Goal: Task Accomplishment & Management: Complete application form

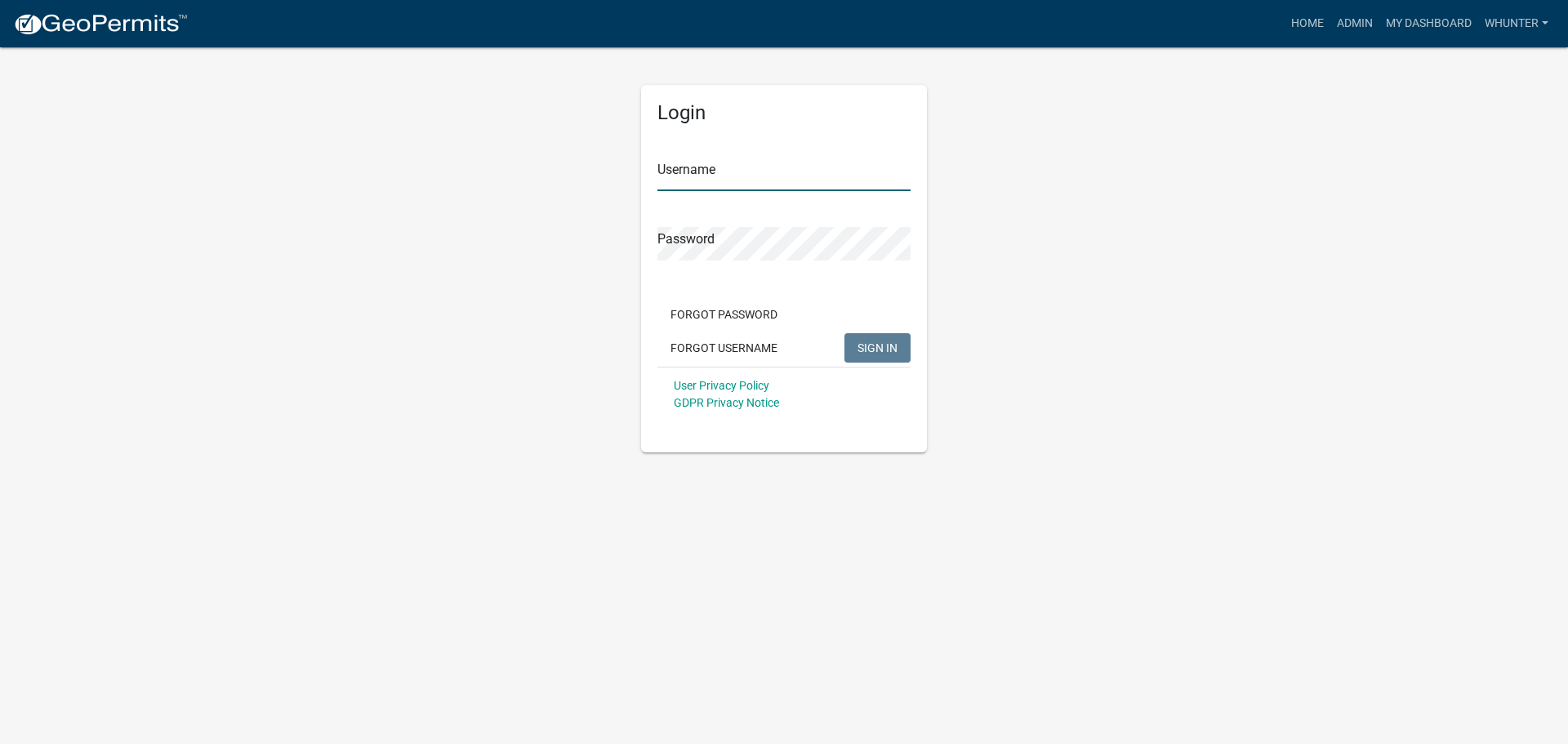
type input "whunter"
click at [896, 353] on span "SIGN IN" at bounding box center [878, 347] width 40 height 13
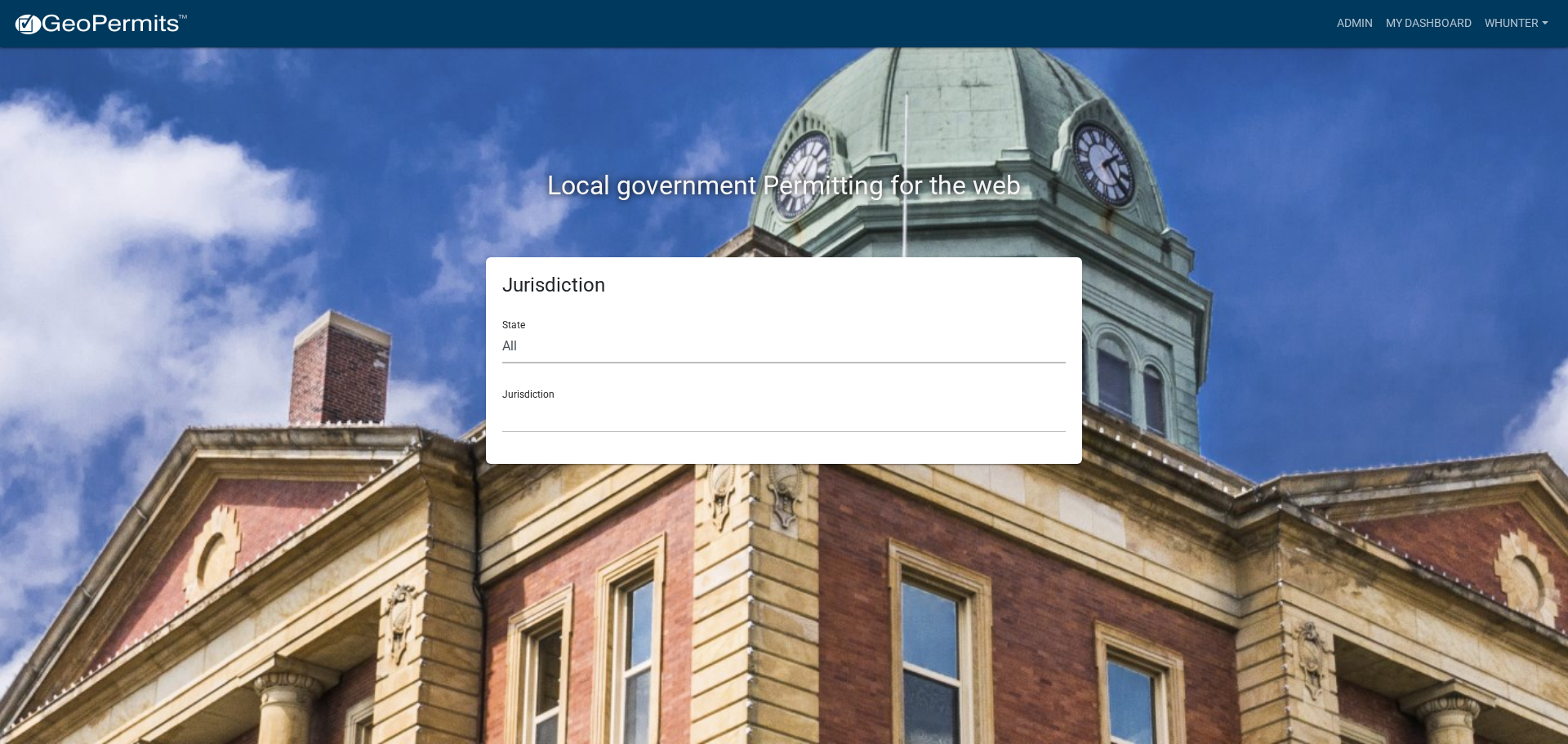
click at [683, 358] on select "All [US_STATE] [US_STATE] [US_STATE] [US_STATE] [US_STATE] [US_STATE] [US_STATE…" at bounding box center [784, 347] width 564 height 33
select select "[US_STATE]"
click at [503, 330] on select "All [US_STATE] [US_STATE] [US_STATE] [US_STATE] [US_STATE] [US_STATE] [US_STATE…" at bounding box center [784, 347] width 564 height 33
drag, startPoint x: 681, startPoint y: 362, endPoint x: 660, endPoint y: 420, distance: 61.7
click at [660, 420] on select "[GEOGRAPHIC_DATA], [US_STATE][PERSON_NAME][GEOGRAPHIC_DATA], [US_STATE][PERSON_…" at bounding box center [784, 416] width 564 height 33
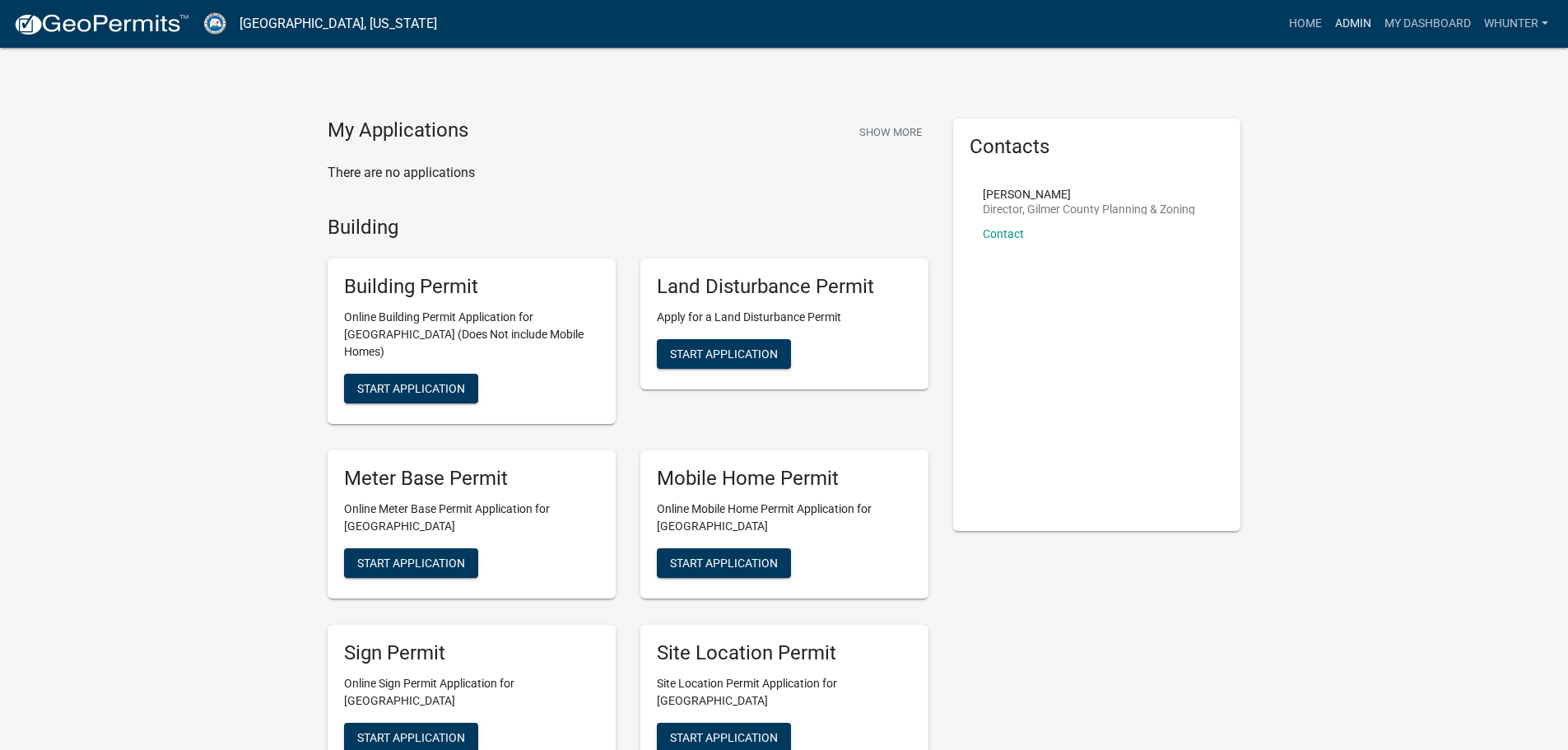
click at [1344, 16] on link "Admin" at bounding box center [1352, 24] width 50 height 31
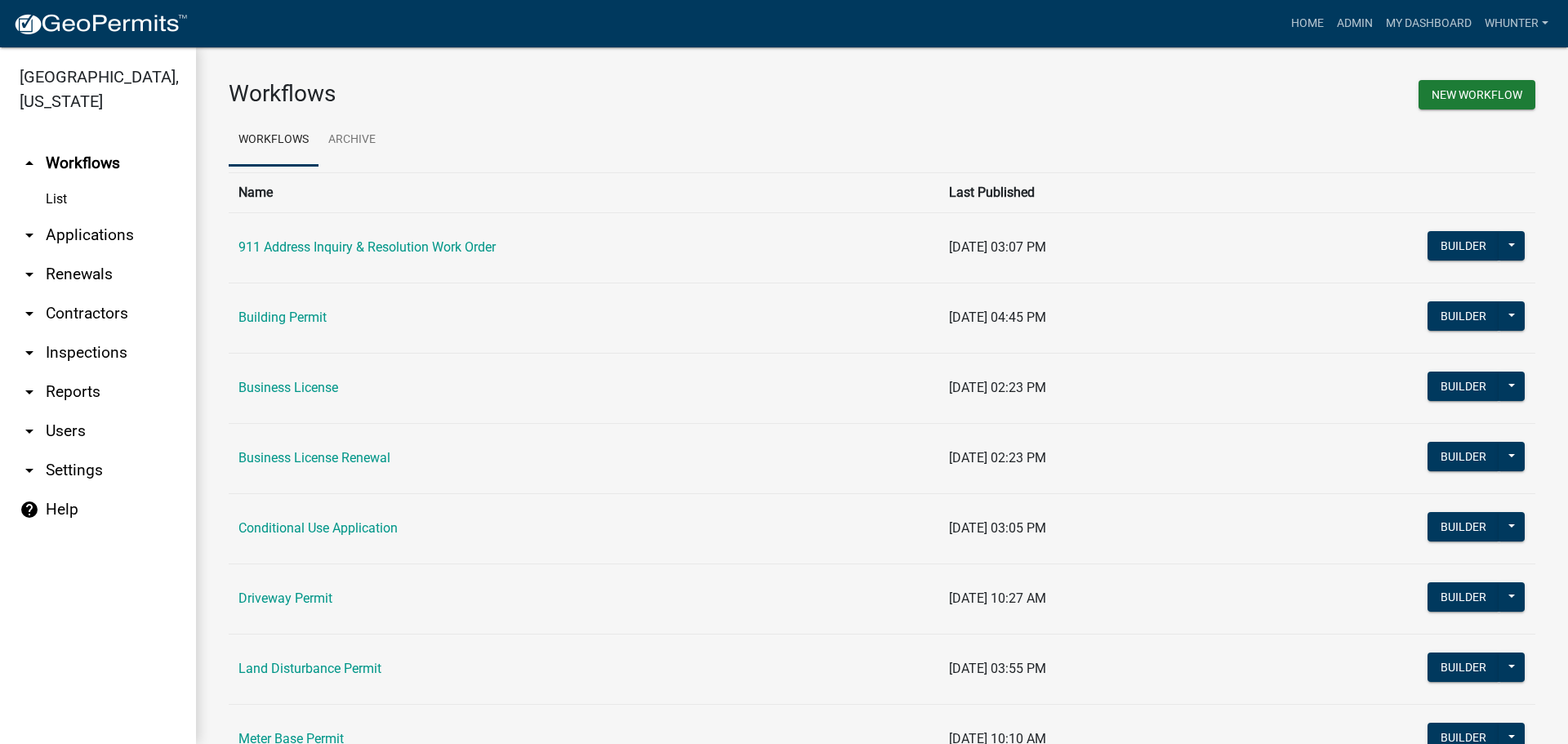
click at [116, 228] on link "arrow_drop_down Applications" at bounding box center [98, 235] width 196 height 39
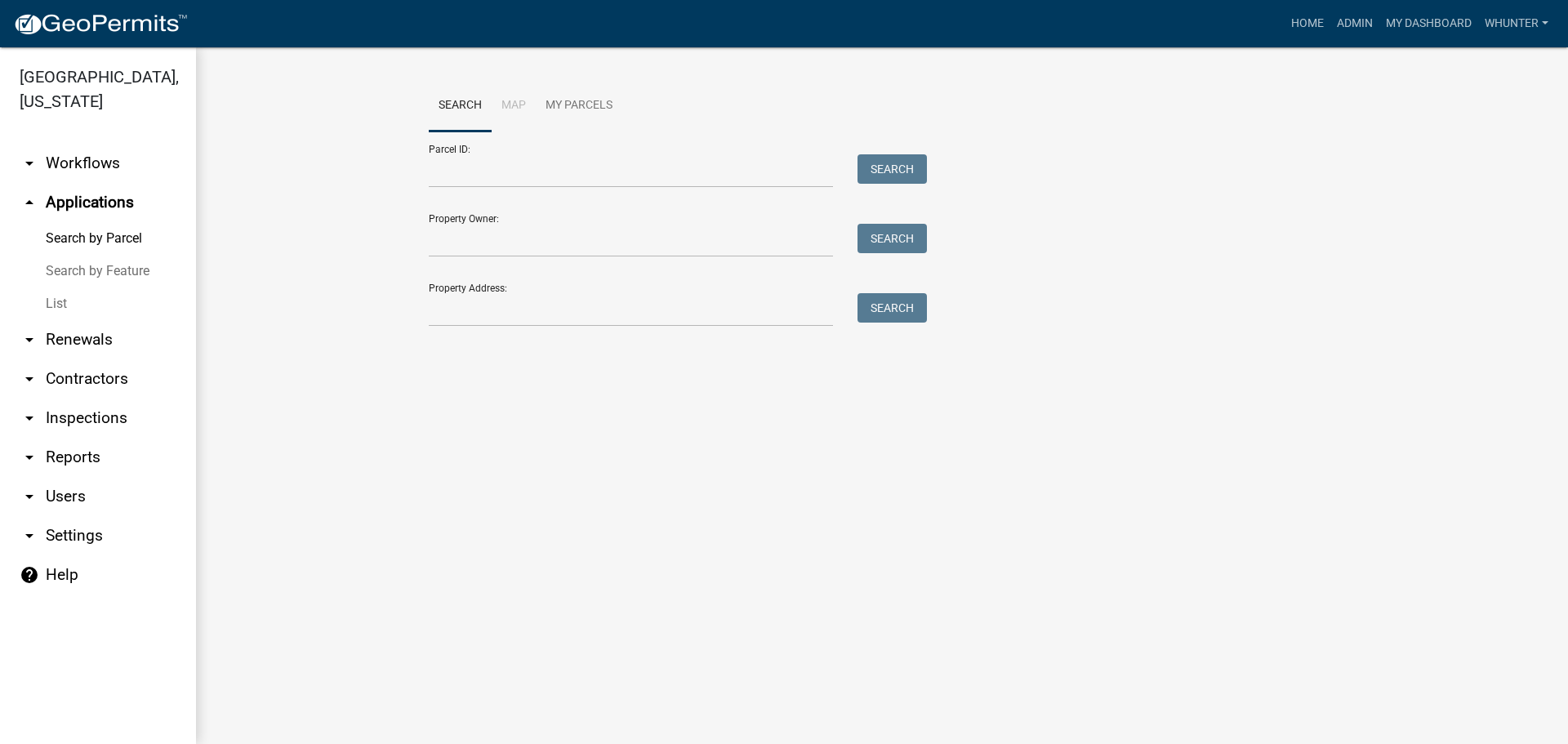
click at [113, 302] on link "List" at bounding box center [98, 303] width 196 height 33
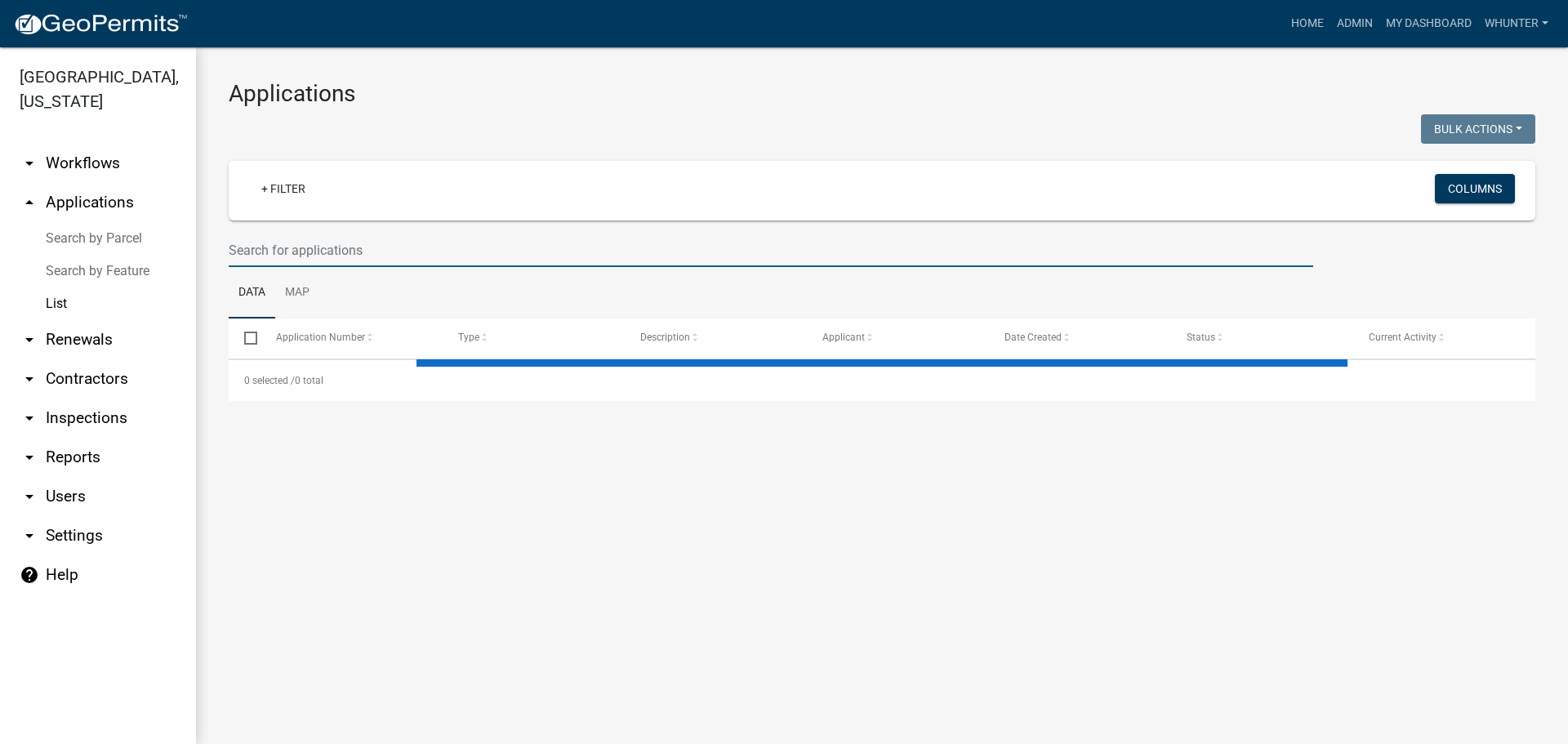
click at [304, 256] on input "text" at bounding box center [770, 250] width 1085 height 33
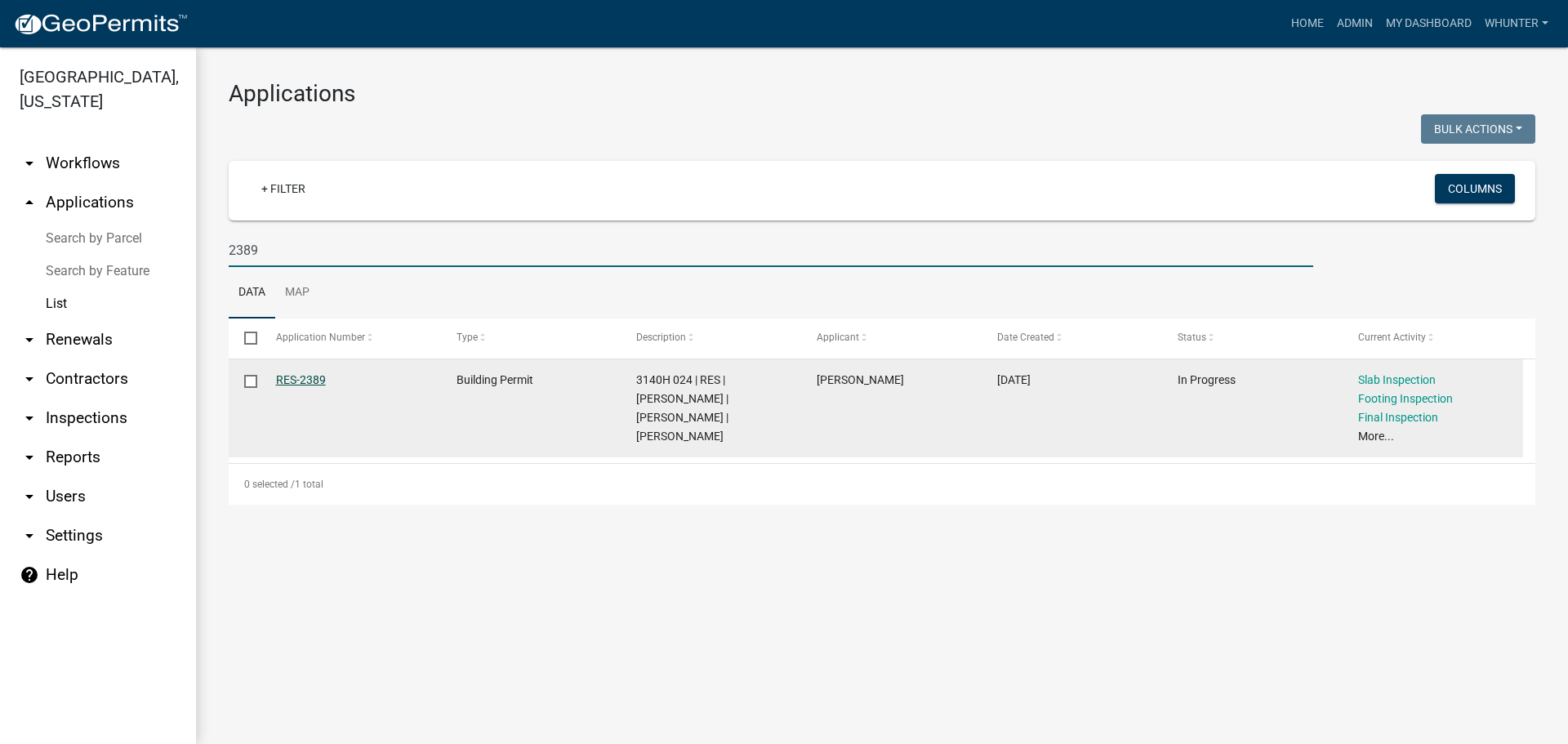
type input "2389"
click at [289, 373] on link "RES-2389" at bounding box center [301, 380] width 50 height 13
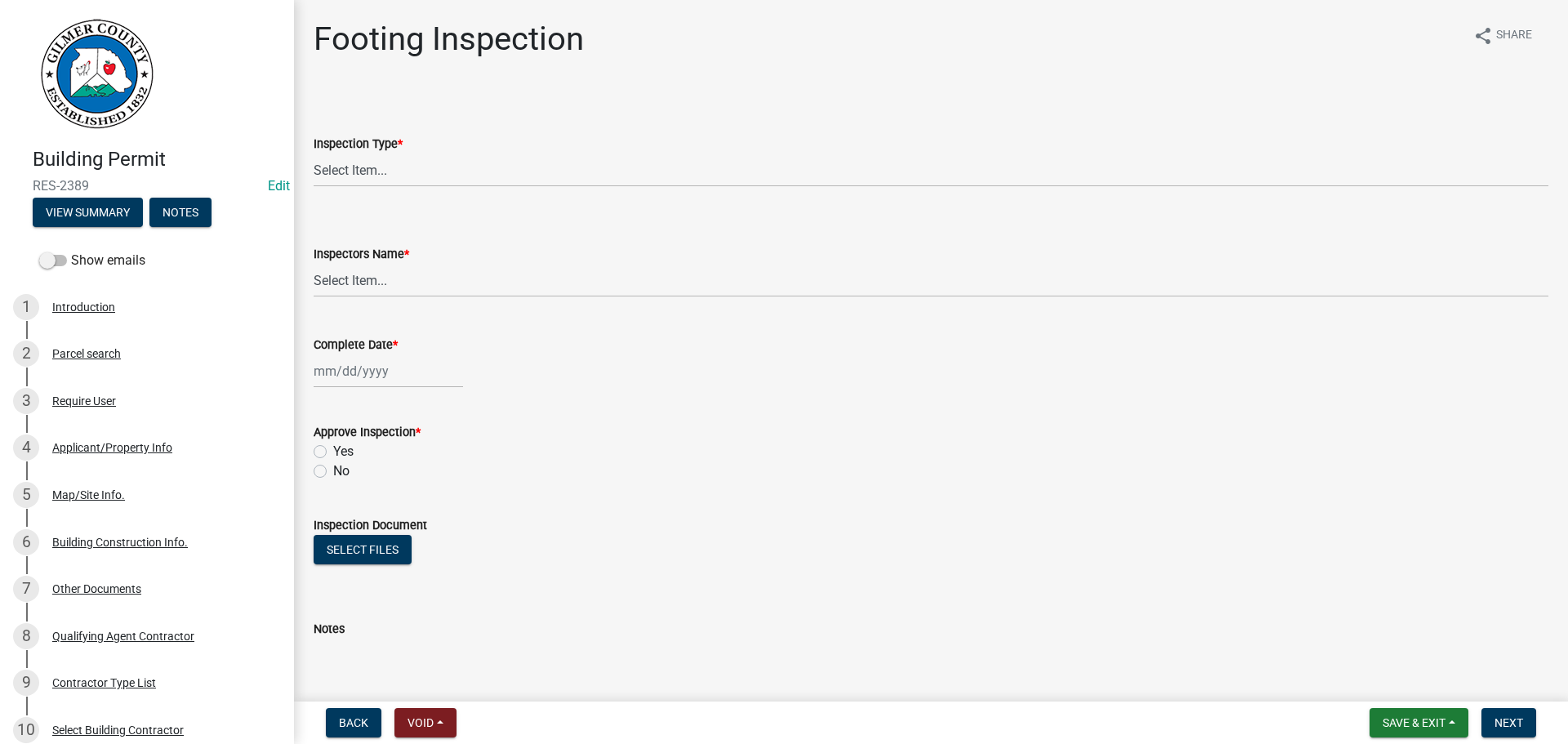
click at [122, 494] on div "Map/Site Info." at bounding box center [89, 495] width 73 height 12
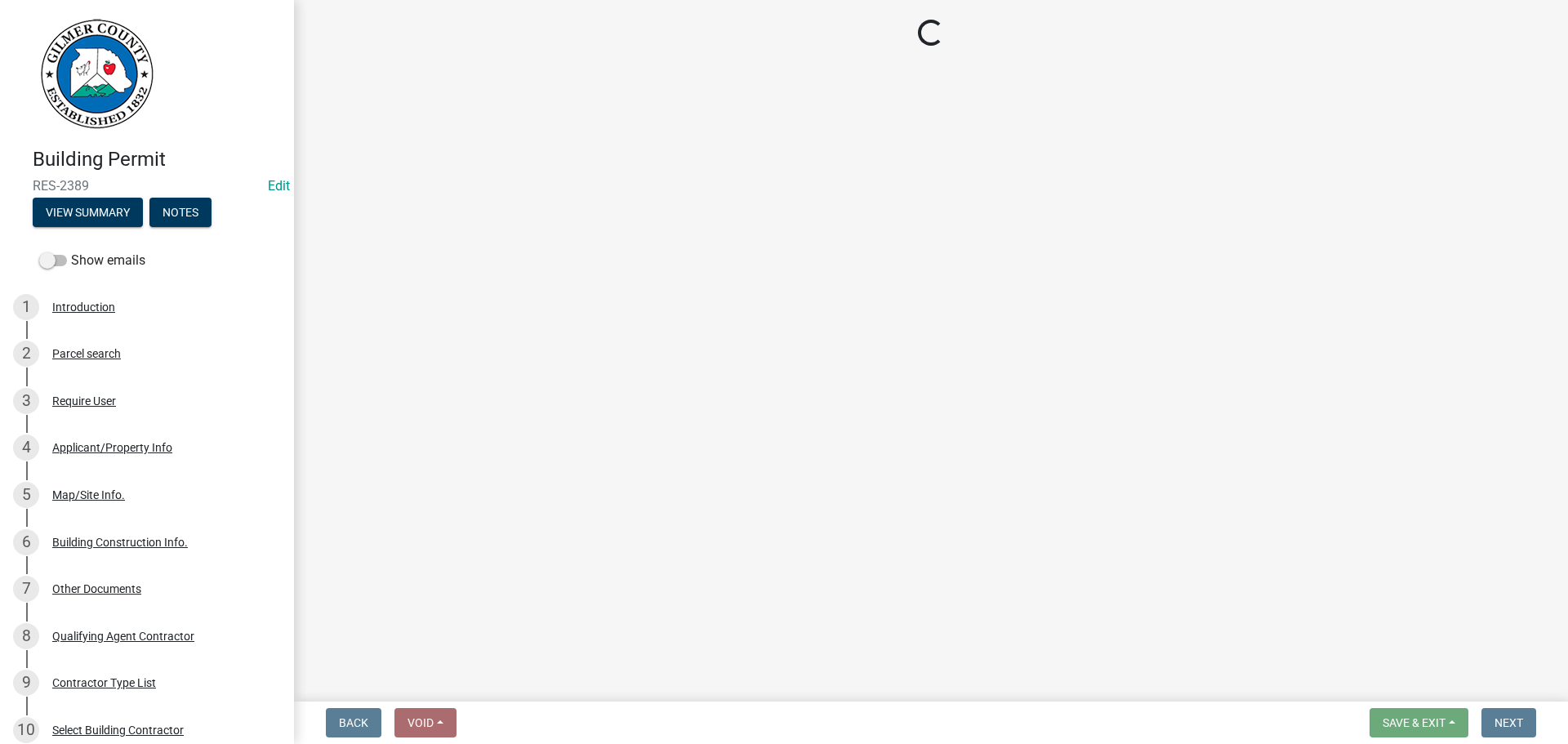
select select "6d3c22a4-bb85-4608-b1e4-8a8b34b9a216"
select select "92a37e23-3b7d-408e-b3c7-0afbe39b0942"
select select "c9feaa94-b03b-4165-97cf-90fdf63947c5"
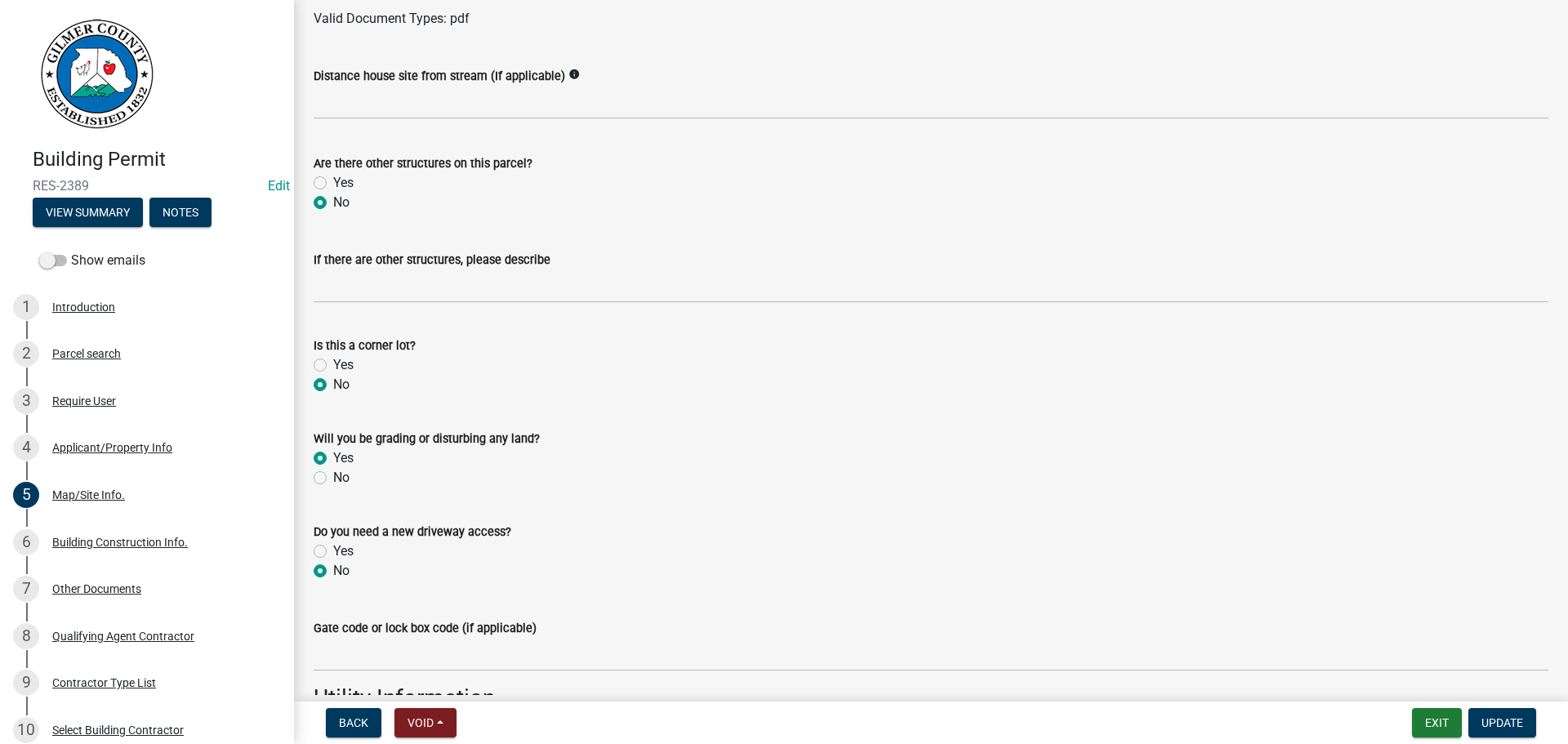
scroll to position [1330, 0]
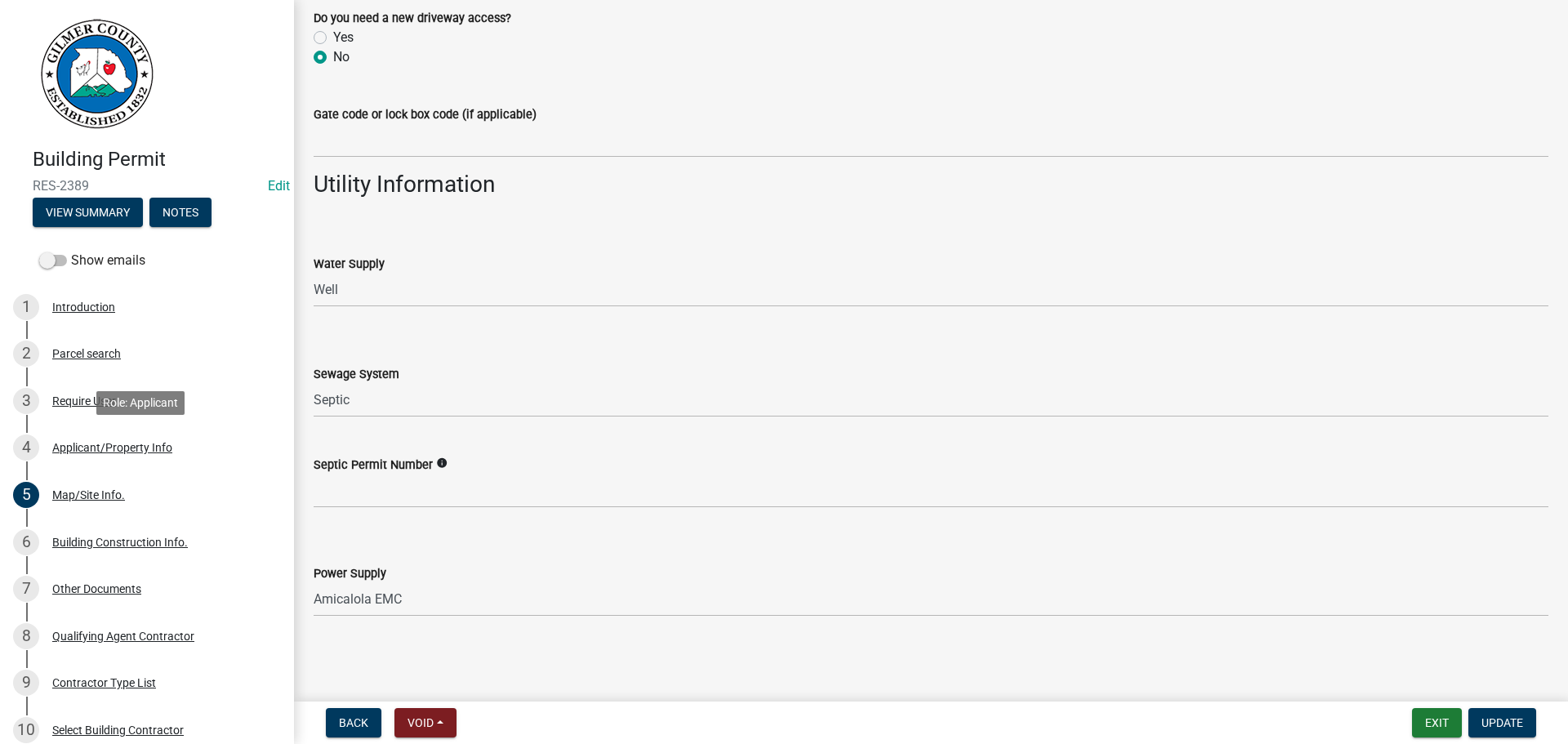
click at [134, 459] on div "4 Applicant/Property Info" at bounding box center [140, 447] width 255 height 26
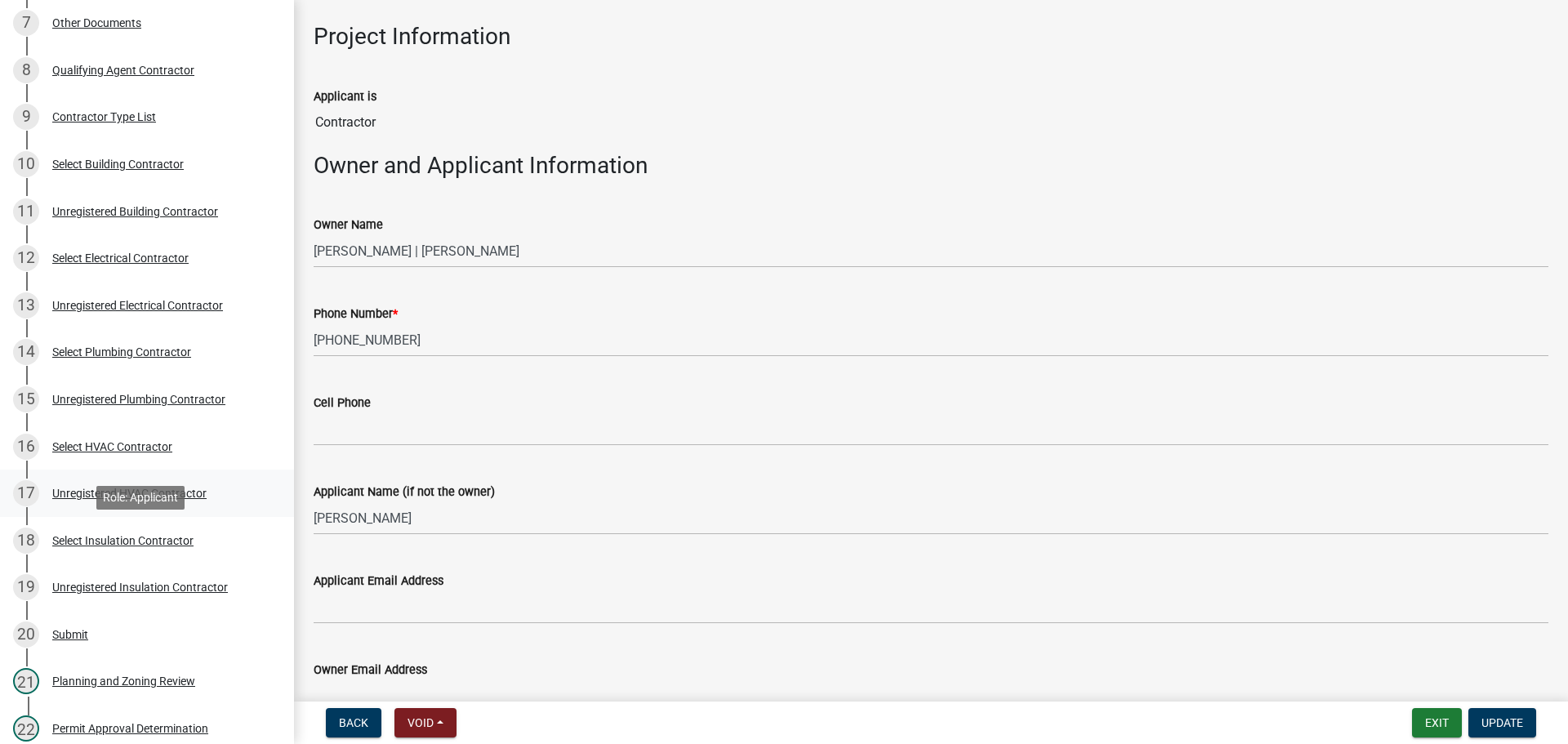
scroll to position [572, 0]
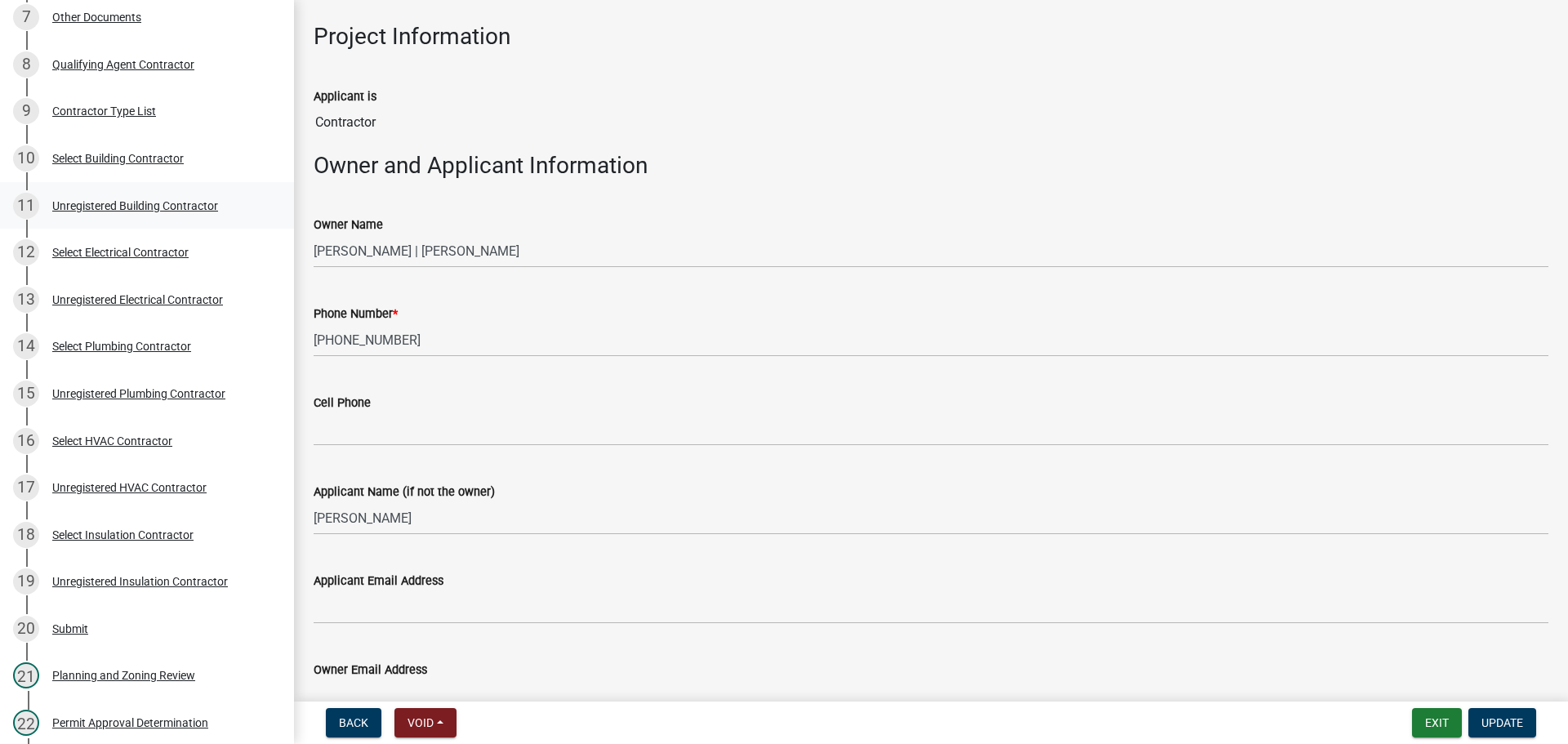
click at [181, 200] on div "Unregistered Building Contractor" at bounding box center [135, 206] width 166 height 12
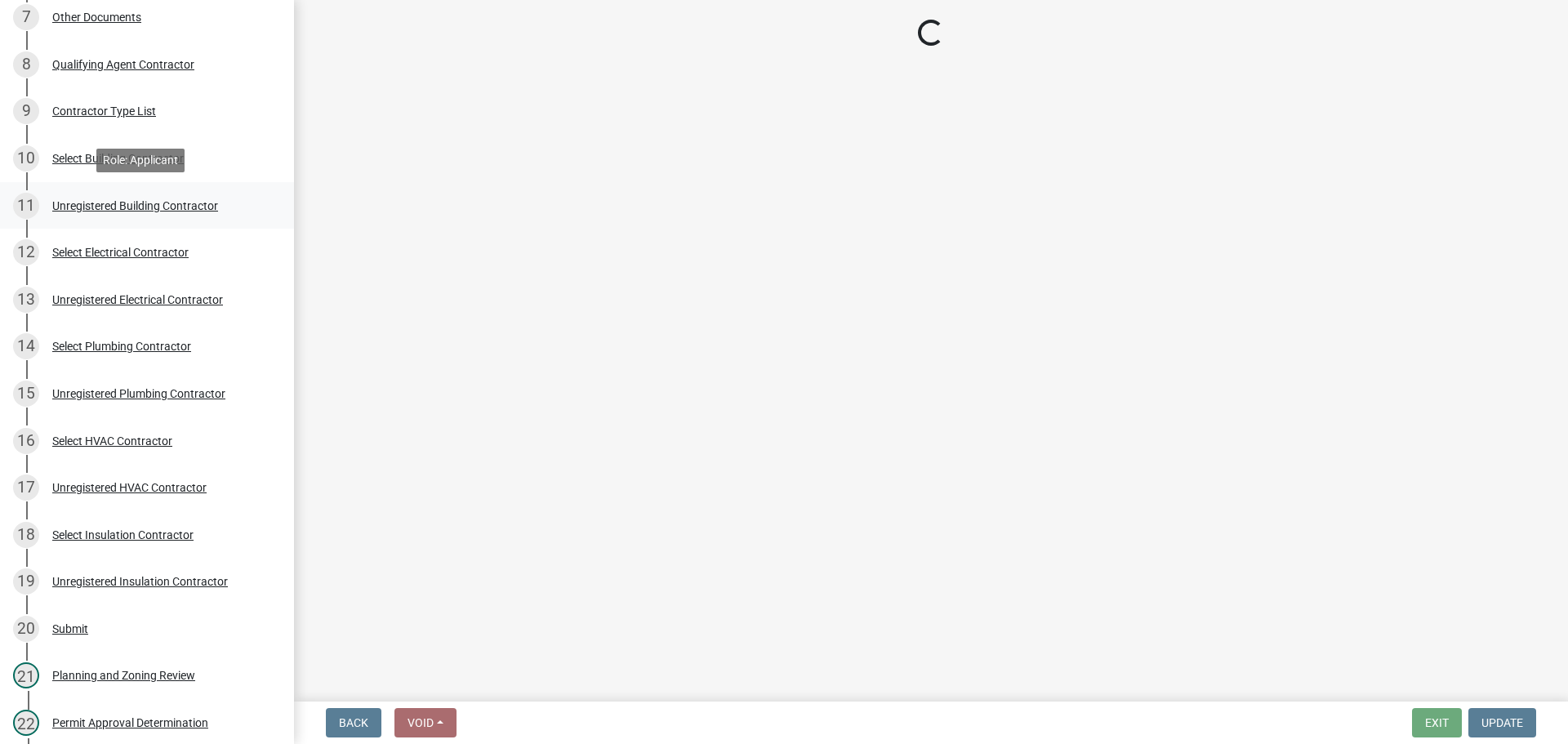
scroll to position [0, 0]
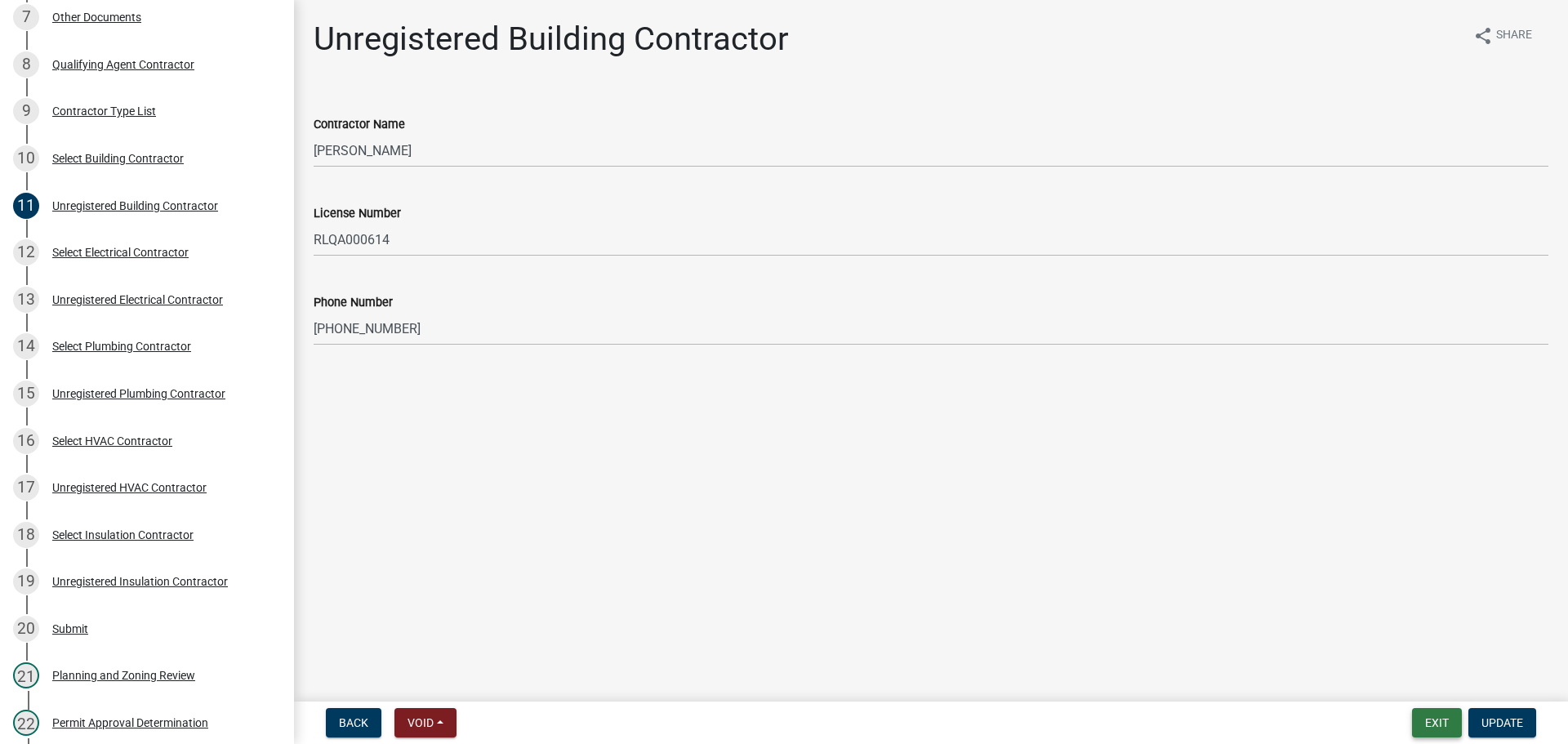
click at [1435, 717] on button "Exit" at bounding box center [1438, 722] width 50 height 29
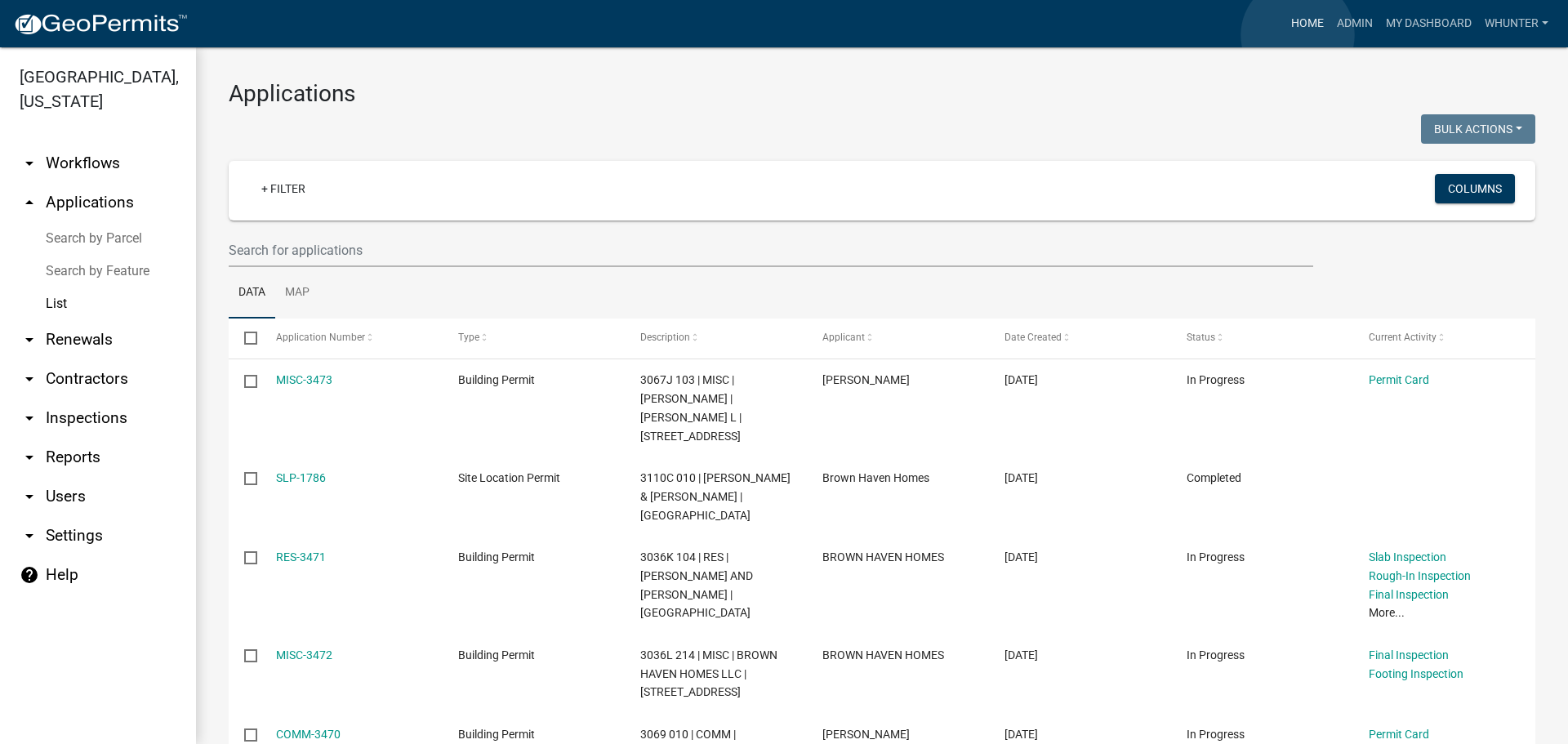
click at [1298, 35] on link "Home" at bounding box center [1307, 23] width 46 height 31
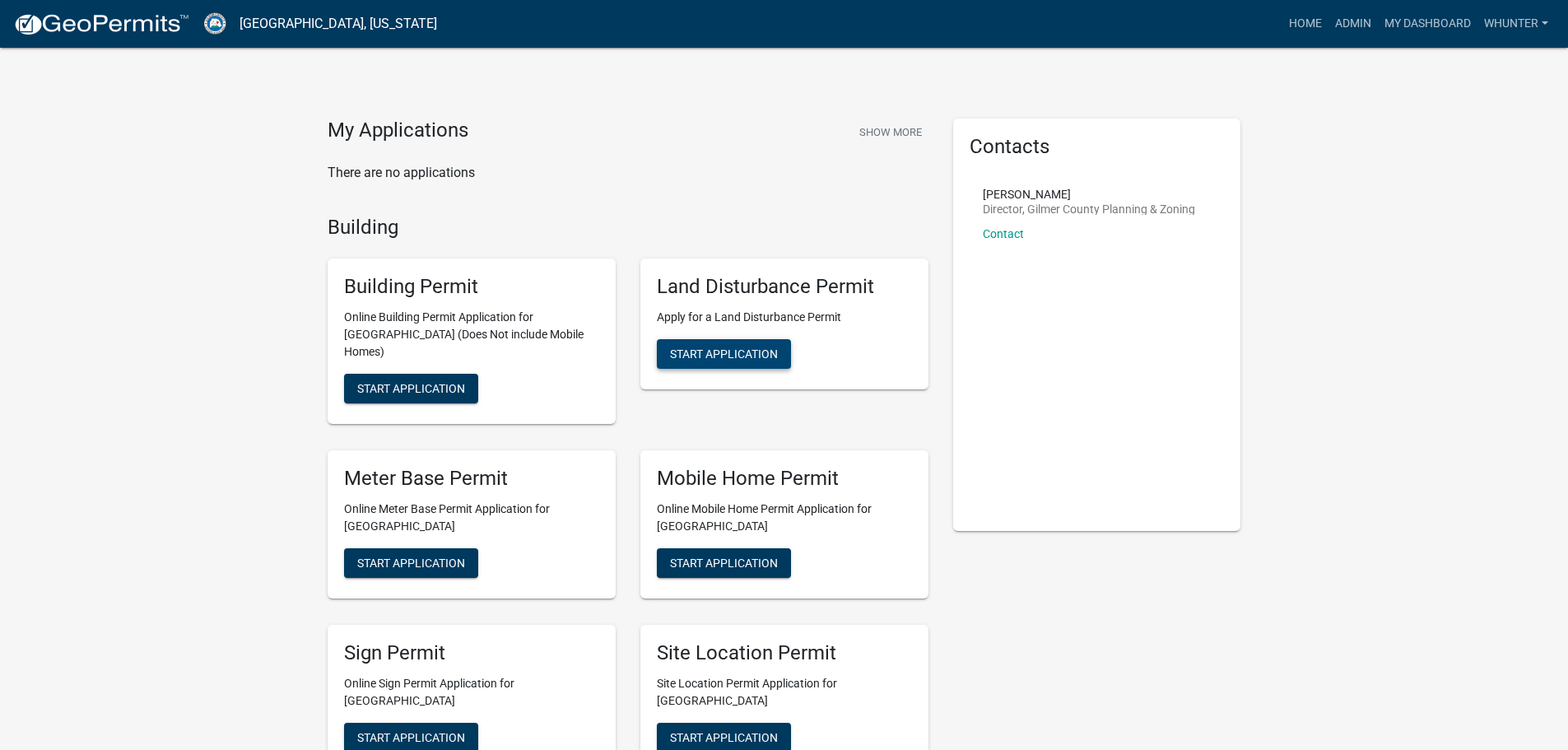
click at [742, 351] on span "Start Application" at bounding box center [724, 354] width 108 height 13
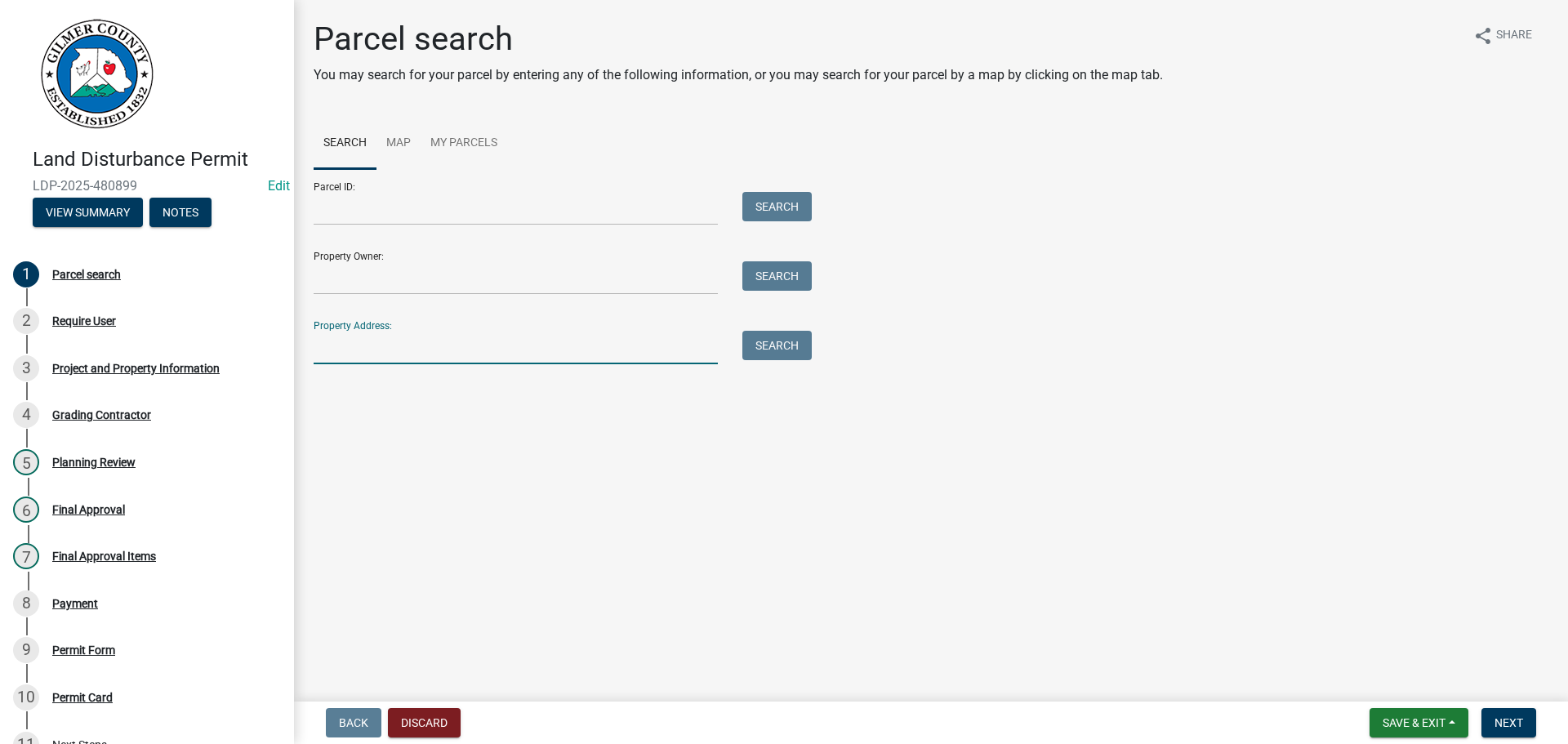
click at [557, 349] on input "Property Address:" at bounding box center [515, 348] width 404 height 33
click at [552, 218] on input "Parcel ID:" at bounding box center [515, 209] width 404 height 33
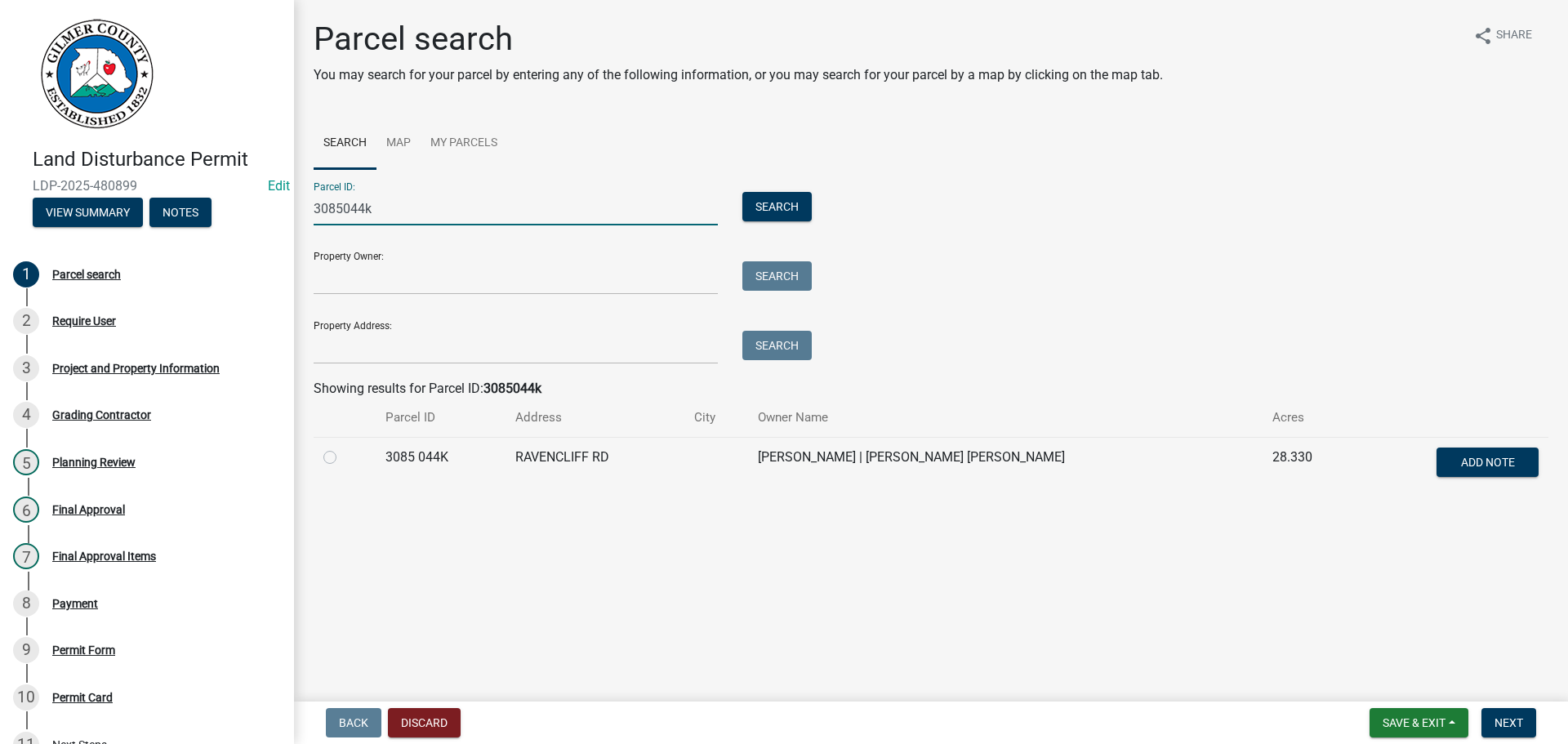
type input "3085044k"
click at [323, 452] on td at bounding box center [345, 464] width 62 height 54
click at [343, 447] on label at bounding box center [343, 447] width 0 height 0
click at [343, 458] on 044K "radio" at bounding box center [348, 452] width 11 height 11
radio 044K "true"
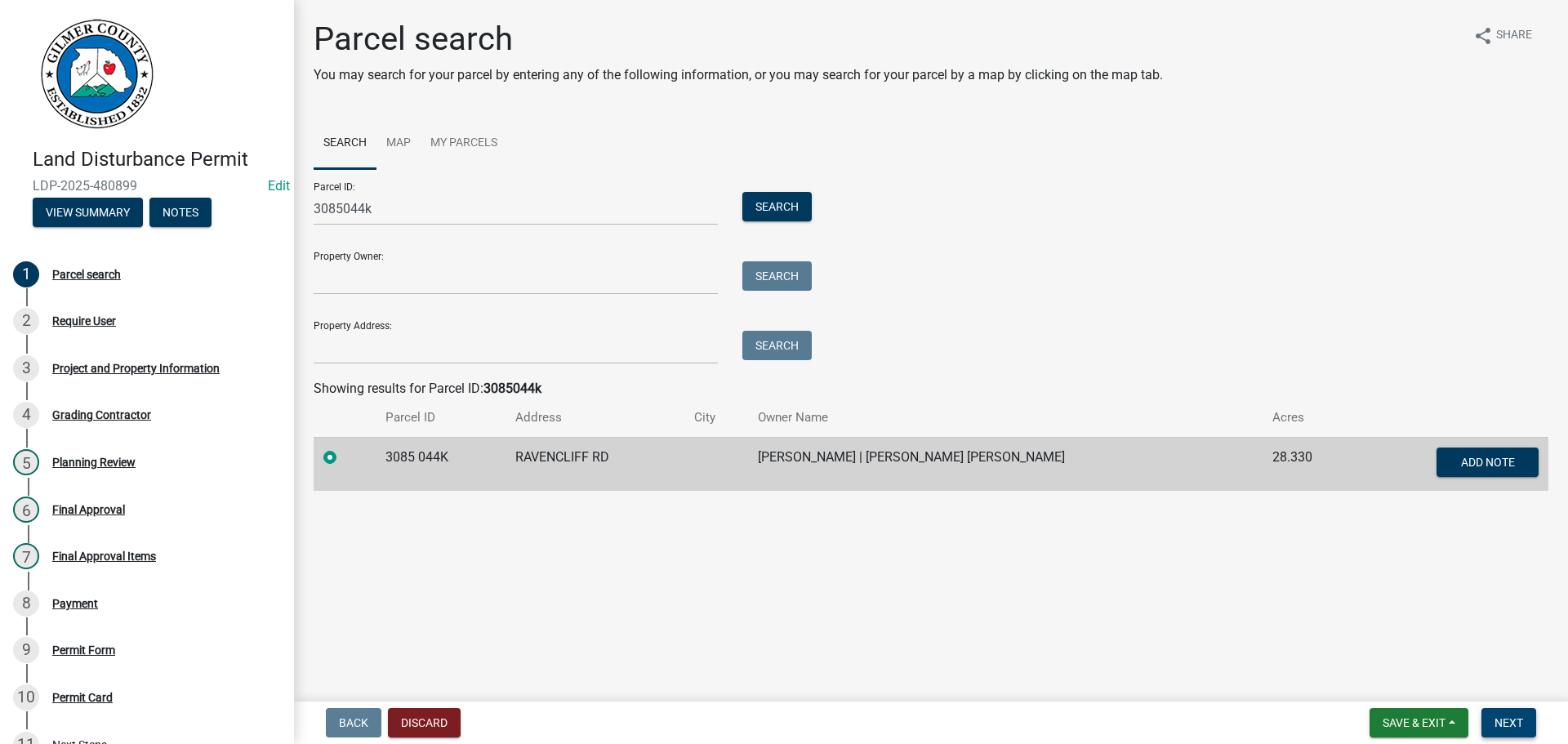
click at [1501, 717] on span "Next" at bounding box center [1509, 723] width 28 height 13
click at [1544, 710] on div "Back Discard Save & Exit Save Save & Exit Next" at bounding box center [931, 722] width 1248 height 29
click at [1517, 712] on button "Next" at bounding box center [1509, 722] width 54 height 29
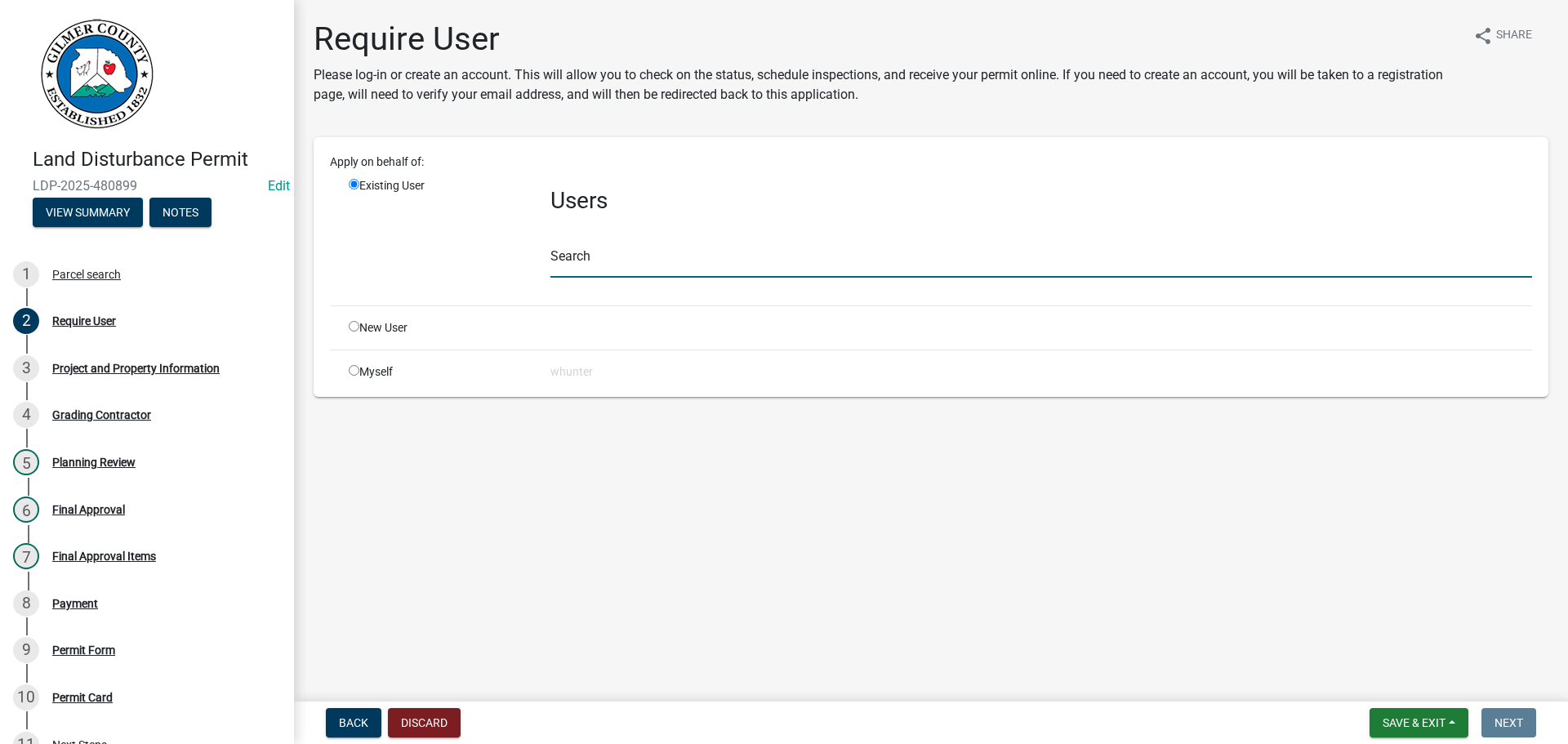
click at [629, 249] on input "text" at bounding box center [1041, 261] width 982 height 33
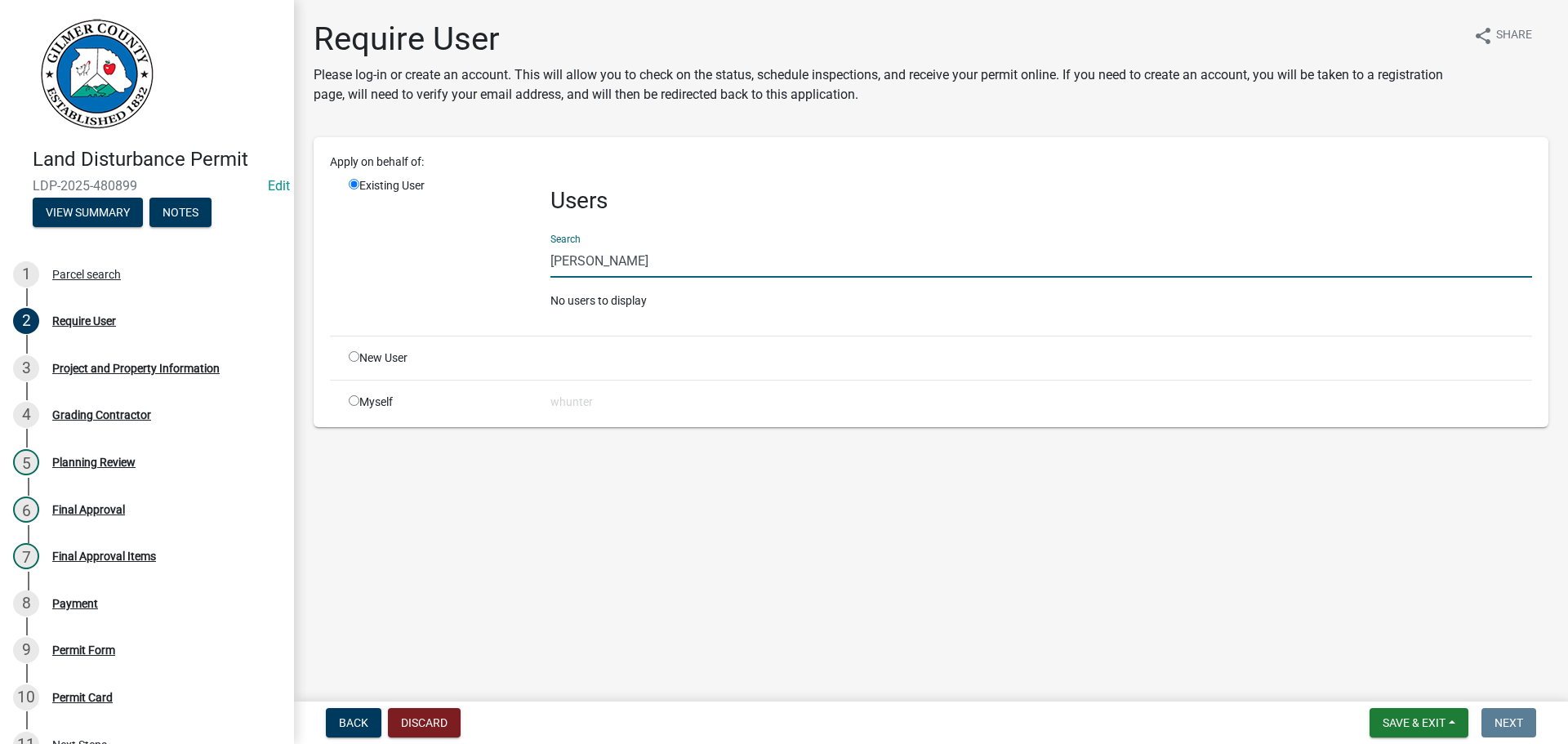
type input "[PERSON_NAME]"
click at [349, 354] on input "radio" at bounding box center [354, 356] width 11 height 11
radio input "true"
radio input "false"
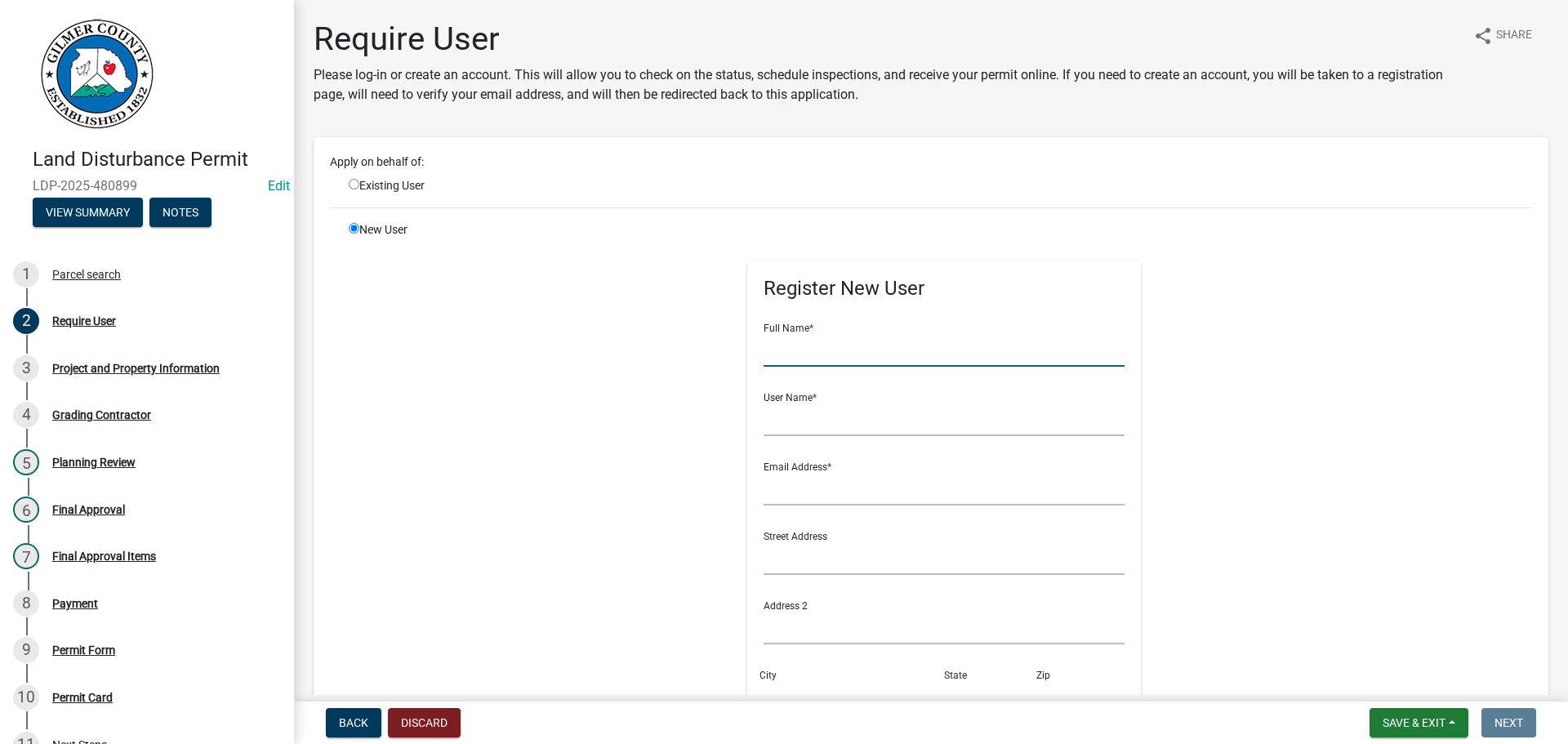
click at [880, 352] on input "text" at bounding box center [944, 350] width 362 height 33
type input "[PERSON_NAME]"
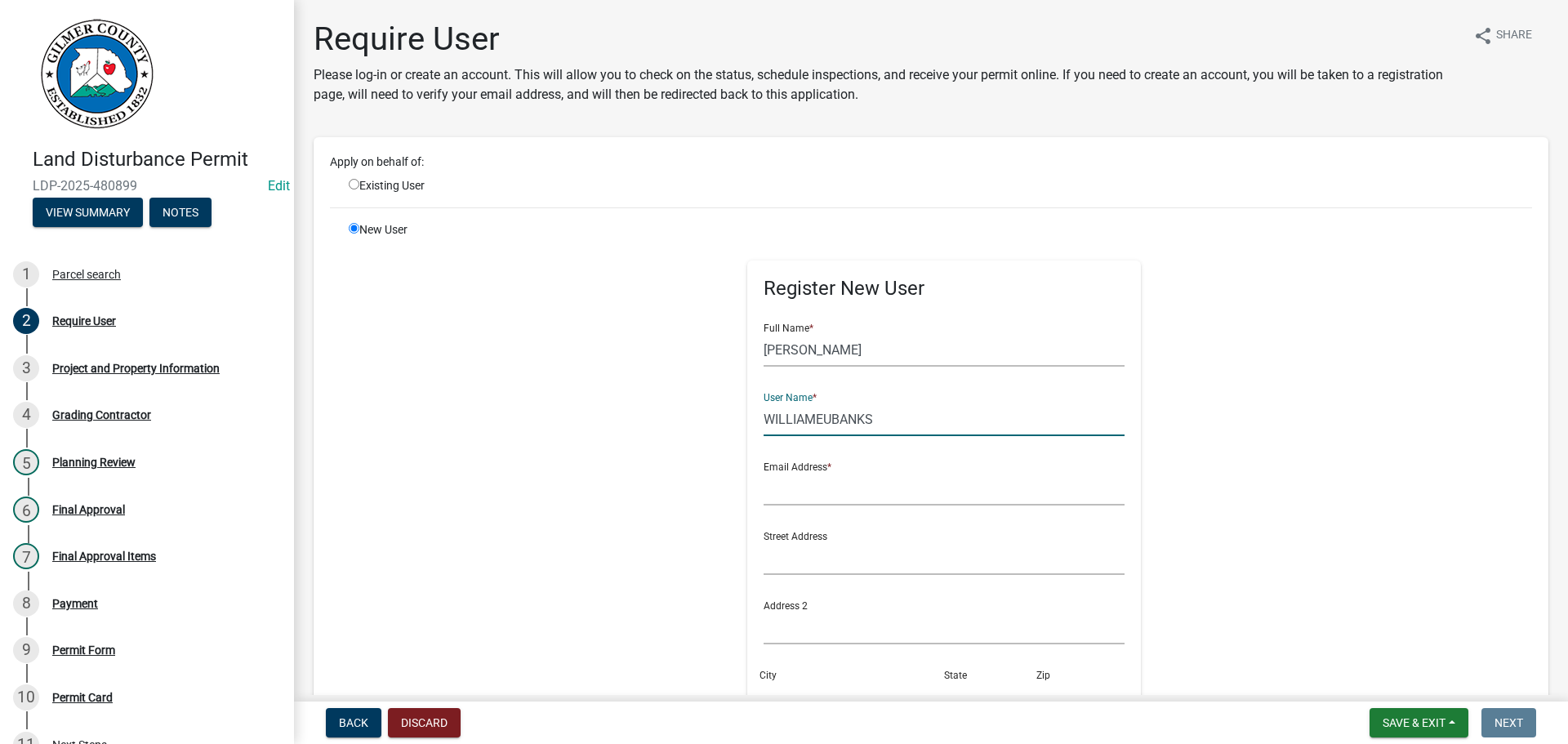
type input "WILLIAMEUBANKS"
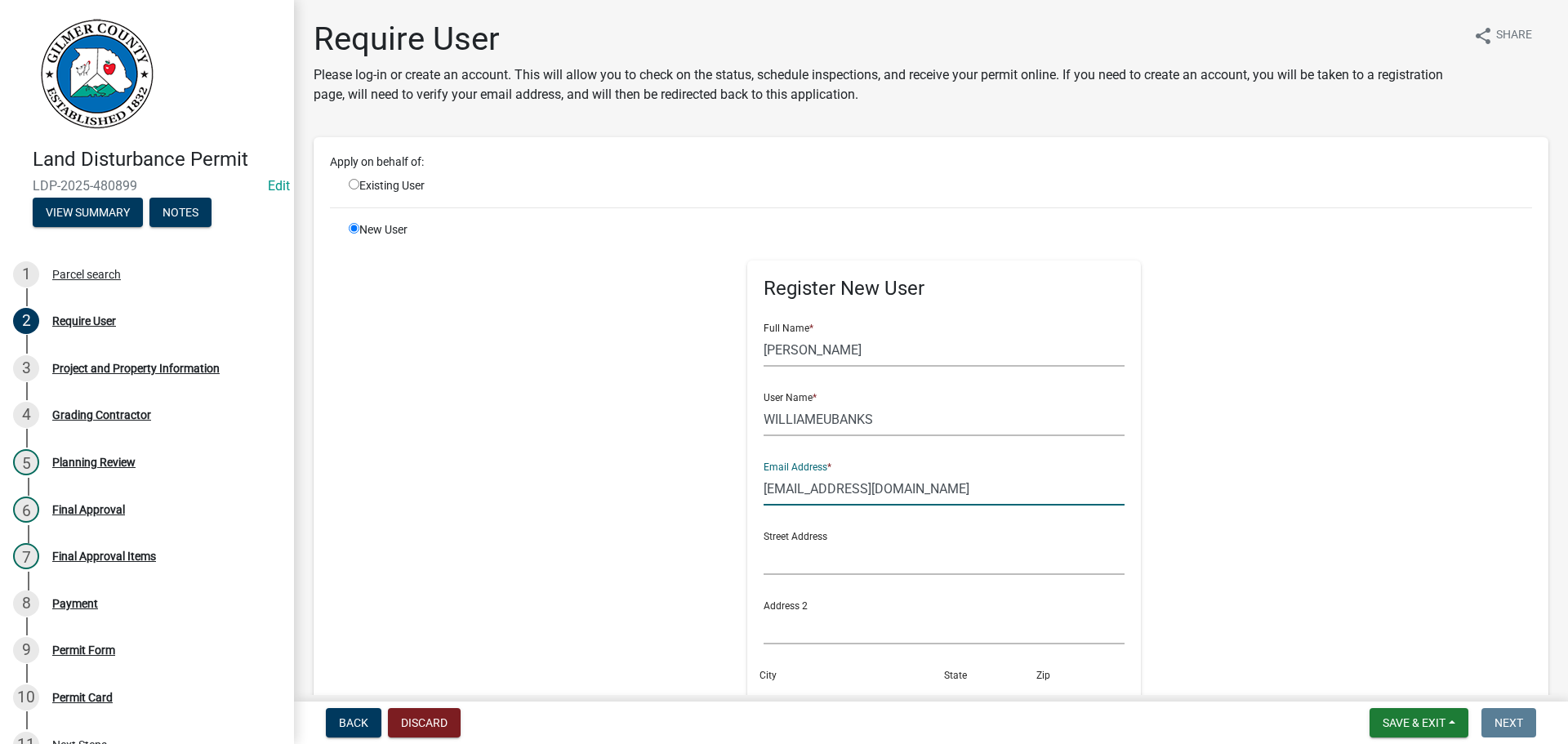
type input "[EMAIL_ADDRESS][DOMAIN_NAME]"
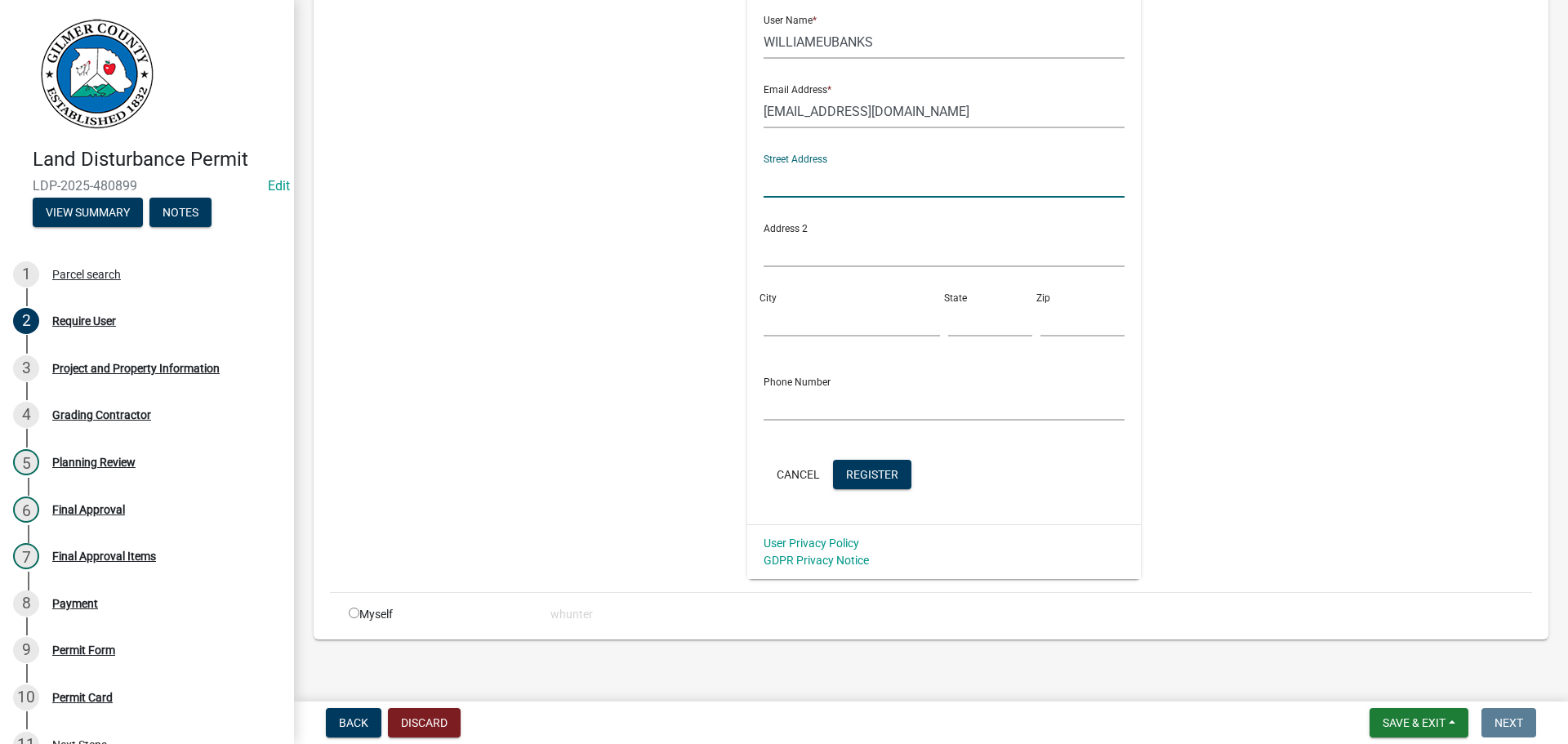
scroll to position [385, 0]
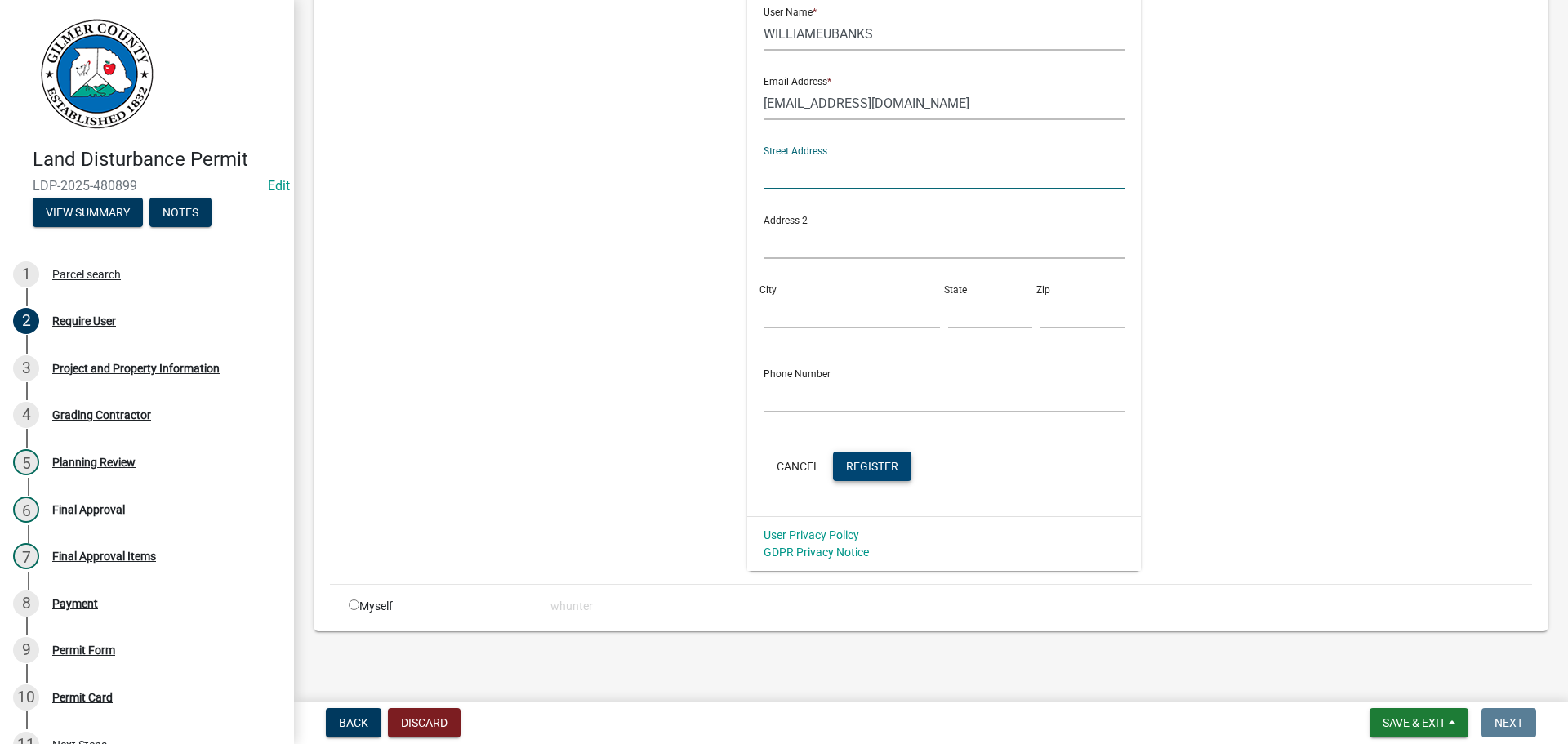
click at [877, 474] on button "Register" at bounding box center [872, 466] width 79 height 29
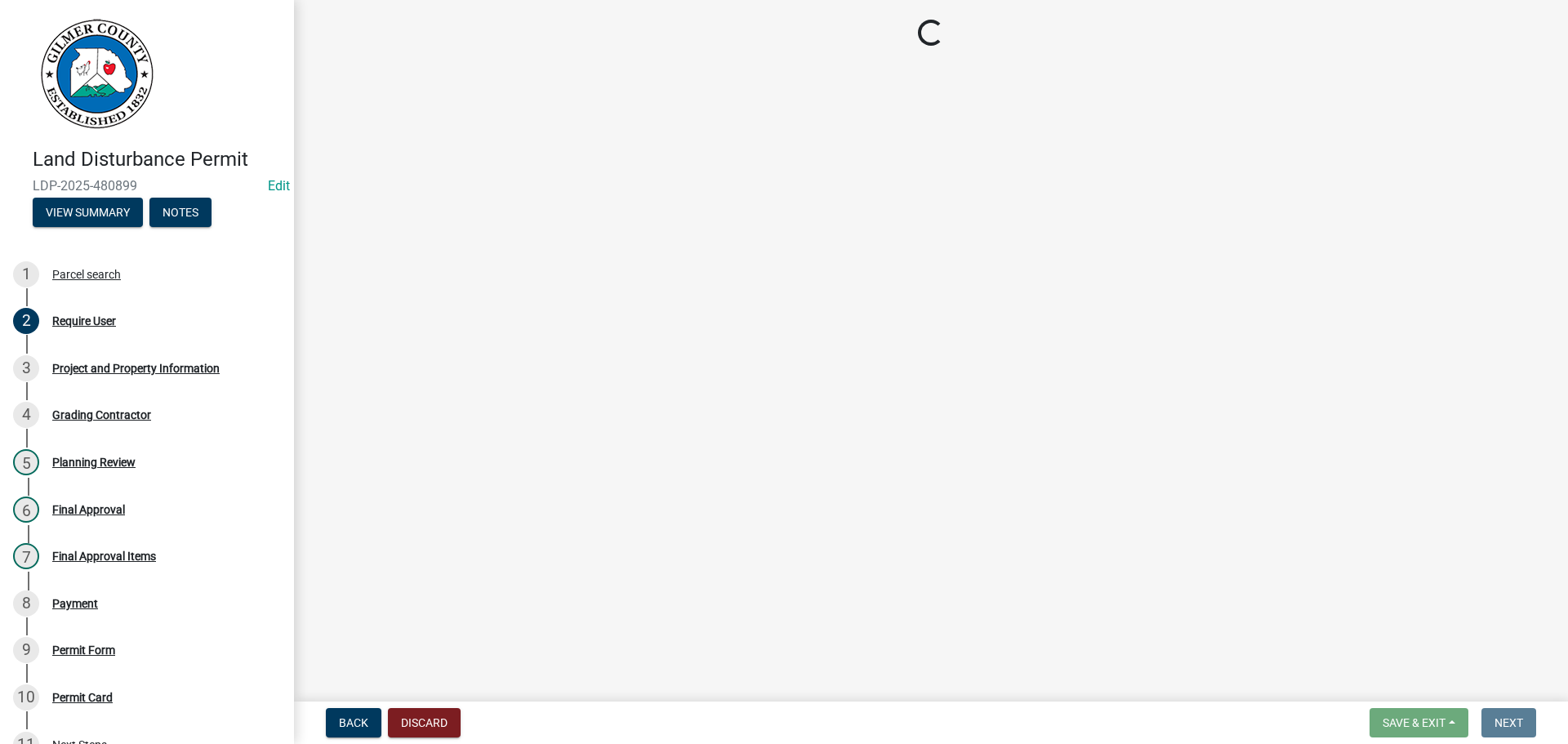
scroll to position [0, 0]
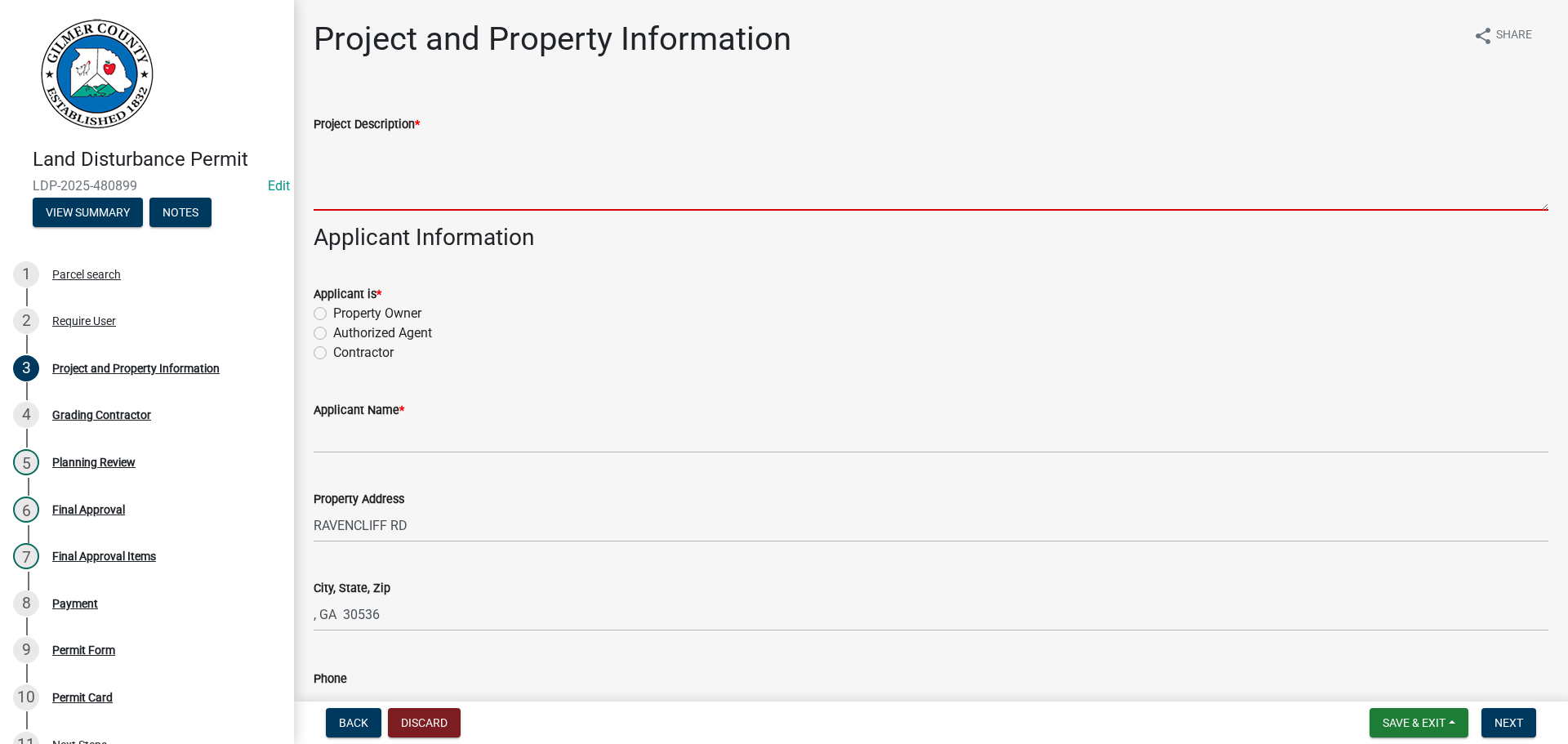
click at [386, 201] on textarea "Project Description *" at bounding box center [931, 172] width 1235 height 77
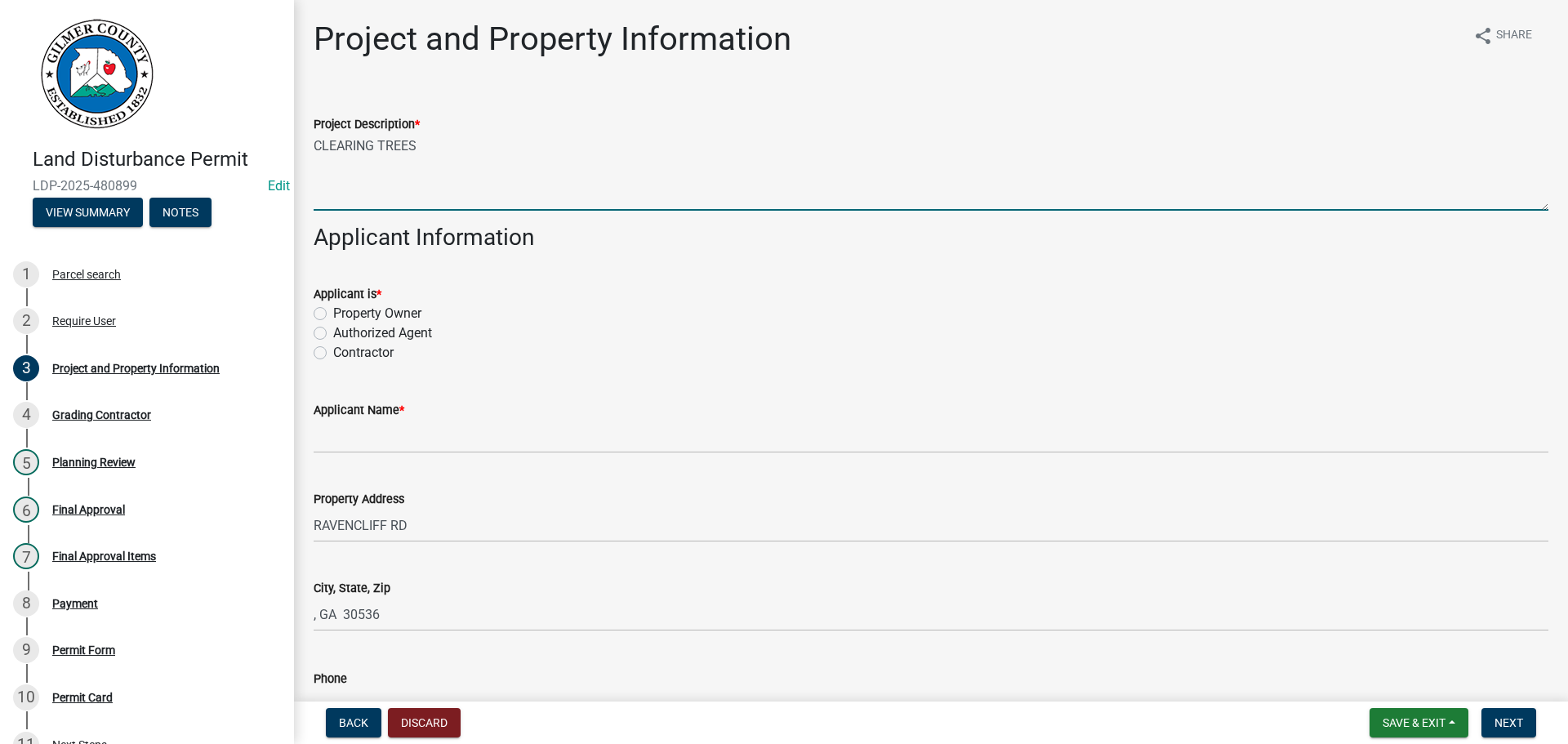
type textarea "CLEARING TREES"
click at [381, 295] on span "*" at bounding box center [379, 294] width 5 height 14
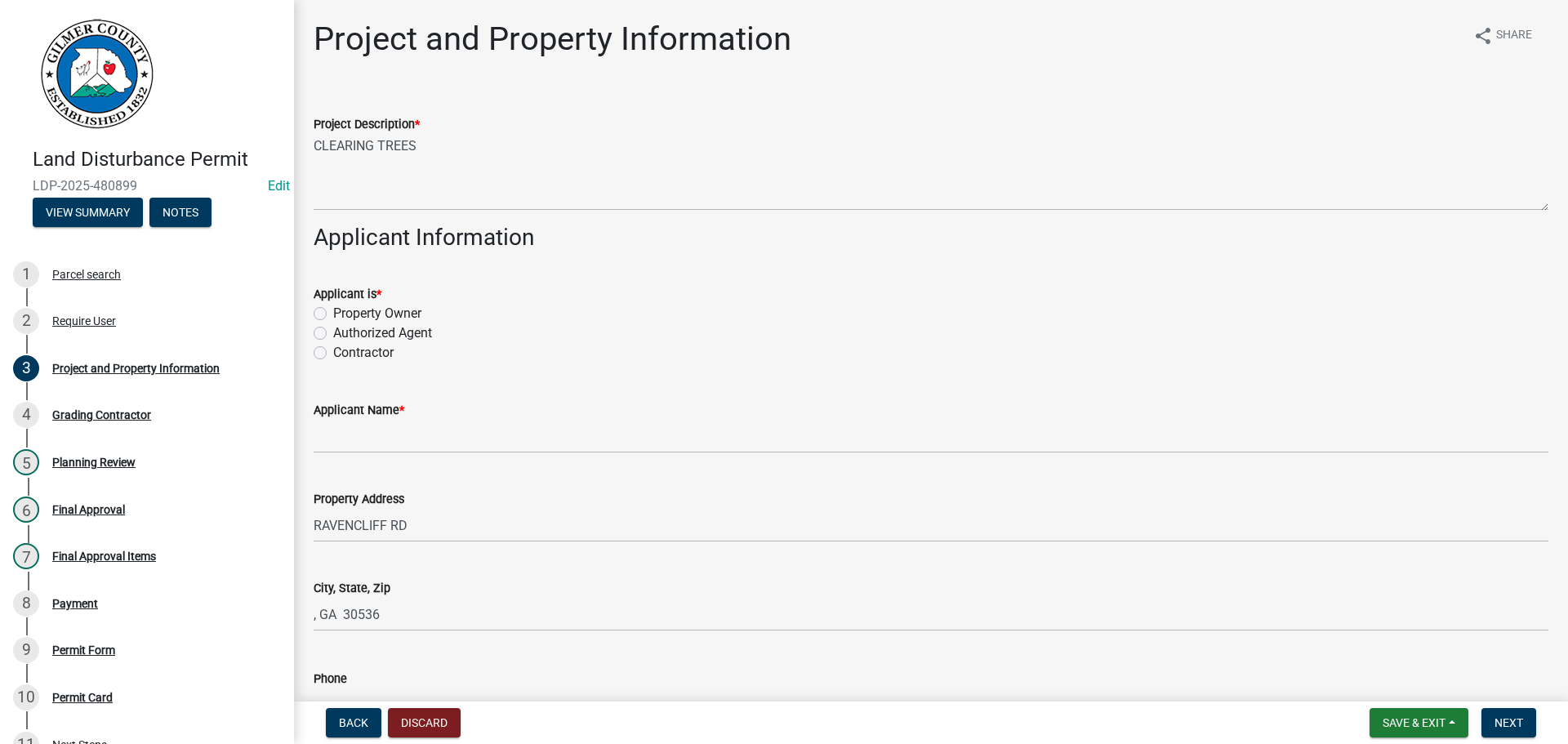
click at [380, 316] on label "Property Owner" at bounding box center [377, 313] width 88 height 19
click at [344, 314] on input "Property Owner" at bounding box center [339, 308] width 11 height 11
radio input "true"
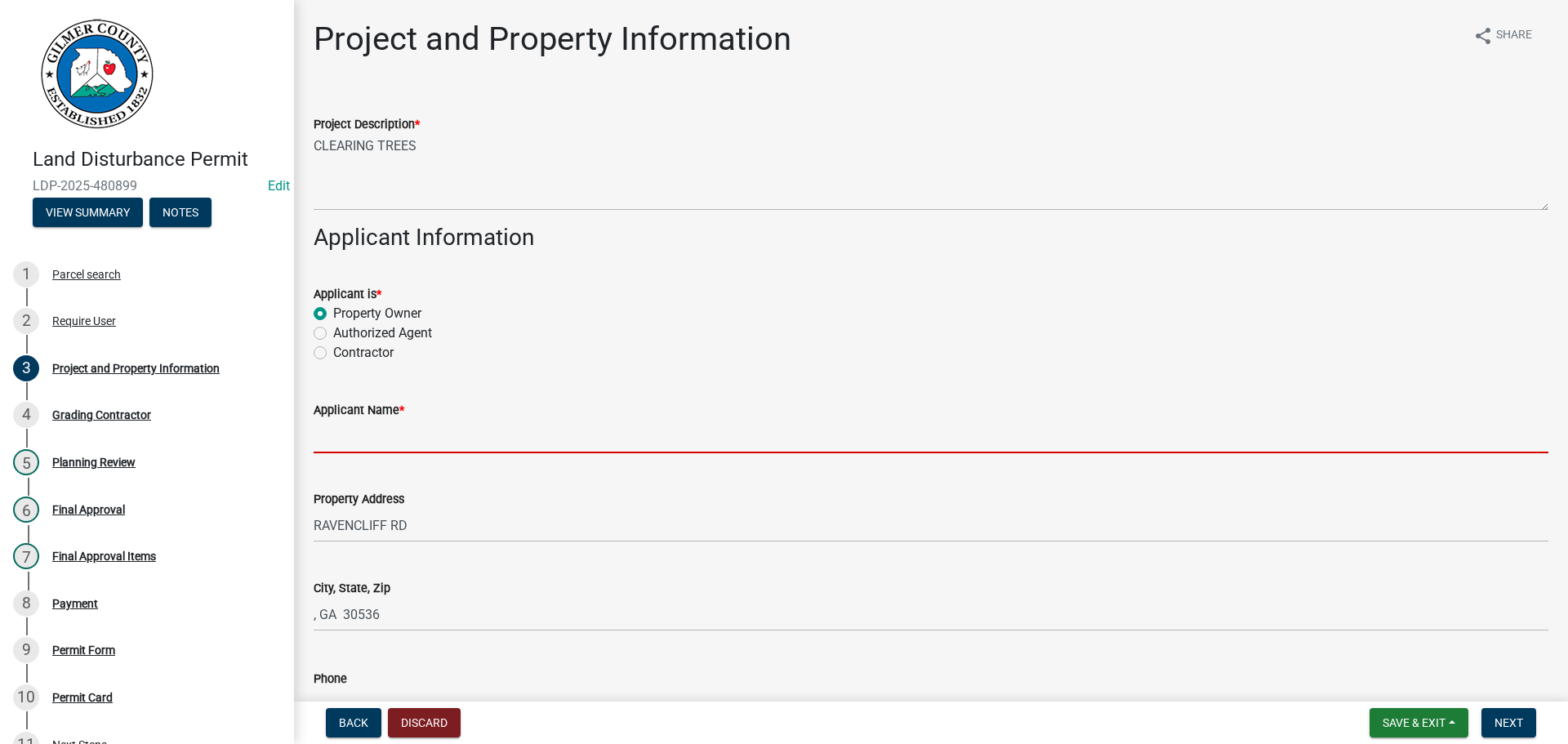
click at [457, 436] on input "Applicant Name *" at bounding box center [931, 436] width 1235 height 33
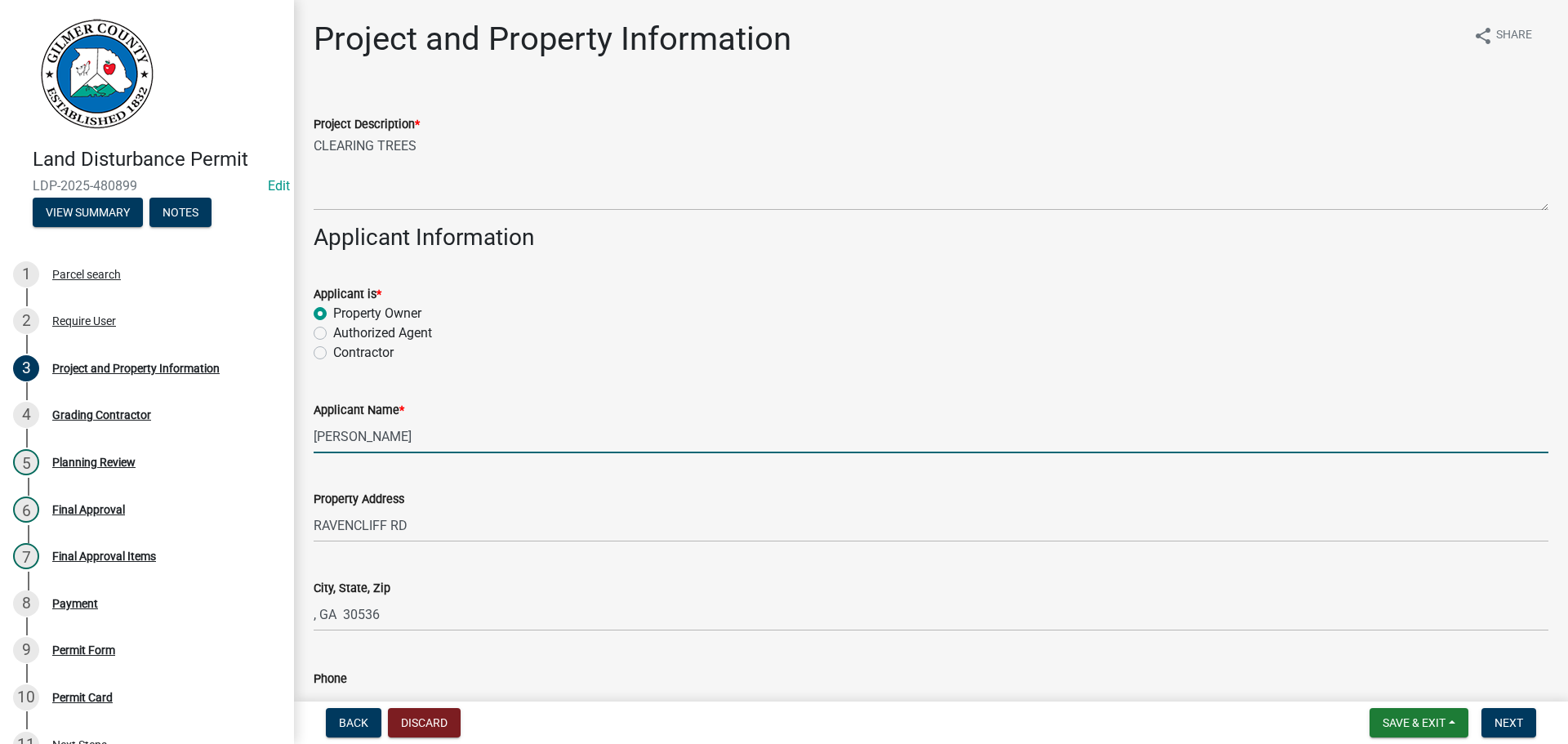
type input "[PERSON_NAME]"
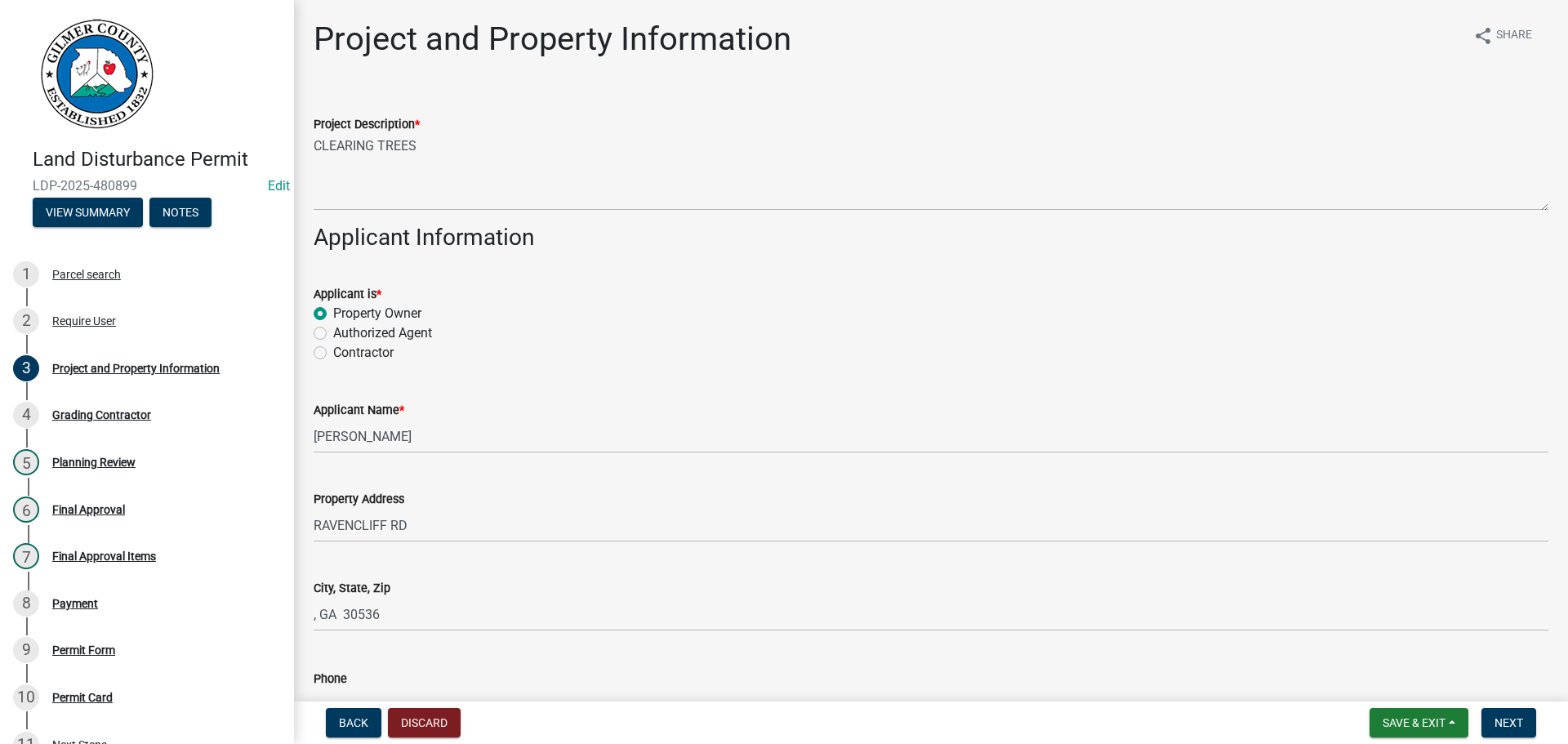
click at [312, 612] on div "City, State, [GEOGRAPHIC_DATA] , GA 30536" at bounding box center [931, 593] width 1259 height 76
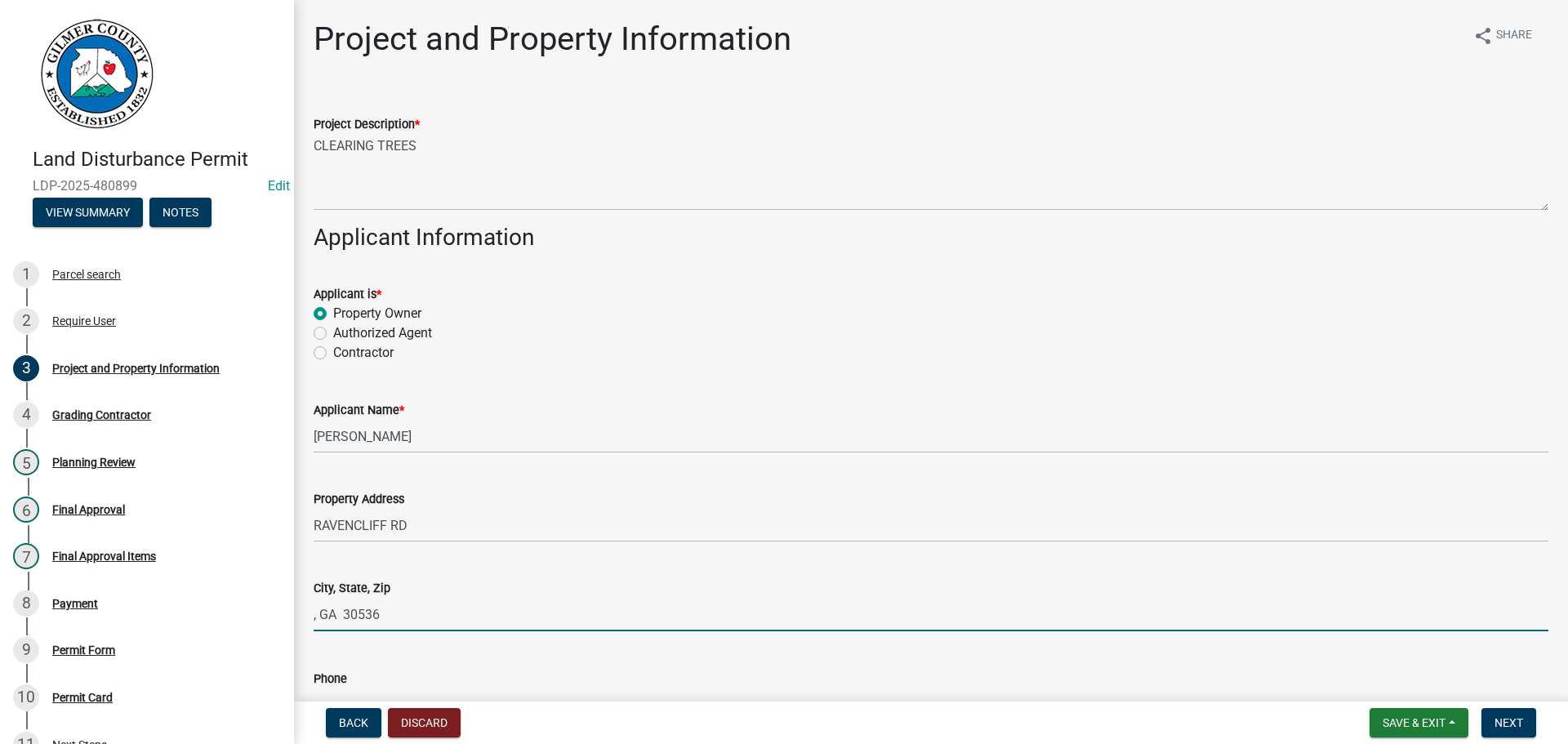
click at [314, 613] on input ", GA 30536" at bounding box center [931, 614] width 1235 height 33
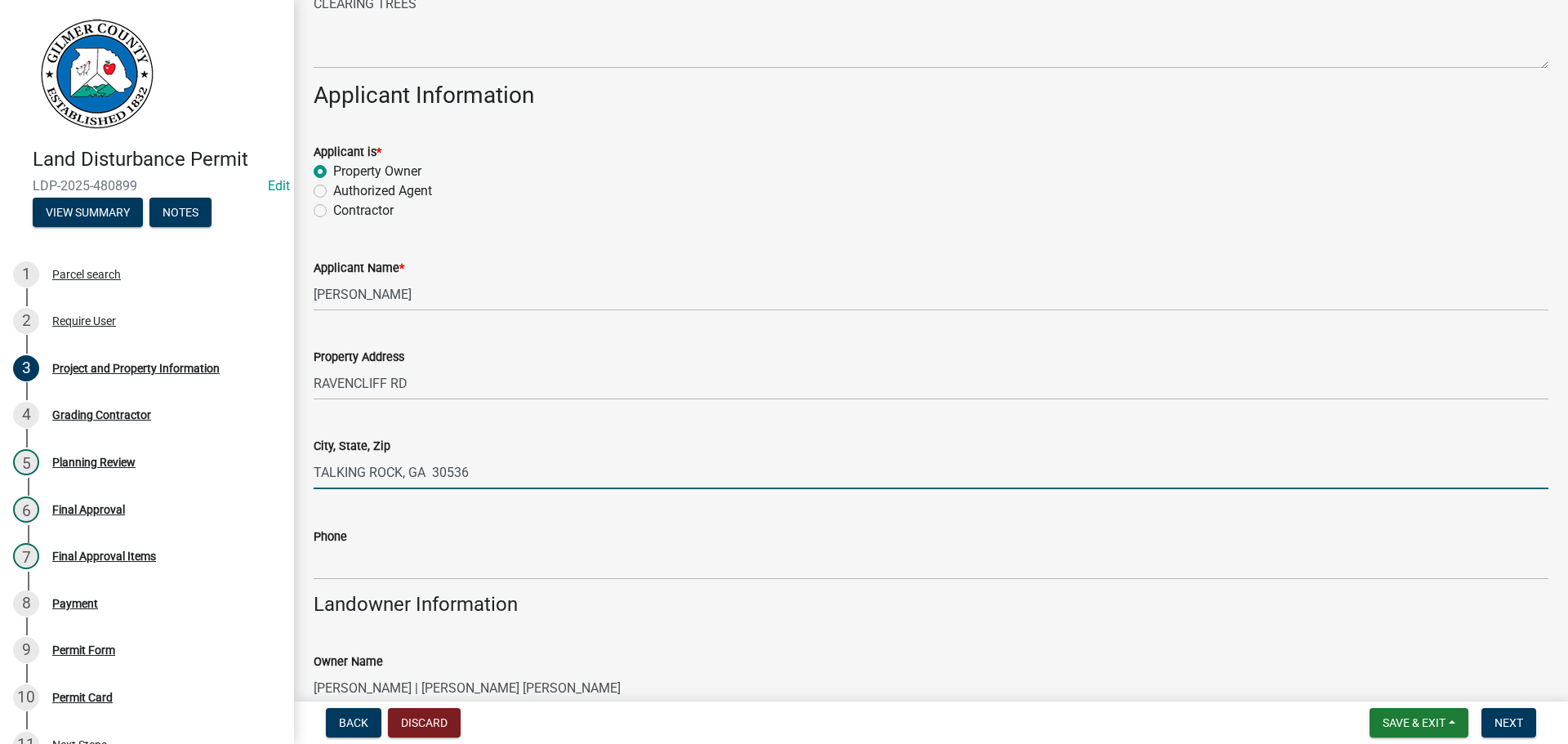
scroll to position [163, 0]
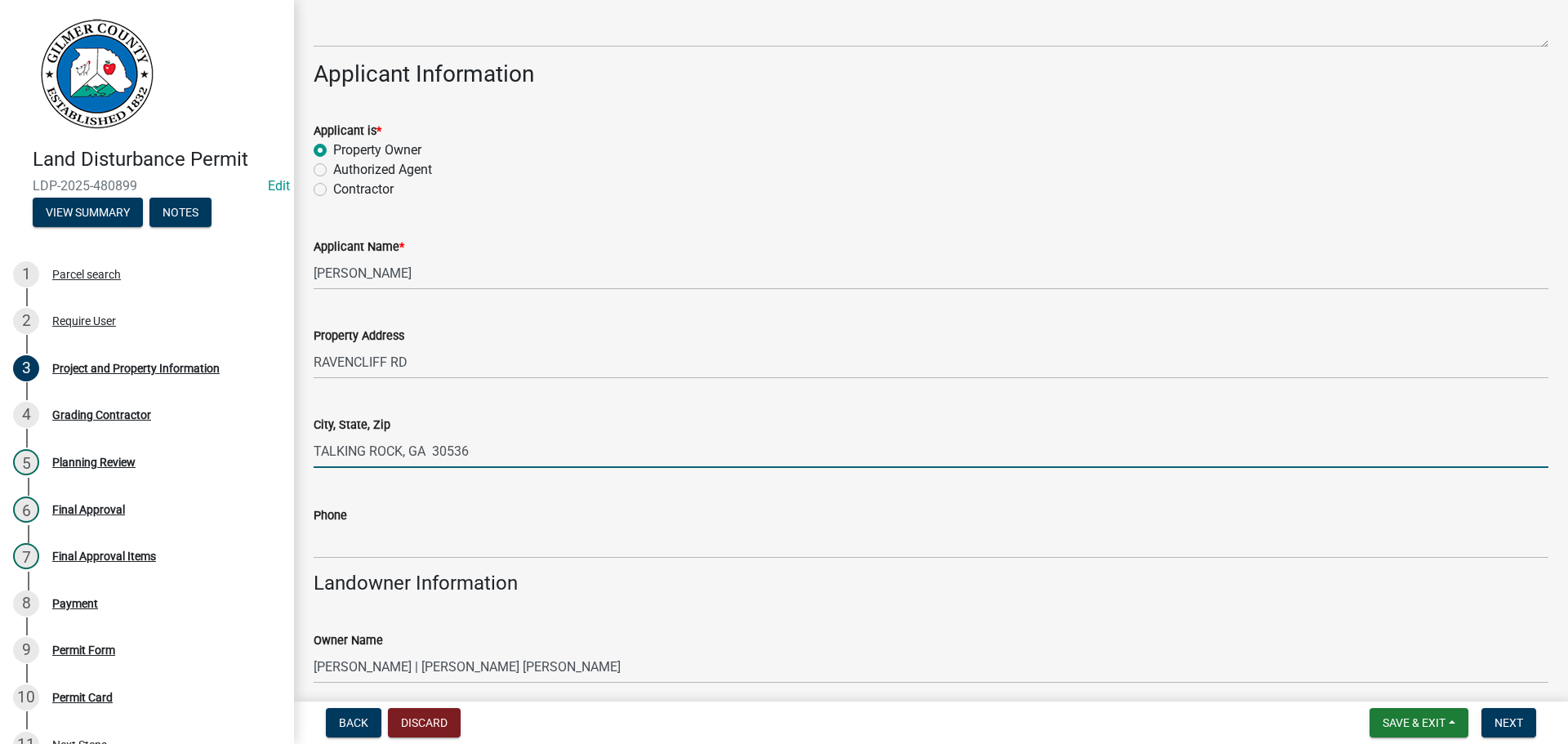
type input "TALKING ROCK, GA 30536"
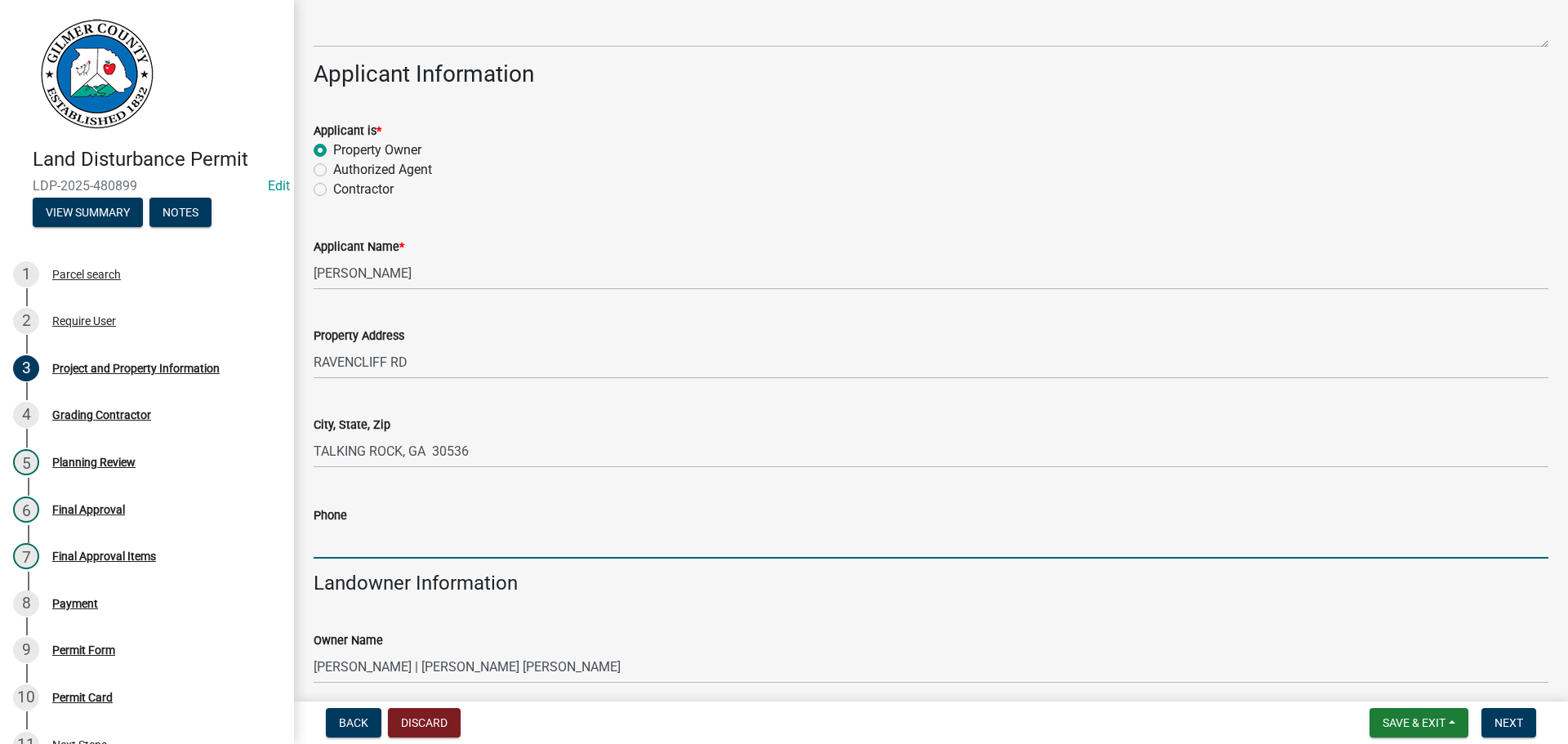
click at [427, 536] on input "Phone" at bounding box center [931, 542] width 1235 height 33
type input "[PHONE_NUMBER]"
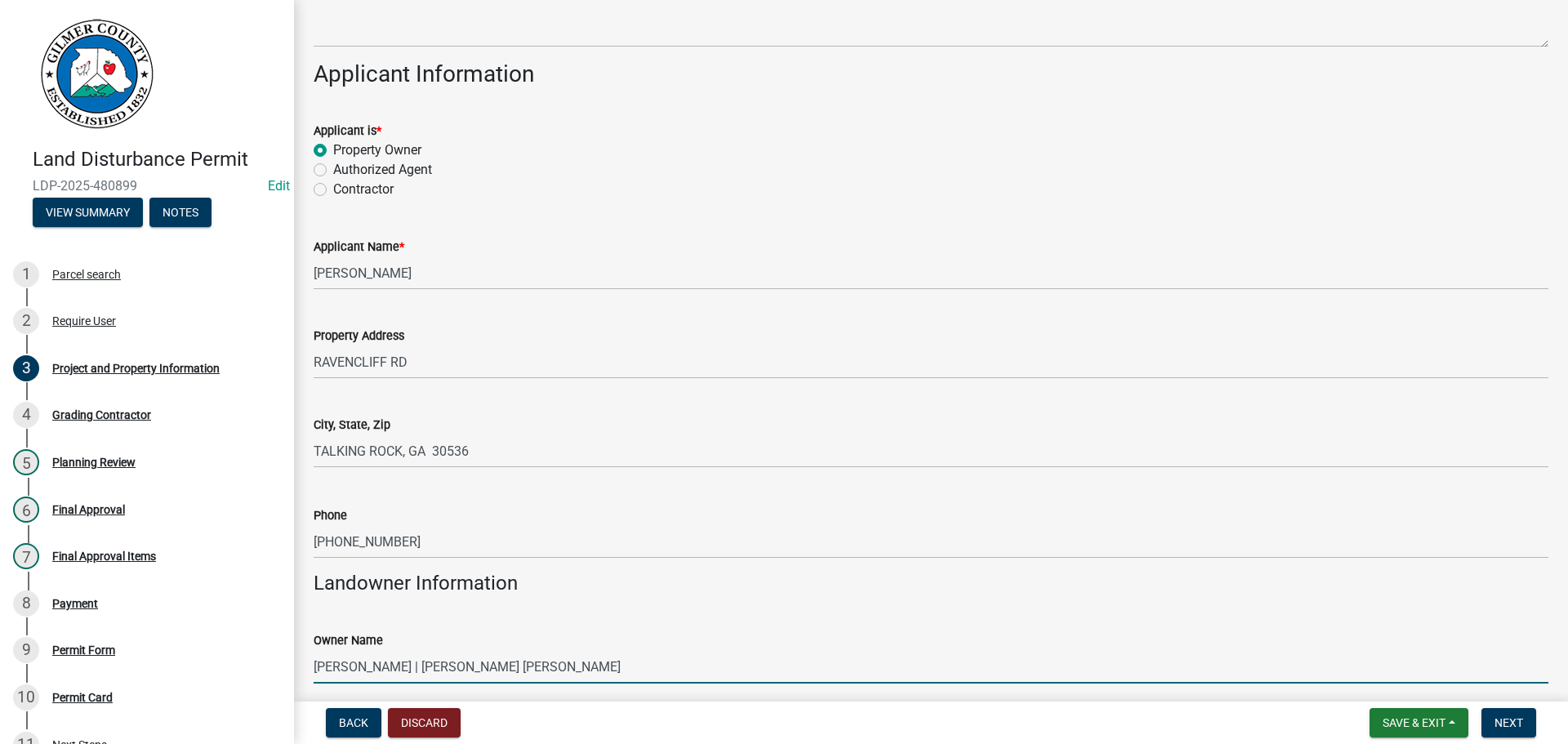
click at [418, 671] on input "[PERSON_NAME] | [PERSON_NAME] [PERSON_NAME]" at bounding box center [931, 666] width 1235 height 33
click at [376, 656] on input "[PERSON_NAME] | [PERSON_NAME] [PERSON_NAME]" at bounding box center [931, 666] width 1235 height 33
type input "[PERSON_NAME] AND [PERSON_NAME]"
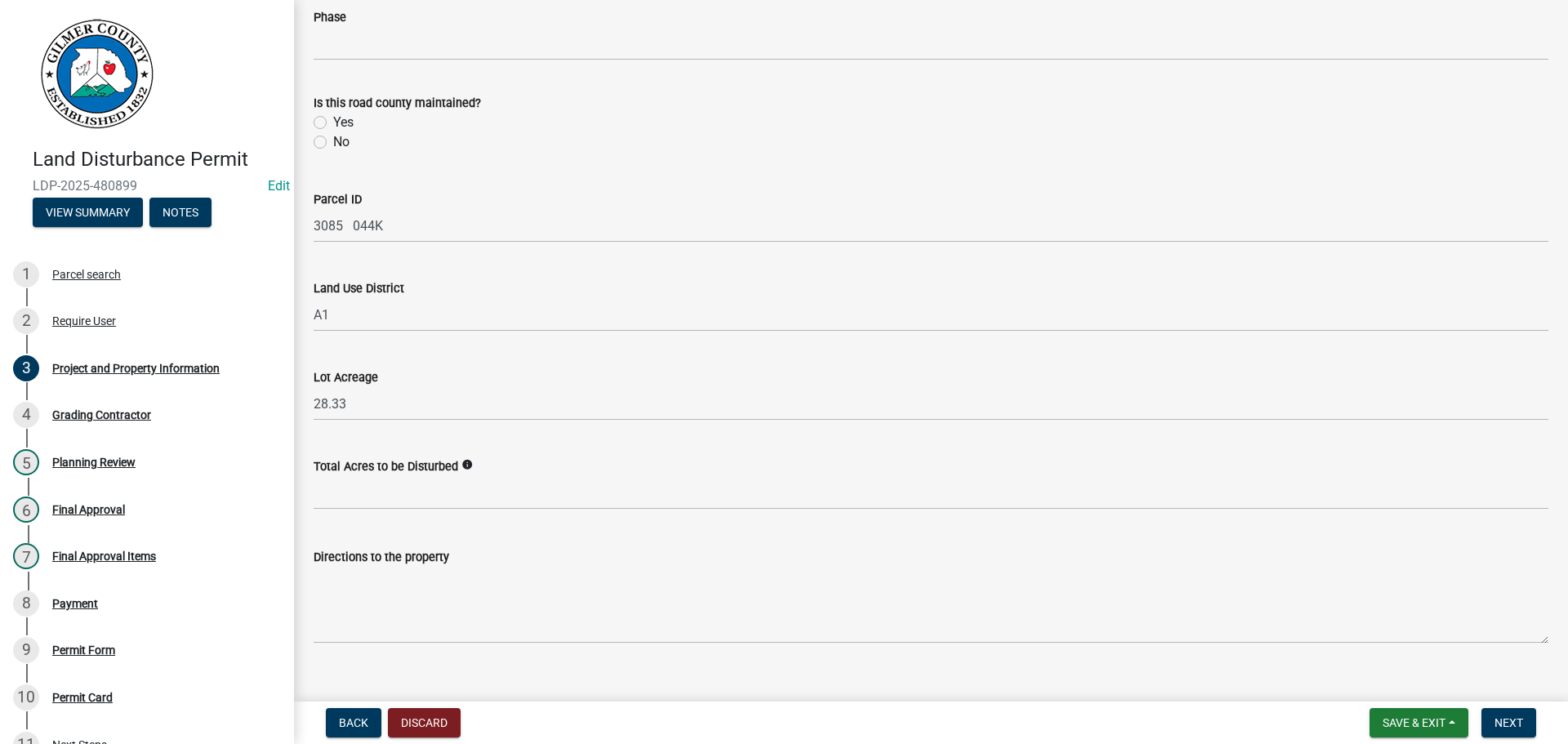
scroll to position [1297, 0]
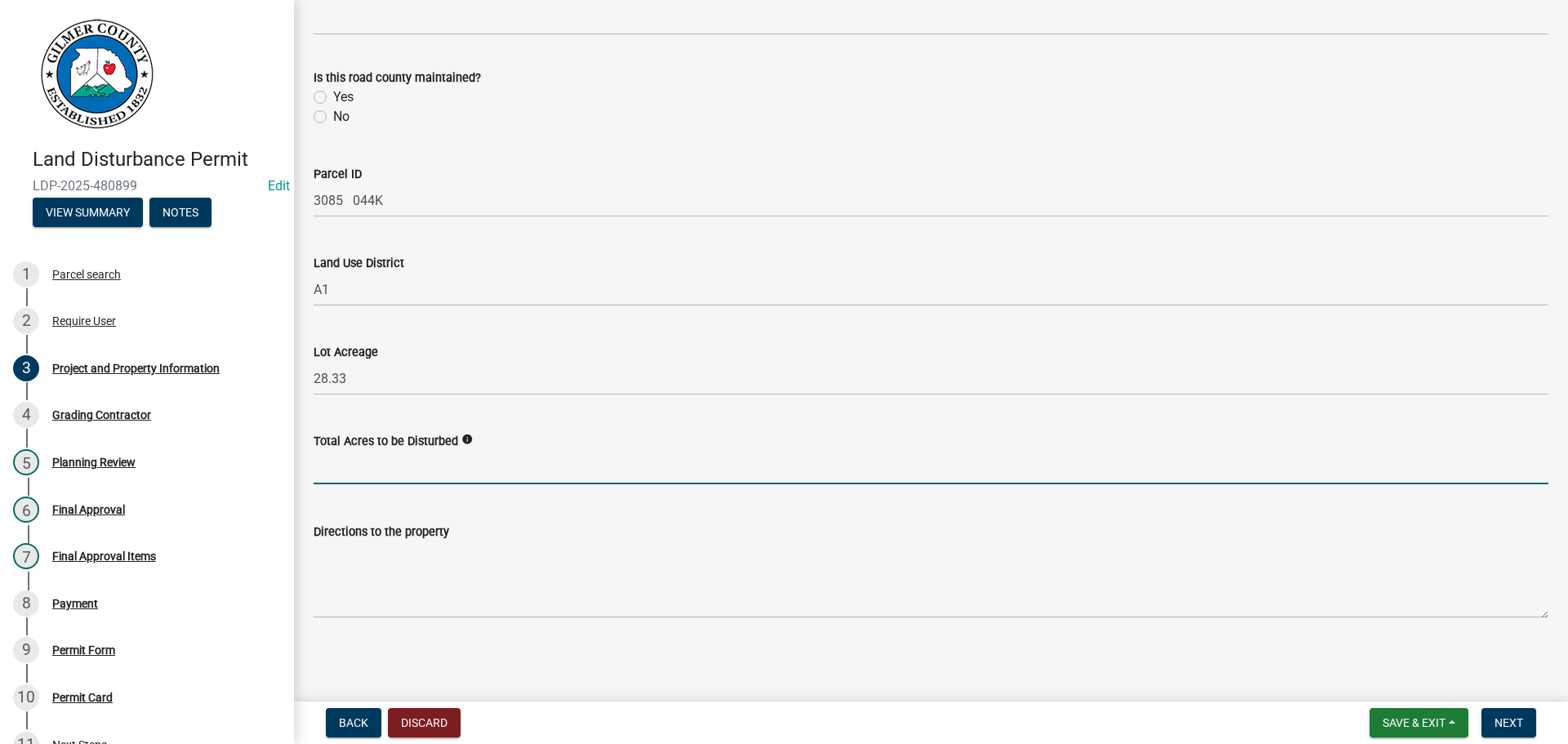
click at [491, 469] on input "text" at bounding box center [931, 467] width 1235 height 33
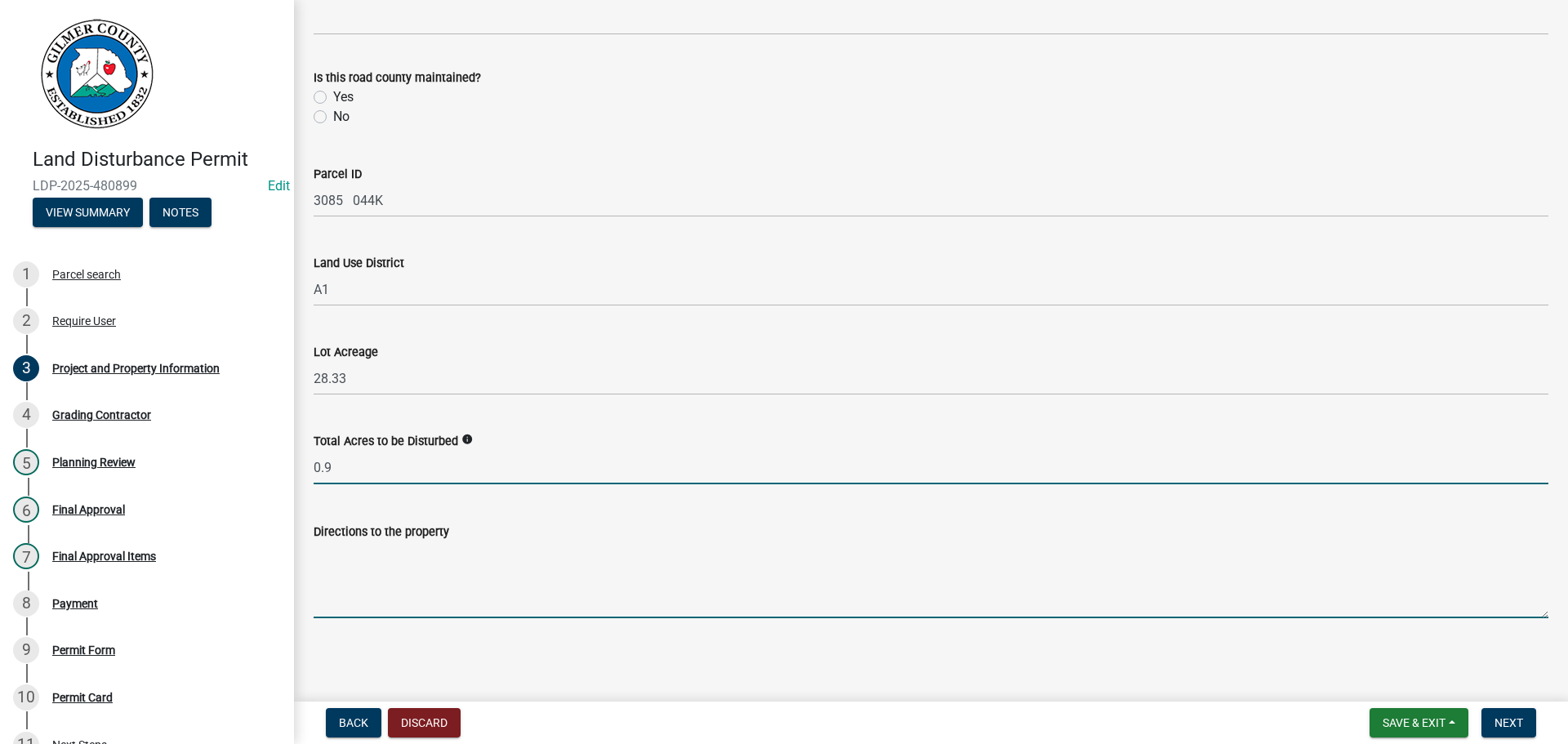
type input "0.90"
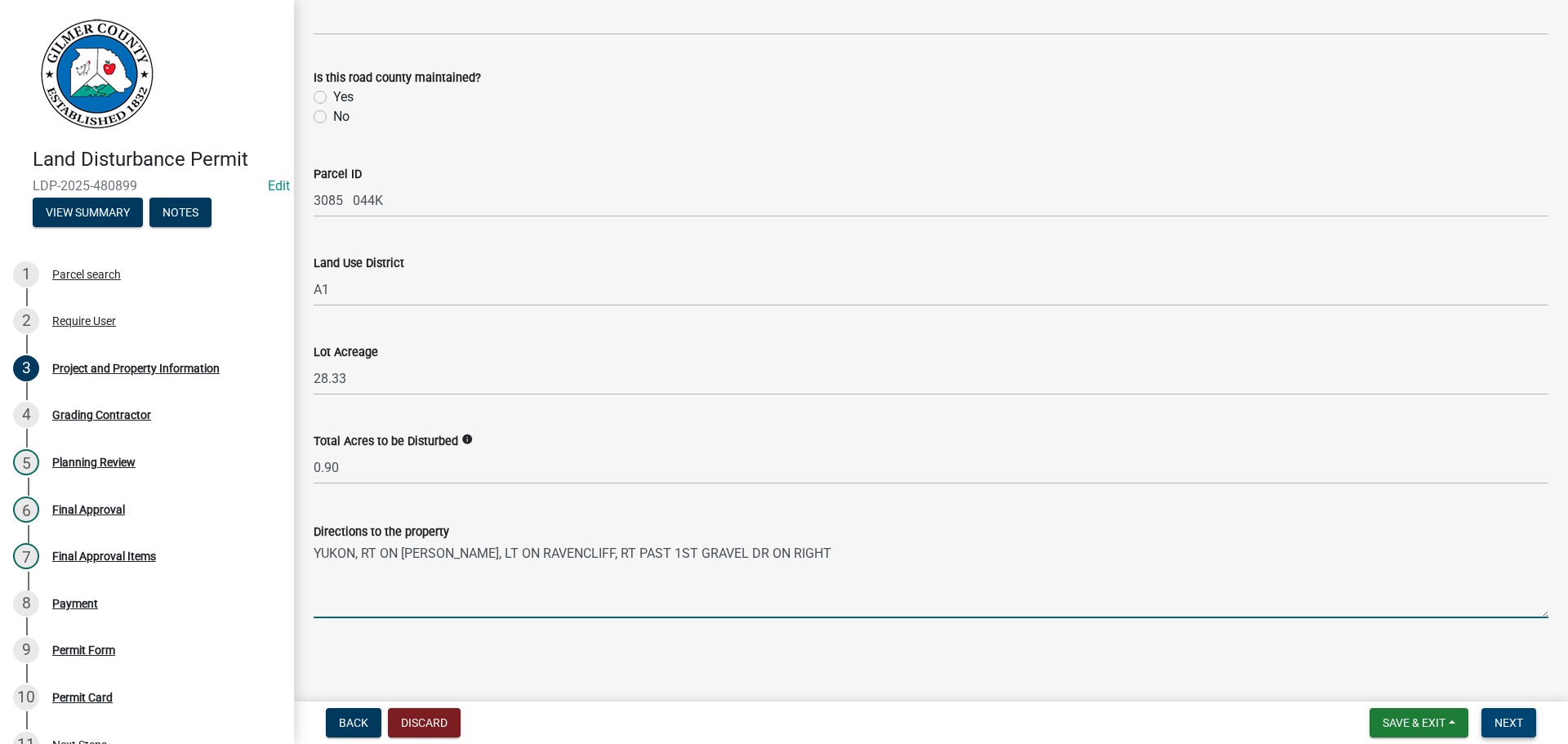
type textarea "YUKON, RT ON [PERSON_NAME], LT ON RAVENCLIFF, RT PAST 1ST GRAVEL DR ON RIGHT"
click at [1511, 712] on button "Next" at bounding box center [1509, 722] width 54 height 29
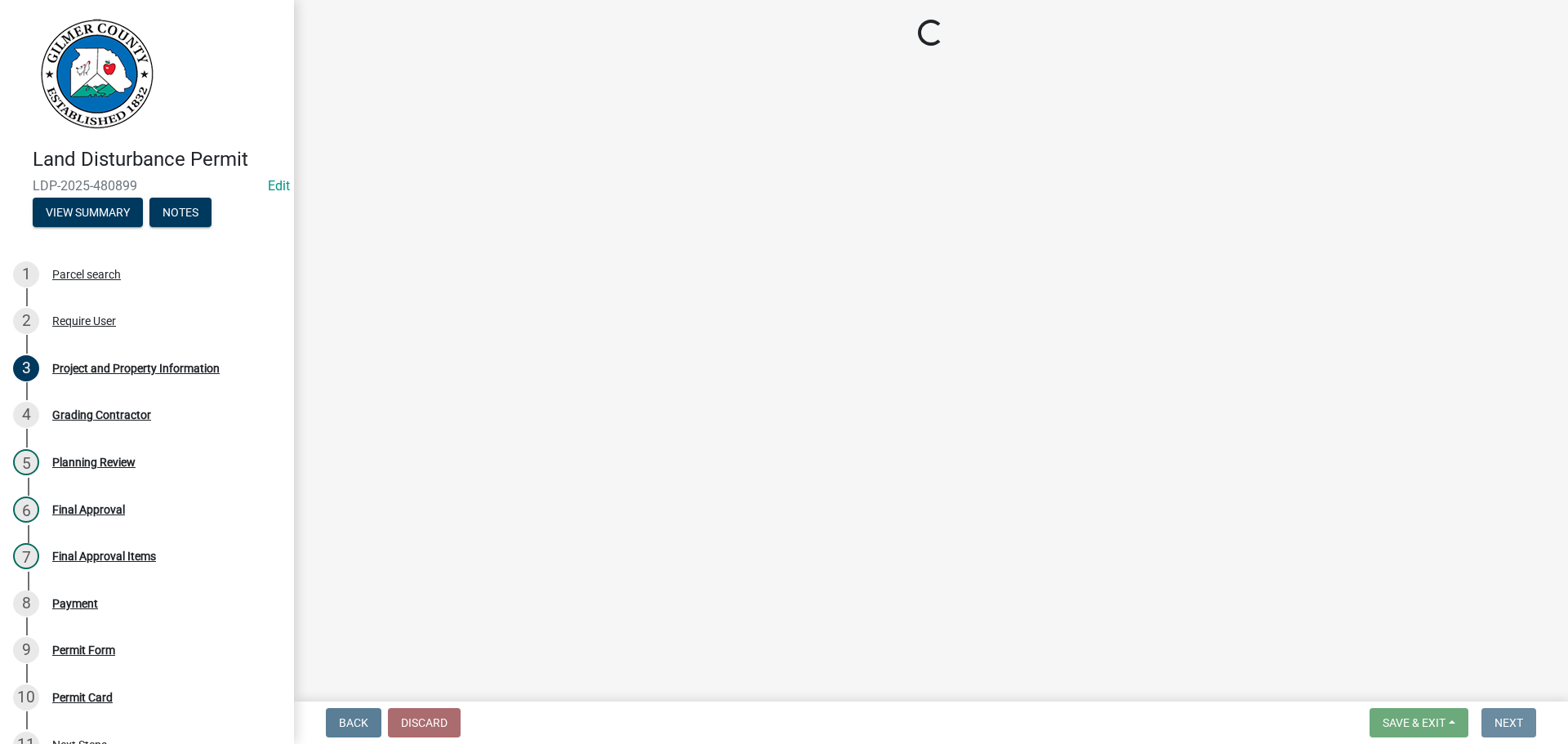
scroll to position [0, 0]
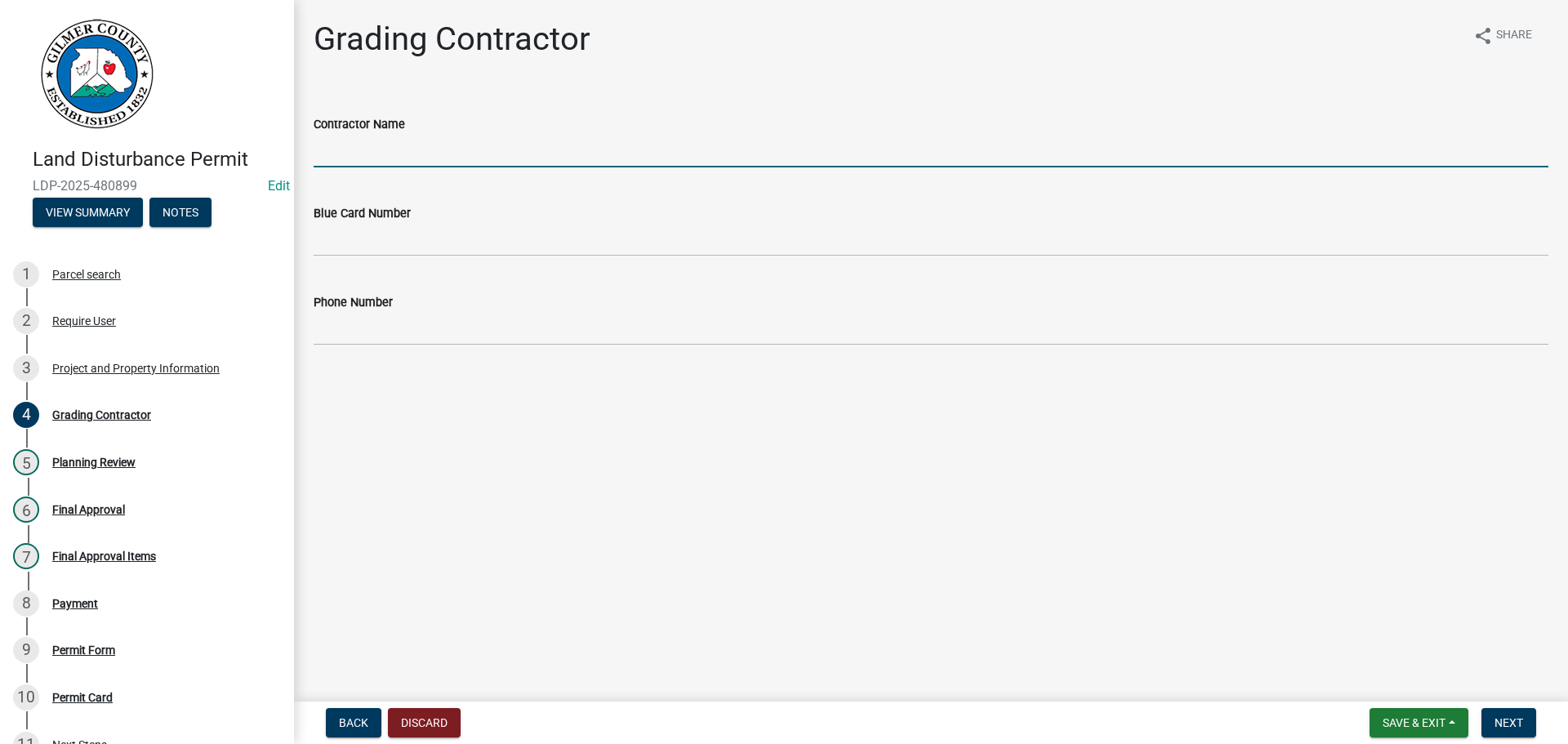
click at [467, 152] on input "Contractor Name" at bounding box center [931, 150] width 1235 height 33
type input "[PERSON_NAME]"
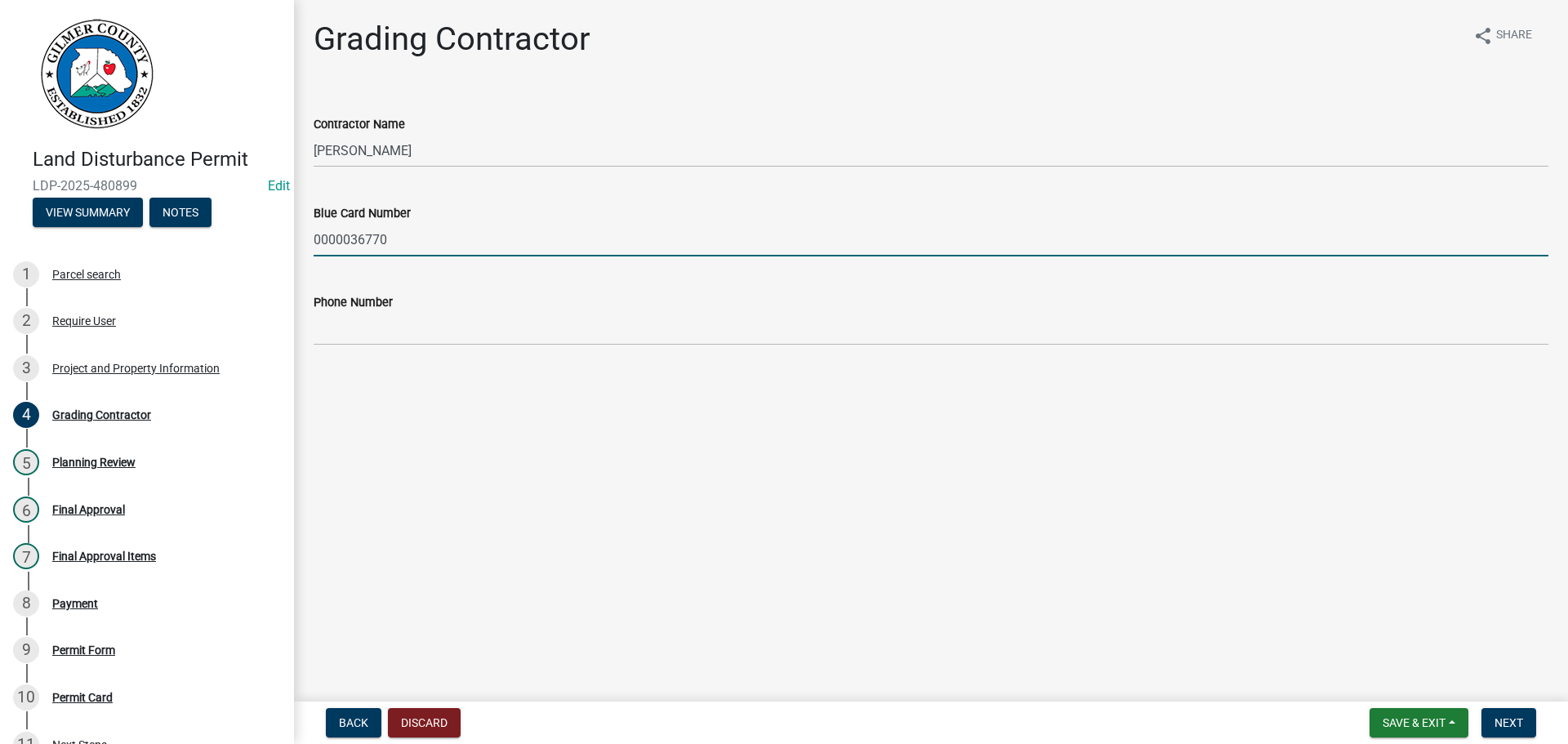
type input "0000036770"
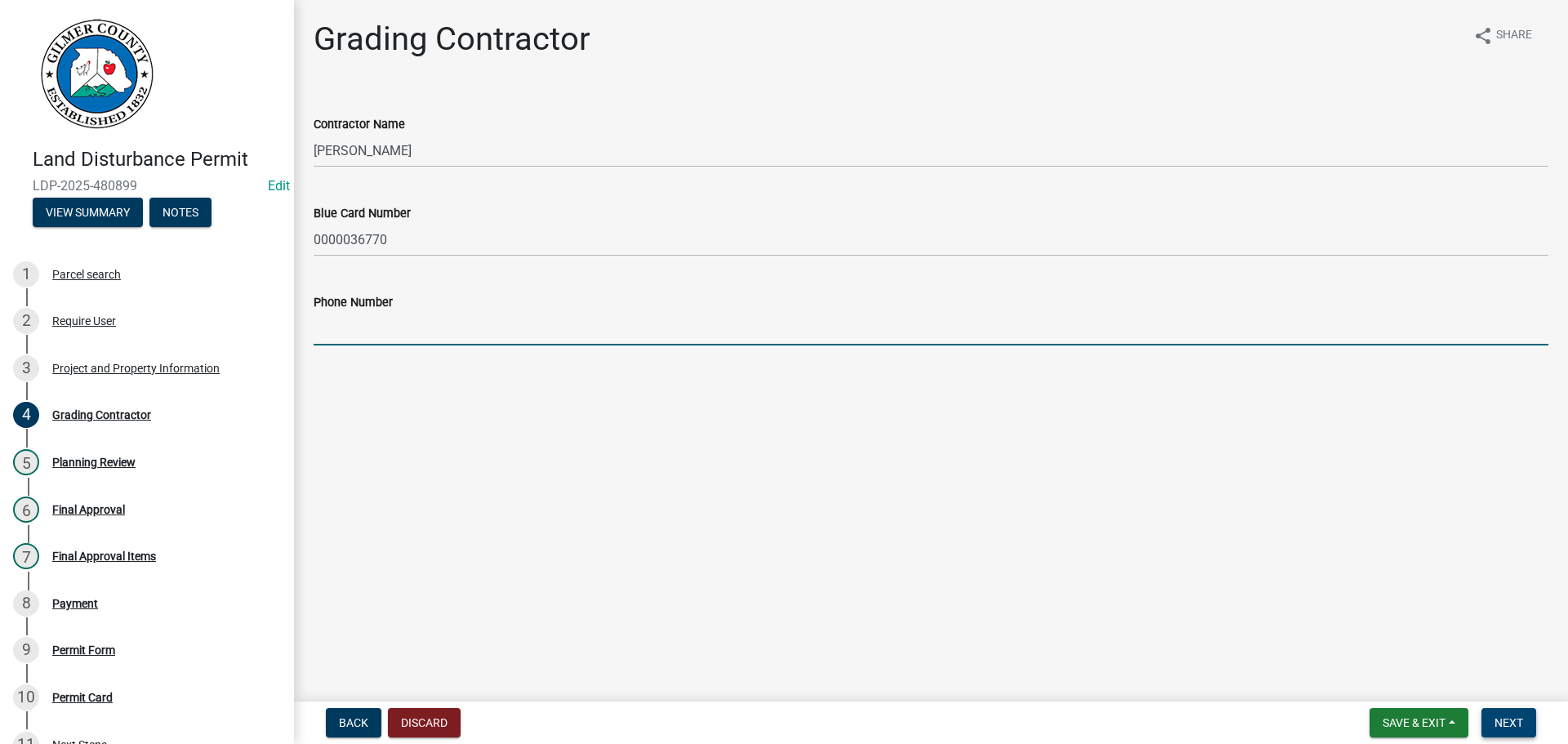
click at [1518, 719] on span "Next" at bounding box center [1509, 723] width 28 height 13
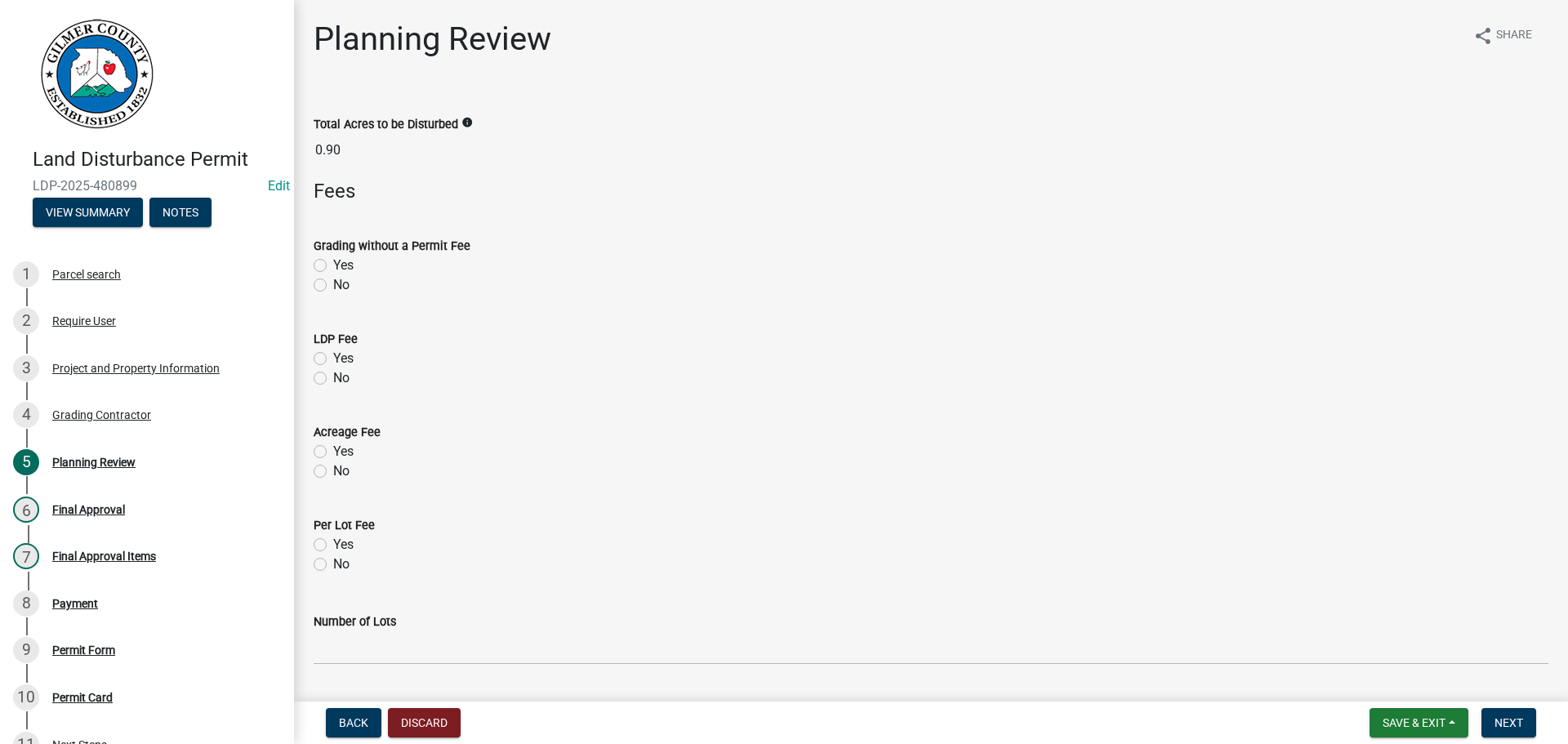
click at [345, 275] on label "No" at bounding box center [342, 284] width 17 height 19
click at [344, 275] on input "No" at bounding box center [339, 280] width 11 height 11
radio input "true"
click at [348, 358] on label "Yes" at bounding box center [344, 358] width 20 height 19
click at [344, 358] on input "Yes" at bounding box center [339, 354] width 11 height 11
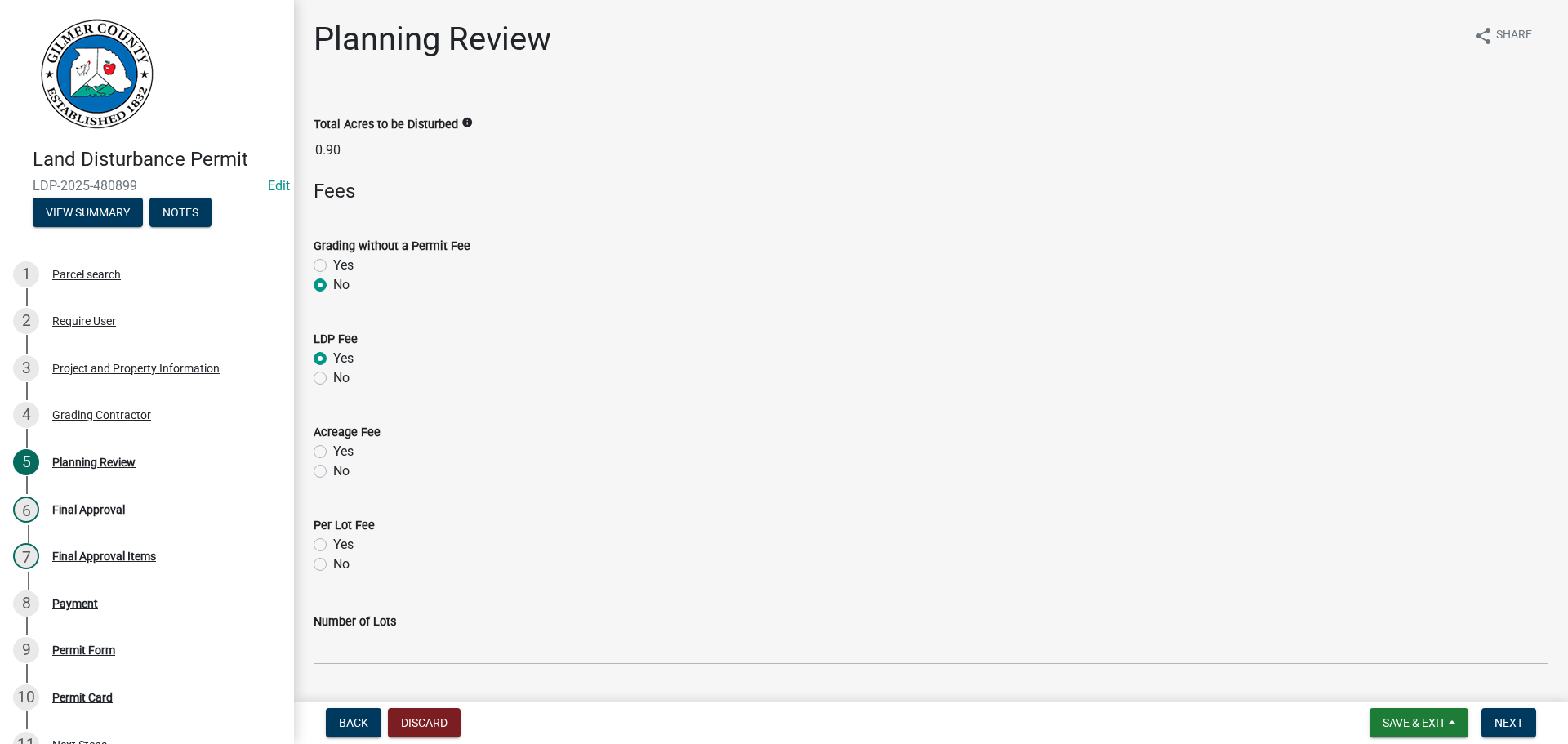
radio input "true"
click at [335, 471] on label "No" at bounding box center [342, 471] width 17 height 19
click at [335, 471] on input "No" at bounding box center [339, 466] width 11 height 11
radio input "true"
click at [334, 566] on label "No" at bounding box center [342, 563] width 17 height 19
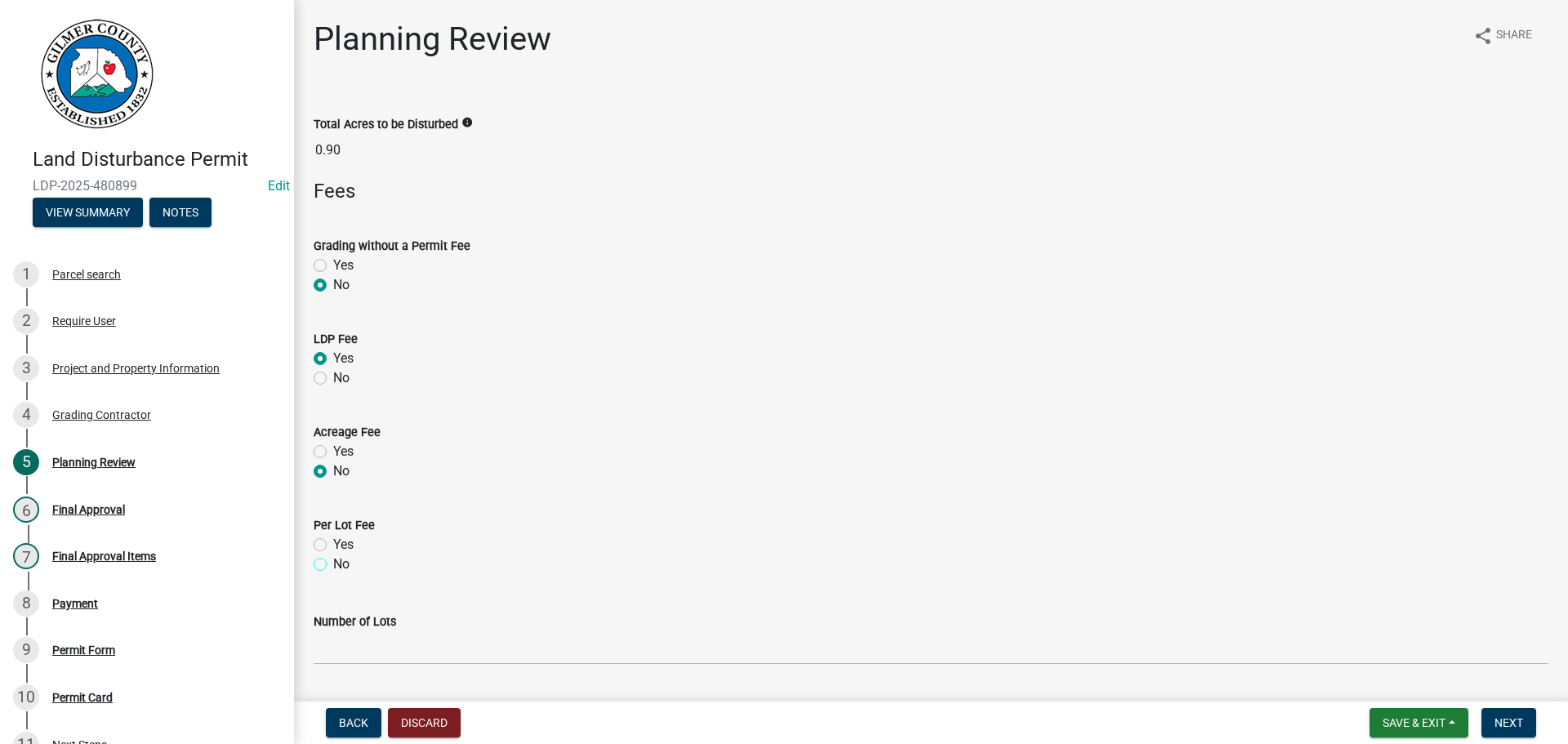
click at [334, 565] on input "No" at bounding box center [339, 559] width 11 height 11
radio input "true"
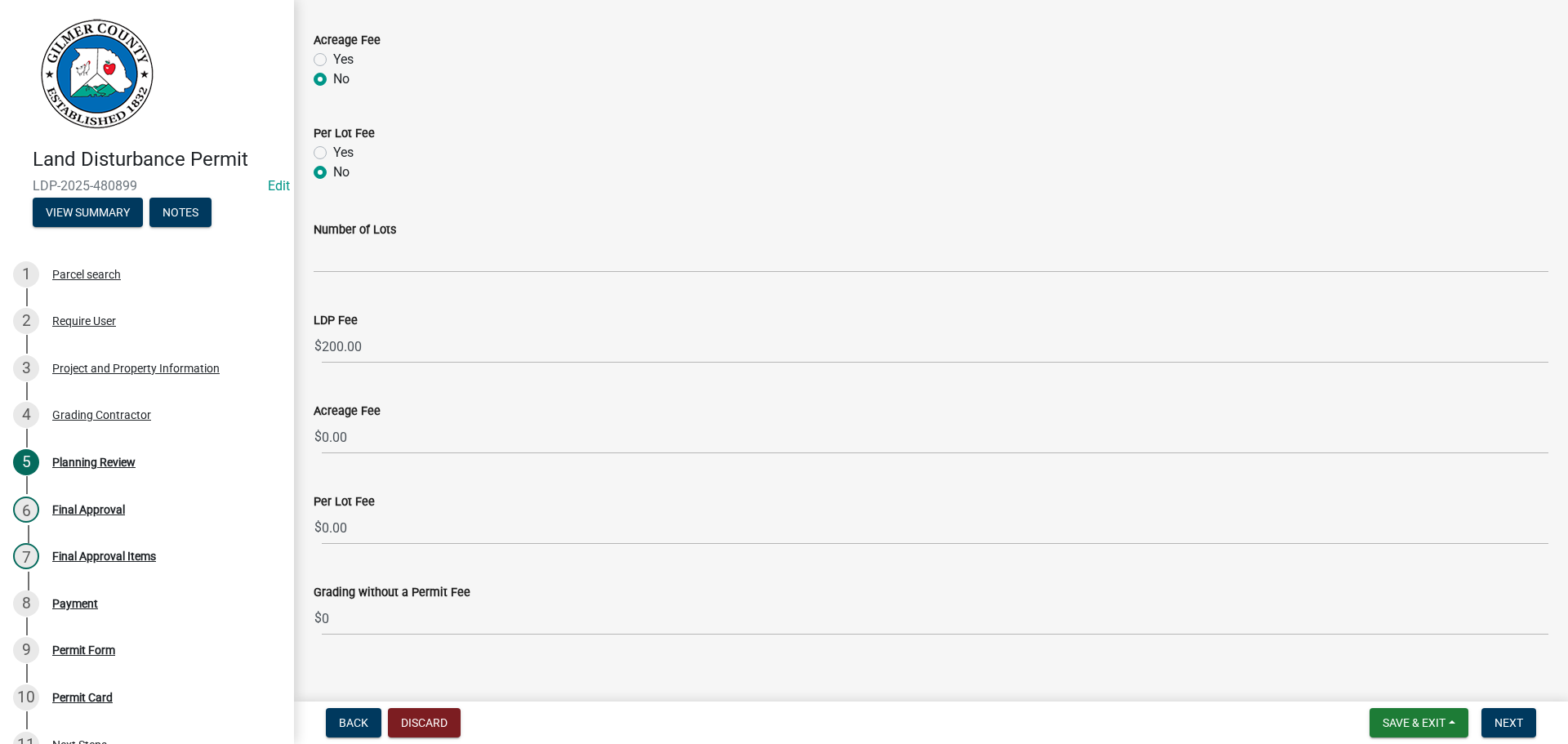
scroll to position [410, 0]
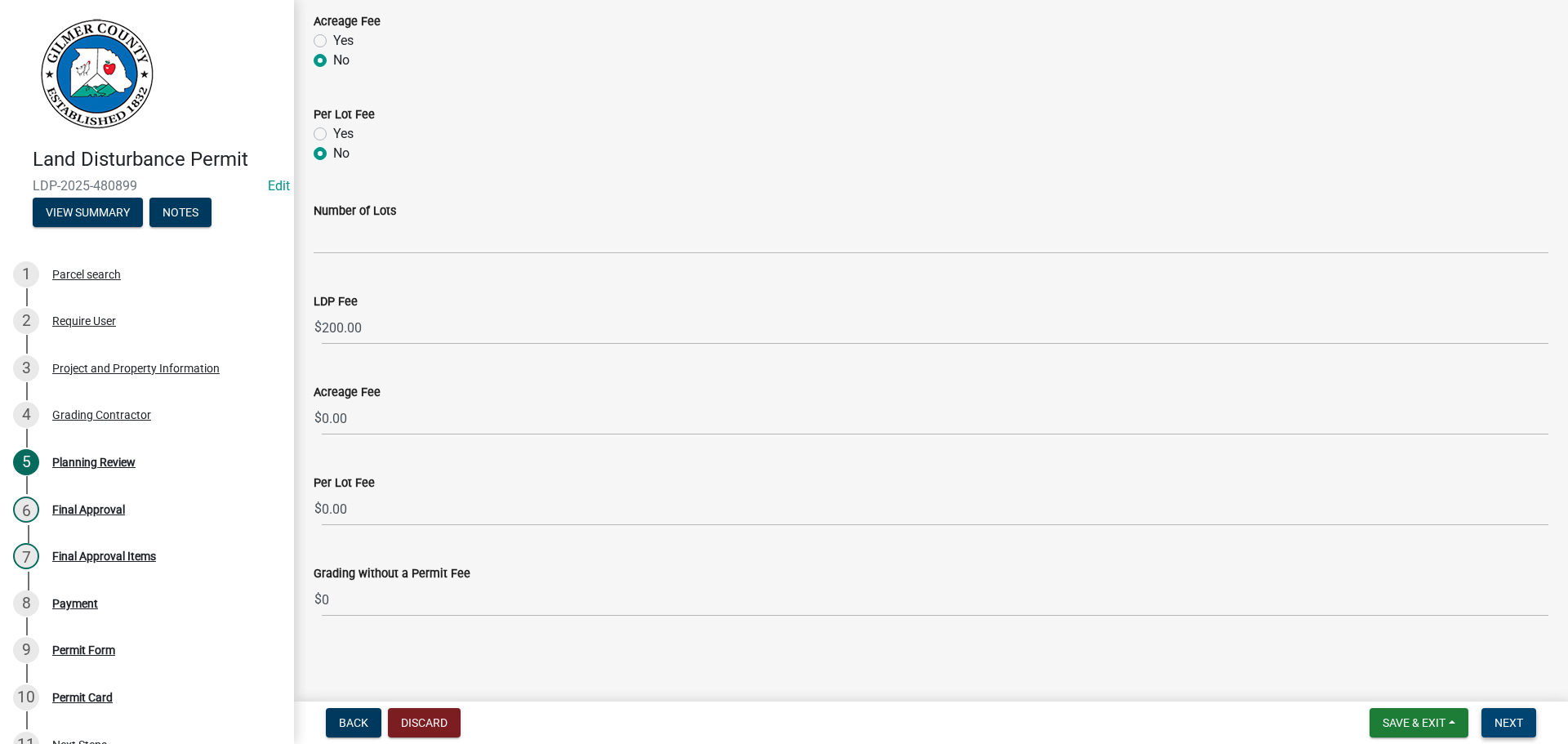
click at [1509, 720] on span "Next" at bounding box center [1509, 723] width 28 height 13
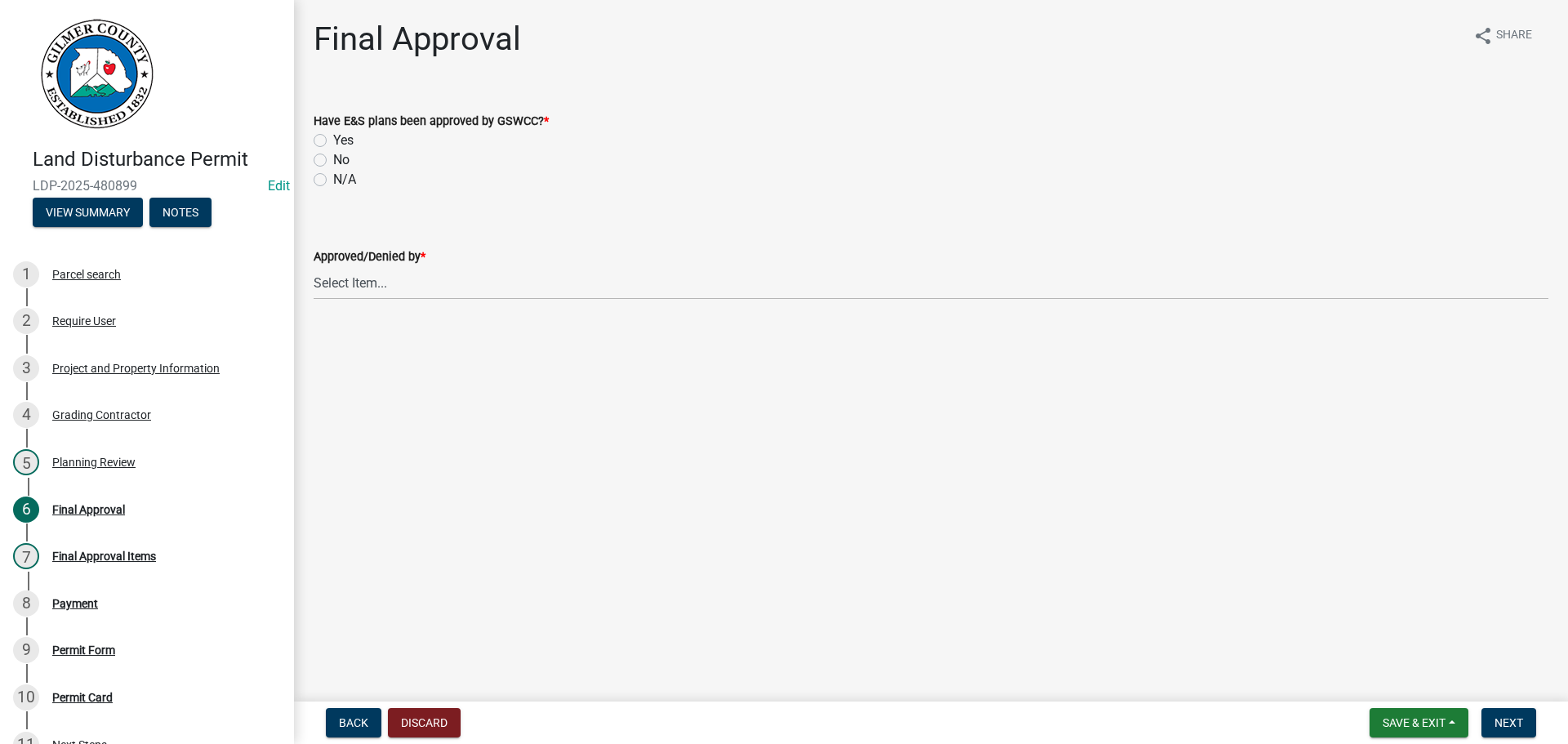
click at [347, 183] on label "N/A" at bounding box center [345, 179] width 23 height 19
click at [344, 181] on input "N/A" at bounding box center [339, 175] width 11 height 11
radio input "true"
click at [437, 291] on select "Select Item... [PERSON_NAME] [PERSON_NAME] [PERSON_NAME] [PERSON_NAME] [PERSON_…" at bounding box center [931, 283] width 1235 height 33
click at [314, 266] on select "Select Item... [PERSON_NAME] [PERSON_NAME] [PERSON_NAME] [PERSON_NAME] [PERSON_…" at bounding box center [931, 283] width 1235 height 33
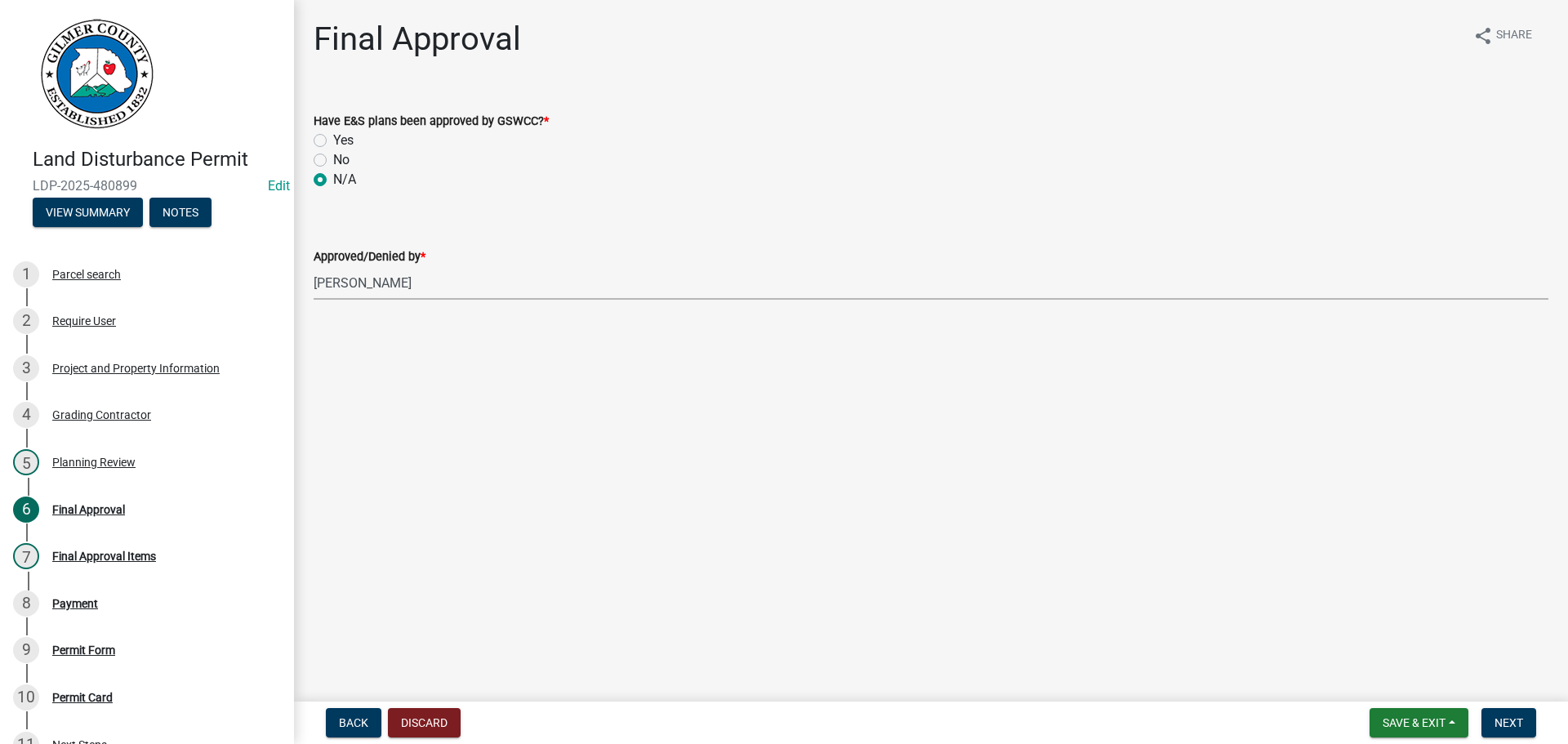
select select "5ce200eb-feb1-496b-8127-7891293955f5"
click at [1493, 729] on button "Next" at bounding box center [1509, 722] width 54 height 29
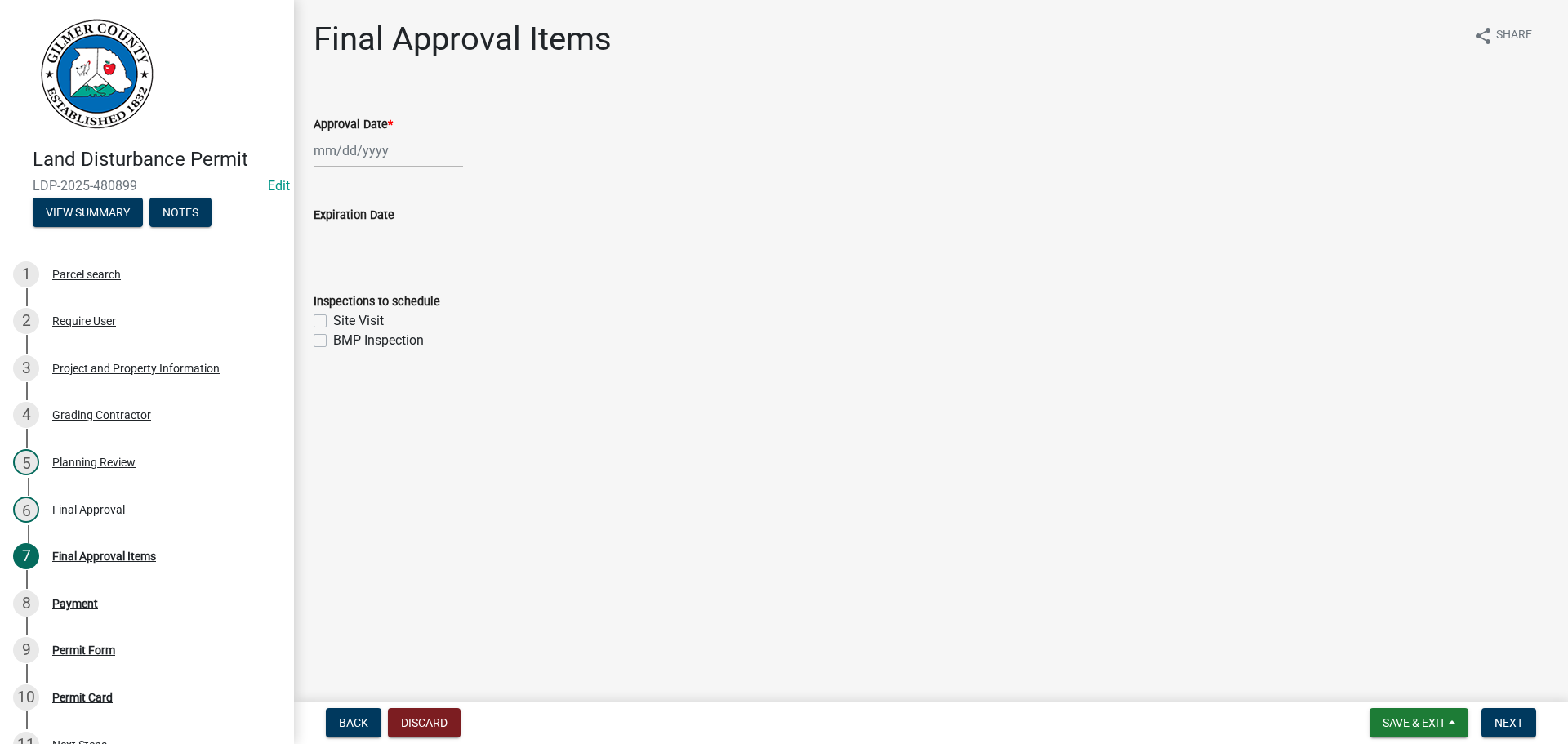
click at [370, 151] on div at bounding box center [388, 150] width 150 height 33
select select "9"
select select "2025"
click at [435, 293] on div "19" at bounding box center [434, 289] width 26 height 26
type input "[DATE]"
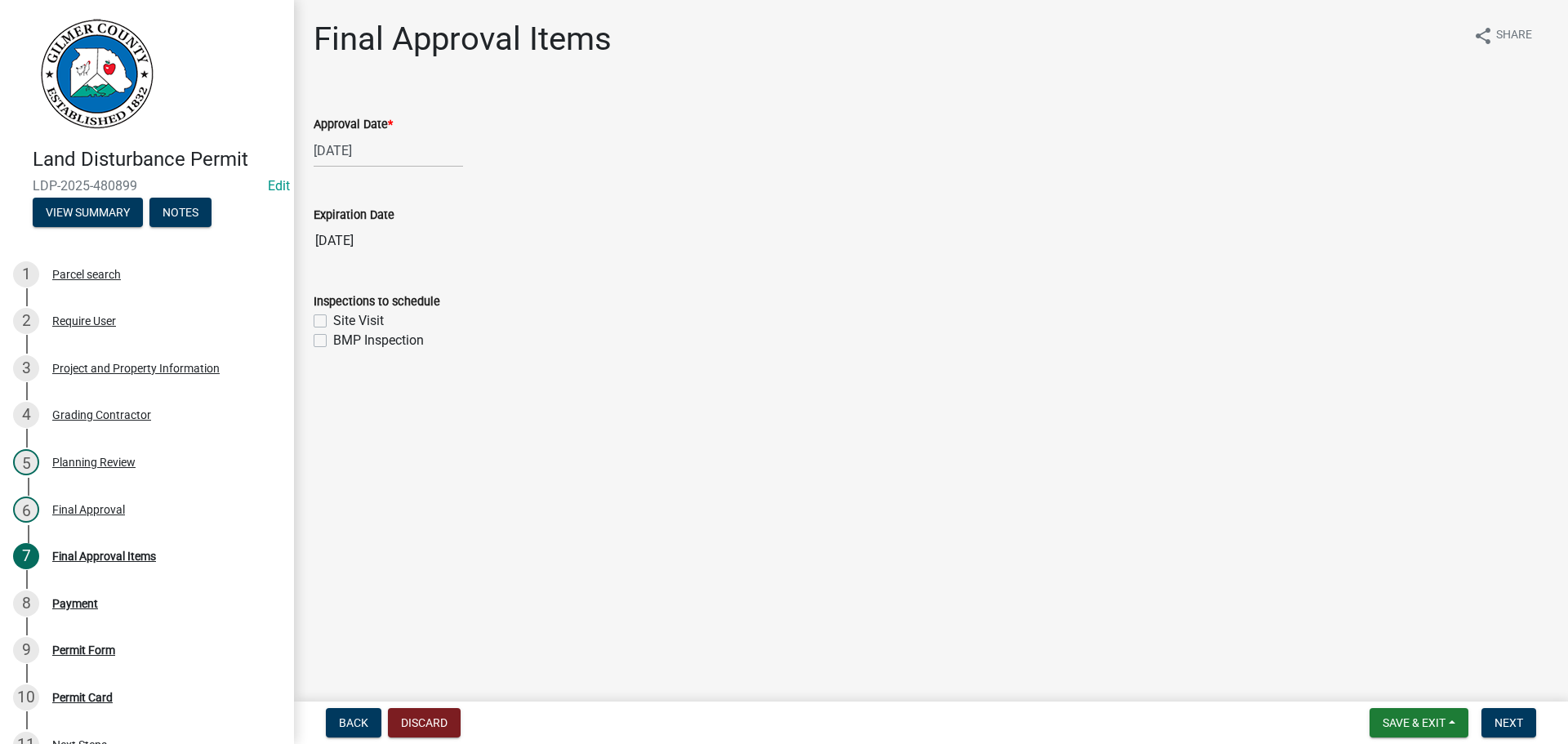
click at [363, 317] on label "Site Visit" at bounding box center [359, 320] width 51 height 19
click at [344, 317] on input "Site Visit" at bounding box center [339, 316] width 11 height 11
checkbox input "true"
checkbox input "false"
click at [1509, 723] on span "Next" at bounding box center [1509, 723] width 28 height 13
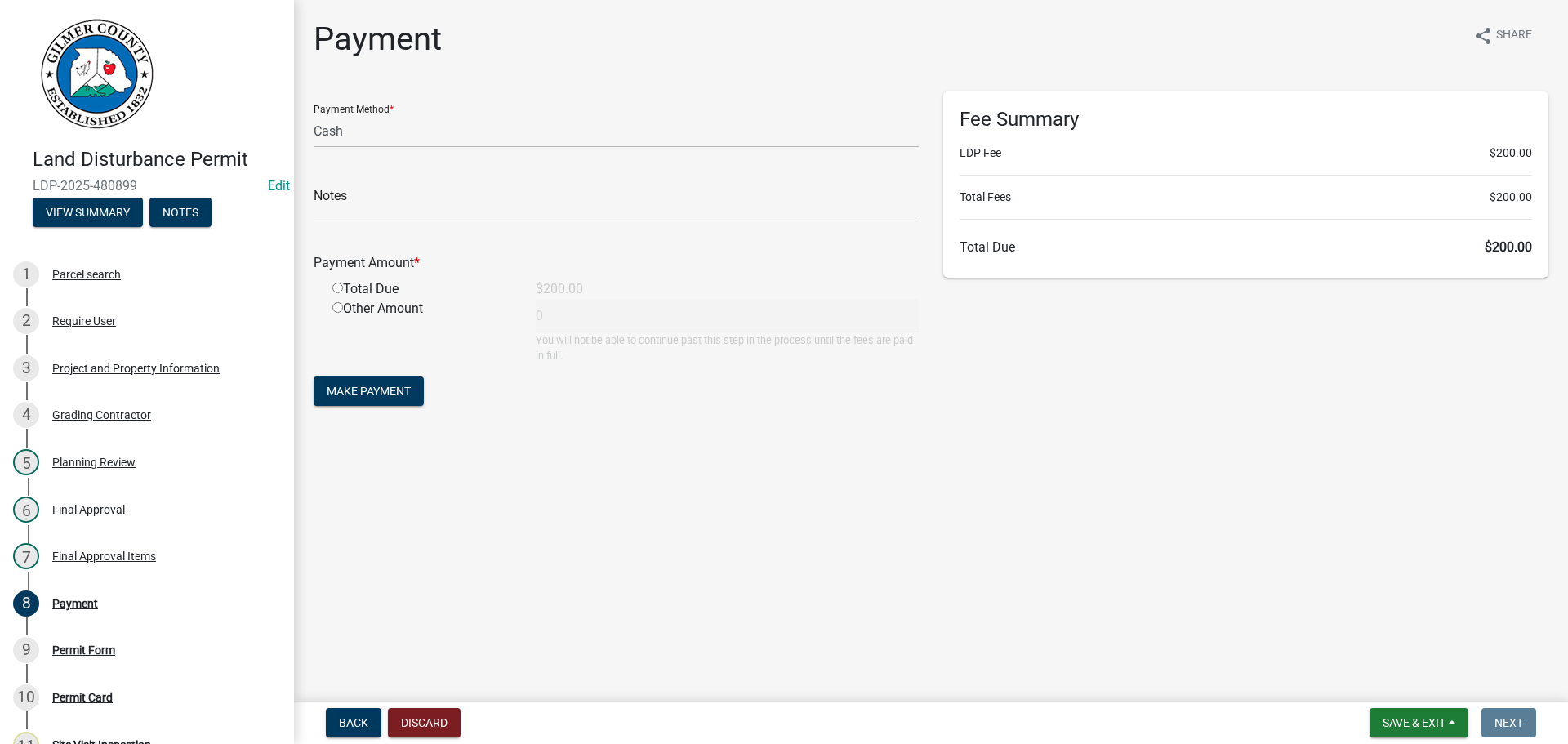
click at [492, 161] on div "Notes" at bounding box center [616, 188] width 605 height 56
click at [454, 148] on form "Payment Method * Credit Card POS Check Cash Notes Payment Amount * Total Due $2…" at bounding box center [616, 250] width 605 height 318
click at [416, 125] on select "Credit Card POS Check Cash" at bounding box center [616, 131] width 605 height 33
select select "1: 0"
click at [314, 115] on select "Credit Card POS Check Cash" at bounding box center [616, 131] width 605 height 33
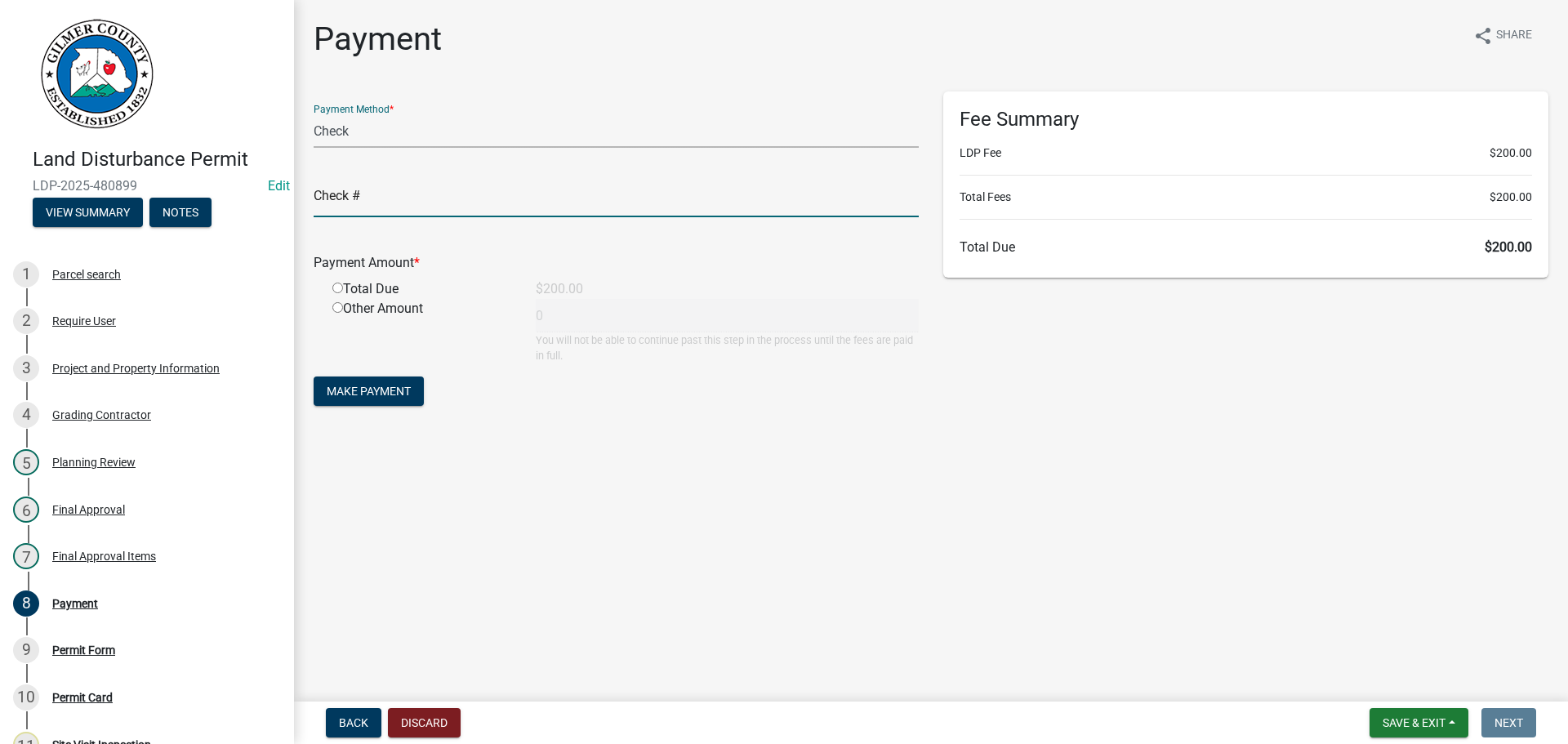
click at [410, 201] on input "text" at bounding box center [616, 201] width 605 height 33
click at [369, 288] on div "Total Due" at bounding box center [421, 288] width 203 height 19
click at [342, 291] on input "radio" at bounding box center [338, 288] width 11 height 11
radio input "true"
type input "200"
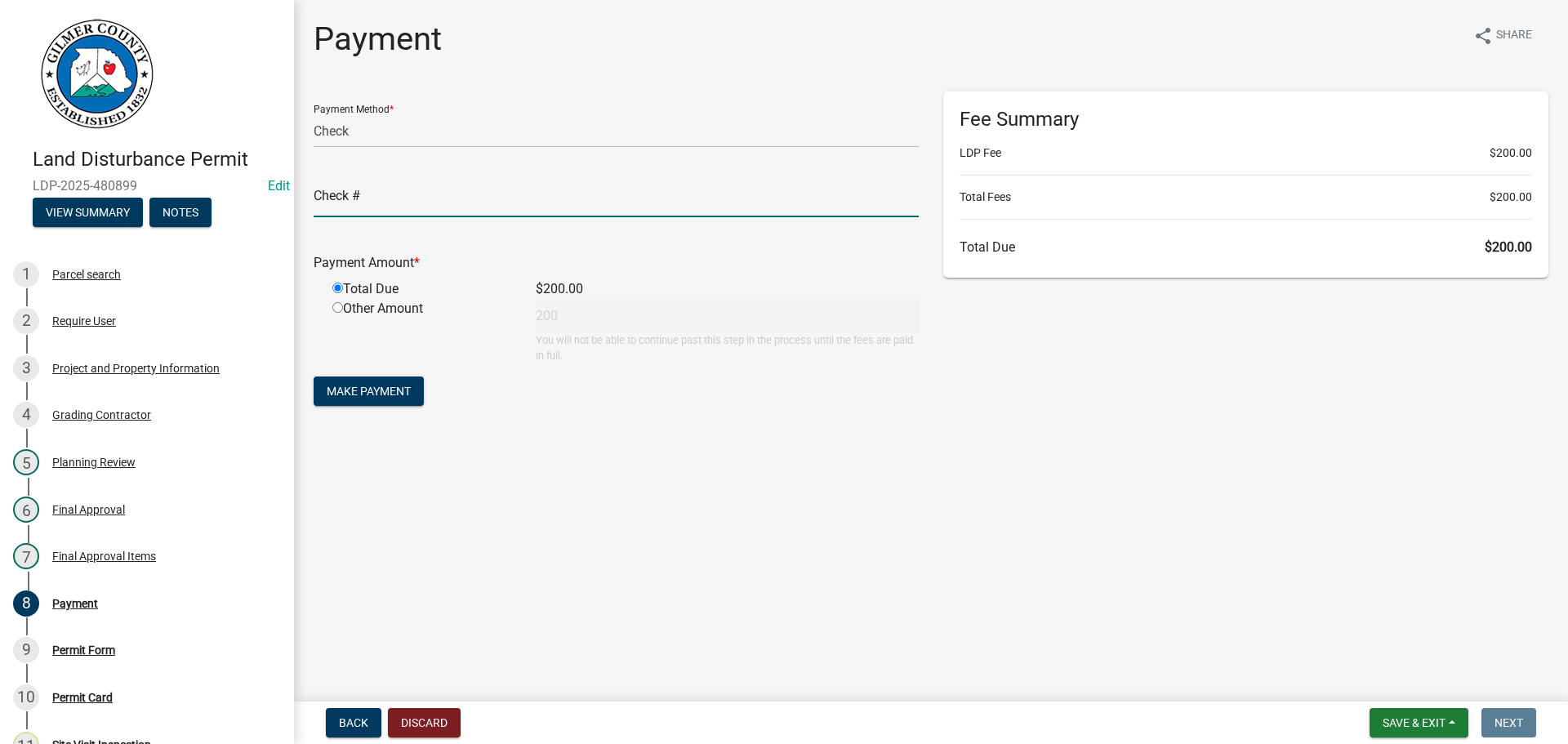
click at [375, 201] on input "text" at bounding box center [616, 201] width 605 height 33
click at [442, 140] on select "Credit Card POS Check Cash" at bounding box center [616, 131] width 605 height 33
select select "2: 1"
click at [314, 115] on select "Credit Card POS Check Cash" at bounding box center [616, 131] width 605 height 33
click at [335, 382] on button "Make Payment" at bounding box center [369, 390] width 110 height 29
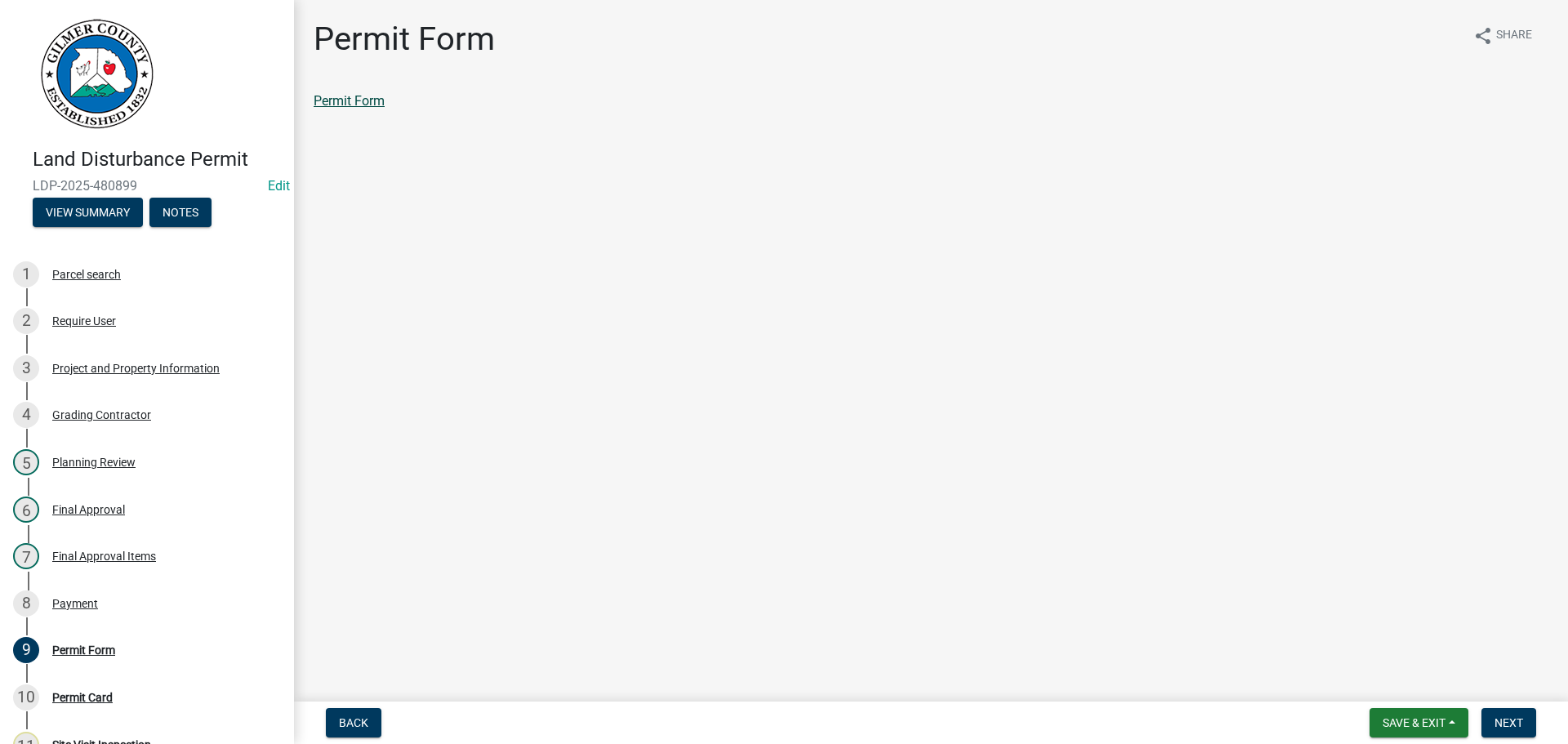
click at [342, 104] on link "Permit Form" at bounding box center [349, 100] width 71 height 16
click at [1517, 723] on span "Next" at bounding box center [1509, 723] width 28 height 13
click at [376, 94] on link "Permit Card" at bounding box center [347, 100] width 68 height 16
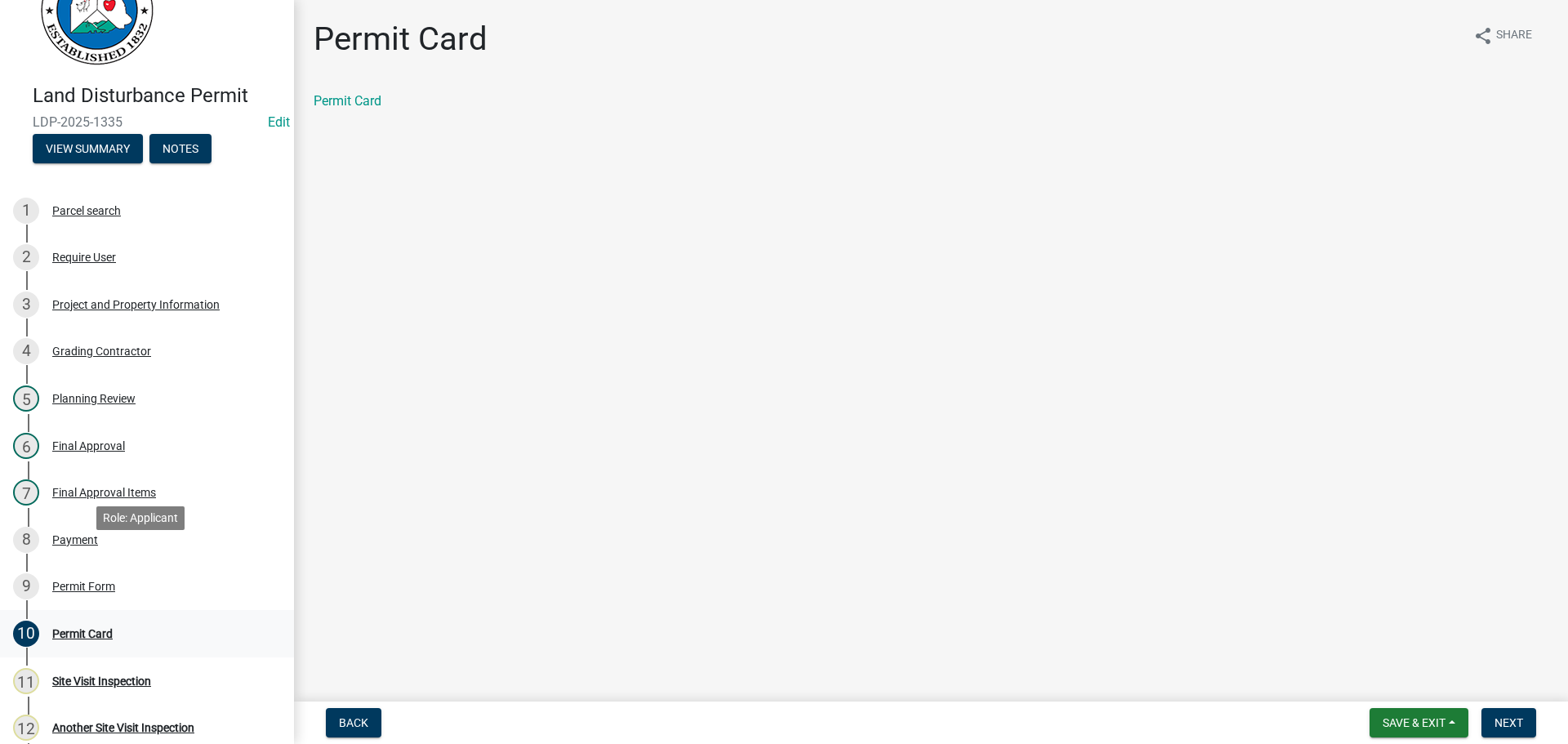
scroll to position [163, 0]
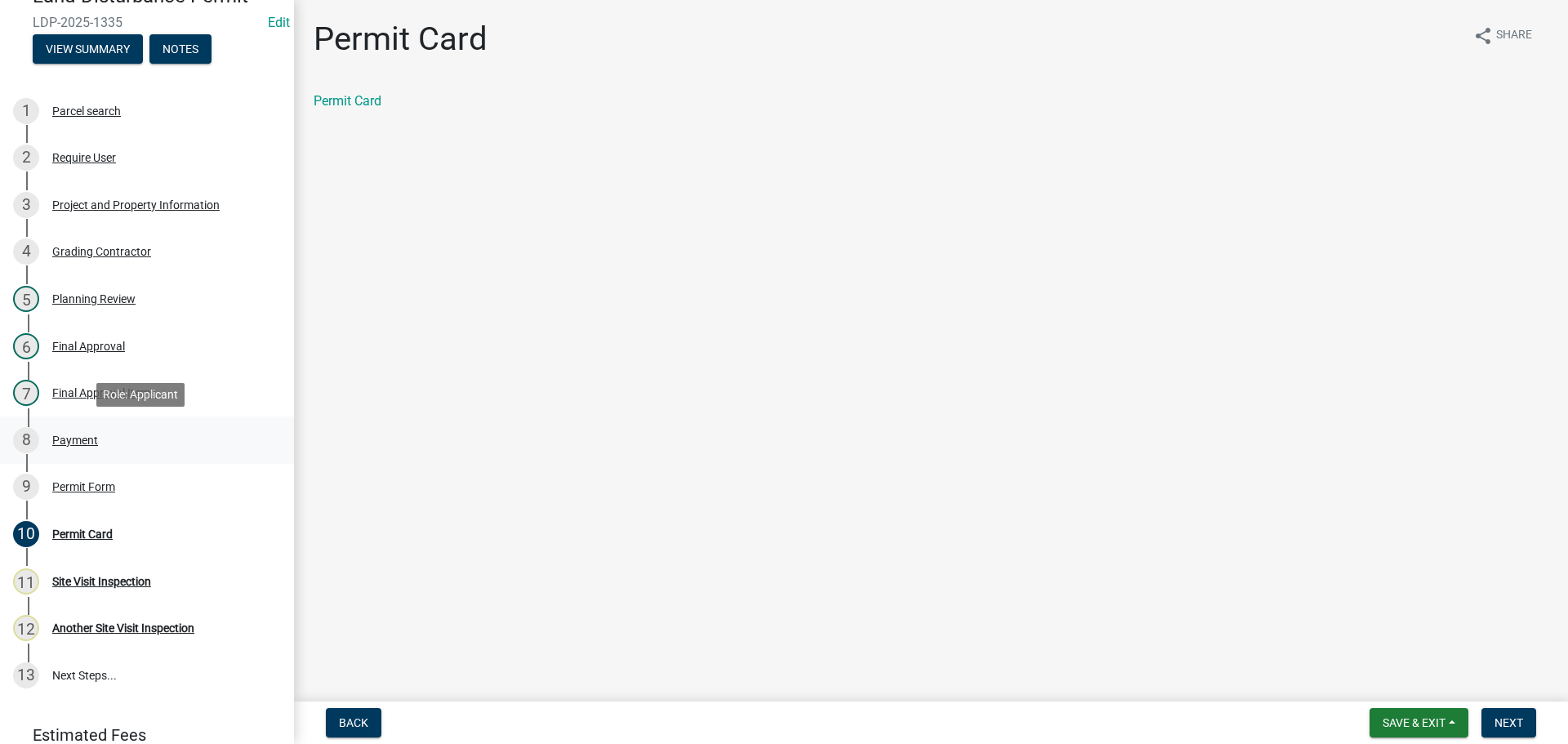
click at [53, 445] on div "Payment" at bounding box center [75, 441] width 46 height 12
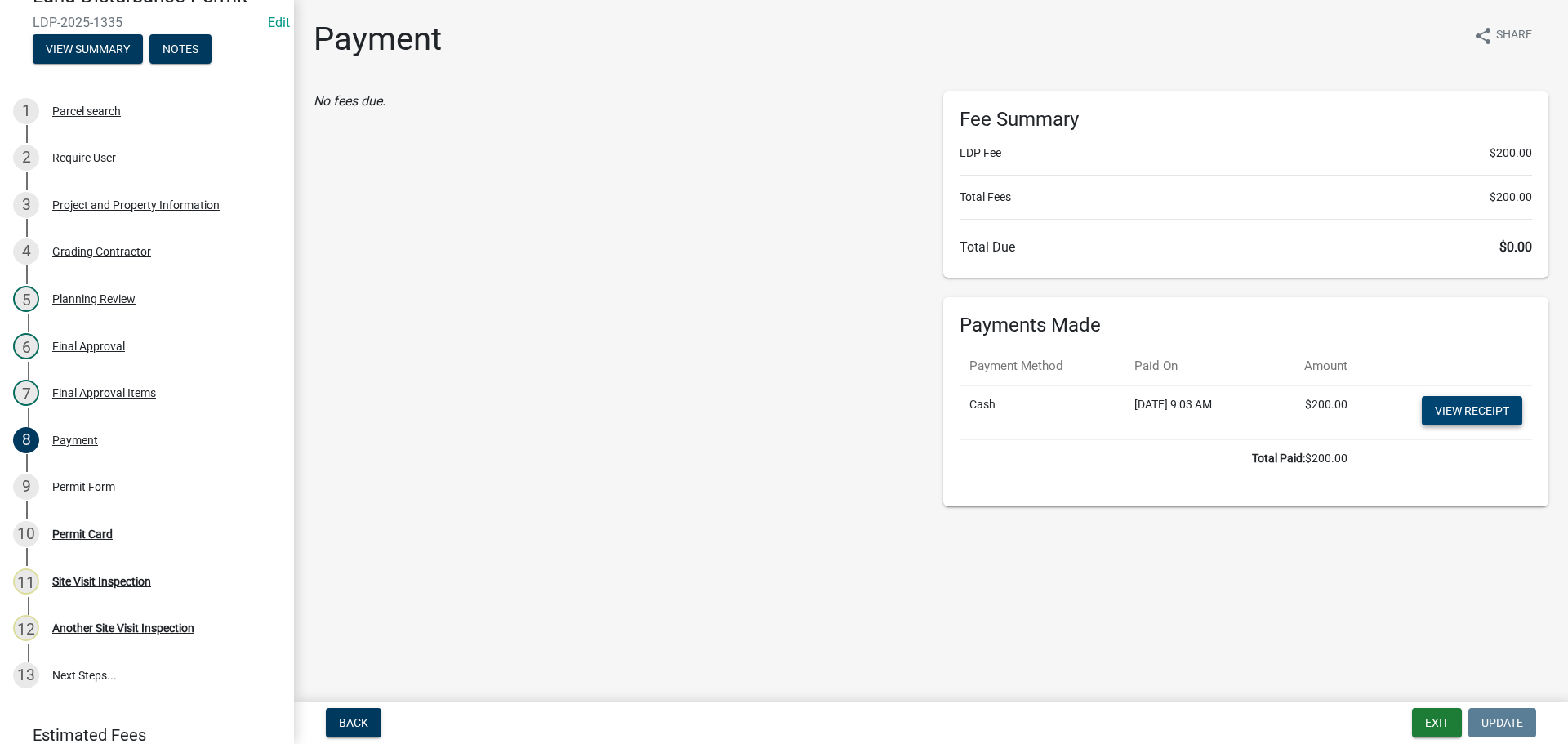
click at [1447, 409] on link "View receipt" at bounding box center [1473, 410] width 100 height 29
click at [1443, 718] on button "Exit" at bounding box center [1438, 722] width 50 height 29
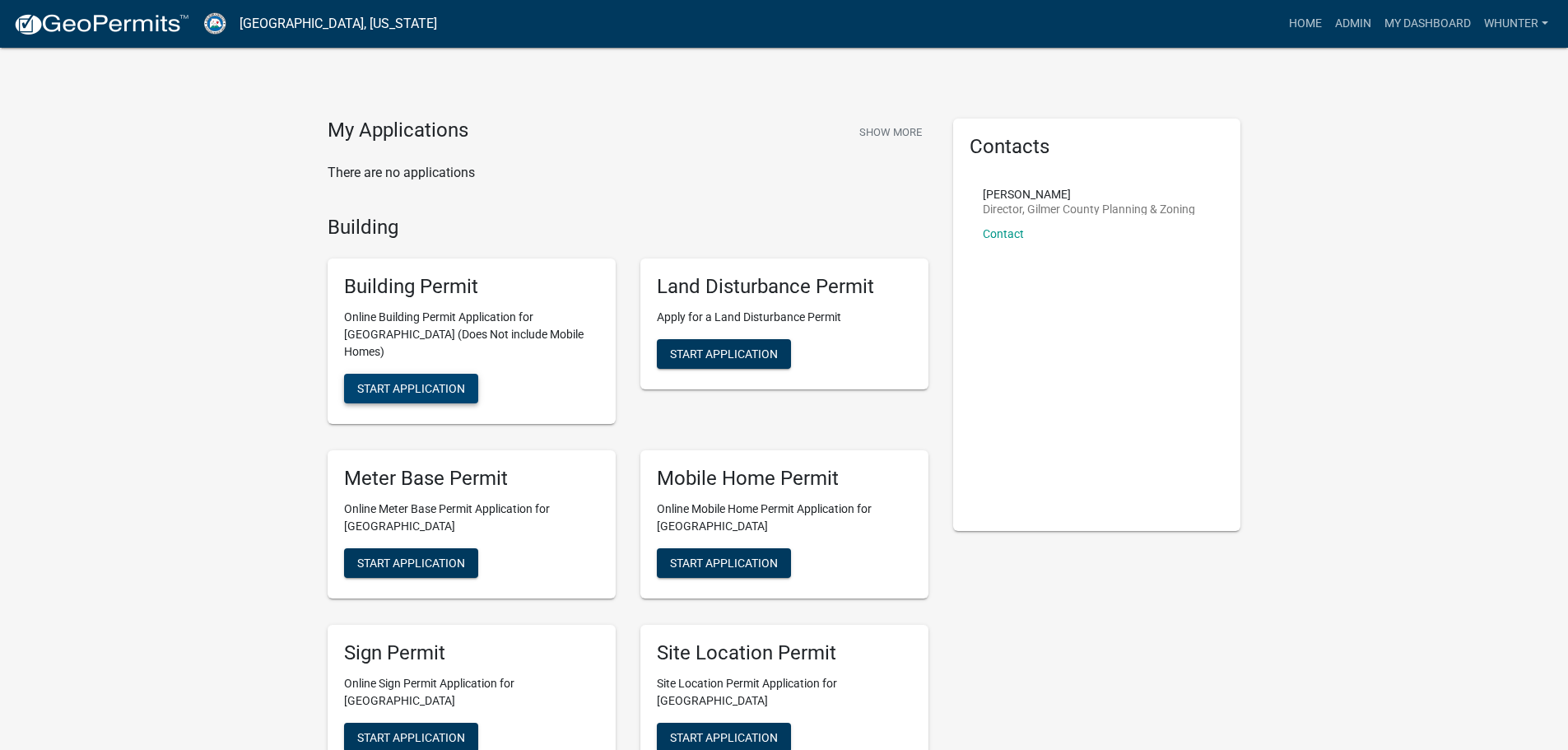
click at [450, 382] on span "Start Application" at bounding box center [411, 388] width 108 height 13
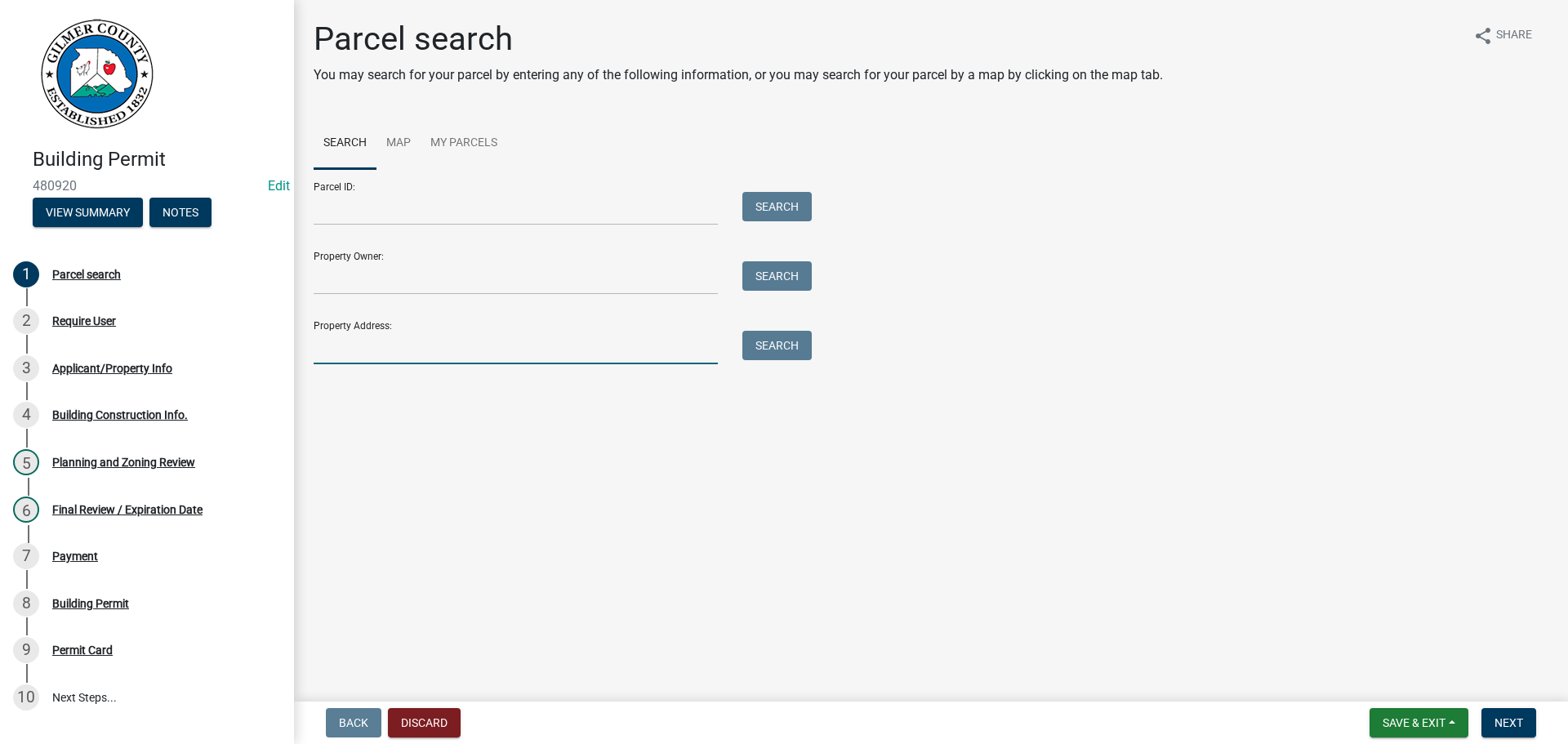
click at [417, 335] on input "Property Address:" at bounding box center [515, 348] width 404 height 33
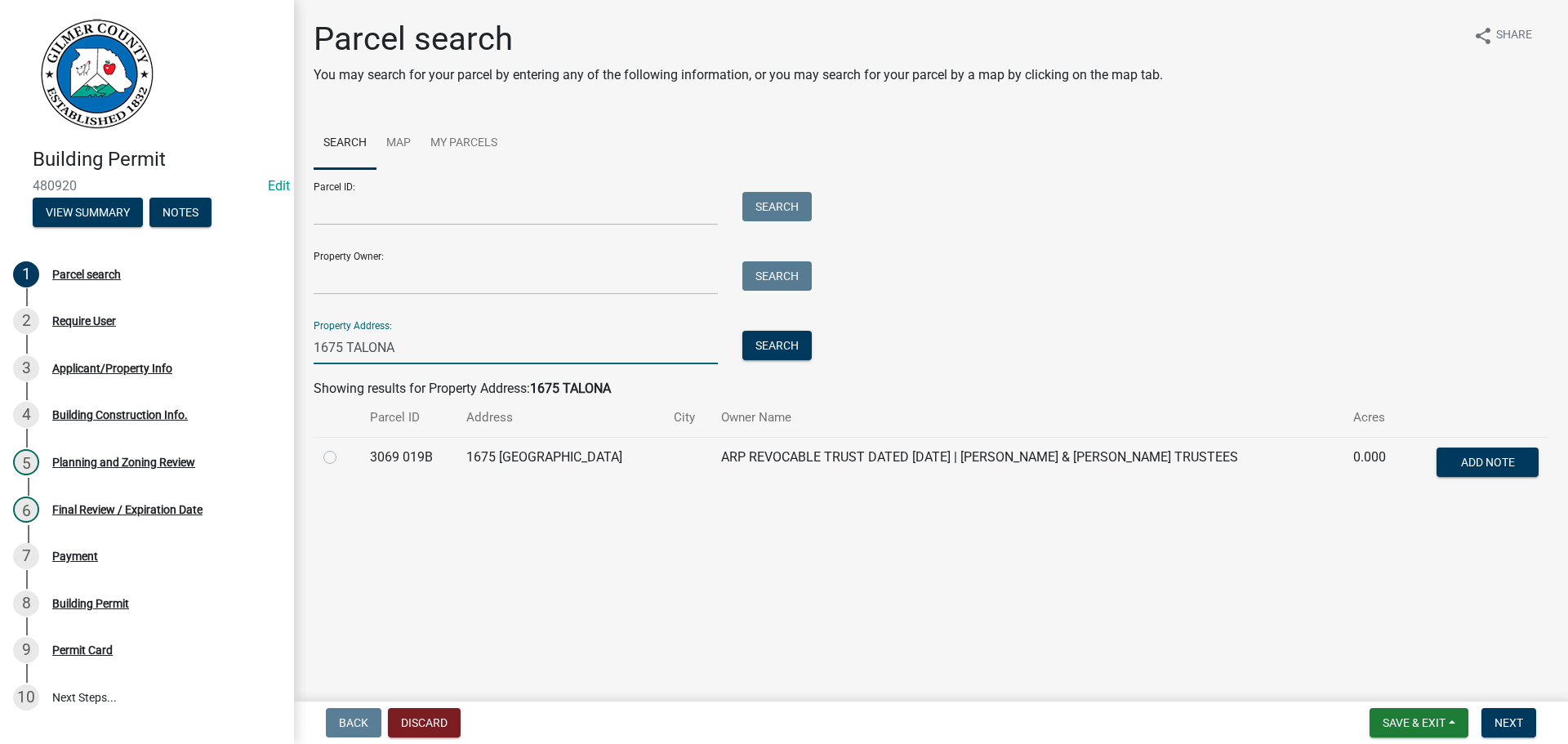
type input "1675 TALONA"
click at [343, 447] on label at bounding box center [343, 447] width 0 height 0
click at [343, 451] on 019B "radio" at bounding box center [348, 452] width 11 height 11
radio 019B "true"
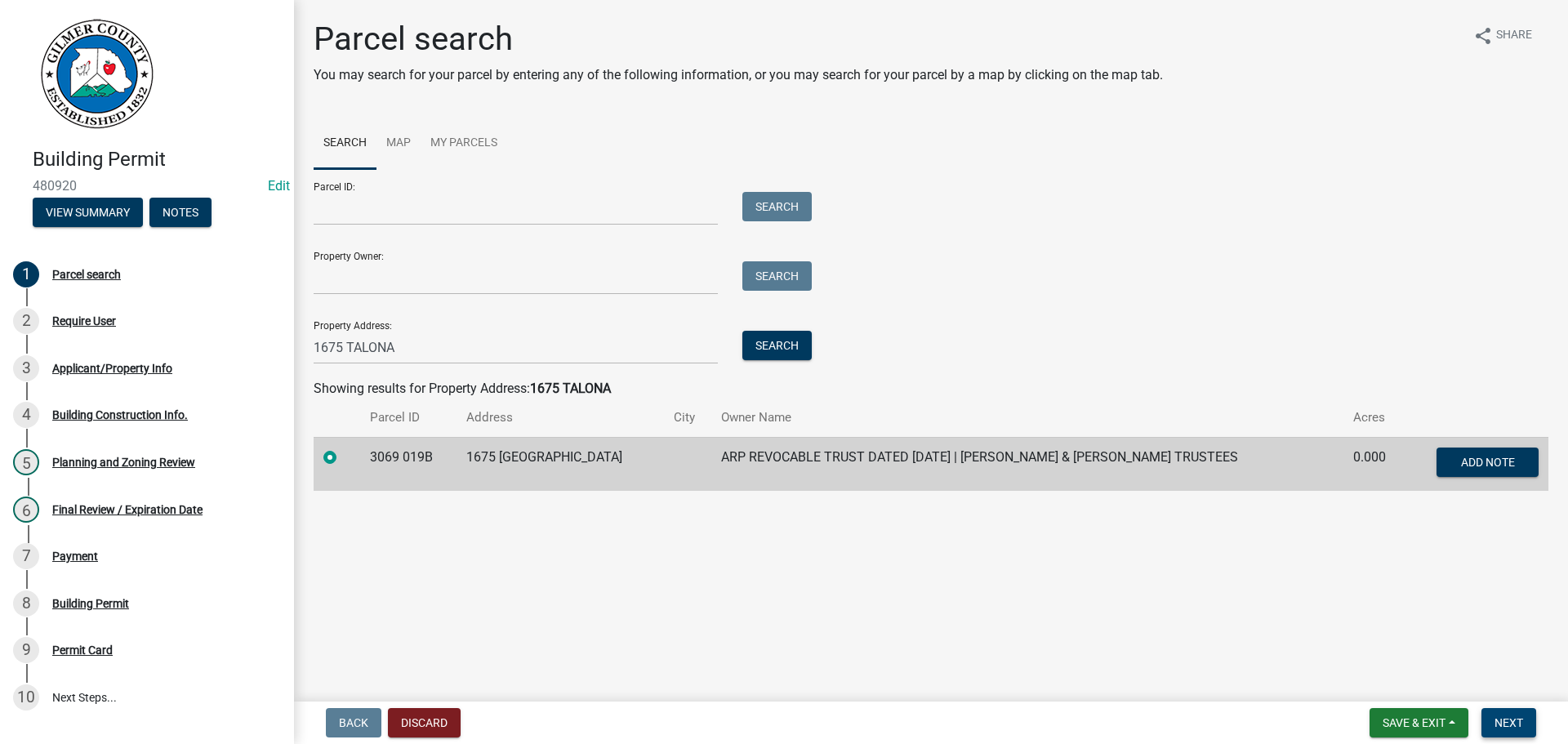
click at [1520, 731] on button "Next" at bounding box center [1509, 722] width 54 height 29
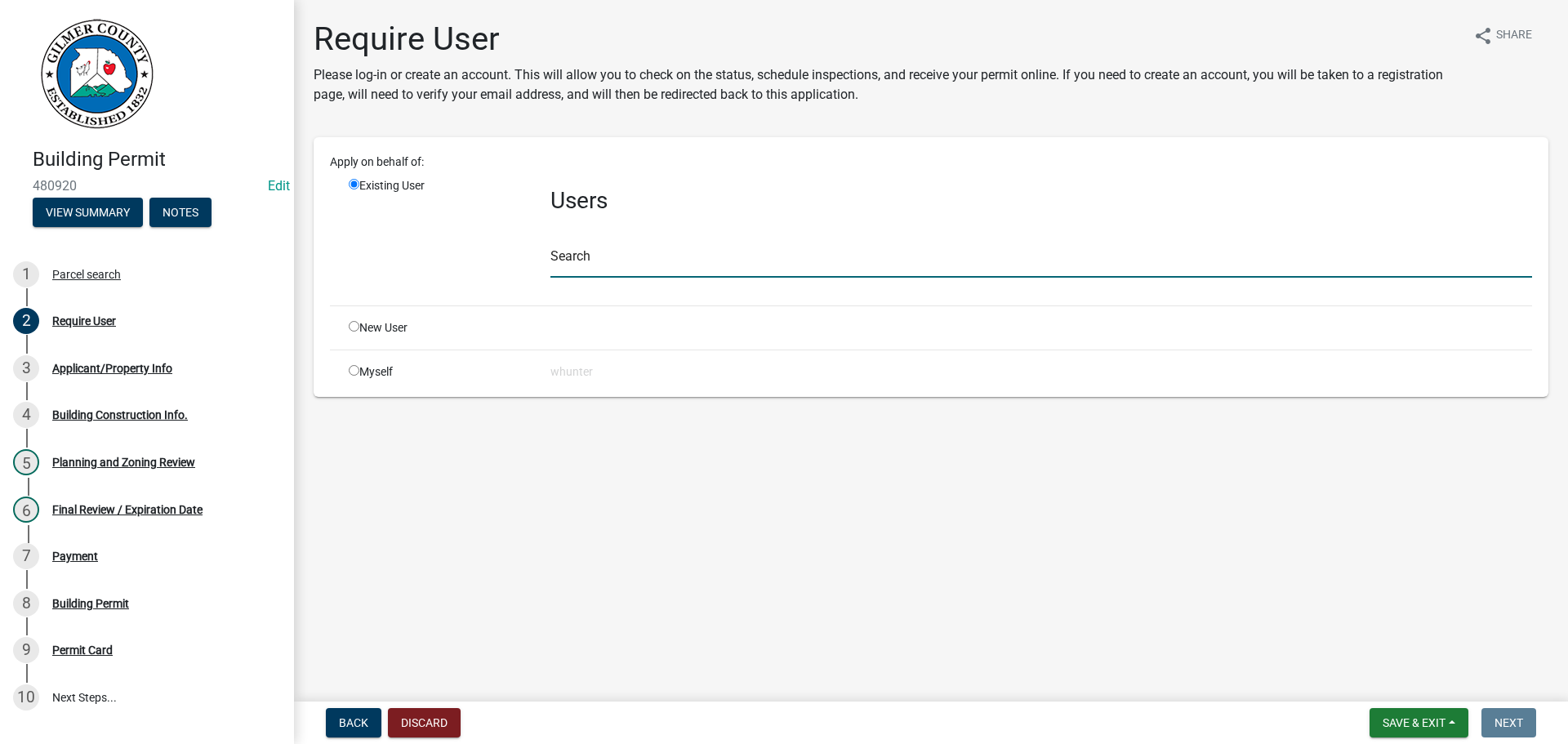
click at [859, 272] on input "text" at bounding box center [1041, 261] width 982 height 33
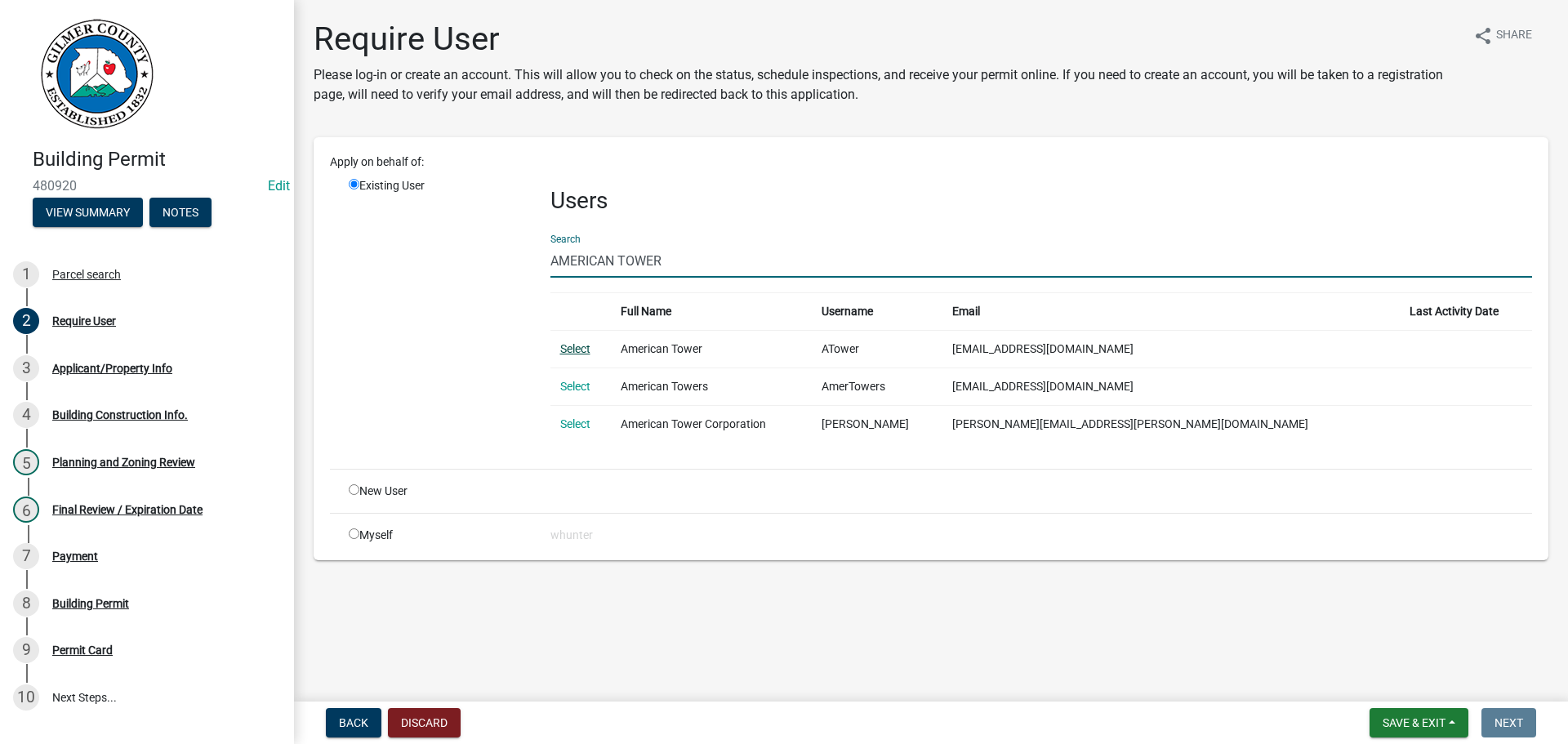
type input "AMERICAN TOWER"
click at [580, 351] on link "Select" at bounding box center [575, 349] width 30 height 13
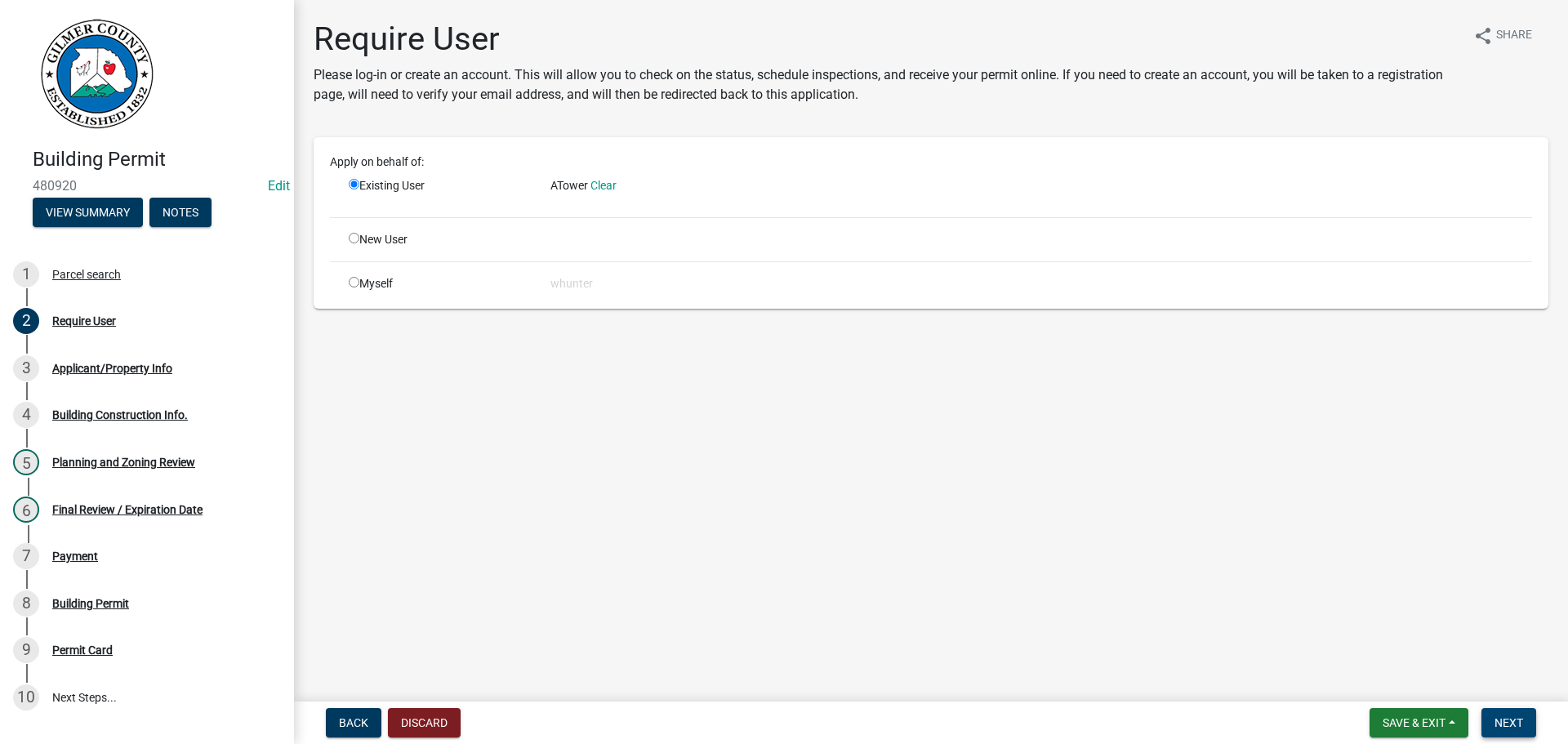
click at [1501, 708] on button "Next" at bounding box center [1509, 722] width 54 height 29
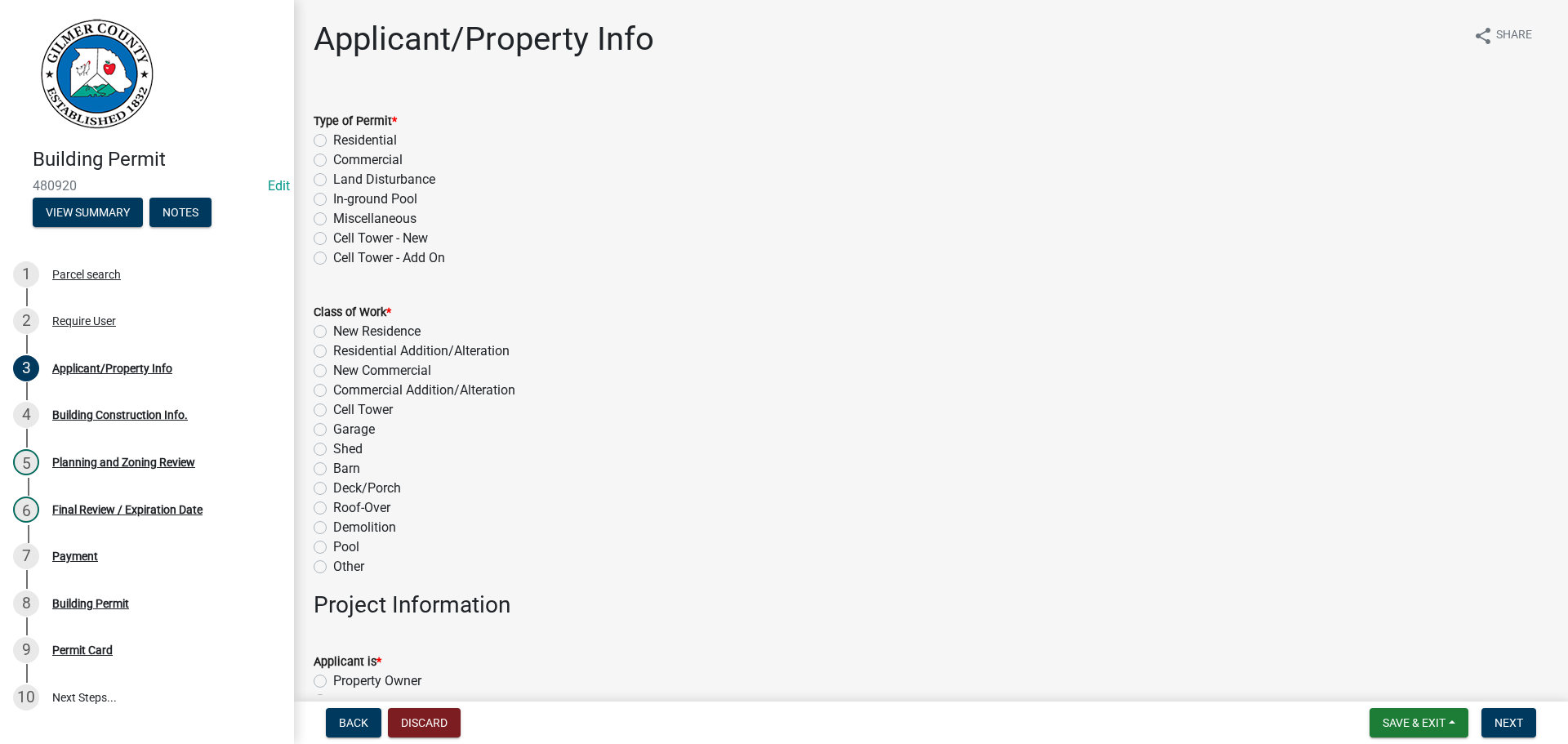
click at [401, 268] on wm-data-entity-input "Type of Permit * Residential Commercial Land Disturbance In-ground Pool Miscell…" at bounding box center [931, 186] width 1235 height 191
click at [399, 260] on label "Cell Tower - Add On" at bounding box center [390, 257] width 112 height 19
click at [344, 259] on input "Cell Tower - Add On" at bounding box center [339, 253] width 11 height 11
radio input "true"
click at [375, 410] on label "Cell Tower" at bounding box center [363, 410] width 59 height 19
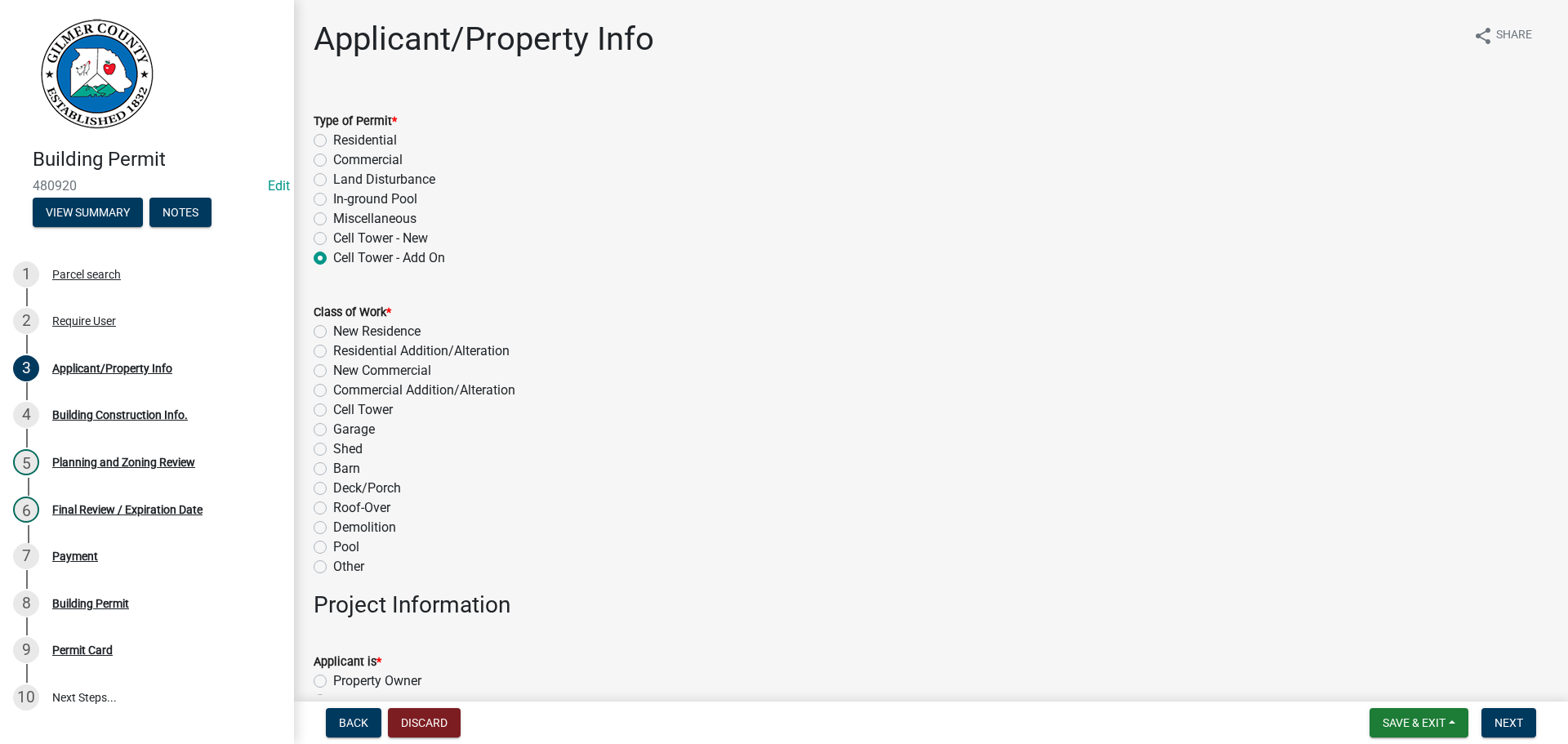
click at [344, 410] on input "Cell Tower" at bounding box center [339, 405] width 11 height 11
radio input "true"
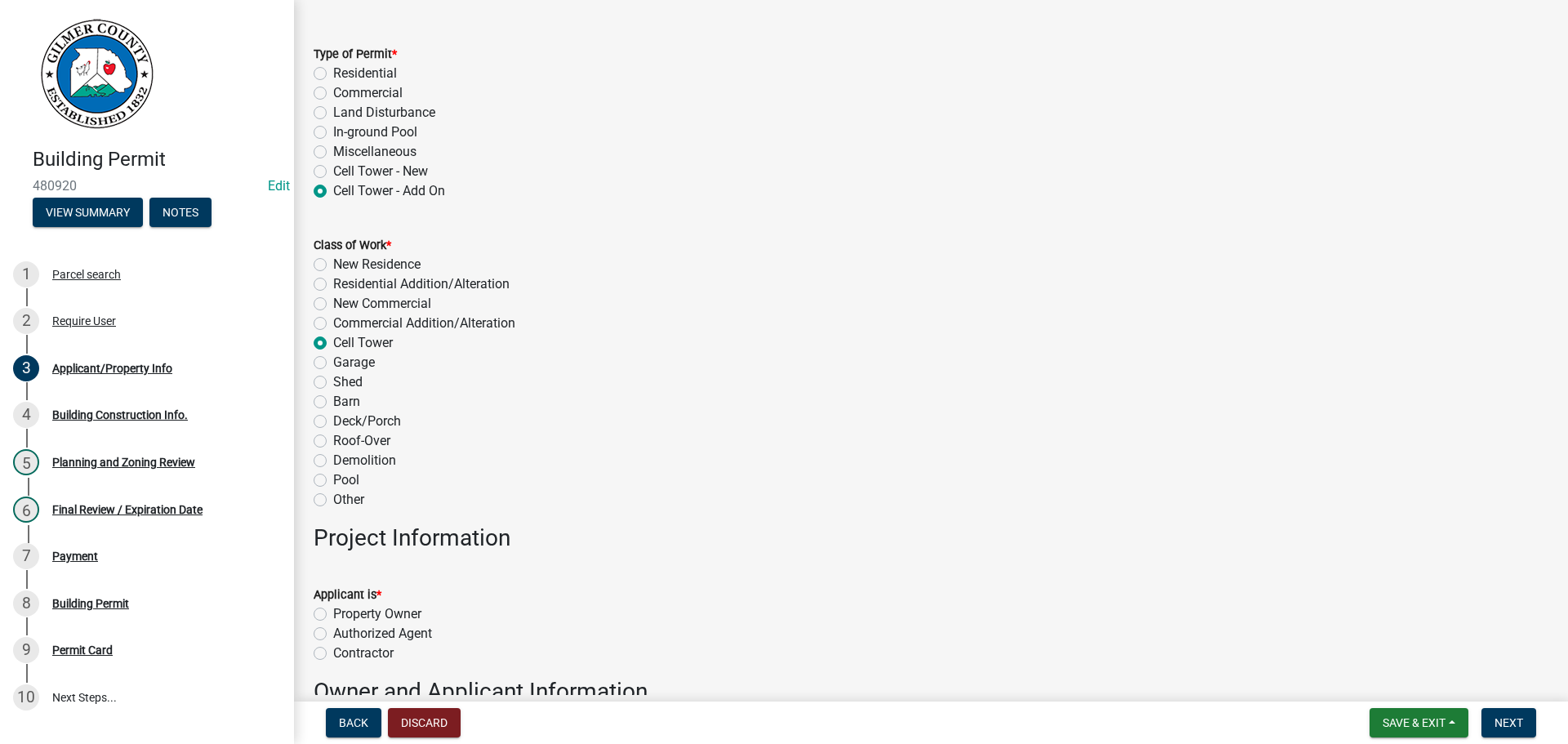
scroll to position [163, 0]
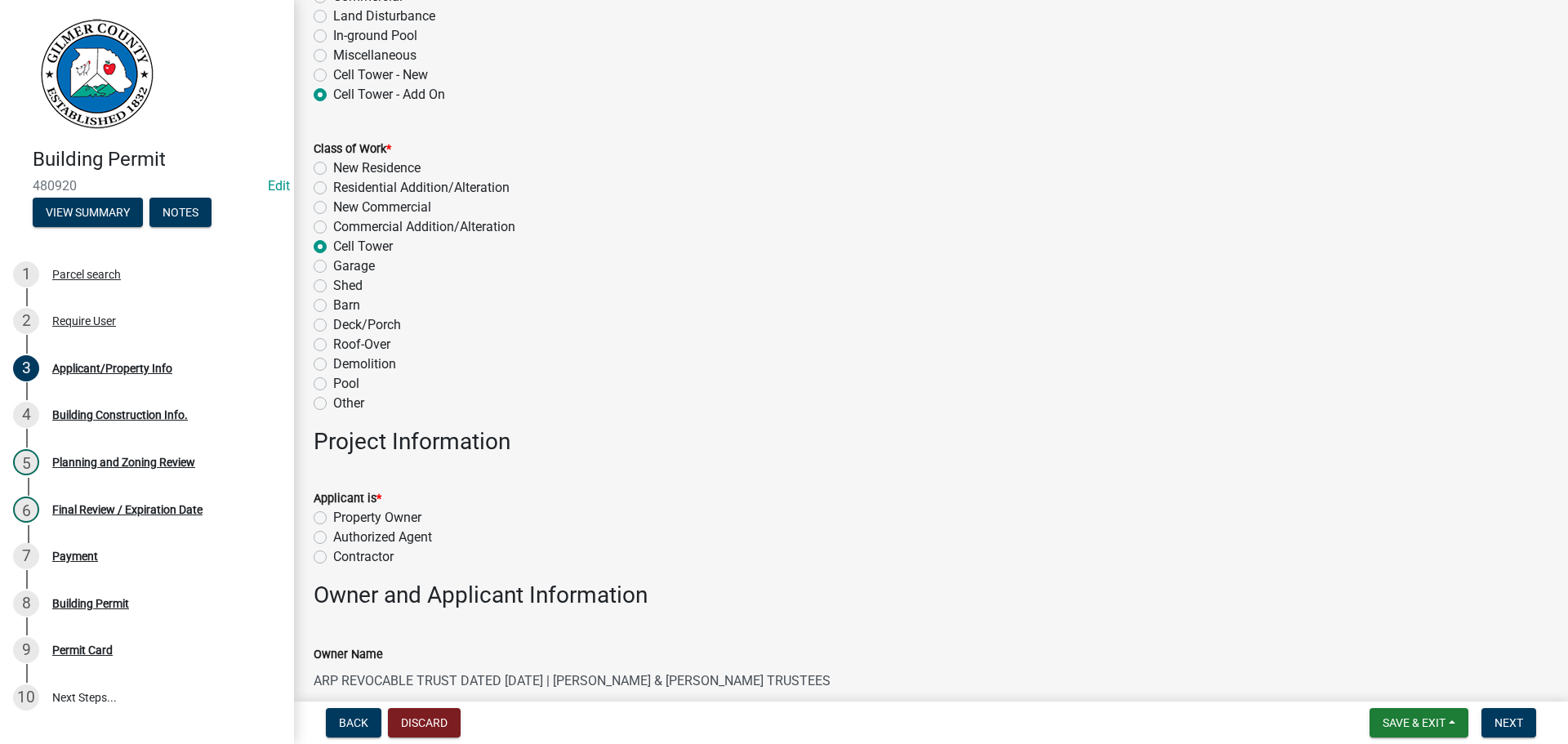
click at [381, 558] on label "Contractor" at bounding box center [364, 556] width 60 height 19
click at [344, 558] on input "Contractor" at bounding box center [339, 552] width 11 height 11
radio input "true"
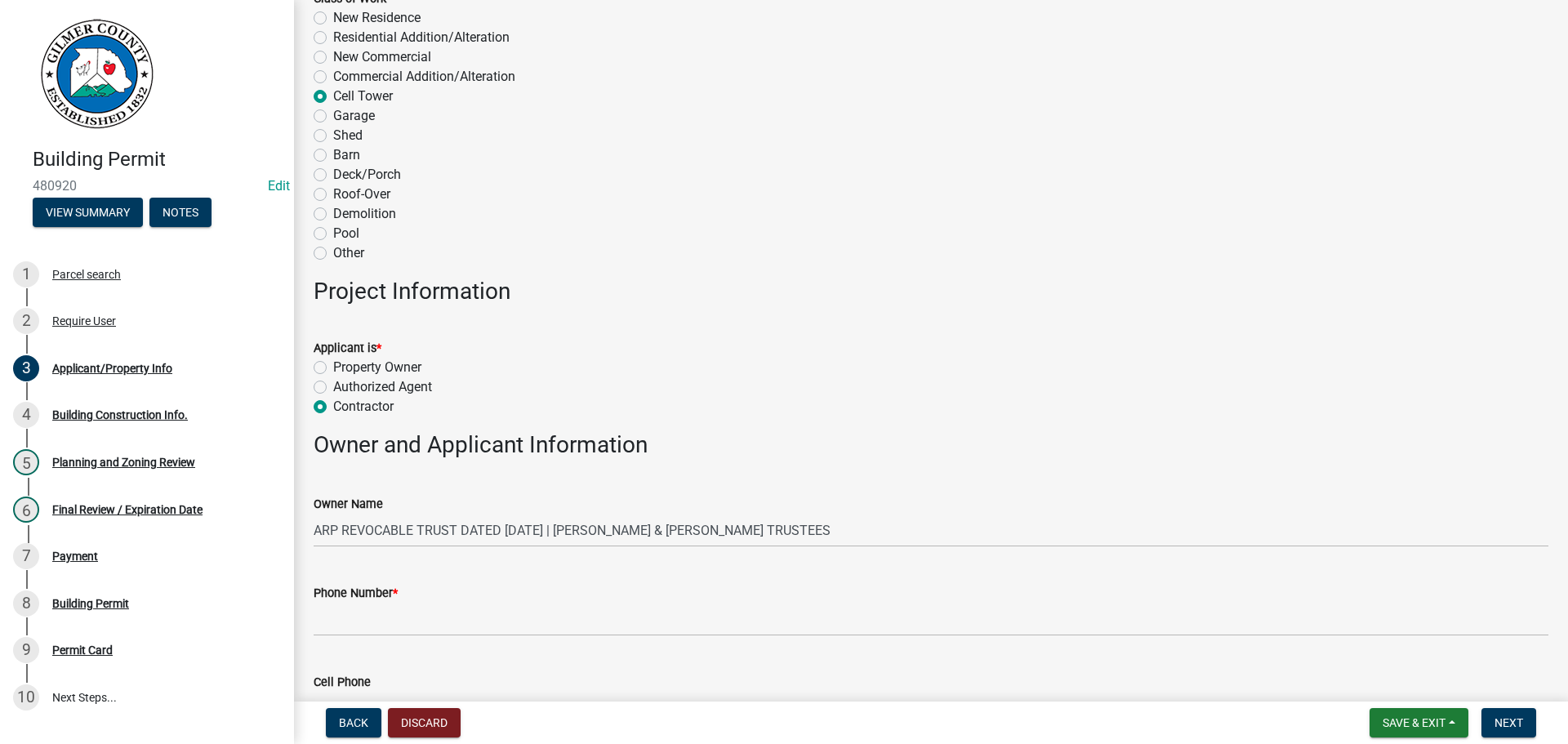
scroll to position [327, 0]
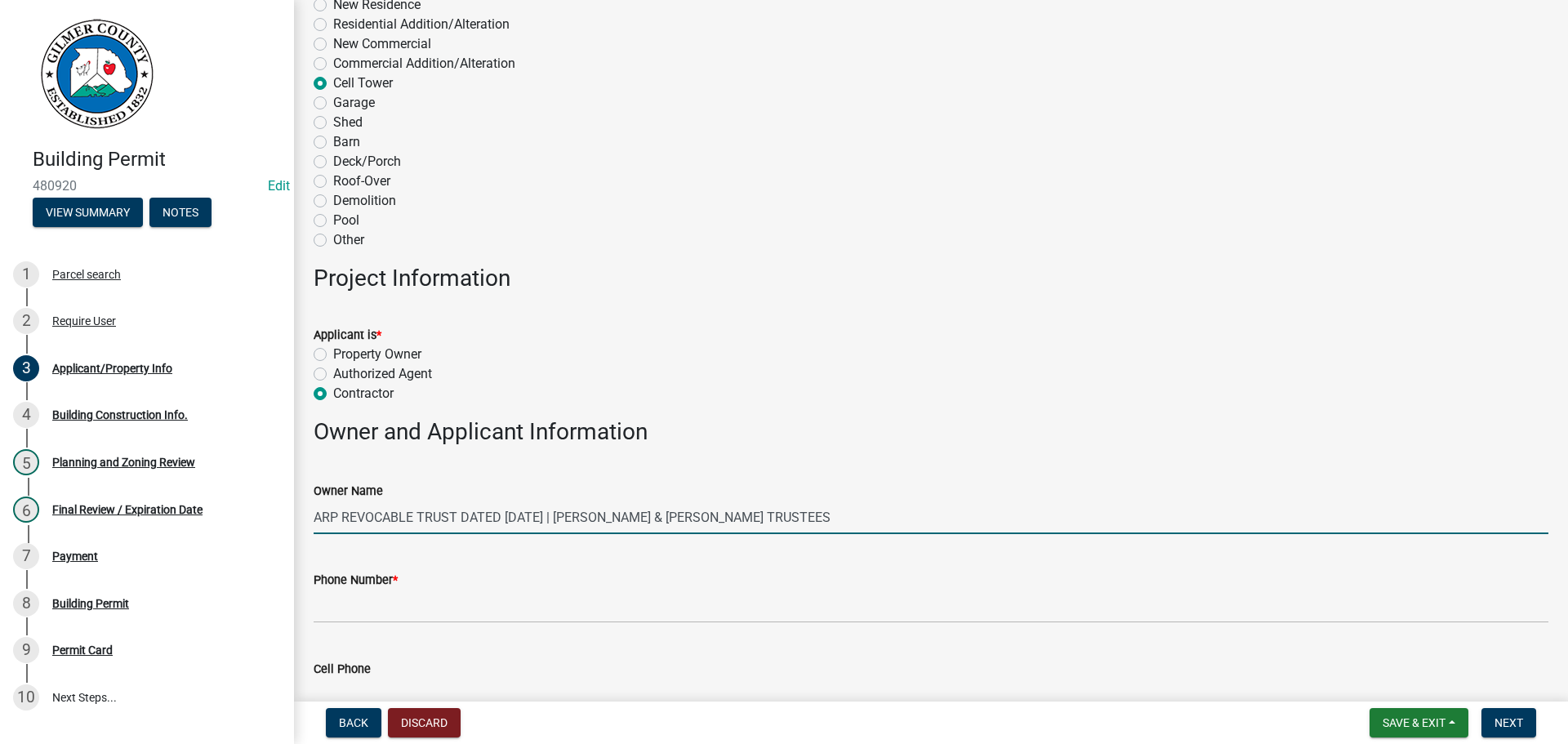
drag, startPoint x: 892, startPoint y: 522, endPoint x: 463, endPoint y: 539, distance: 429.3
click at [463, 539] on wm-data-entity-input "Owner Name ARP REVOCABLE TRUST DATED [DATE] | [PERSON_NAME] & [PERSON_NAME] TRU…" at bounding box center [931, 502] width 1235 height 89
type input "ARP REVOCABLE TRUST"
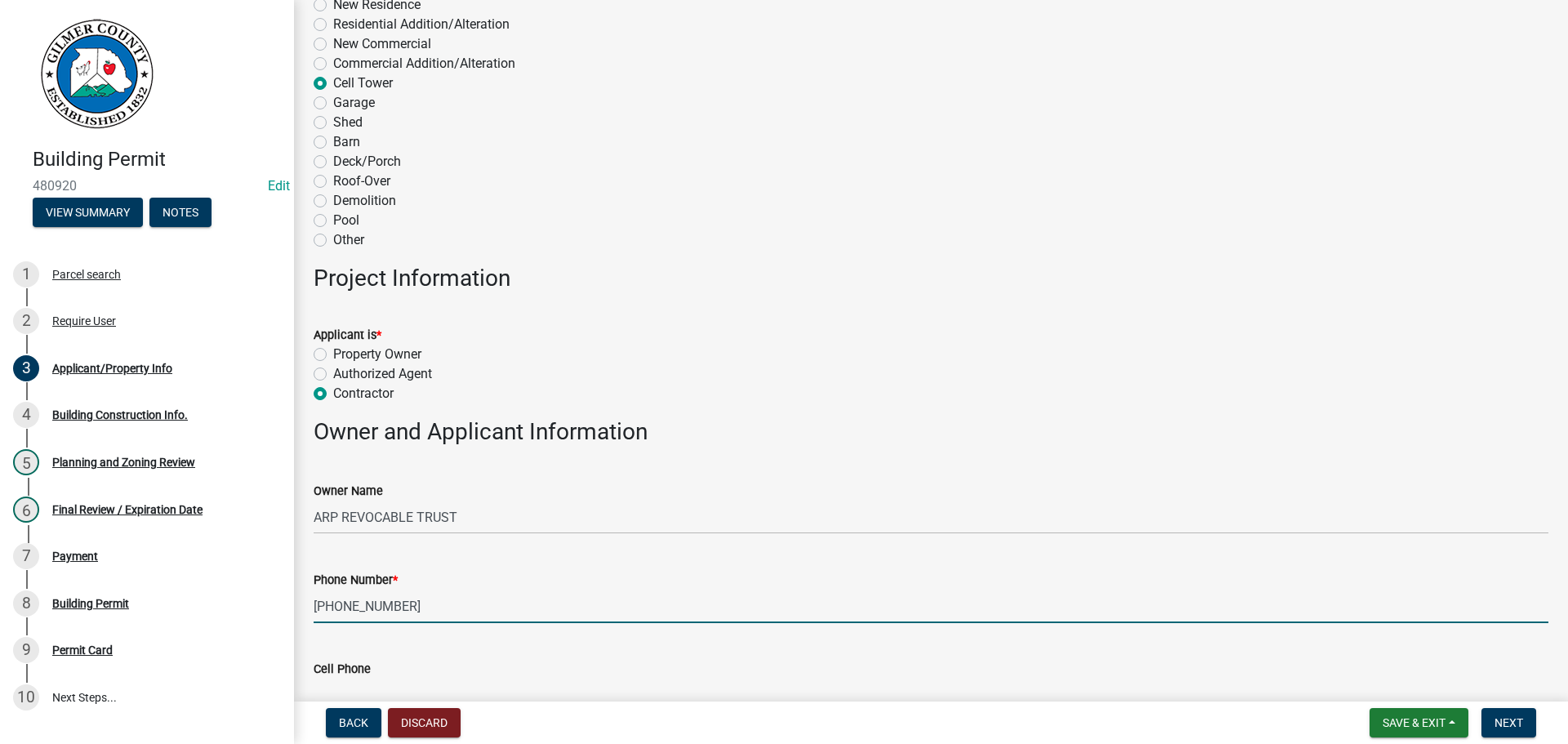
type input "[PHONE_NUMBER]"
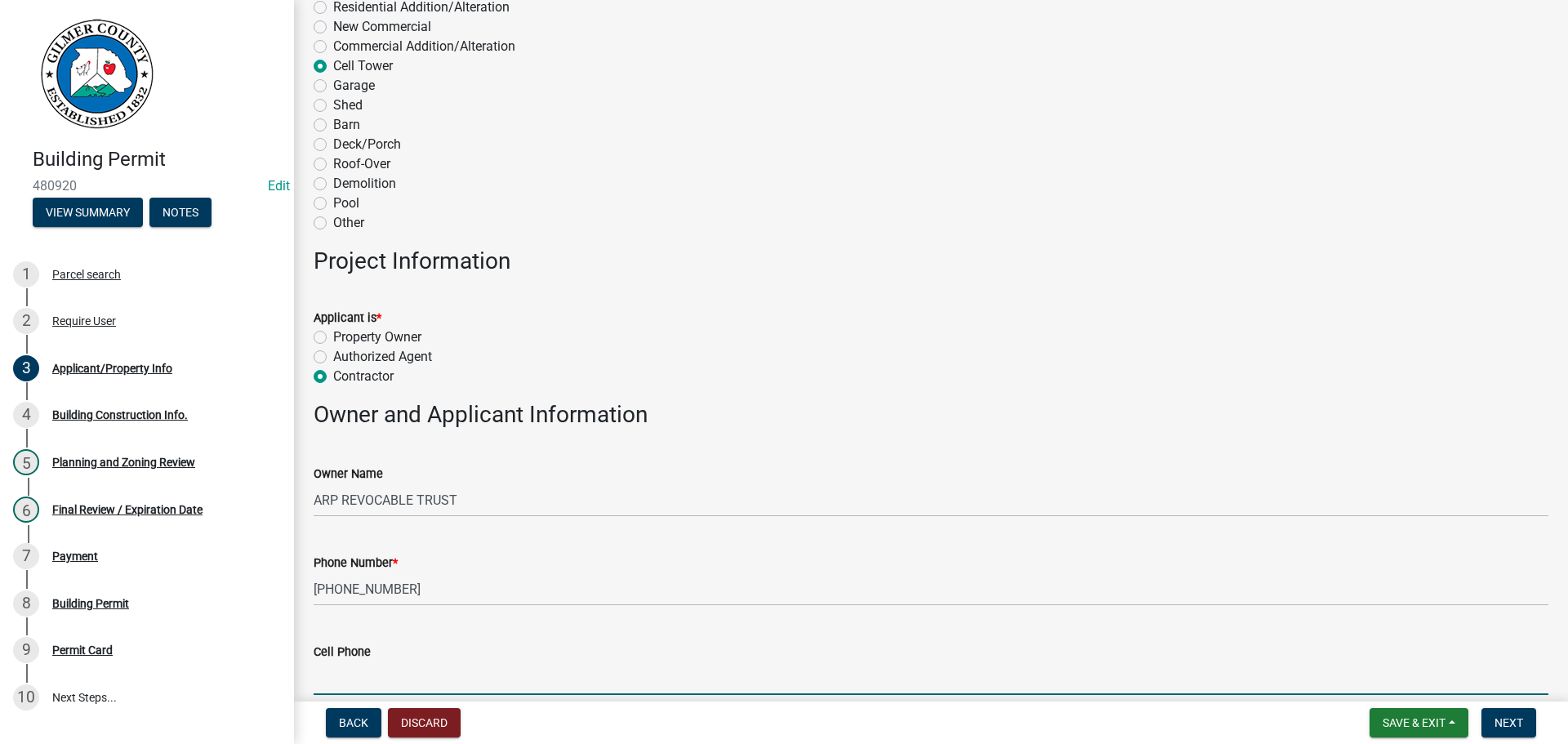
scroll to position [763, 0]
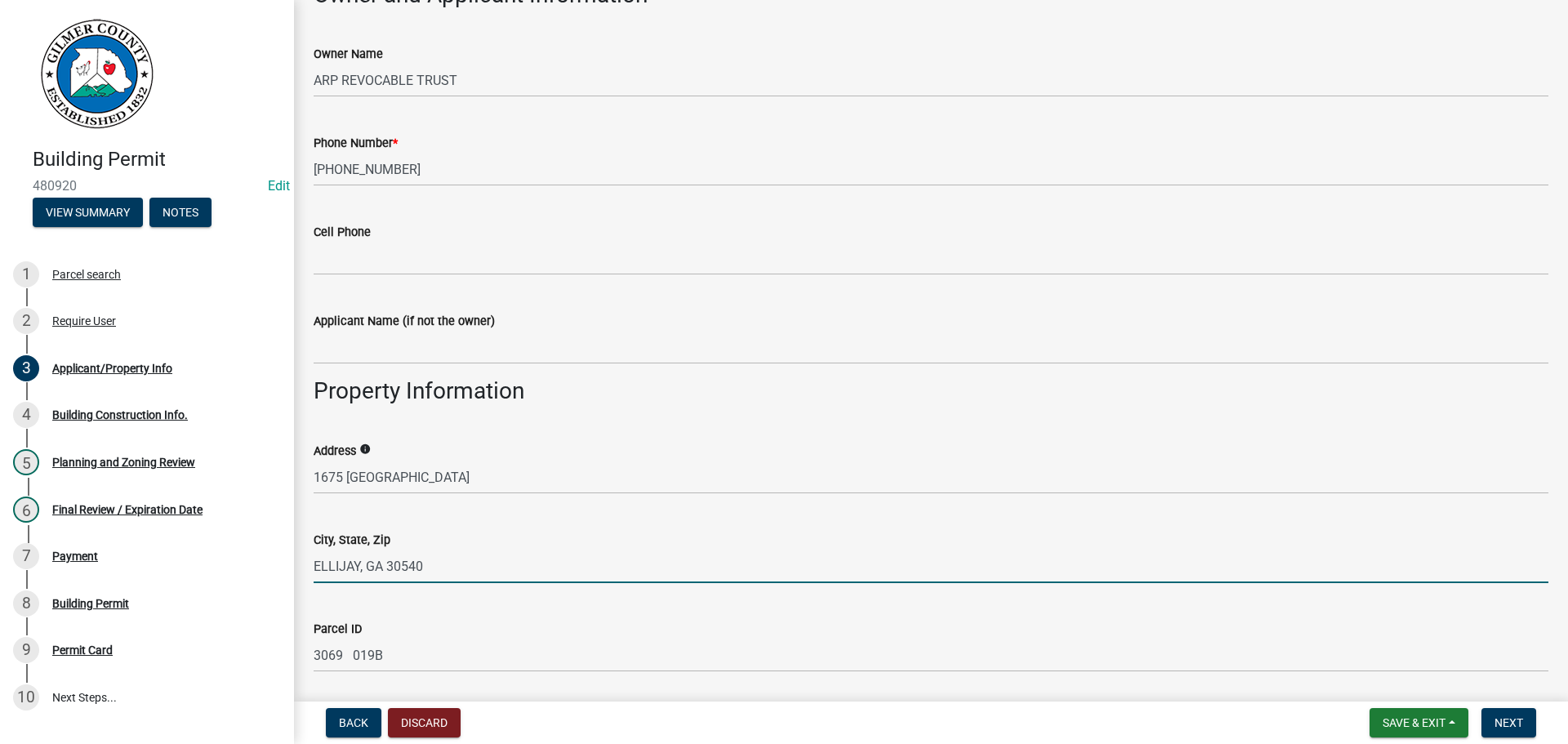
type input "ELLIJAY, GA 30540"
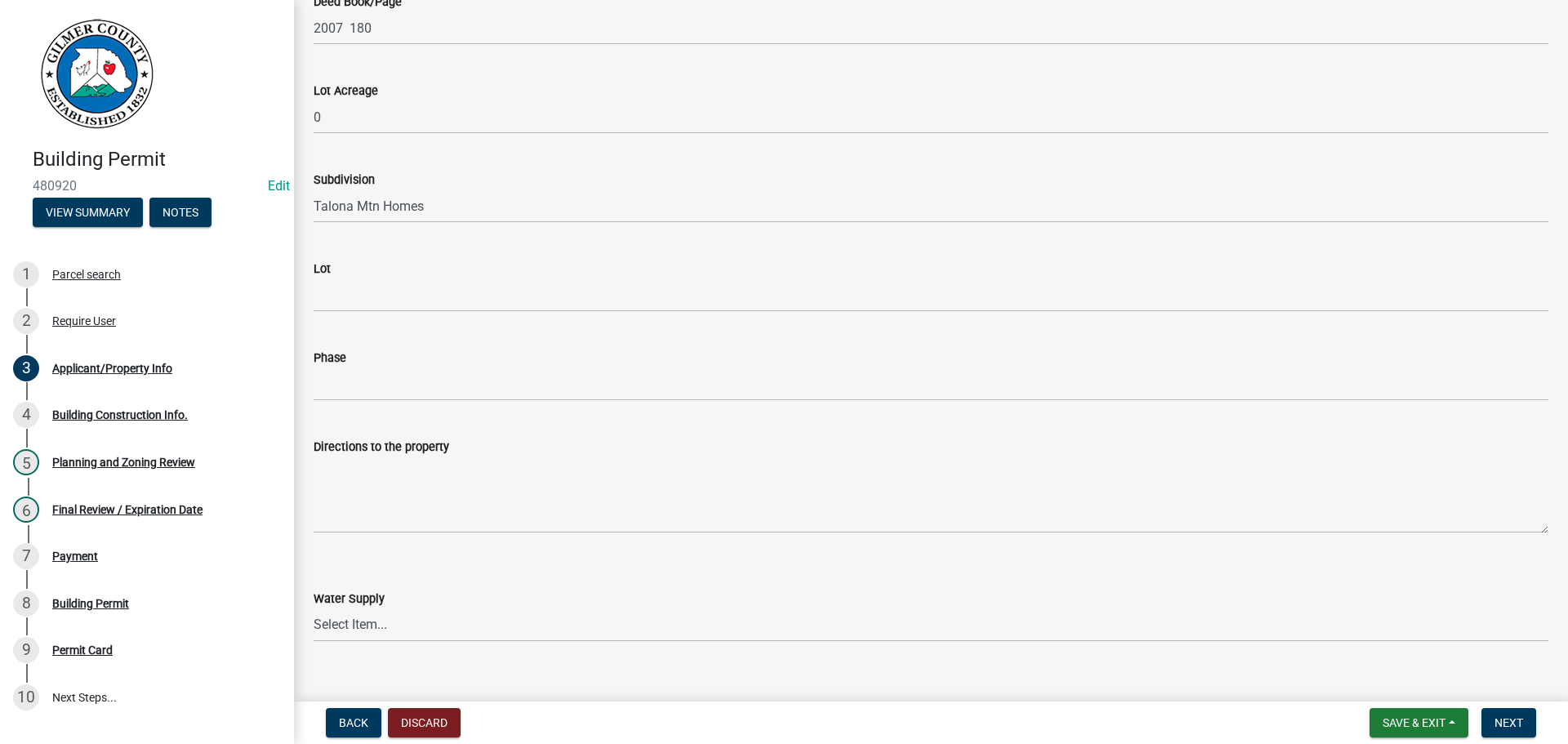
scroll to position [1743, 0]
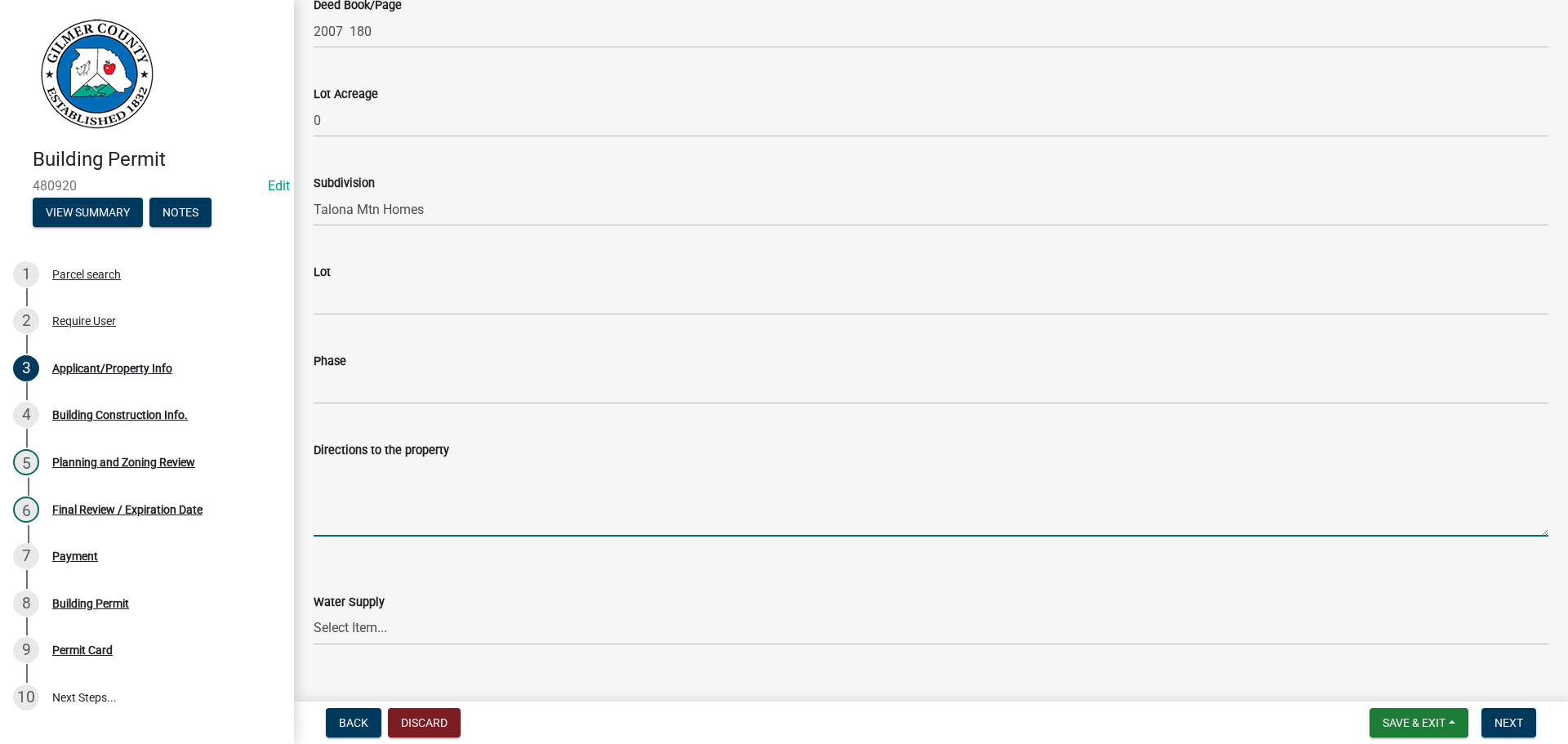
click at [402, 486] on textarea "Directions to the property" at bounding box center [931, 498] width 1235 height 77
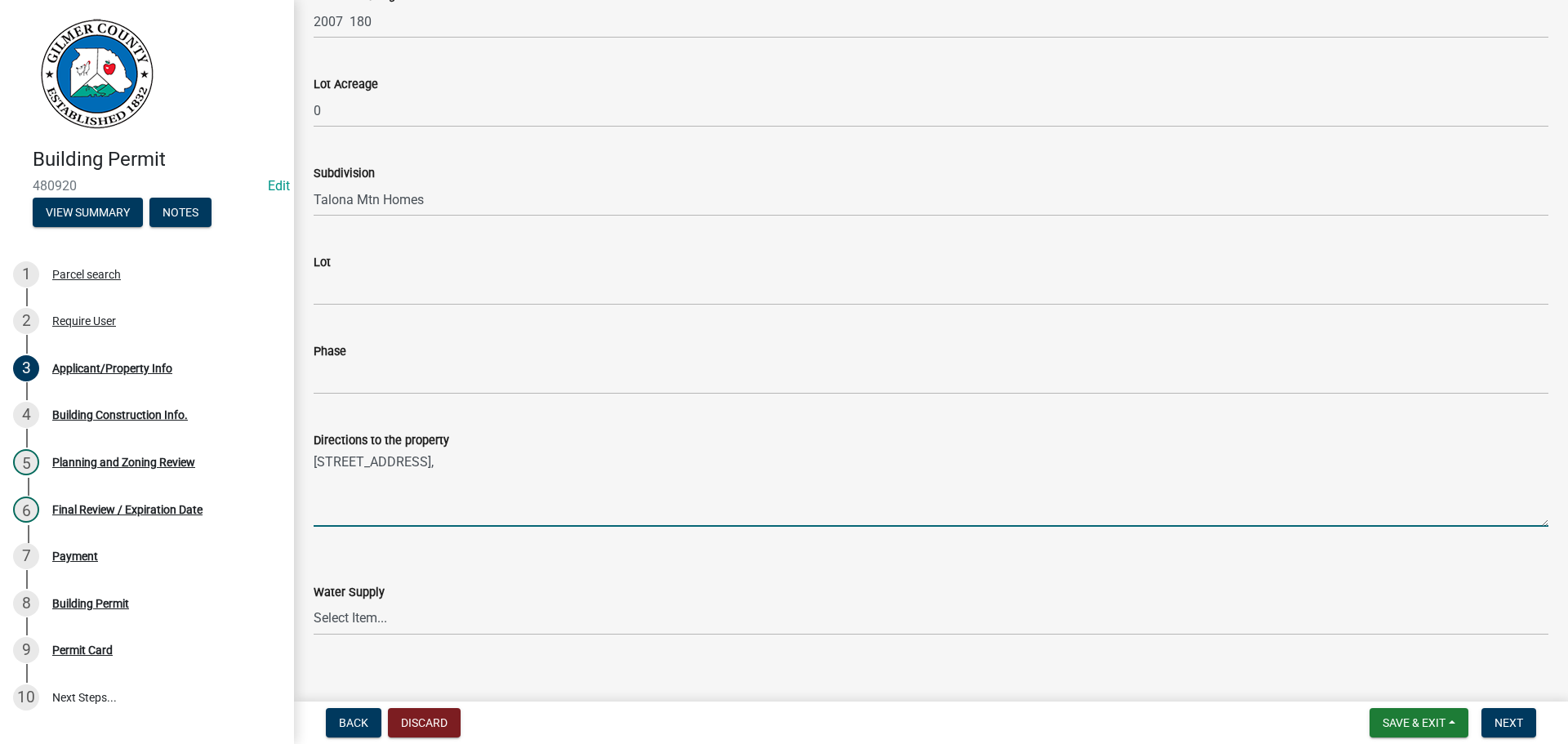
scroll to position [1907, 0]
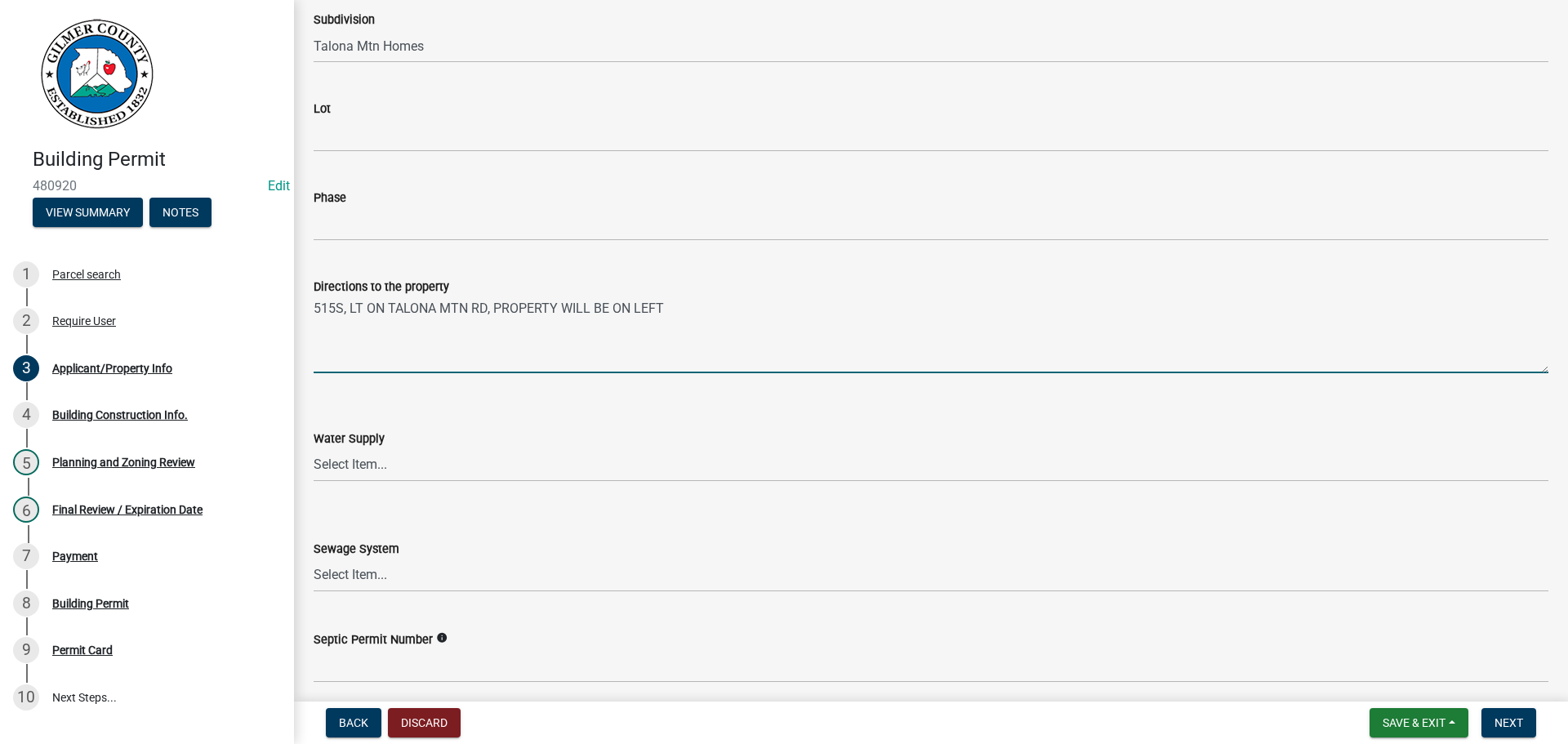
type textarea "515S, LT ON TALONA MTN RD, PROPERTY WILL BE ON LEFT"
click at [420, 474] on select "Select Item... Well Community Public Spring" at bounding box center [931, 465] width 1235 height 33
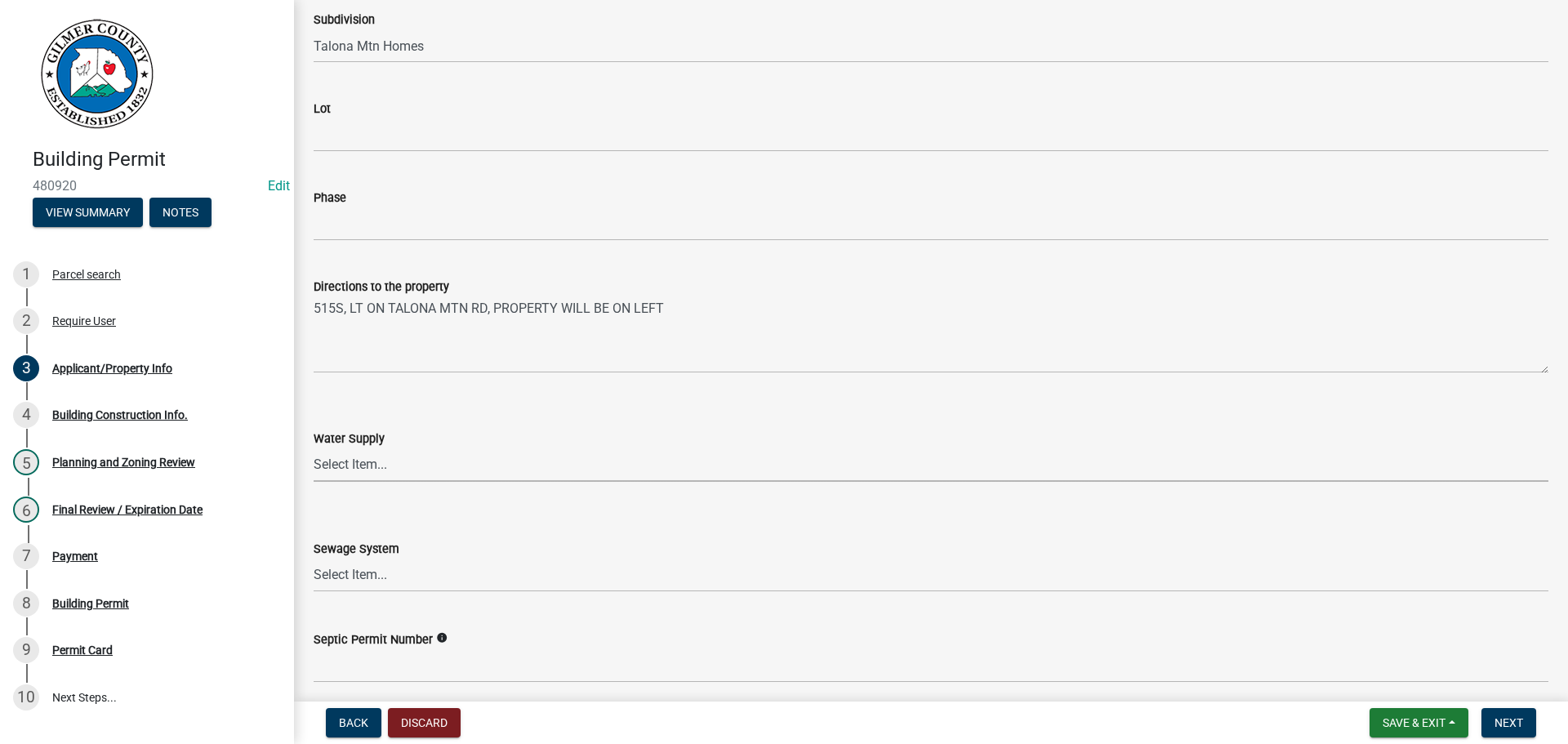
click at [422, 465] on select "Select Item... Well Community Public Spring" at bounding box center [931, 465] width 1235 height 33
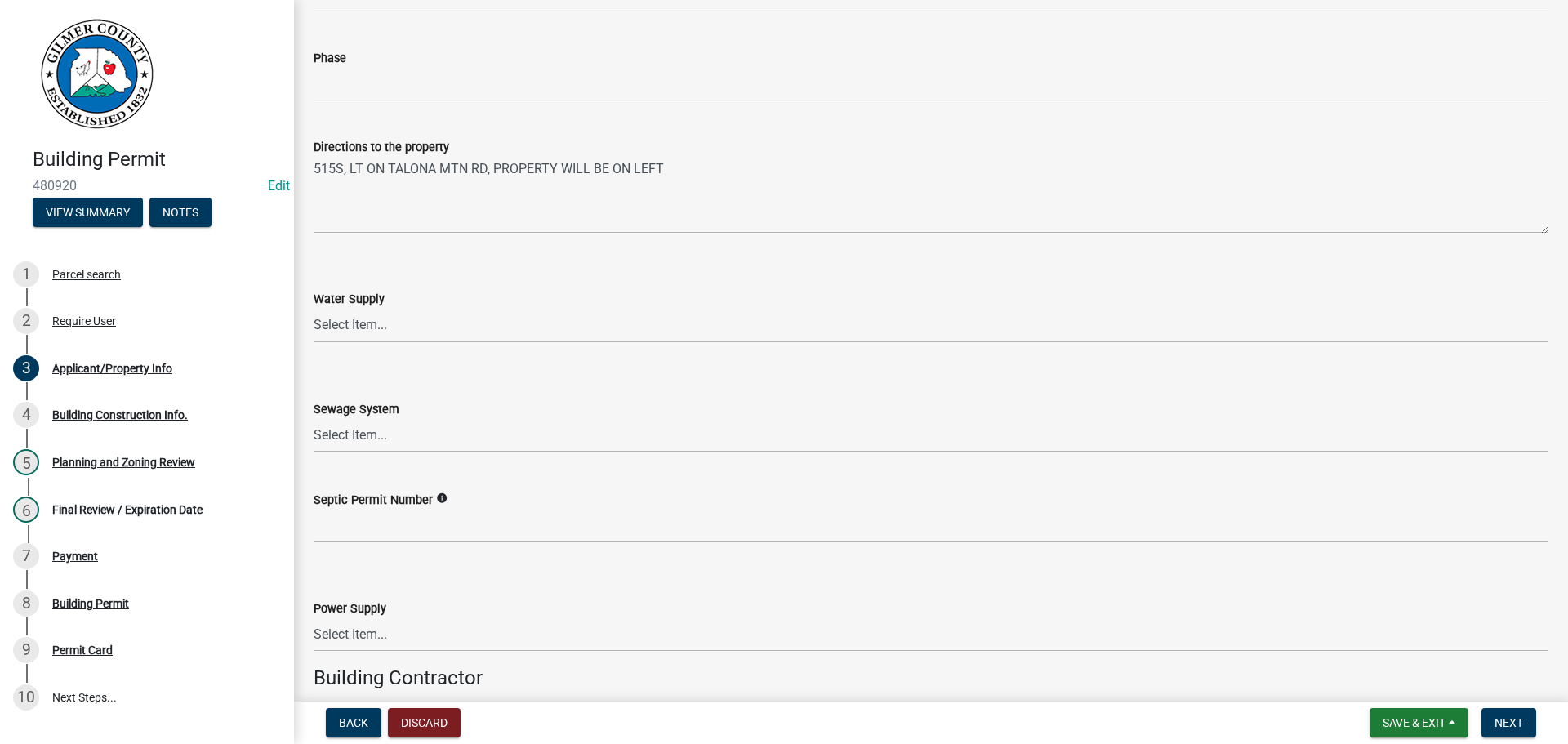
scroll to position [2315, 0]
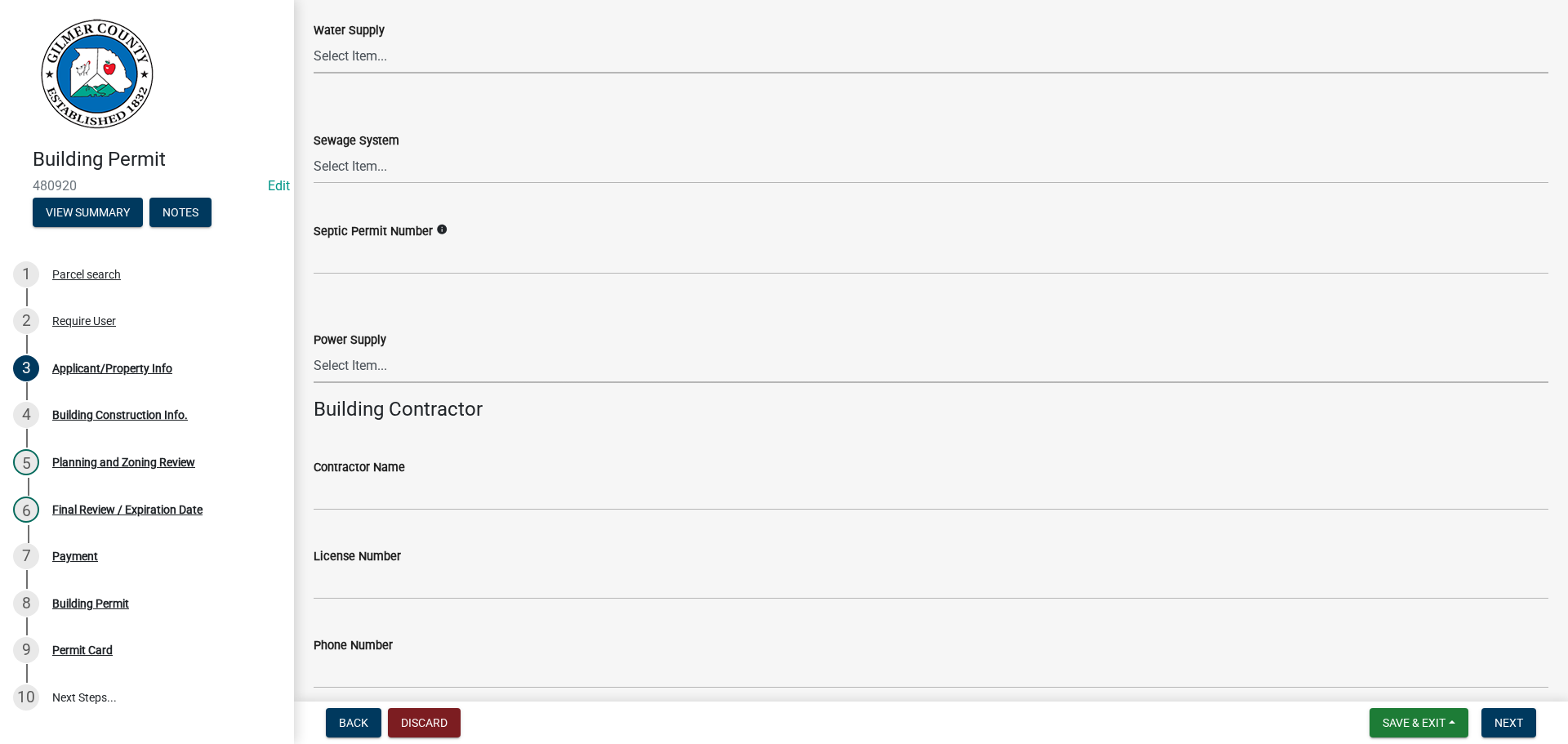
click at [351, 374] on select "Select Item... Amicalola EMC [GEOGRAPHIC_DATA] EMC Tri-State Power [US_STATE] P…" at bounding box center [931, 366] width 1235 height 33
click at [314, 349] on select "Select Item... Amicalola EMC [GEOGRAPHIC_DATA] EMC Tri-State Power [US_STATE] P…" at bounding box center [931, 366] width 1235 height 33
select select "c9feaa94-b03b-4165-97cf-90fdf63947c5"
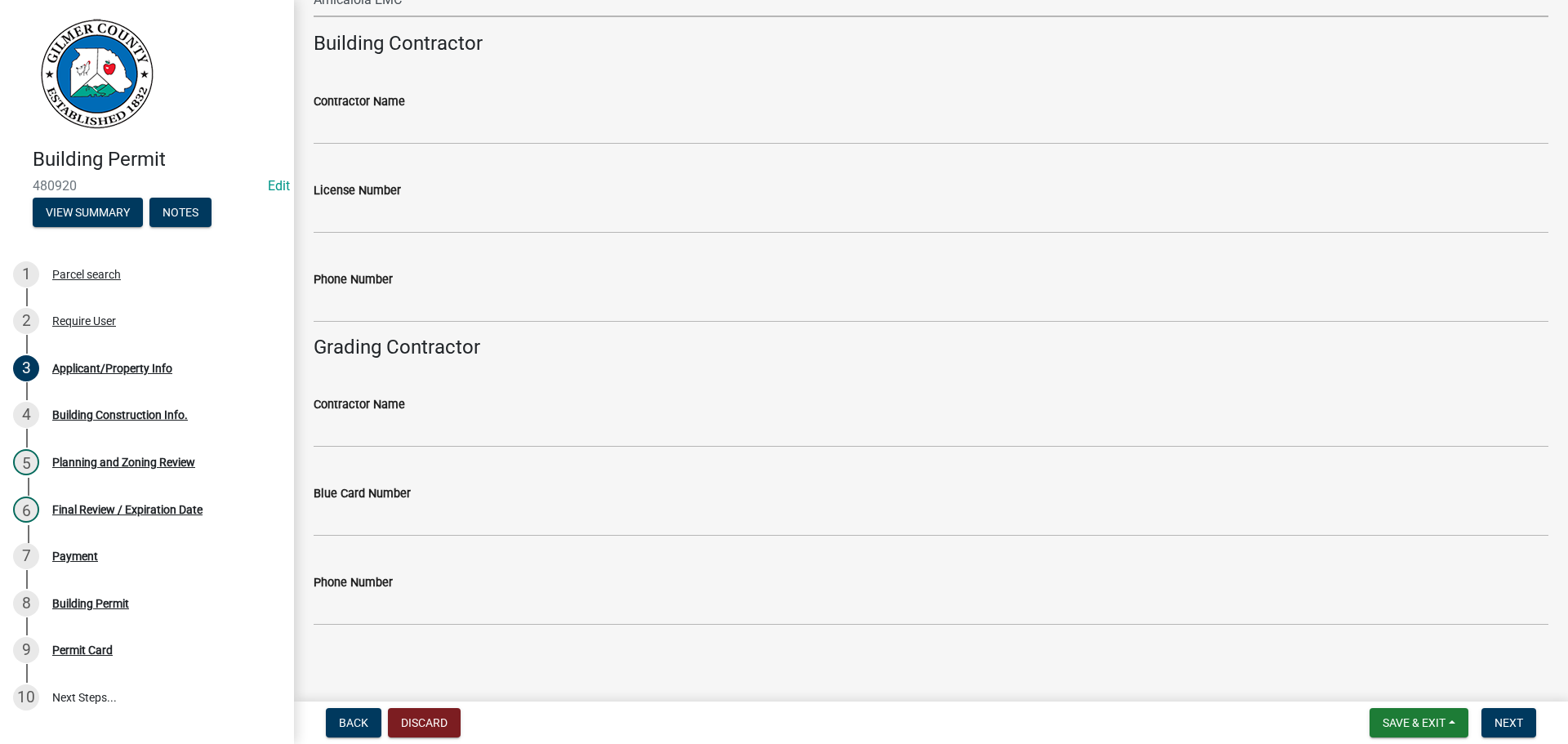
scroll to position [2688, 0]
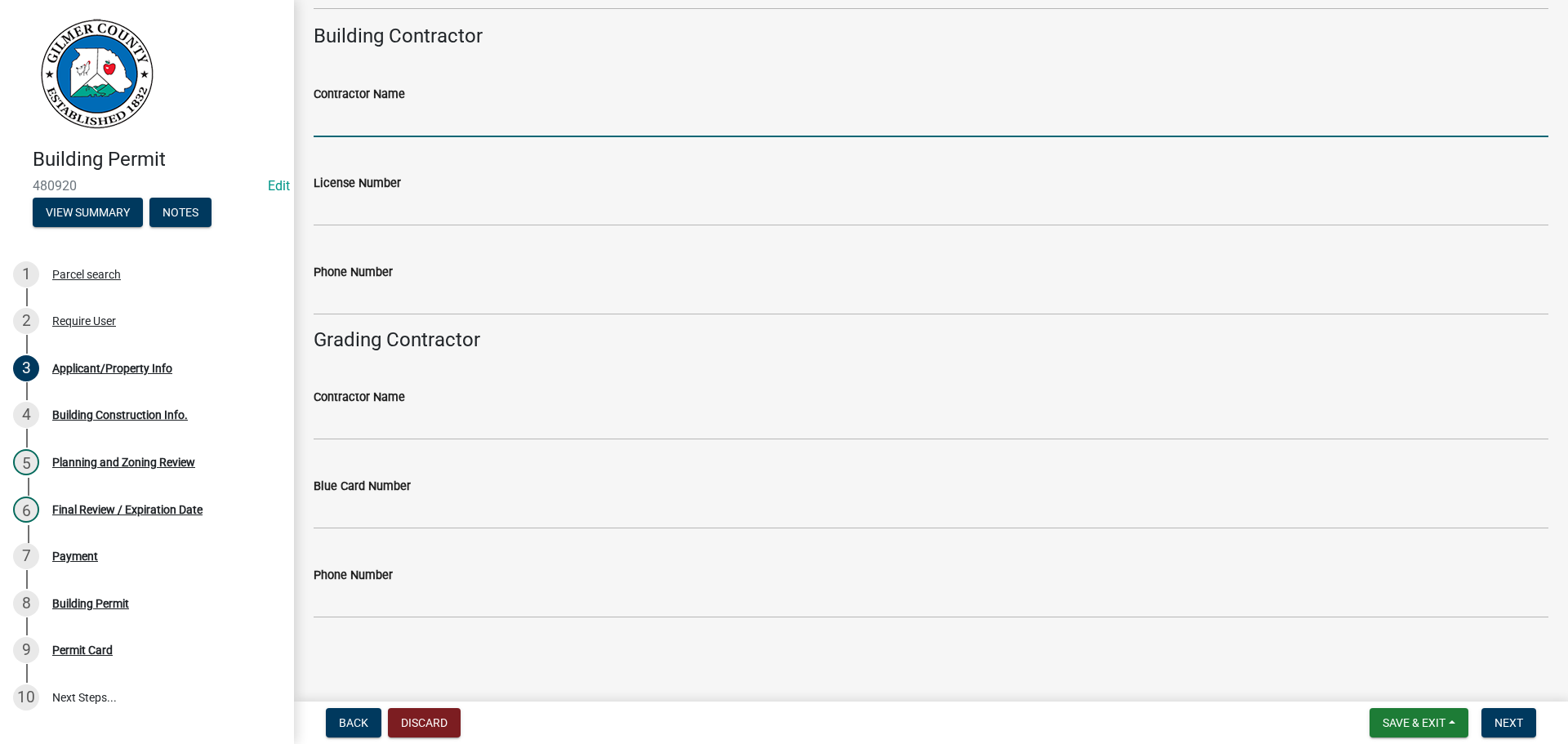
click at [457, 117] on input "Contractor Name" at bounding box center [931, 120] width 1235 height 33
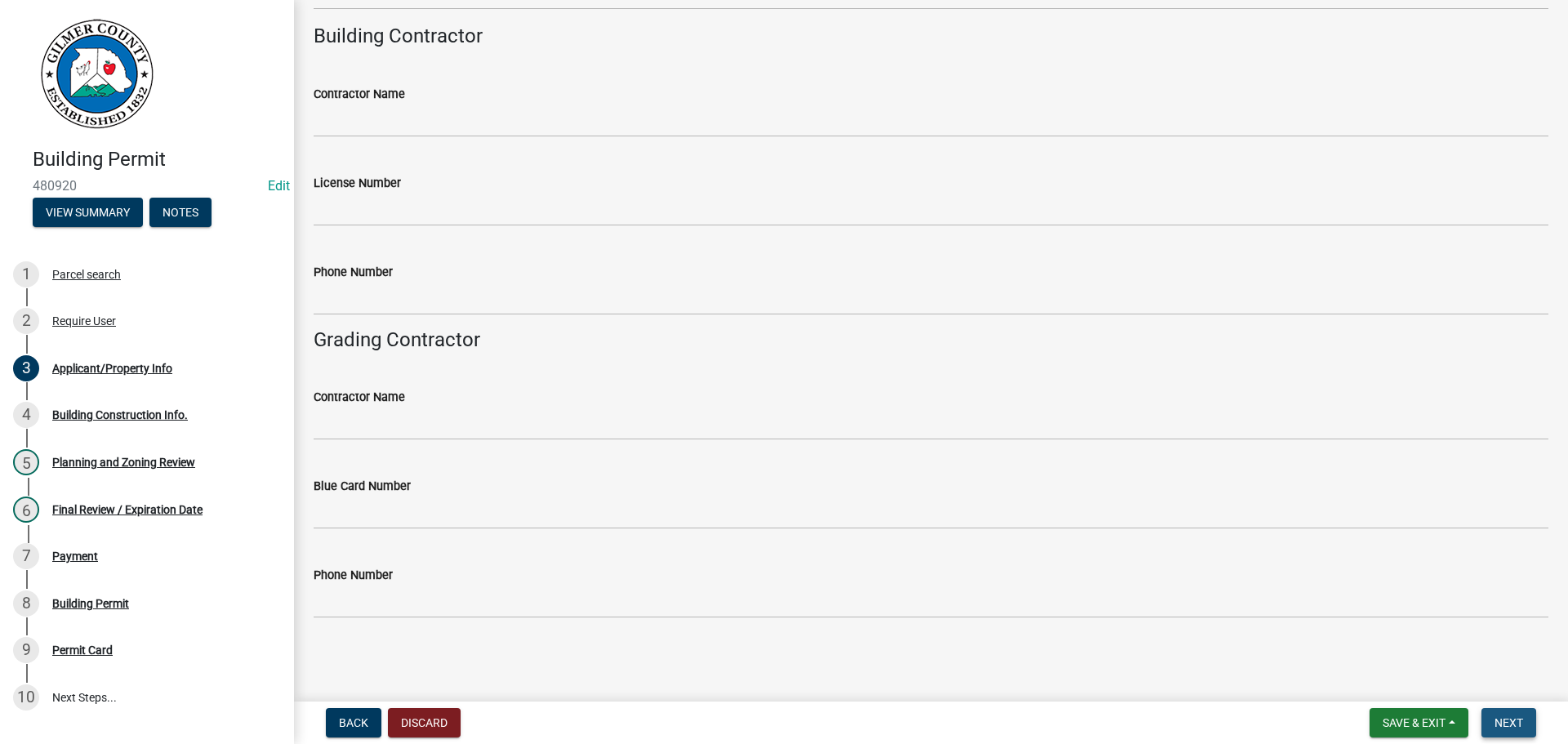
click at [1522, 727] on span "Next" at bounding box center [1509, 723] width 28 height 13
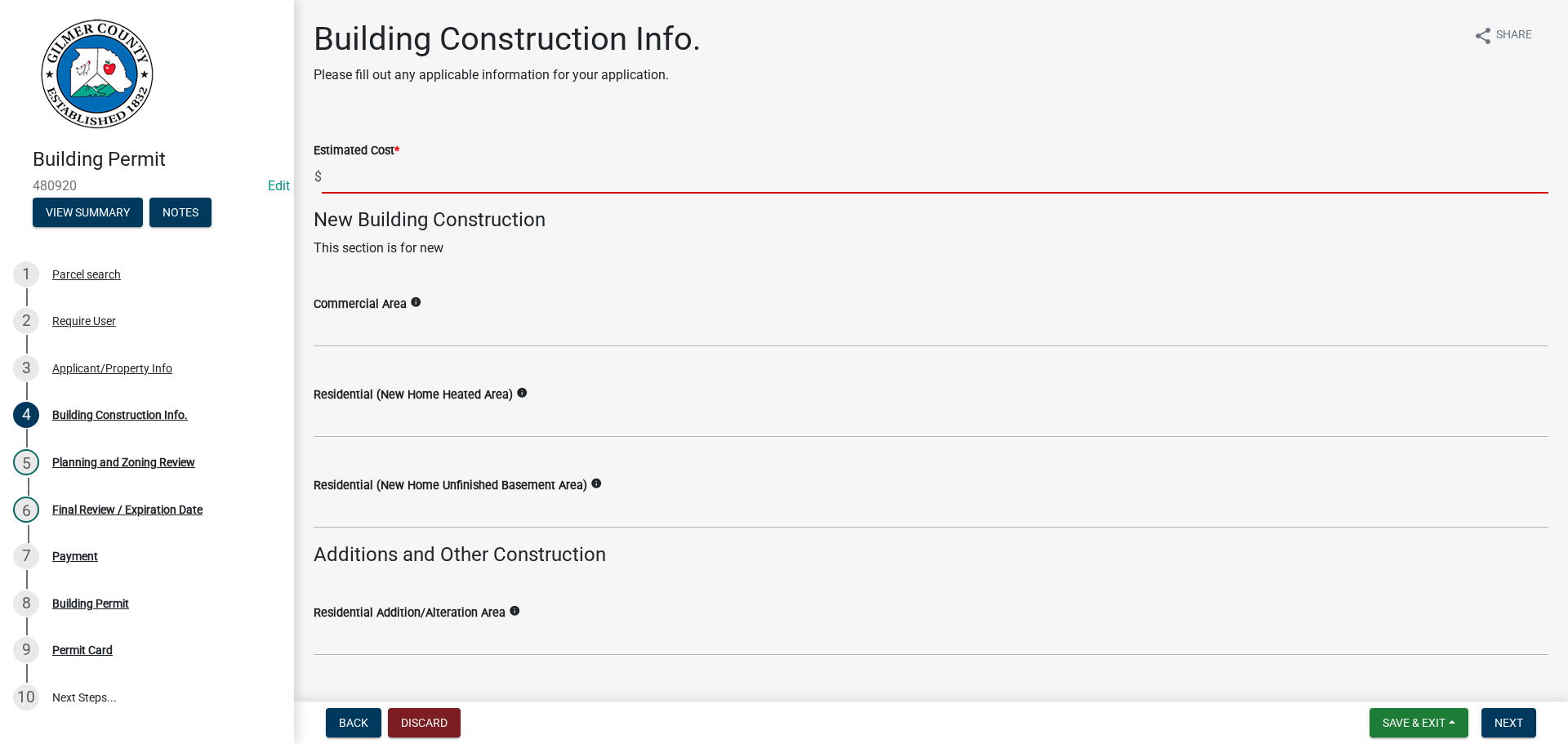
click at [478, 176] on input "text" at bounding box center [935, 176] width 1227 height 33
click at [369, 179] on input "text" at bounding box center [935, 176] width 1227 height 33
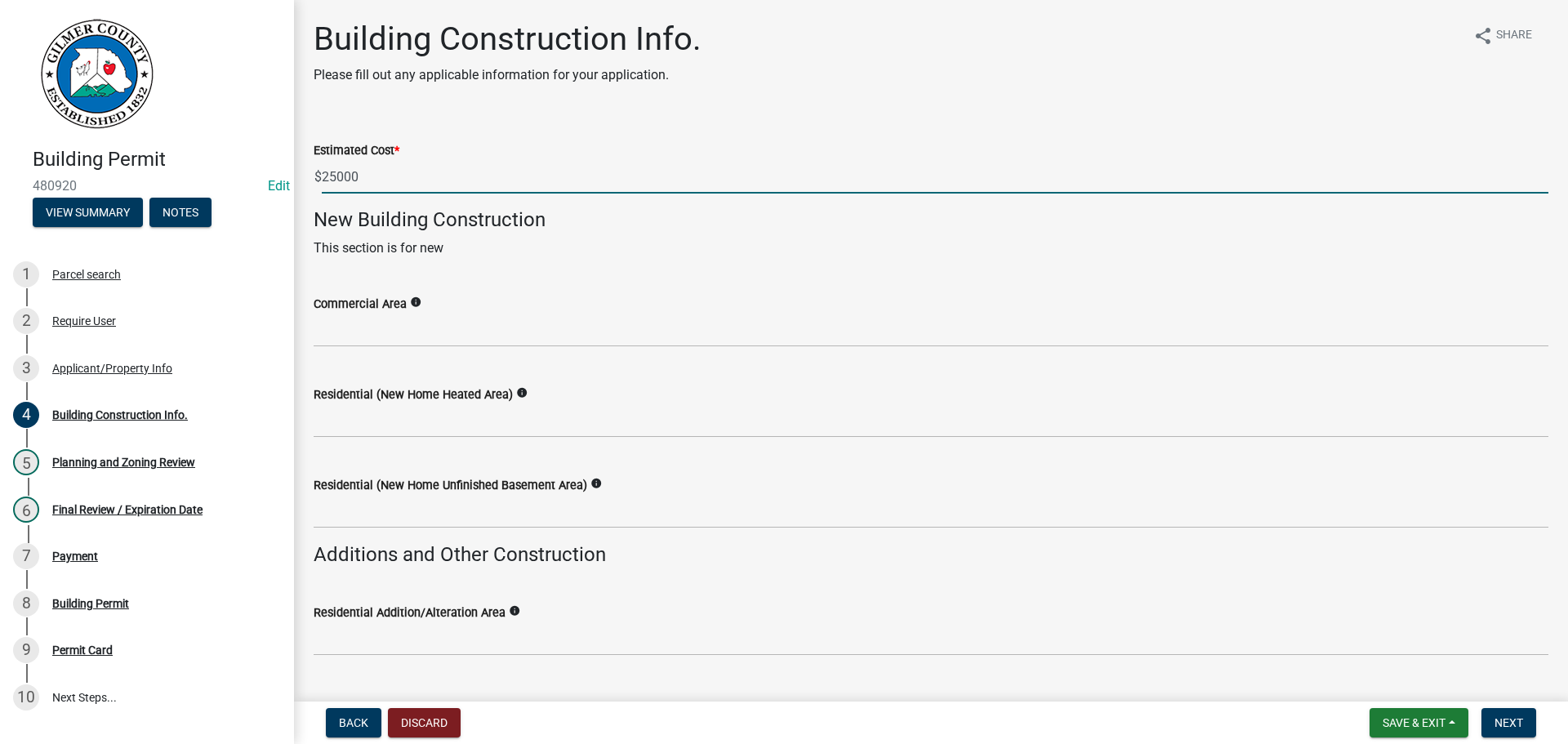
type input "25000"
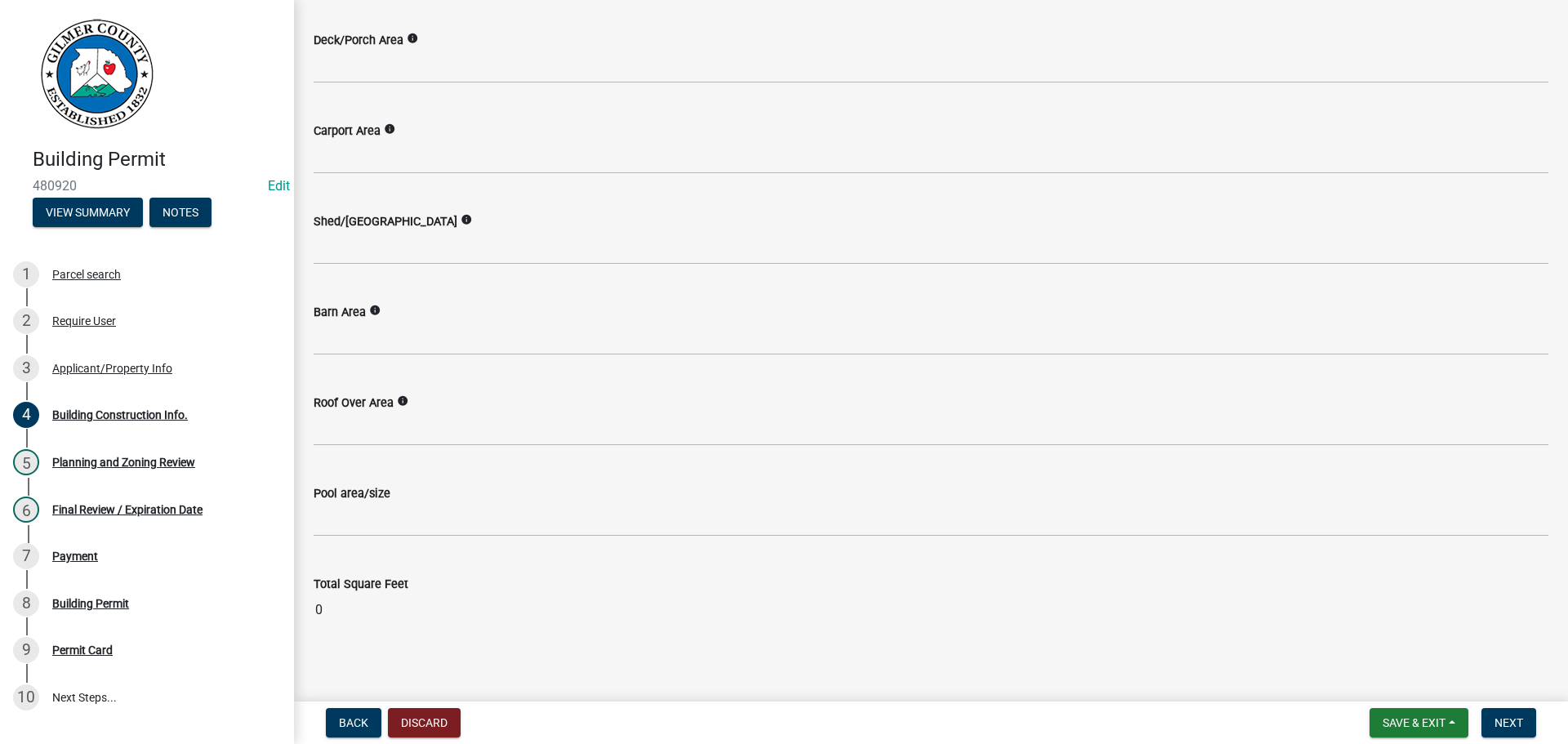
scroll to position [763, 0]
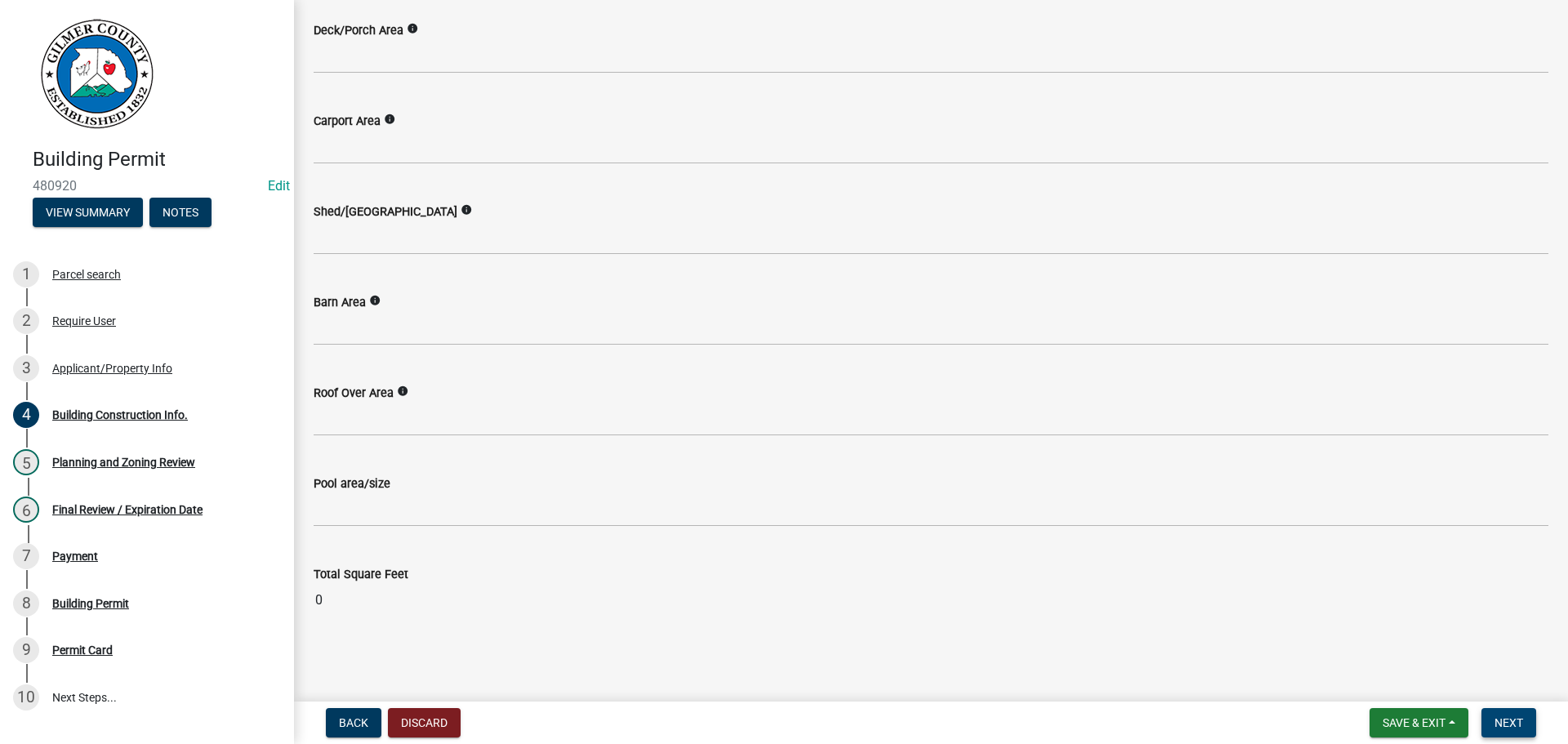
click at [1510, 721] on span "Next" at bounding box center [1509, 723] width 28 height 13
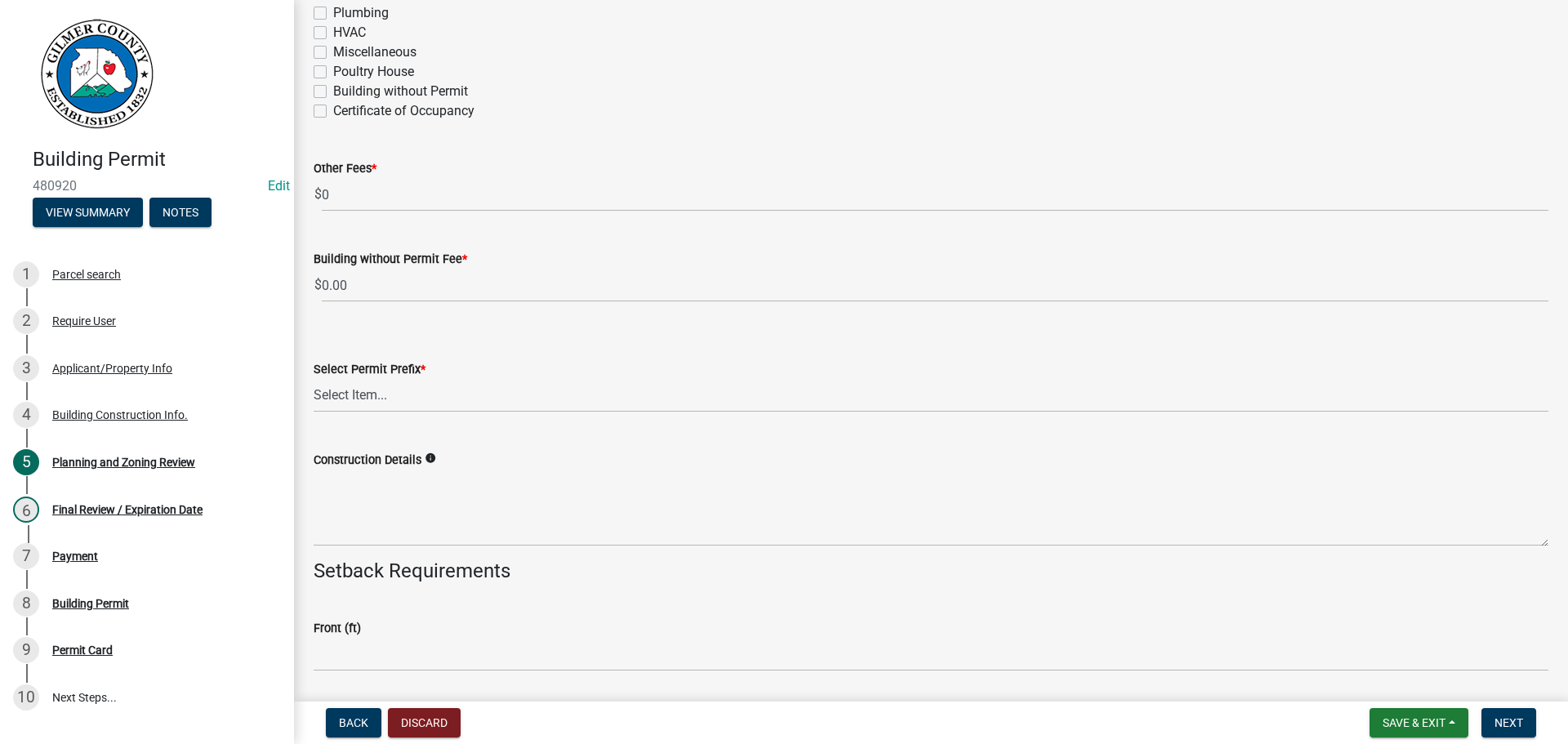
scroll to position [3184, 0]
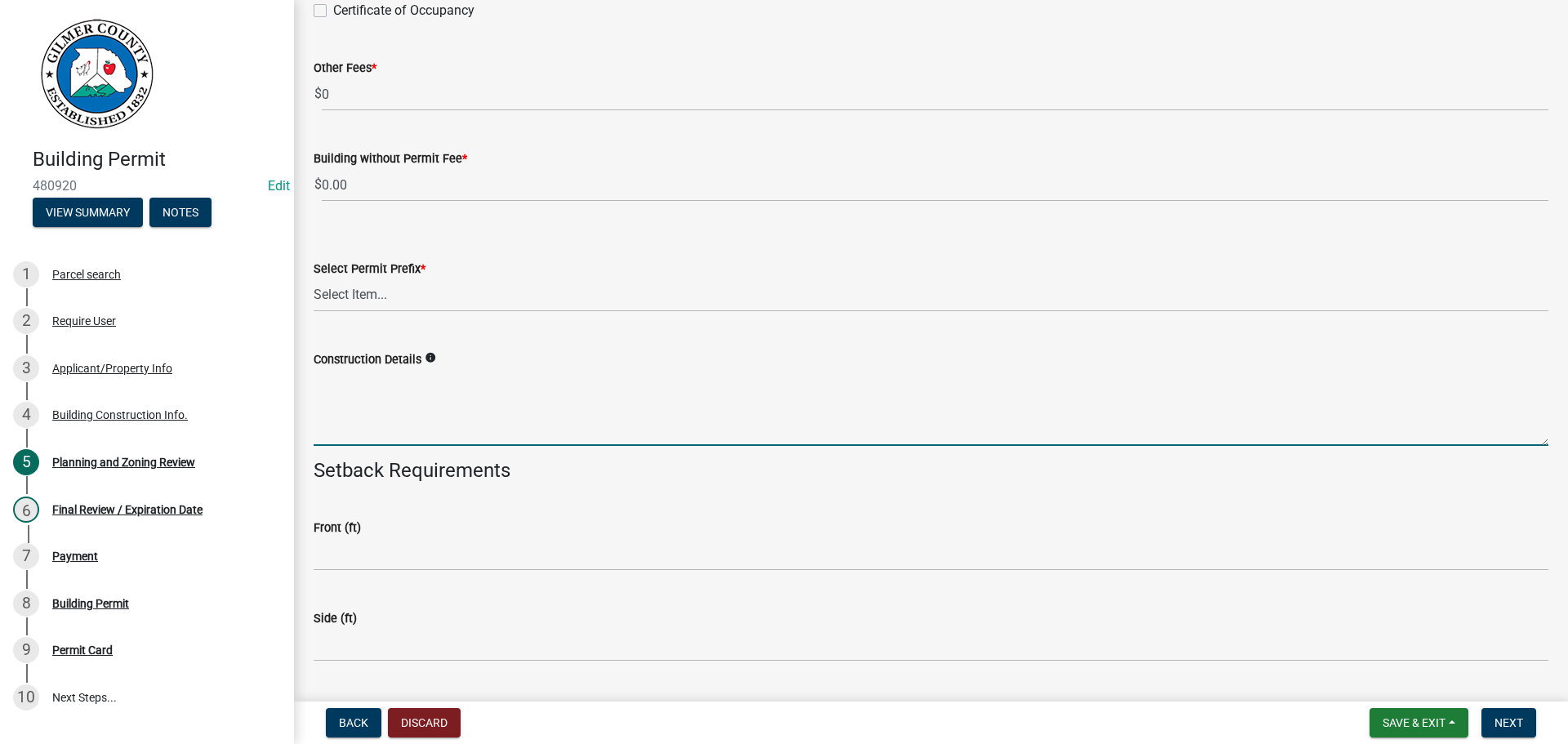
click at [523, 405] on textarea "Construction Details" at bounding box center [931, 407] width 1235 height 77
type textarea "CELL TOWER ADD-ON"
click at [369, 300] on select "Select Item... RES COMM MB LAND POOL MISC CELL TOWER - NEW CELL TOWER - ADD ON" at bounding box center [931, 295] width 1235 height 33
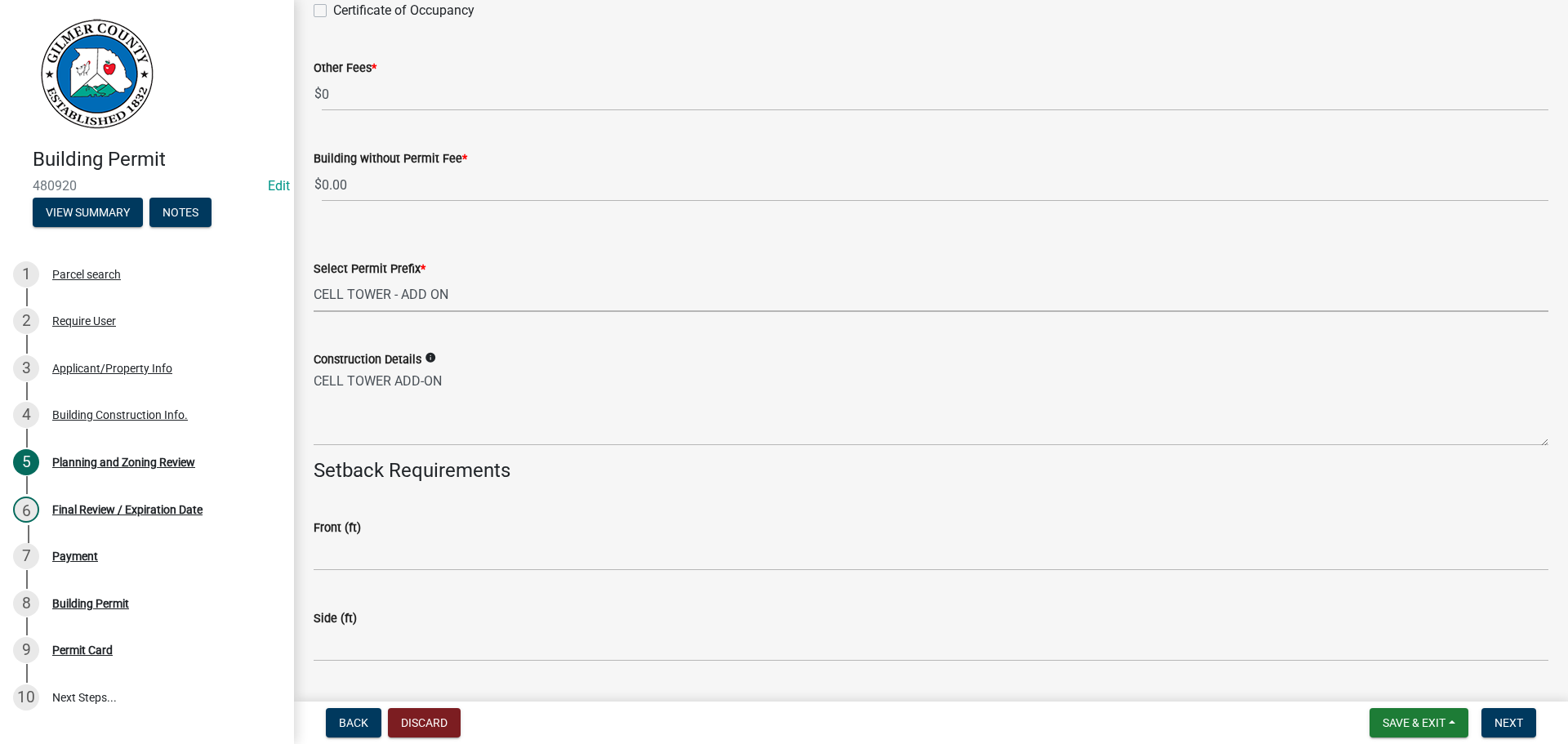
click at [314, 278] on select "Select Item... RES COMM MB LAND POOL MISC CELL TOWER - NEW CELL TOWER - ADD ON" at bounding box center [931, 295] width 1235 height 33
select select "37ffacb3-1c00-4710-bba7-573400237fd8"
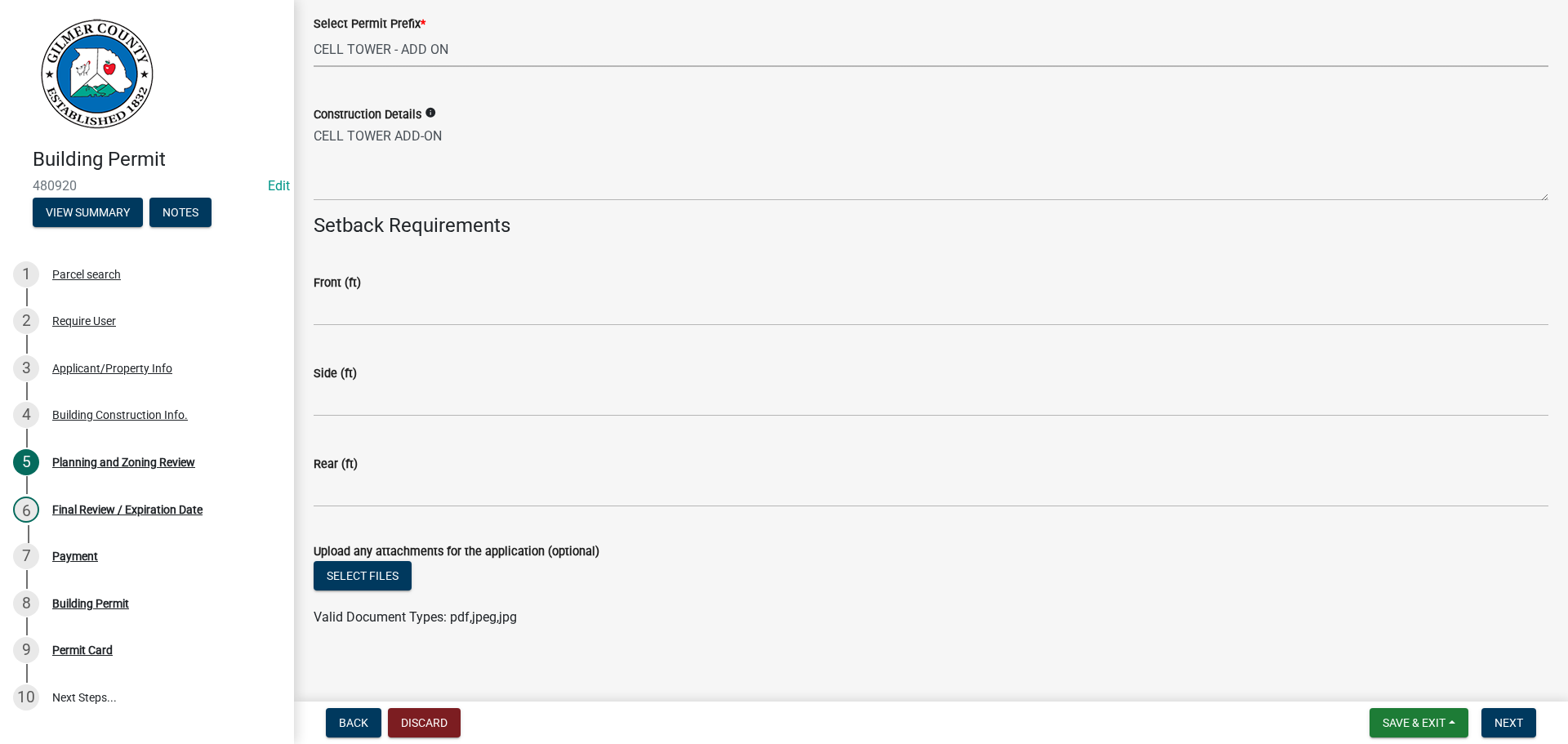
scroll to position [3440, 0]
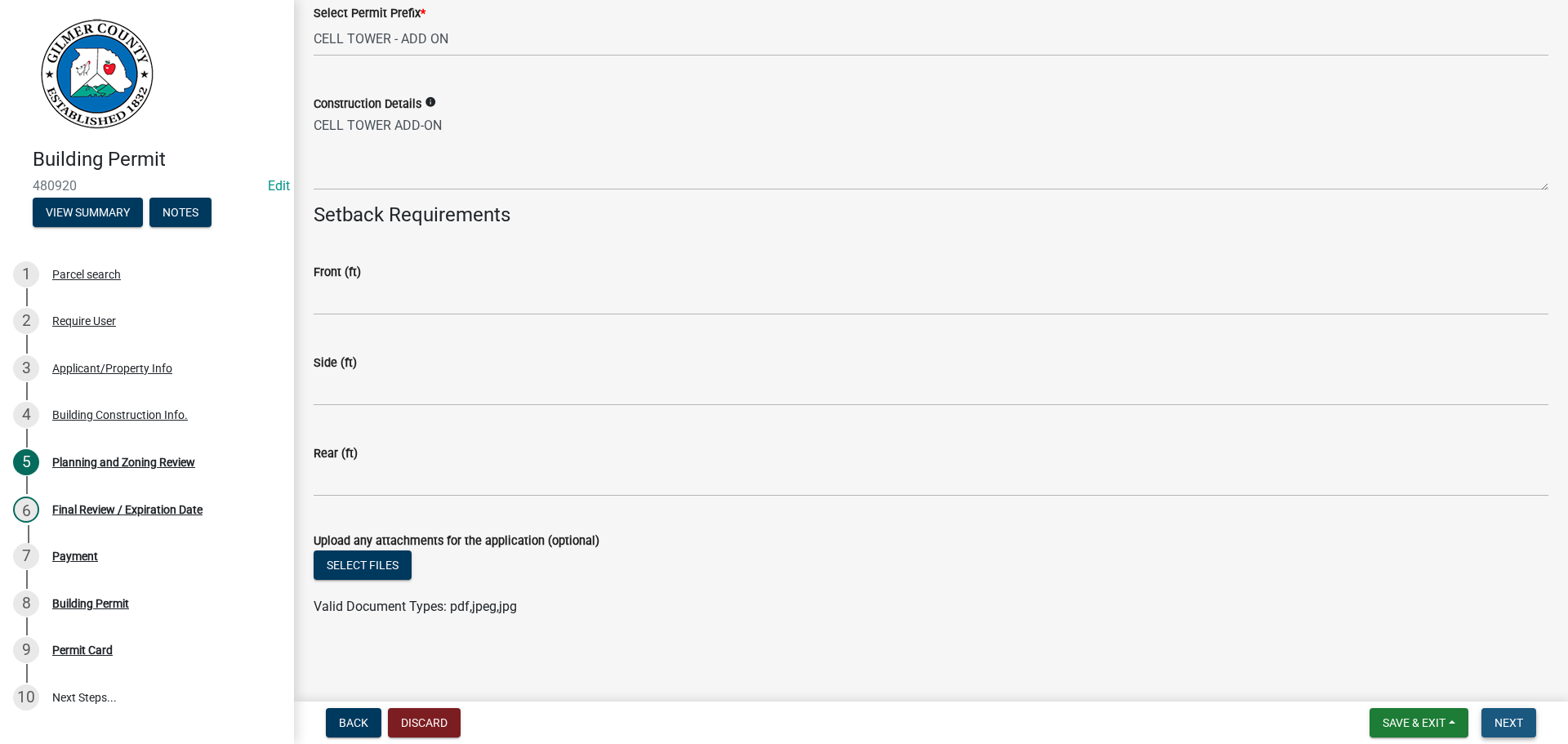
click at [1511, 725] on span "Next" at bounding box center [1509, 723] width 28 height 13
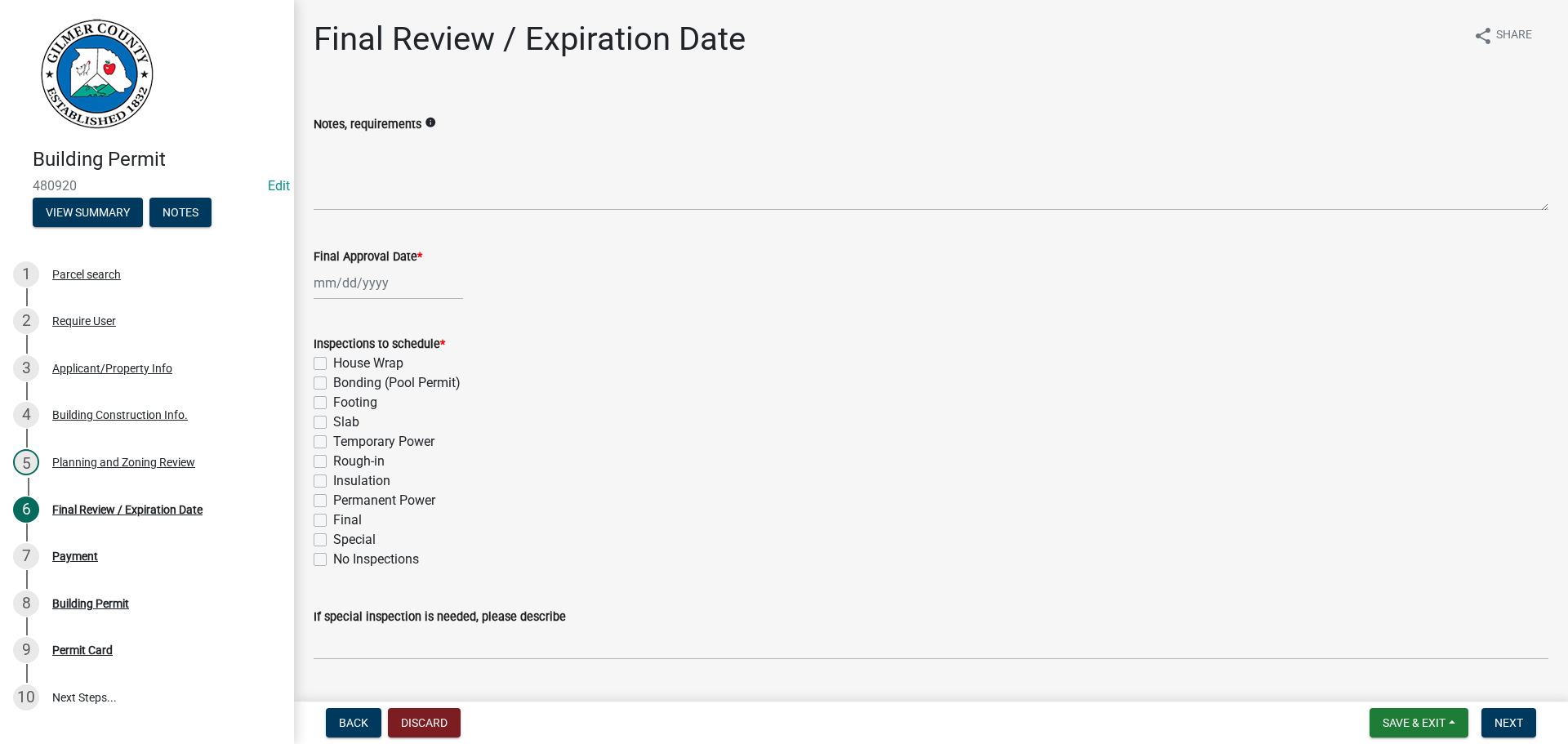
click at [363, 502] on label "Permanent Power" at bounding box center [385, 500] width 102 height 19
click at [344, 502] on input "Permanent Power" at bounding box center [339, 496] width 11 height 11
checkbox input "true"
checkbox input "false"
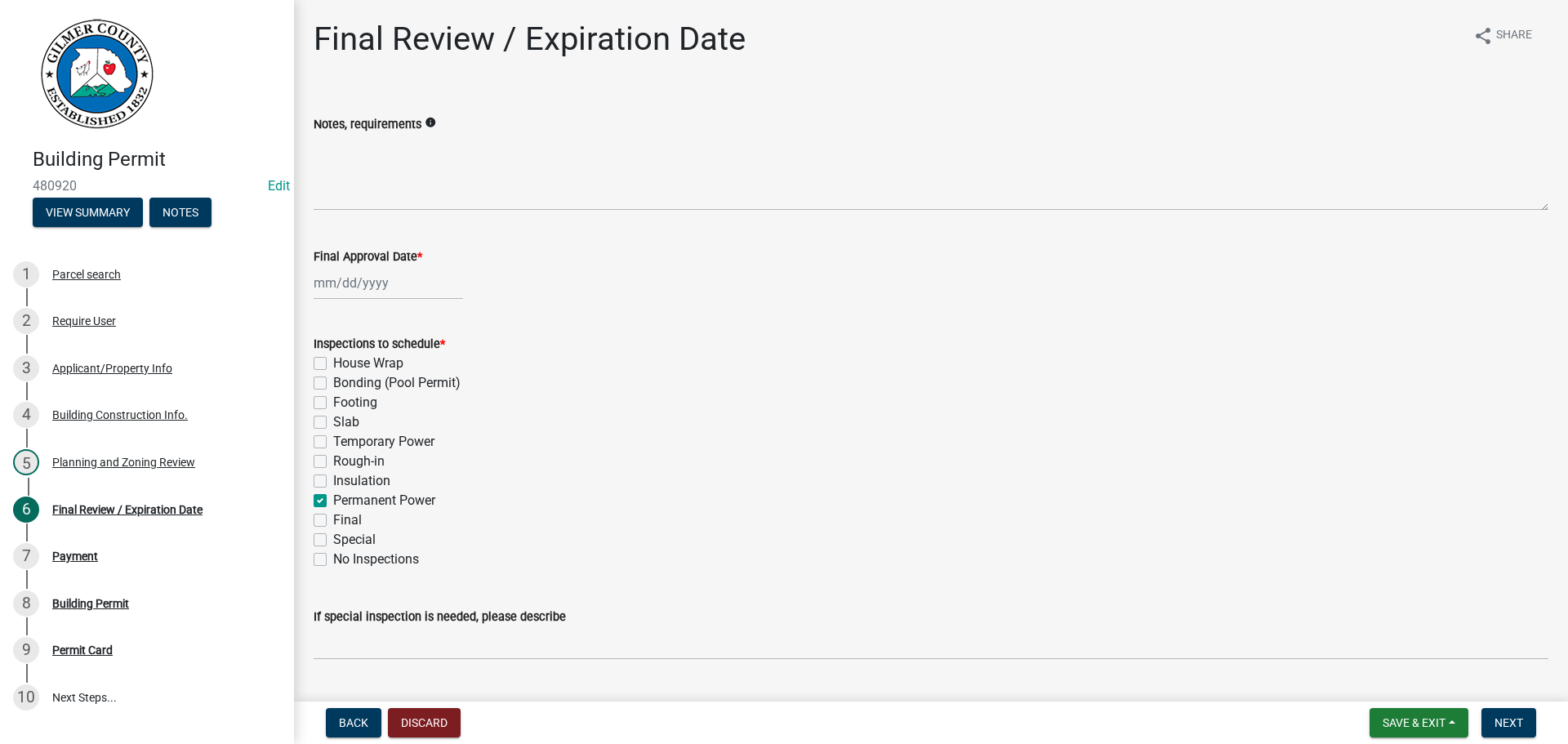
checkbox input "false"
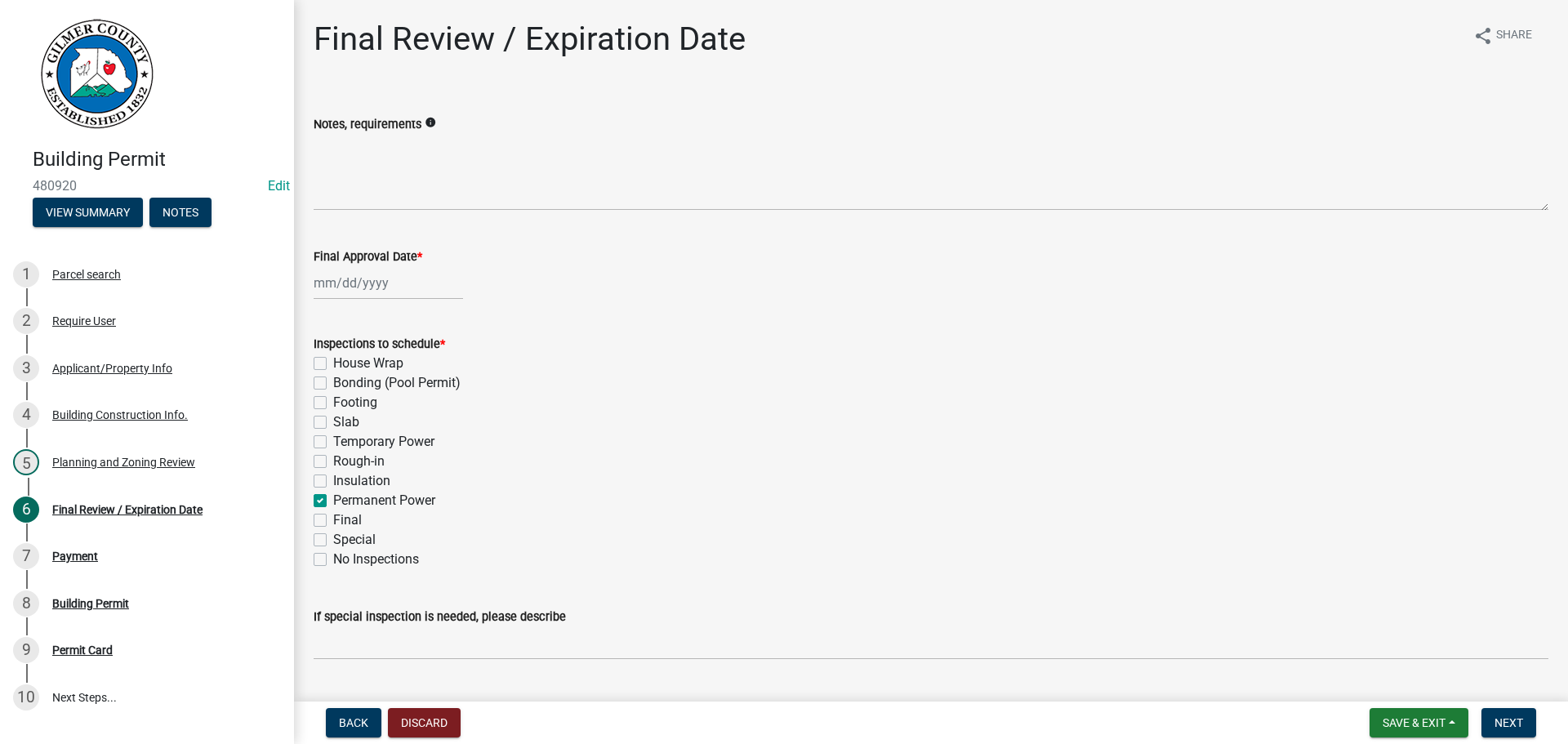
checkbox input "true"
checkbox input "false"
click at [347, 522] on label "Final" at bounding box center [348, 519] width 28 height 19
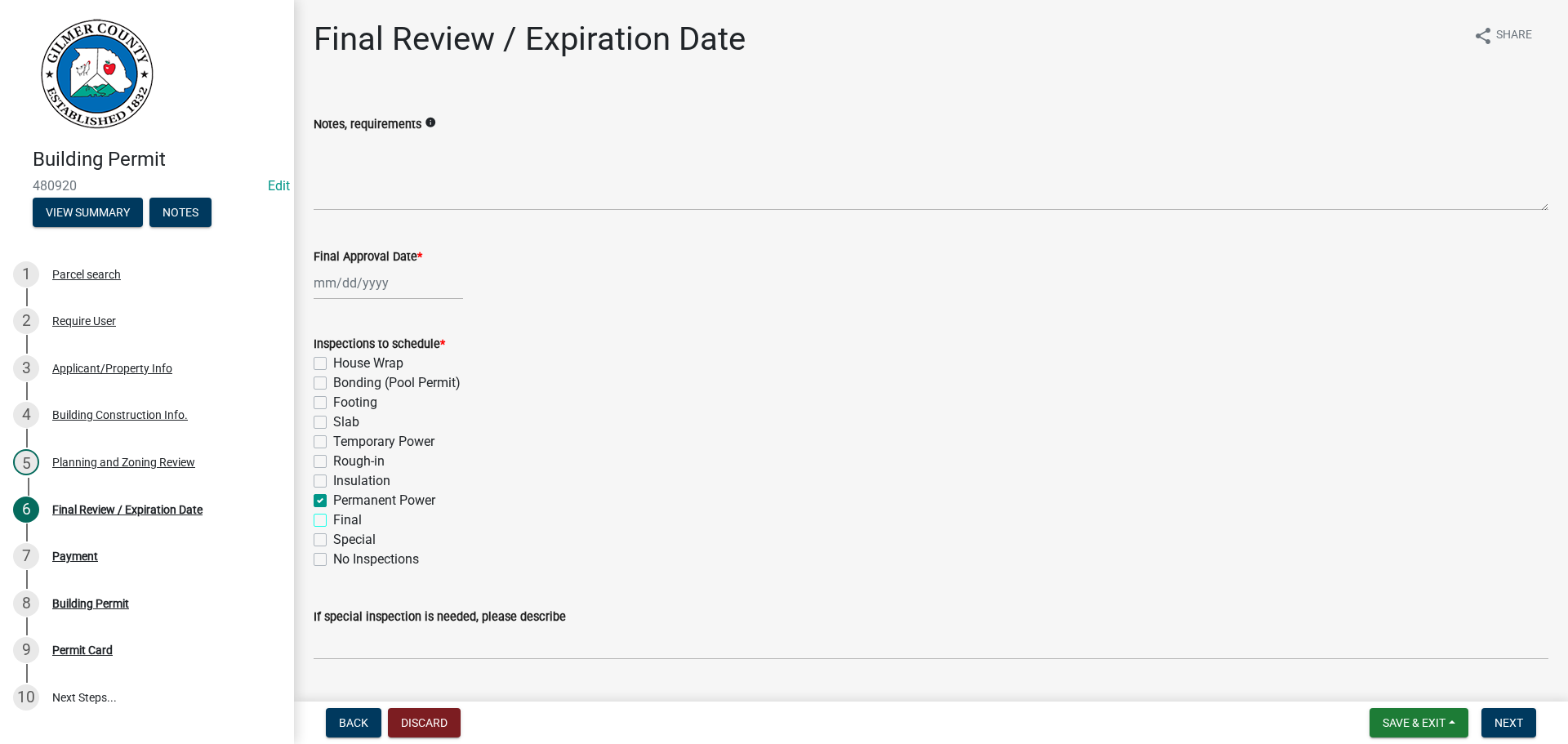
click at [344, 521] on input "Final" at bounding box center [339, 515] width 11 height 11
checkbox input "true"
checkbox input "false"
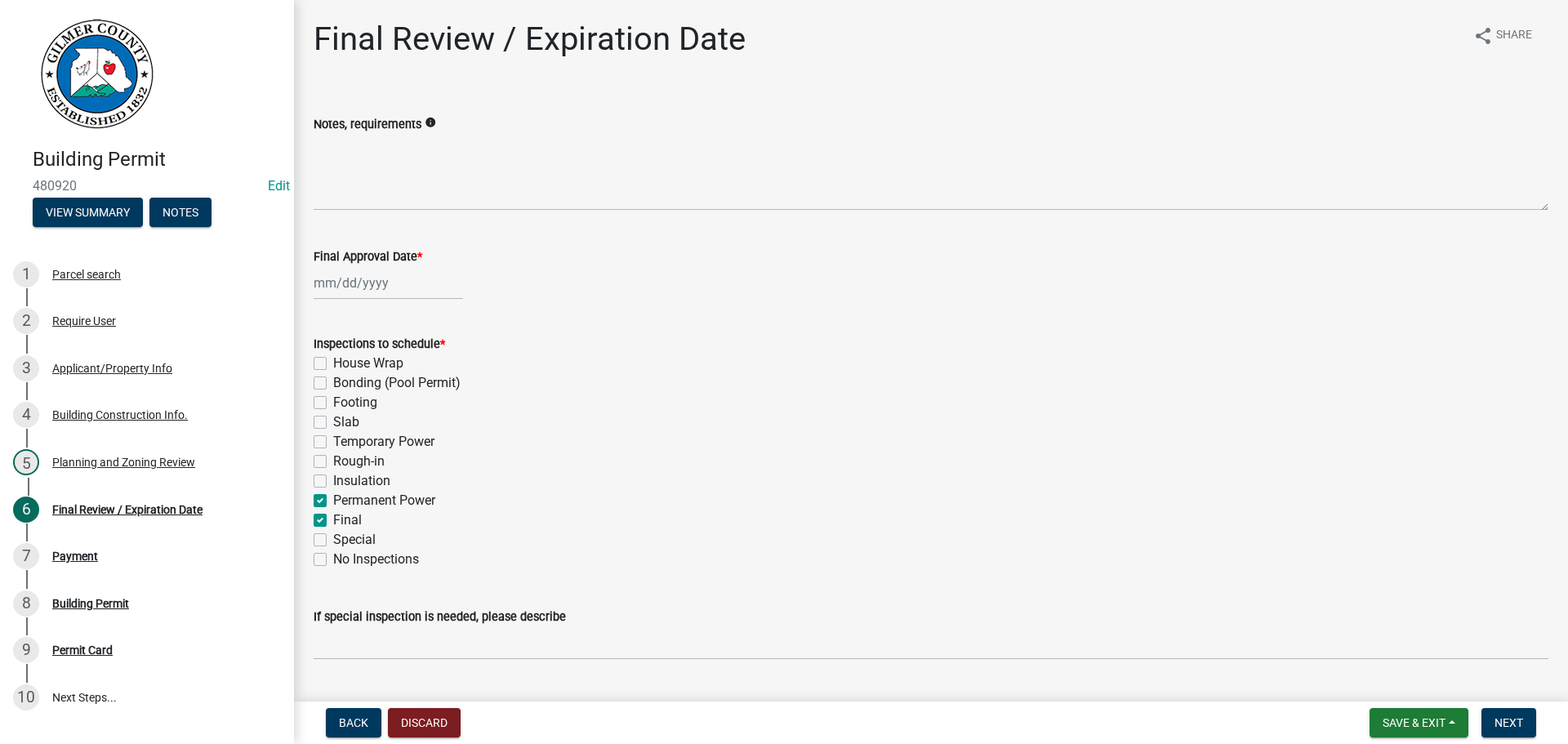
checkbox input "false"
checkbox input "true"
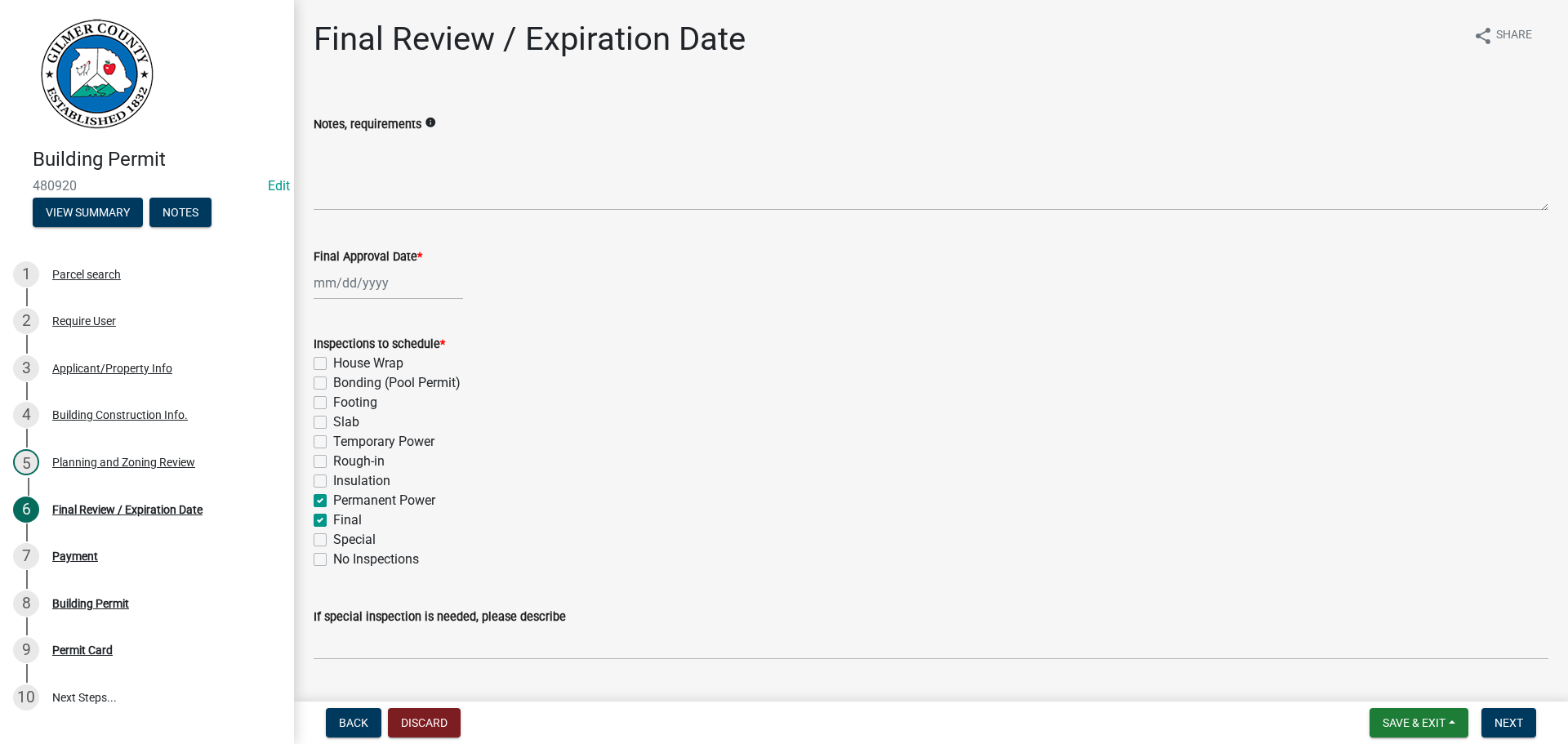
checkbox input "true"
checkbox input "false"
select select "9"
select select "2025"
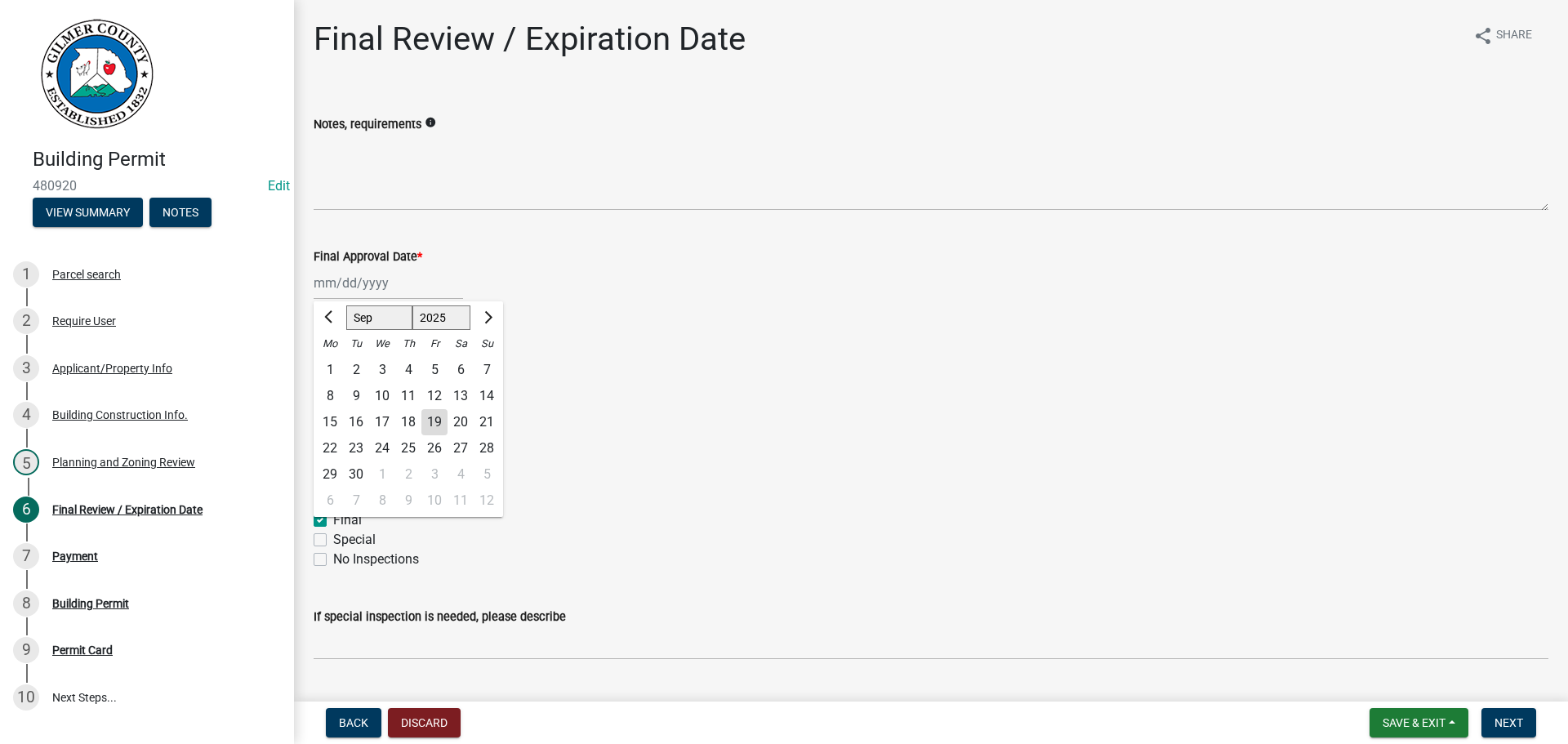
click at [358, 285] on div "[PERSON_NAME] Feb Mar Apr [PERSON_NAME][DATE] Oct Nov [DATE] 1526 1527 1528 152…" at bounding box center [388, 283] width 150 height 33
click at [432, 424] on div "19" at bounding box center [434, 421] width 26 height 26
type input "[DATE]"
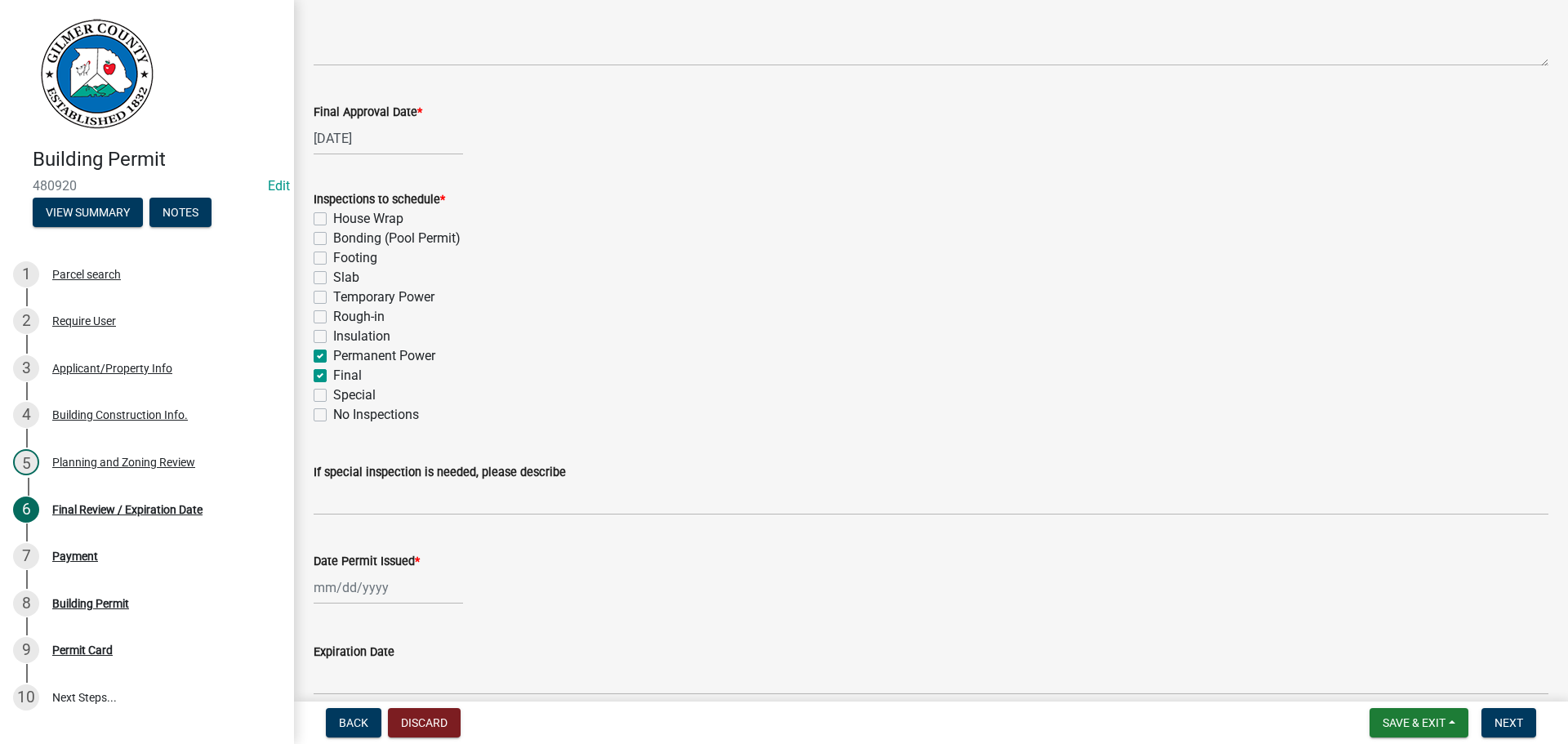
scroll to position [334, 0]
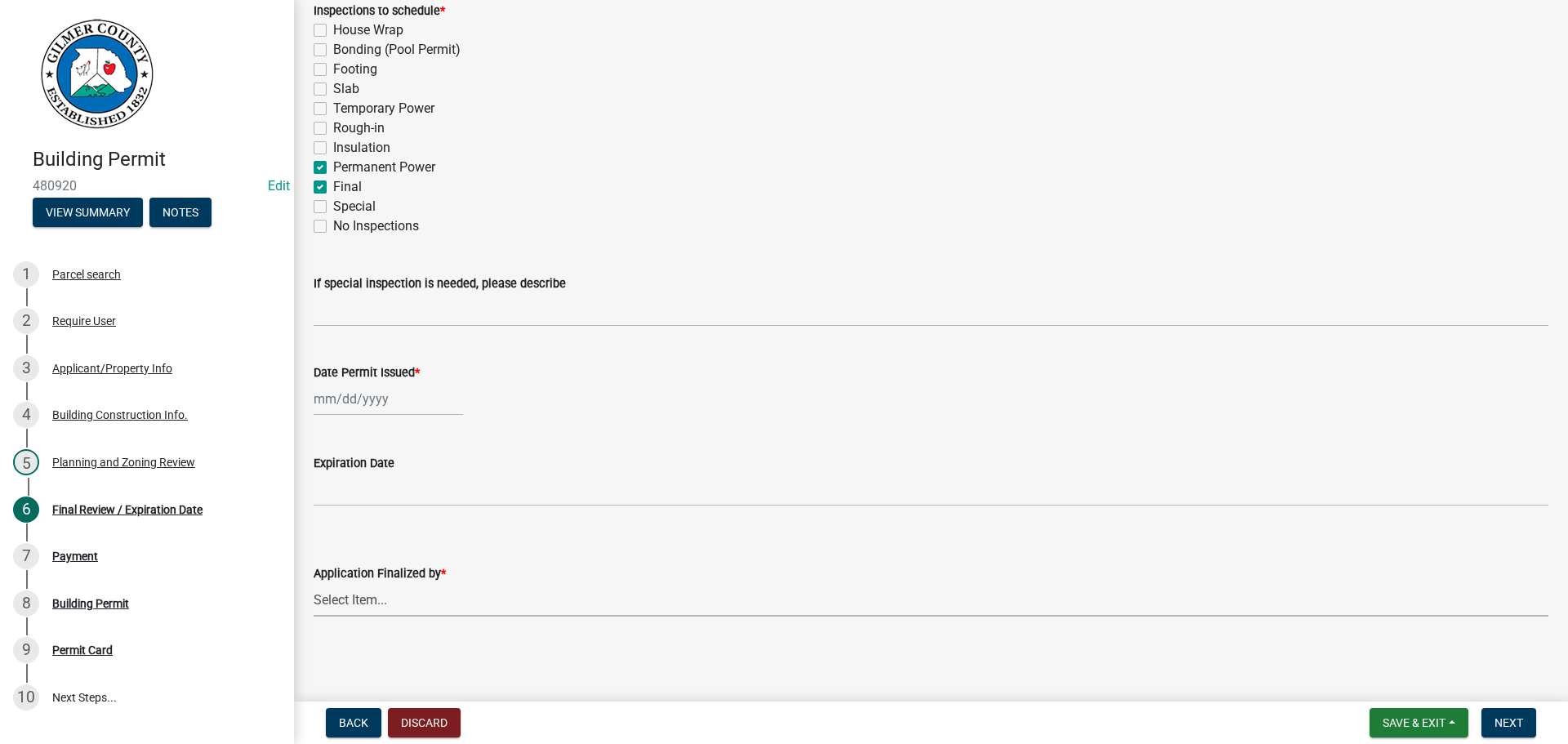
click at [372, 609] on select "Select Item... [PERSON_NAME] [PERSON_NAME] [PERSON_NAME] [PERSON_NAME] [PERSON_…" at bounding box center [931, 599] width 1235 height 33
click at [314, 583] on select "Select Item... [PERSON_NAME] [PERSON_NAME] [PERSON_NAME] [PERSON_NAME] [PERSON_…" at bounding box center [931, 599] width 1235 height 33
select select "5ce200eb-feb1-496b-8127-7891293955f5"
click at [343, 400] on div at bounding box center [388, 399] width 150 height 33
select select "9"
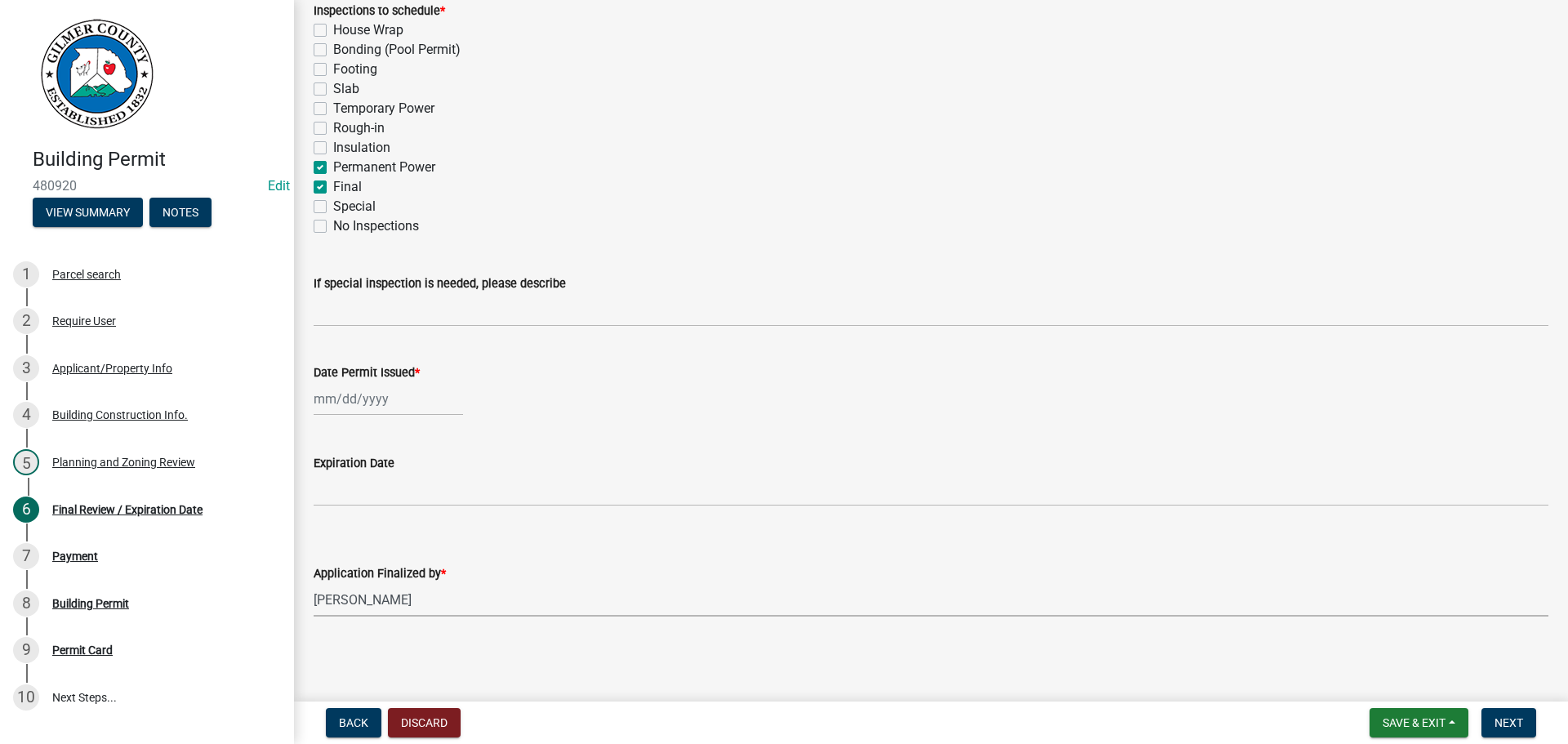
select select "2025"
click at [441, 539] on div "19" at bounding box center [434, 538] width 26 height 26
type input "[DATE]"
click at [1505, 720] on span "Next" at bounding box center [1509, 723] width 28 height 13
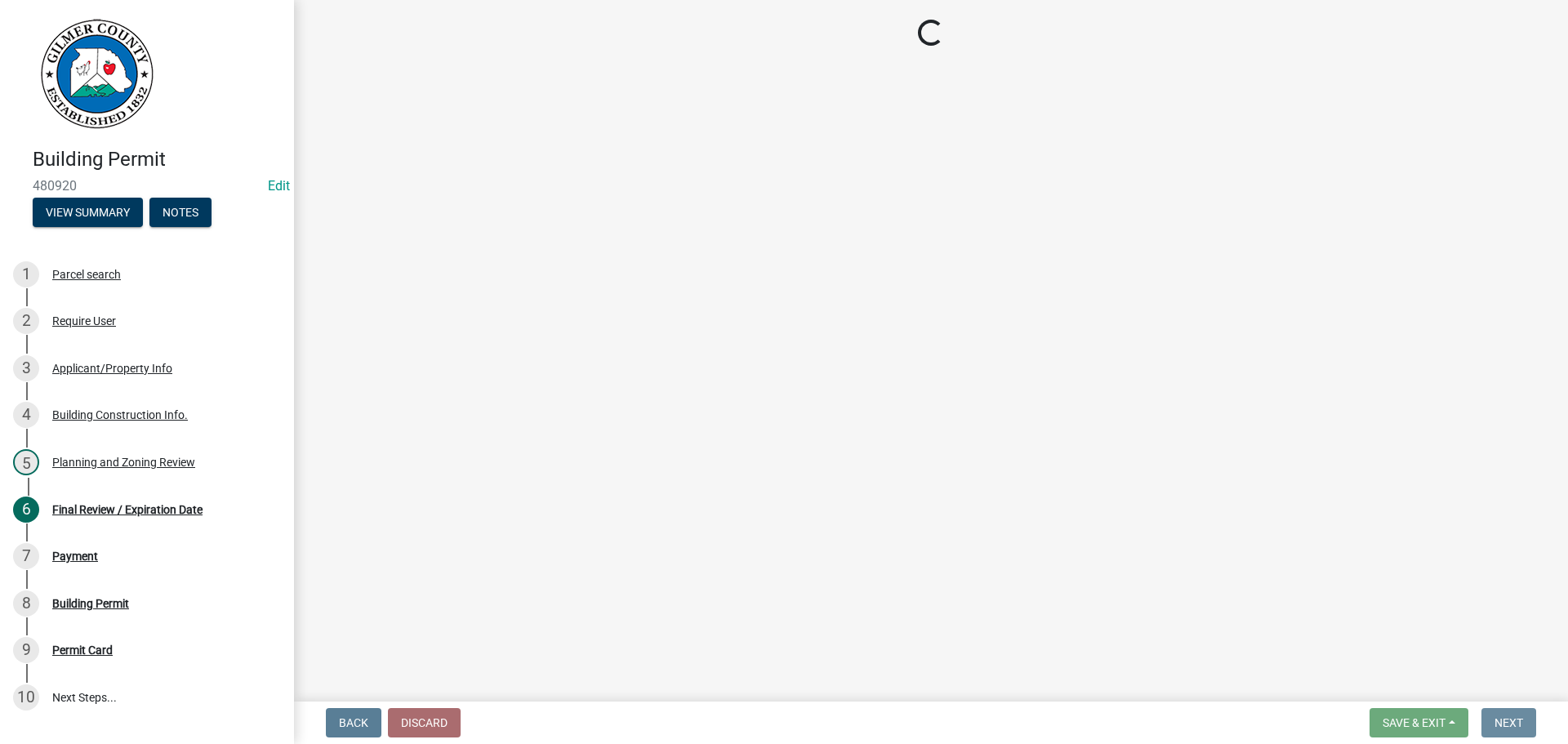
scroll to position [0, 0]
select select "2: 1"
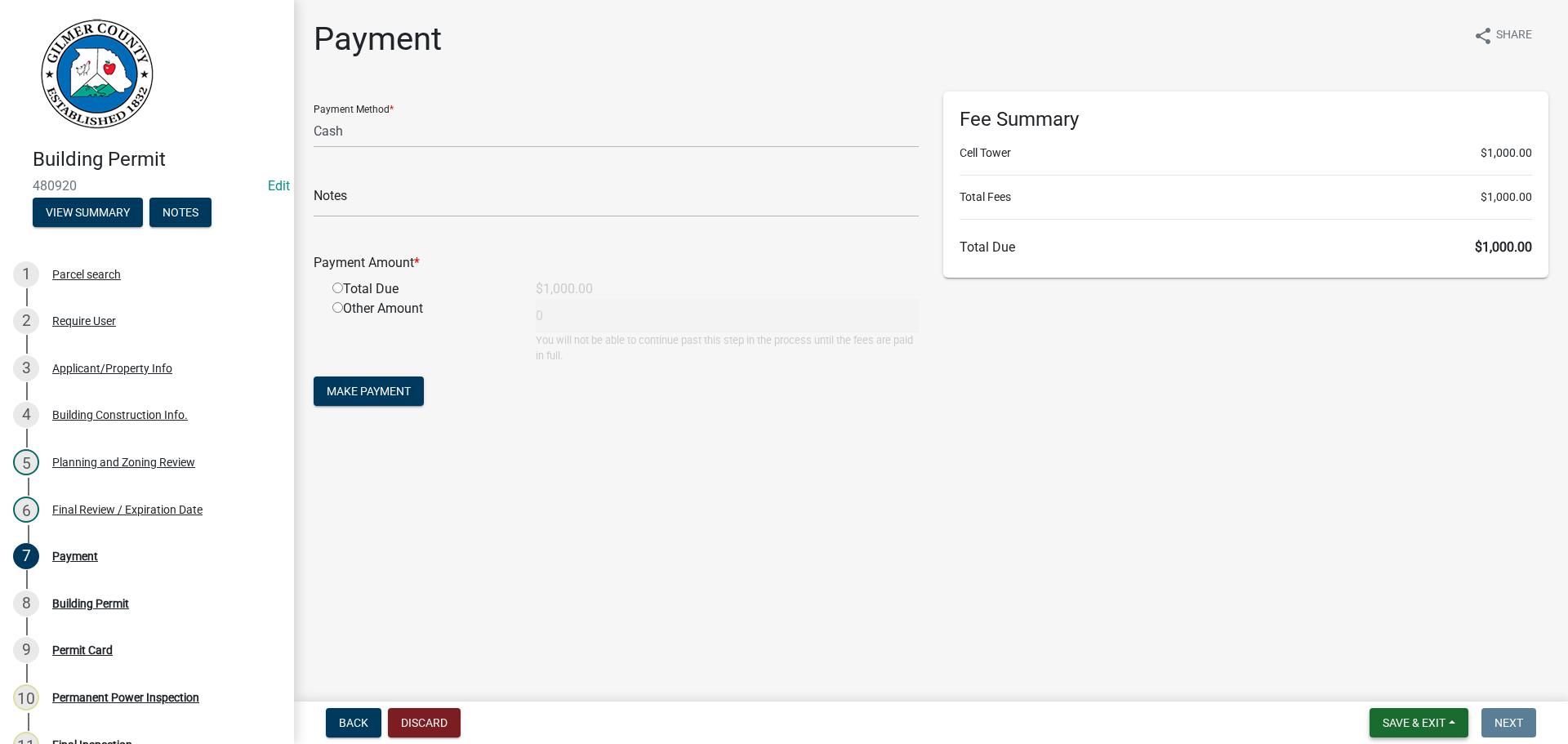
click at [1414, 728] on span "Save & Exit" at bounding box center [1414, 723] width 63 height 13
click at [1412, 685] on button "Save & Exit" at bounding box center [1403, 680] width 130 height 39
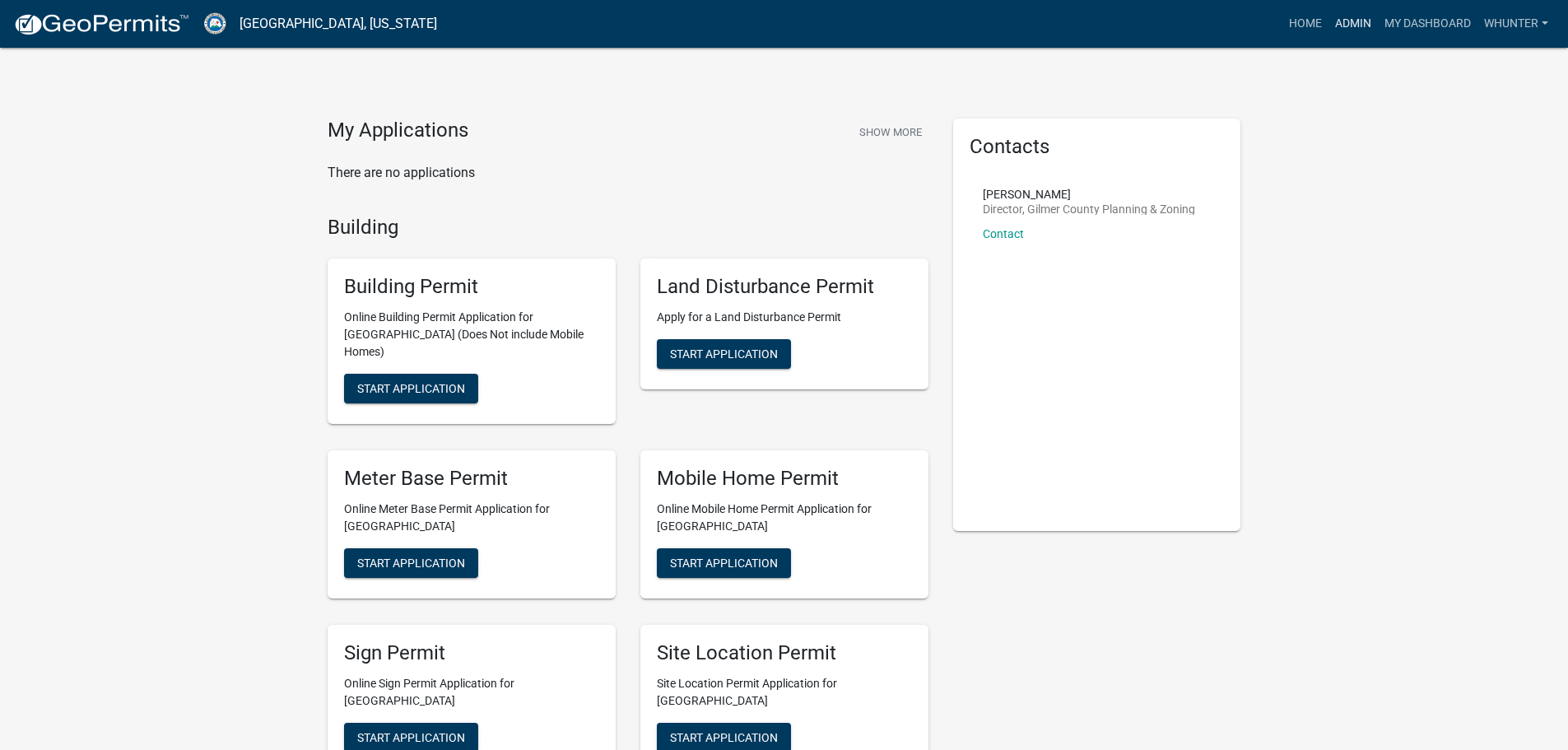
click at [1373, 32] on link "Admin" at bounding box center [1352, 24] width 50 height 31
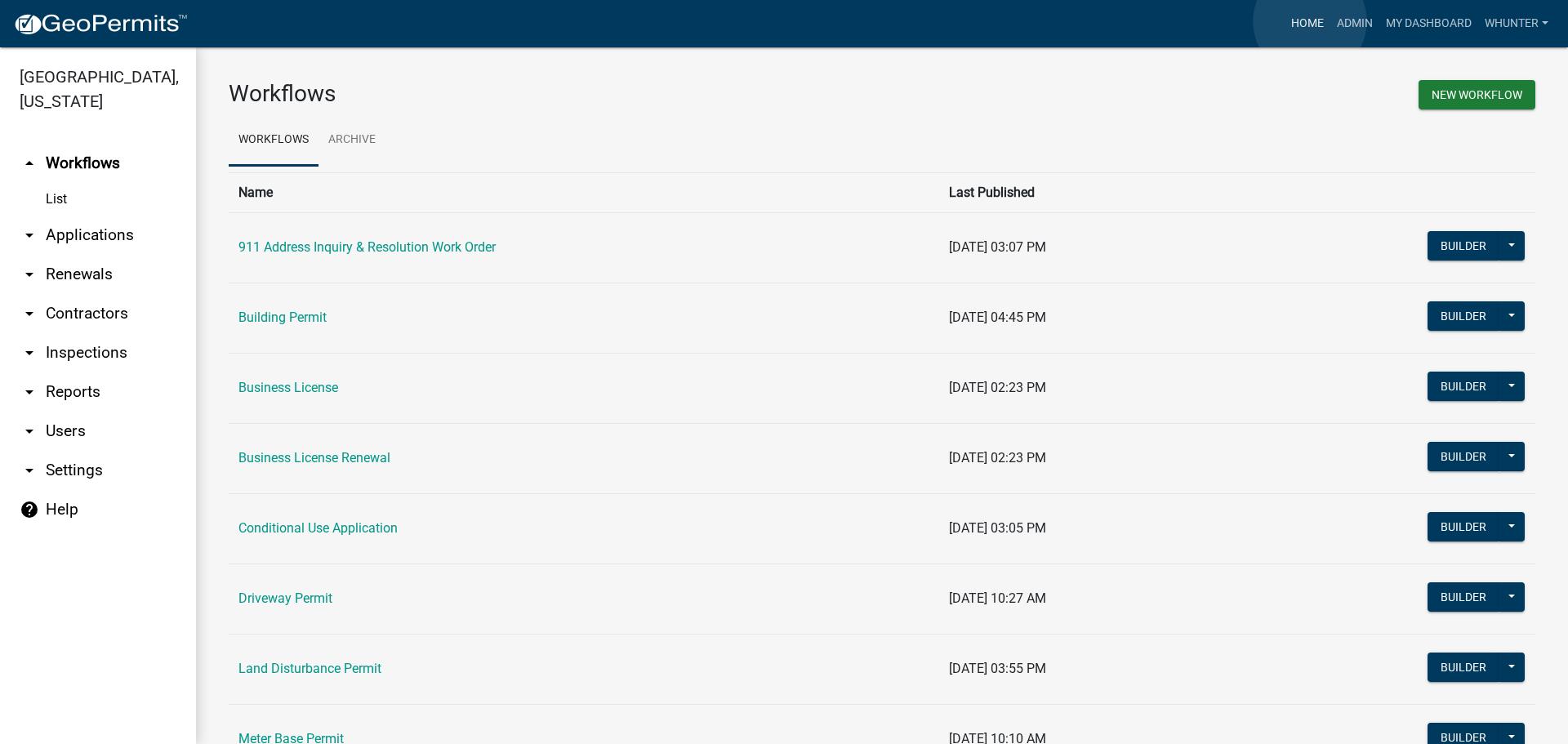
click at [1310, 21] on link "Home" at bounding box center [1307, 23] width 46 height 31
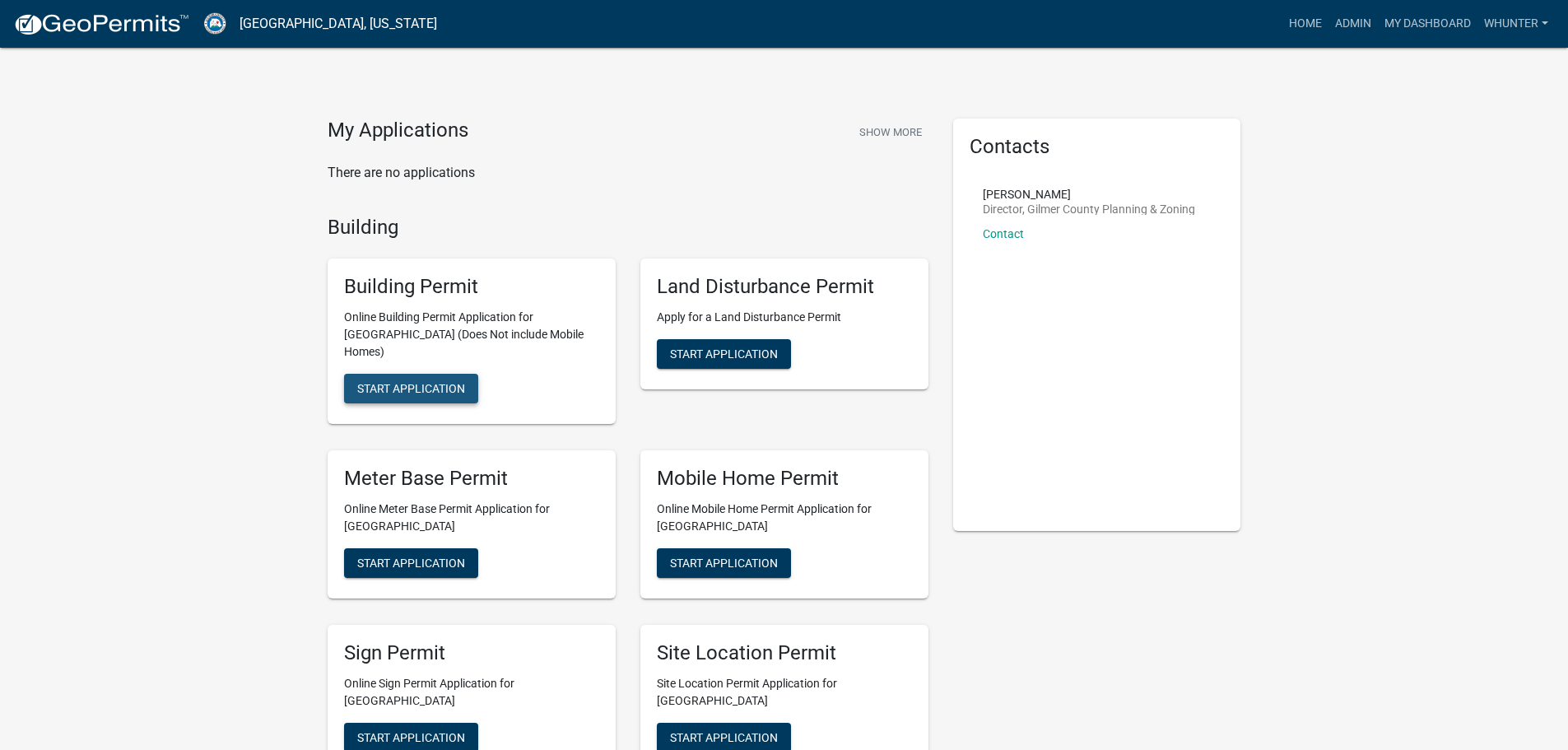
click at [422, 382] on span "Start Application" at bounding box center [411, 388] width 108 height 13
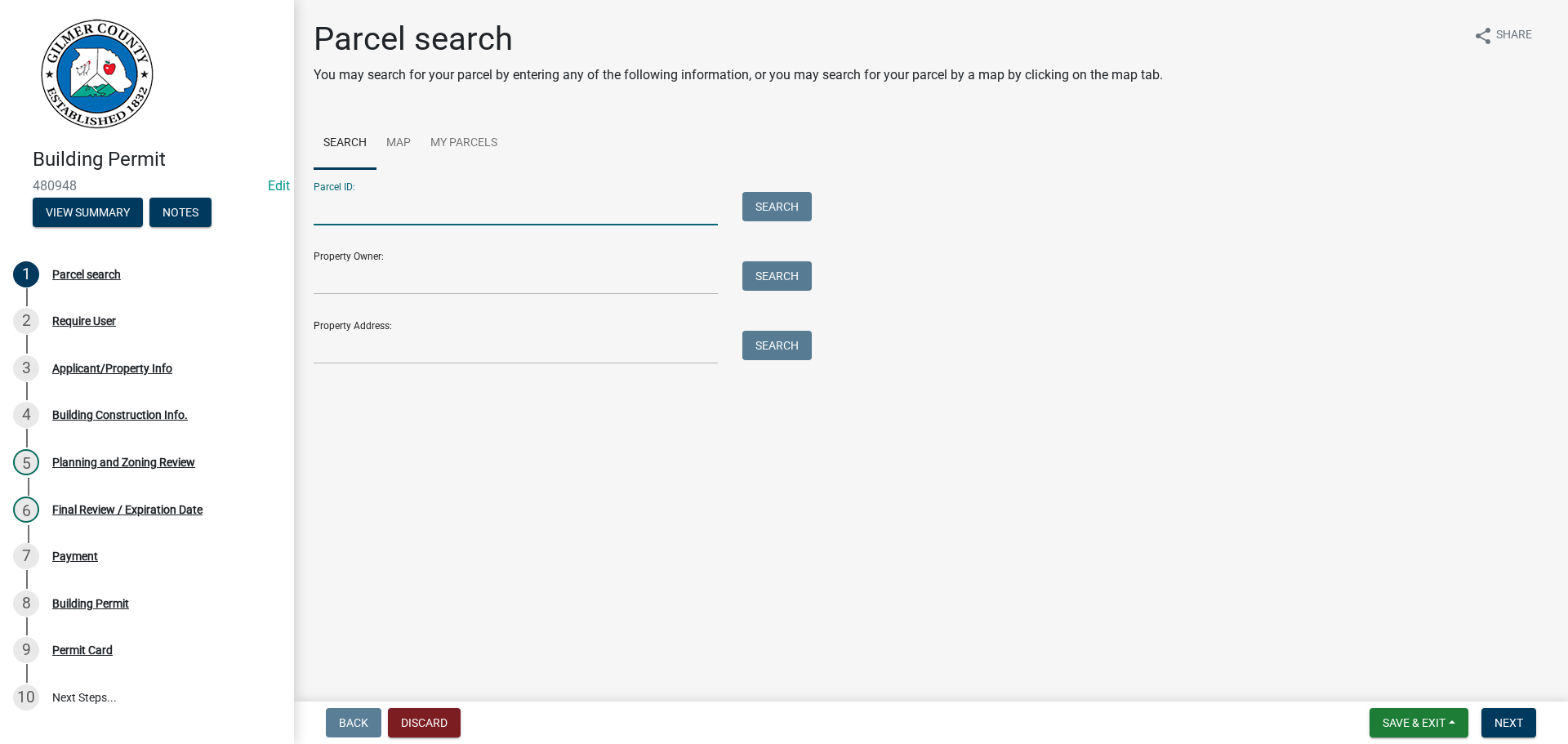
click at [517, 214] on input "Parcel ID:" at bounding box center [515, 209] width 404 height 33
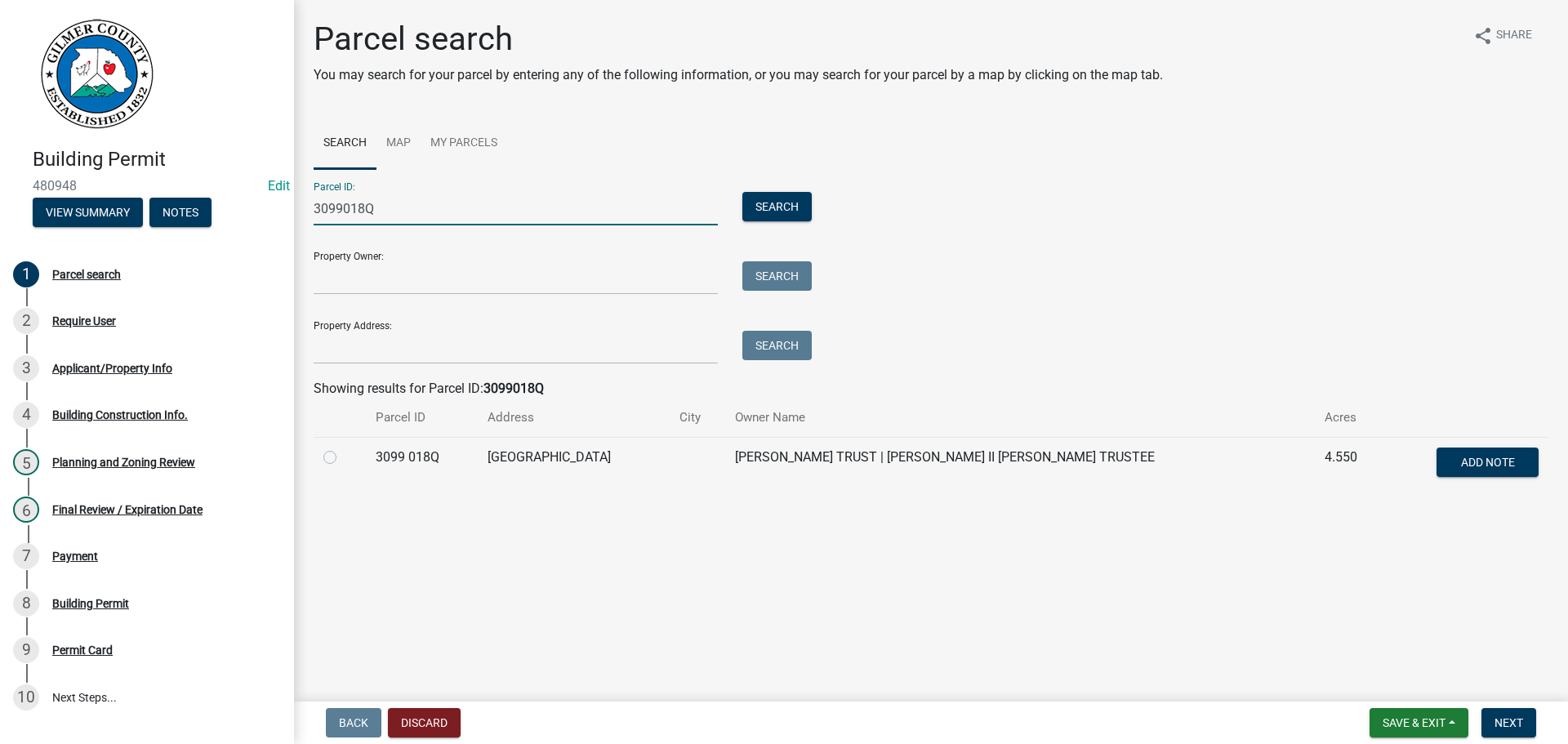
type input "3099018Q"
click at [324, 436] on th at bounding box center [340, 418] width 53 height 38
click at [343, 447] on label at bounding box center [343, 447] width 0 height 0
click at [343, 453] on 018Q "radio" at bounding box center [348, 452] width 11 height 11
radio 018Q "true"
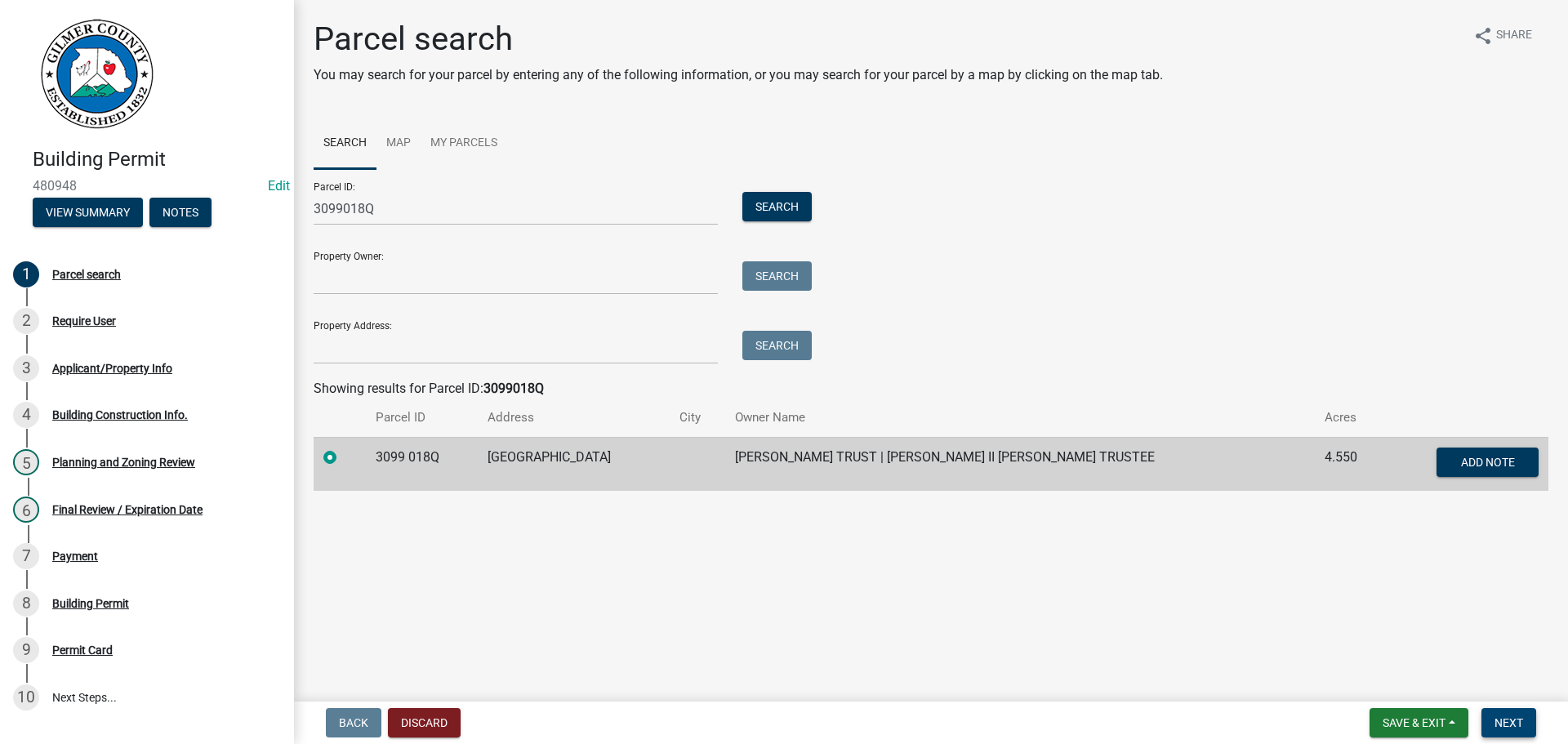
click at [1509, 715] on button "Next" at bounding box center [1509, 722] width 54 height 29
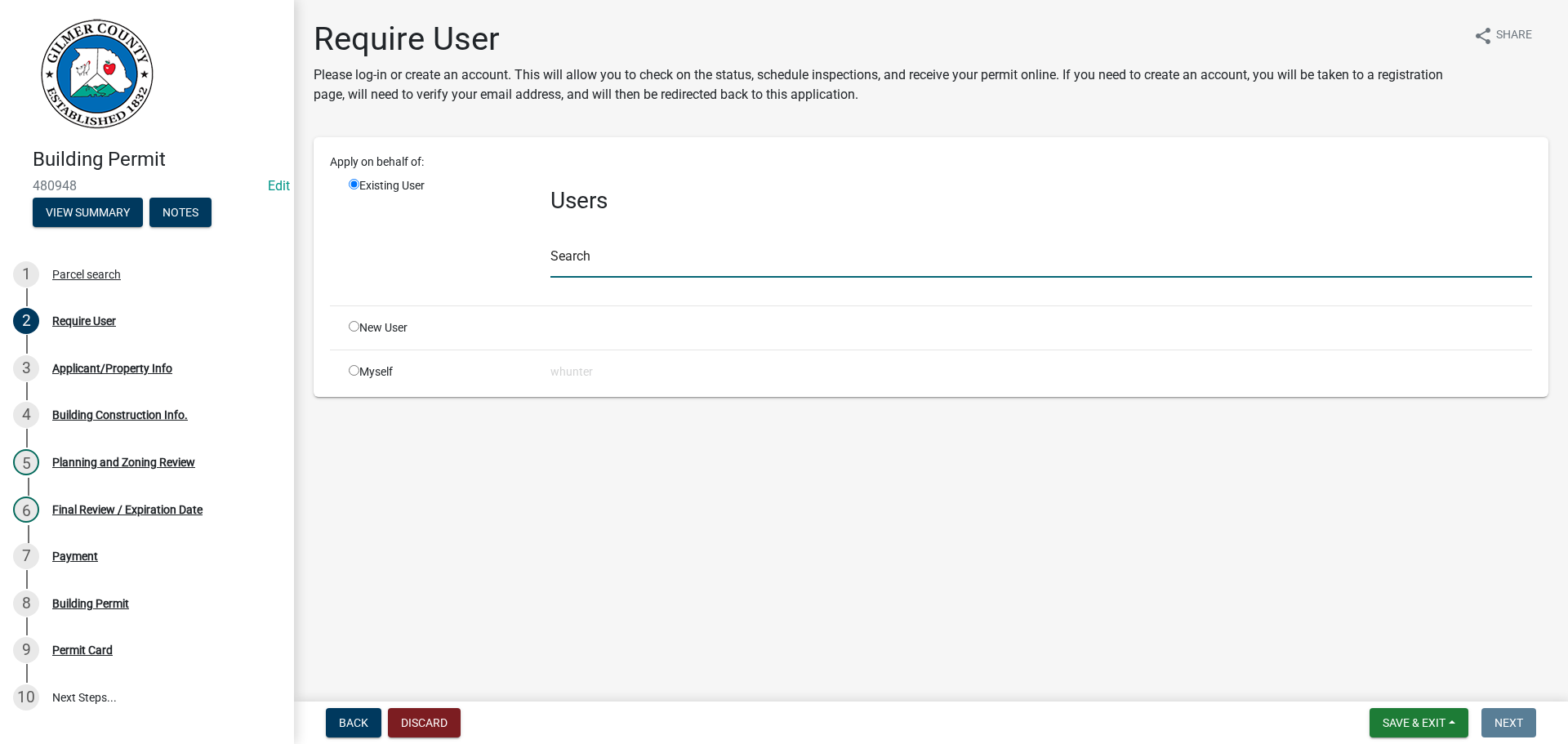
click at [661, 263] on input "text" at bounding box center [1041, 261] width 982 height 33
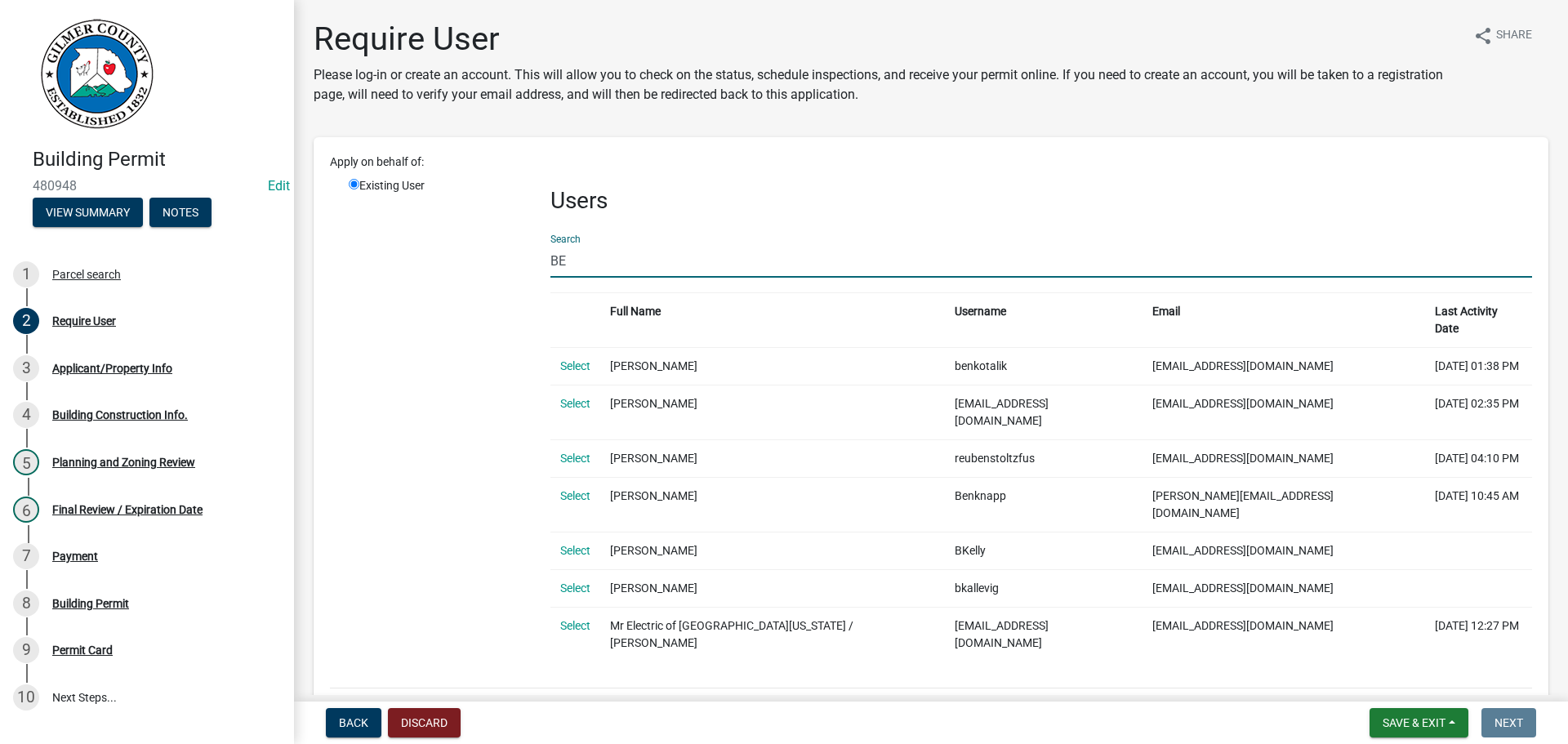
type input "B"
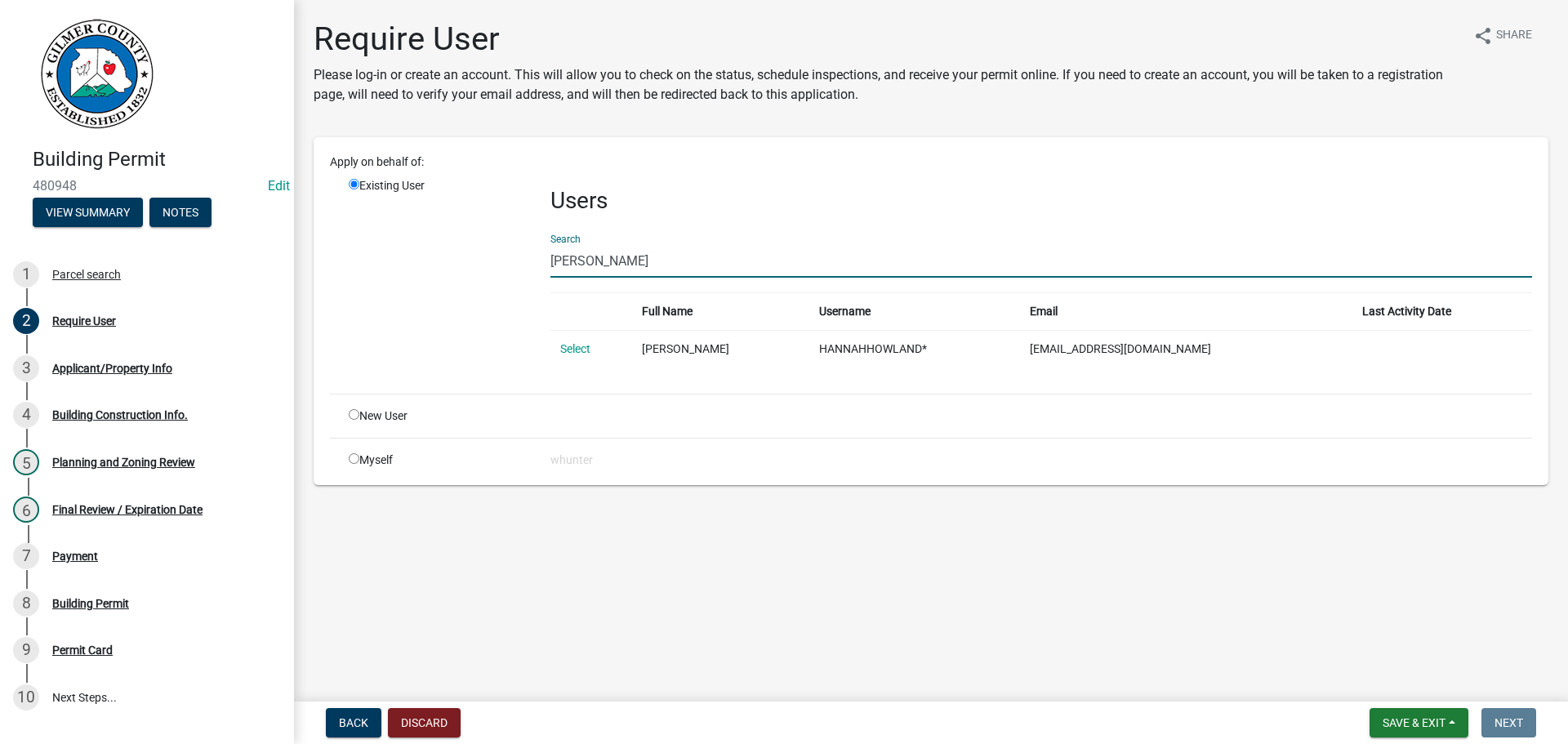
type input "[PERSON_NAME]"
click at [580, 340] on td "Select" at bounding box center [591, 349] width 83 height 38
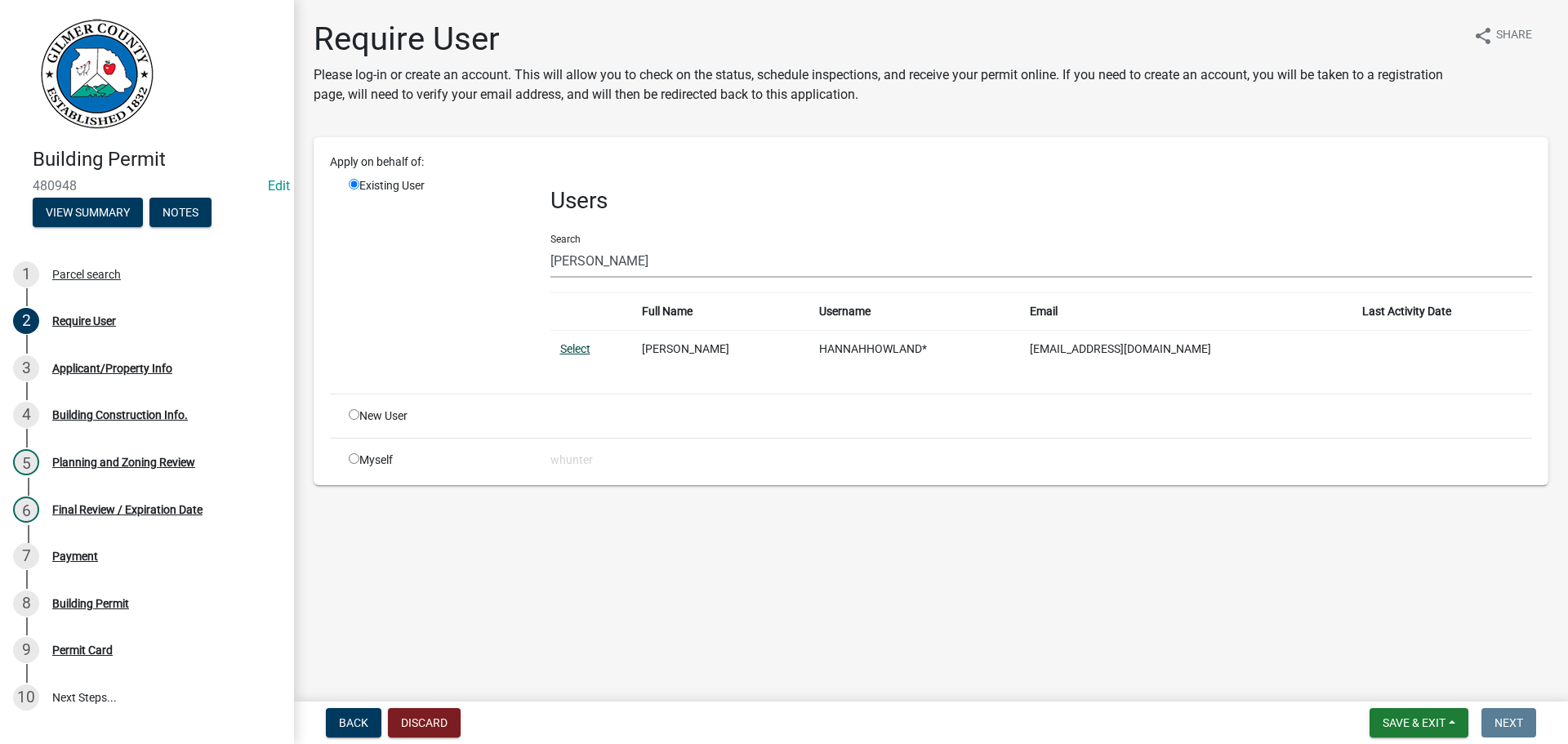
click at [581, 343] on link "Select" at bounding box center [575, 349] width 30 height 13
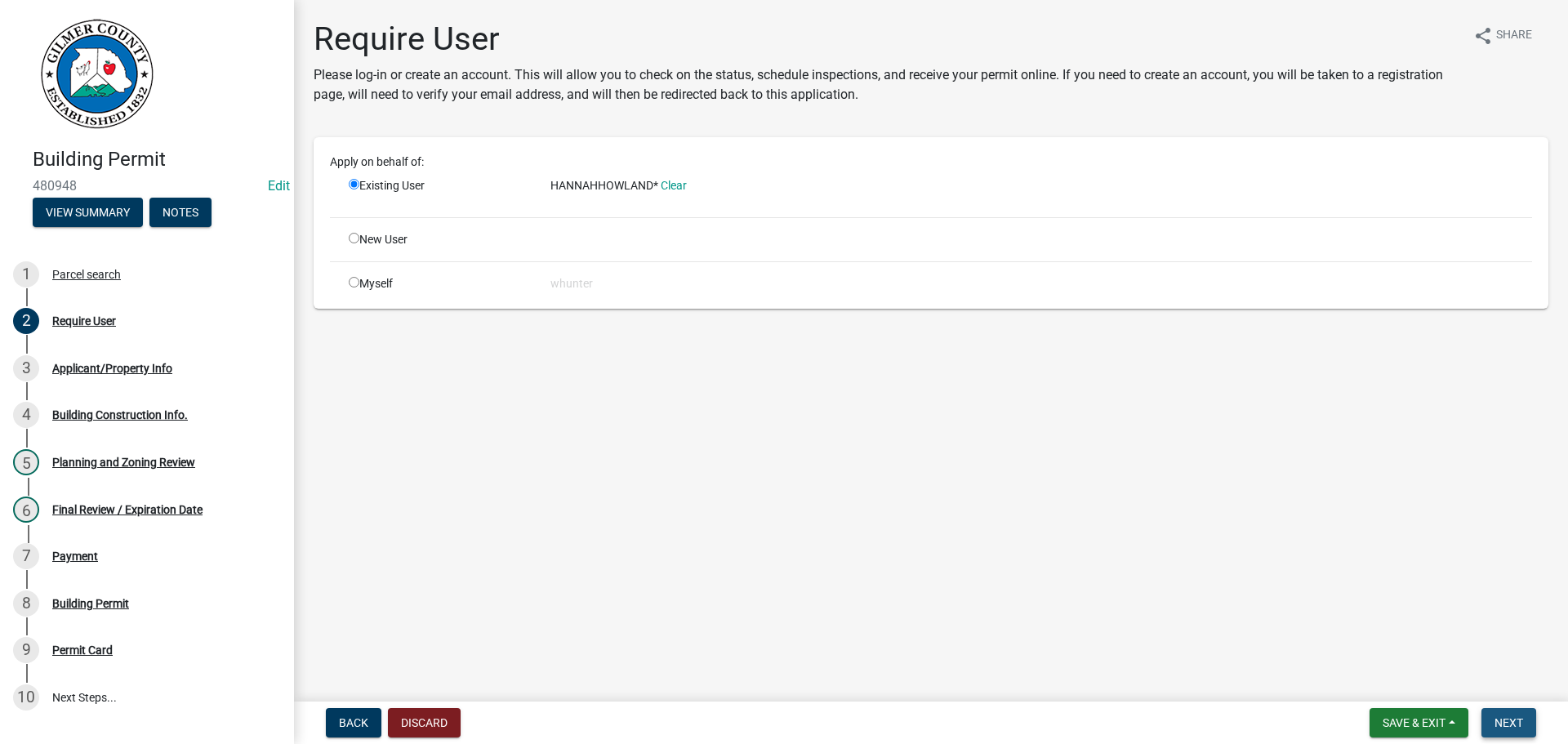
click at [1499, 722] on span "Next" at bounding box center [1509, 723] width 28 height 13
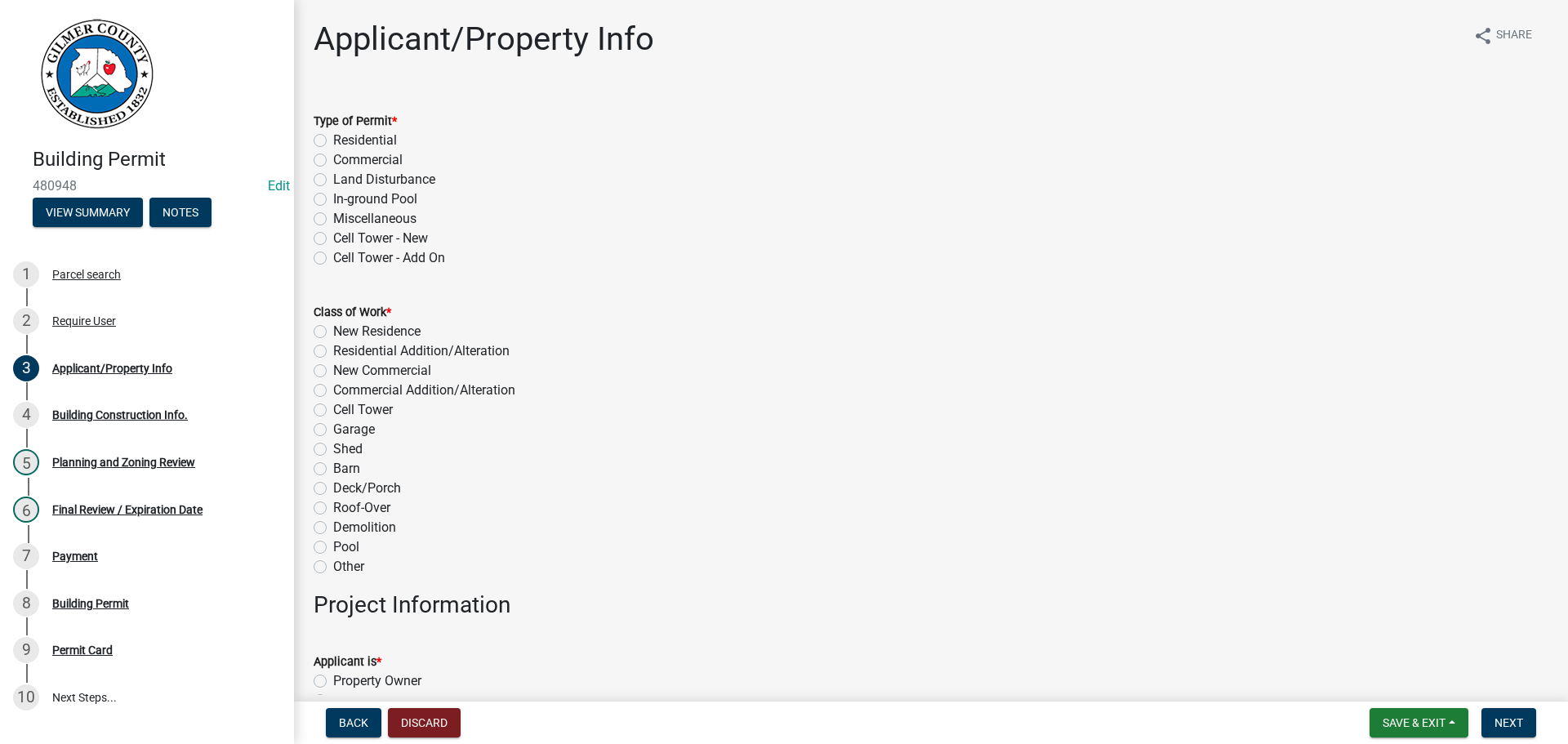
click at [375, 141] on label "Residential" at bounding box center [365, 140] width 64 height 19
click at [344, 141] on input "Residential" at bounding box center [339, 135] width 11 height 11
radio input "true"
click at [370, 344] on label "Residential Addition/Alteration" at bounding box center [421, 350] width 176 height 19
click at [344, 344] on input "Residential Addition/Alteration" at bounding box center [339, 346] width 11 height 11
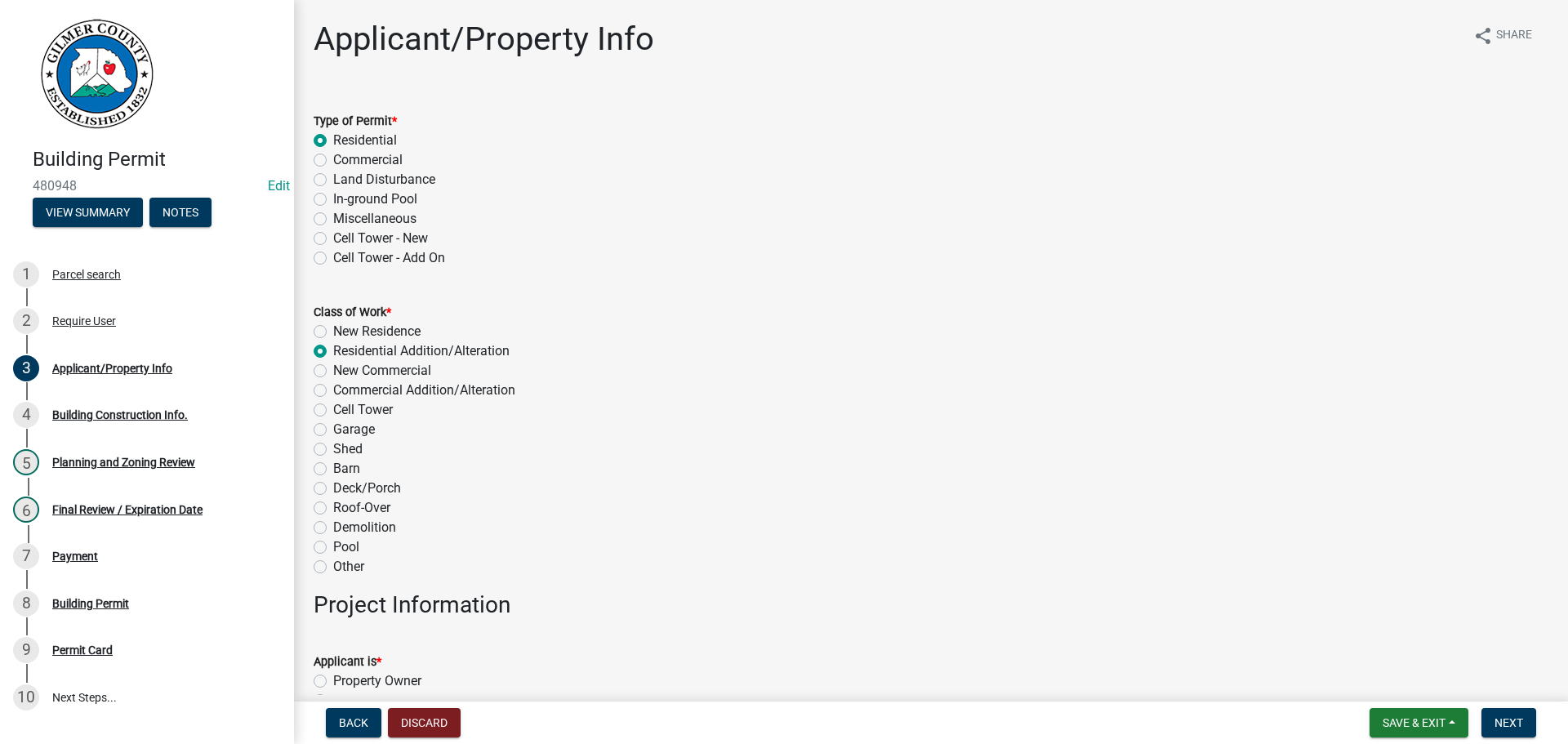
radio input "true"
click at [375, 333] on label "New Residence" at bounding box center [377, 331] width 88 height 19
click at [344, 333] on input "New Residence" at bounding box center [339, 327] width 11 height 11
radio input "true"
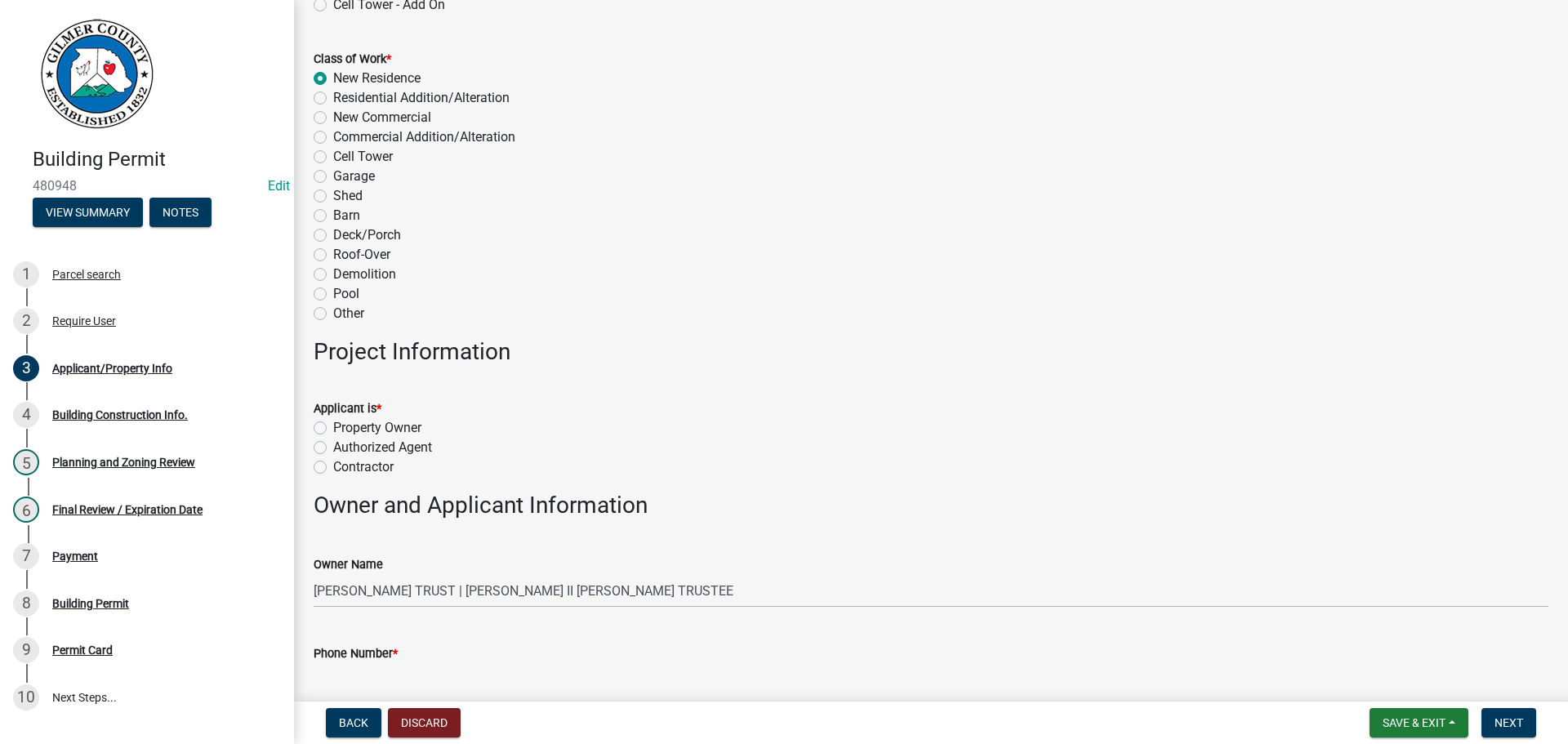
scroll to position [408, 0]
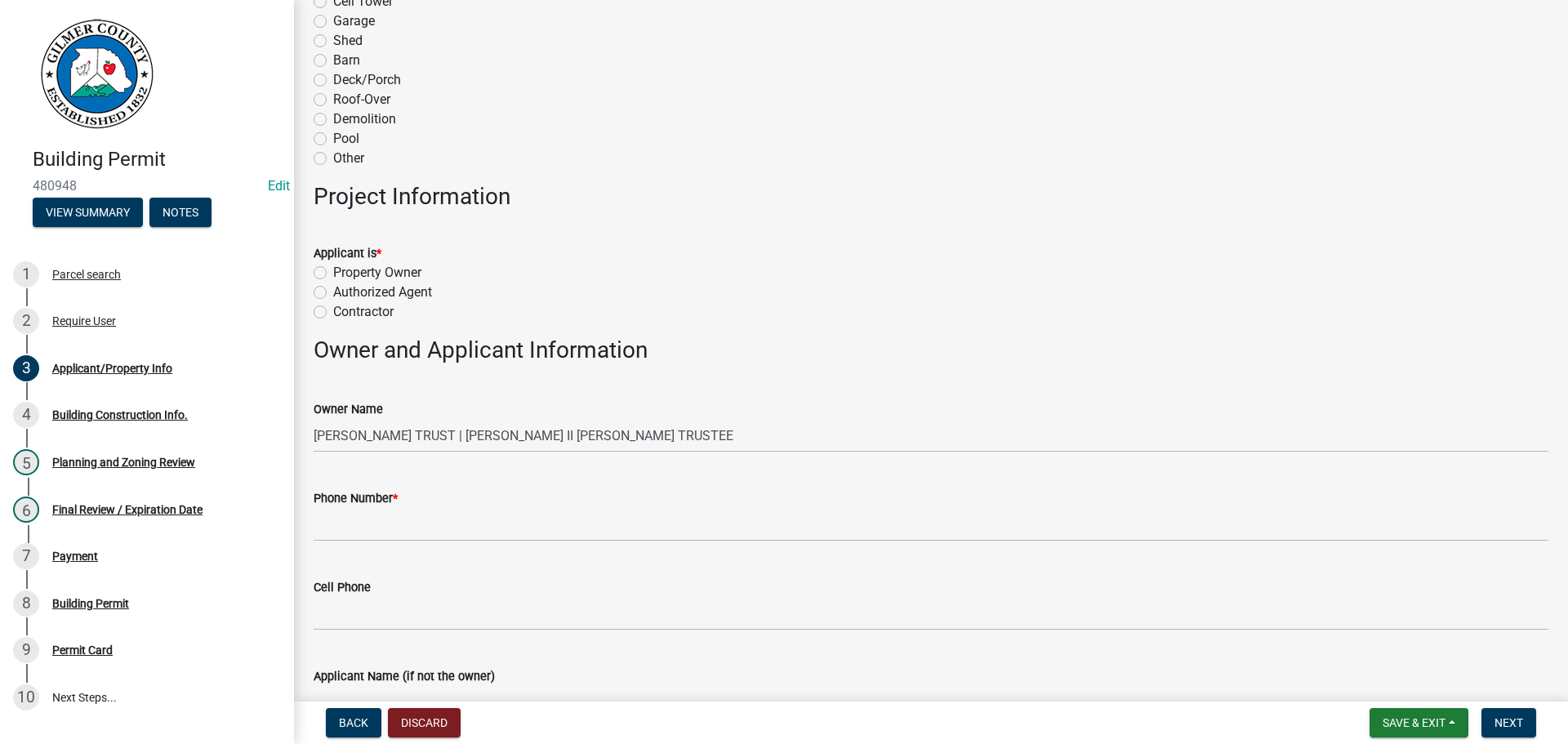
click at [355, 313] on label "Contractor" at bounding box center [364, 311] width 60 height 19
click at [344, 313] on input "Contractor" at bounding box center [339, 307] width 11 height 11
radio input "true"
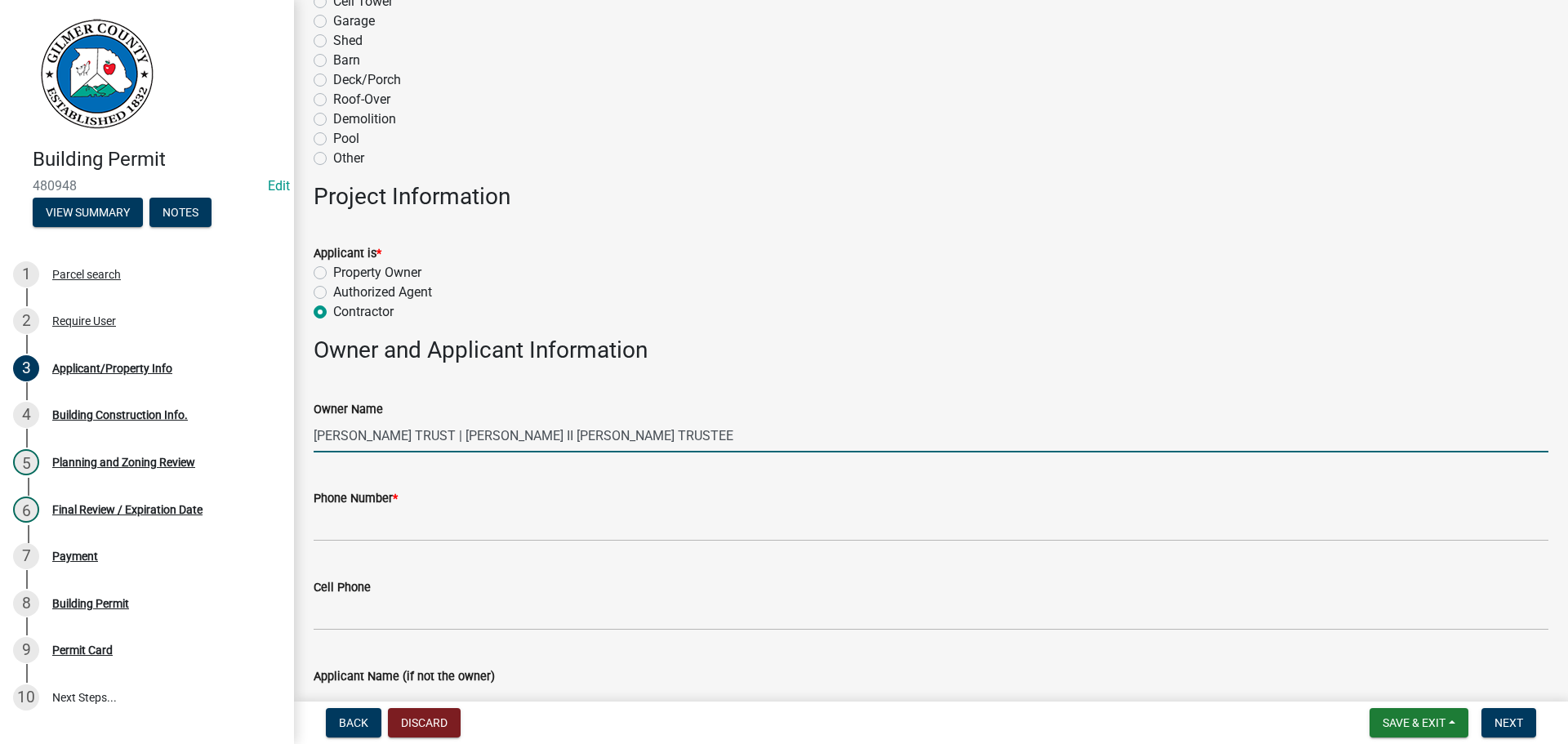
drag, startPoint x: 675, startPoint y: 439, endPoint x: 732, endPoint y: 477, distance: 68.5
click at [436, 433] on input "[PERSON_NAME] TRUST | [PERSON_NAME] II [PERSON_NAME] TRUSTEE" at bounding box center [931, 436] width 1235 height 33
drag, startPoint x: 440, startPoint y: 439, endPoint x: 319, endPoint y: 429, distance: 121.4
click at [329, 430] on input "[PERSON_NAME] TRUST | [PERSON_NAME] II [PERSON_NAME] TRUSTEE" at bounding box center [931, 436] width 1235 height 33
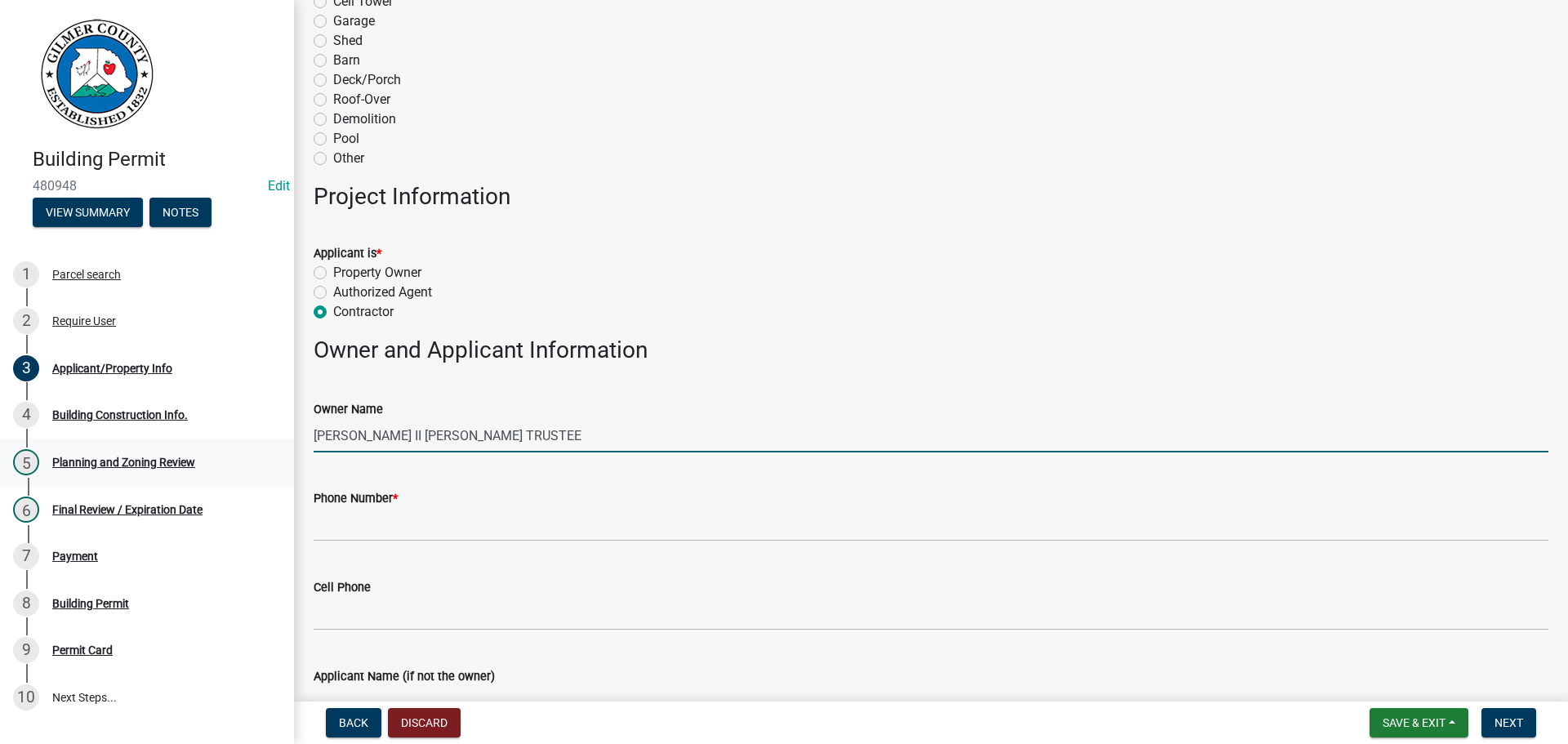
drag, startPoint x: 537, startPoint y: 437, endPoint x: 274, endPoint y: 455, distance: 263.6
click at [245, 439] on div "Building Permit 480948 Edit View Summary Notes 1 Parcel search 2 Require User 3…" at bounding box center [784, 372] width 1568 height 744
type input "[PERSON_NAME]"
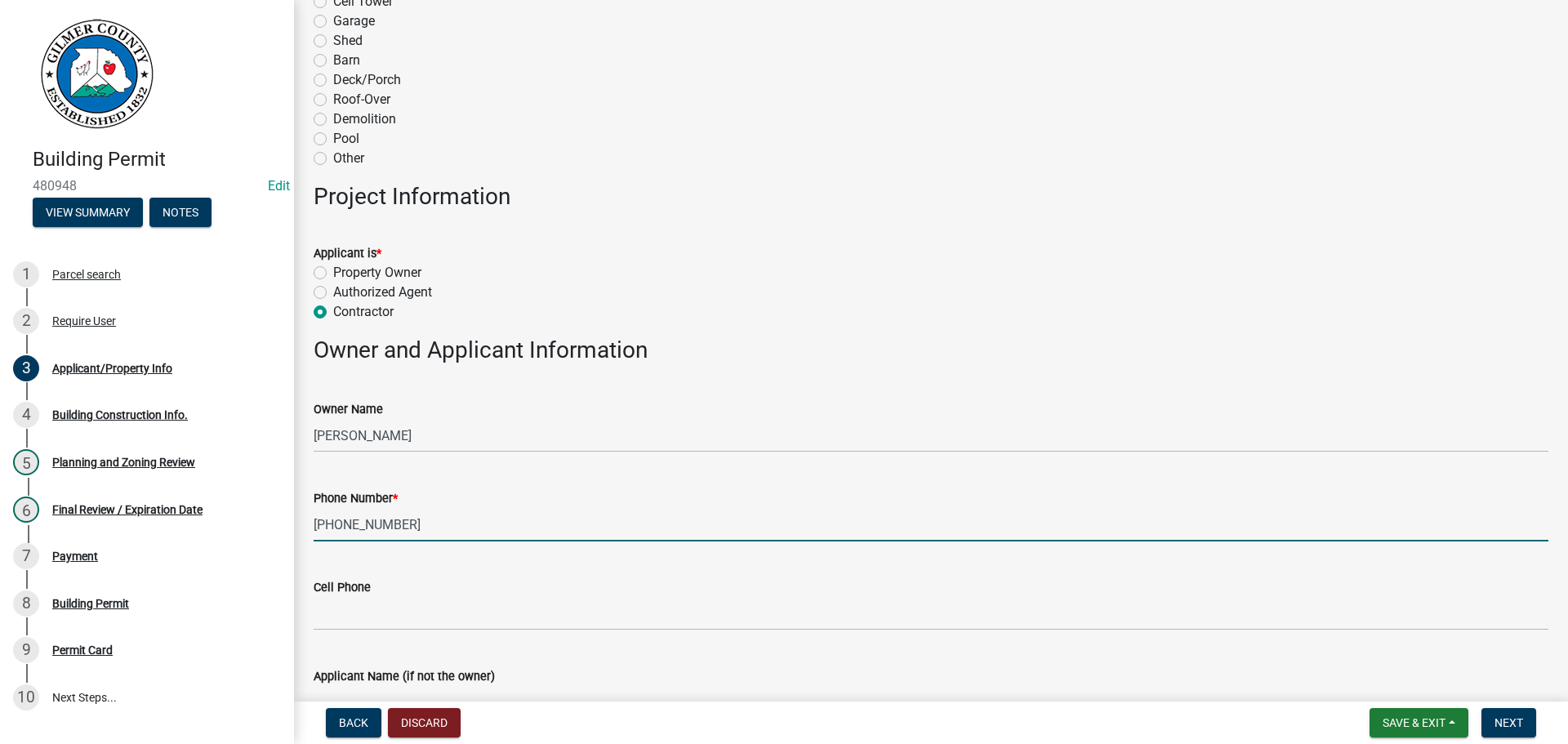
type input "[PHONE_NUMBER]"
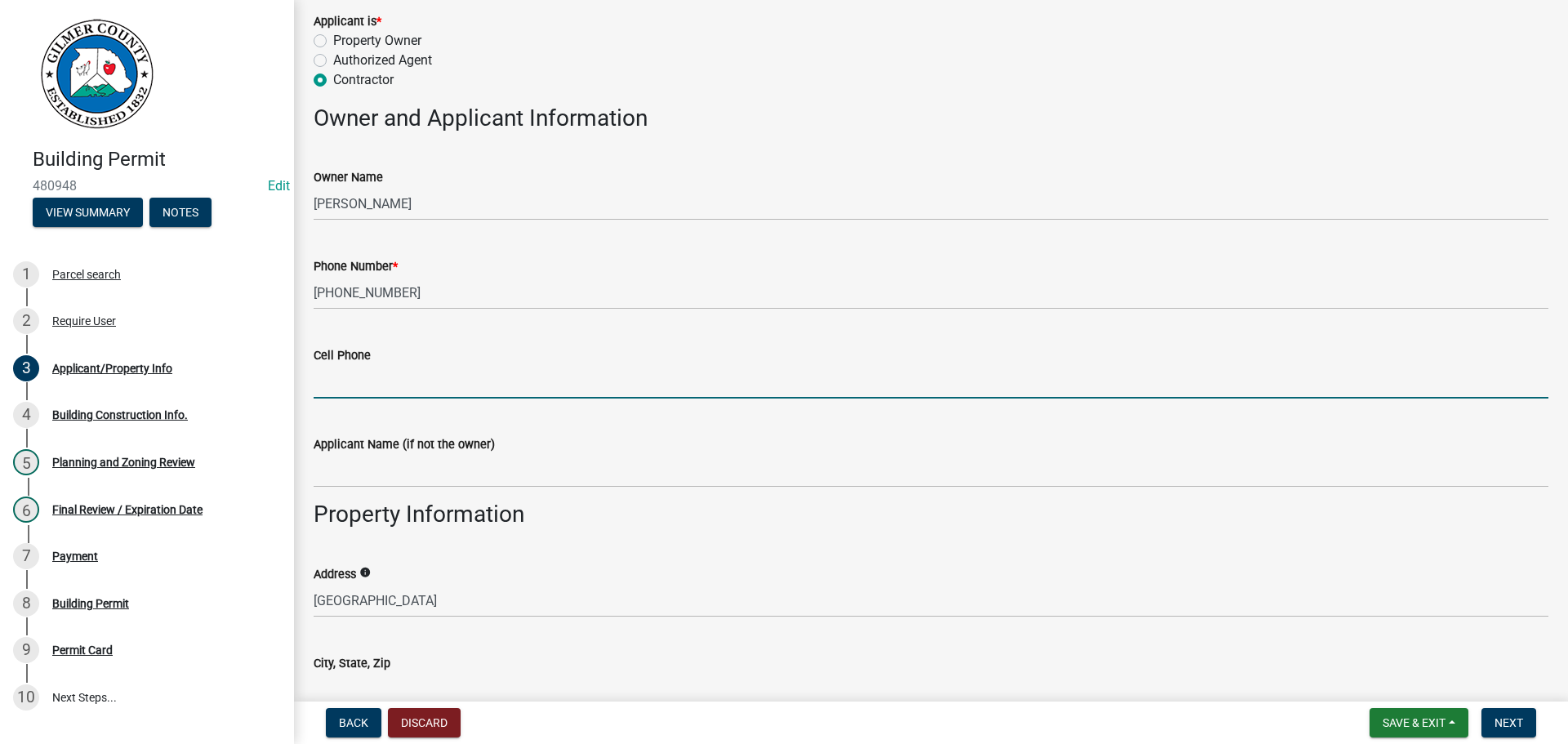
scroll to position [735, 0]
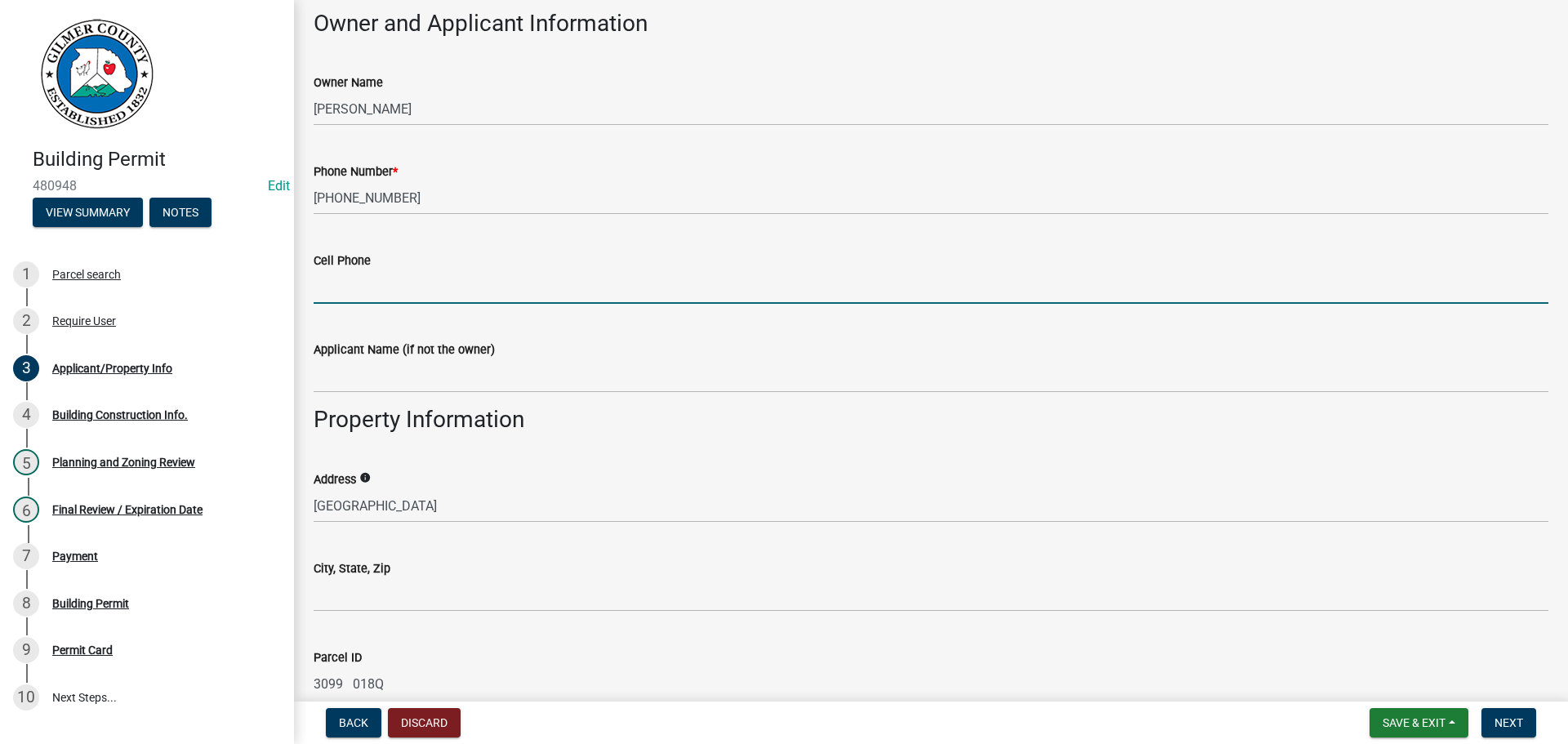
click at [313, 504] on div "Address [GEOGRAPHIC_DATA]" at bounding box center [931, 484] width 1259 height 76
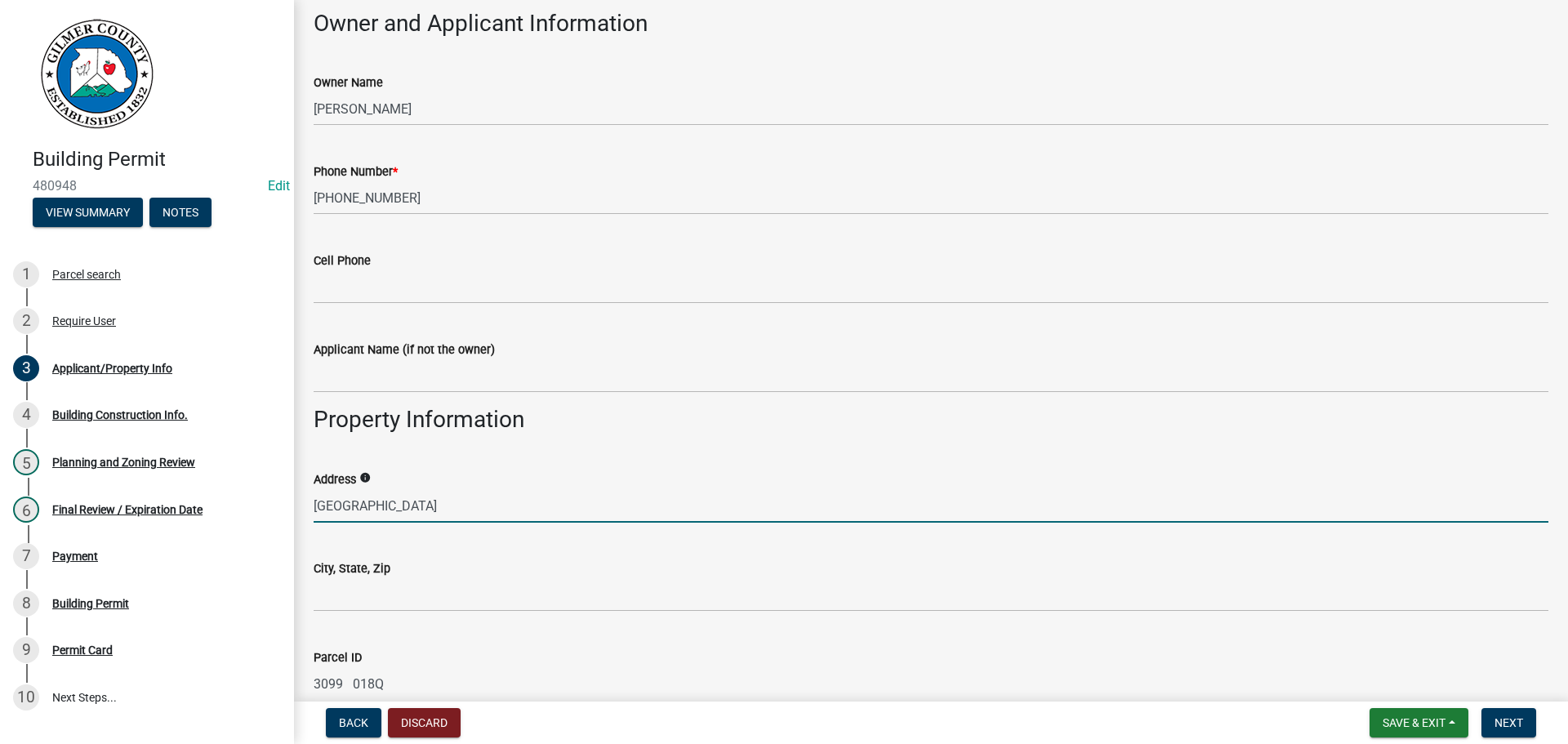
click at [314, 504] on input "[GEOGRAPHIC_DATA]" at bounding box center [931, 506] width 1235 height 33
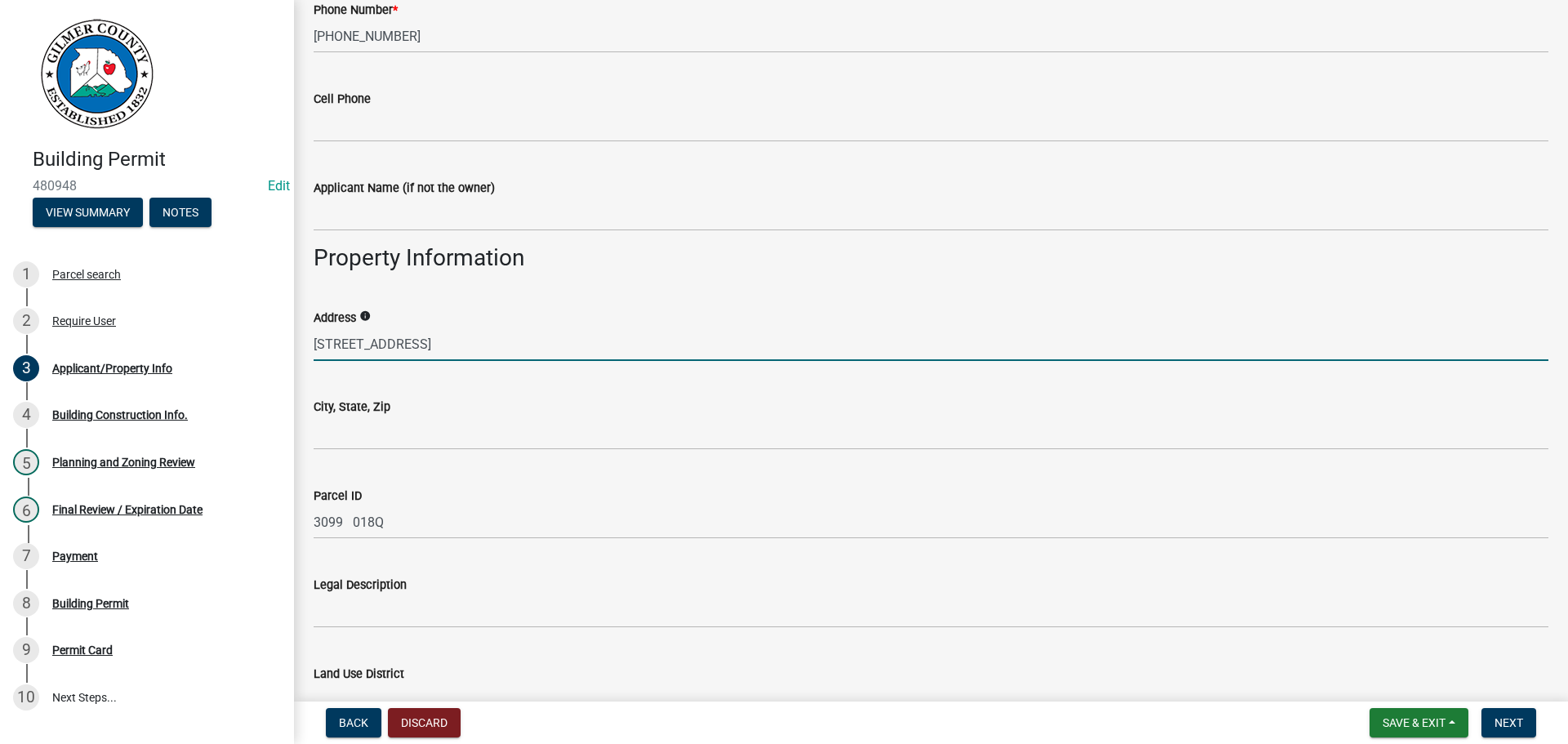
scroll to position [898, 0]
type input "[STREET_ADDRESS]"
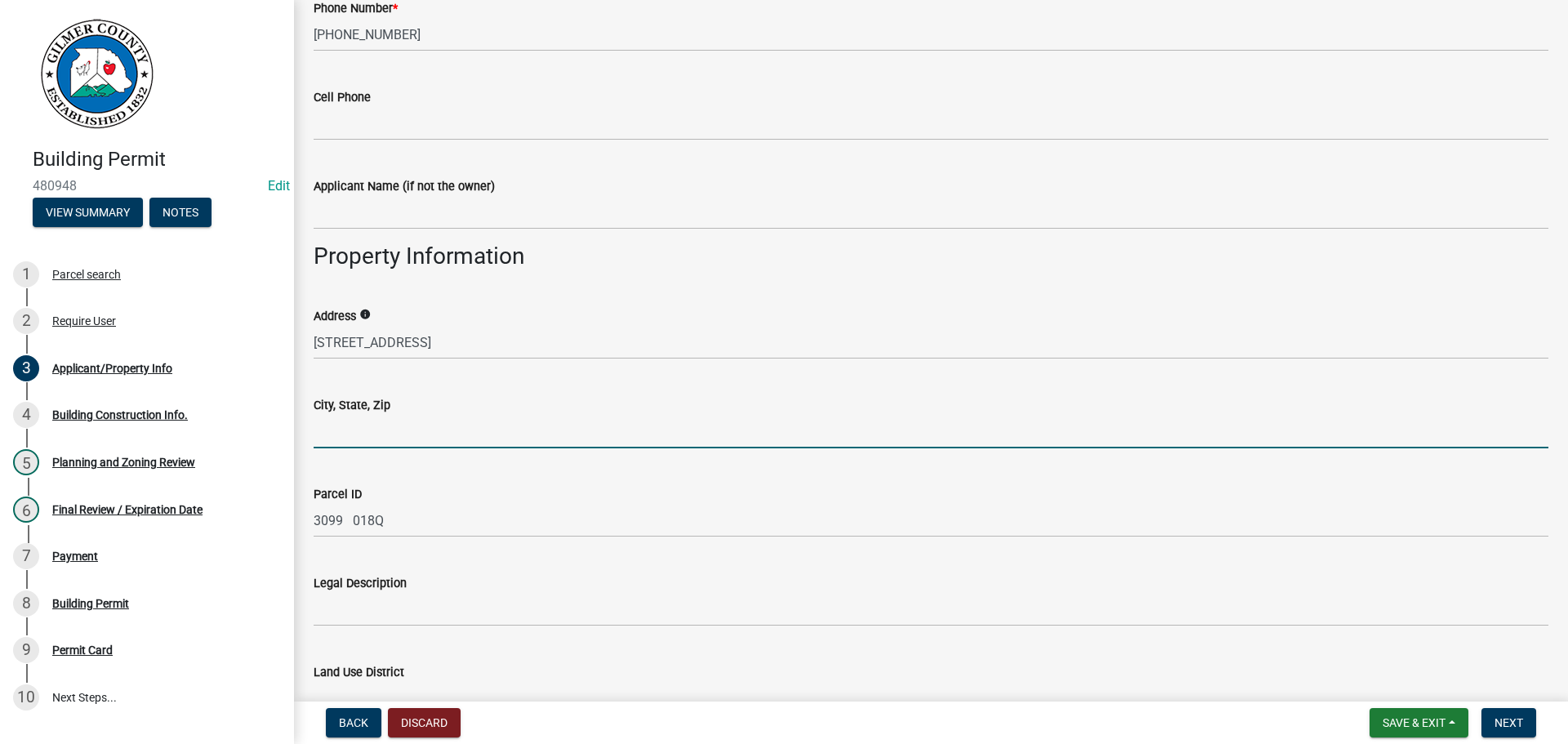
click at [379, 415] on input "City, State, Zip" at bounding box center [931, 431] width 1235 height 33
type input "ELLIJAY, [GEOGRAPHIC_DATA] 30536"
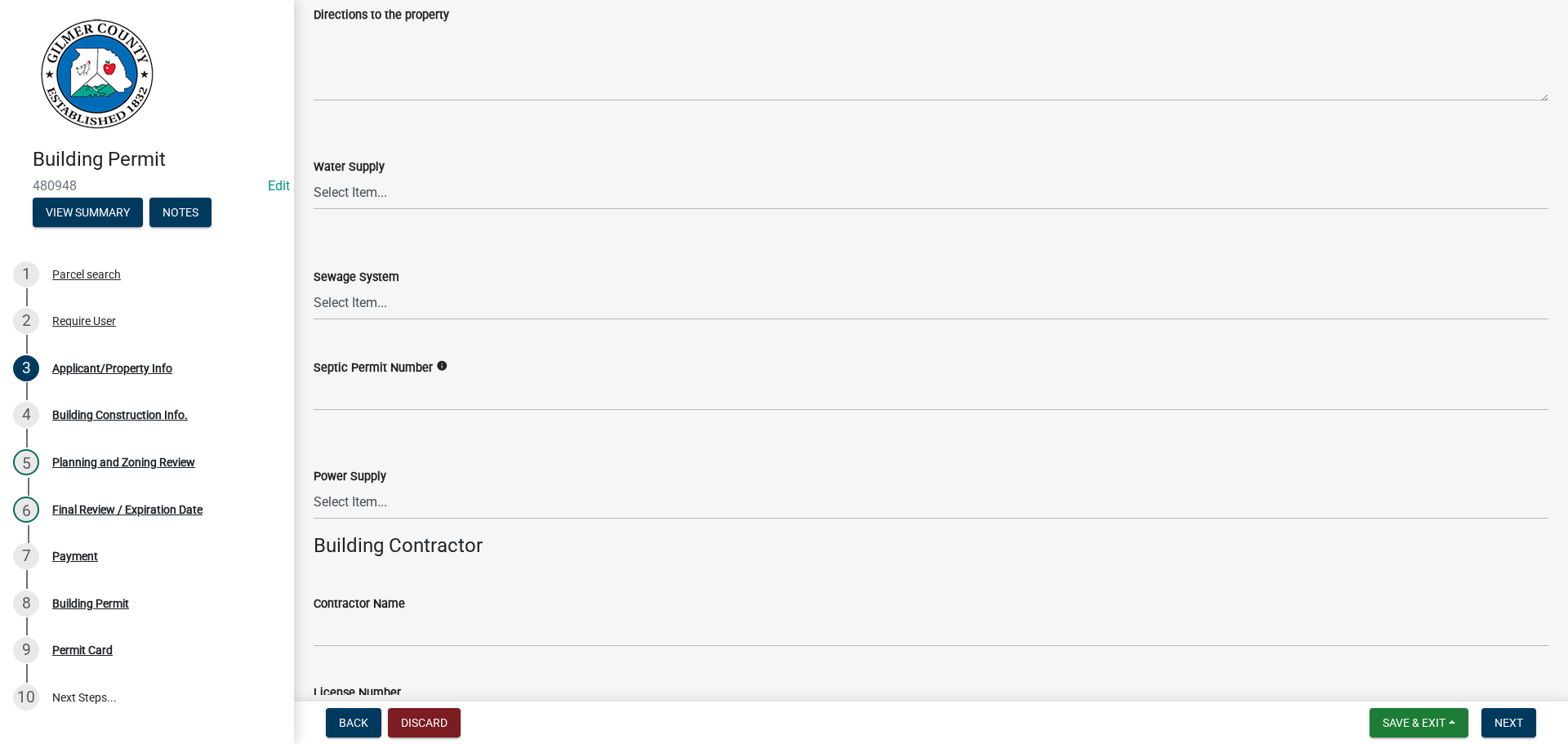
scroll to position [1959, 0]
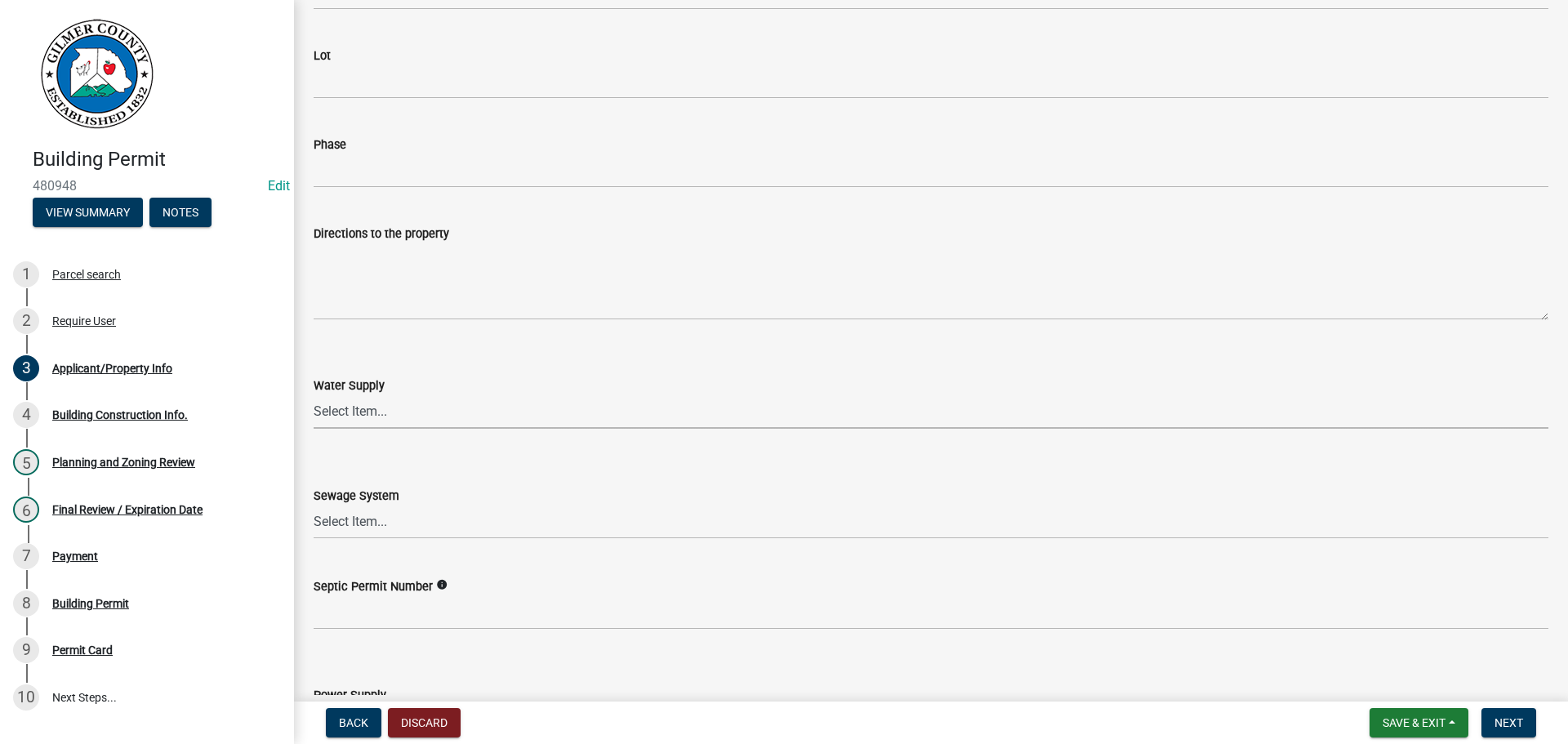
click at [404, 417] on select "Select Item... Well Community Public Spring" at bounding box center [931, 412] width 1235 height 33
click at [314, 395] on select "Select Item... Well Community Public Spring" at bounding box center [931, 412] width 1235 height 33
select select "6d3c22a4-bb85-4608-b1e4-8a8b34b9a216"
click at [401, 523] on select "Select Item... Septic Community Public" at bounding box center [931, 522] width 1235 height 33
click at [314, 506] on select "Select Item... Septic Community Public" at bounding box center [931, 522] width 1235 height 33
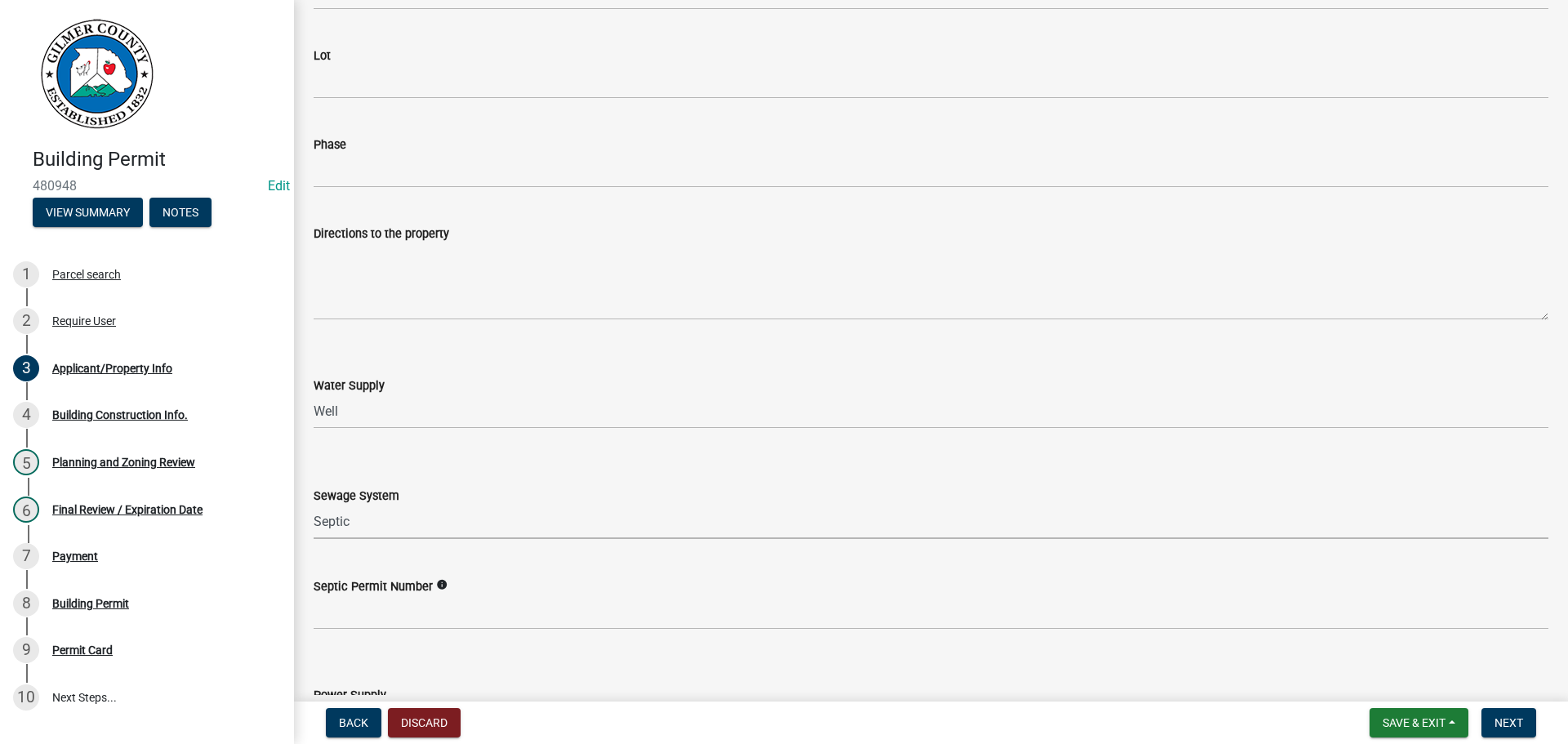
select select "92a37e23-3b7d-408e-b3c7-0afbe39b0942"
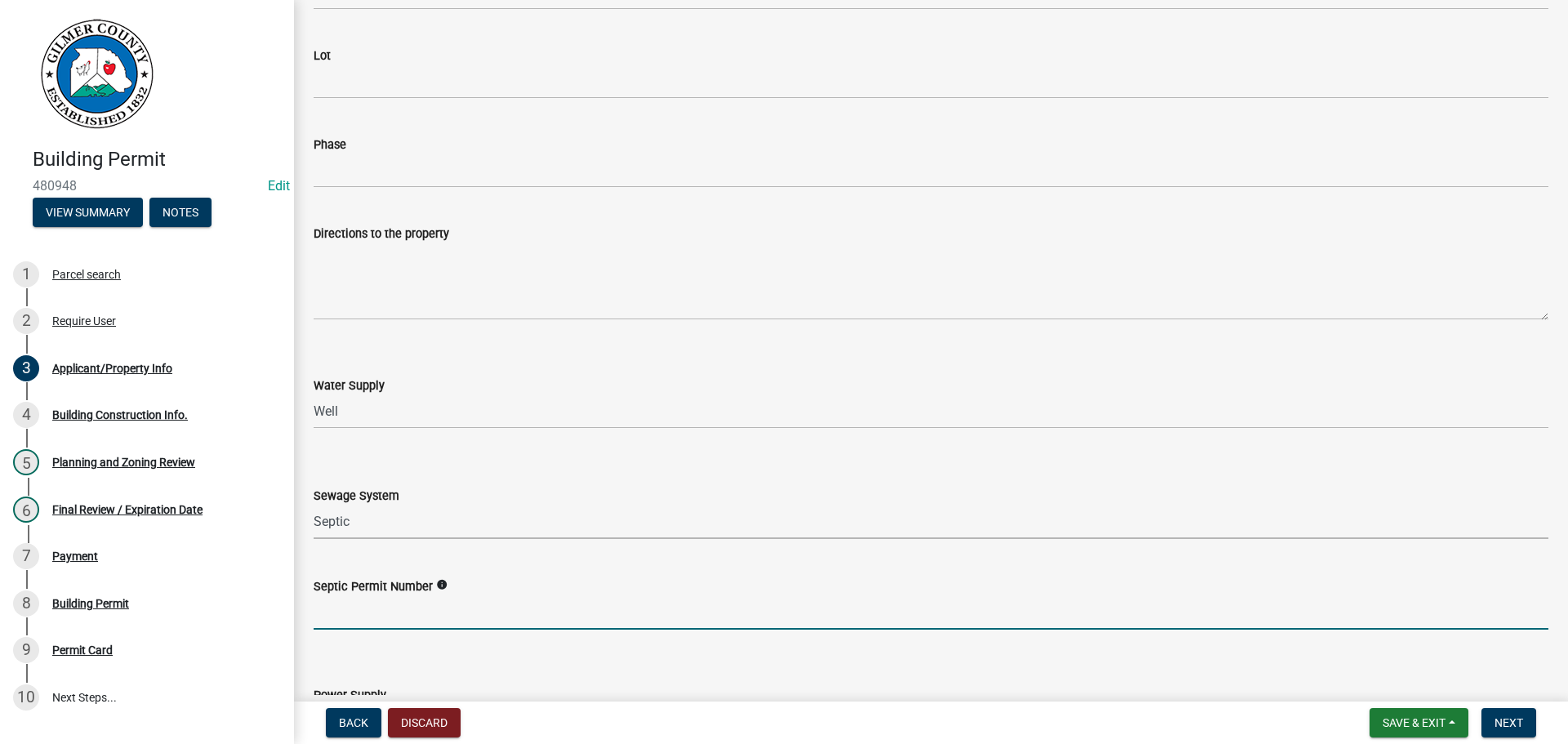
click at [386, 614] on input "Septic Permit Number" at bounding box center [931, 613] width 1235 height 33
type input "061-"
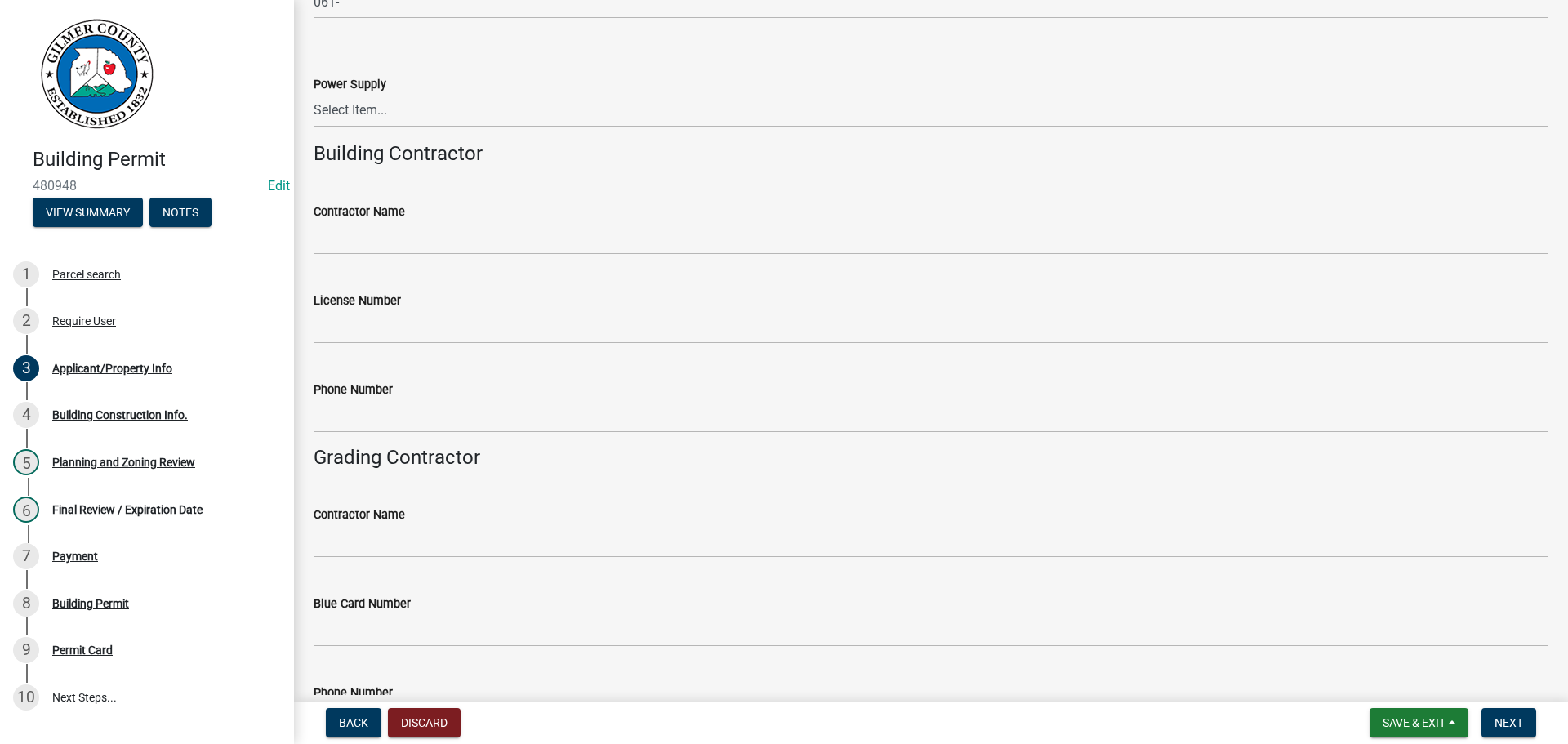
scroll to position [2579, 0]
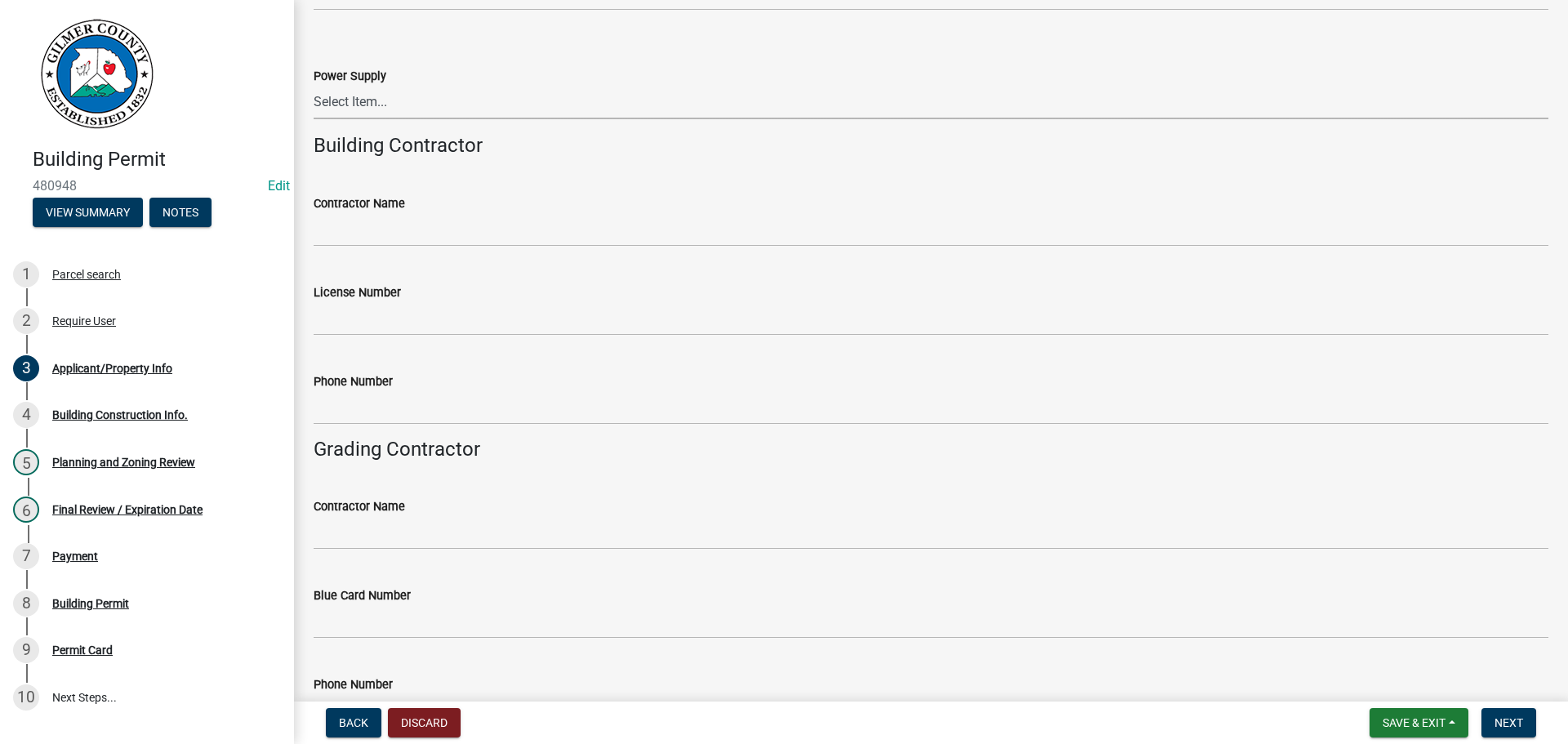
click at [362, 93] on select "Select Item... Amicalola EMC [GEOGRAPHIC_DATA] EMC Tri-State Power [US_STATE] P…" at bounding box center [931, 103] width 1235 height 33
click at [314, 86] on select "Select Item... Amicalola EMC [GEOGRAPHIC_DATA] EMC Tri-State Power [US_STATE] P…" at bounding box center [931, 103] width 1235 height 33
select select "c53c881c-384b-498d-8db1-c5ad9b2cb057"
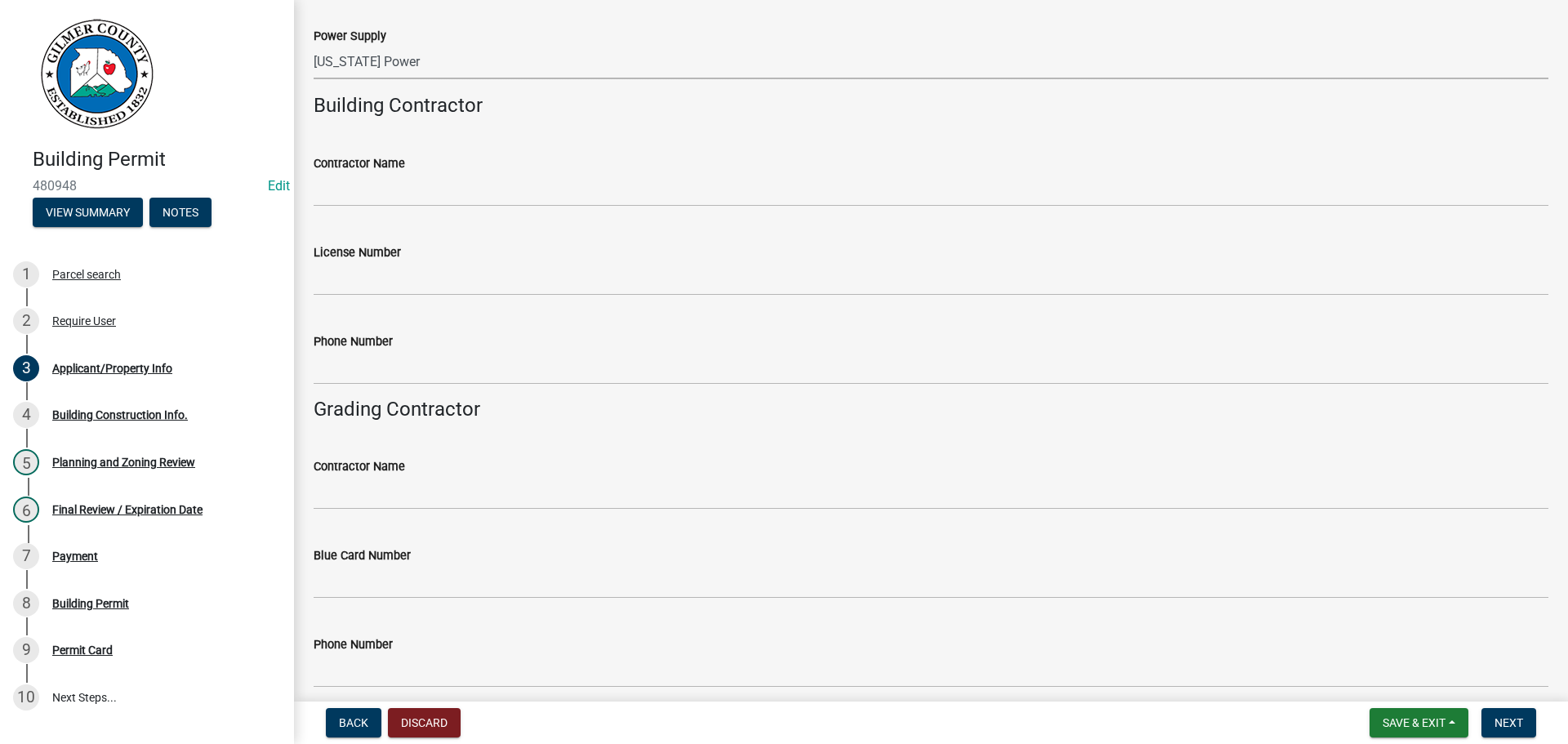
scroll to position [2525, 0]
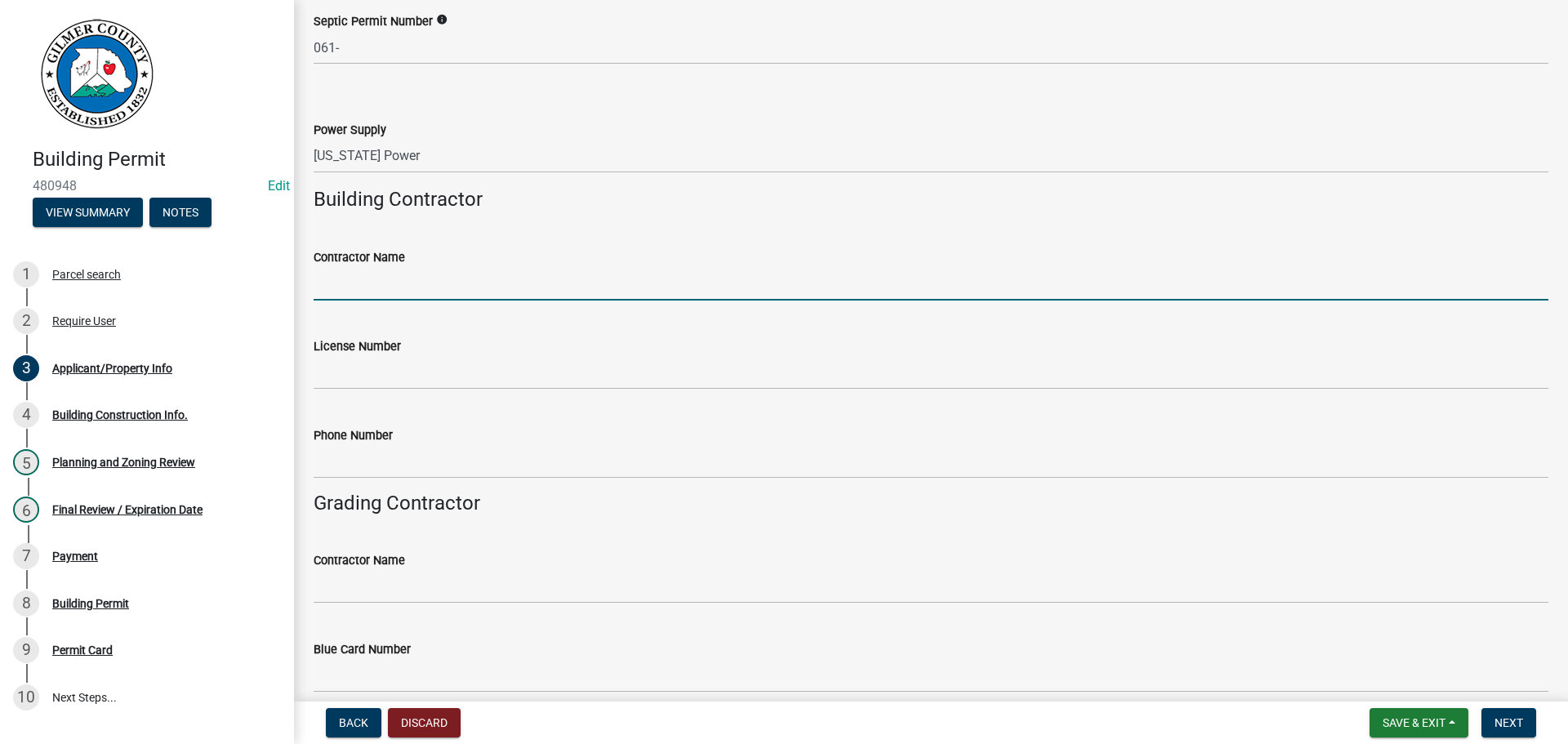
drag, startPoint x: 403, startPoint y: 272, endPoint x: 411, endPoint y: 273, distance: 8.1
click at [405, 273] on input "Contractor Name" at bounding box center [931, 283] width 1235 height 33
type input "[PERSON_NAME] CONSTRUCTION"
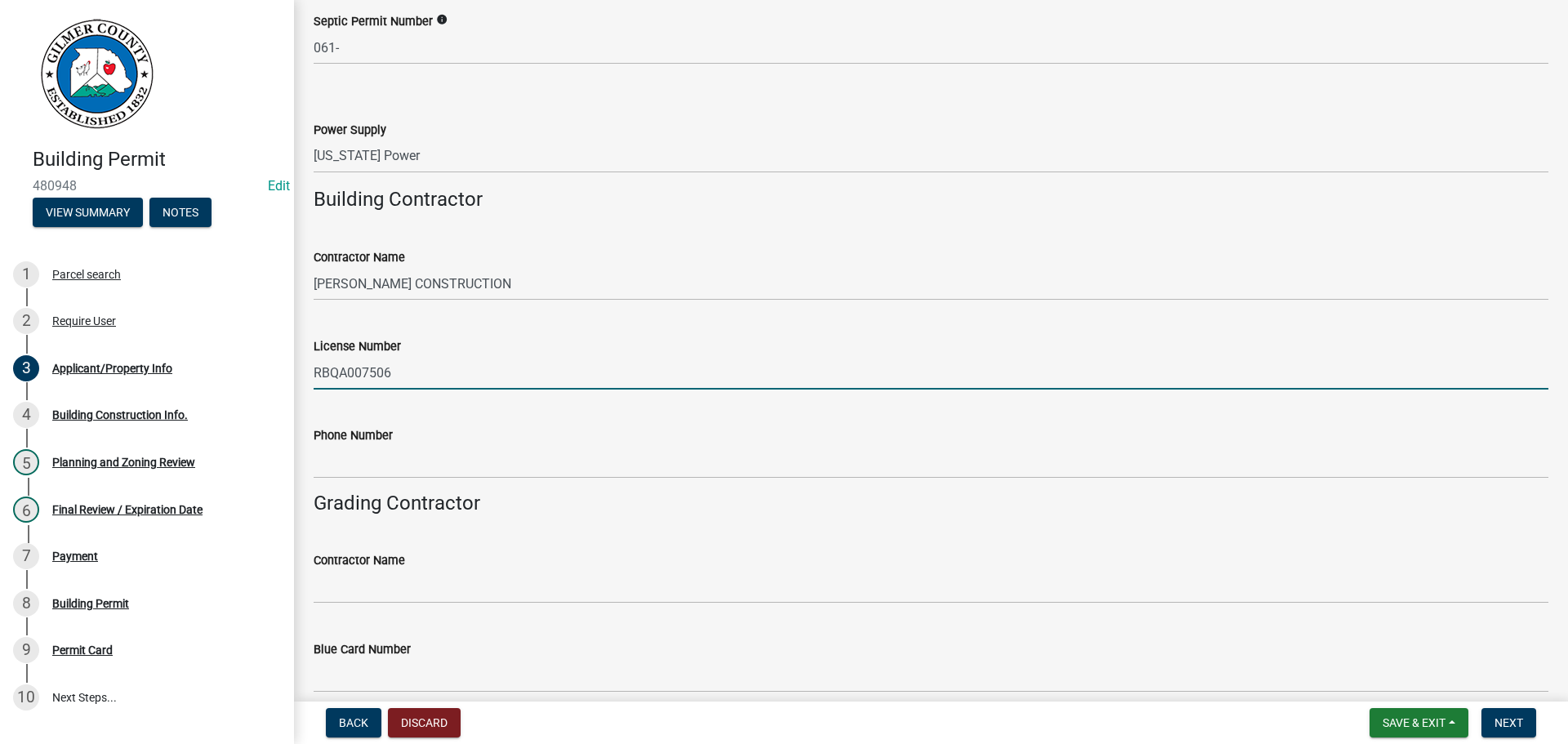
type input "RBQA007506"
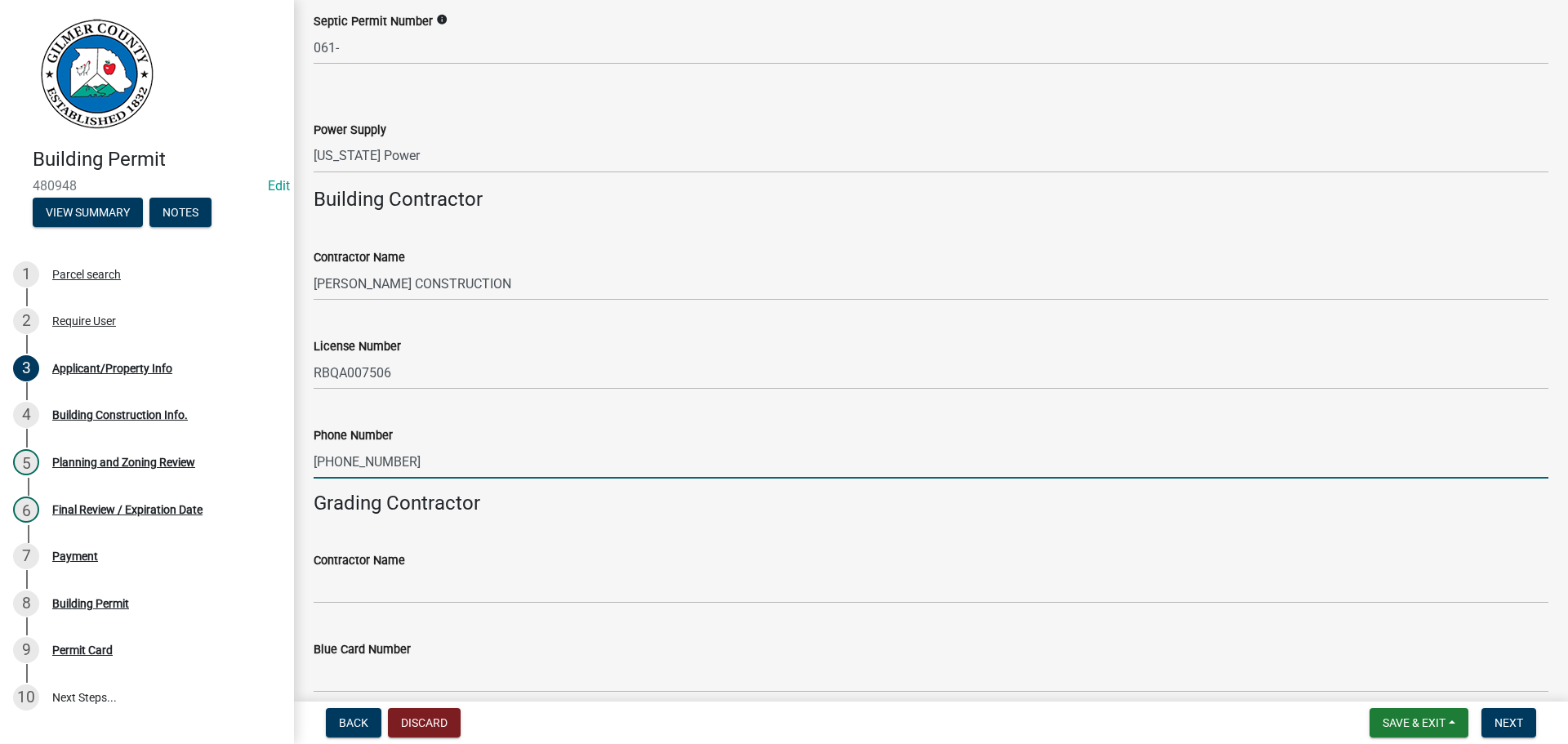
type input "[PHONE_NUMBER]"
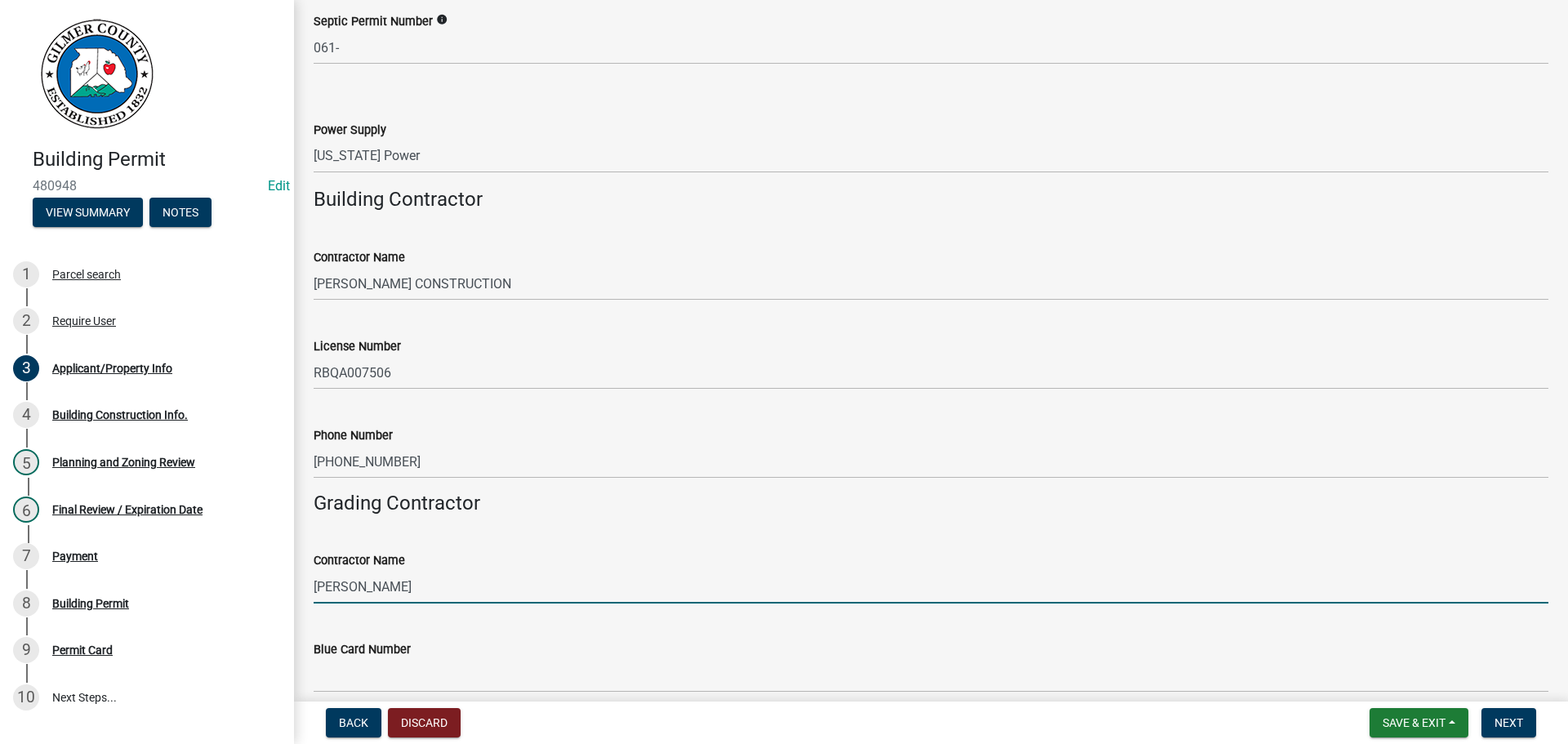
type input "[PERSON_NAME]"
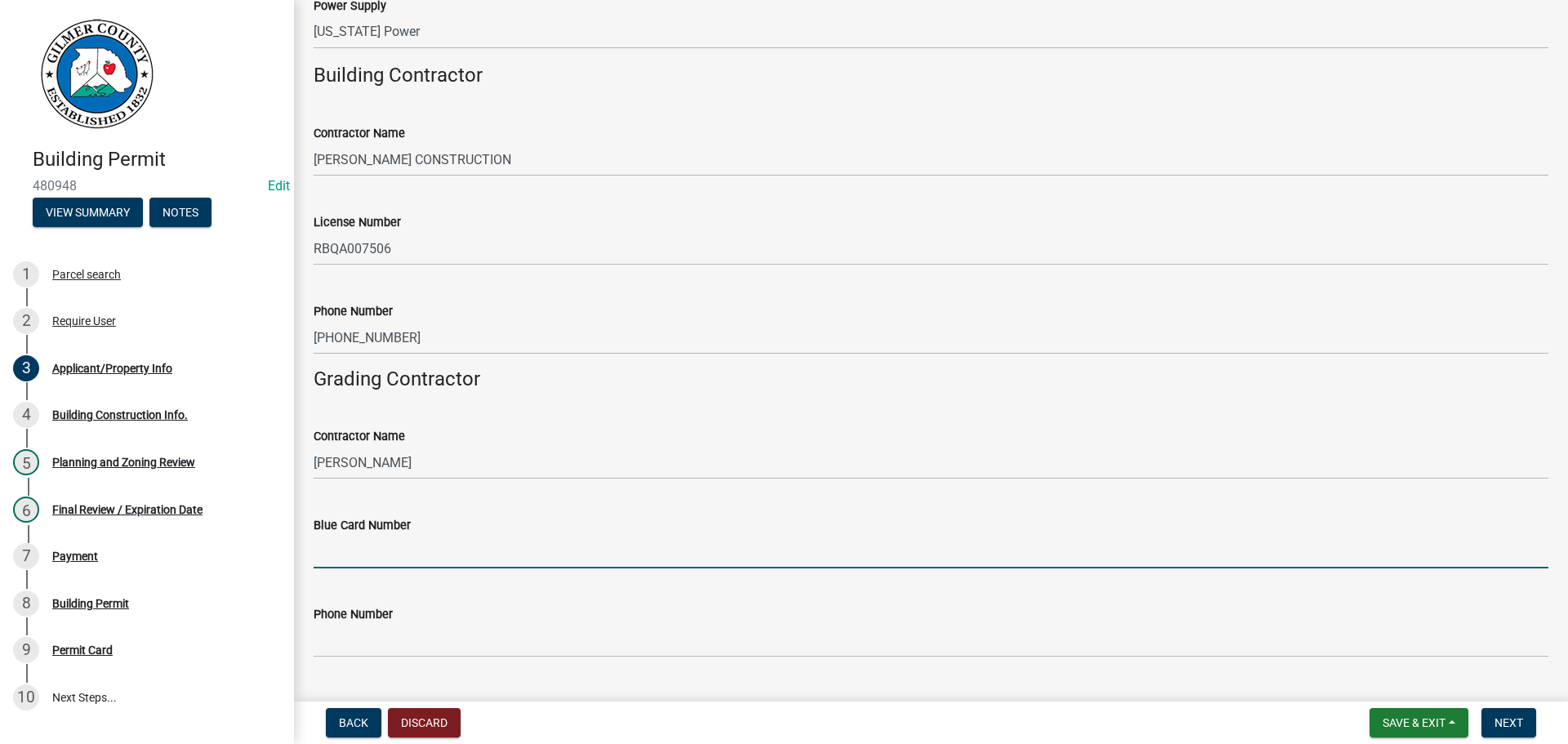
scroll to position [2688, 0]
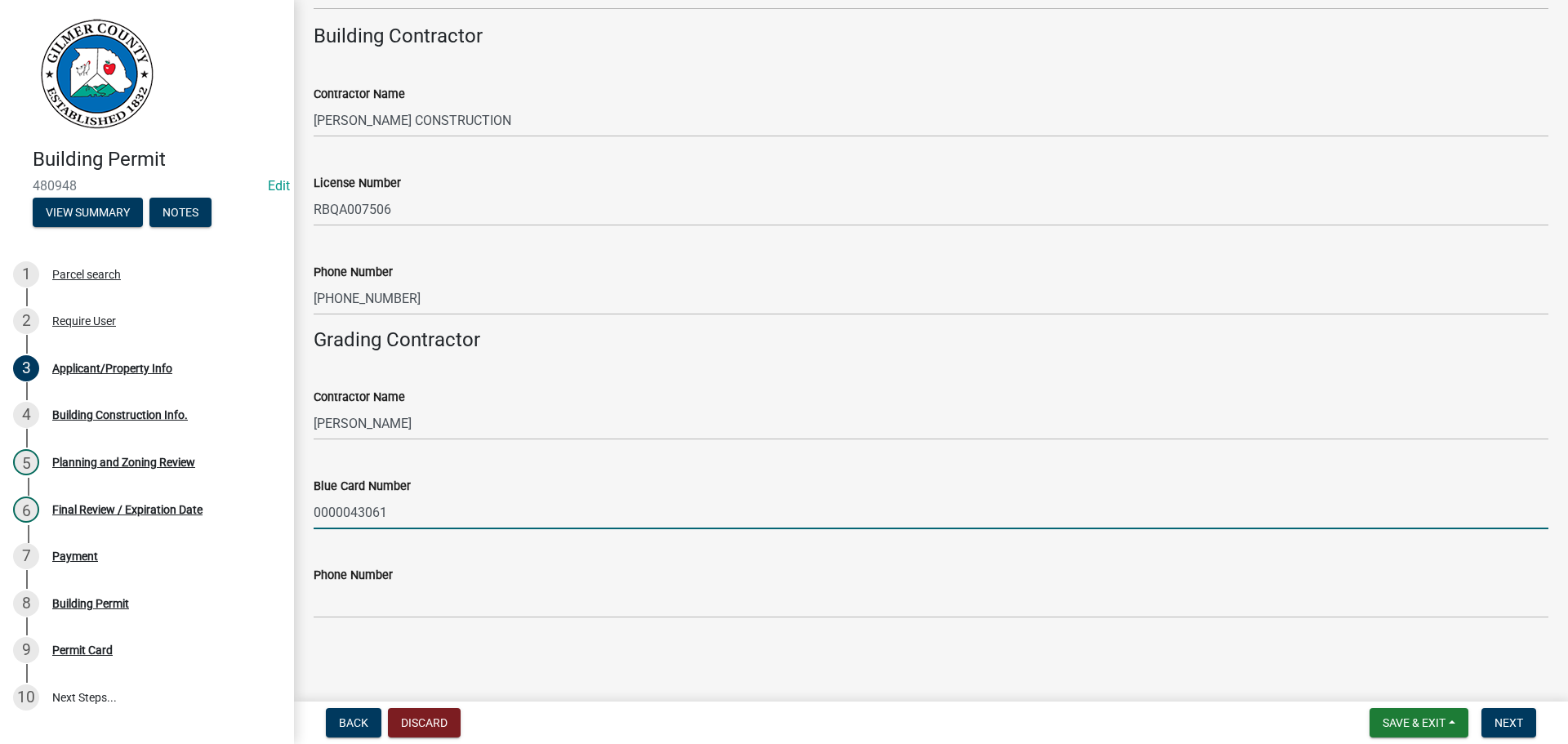
type input "0000043061"
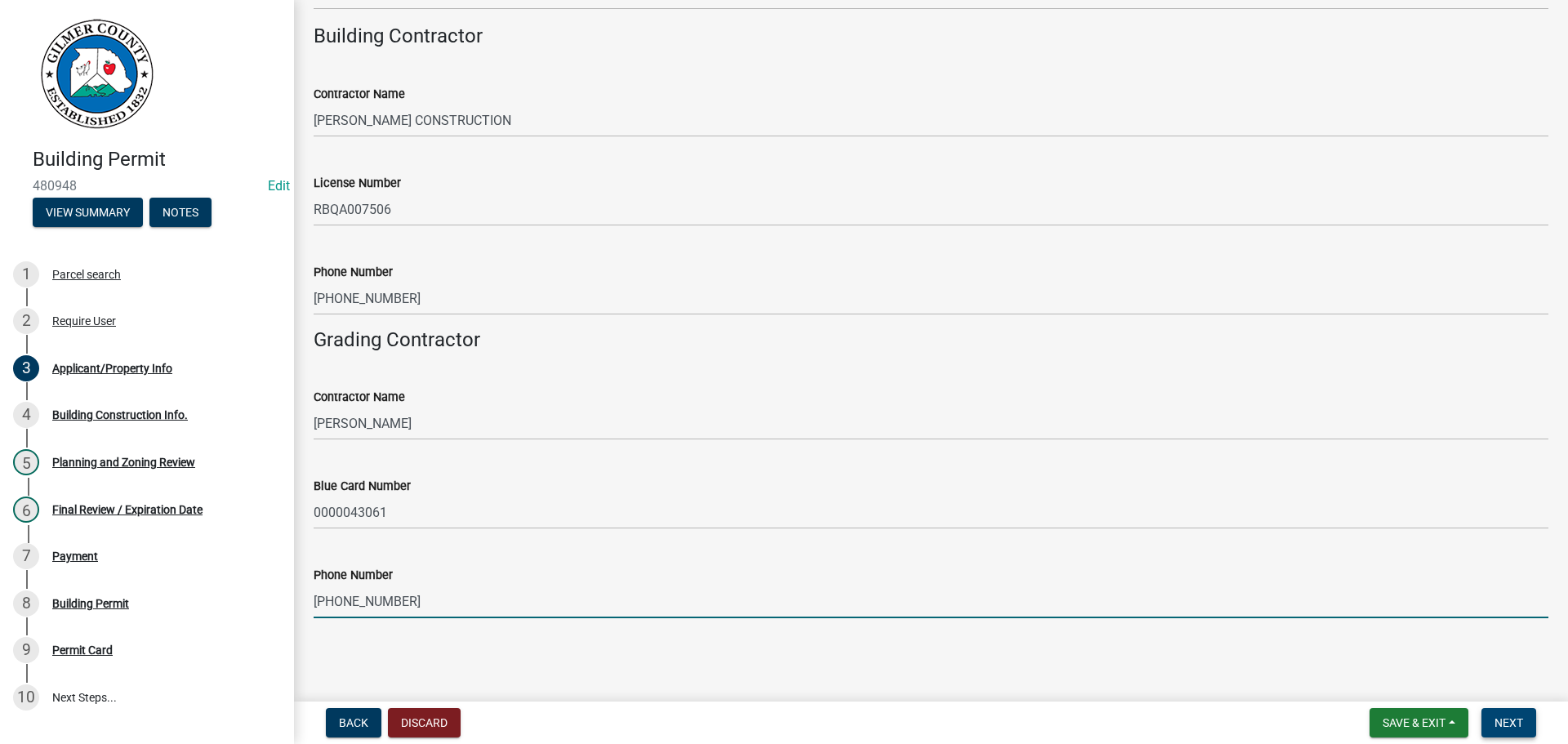
type input "[PHONE_NUMBER]"
click at [1529, 716] on button "Next" at bounding box center [1509, 722] width 54 height 29
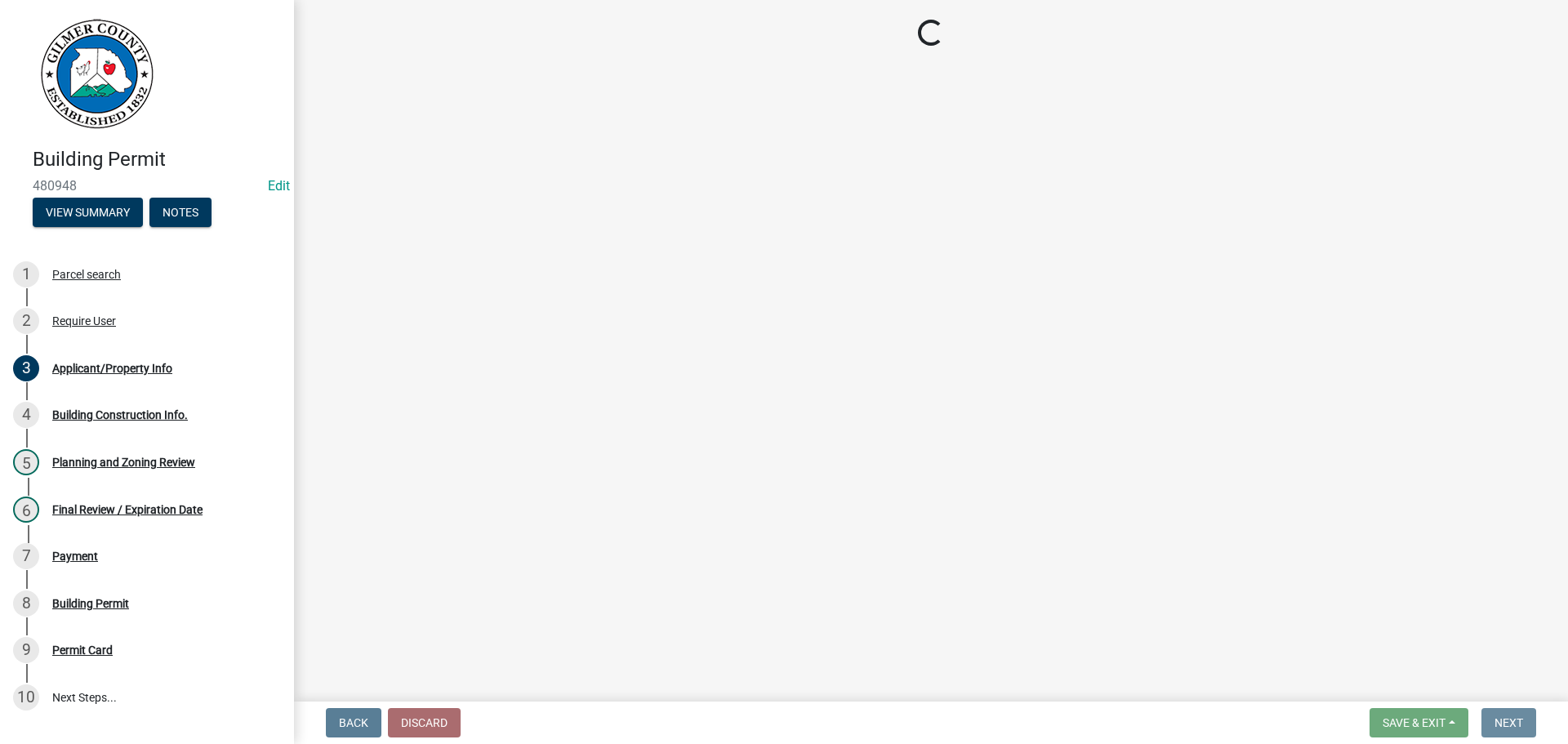
scroll to position [0, 0]
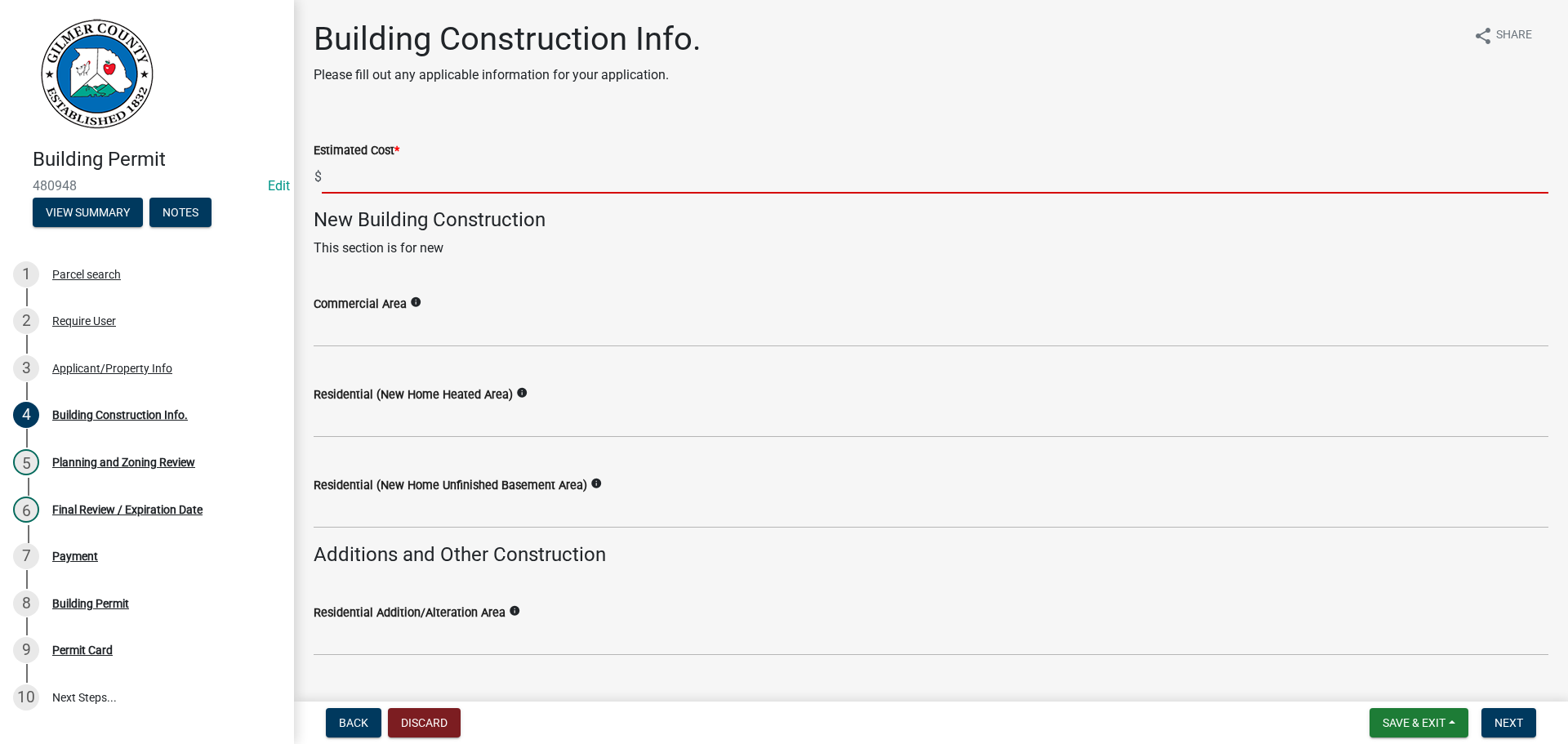
click at [357, 168] on input "text" at bounding box center [935, 176] width 1227 height 33
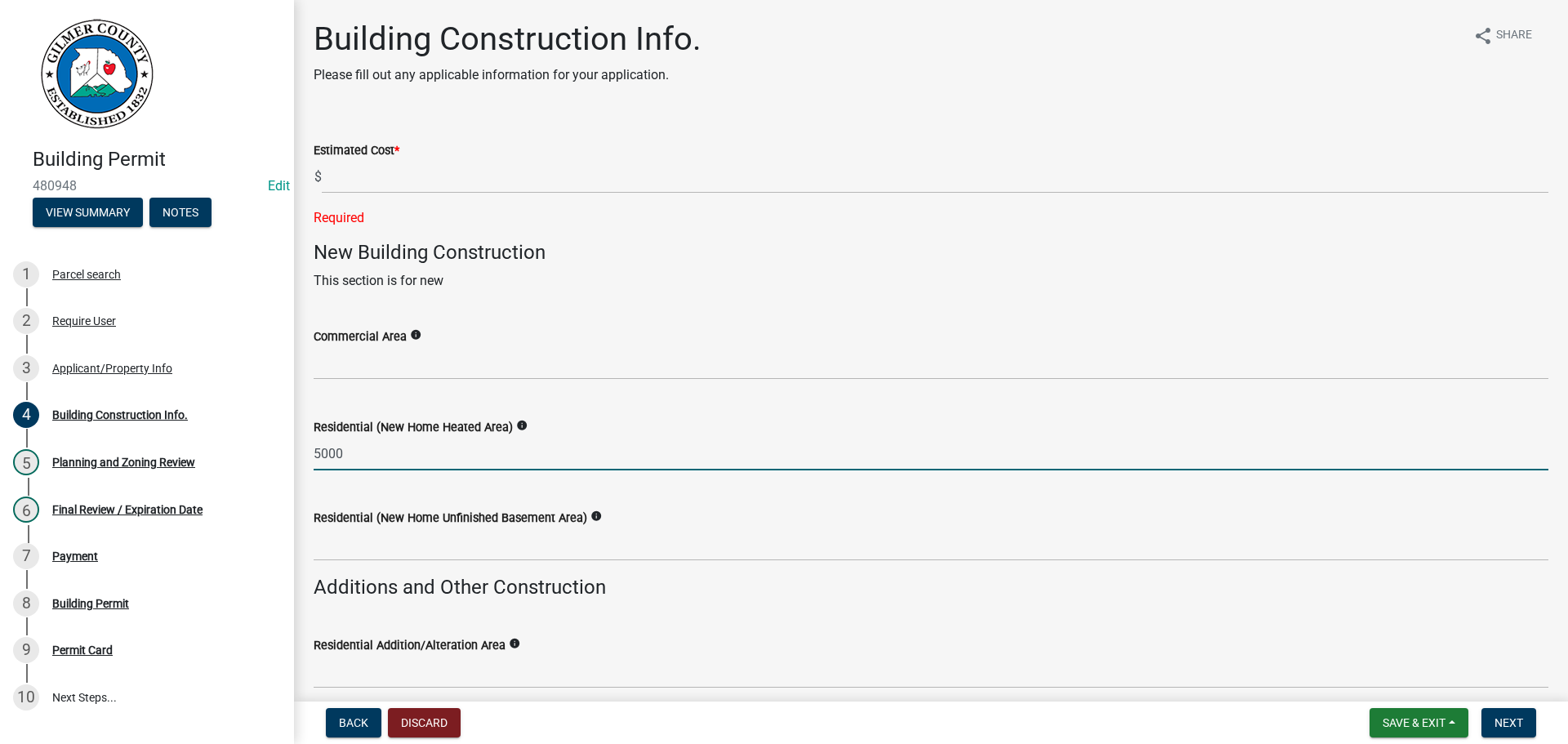
type input "5000"
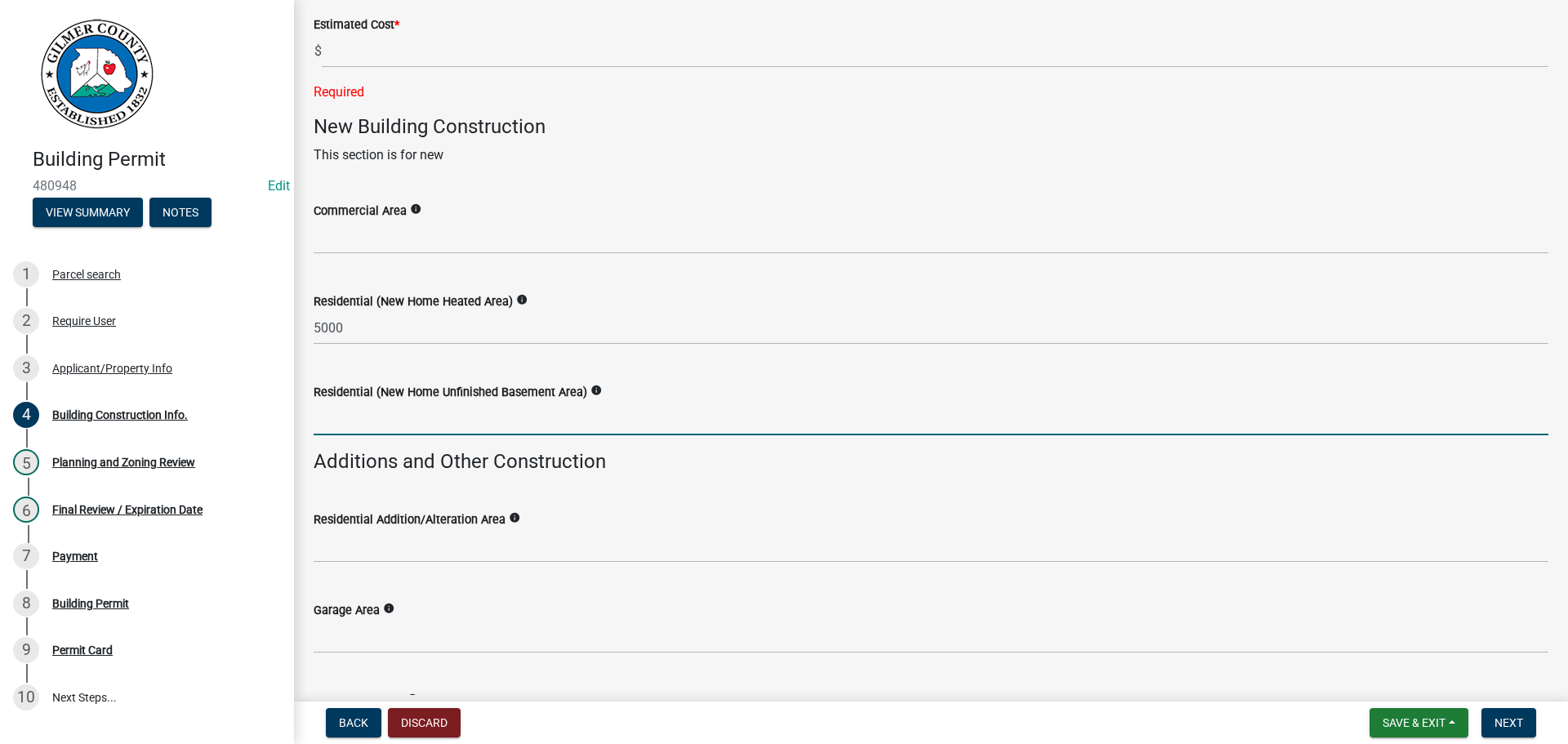
scroll to position [163, 0]
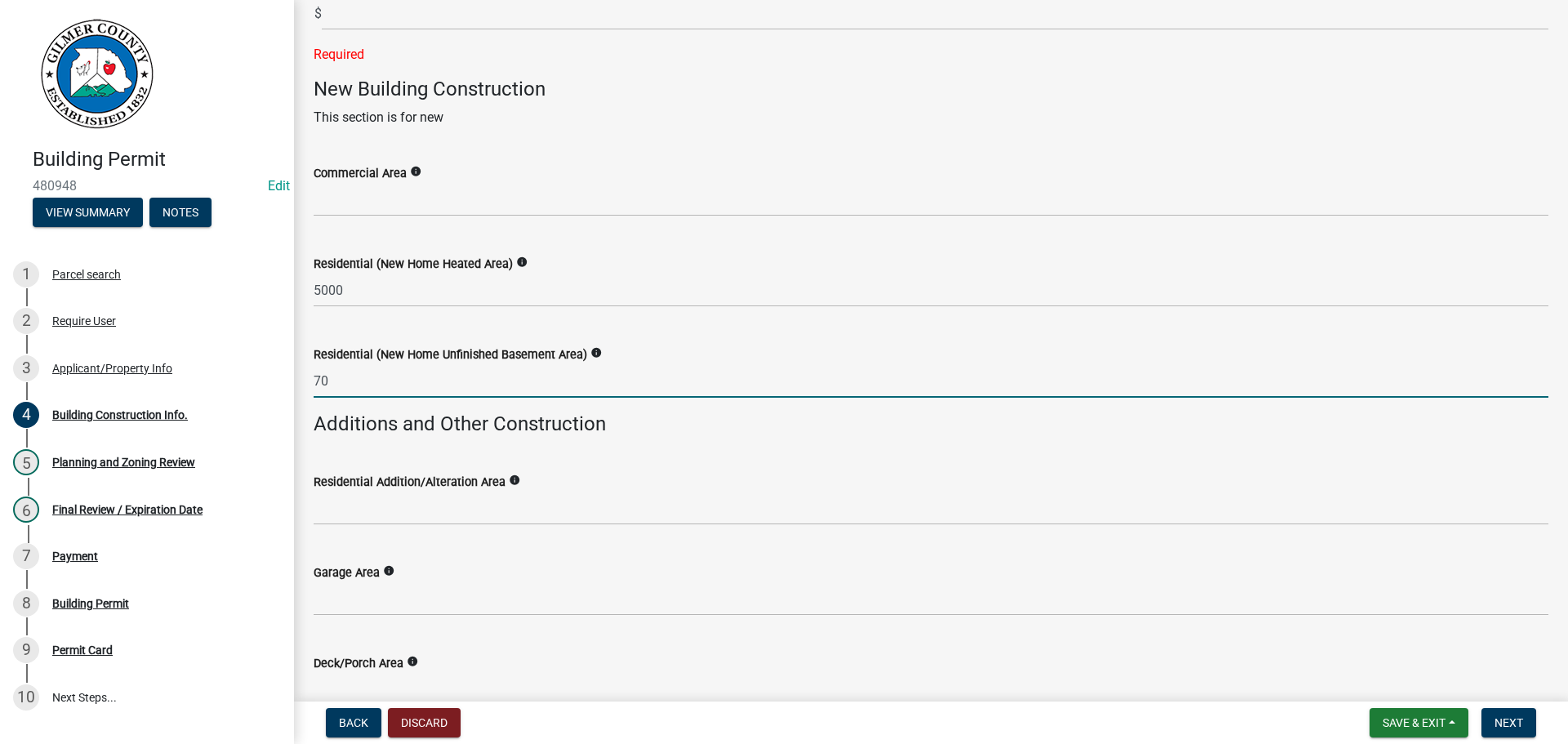
type input "70"
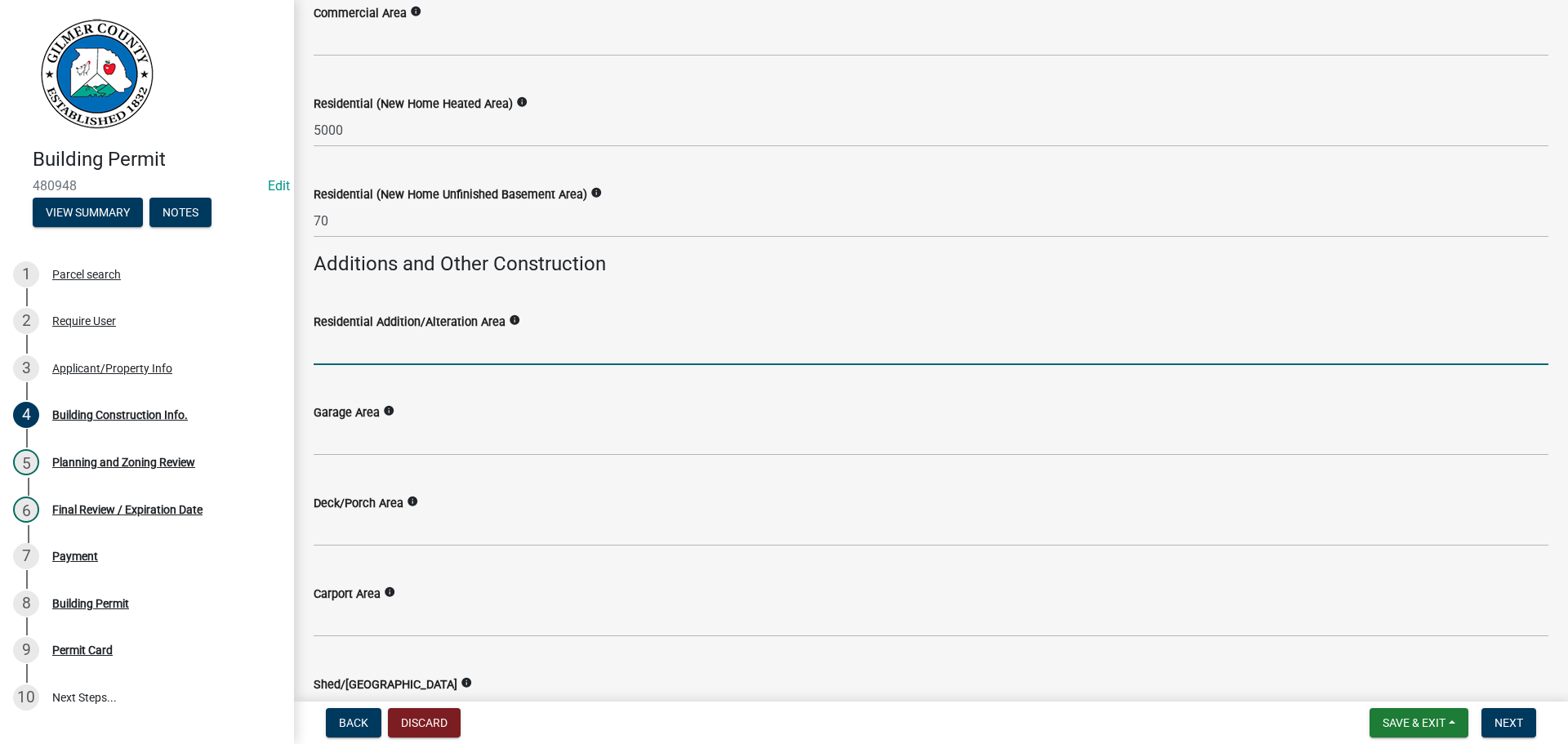
scroll to position [327, 0]
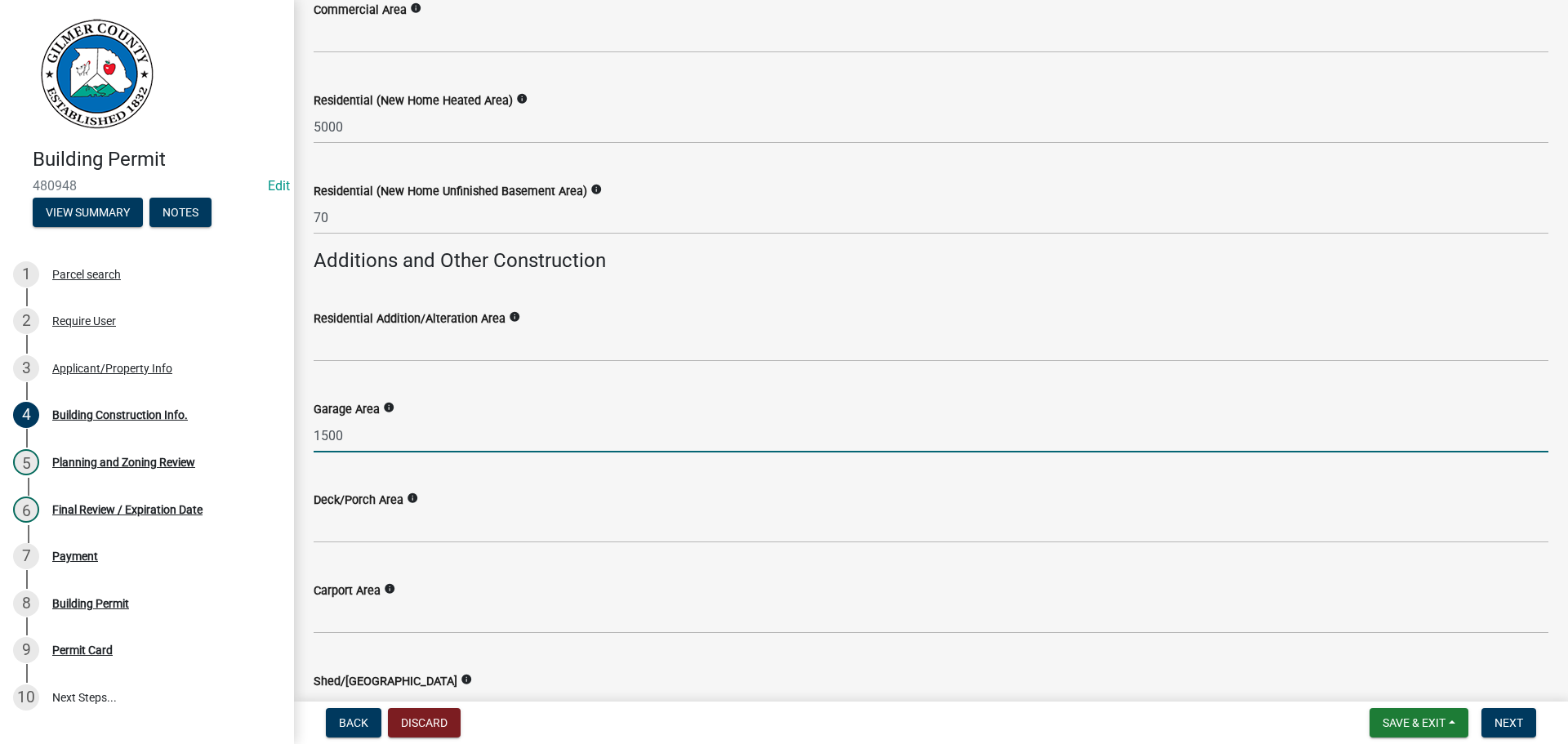
type input "1500"
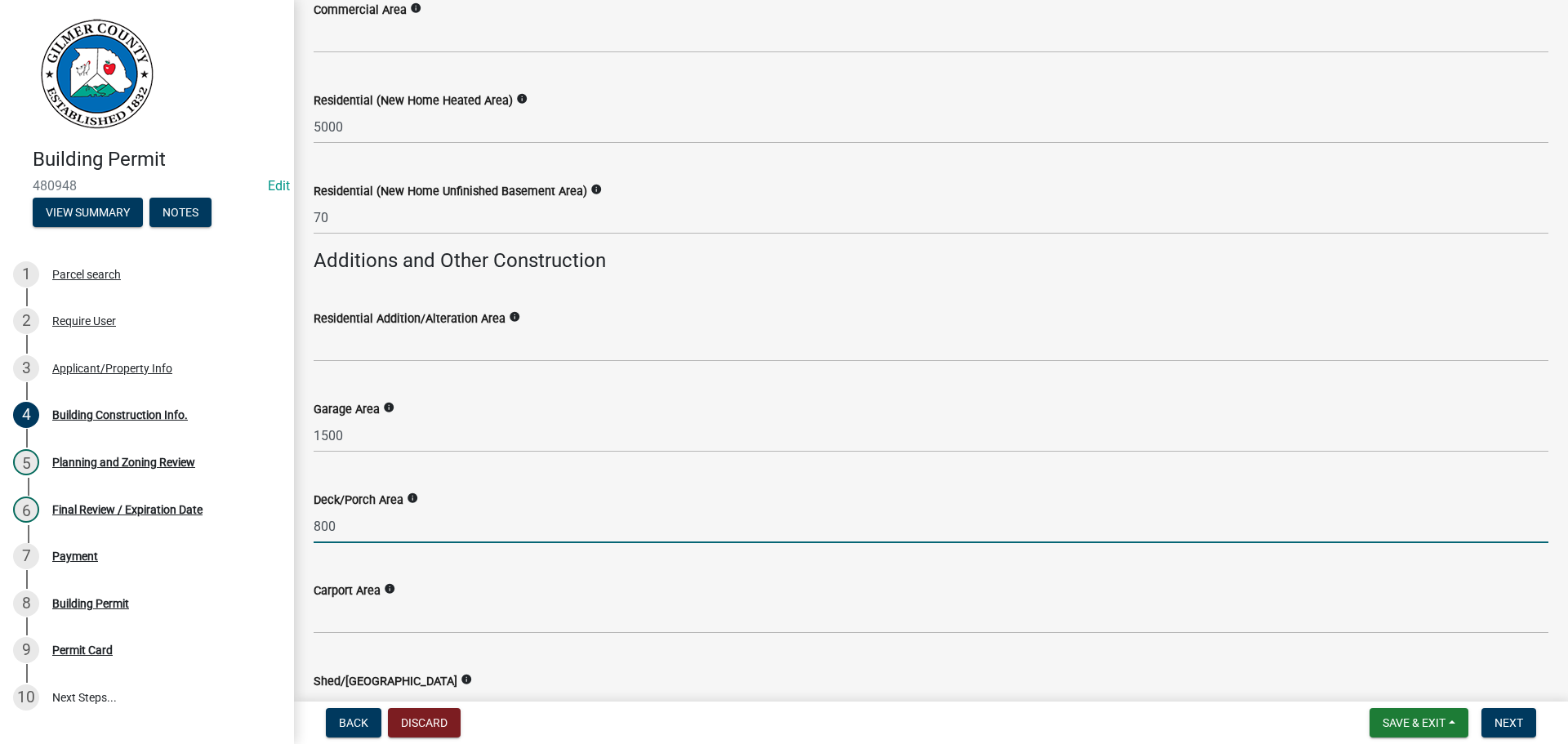
type input "800"
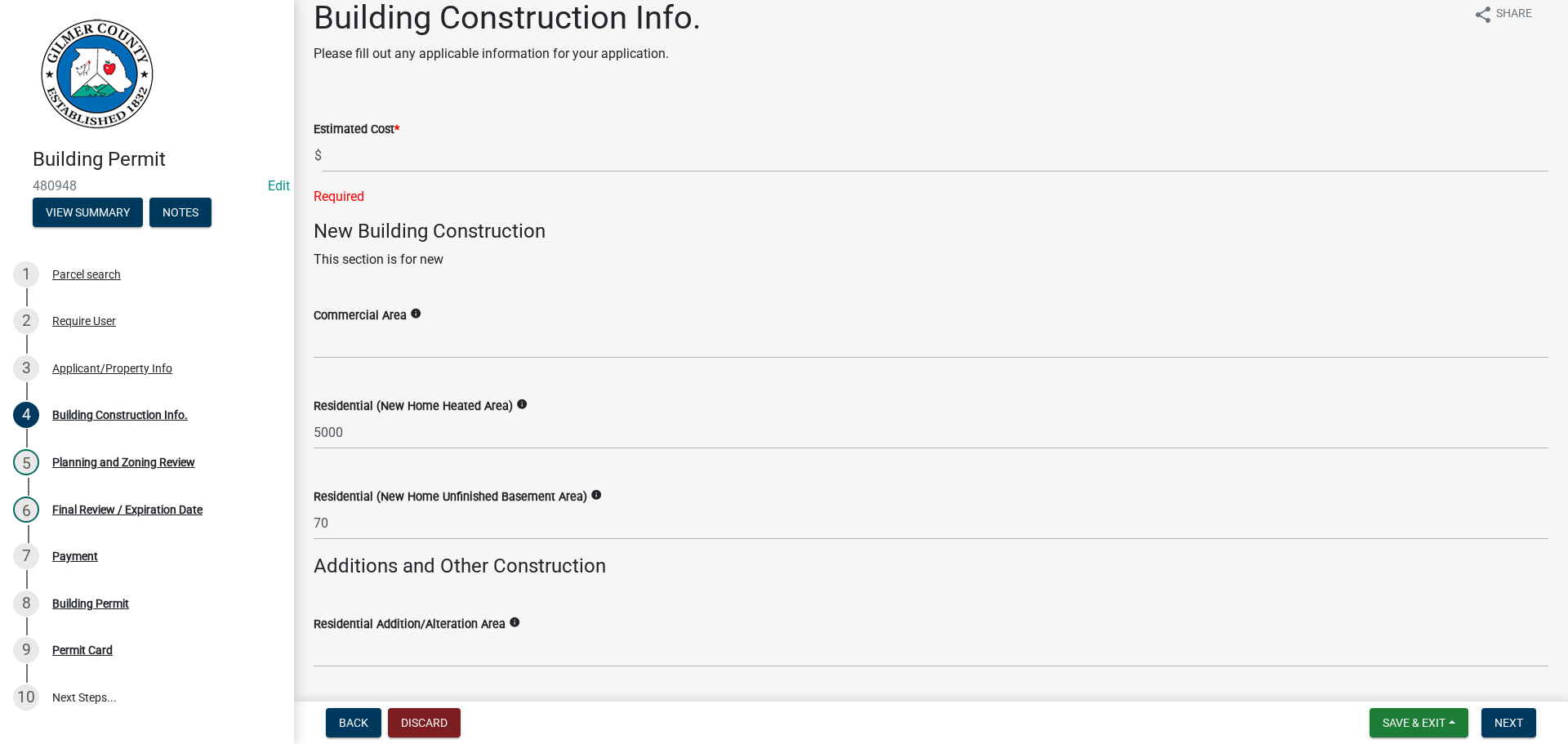
scroll to position [0, 0]
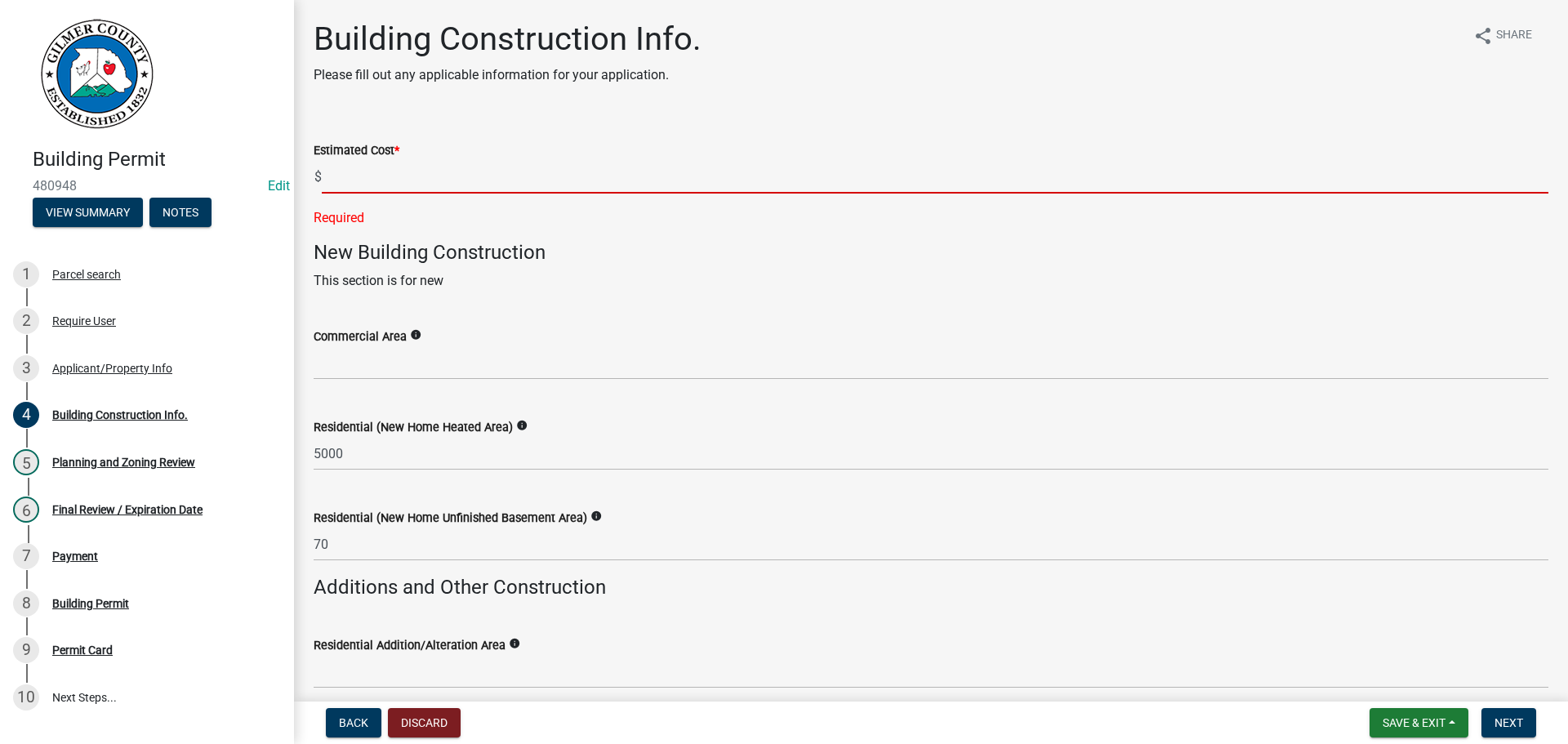
click at [405, 171] on input "text" at bounding box center [935, 176] width 1227 height 33
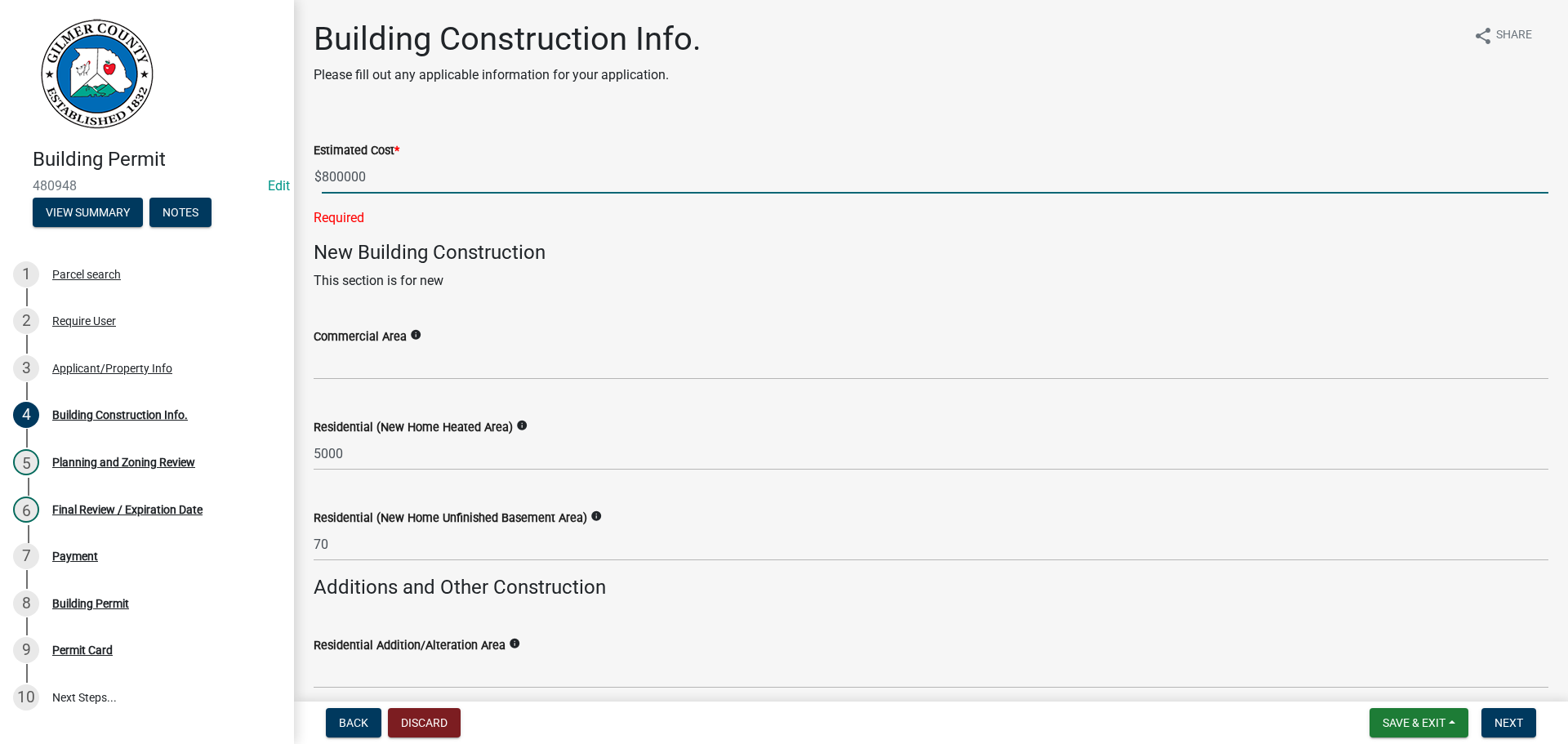
type input "800000"
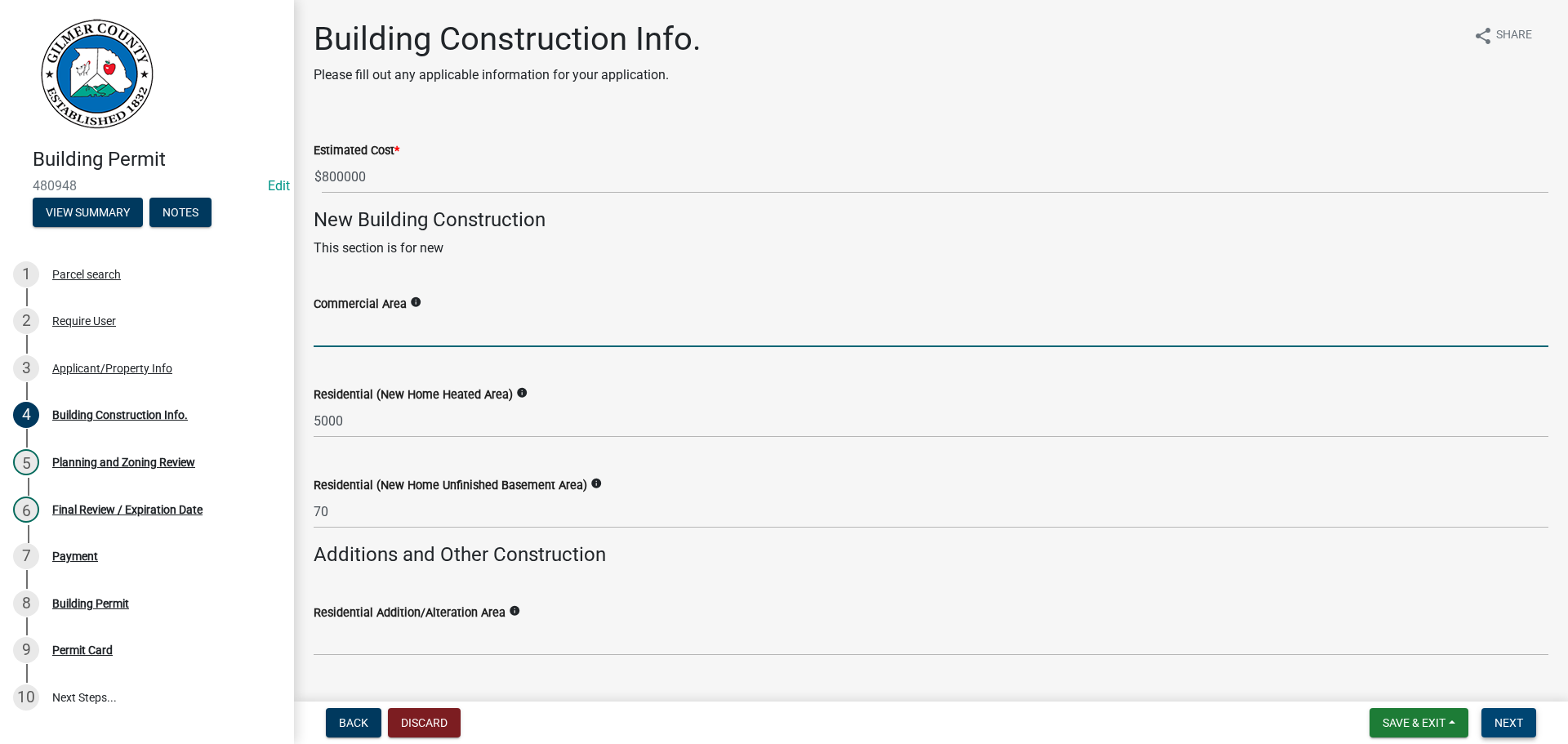
click at [1515, 724] on span "Next" at bounding box center [1509, 723] width 28 height 13
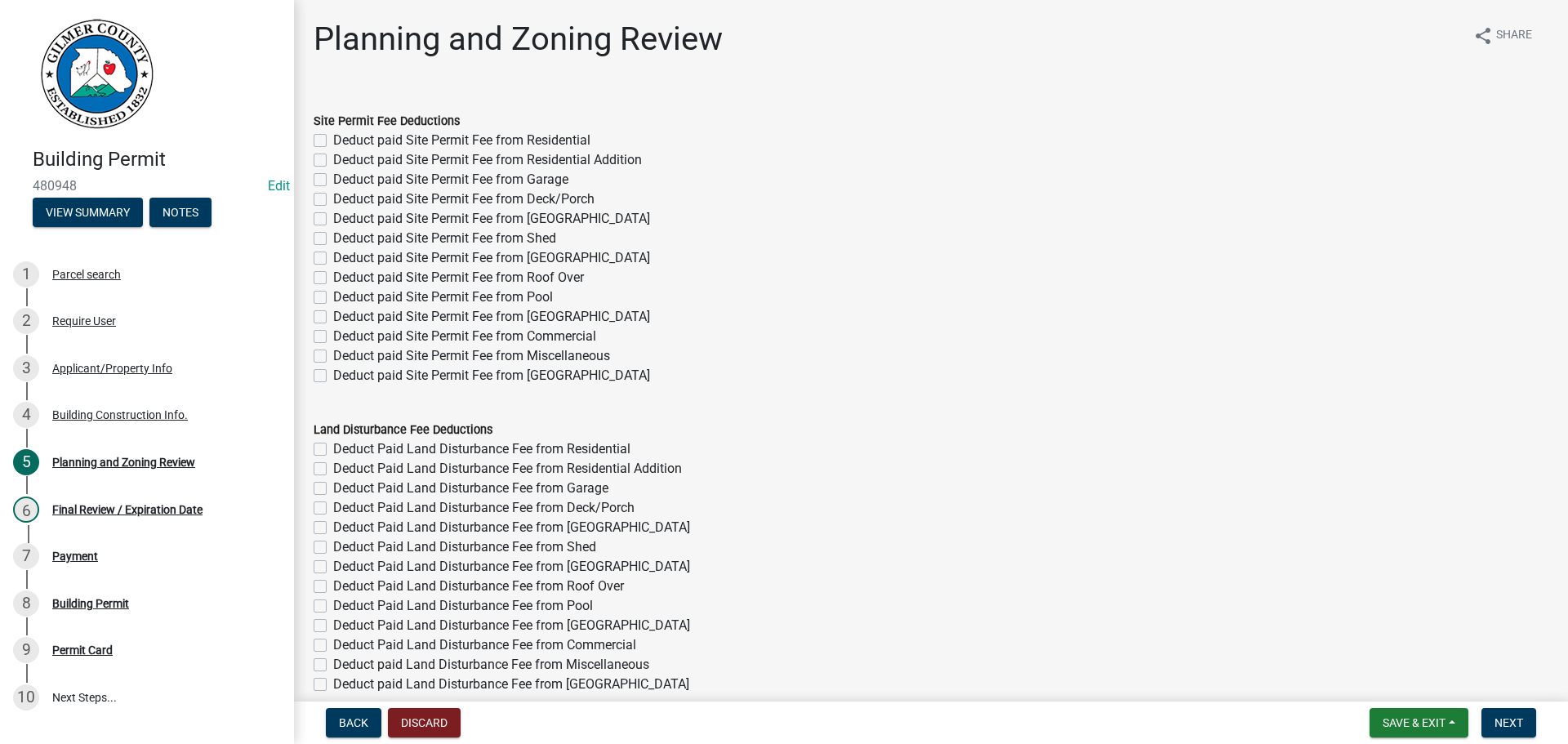
click at [544, 147] on label "Deduct paid Site Permit Fee from Residential" at bounding box center [462, 140] width 258 height 19
click at [344, 141] on input "Deduct paid Site Permit Fee from Residential" at bounding box center [339, 135] width 11 height 11
checkbox input "true"
checkbox input "false"
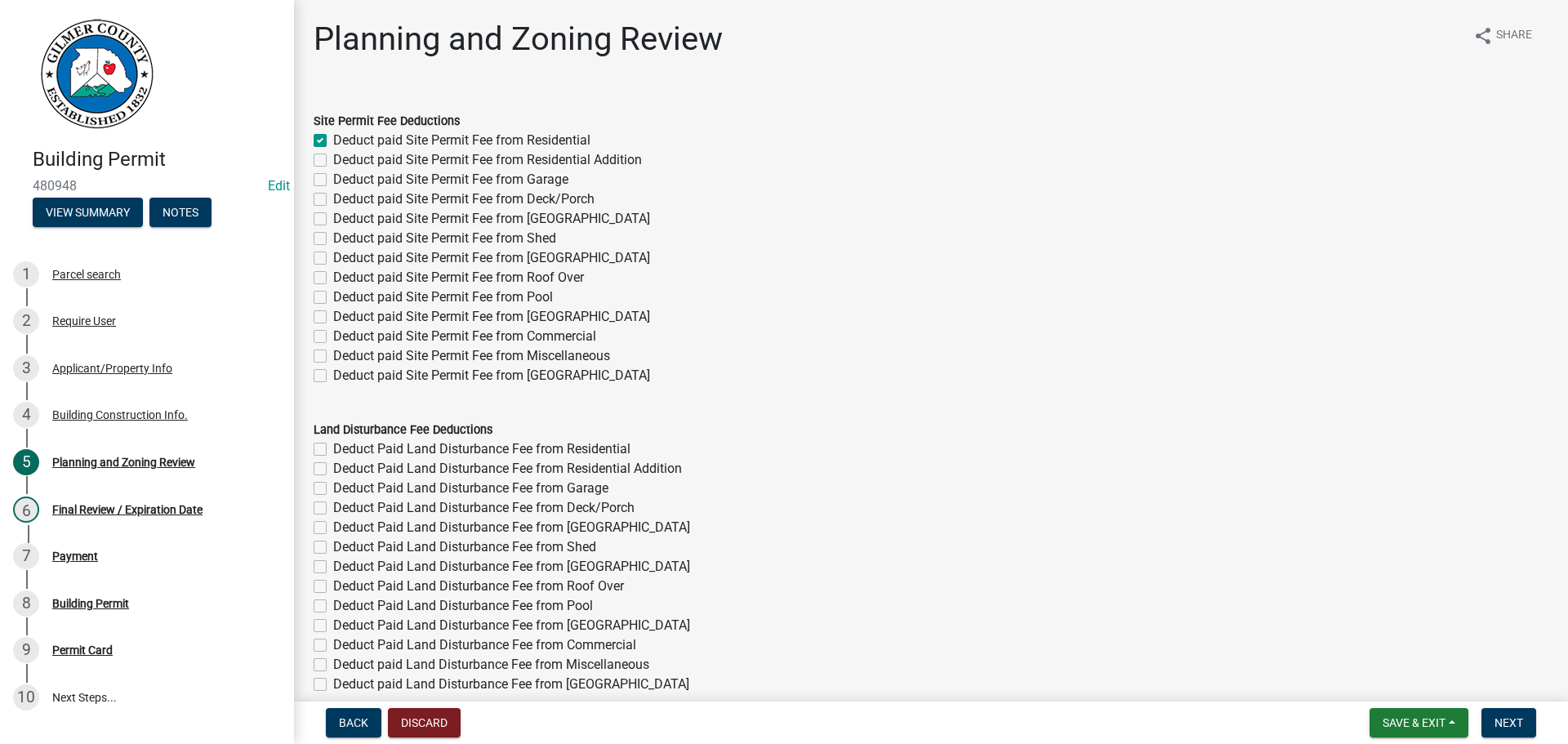
checkbox input "false"
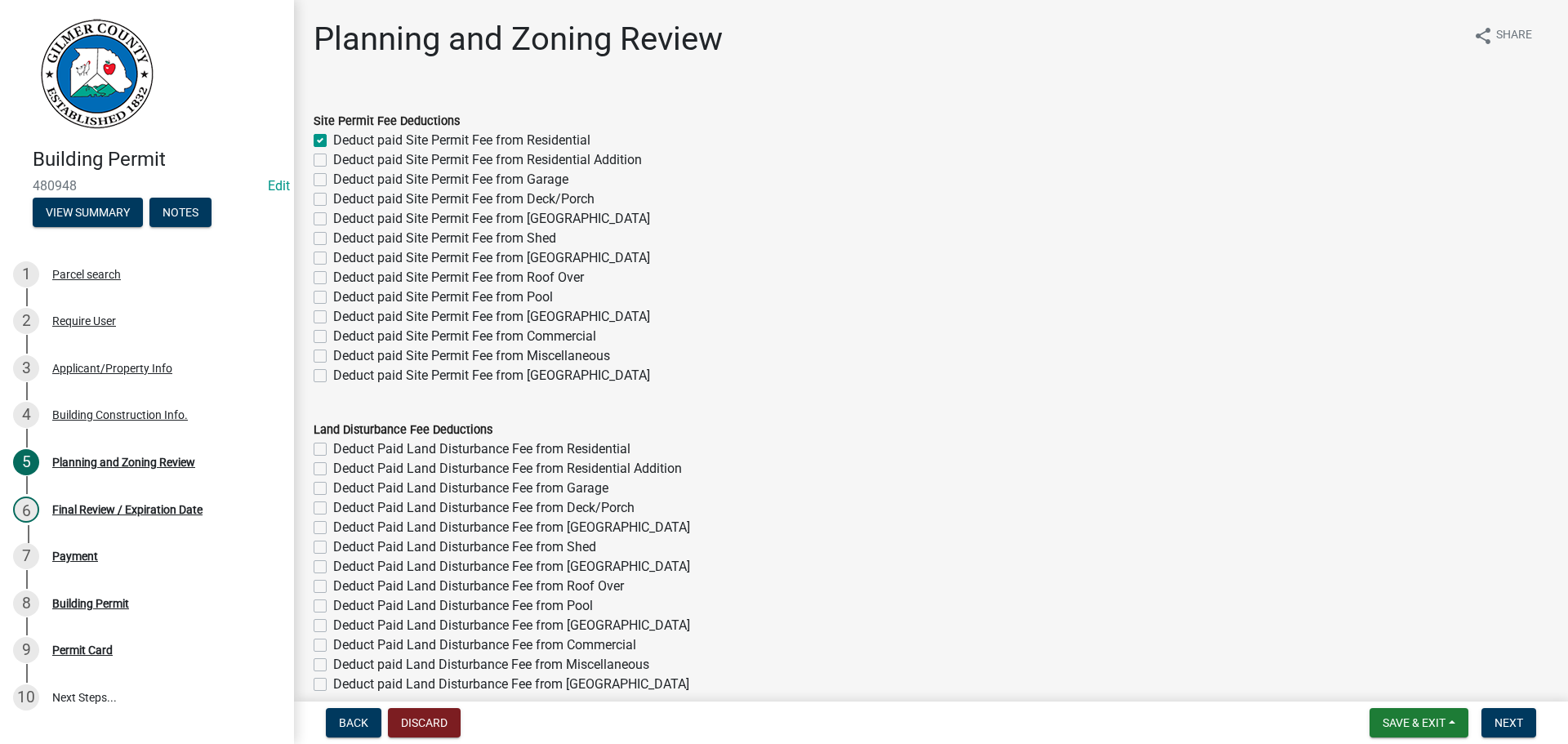
checkbox input "false"
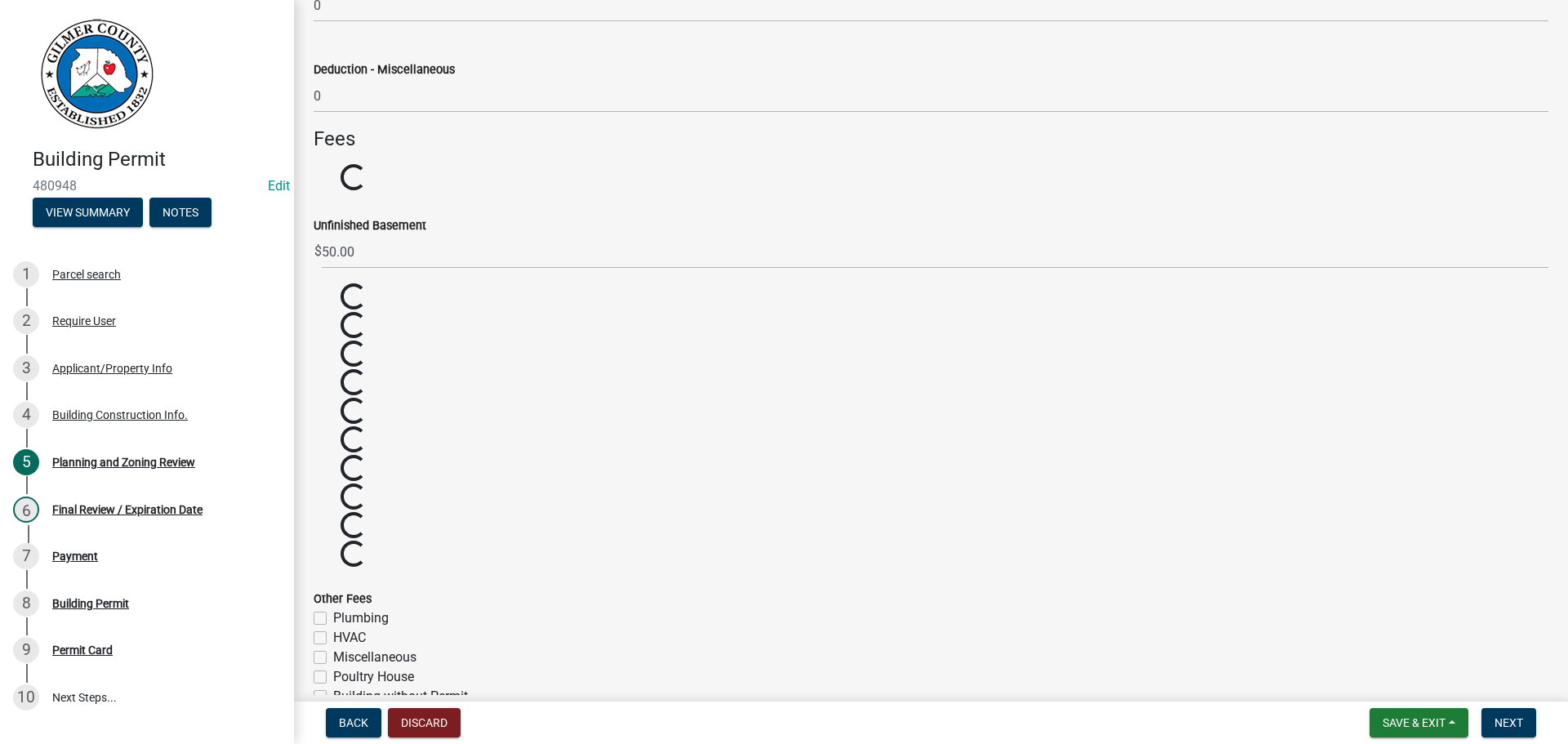
scroll to position [2230, 0]
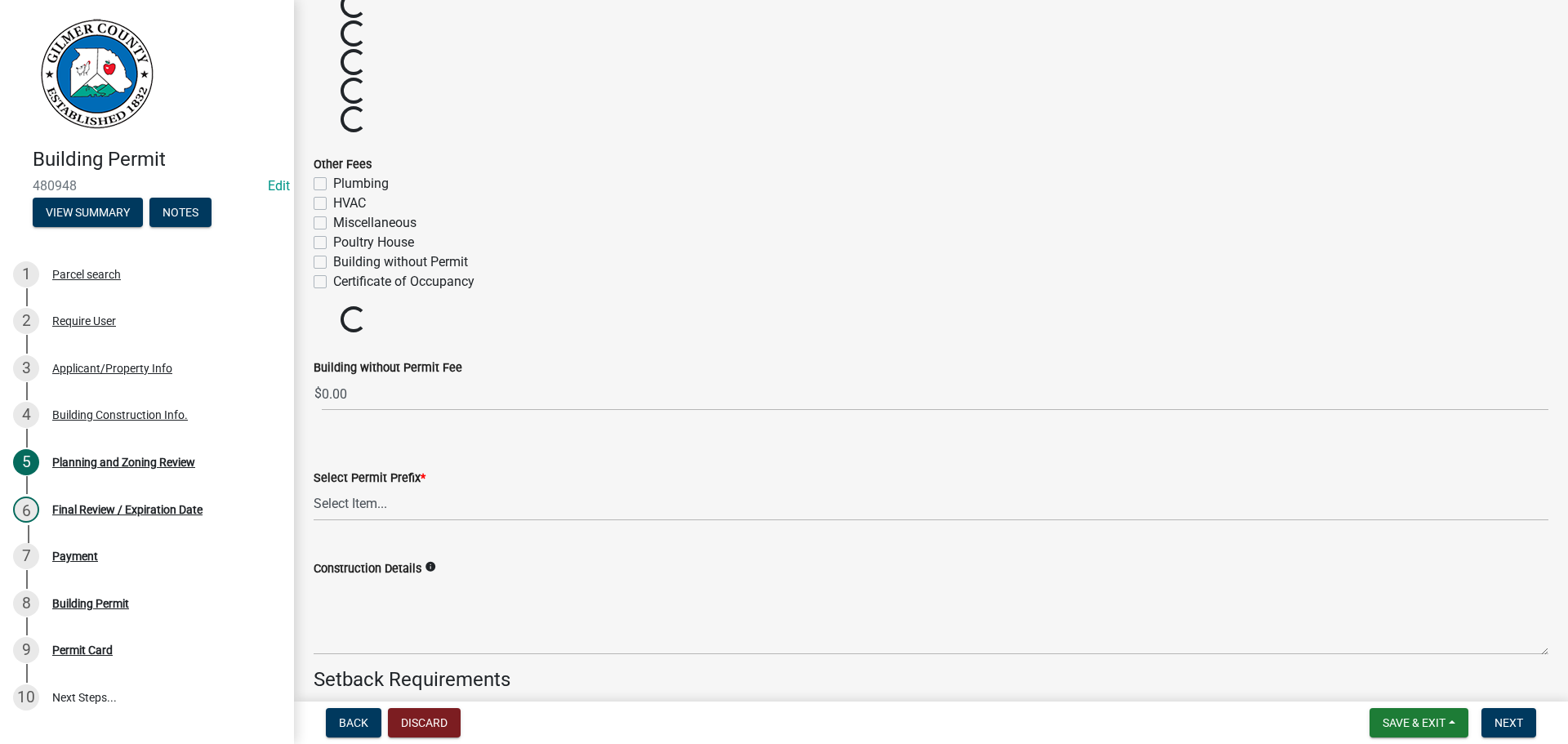
click at [446, 282] on label "Certificate of Occupancy" at bounding box center [404, 281] width 141 height 19
click at [344, 282] on input "Certificate of Occupancy" at bounding box center [339, 277] width 11 height 11
checkbox input "true"
checkbox input "false"
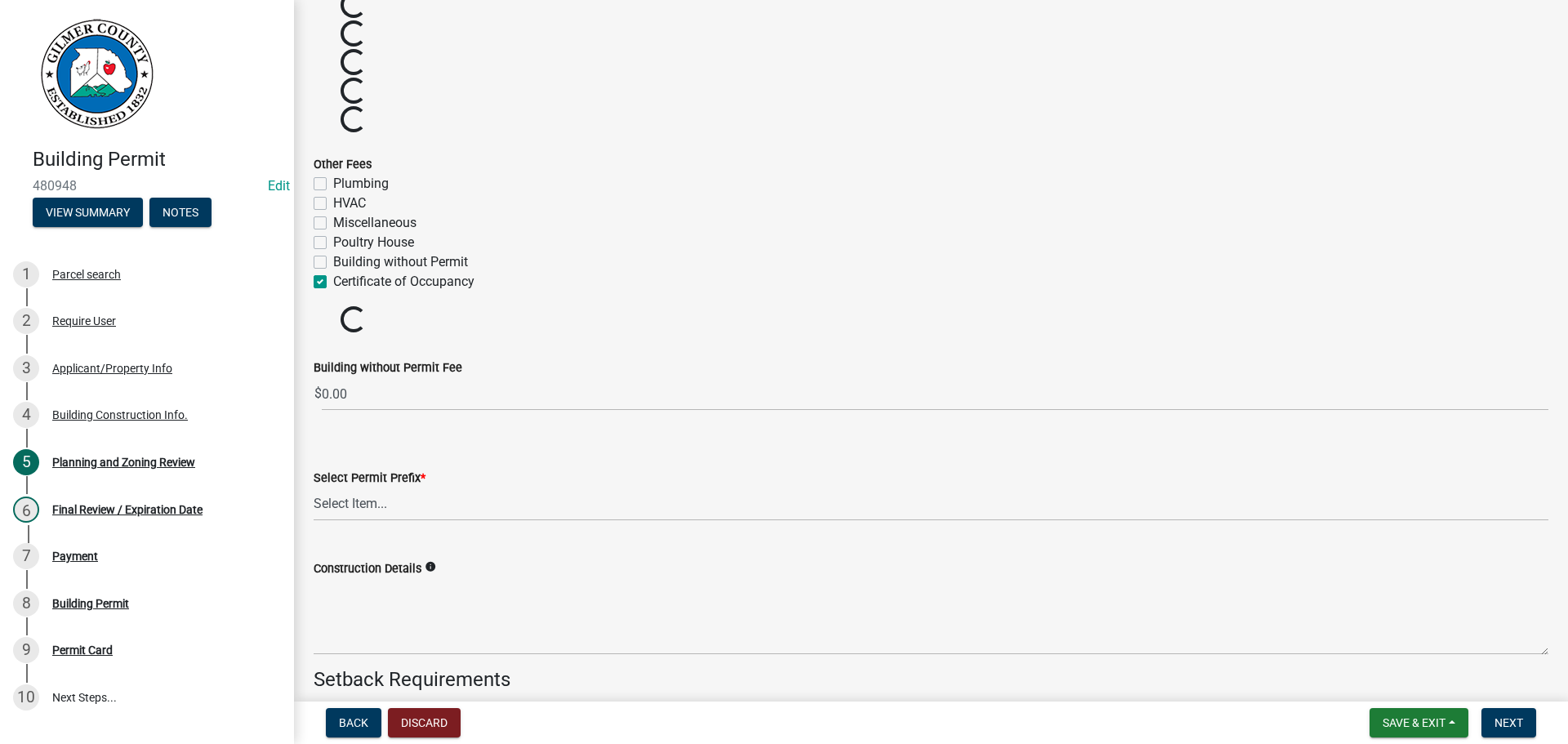
checkbox input "false"
checkbox input "true"
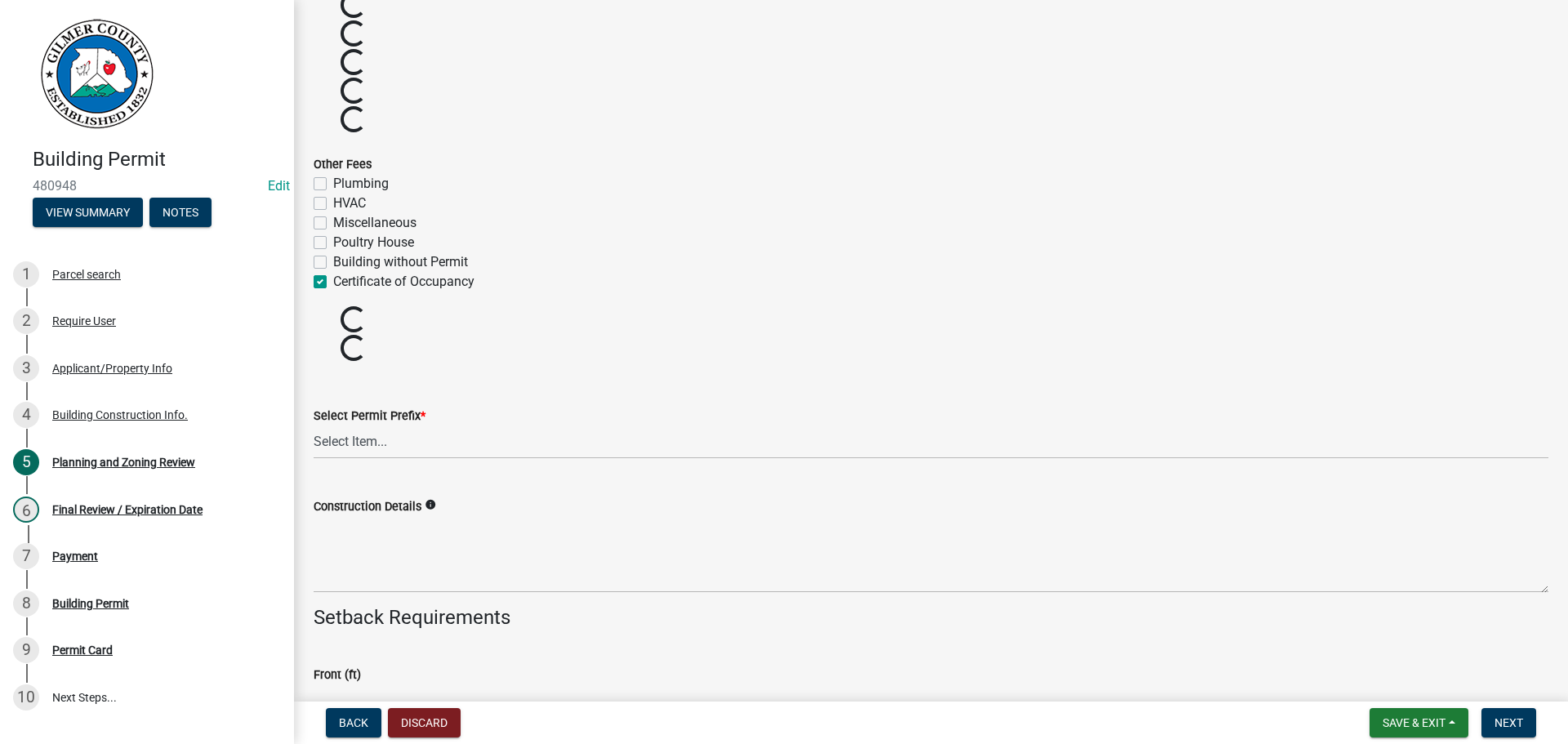
scroll to position [2693, 0]
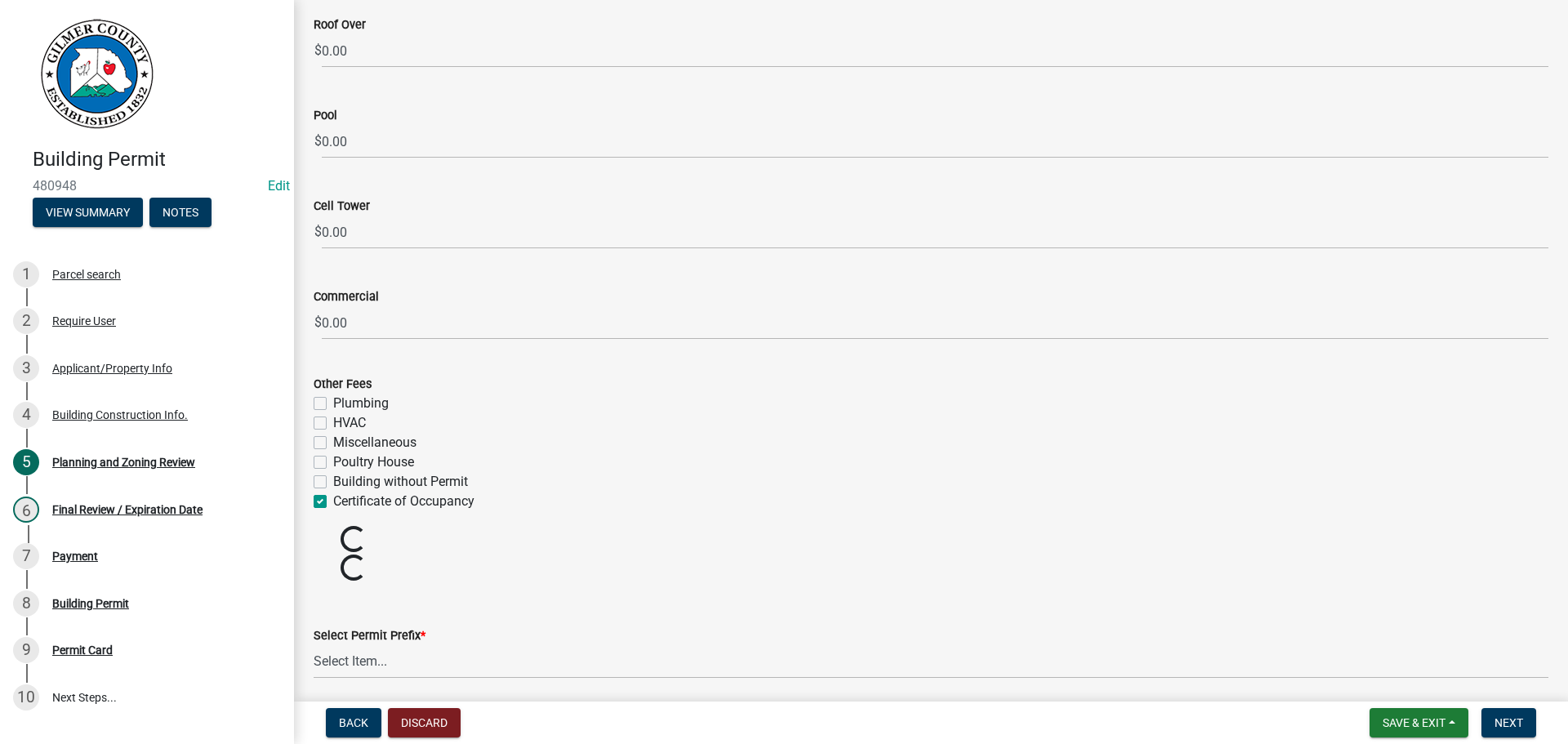
click at [402, 440] on label "Miscellaneous" at bounding box center [375, 442] width 84 height 19
click at [344, 440] on input "Miscellaneous" at bounding box center [339, 438] width 11 height 11
checkbox input "true"
checkbox input "false"
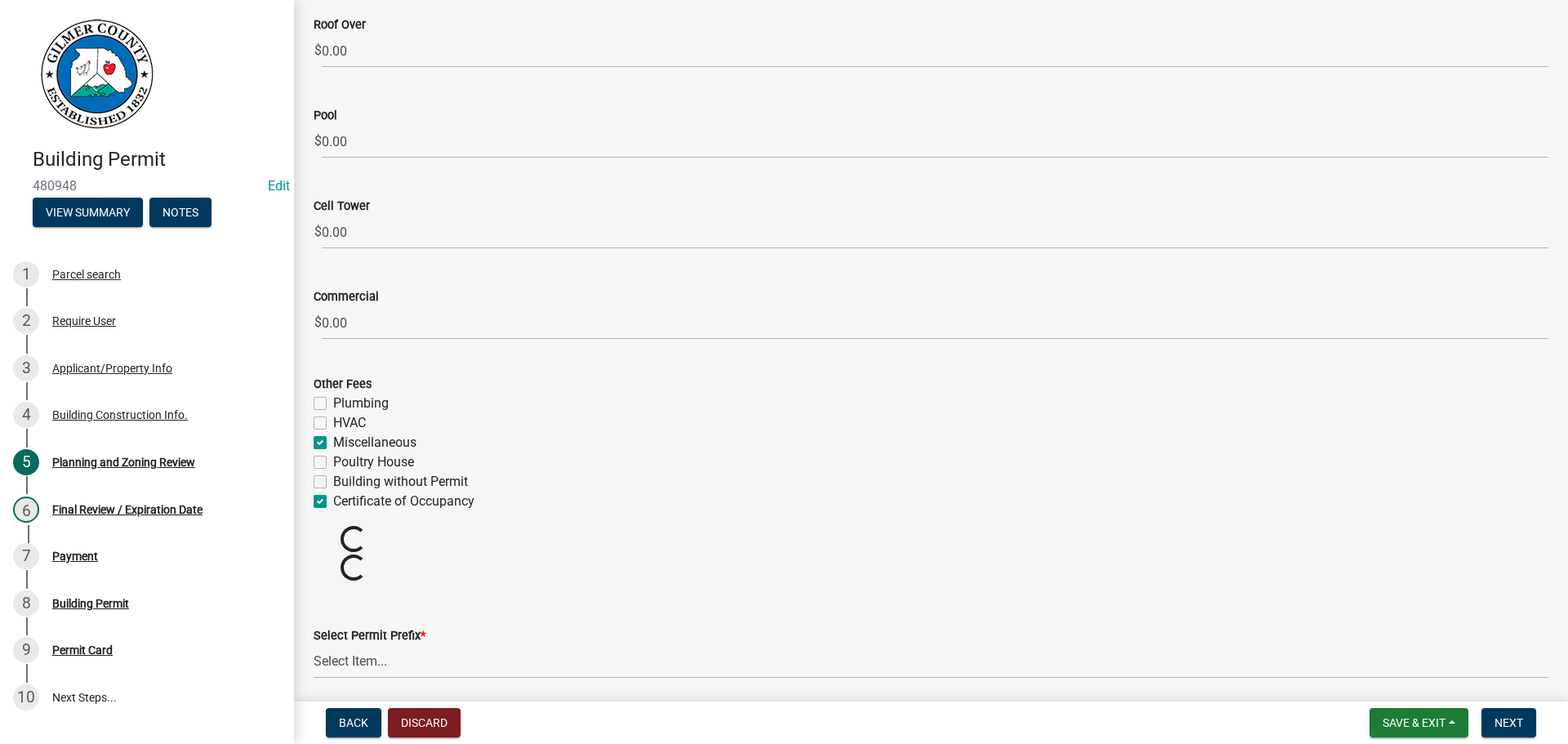
checkbox input "true"
checkbox input "false"
checkbox input "true"
click at [396, 450] on label "Miscellaneous" at bounding box center [375, 442] width 84 height 19
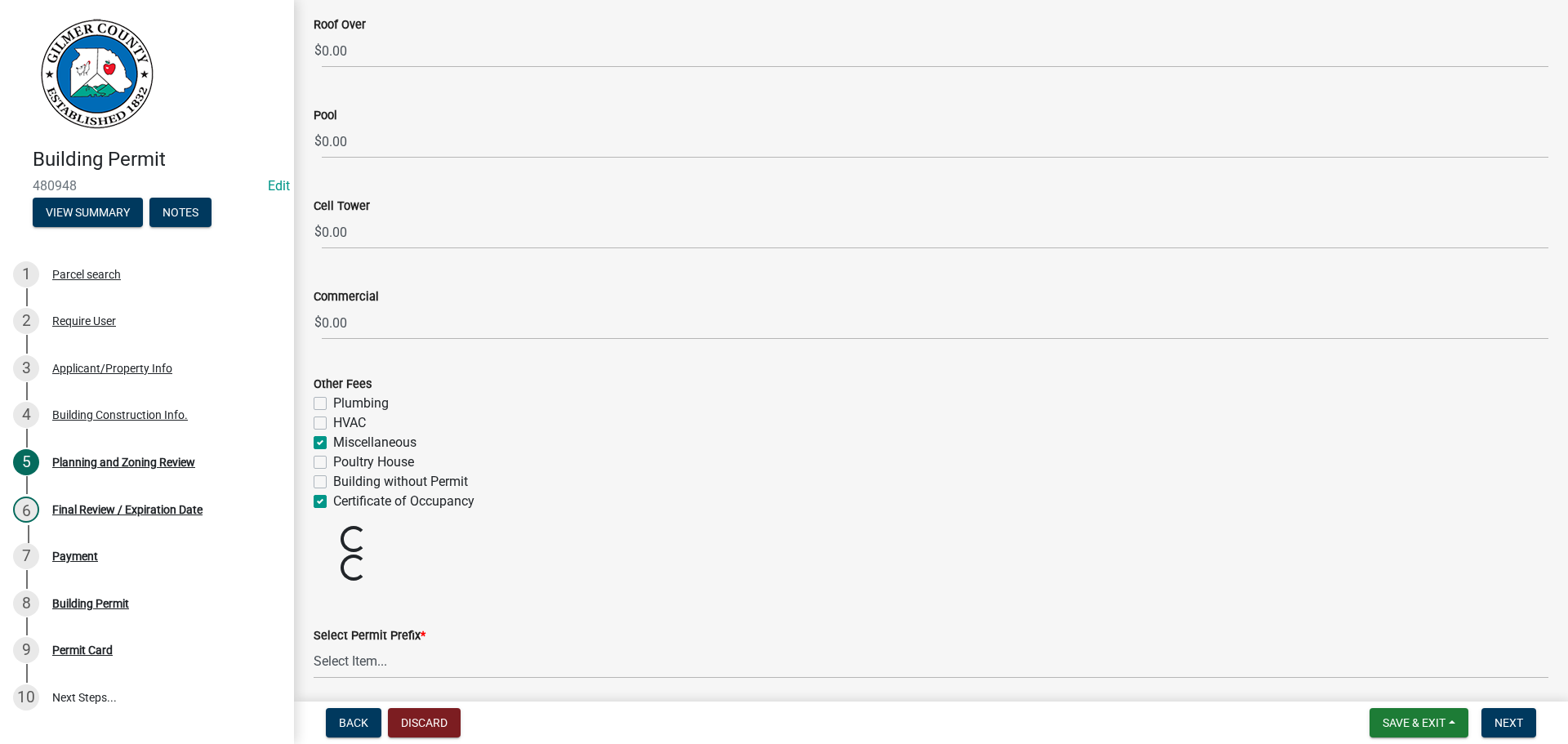
click at [344, 443] on input "Miscellaneous" at bounding box center [339, 438] width 11 height 11
checkbox input "false"
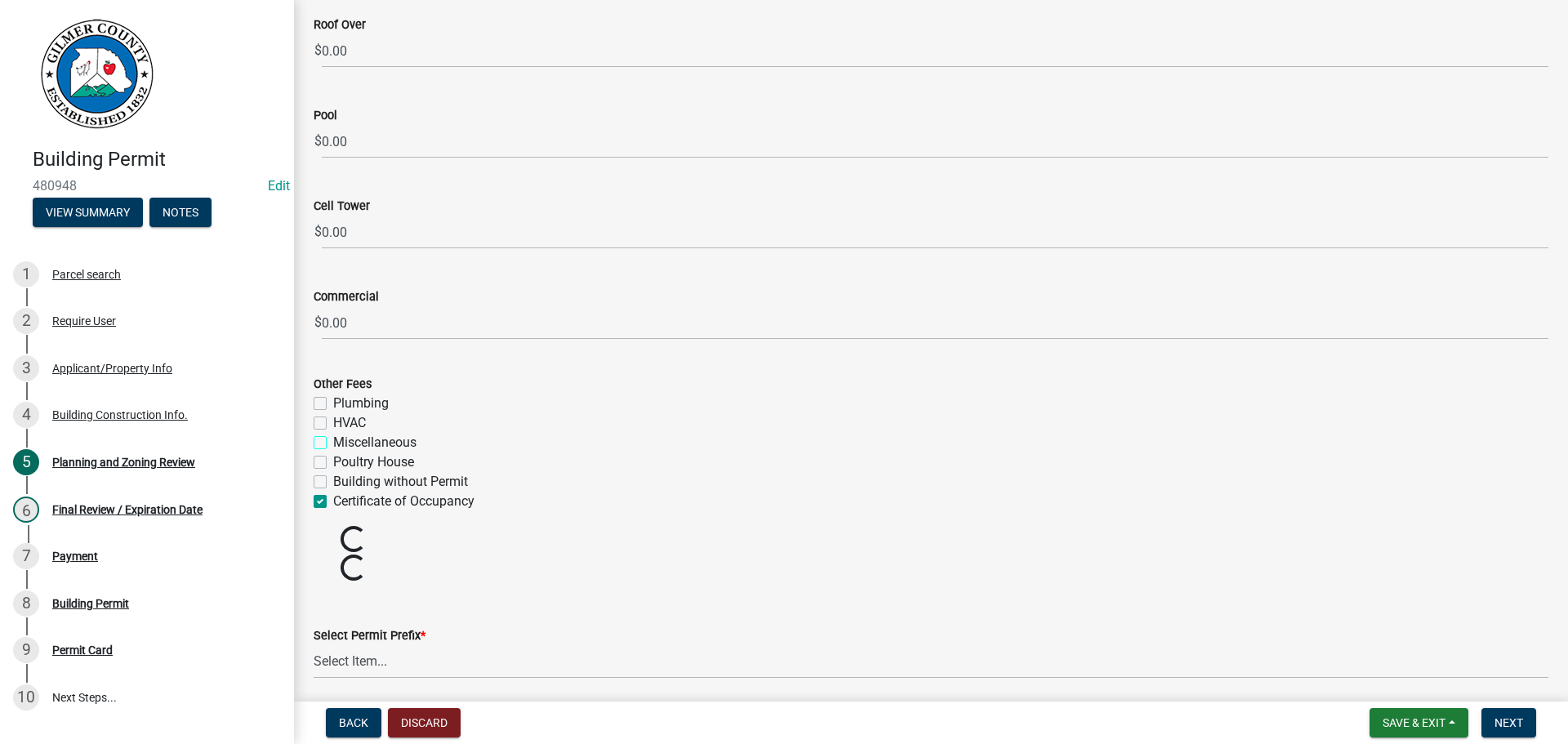
checkbox input "false"
checkbox input "true"
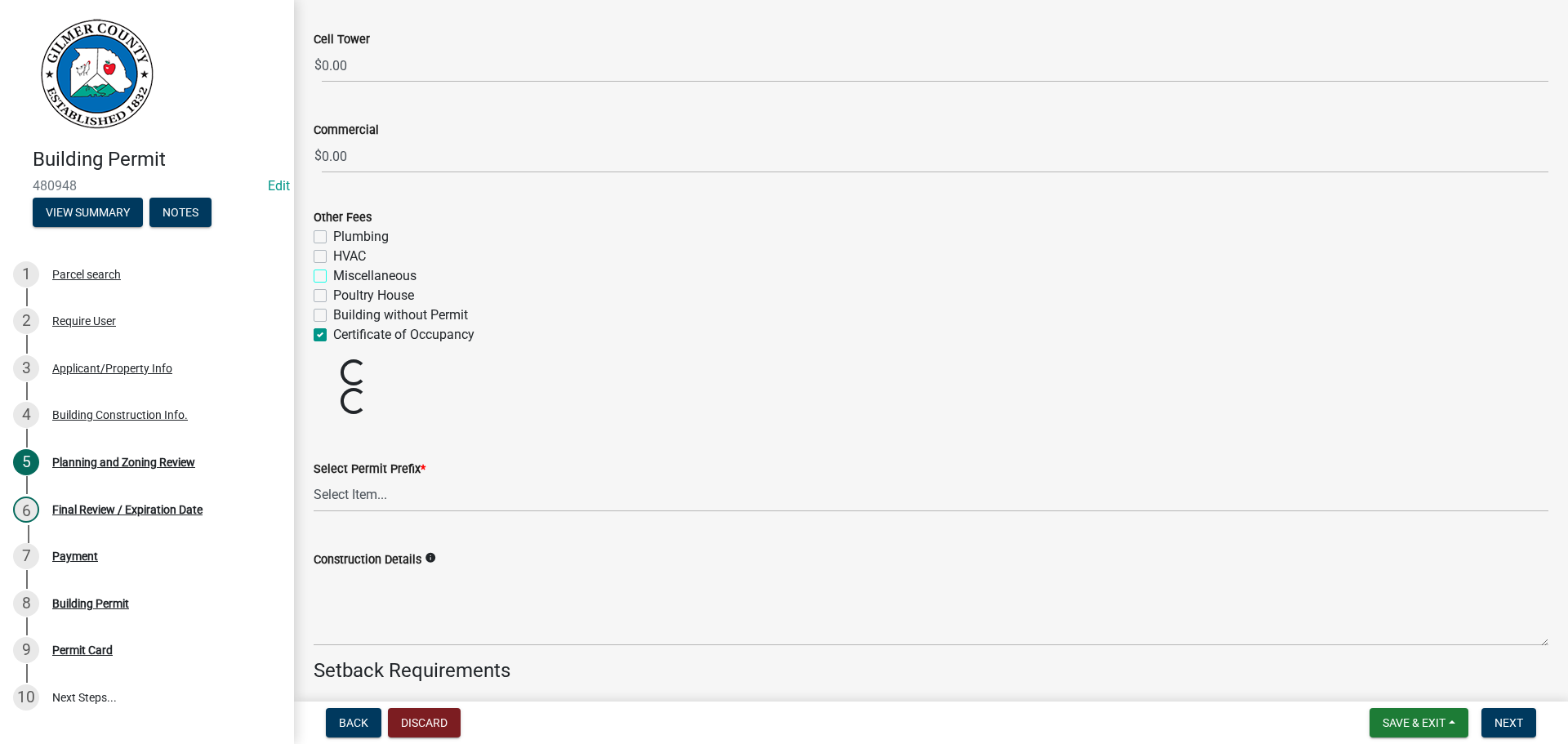
scroll to position [3020, 0]
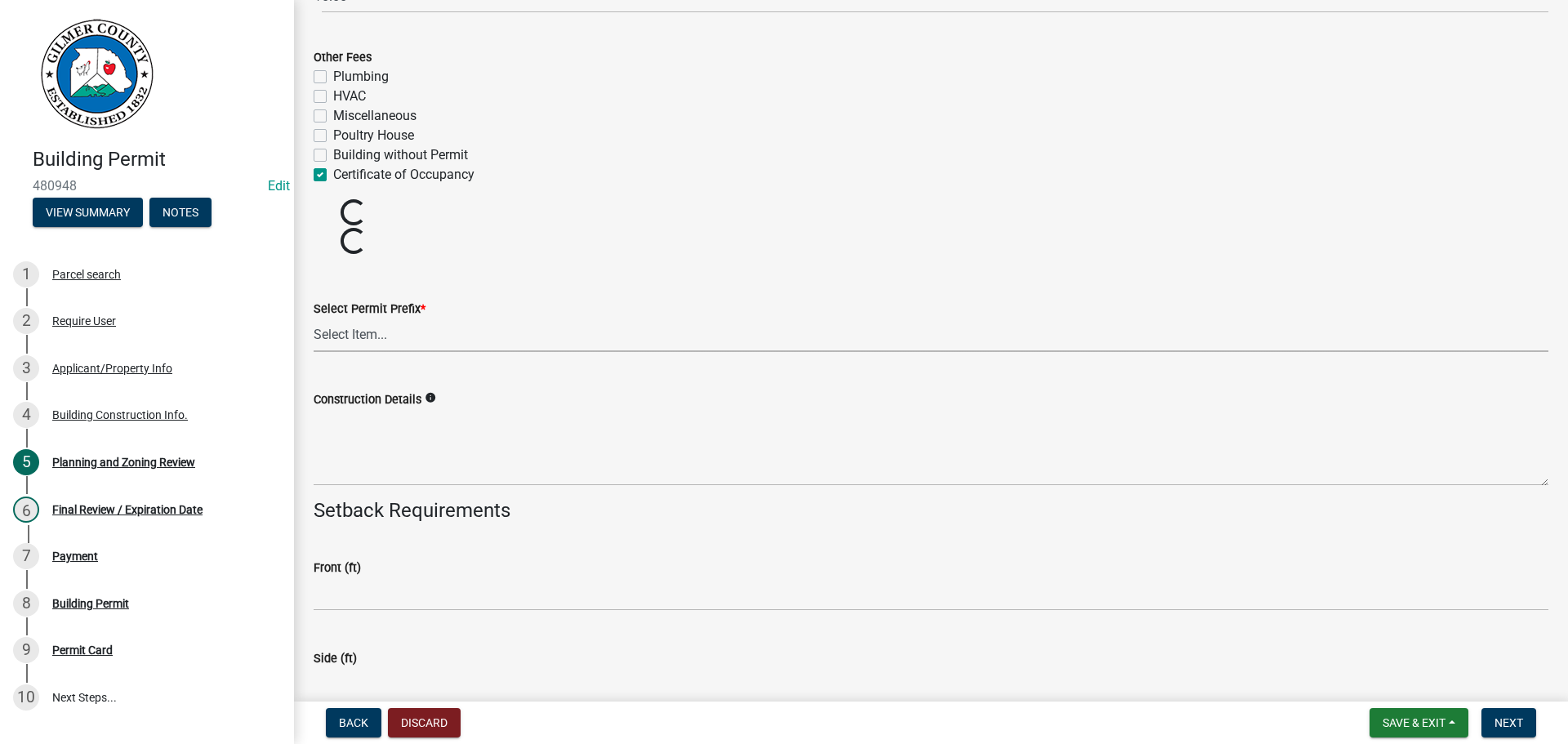
click at [406, 342] on select "Select Item... RES COMM MB LAND POOL MISC CELL TOWER - NEW CELL TOWER - ADD ON" at bounding box center [931, 335] width 1235 height 33
click at [314, 318] on select "Select Item... RES COMM MB LAND POOL MISC CELL TOWER - NEW CELL TOWER - ADD ON" at bounding box center [931, 335] width 1235 height 33
select select "b5c39336-92b9-49ce-a0a5-4e9e9babf743"
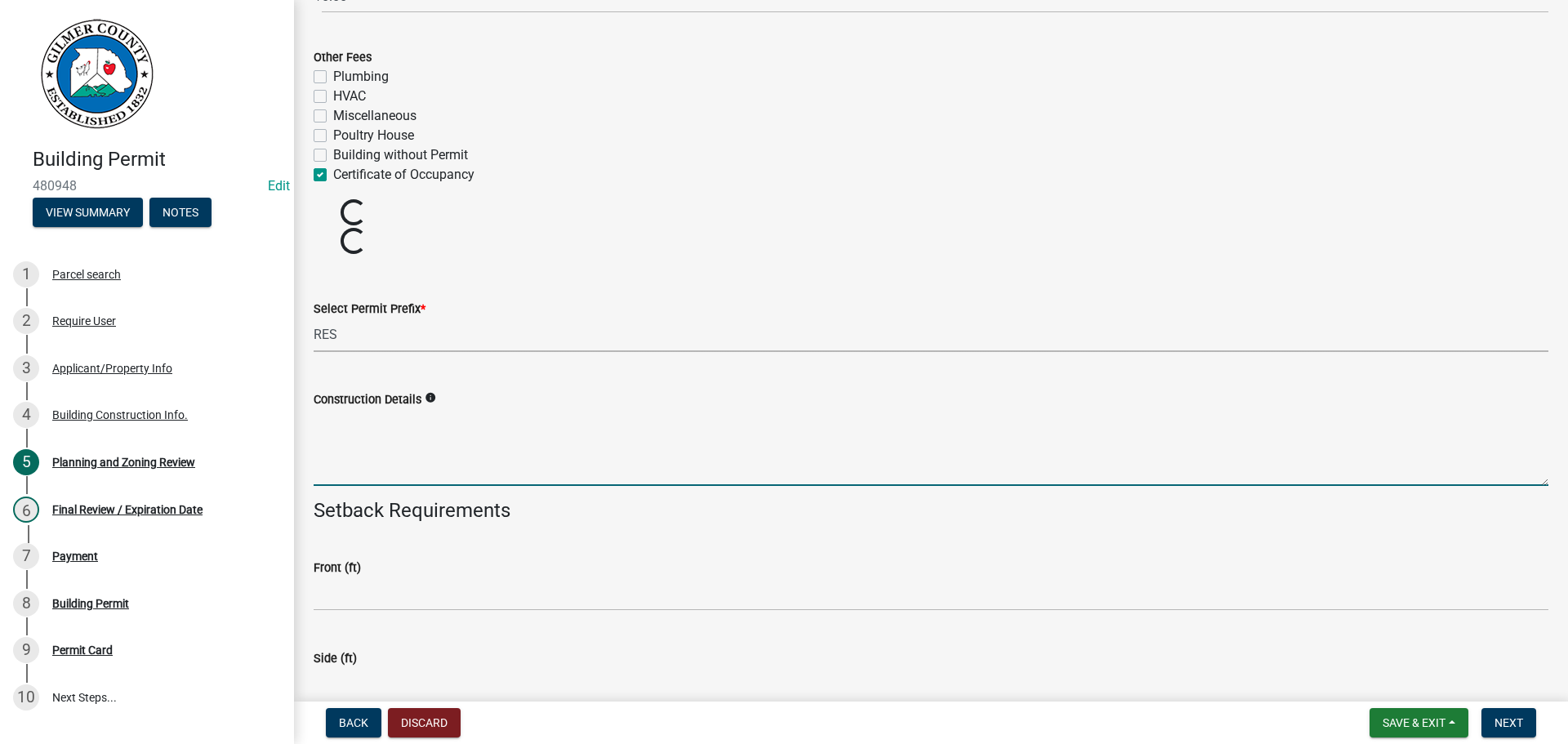
click at [423, 442] on textarea "Construction Details" at bounding box center [931, 447] width 1235 height 77
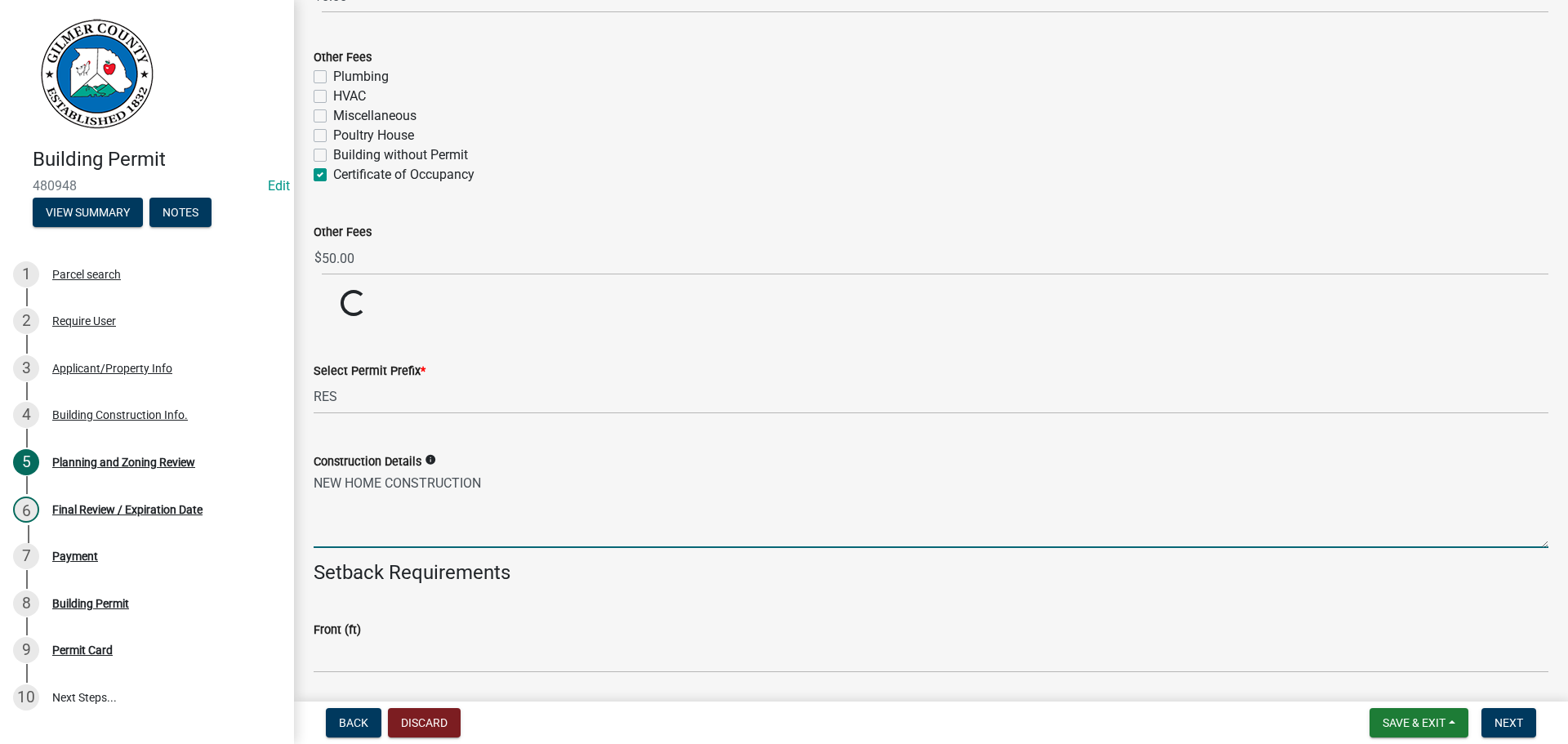
type textarea "NEW HOME CONSTRUCTION"
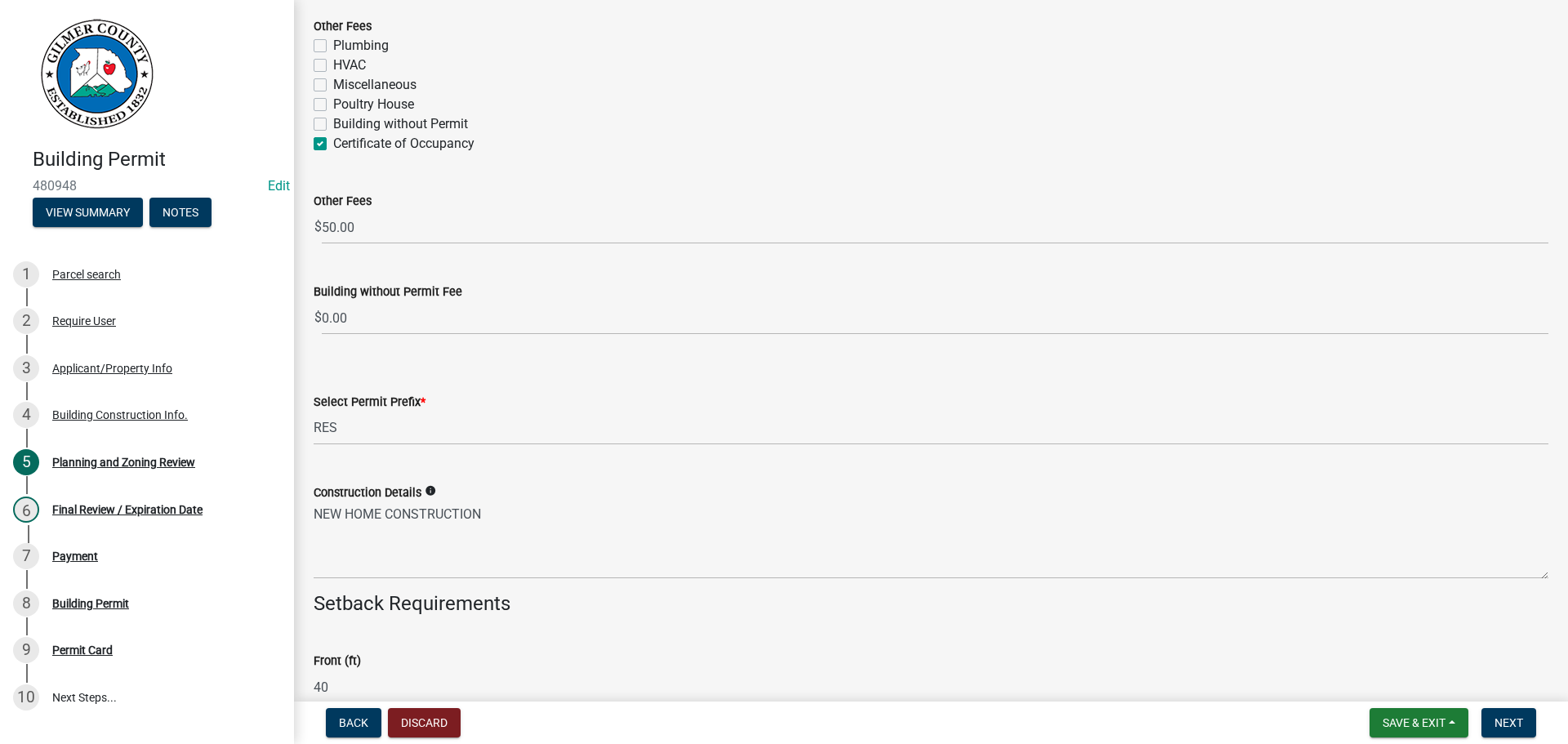
type input "40"
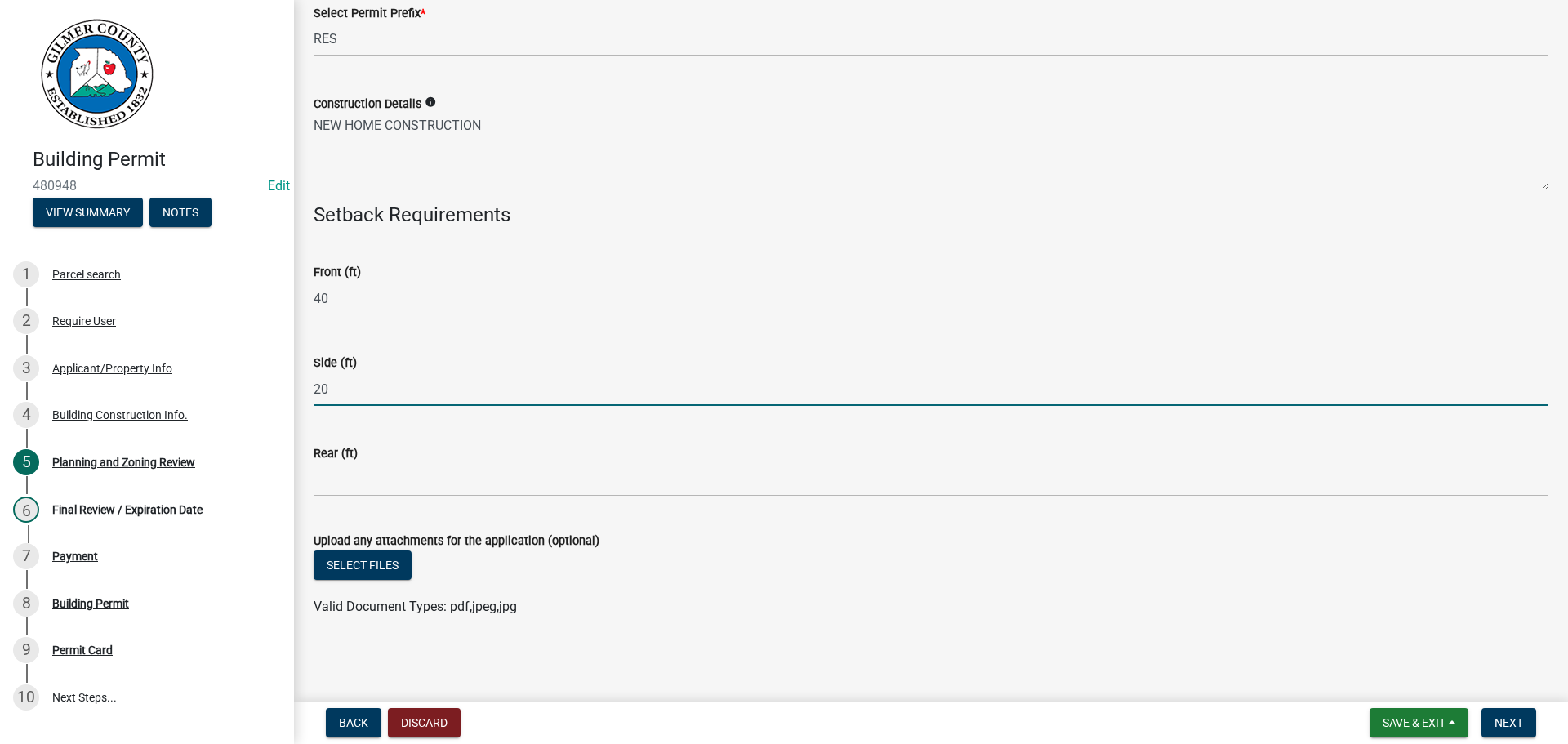
type input "20"
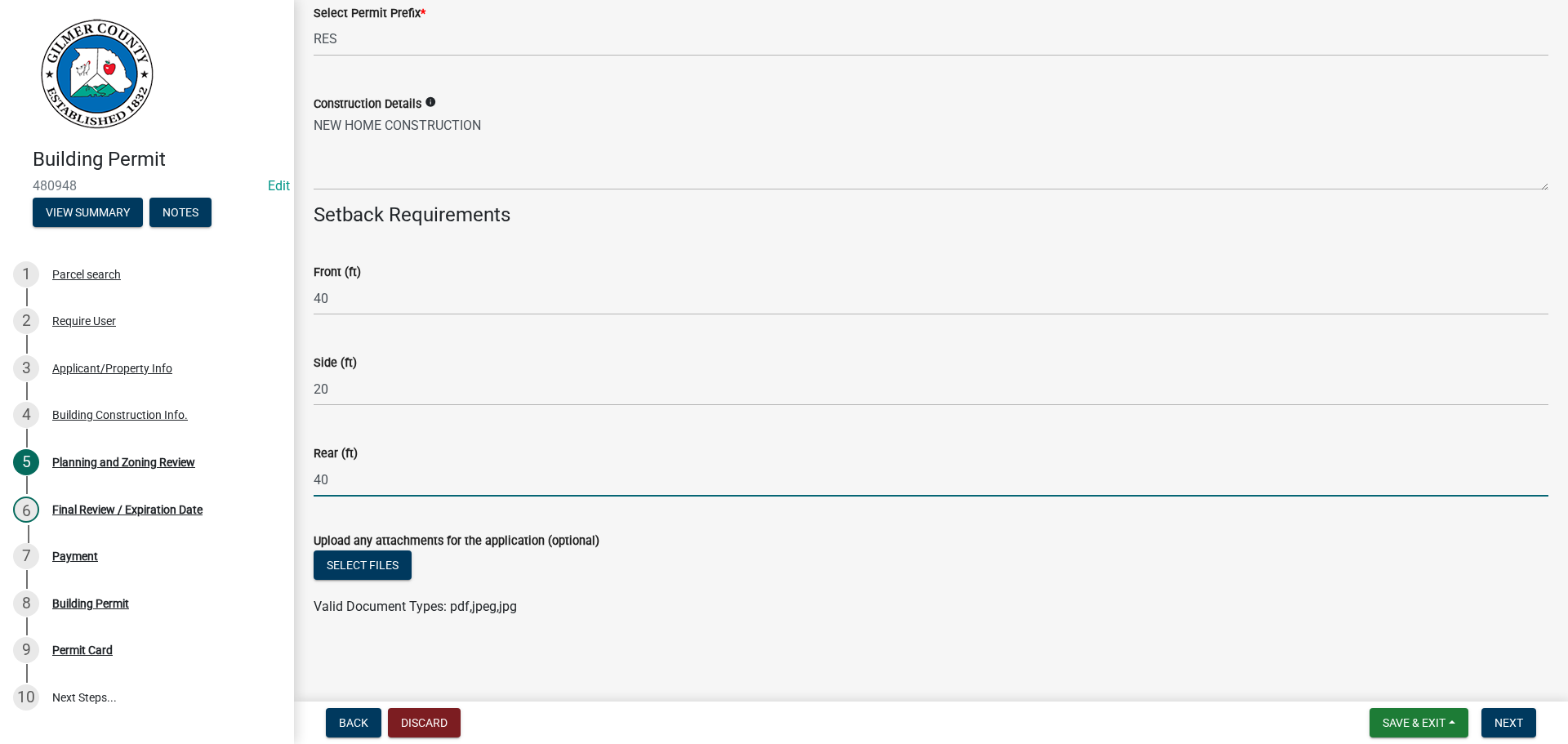
type input "40"
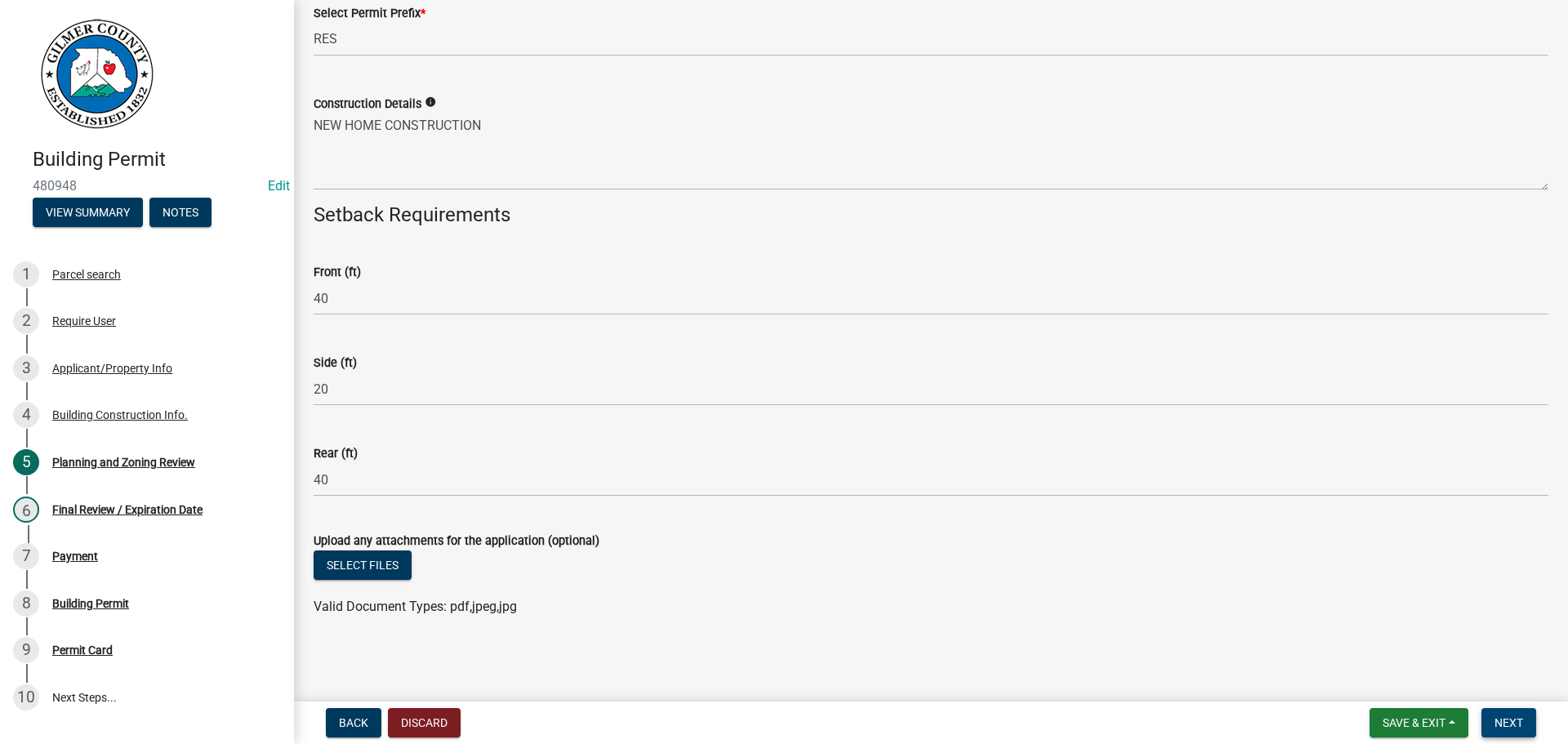
click at [1519, 717] on span "Next" at bounding box center [1509, 723] width 28 height 13
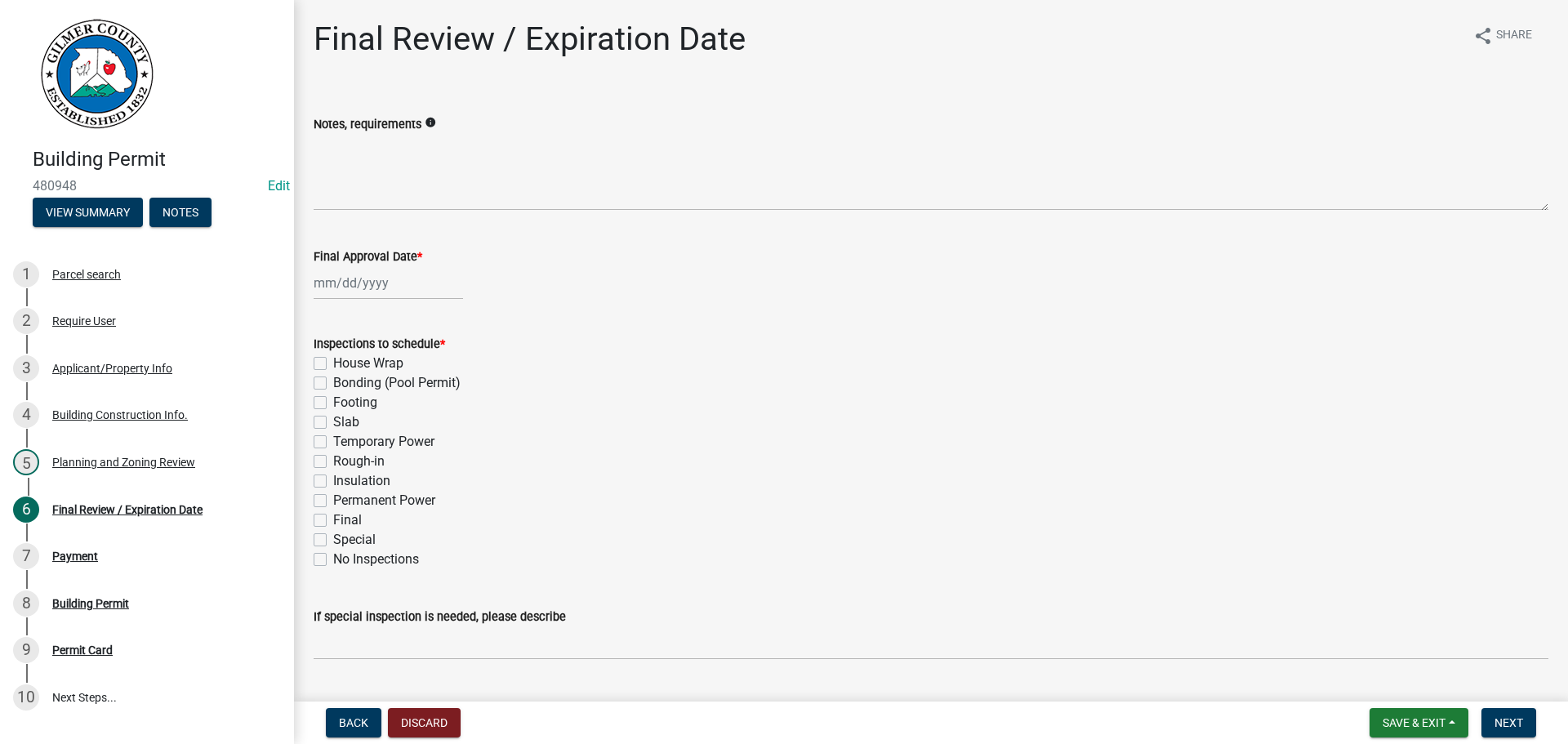
click at [353, 403] on label "Footing" at bounding box center [355, 402] width 44 height 19
click at [344, 403] on input "Footing" at bounding box center [339, 398] width 11 height 11
checkbox input "true"
checkbox input "false"
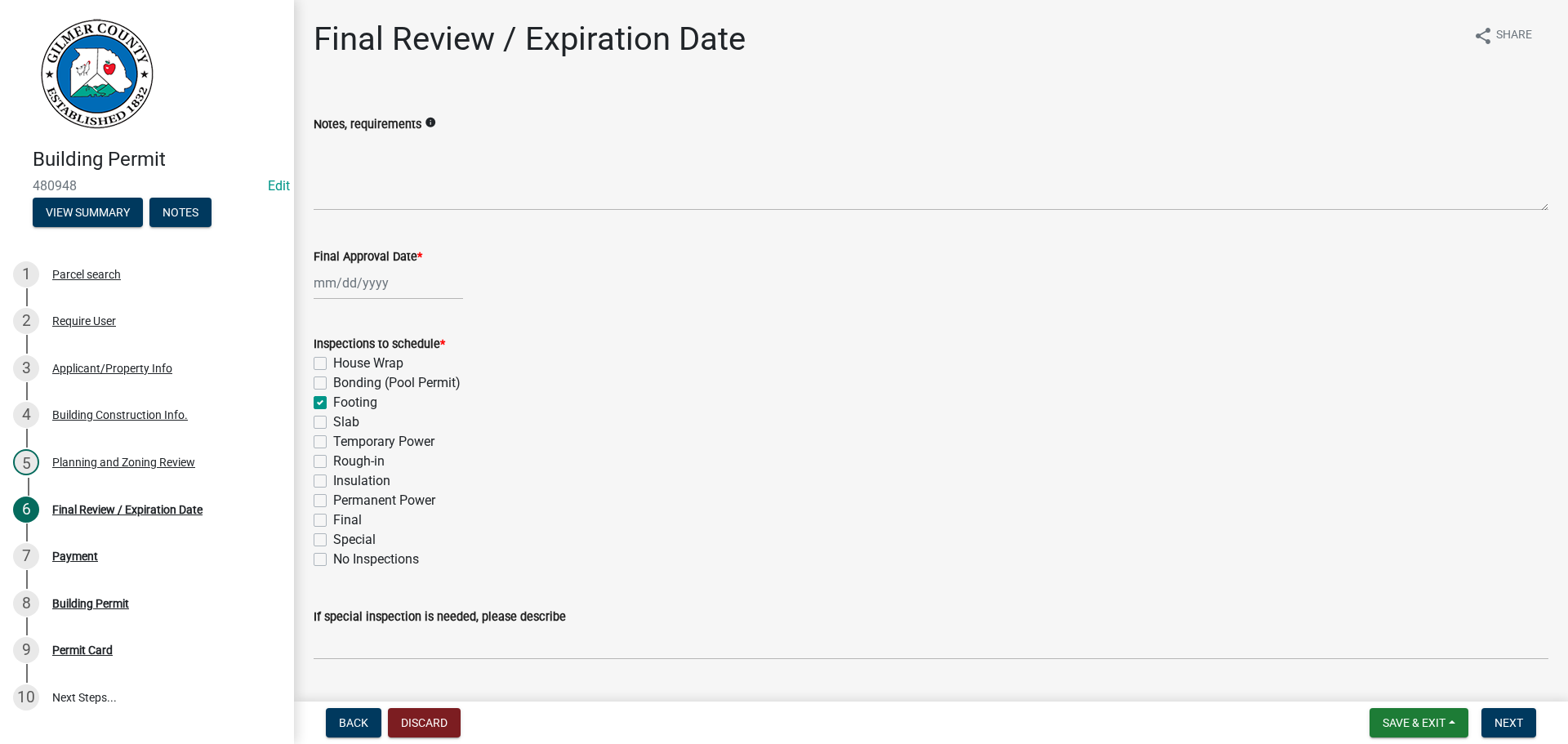
checkbox input "true"
checkbox input "false"
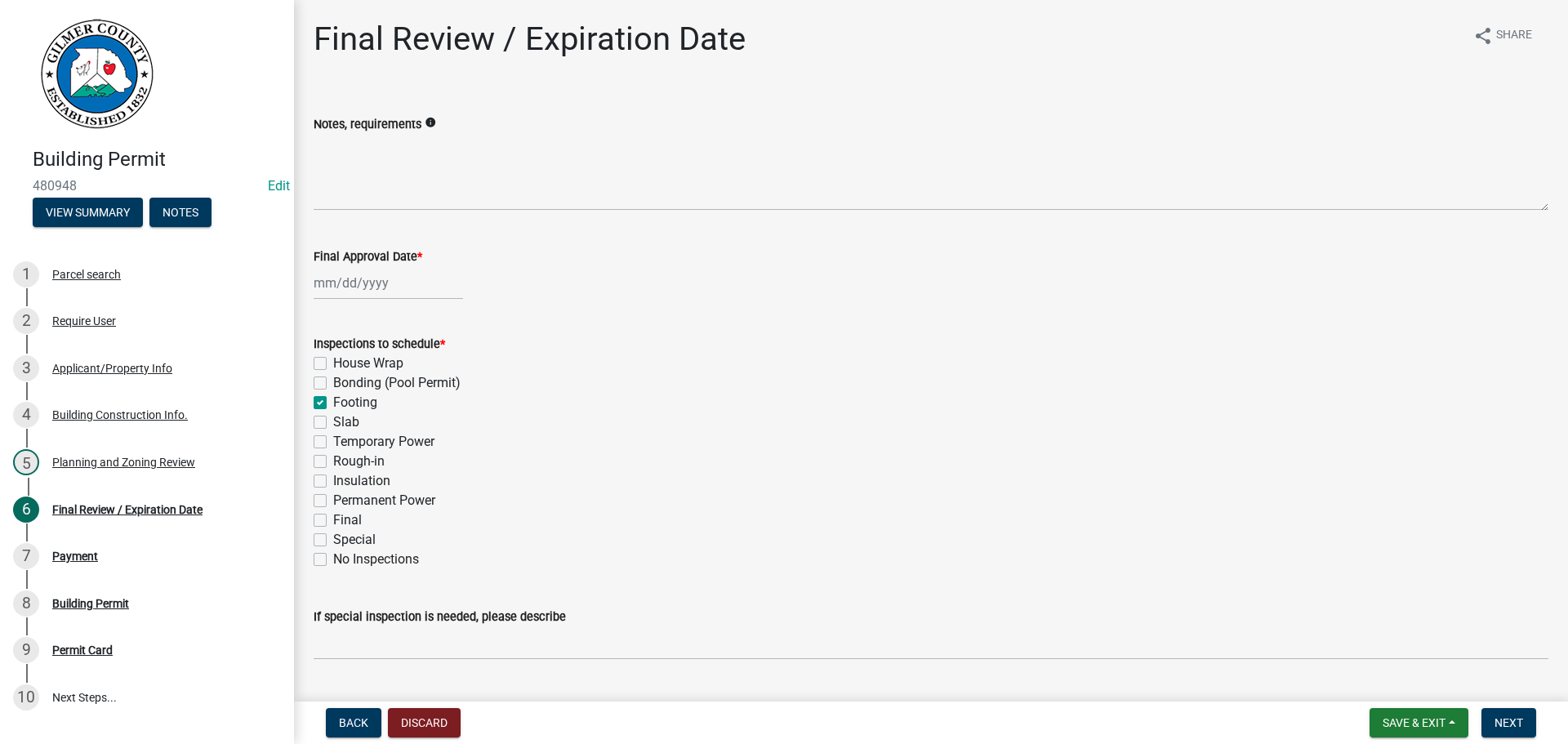
checkbox input "false"
click at [347, 420] on label "Slab" at bounding box center [346, 421] width 26 height 19
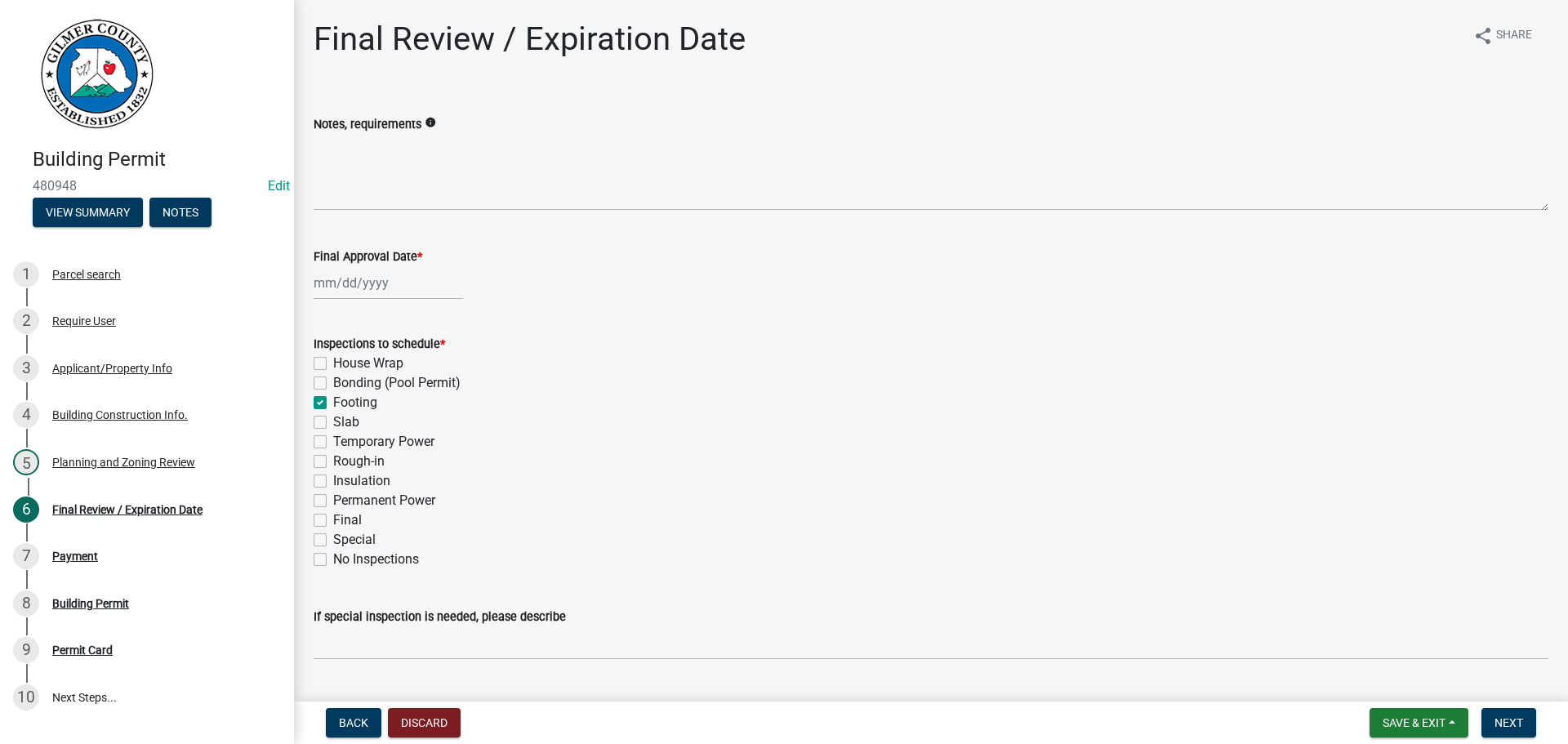
click at [344, 420] on input "Slab" at bounding box center [339, 417] width 11 height 11
checkbox input "true"
checkbox input "false"
checkbox input "true"
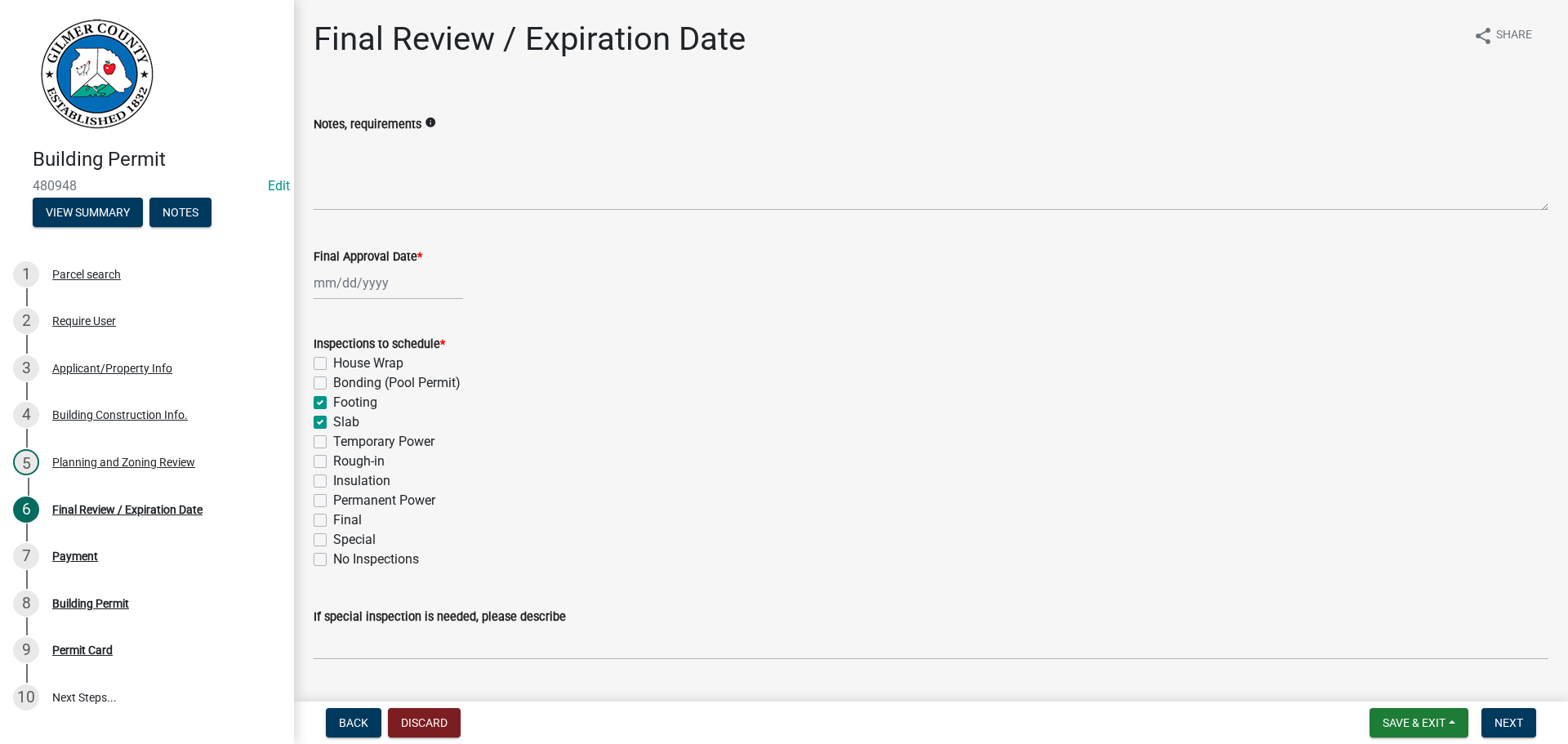
checkbox input "true"
checkbox input "false"
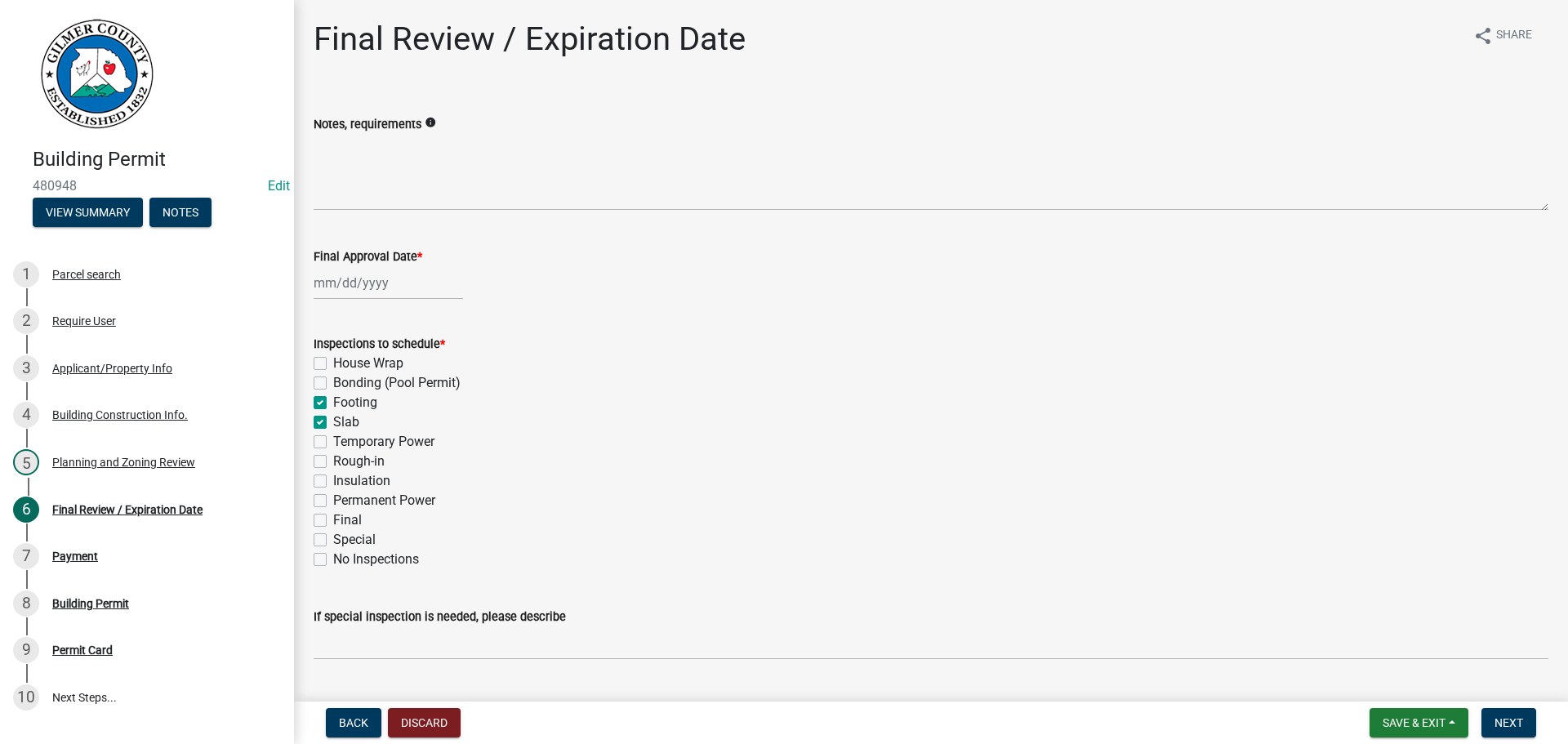
checkbox input "false"
click at [362, 456] on label "Rough-in" at bounding box center [360, 461] width 52 height 19
click at [344, 456] on input "Rough-in" at bounding box center [339, 456] width 11 height 11
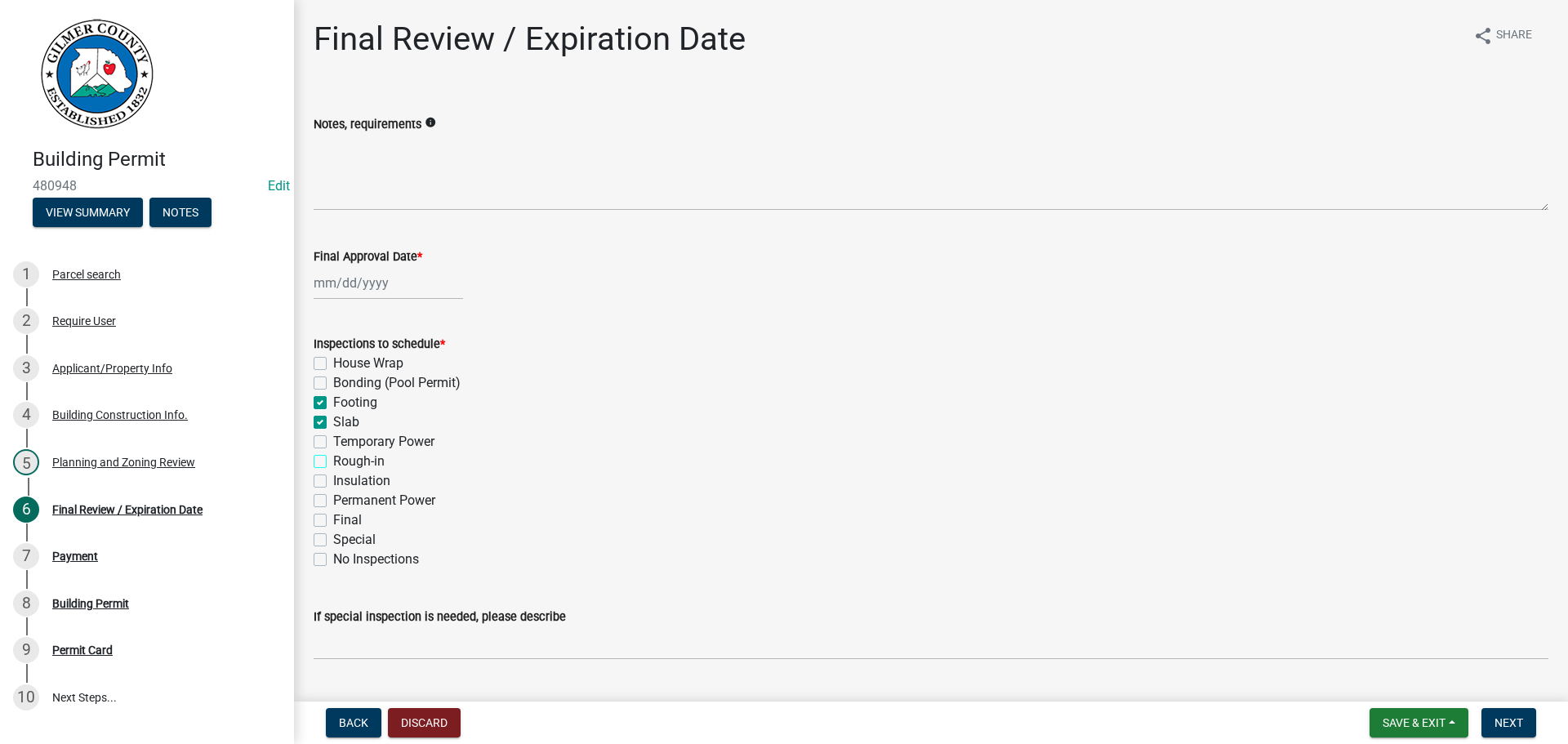
checkbox input "true"
checkbox input "false"
checkbox input "true"
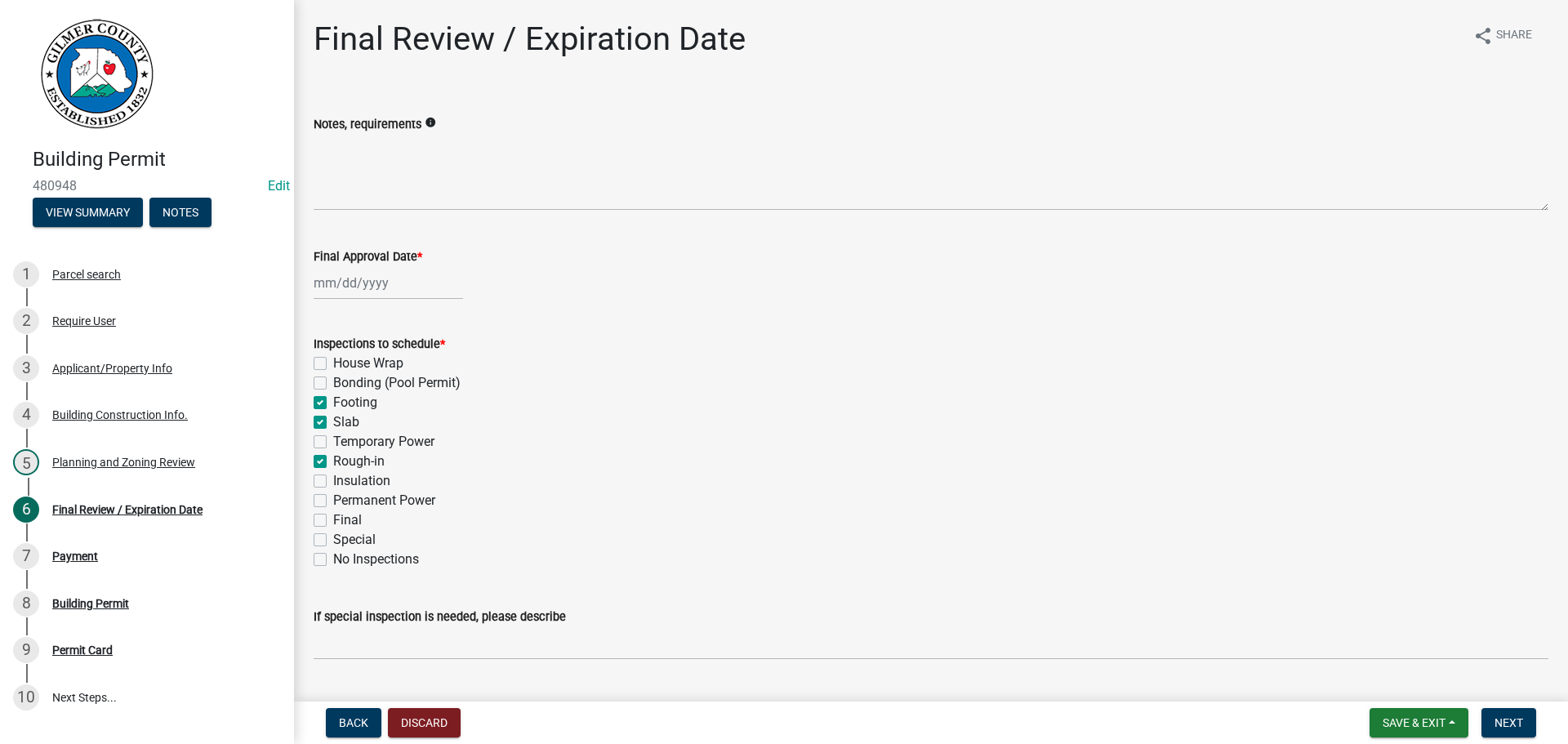
checkbox input "false"
checkbox input "true"
checkbox input "false"
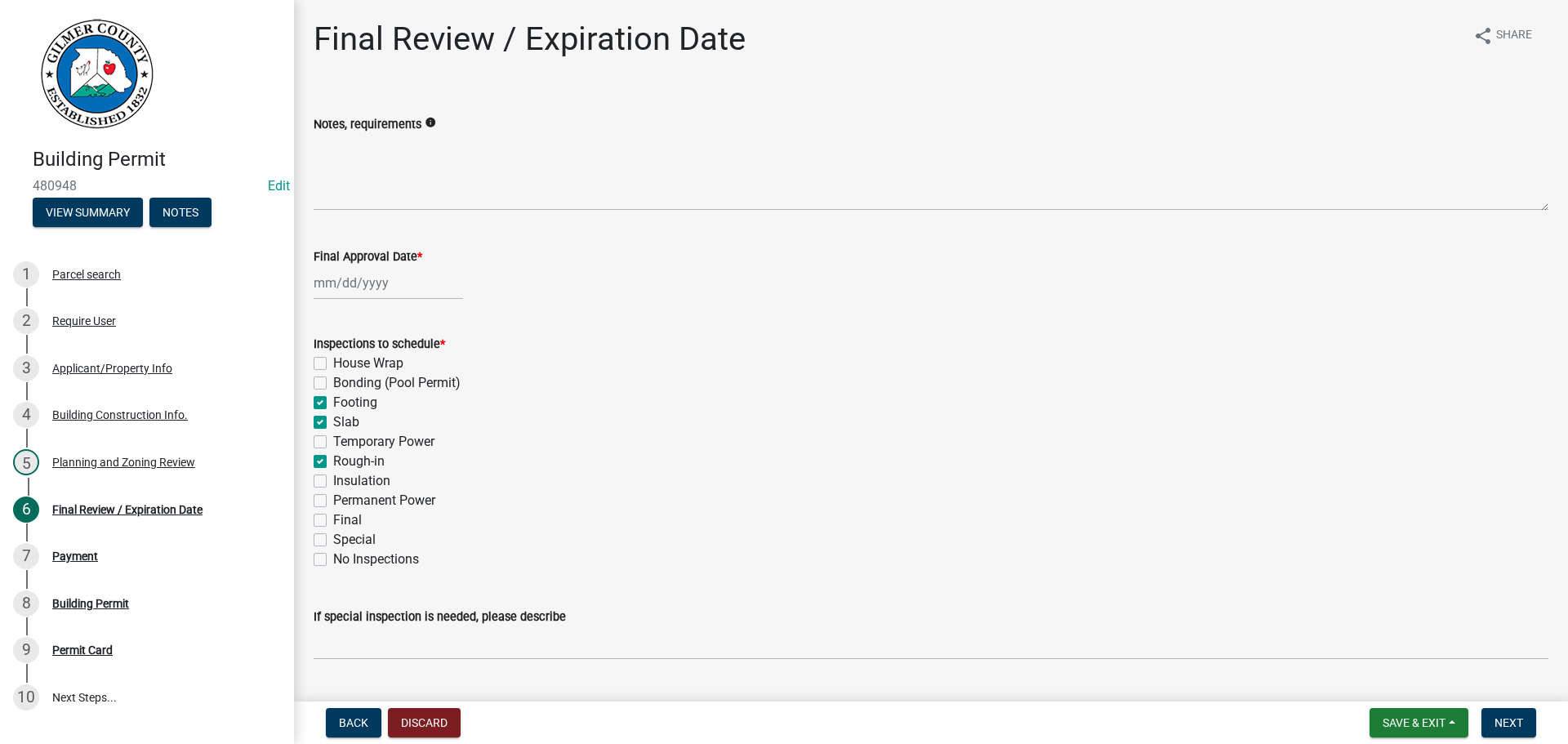
checkbox input "false"
click at [374, 480] on label "Insulation" at bounding box center [362, 481] width 57 height 19
click at [344, 480] on input "Insulation" at bounding box center [339, 476] width 11 height 11
checkbox input "true"
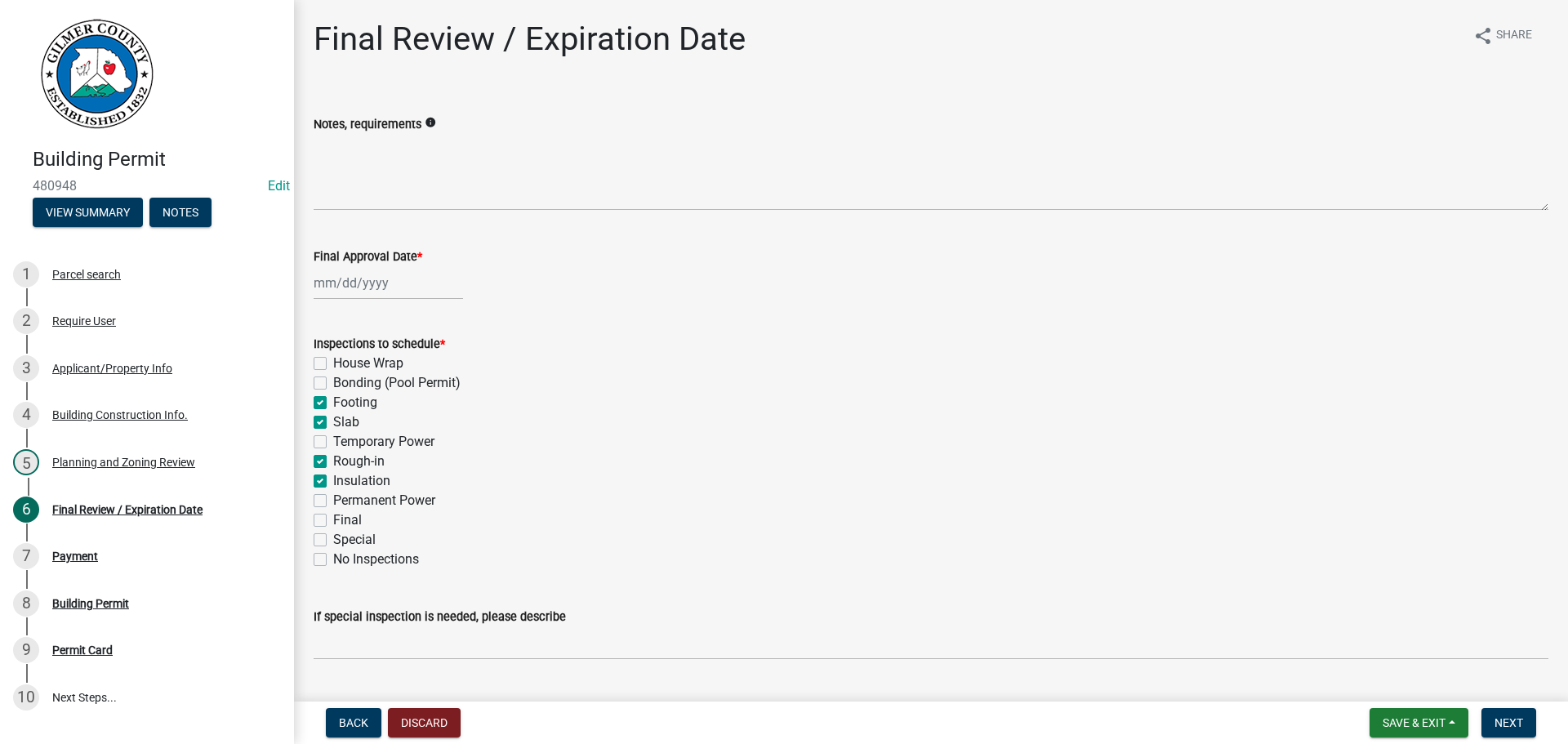
checkbox input "false"
checkbox input "true"
checkbox input "false"
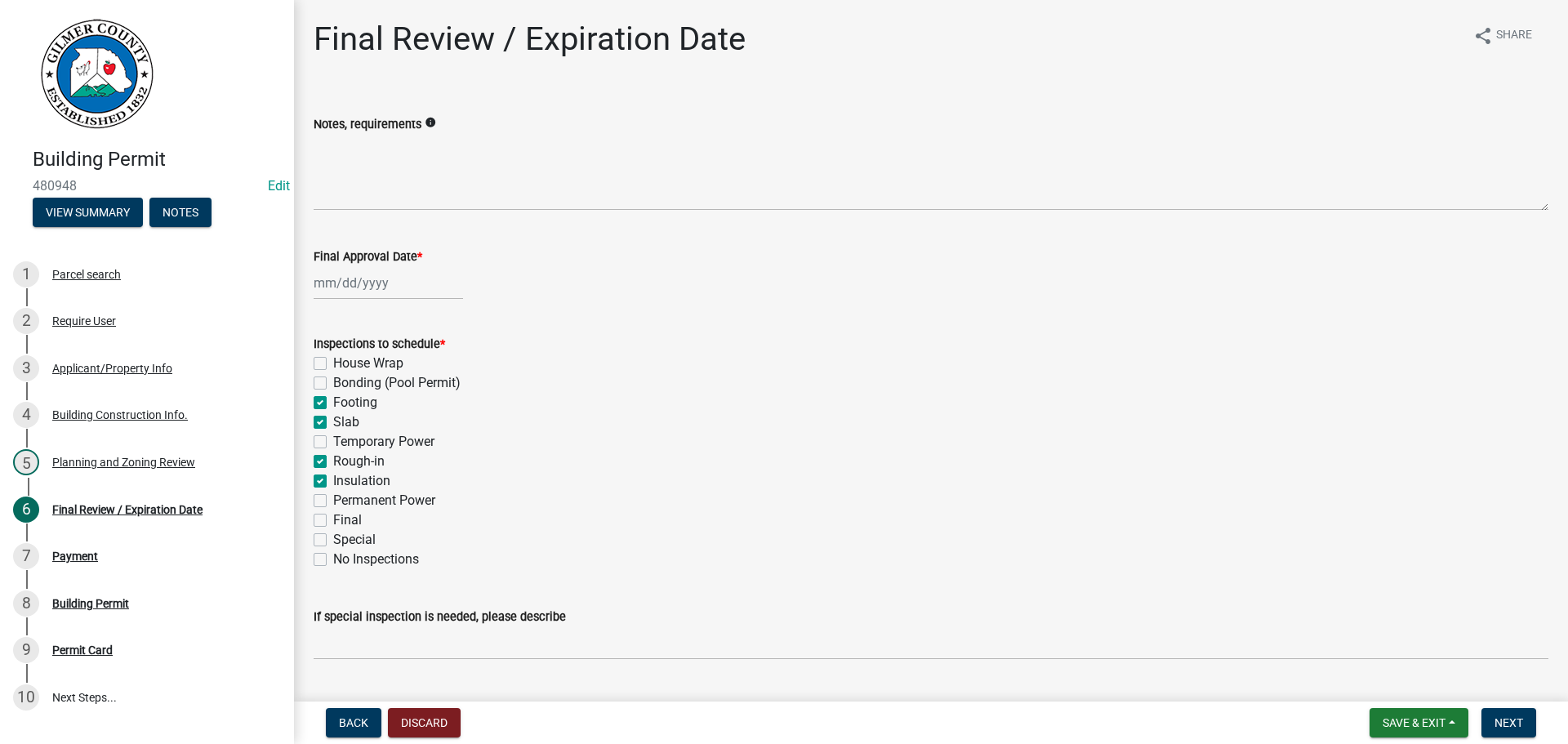
checkbox input "true"
checkbox input "false"
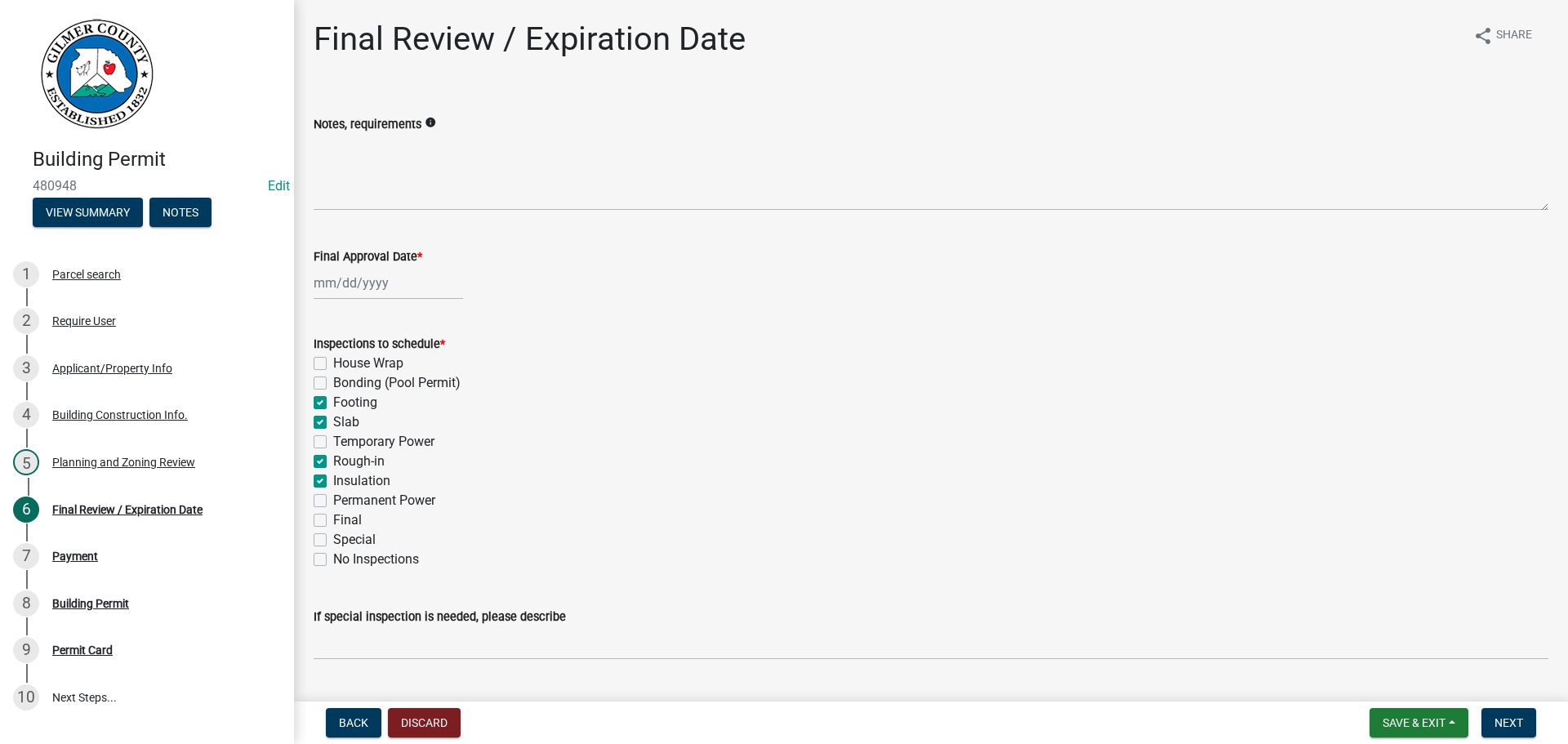
checkbox input "false"
click at [366, 476] on label "Insulation" at bounding box center [362, 481] width 57 height 19
click at [344, 476] on input "Insulation" at bounding box center [339, 476] width 11 height 11
click at [361, 494] on label "Permanent Power" at bounding box center [385, 500] width 102 height 19
click at [344, 494] on input "Permanent Power" at bounding box center [339, 496] width 11 height 11
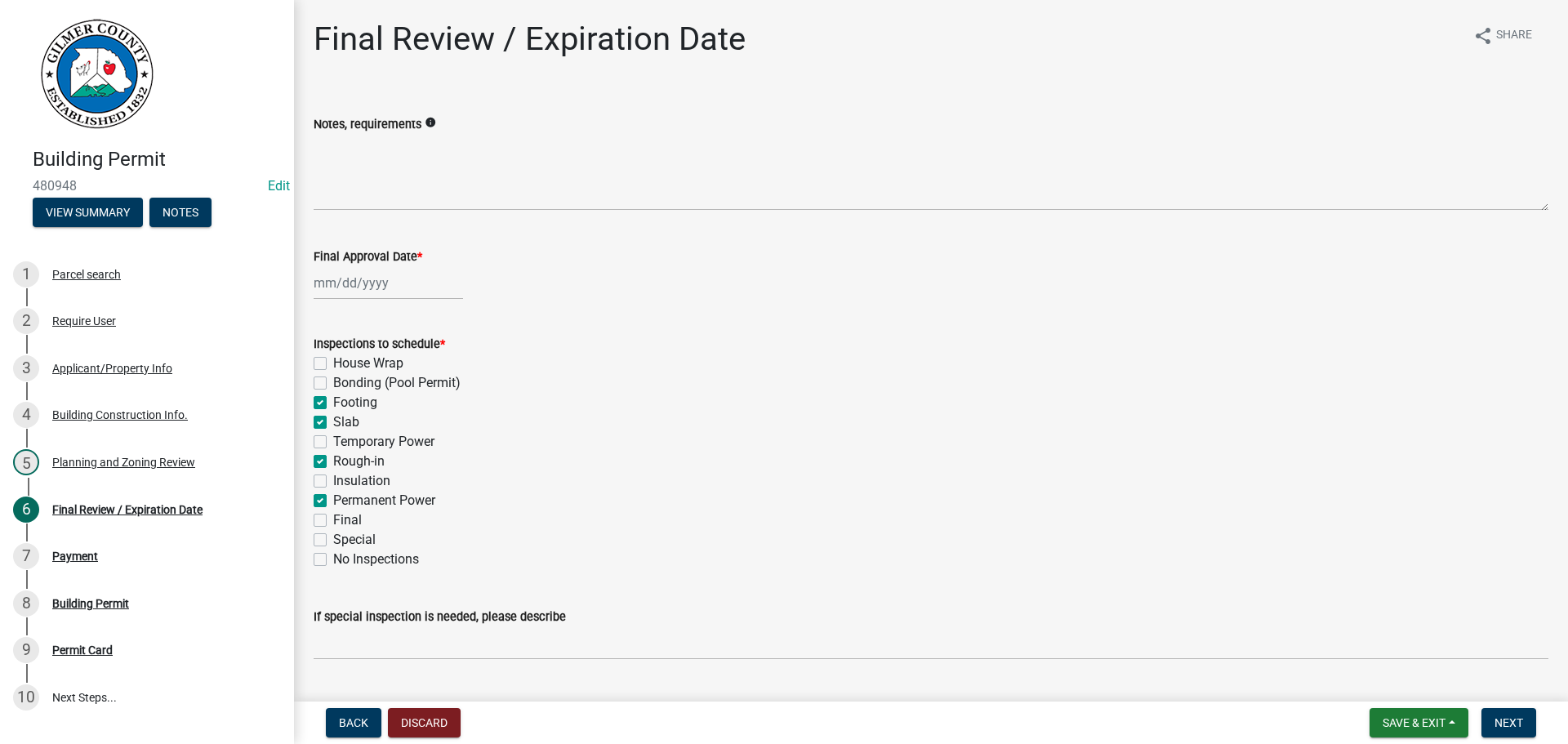
click at [350, 524] on label "Final" at bounding box center [348, 519] width 28 height 19
click at [344, 521] on input "Final" at bounding box center [339, 515] width 11 height 11
click at [375, 280] on div at bounding box center [388, 283] width 150 height 33
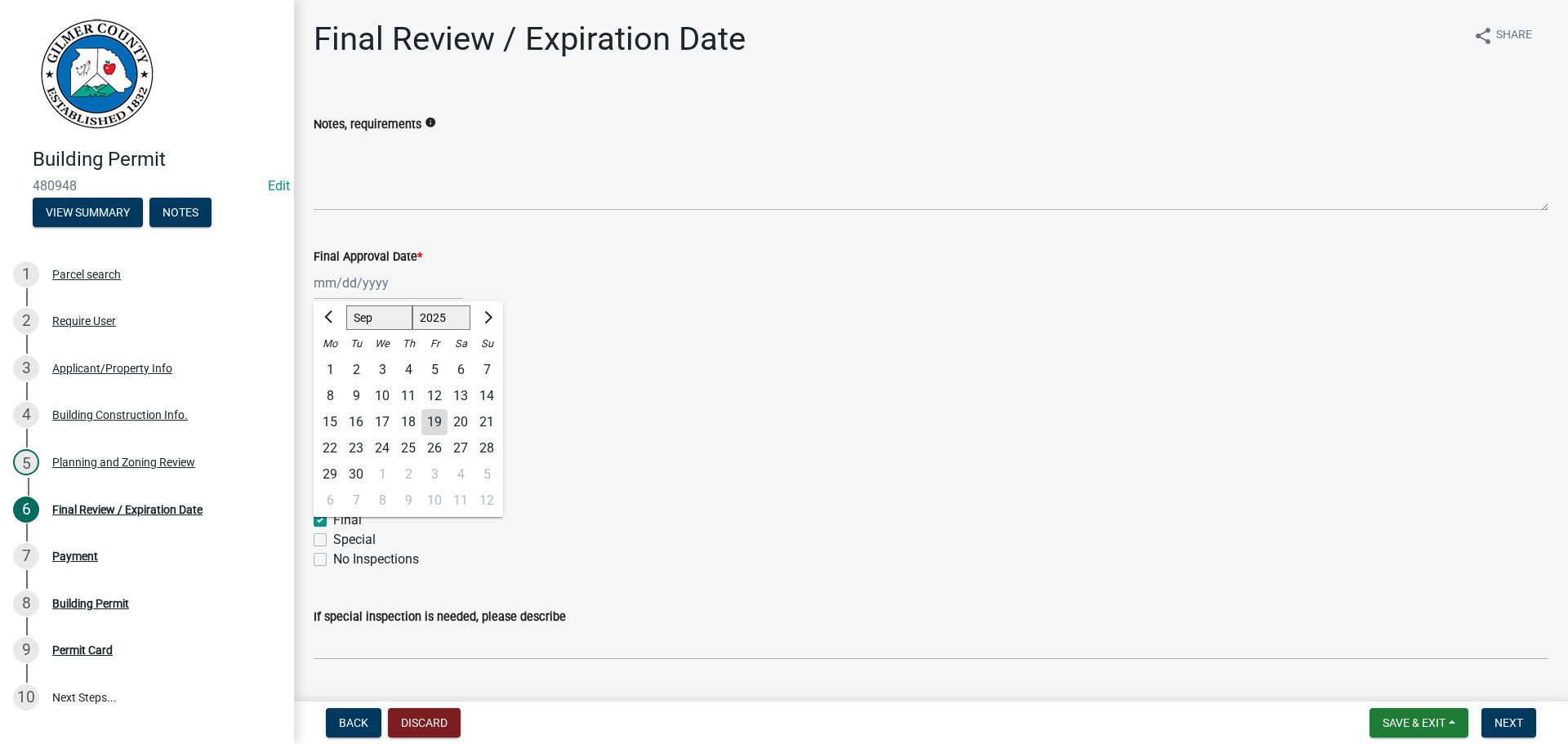
click at [441, 424] on div "19" at bounding box center [434, 421] width 26 height 26
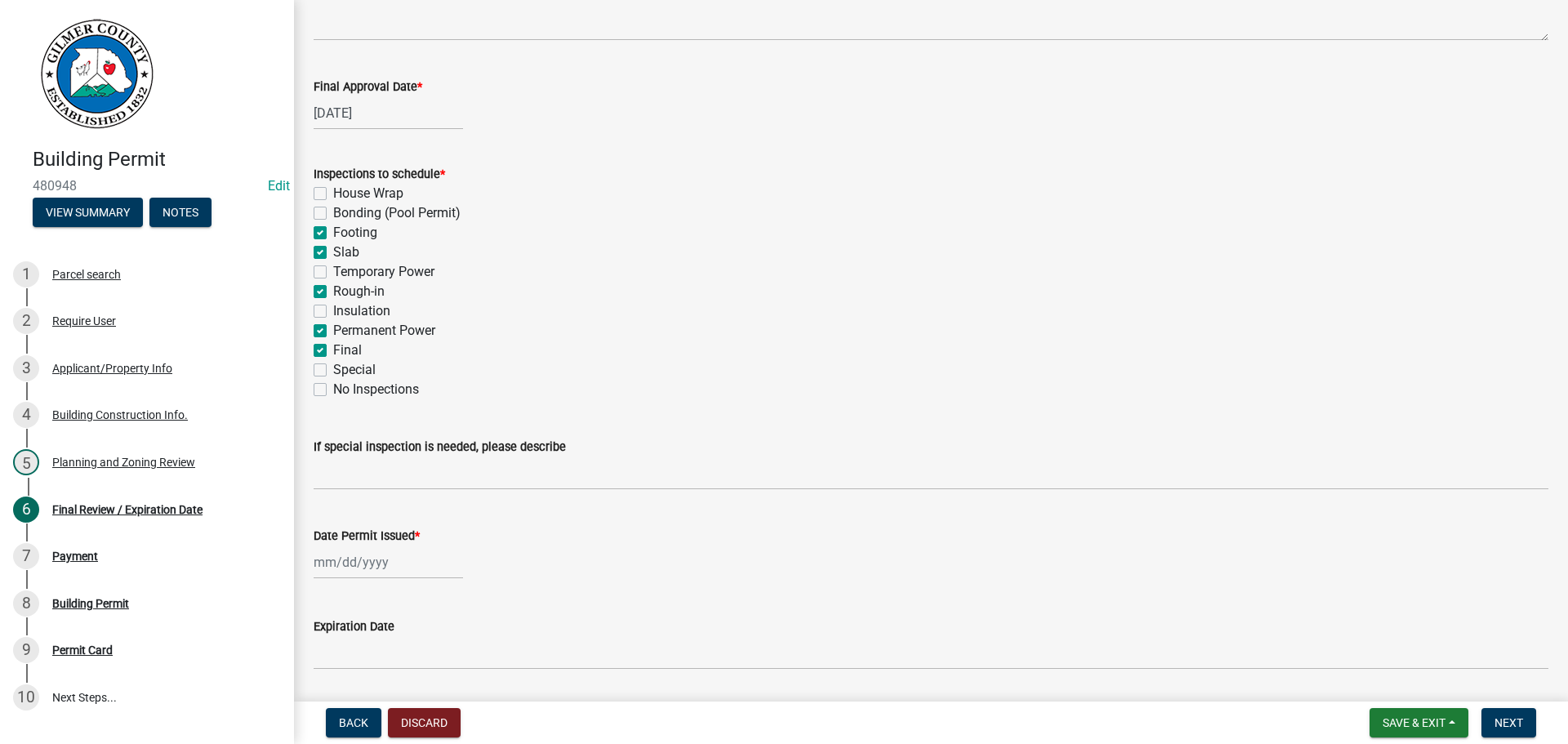
scroll to position [327, 0]
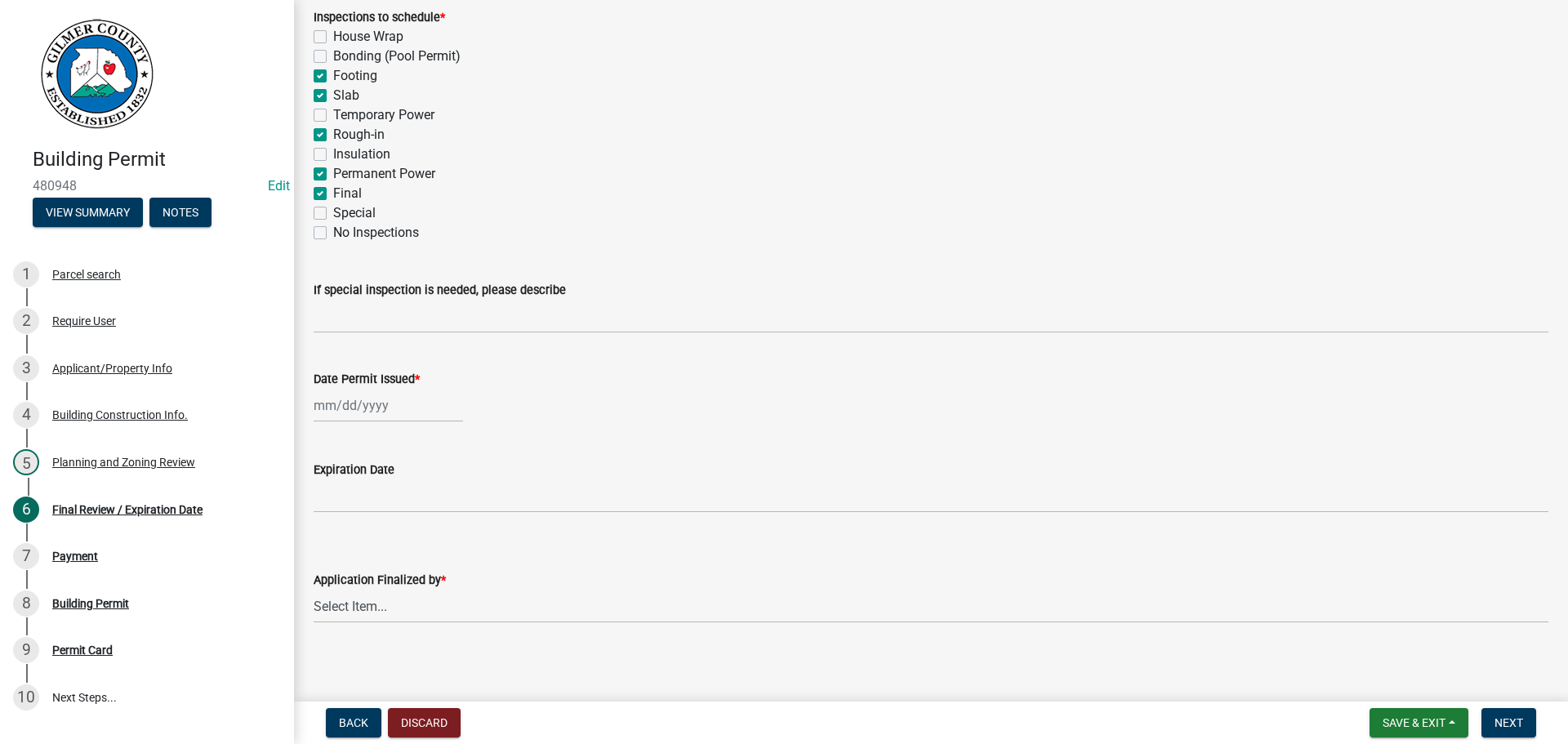
click at [369, 405] on div at bounding box center [388, 405] width 150 height 33
click at [436, 543] on div "19" at bounding box center [434, 544] width 26 height 26
click at [424, 628] on wm-data-entity-input "Application Finalized by * Select Item... [PERSON_NAME] [PERSON_NAME] [PERSON_N…" at bounding box center [931, 583] width 1235 height 110
click at [425, 609] on select "Select Item... [PERSON_NAME] [PERSON_NAME] [PERSON_NAME] [PERSON_NAME] [PERSON_…" at bounding box center [931, 606] width 1235 height 33
click at [314, 589] on select "Select Item... [PERSON_NAME] [PERSON_NAME] [PERSON_NAME] [PERSON_NAME] [PERSON_…" at bounding box center [931, 606] width 1235 height 33
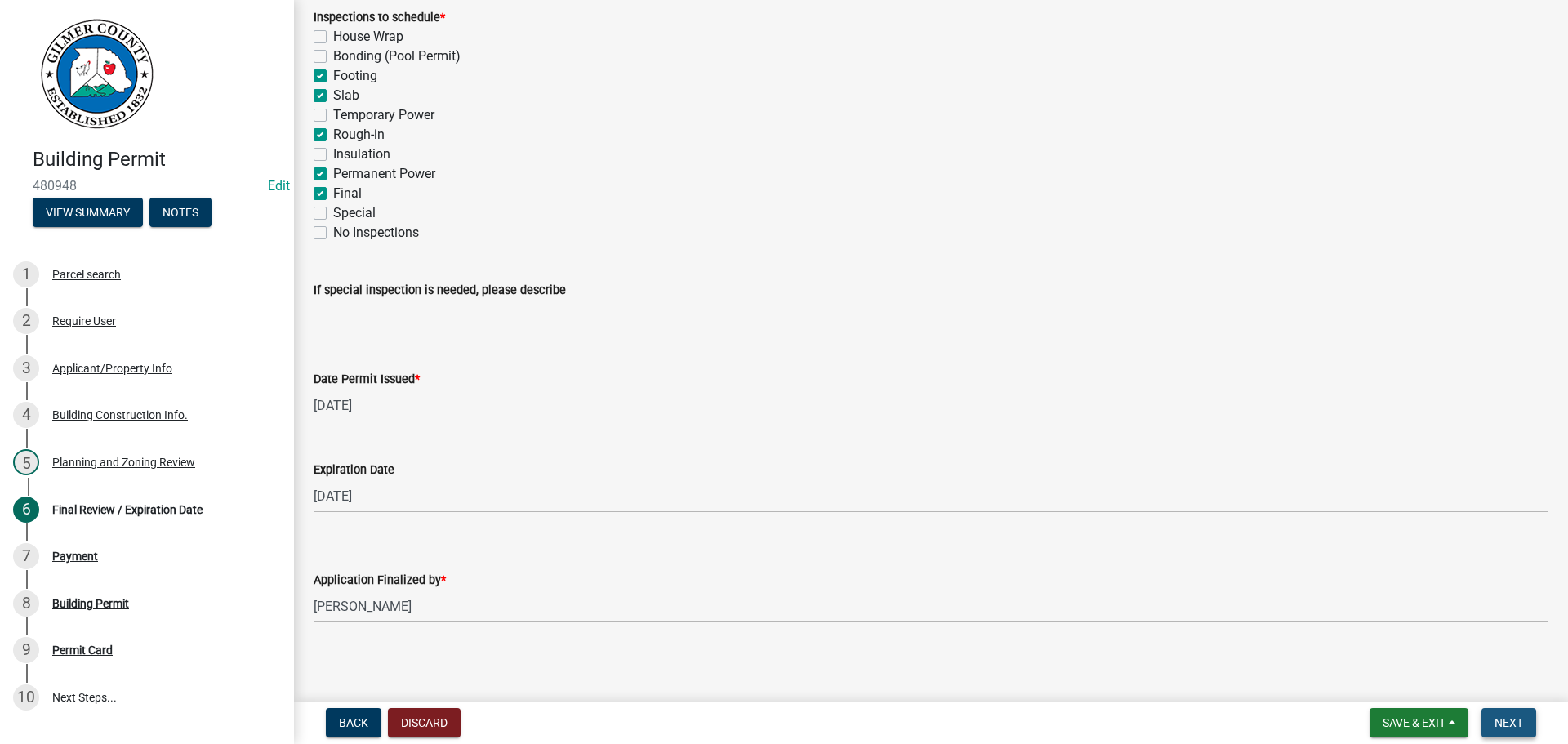
click at [1519, 715] on button "Next" at bounding box center [1509, 722] width 54 height 29
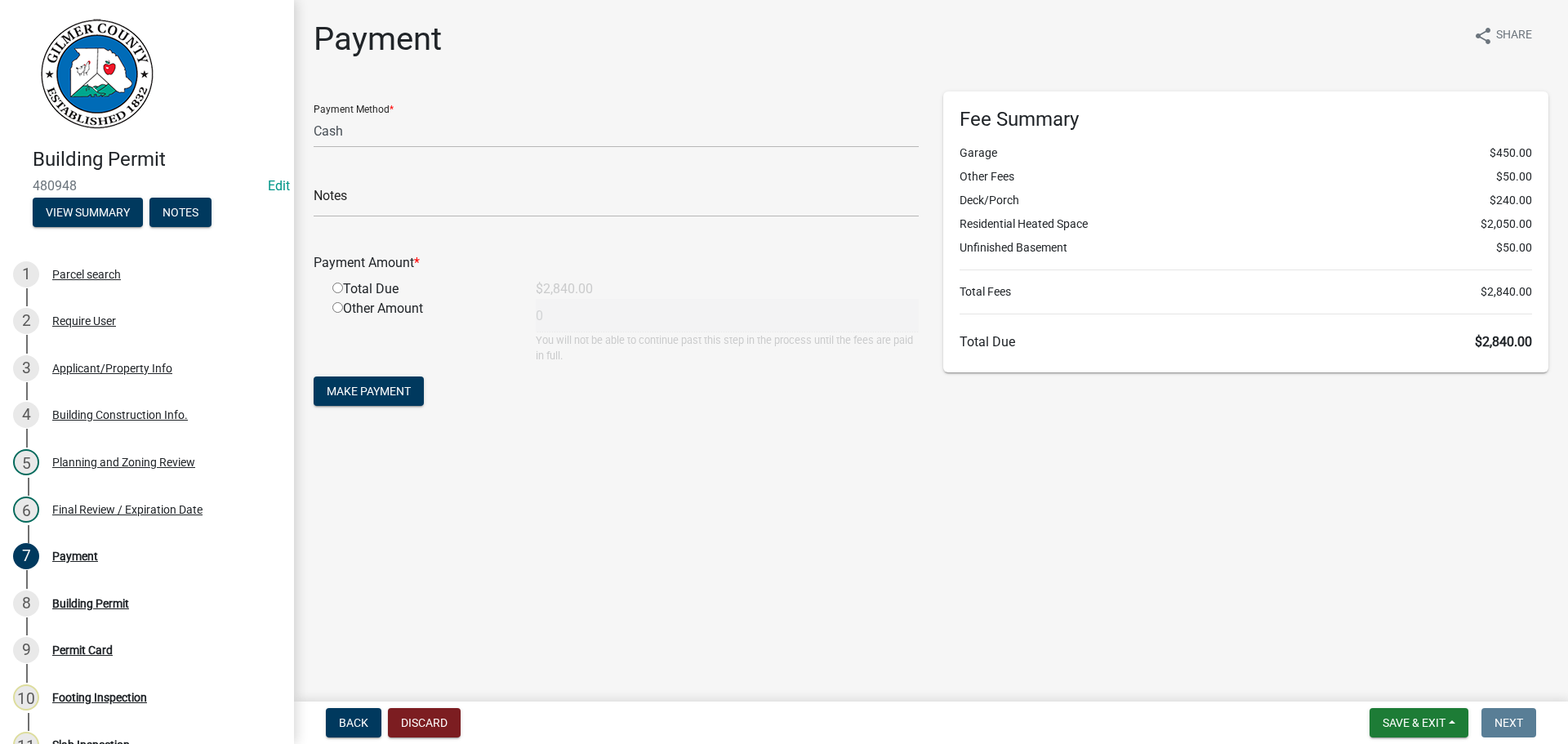
click at [383, 150] on form "Payment Method * Credit Card POS Check Cash Notes Payment Amount * Total Due $2…" at bounding box center [616, 250] width 605 height 318
drag, startPoint x: 376, startPoint y: 129, endPoint x: 379, endPoint y: 140, distance: 11.4
click at [376, 129] on select "Credit Card POS Check Cash" at bounding box center [616, 131] width 605 height 33
click at [314, 115] on select "Credit Card POS Check Cash" at bounding box center [616, 131] width 605 height 33
click at [398, 195] on input "text" at bounding box center [616, 201] width 605 height 33
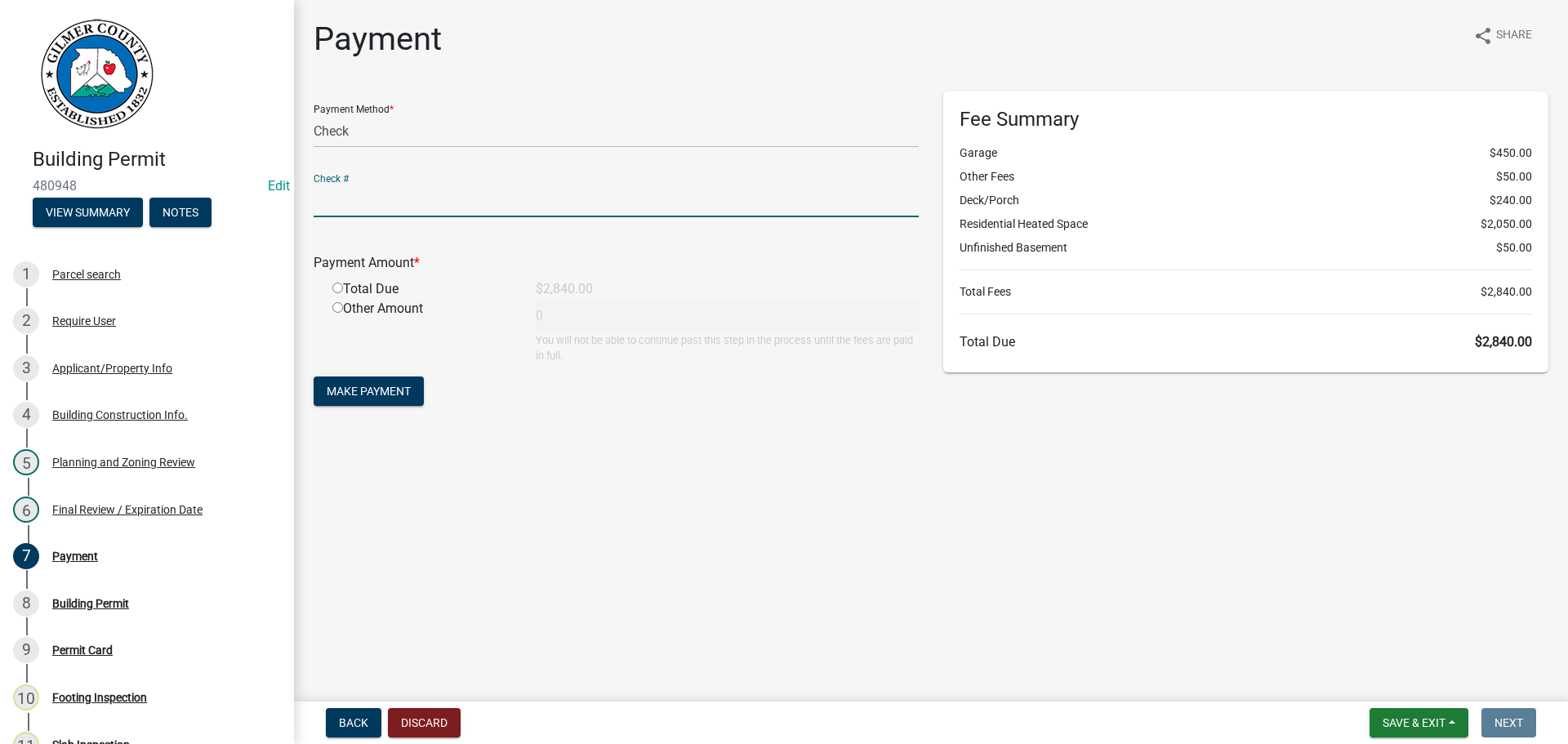
click at [340, 289] on input "radio" at bounding box center [338, 288] width 11 height 11
click at [510, 178] on div "Check #" at bounding box center [616, 188] width 605 height 56
click at [512, 196] on input "text" at bounding box center [616, 201] width 605 height 33
click at [391, 376] on form "Payment Method * Credit Card POS Check Cash Check # 1128 Payment Amount * Total…" at bounding box center [616, 250] width 605 height 318
click at [393, 388] on span "Make Payment" at bounding box center [369, 391] width 84 height 13
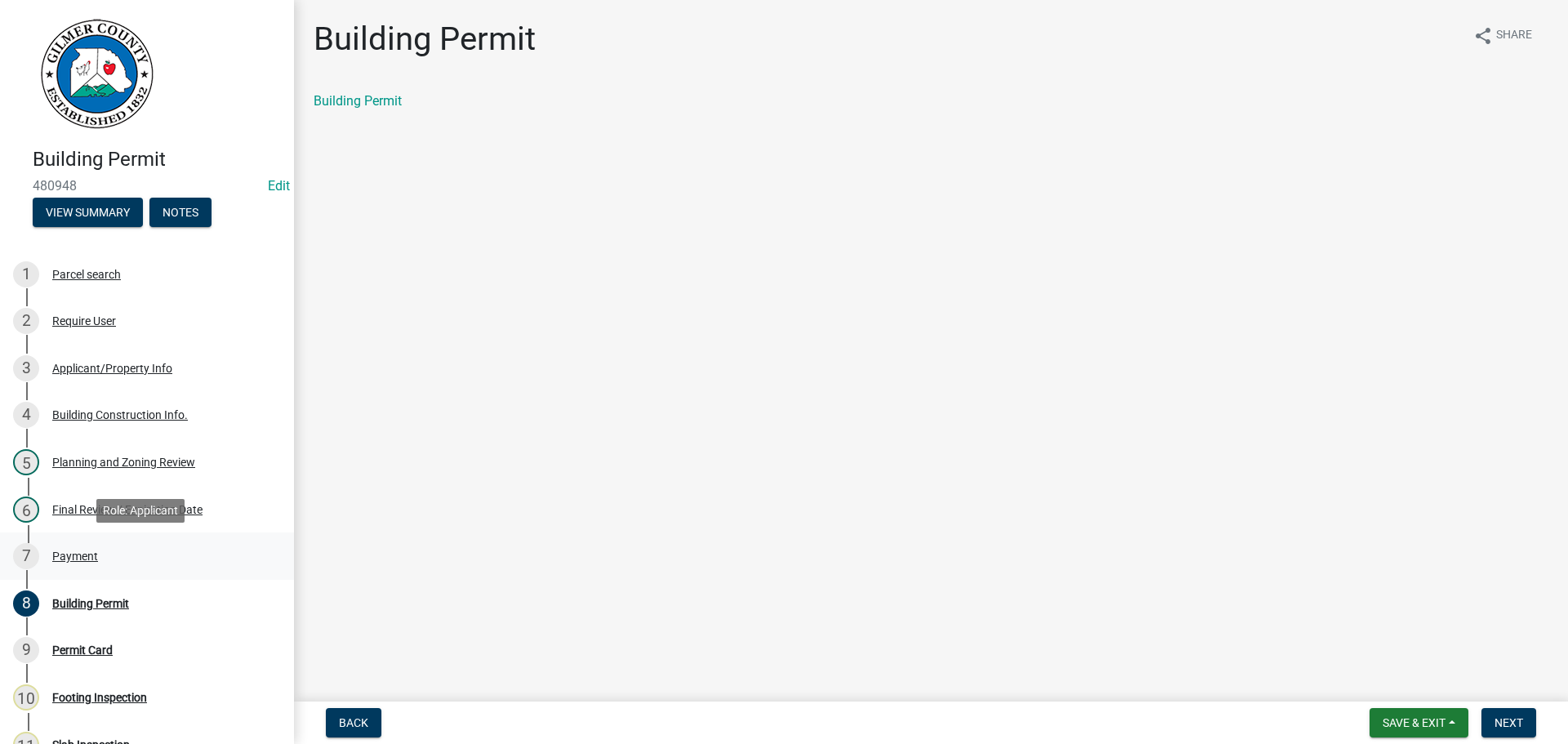
click at [76, 563] on div "7 Payment" at bounding box center [140, 556] width 255 height 26
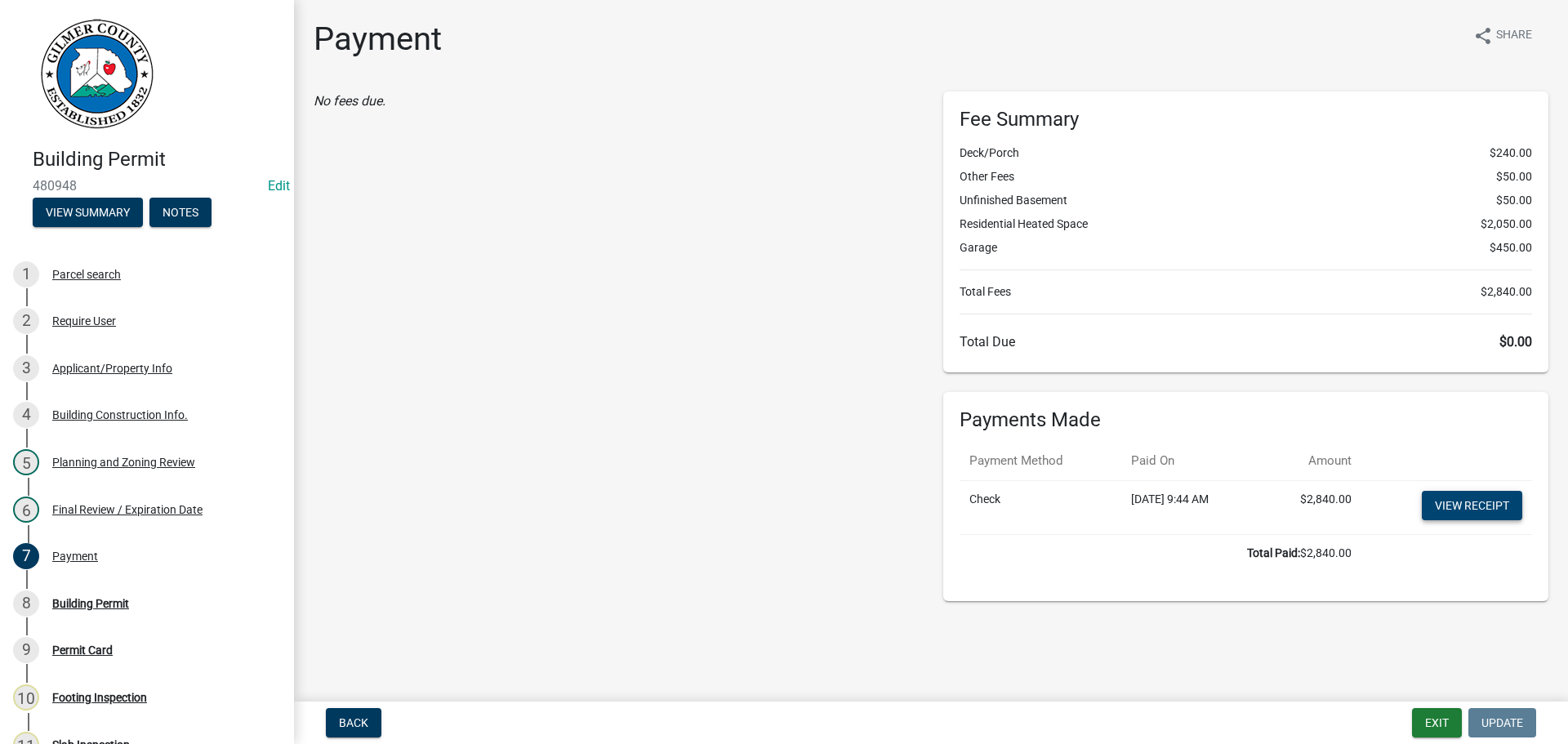
click at [1471, 510] on link "View receipt" at bounding box center [1473, 505] width 100 height 29
click at [106, 601] on div "Building Permit" at bounding box center [91, 604] width 77 height 12
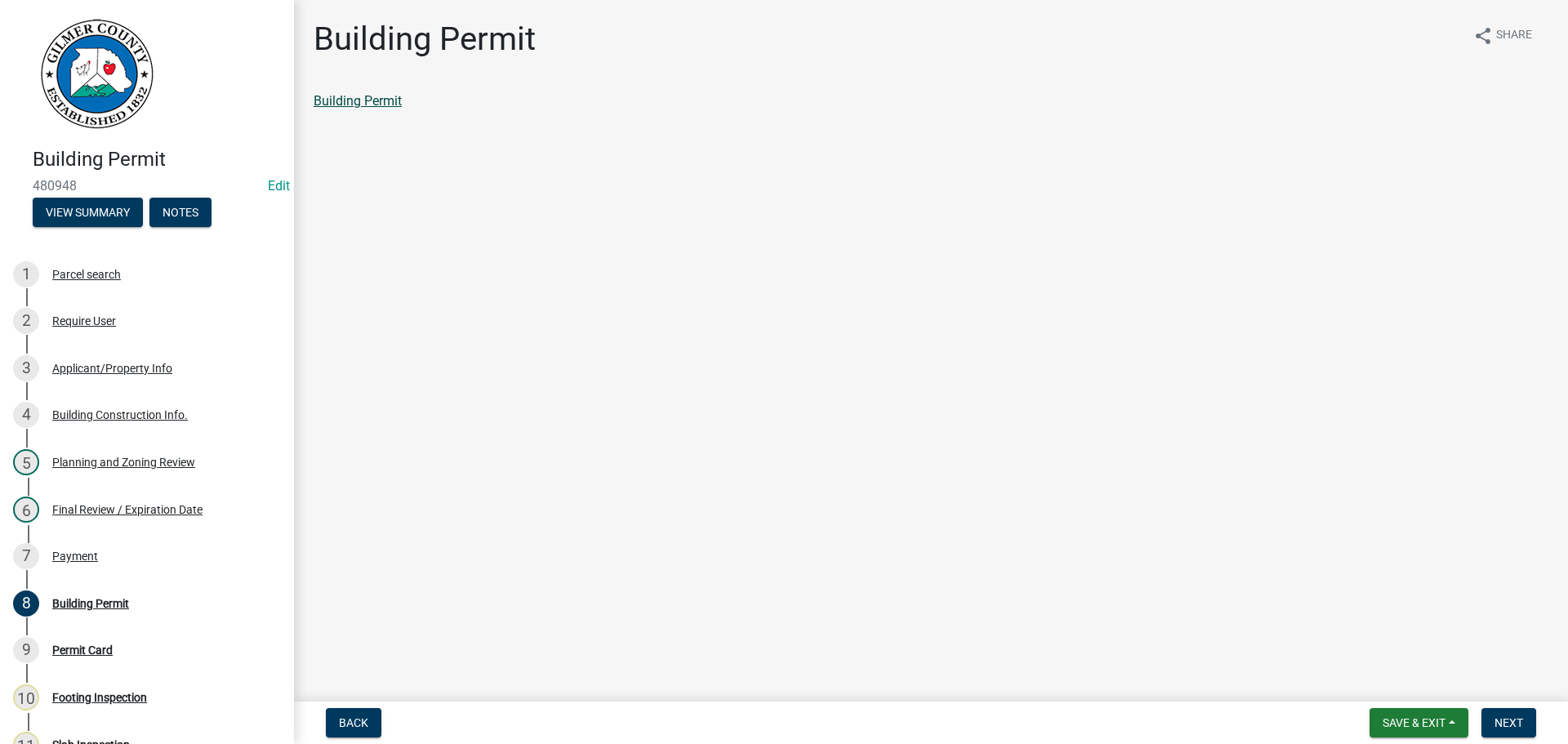
click at [343, 107] on link "Building Permit" at bounding box center [357, 100] width 88 height 16
click at [1528, 725] on button "Next" at bounding box center [1509, 722] width 54 height 29
click at [365, 101] on link "Permit Card" at bounding box center [347, 100] width 68 height 16
click at [143, 425] on div "4 Building Construction Info." at bounding box center [140, 415] width 255 height 26
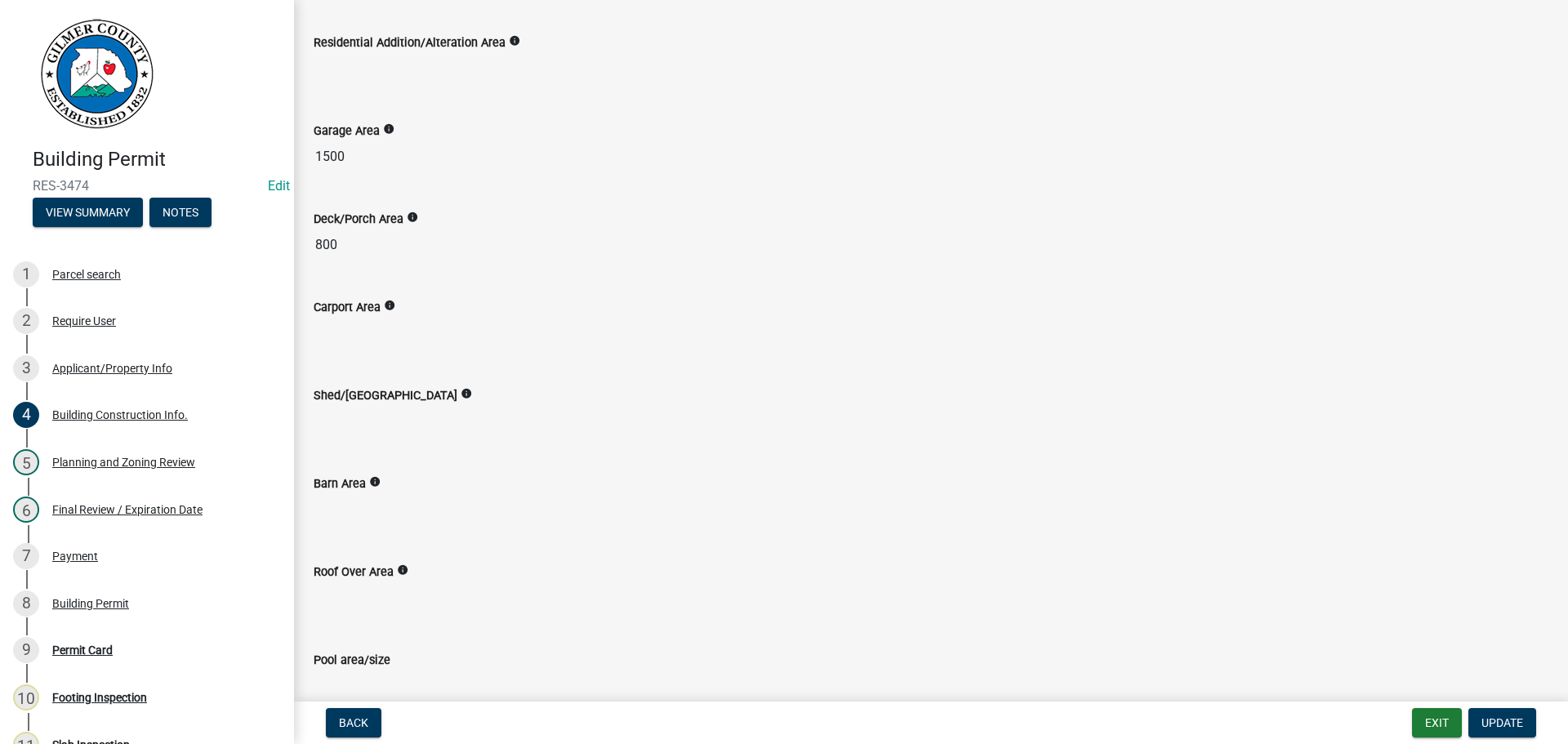
scroll to position [736, 0]
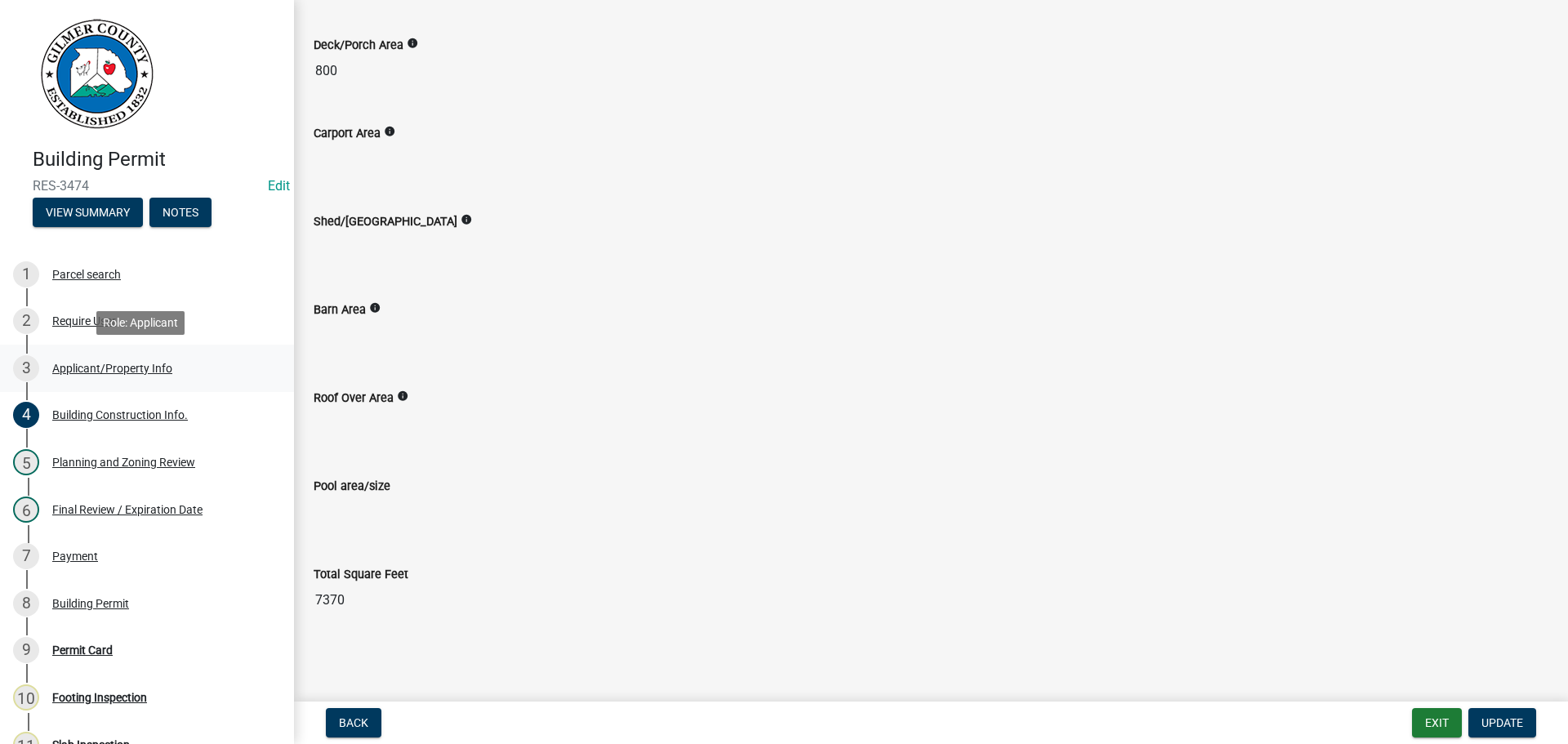
click at [92, 364] on div "Applicant/Property Info" at bounding box center [113, 369] width 120 height 12
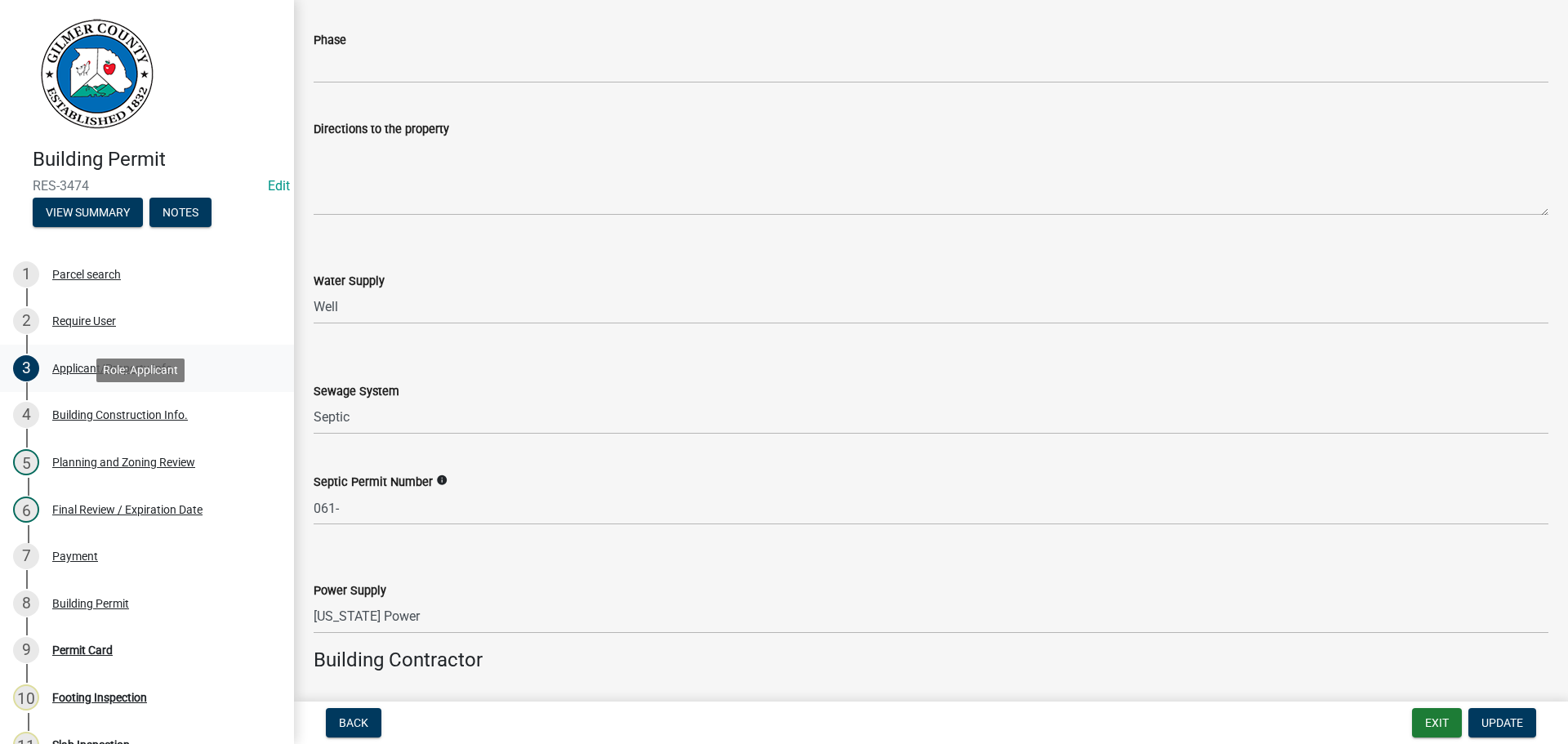
scroll to position [1711, 0]
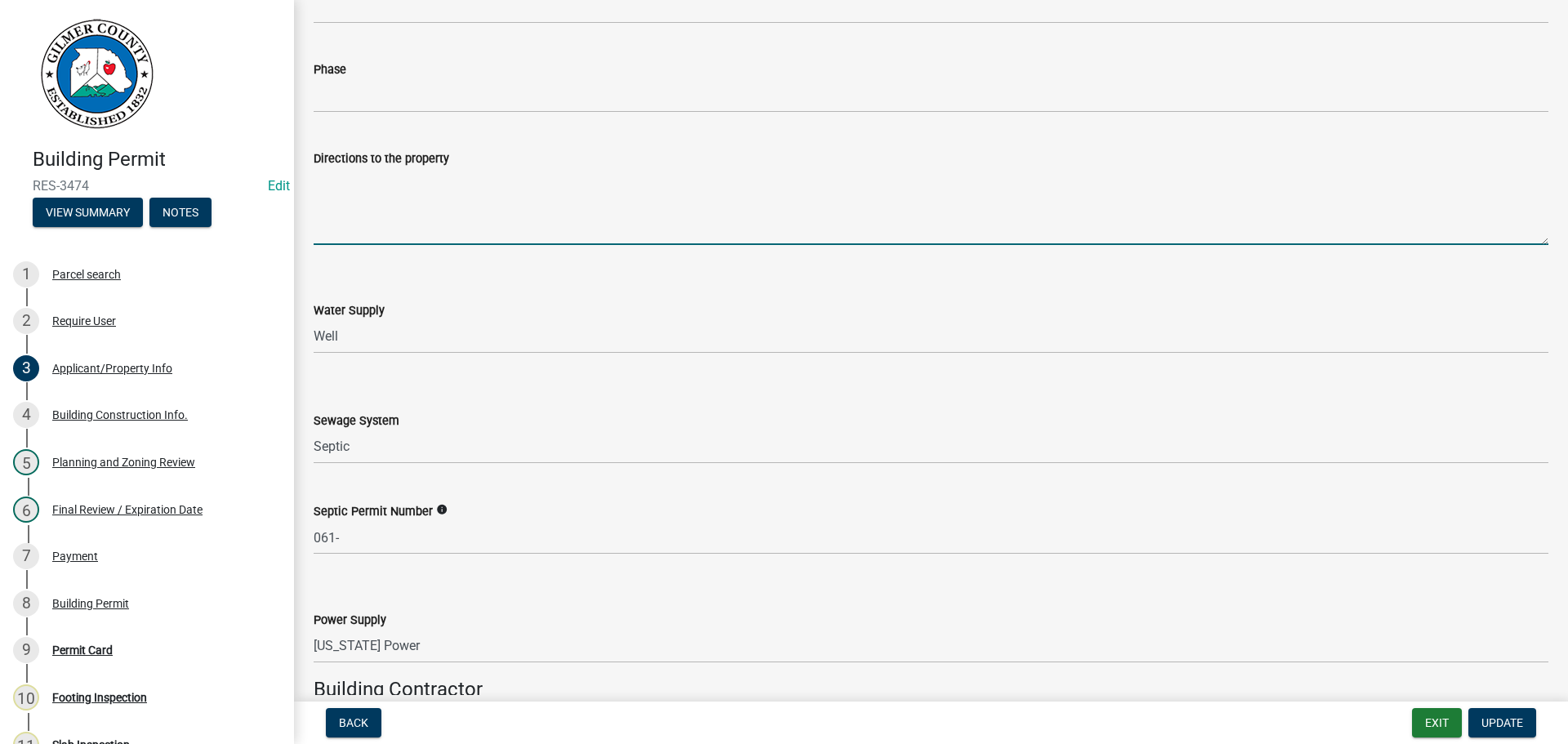
click at [485, 209] on textarea "Directions to the property" at bounding box center [931, 206] width 1235 height 77
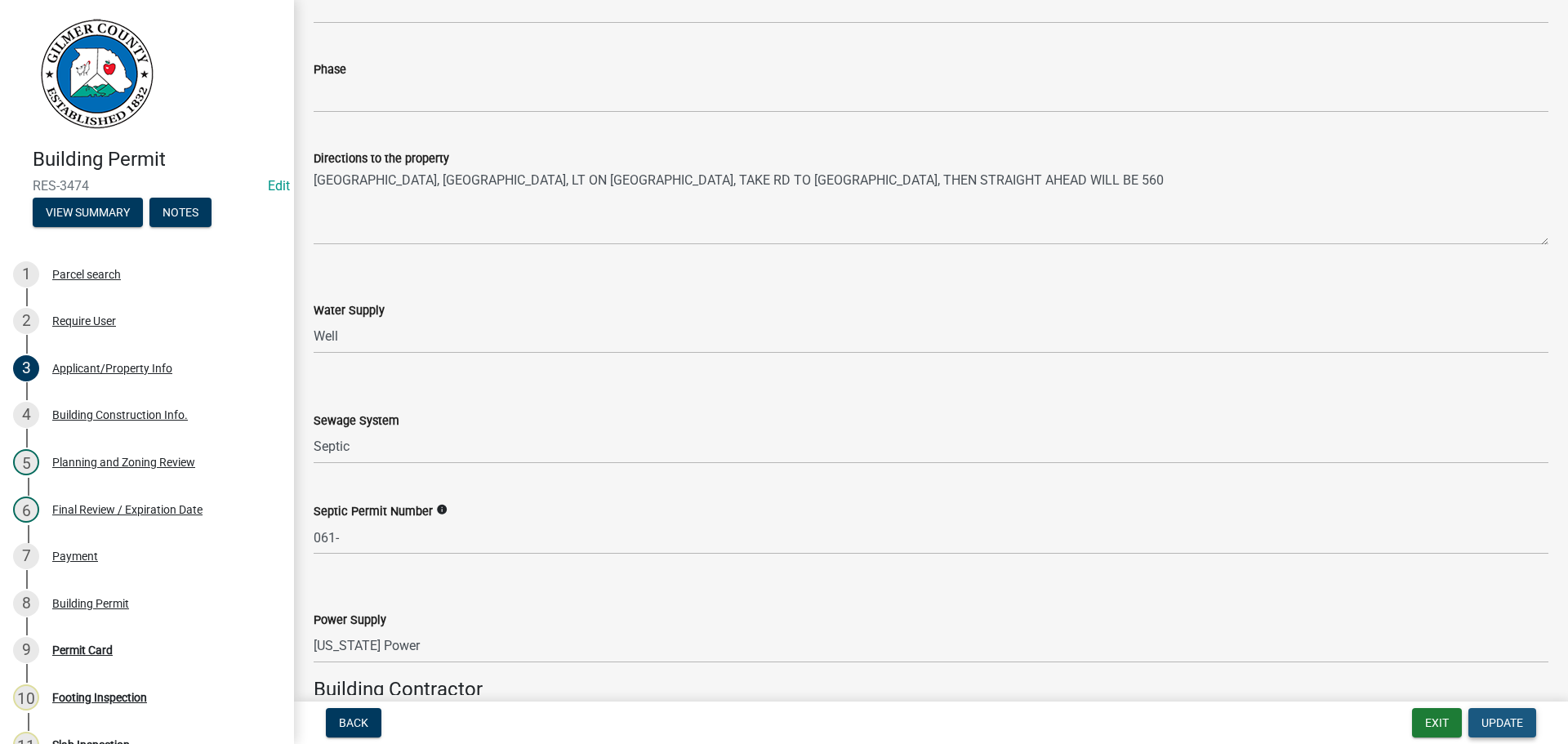
click at [1498, 721] on span "Update" at bounding box center [1503, 723] width 42 height 13
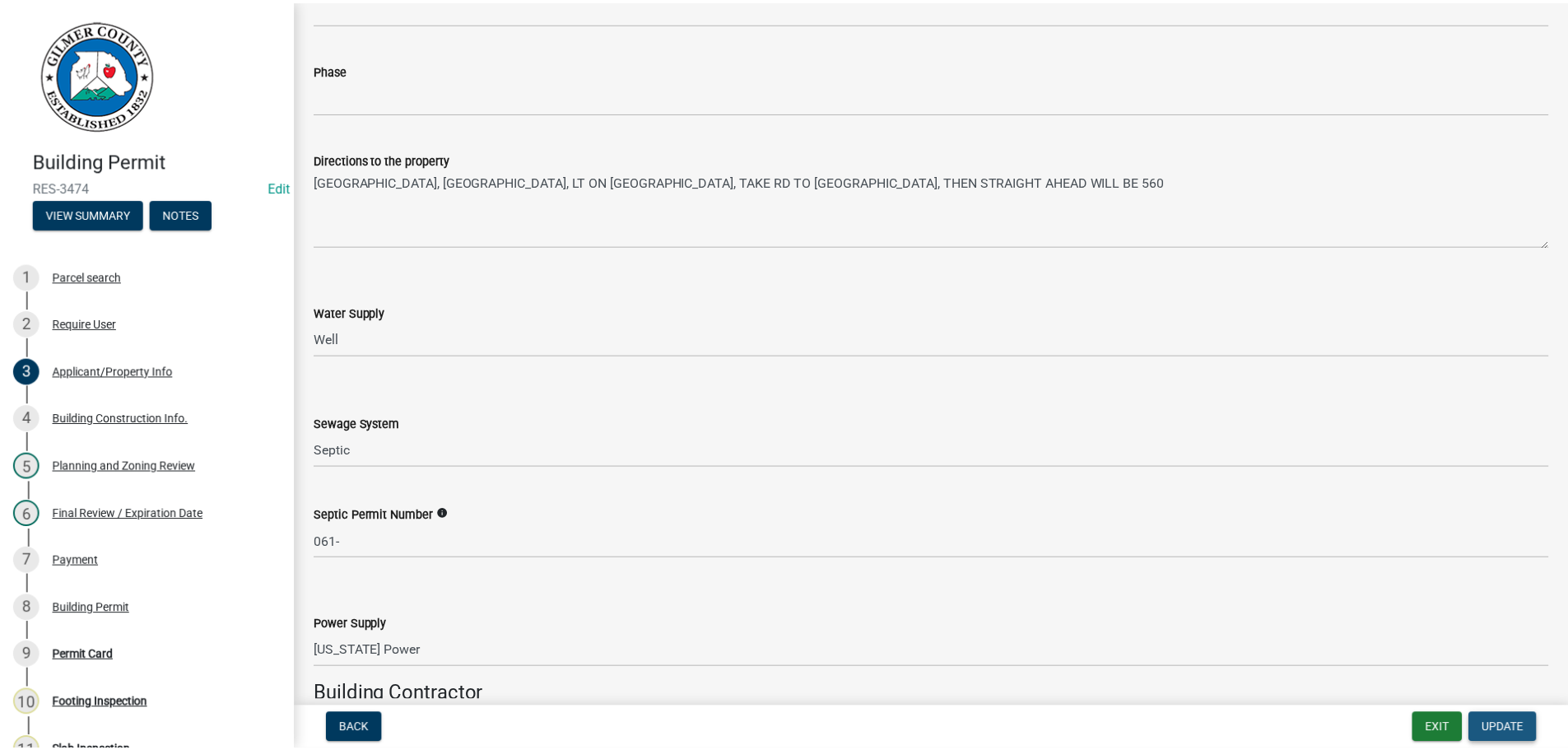
scroll to position [0, 0]
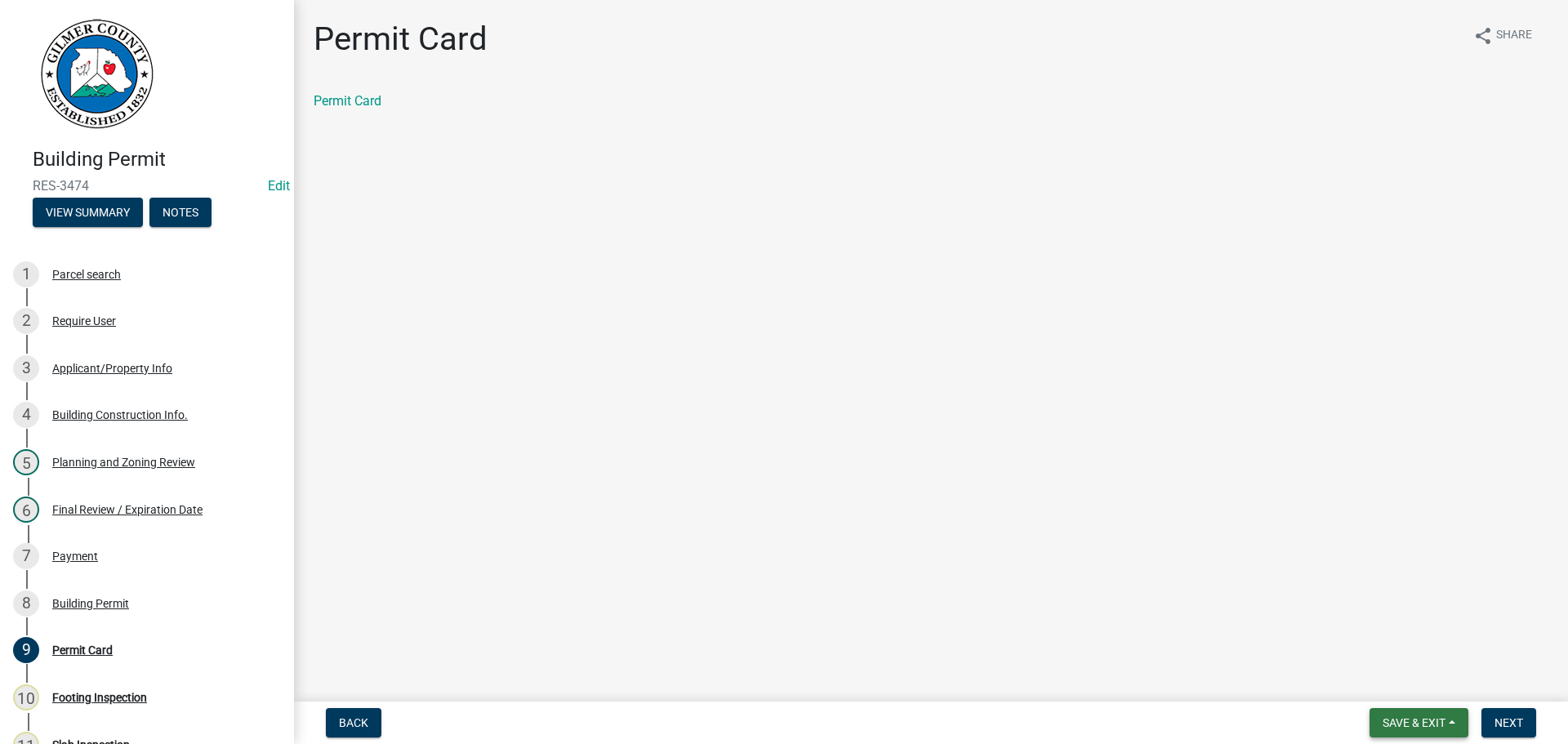
click at [1436, 709] on button "Save & Exit" at bounding box center [1419, 722] width 99 height 29
click at [1405, 680] on button "Save & Exit" at bounding box center [1403, 680] width 130 height 39
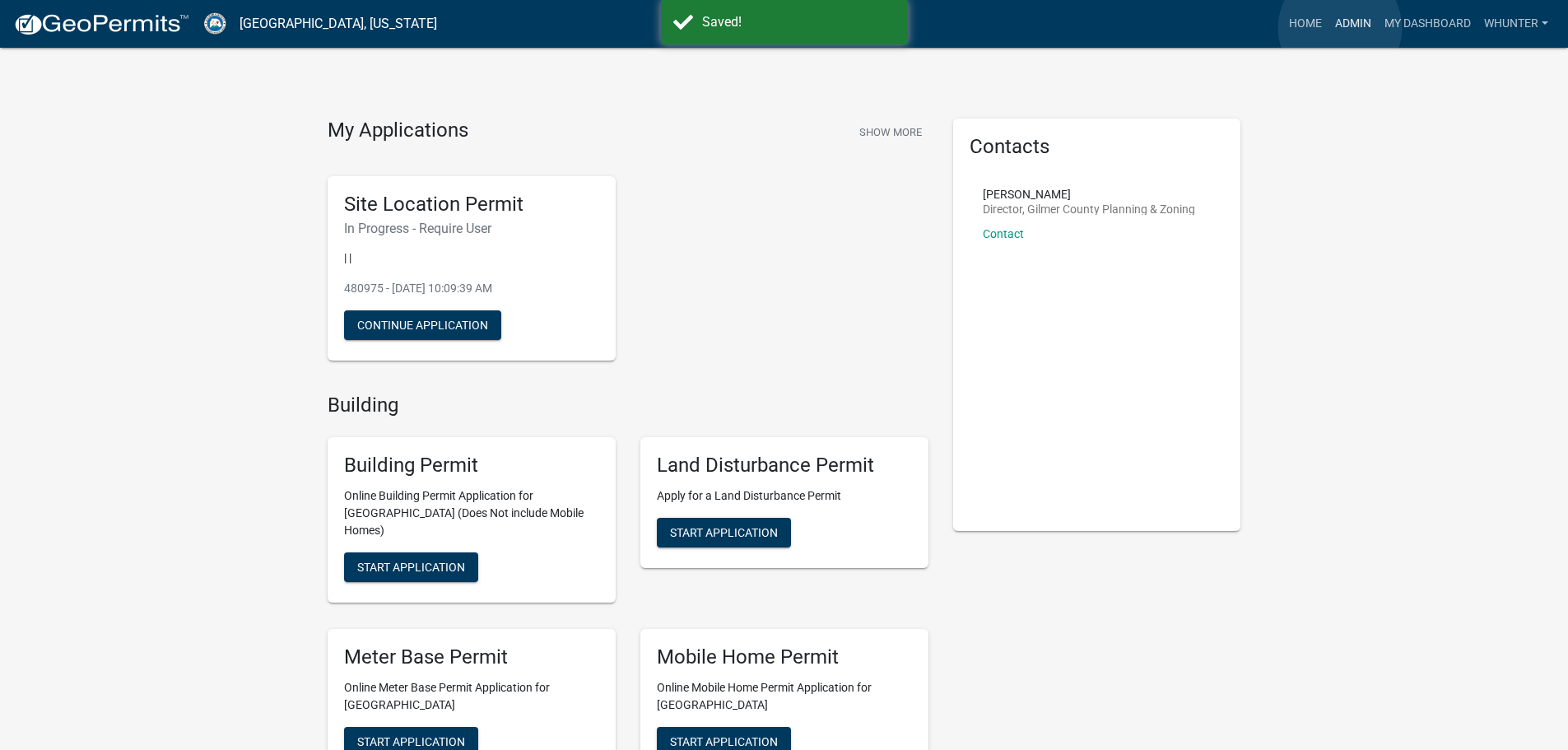
click at [1340, 28] on link "Admin" at bounding box center [1352, 24] width 50 height 31
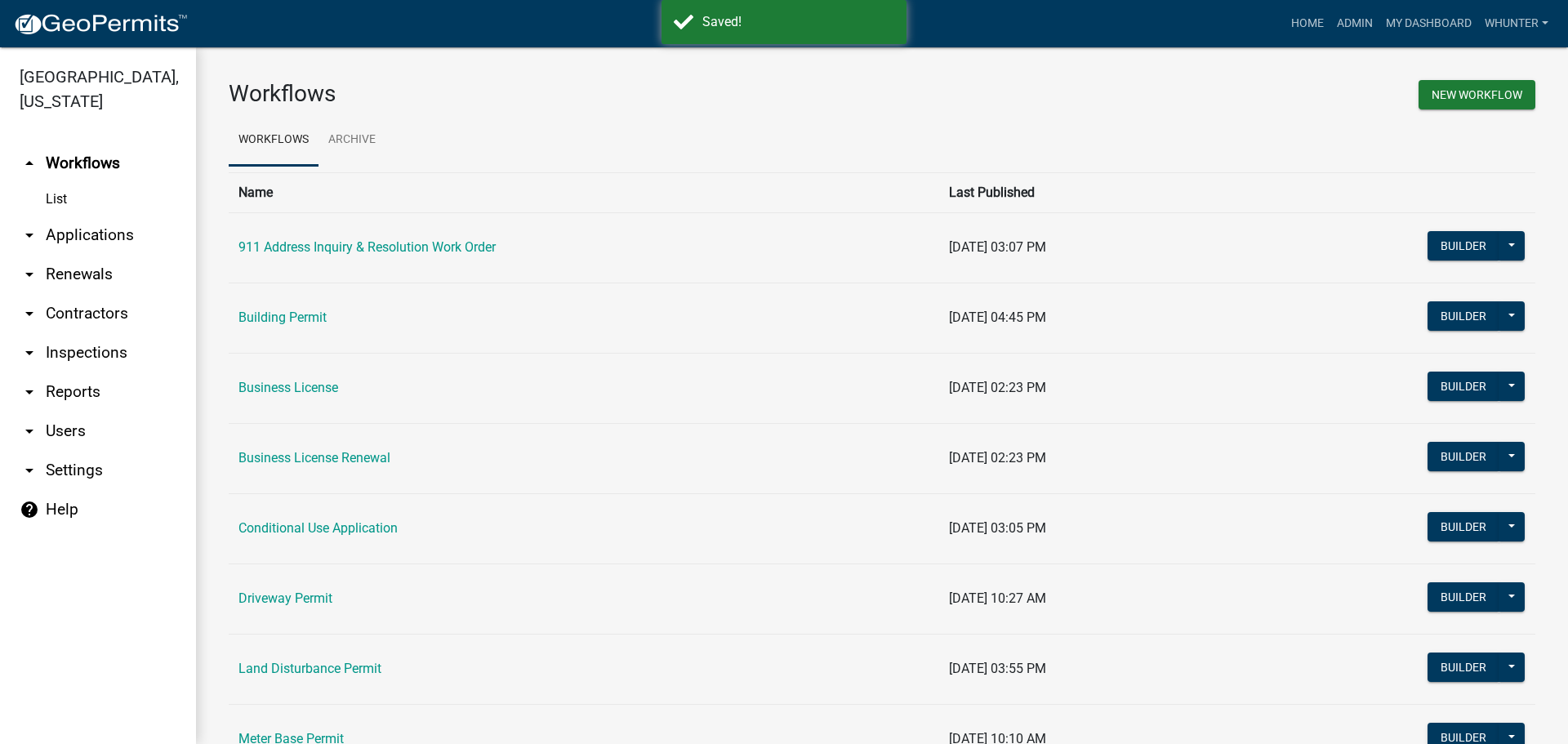
drag, startPoint x: 132, startPoint y: 232, endPoint x: 127, endPoint y: 250, distance: 18.7
click at [131, 232] on link "arrow_drop_down Applications" at bounding box center [98, 235] width 196 height 39
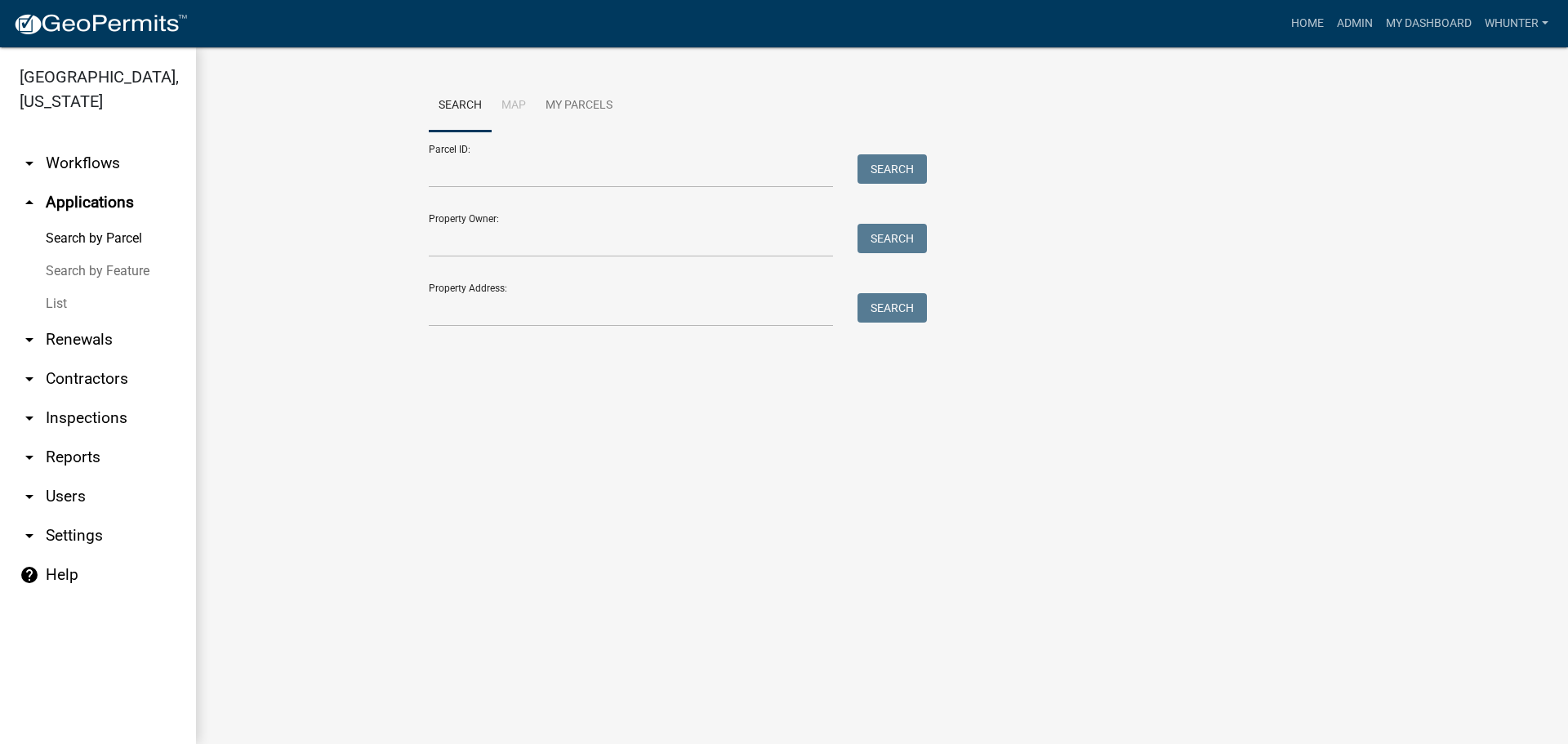
click at [111, 293] on link "List" at bounding box center [98, 303] width 196 height 33
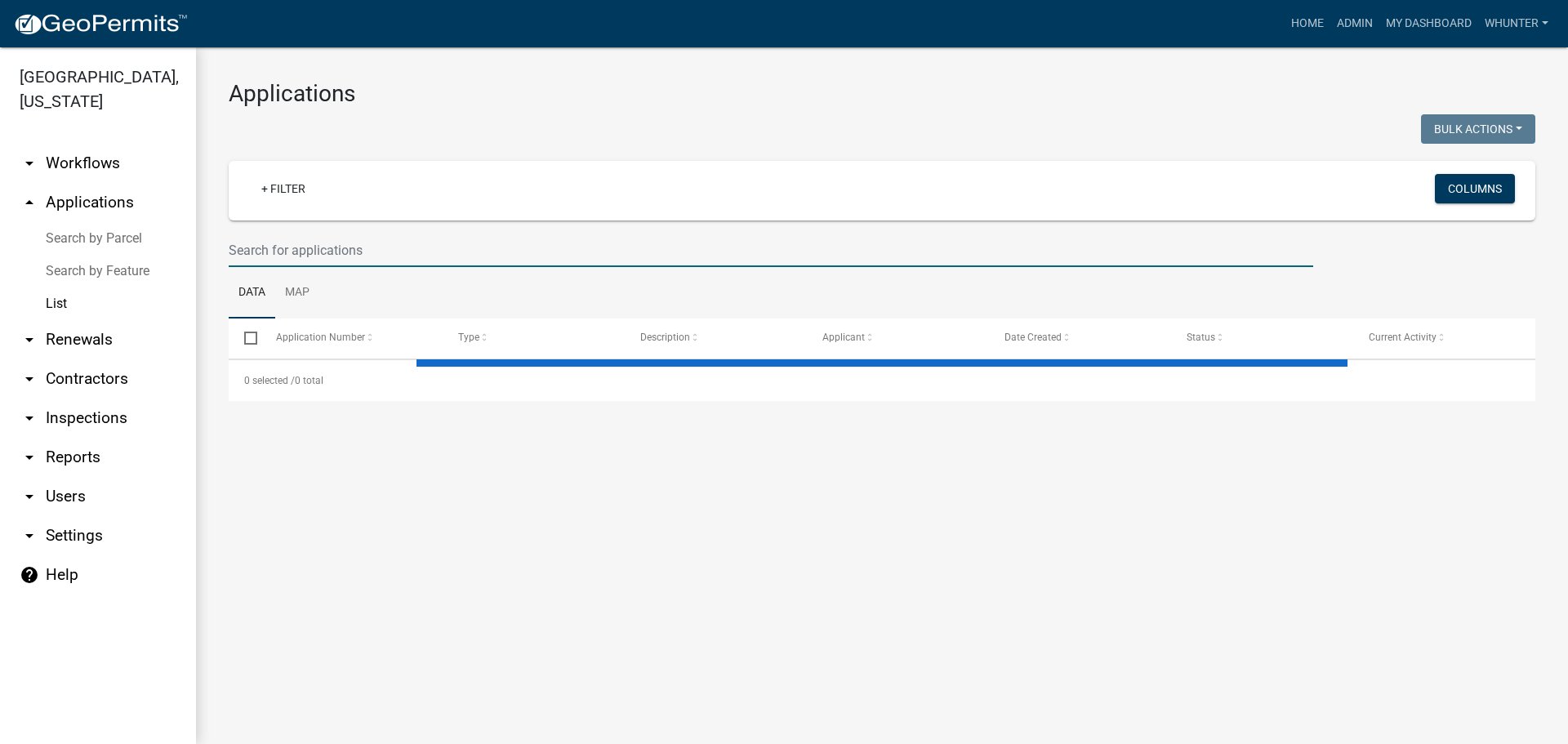
click at [266, 246] on input "text" at bounding box center [770, 250] width 1085 height 33
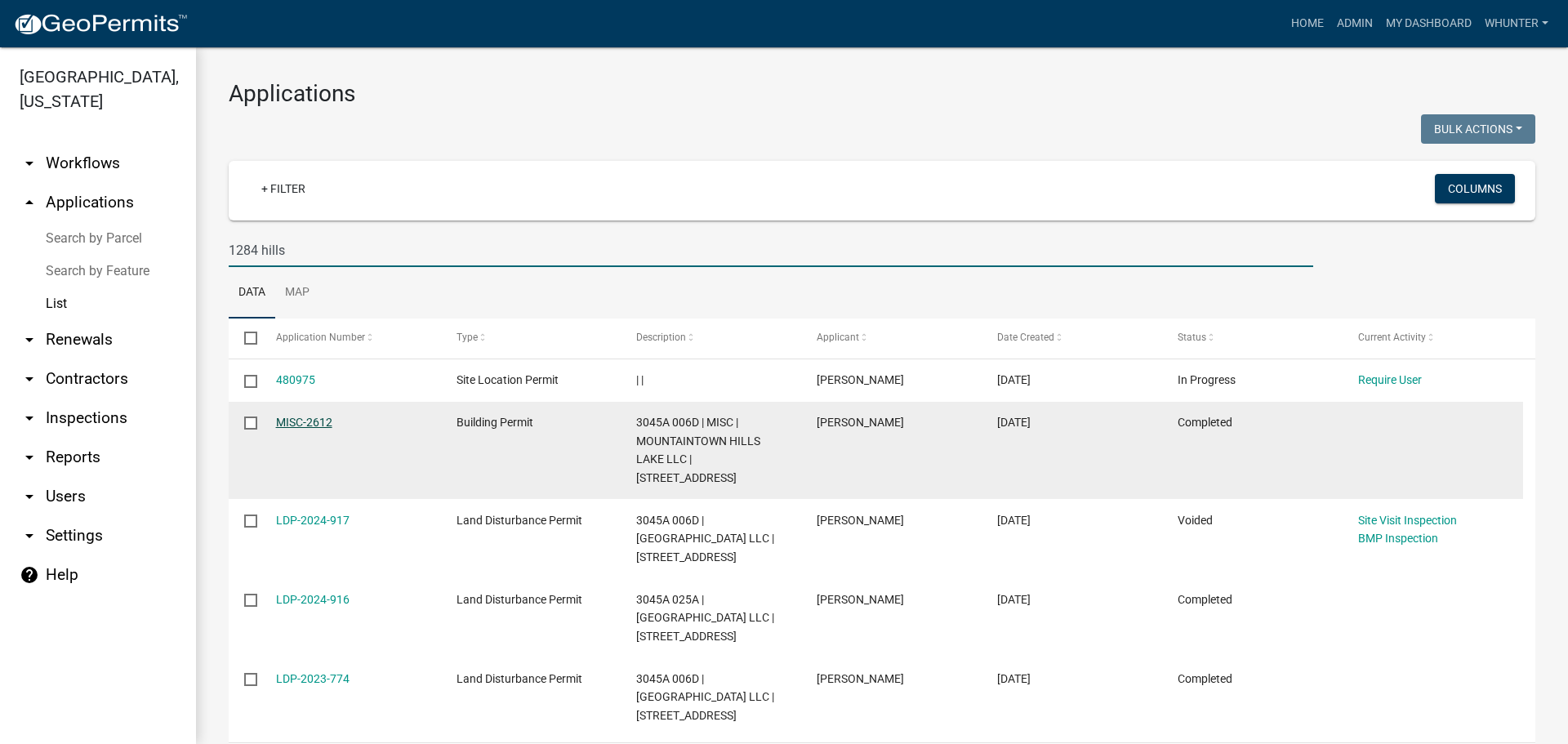
click at [310, 423] on link "MISC-2612" at bounding box center [304, 422] width 56 height 13
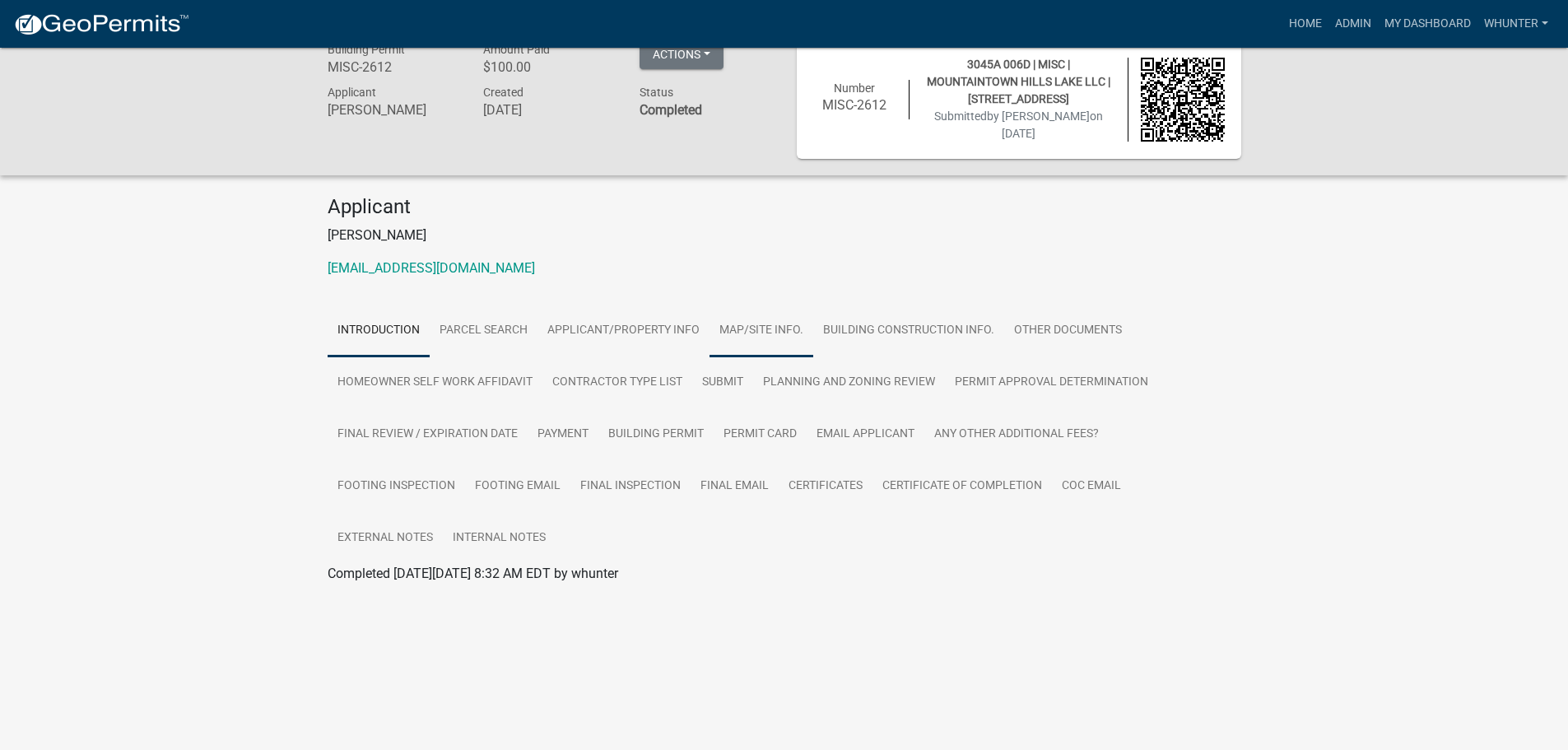
scroll to position [48, 0]
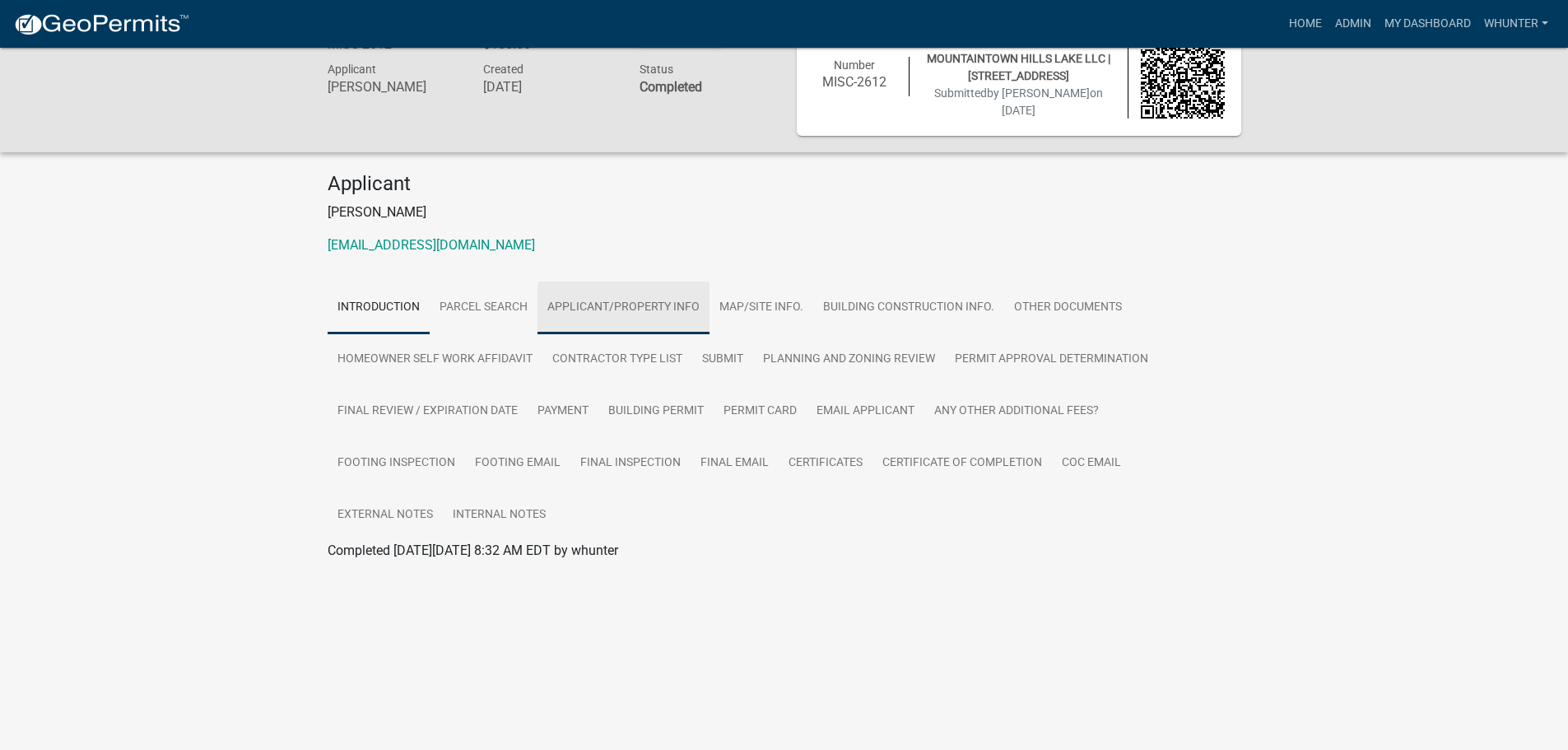
click at [672, 315] on link "Applicant/Property Info" at bounding box center [623, 308] width 172 height 53
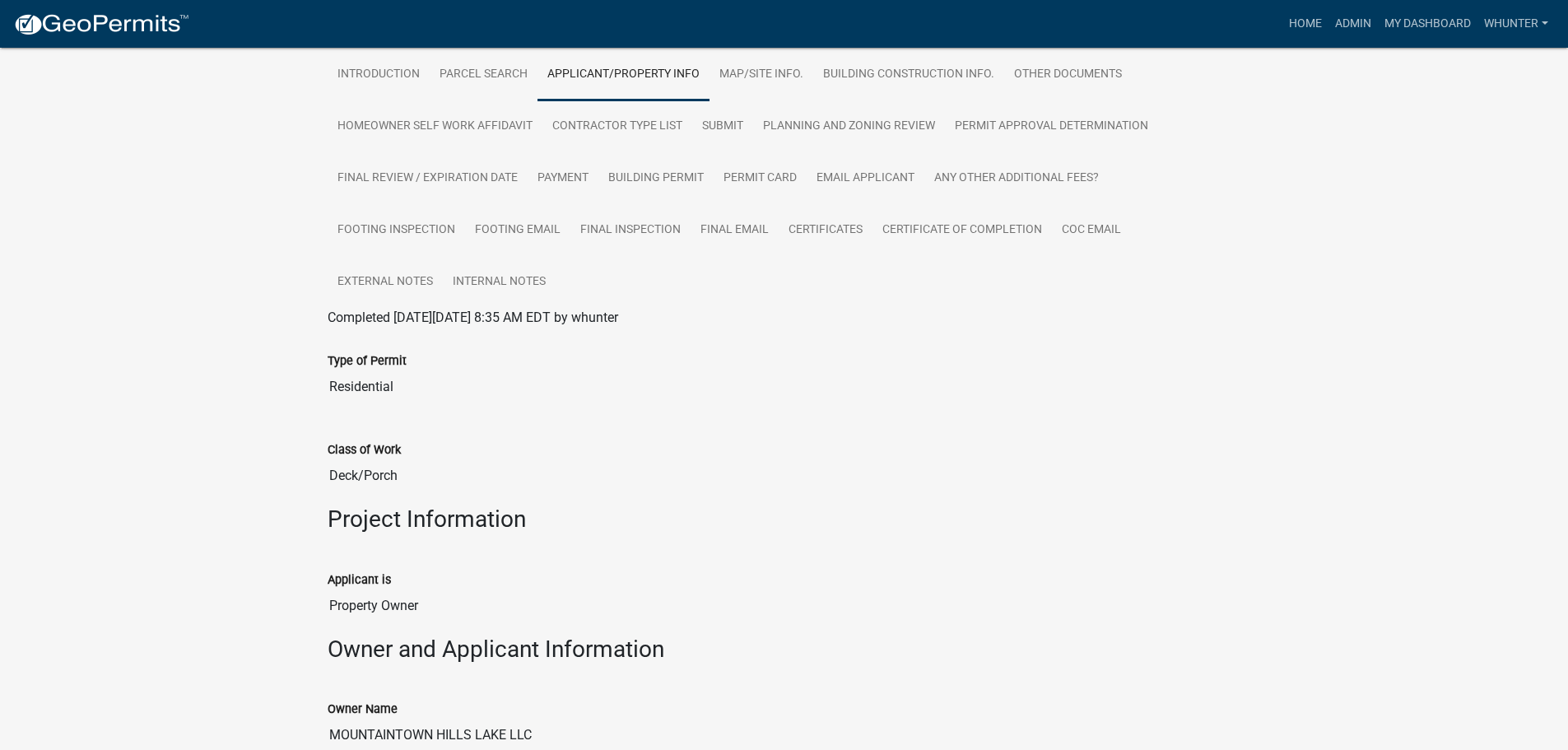
scroll to position [265, 0]
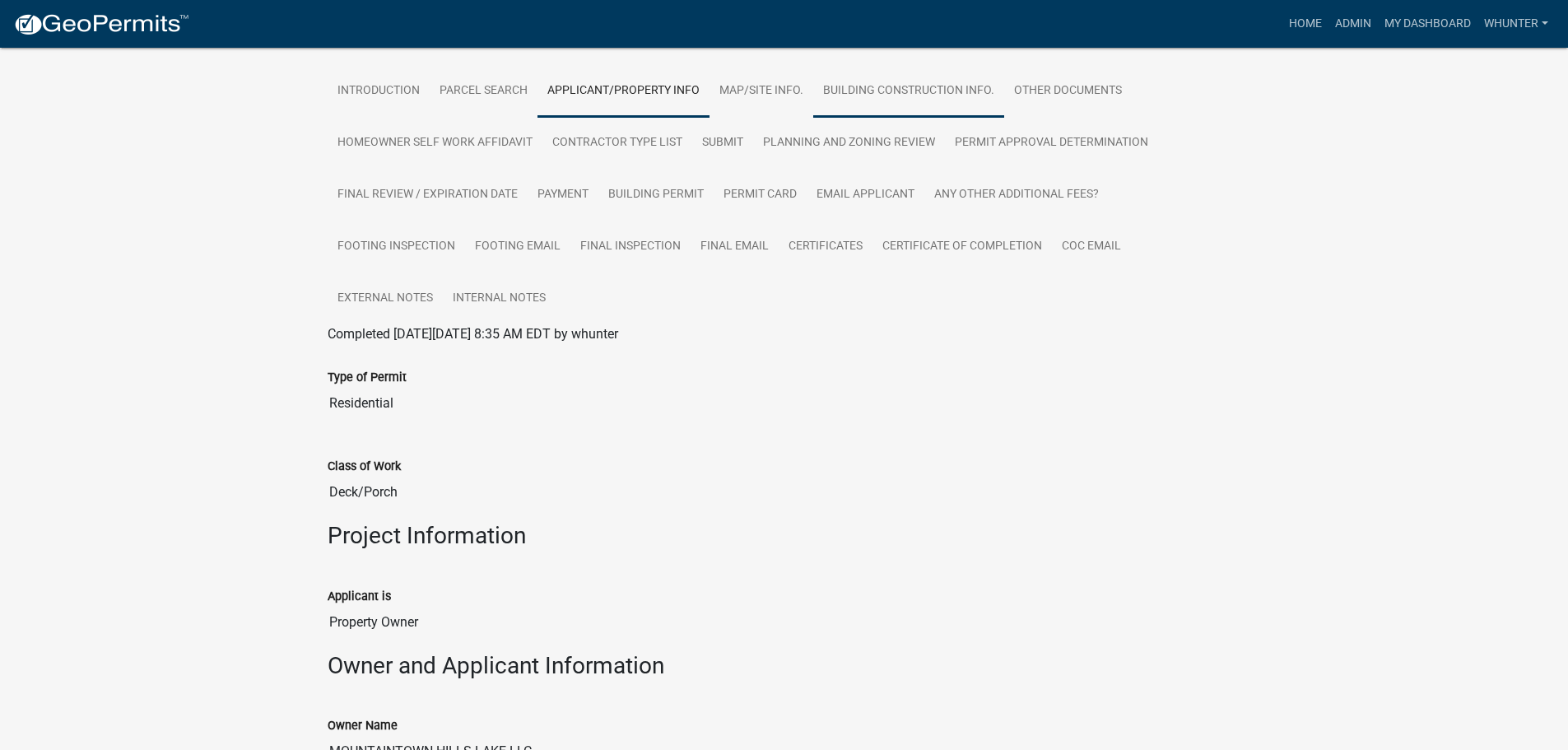
drag, startPoint x: 934, startPoint y: 89, endPoint x: 924, endPoint y: 88, distance: 10.0
click at [934, 88] on link "Building Construction Info." at bounding box center [908, 91] width 191 height 53
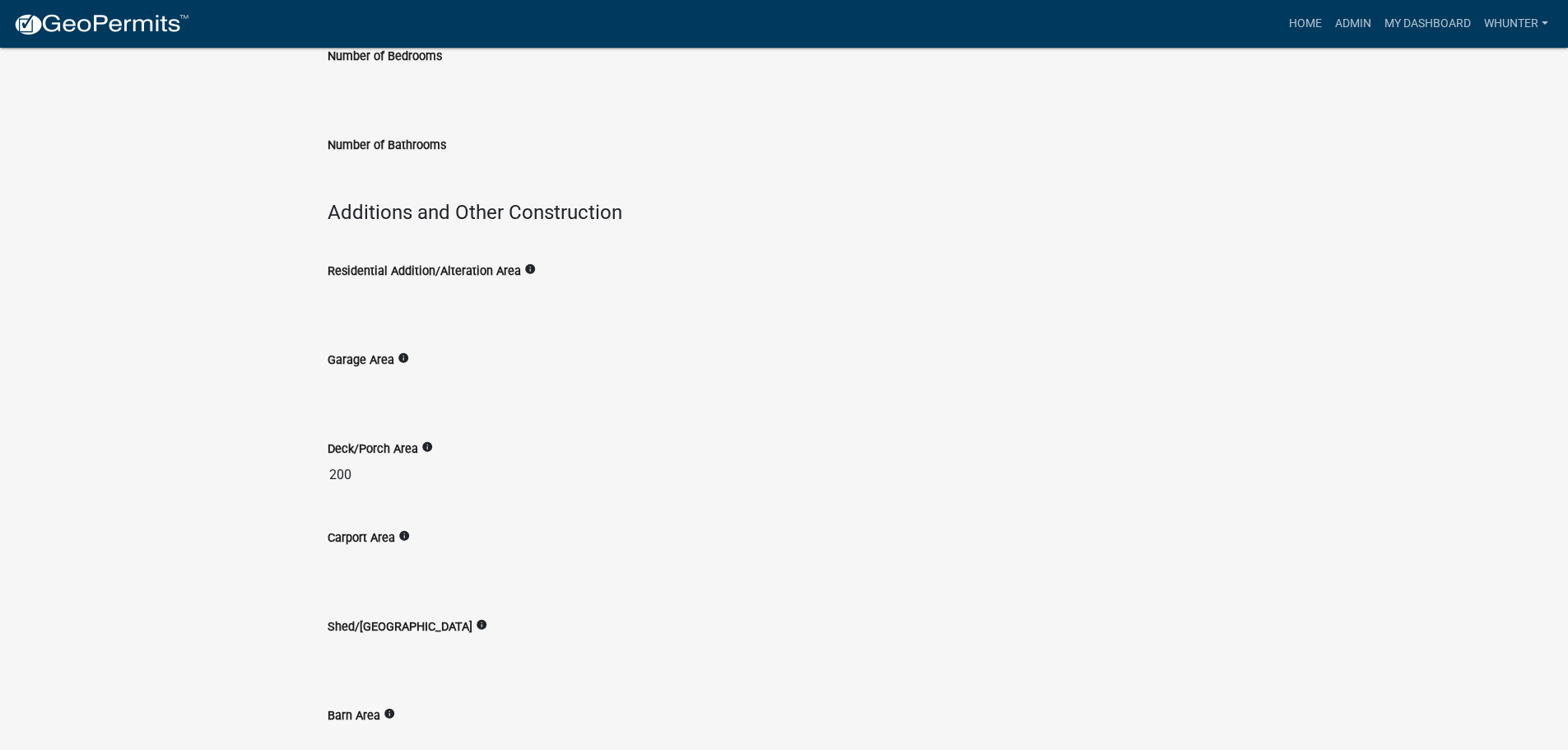
scroll to position [1081, 0]
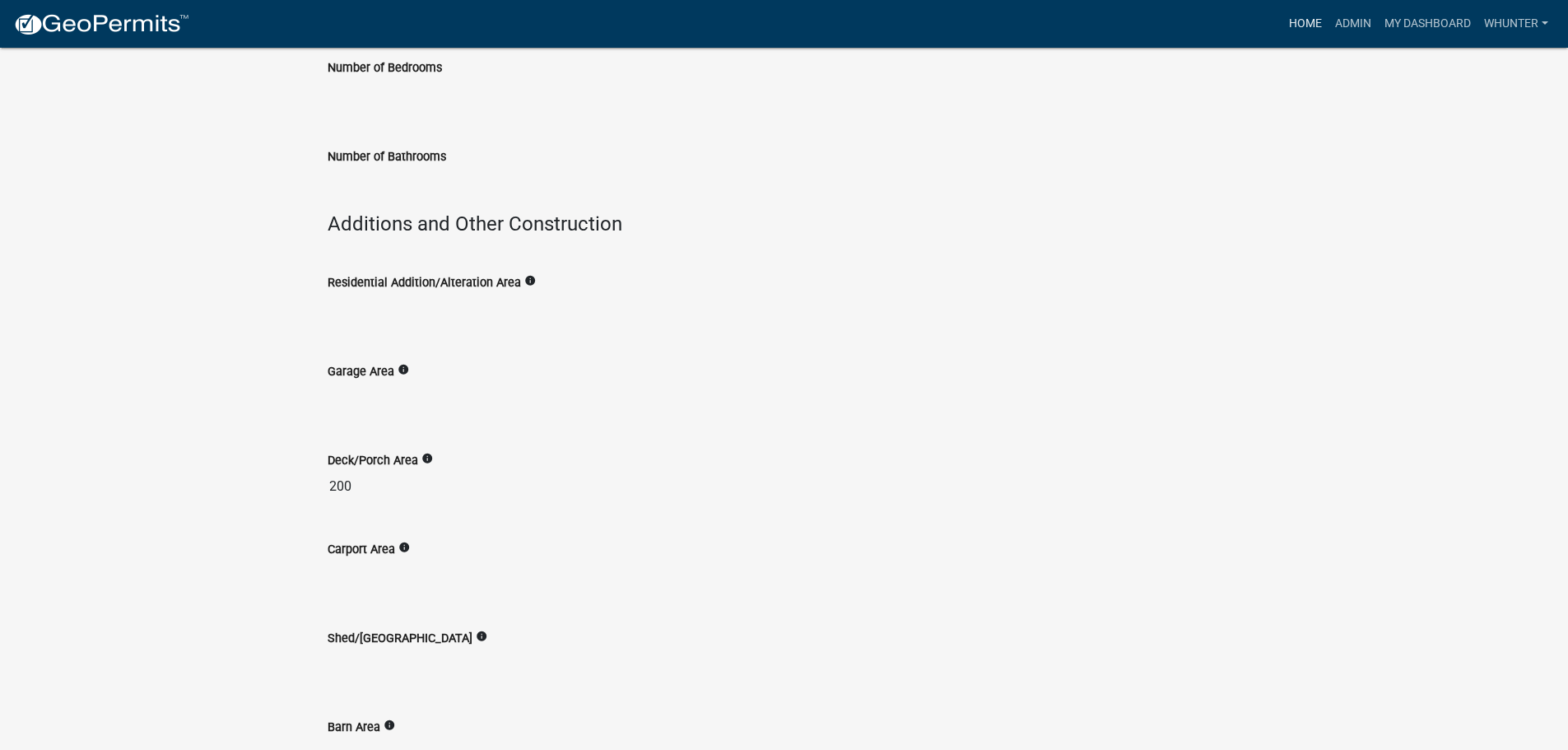
click at [1296, 32] on link "Home" at bounding box center [1305, 24] width 46 height 31
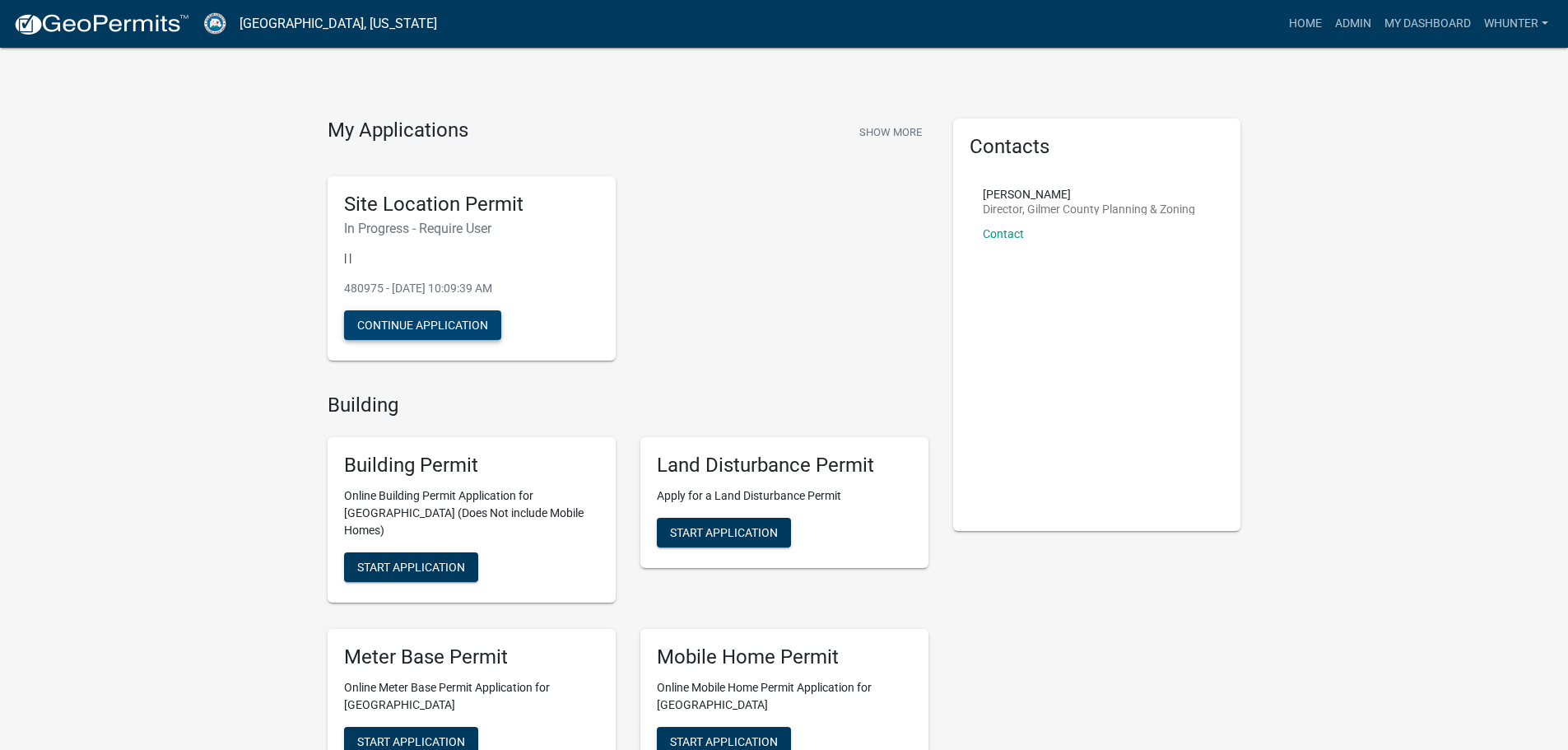
click at [446, 327] on button "Continue Application" at bounding box center [422, 324] width 158 height 29
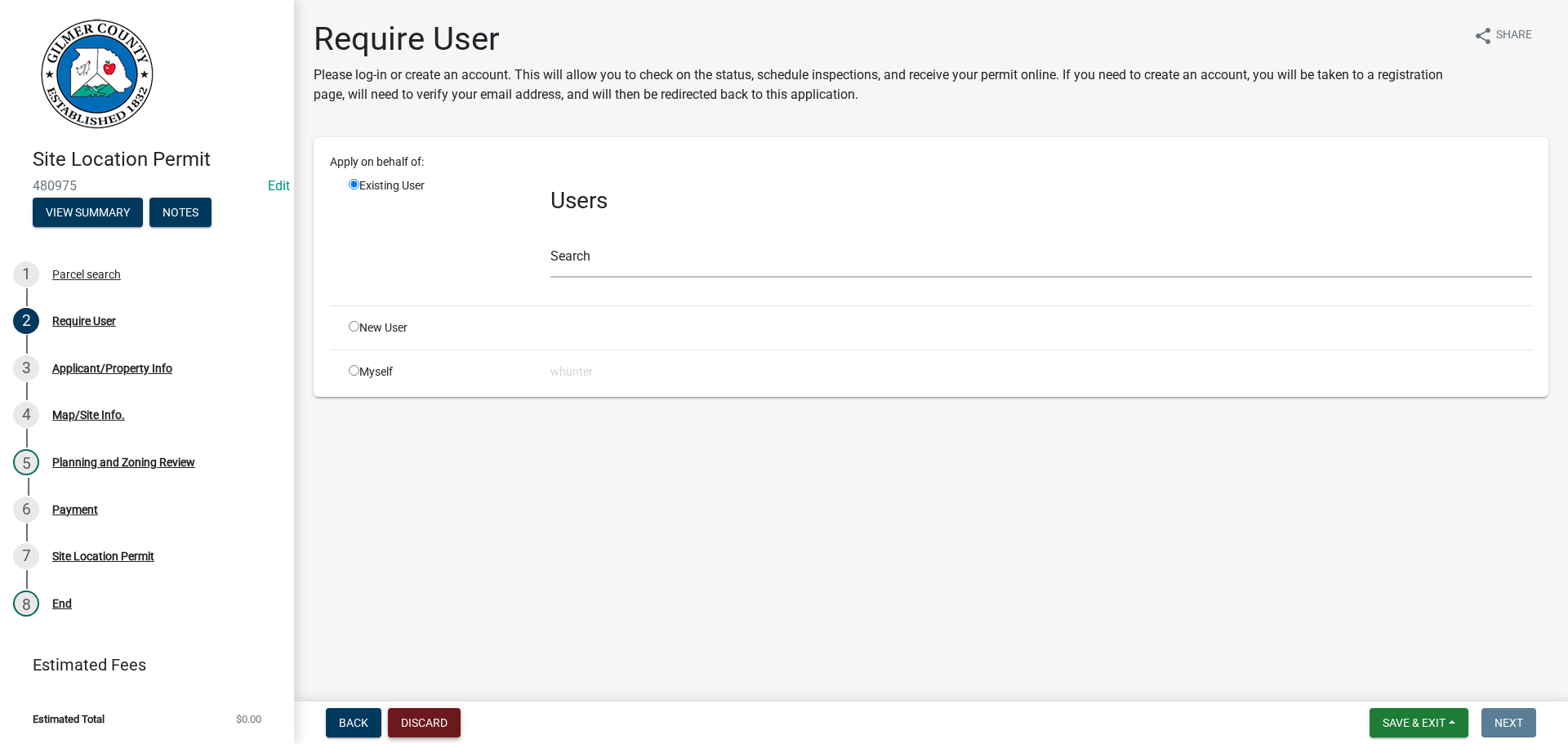
click at [432, 729] on button "Discard" at bounding box center [424, 722] width 73 height 29
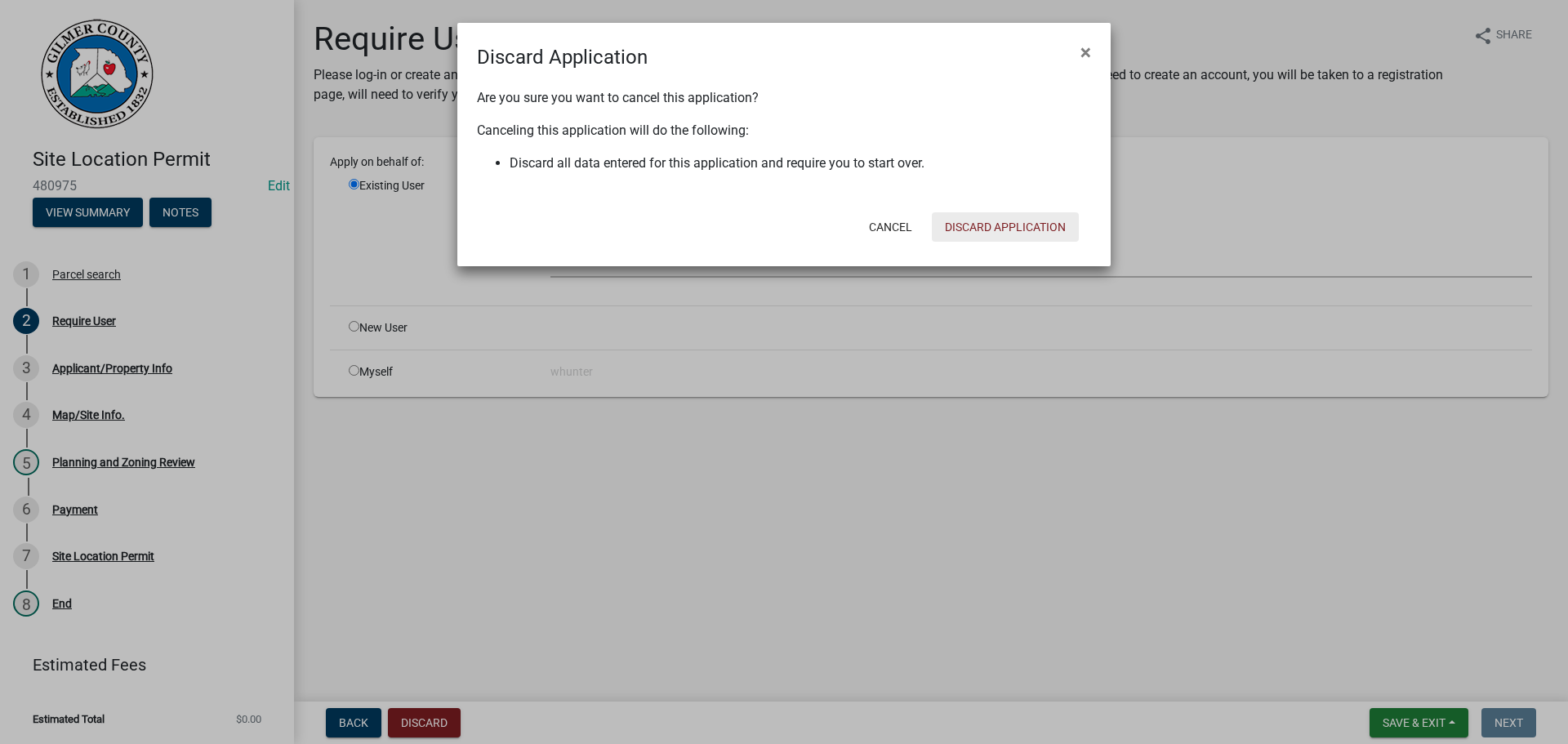
click at [988, 227] on button "Discard Application" at bounding box center [1005, 227] width 147 height 29
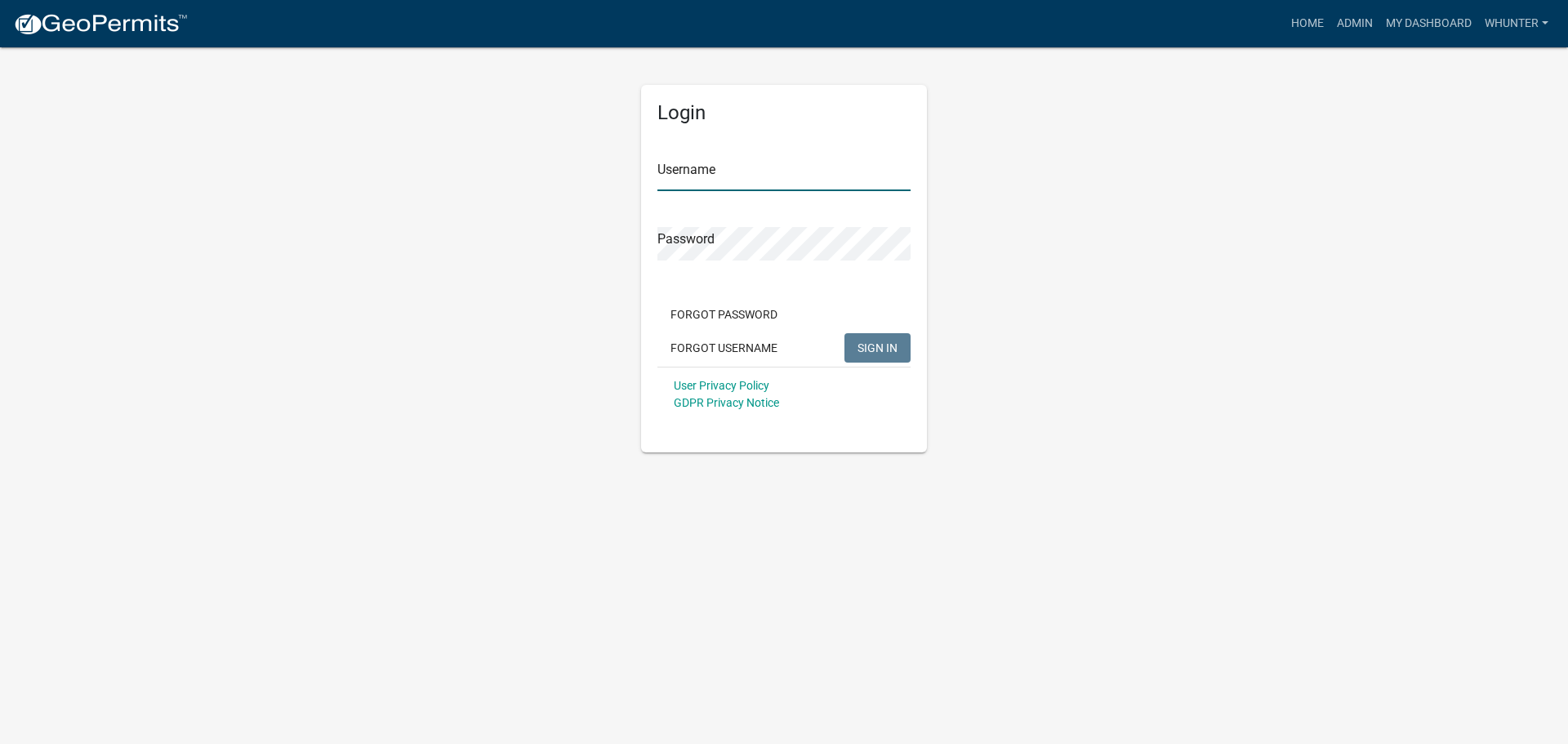
type input "whunter"
click at [887, 353] on span "SIGN IN" at bounding box center [878, 347] width 40 height 13
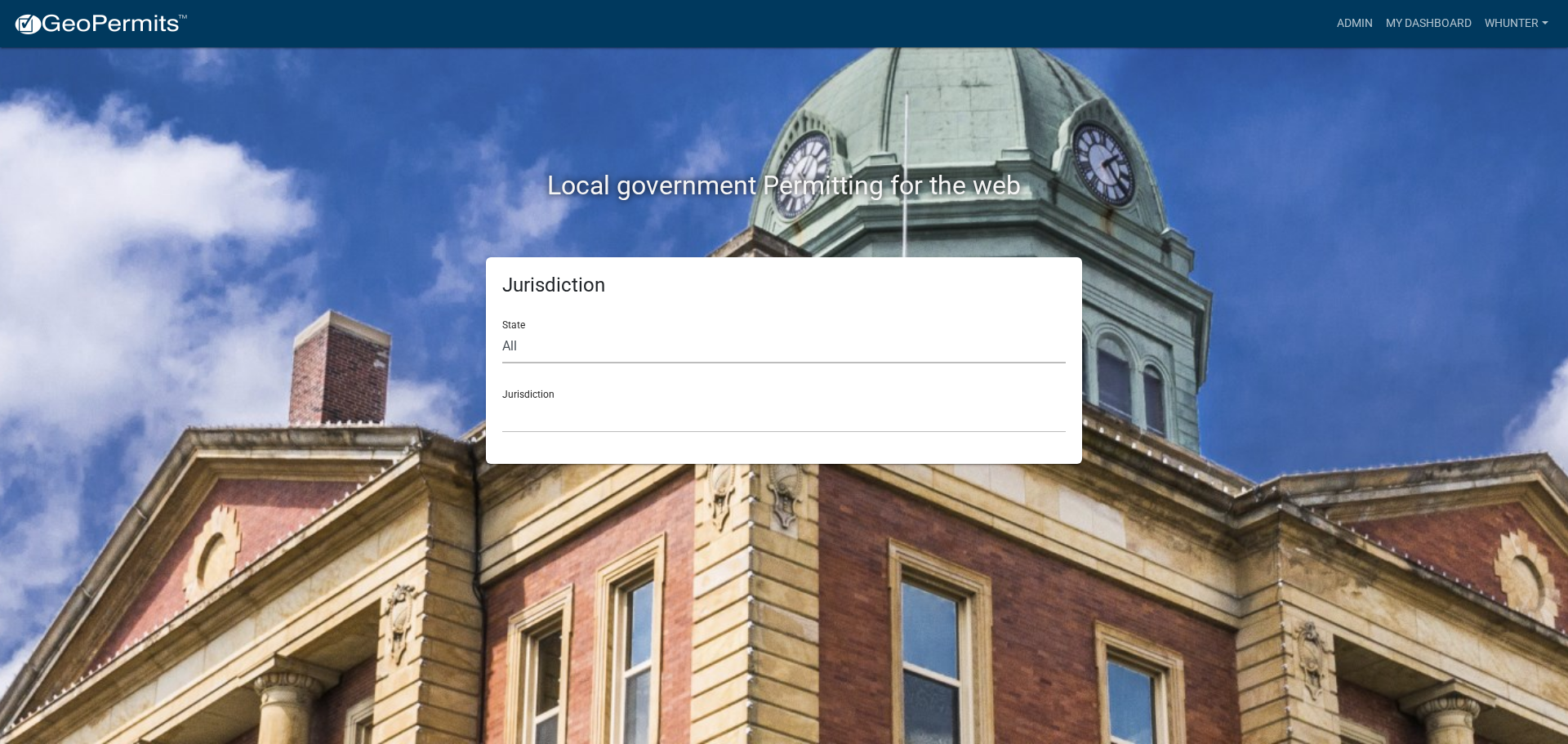
click at [732, 359] on select "All [US_STATE] [US_STATE] [US_STATE] [US_STATE] [US_STATE] [US_STATE] [US_STATE…" at bounding box center [784, 347] width 564 height 33
select select "[US_STATE]"
click at [503, 330] on select "All [US_STATE] [US_STATE] [US_STATE] [US_STATE] [US_STATE] [US_STATE] [US_STATE…" at bounding box center [784, 347] width 564 height 33
drag, startPoint x: 725, startPoint y: 362, endPoint x: 710, endPoint y: 431, distance: 70.6
click at [710, 420] on select "[GEOGRAPHIC_DATA], [US_STATE][PERSON_NAME][GEOGRAPHIC_DATA], [US_STATE][PERSON_…" at bounding box center [784, 416] width 564 height 33
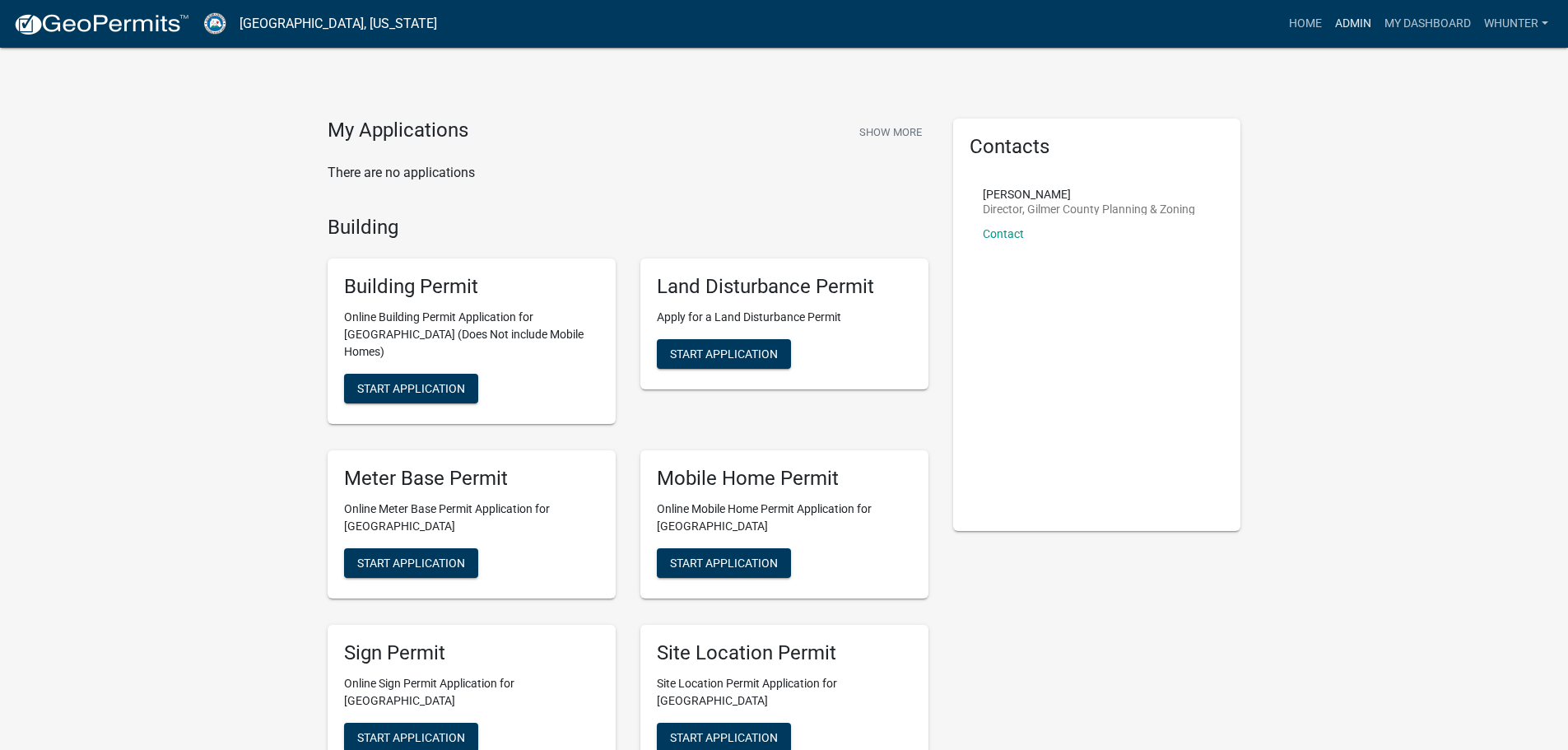
click at [1354, 24] on link "Admin" at bounding box center [1352, 24] width 50 height 31
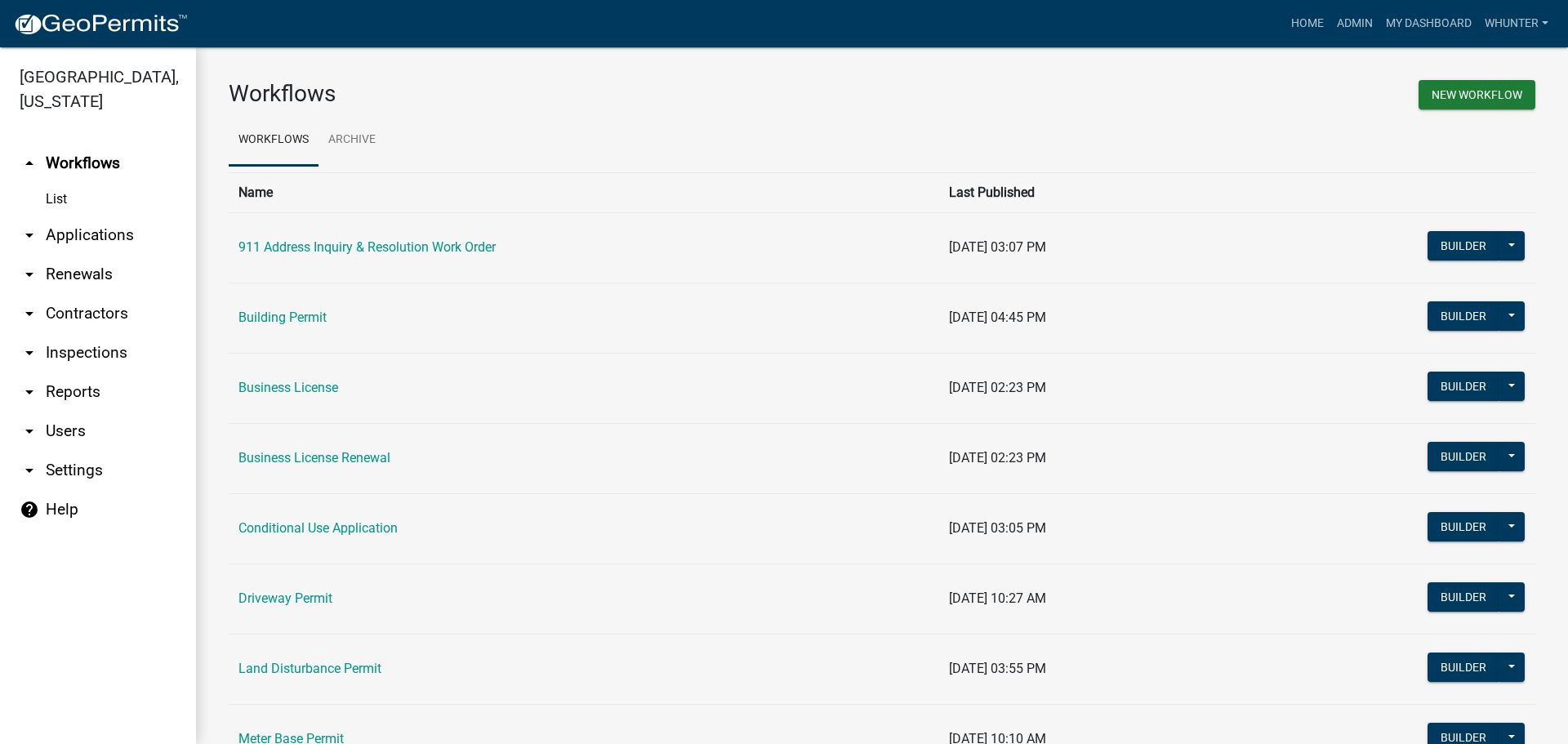
click at [90, 241] on link "arrow_drop_down Applications" at bounding box center [98, 235] width 196 height 39
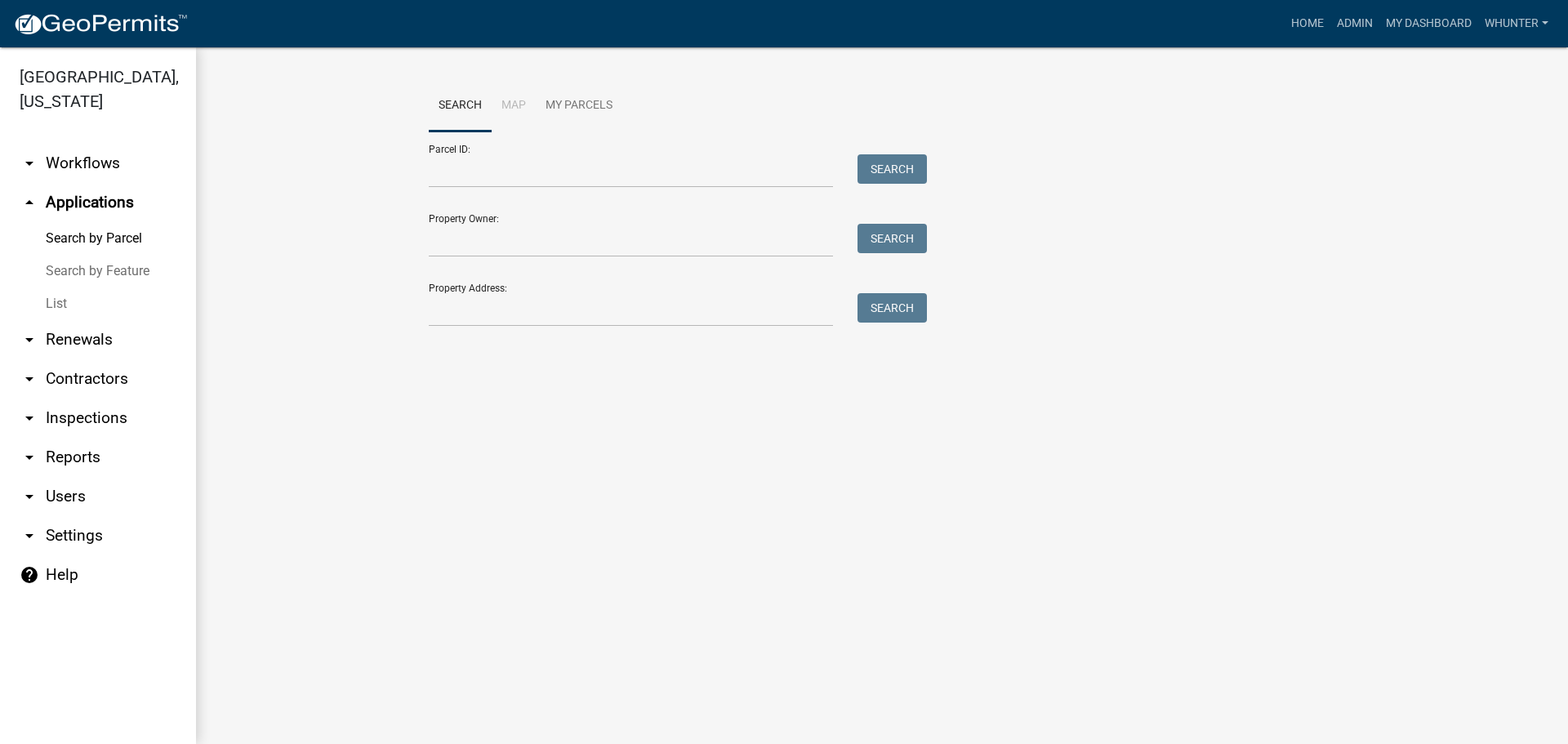
click at [94, 325] on link "arrow_drop_down Renewals" at bounding box center [98, 339] width 196 height 39
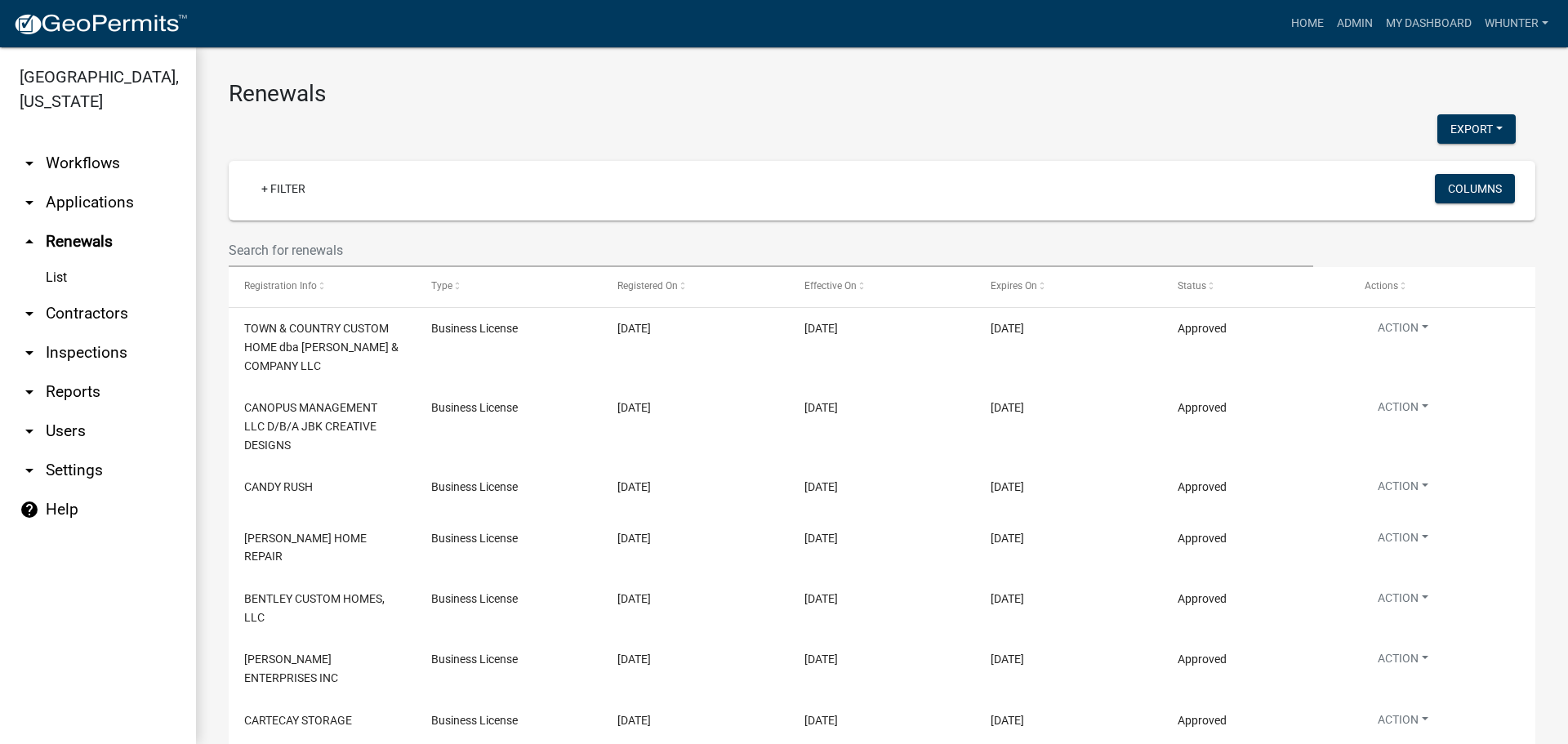
click at [75, 206] on link "arrow_drop_down Applications" at bounding box center [98, 202] width 196 height 39
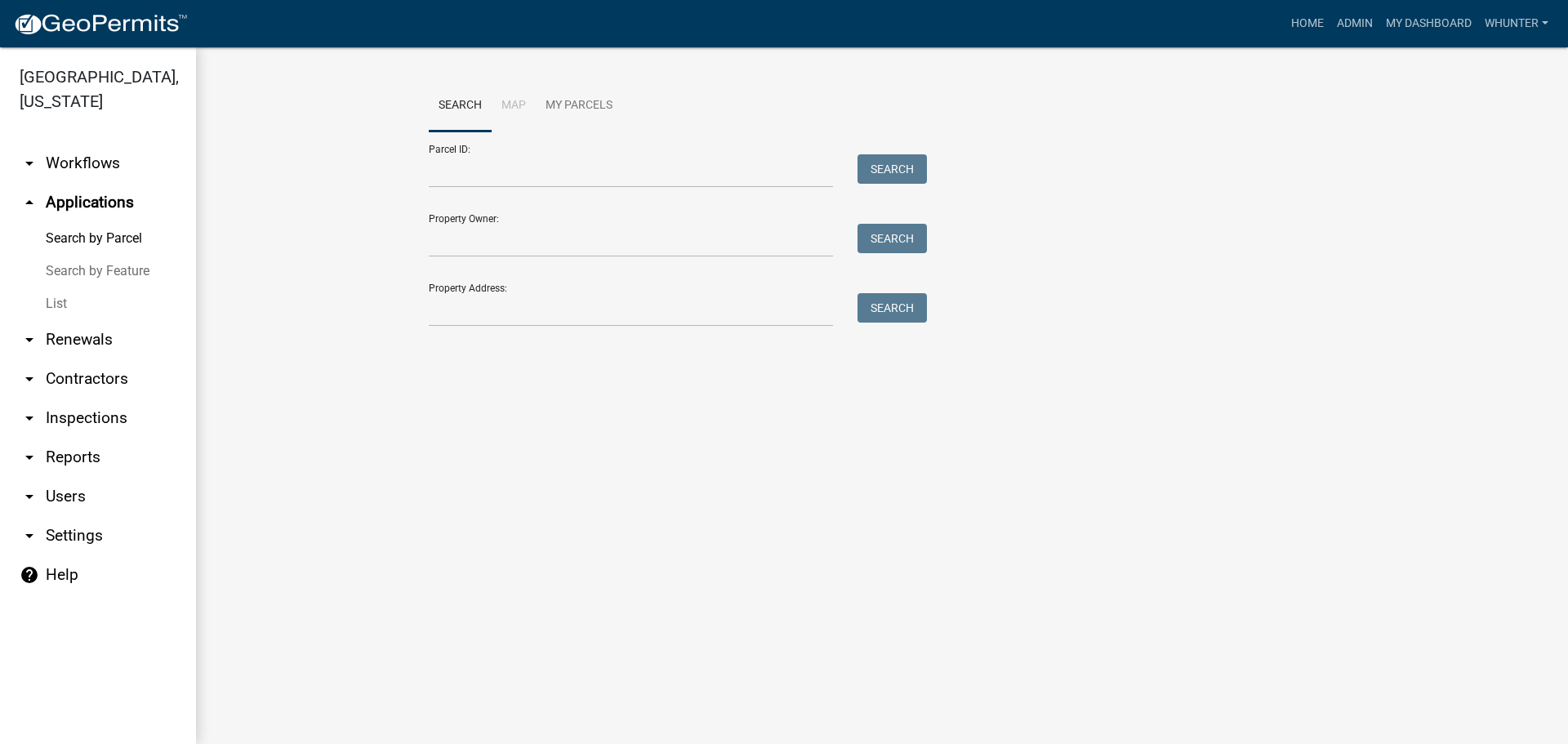
click at [72, 297] on link "List" at bounding box center [98, 303] width 196 height 33
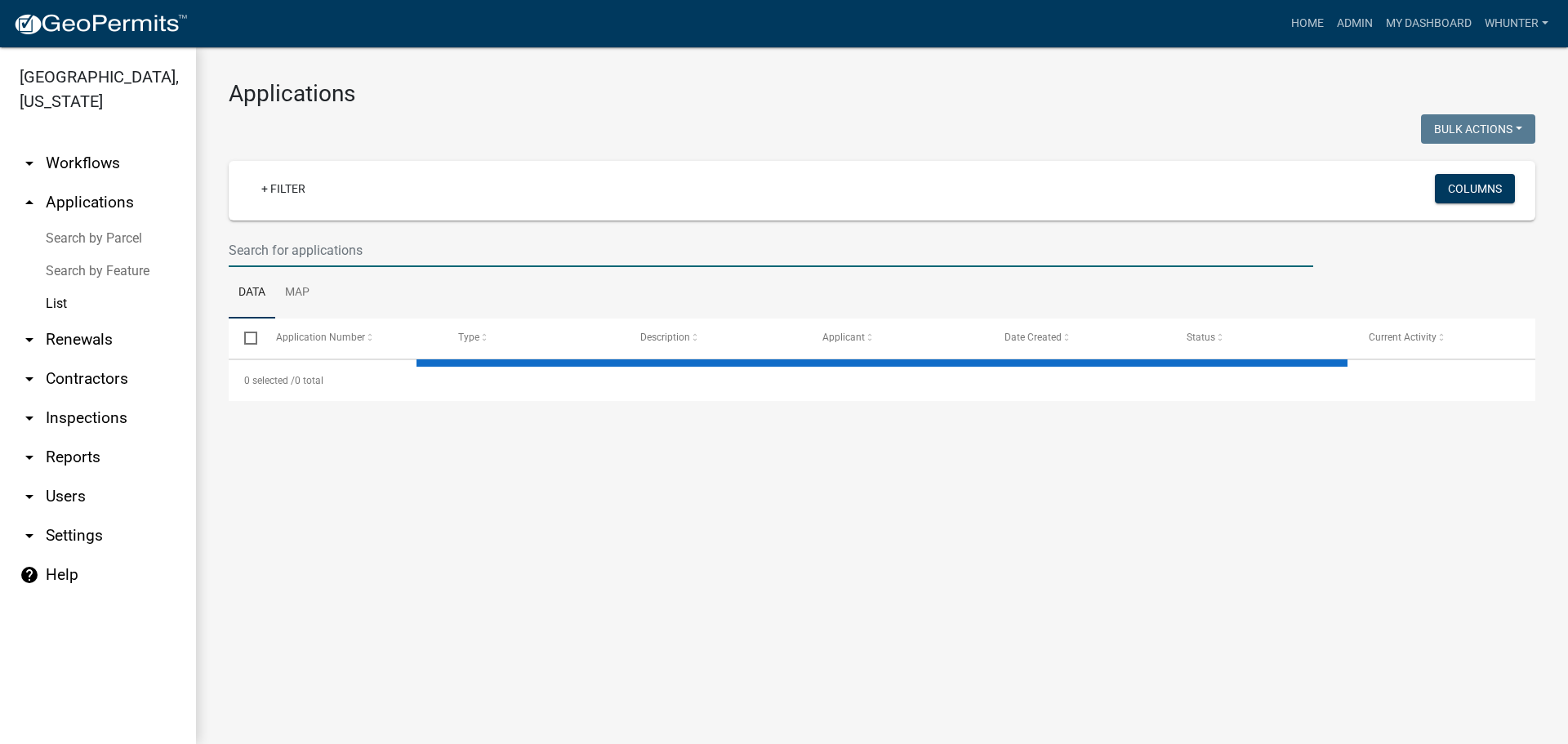
click at [324, 252] on input "text" at bounding box center [770, 250] width 1085 height 33
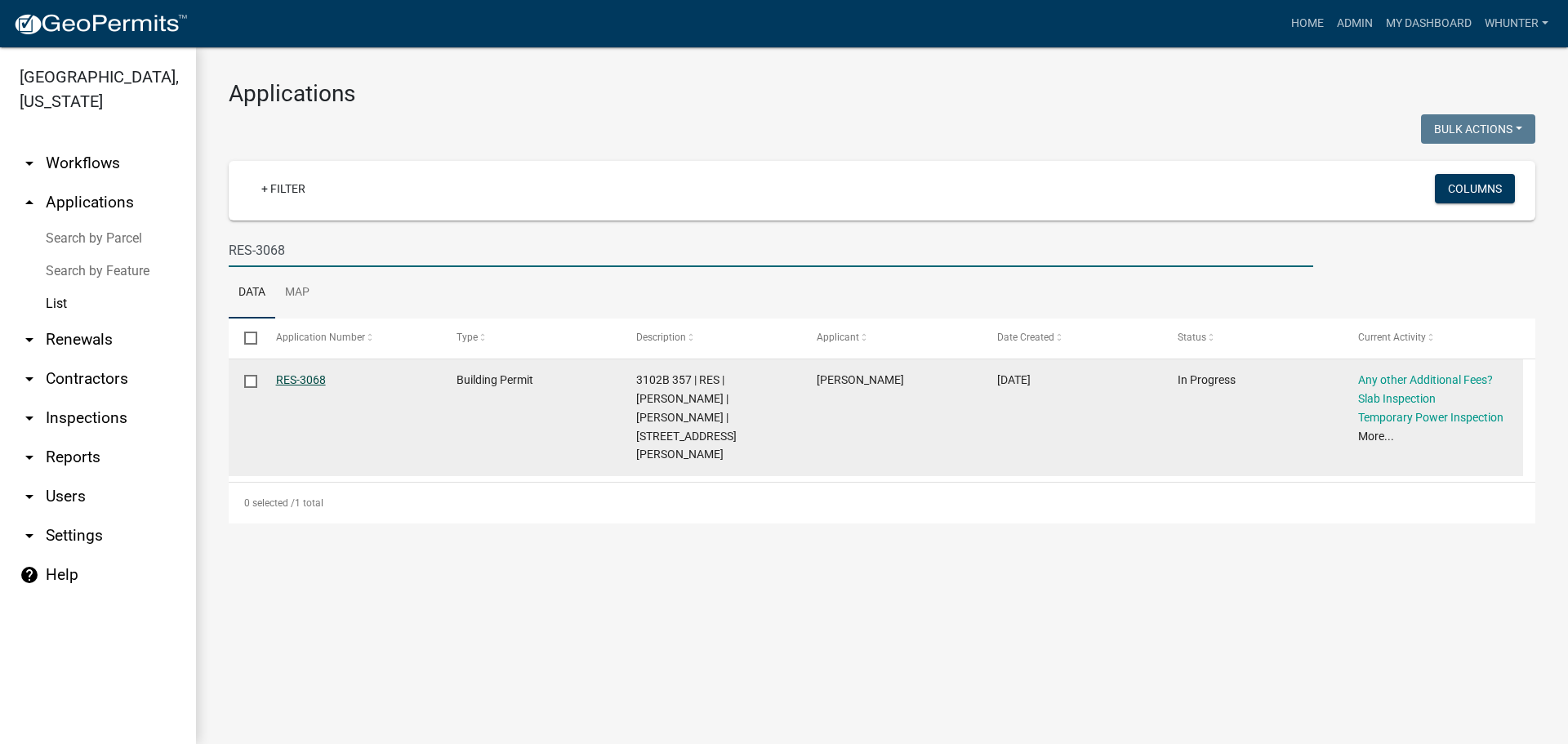
type input "RES-3068"
click at [303, 381] on link "RES-3068" at bounding box center [301, 380] width 50 height 13
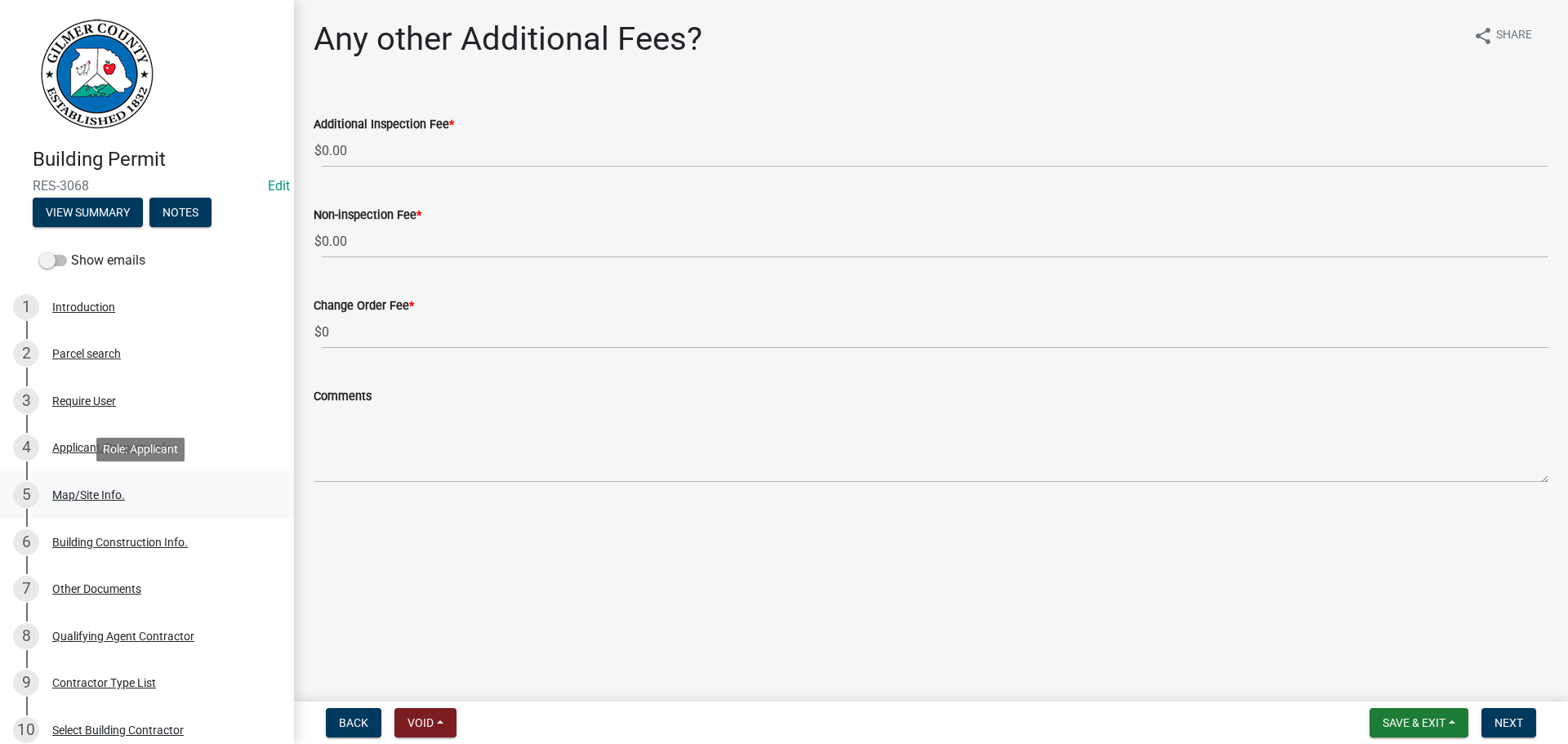
click at [113, 494] on div "Map/Site Info." at bounding box center [89, 495] width 73 height 12
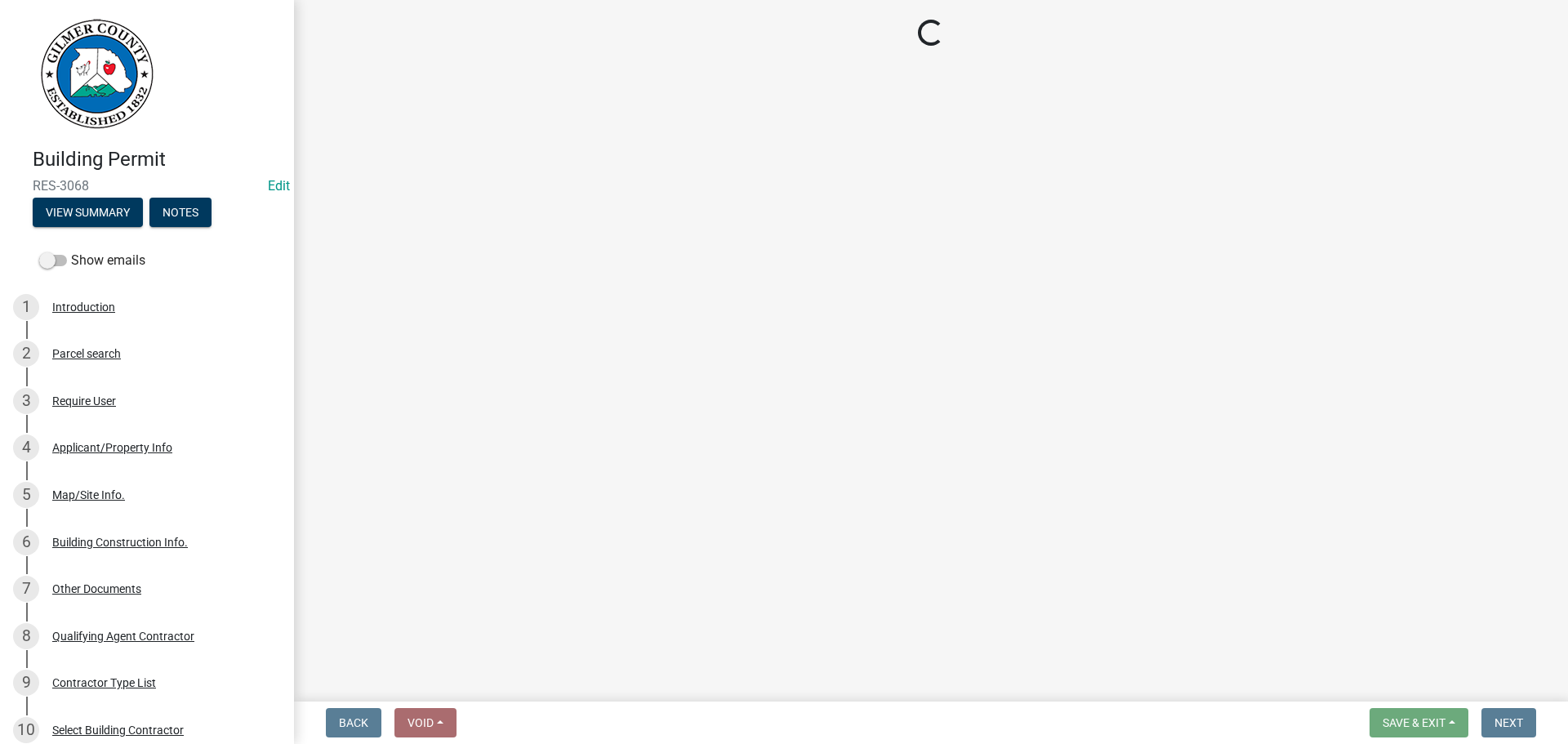
select select "62c63567-e851-4fc7-b9ef-e3759a22bff8"
select select "92a37e23-3b7d-408e-b3c7-0afbe39b0942"
select select "c9feaa94-b03b-4165-97cf-90fdf63947c5"
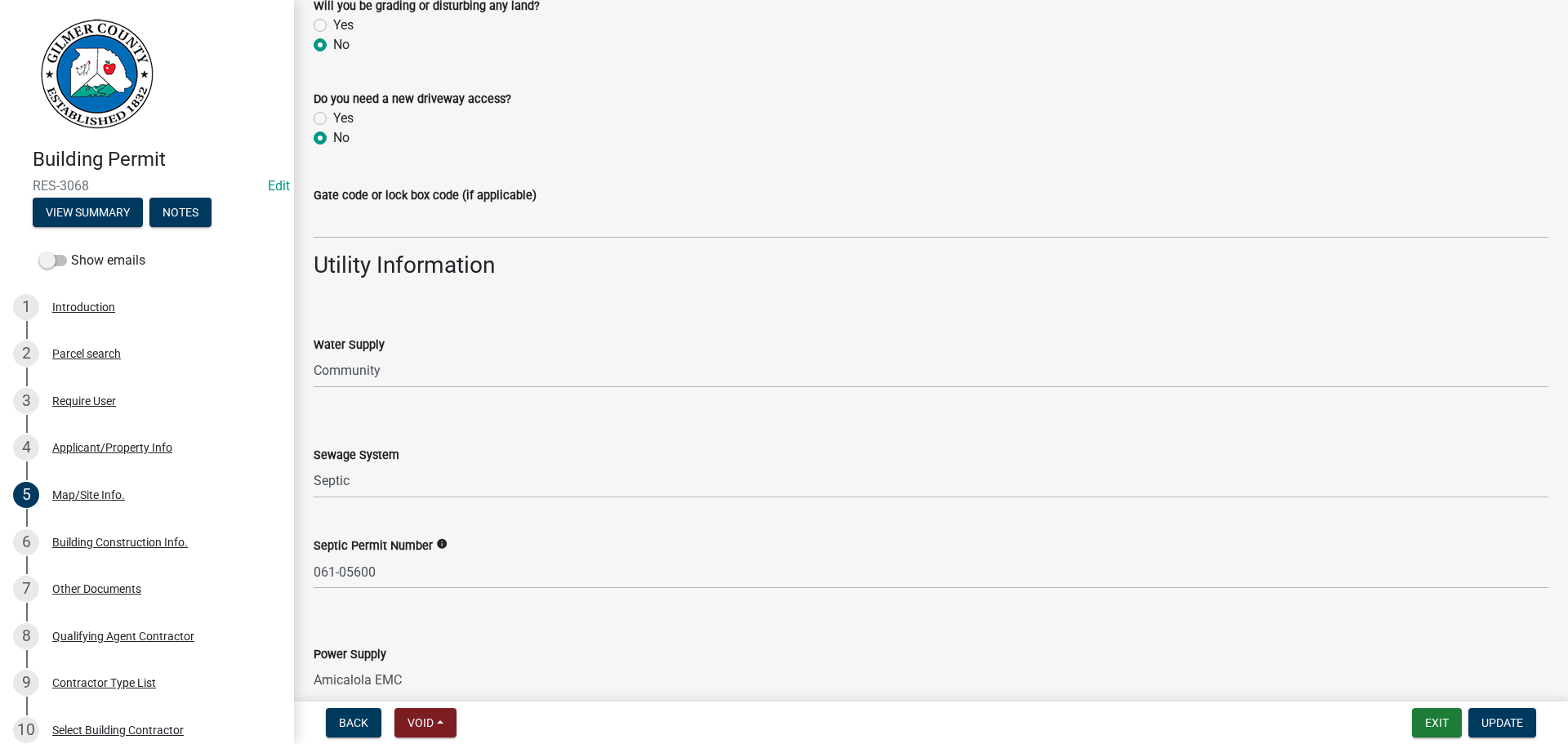
scroll to position [1248, 0]
click at [110, 441] on div "Applicant/Property Info" at bounding box center [113, 447] width 120 height 12
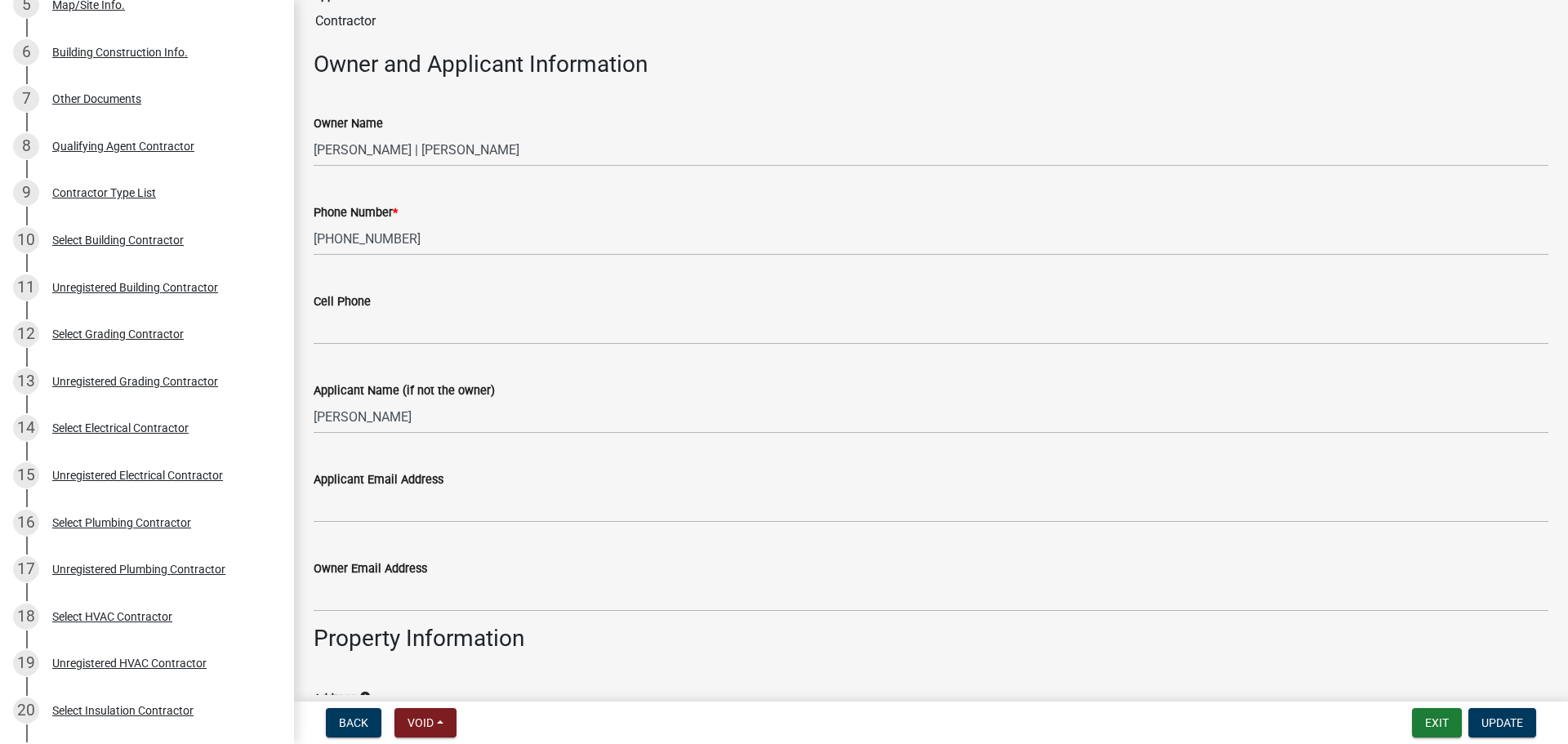
scroll to position [490, 0]
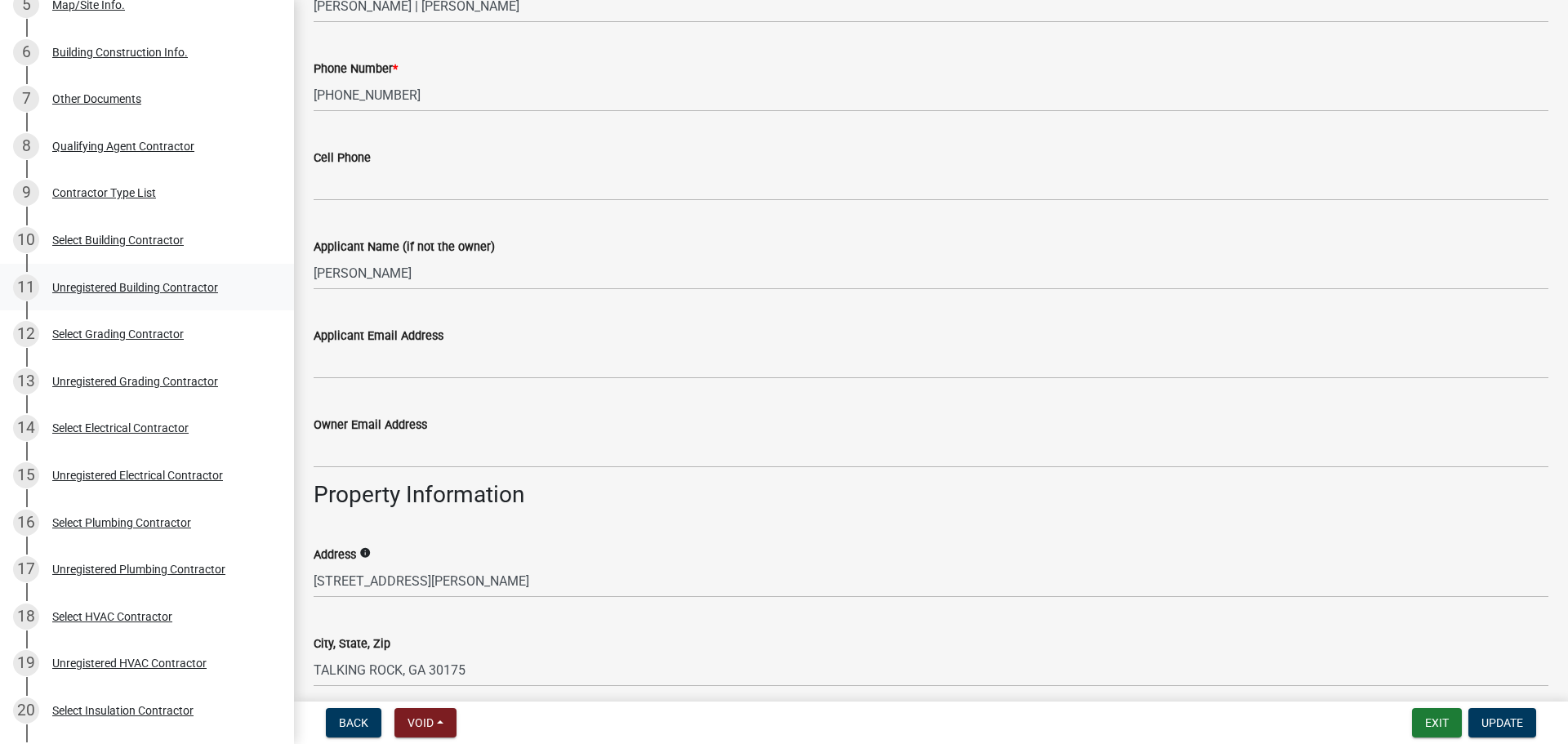
click at [135, 282] on div "Unregistered Building Contractor" at bounding box center [135, 288] width 166 height 12
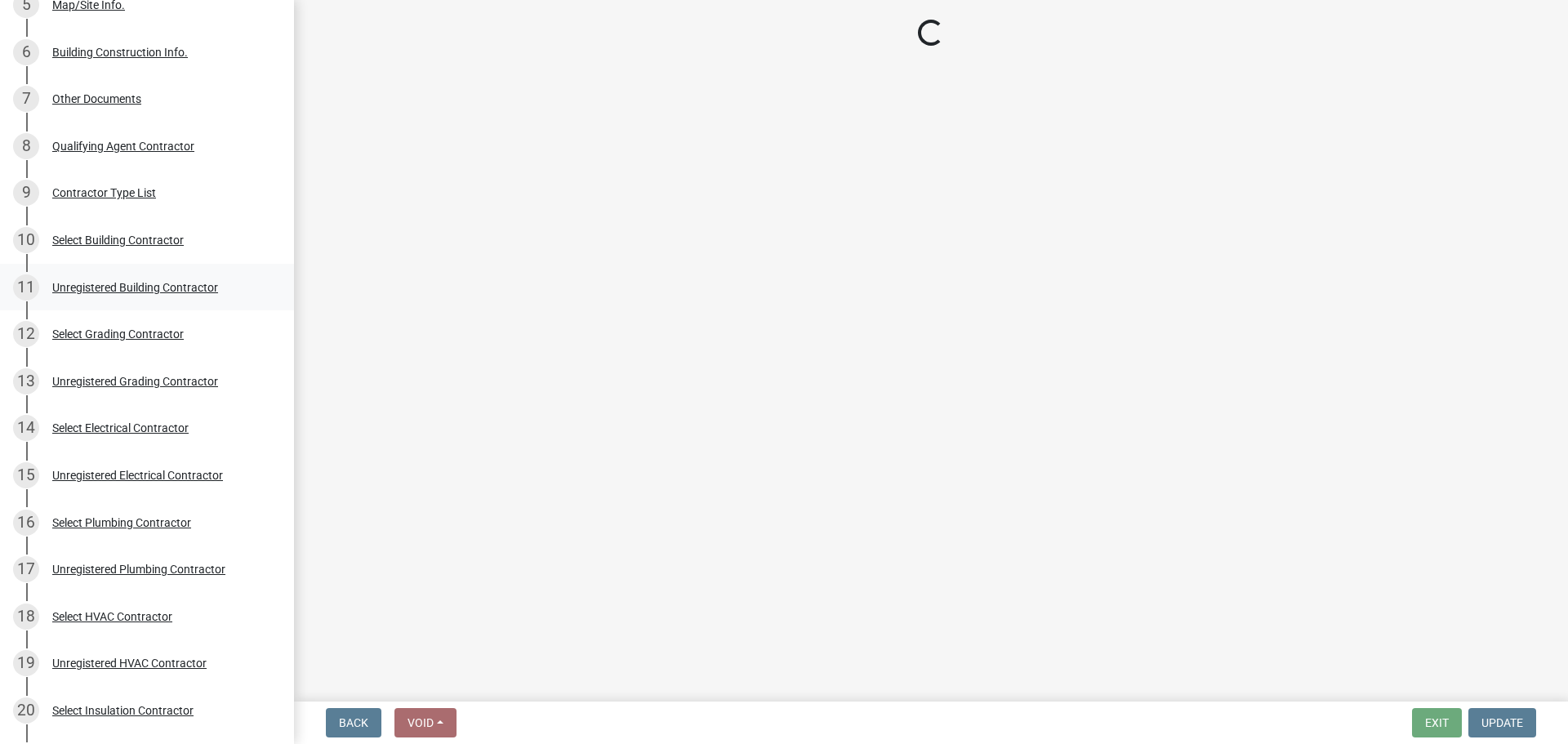
scroll to position [0, 0]
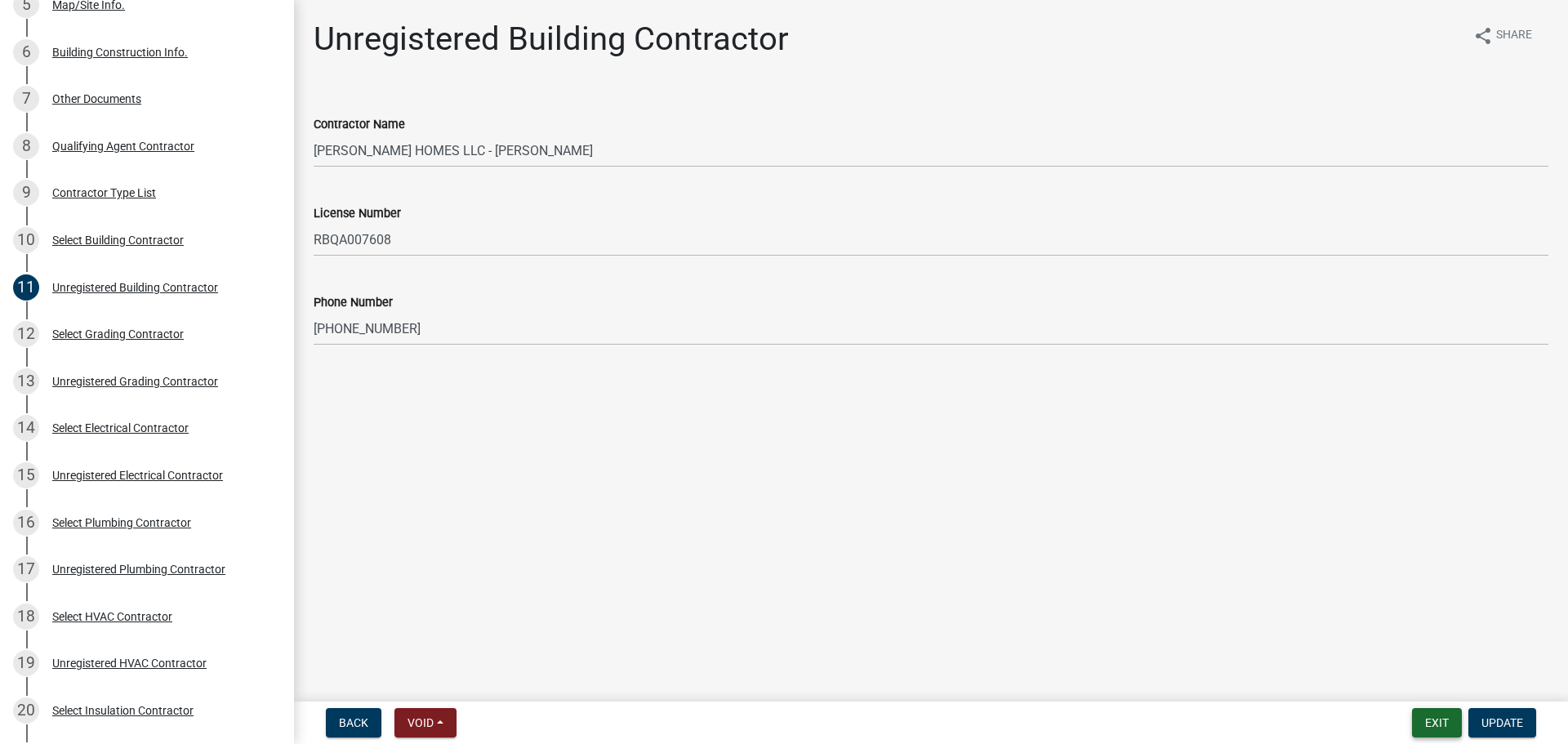
click at [1454, 723] on button "Exit" at bounding box center [1438, 722] width 50 height 29
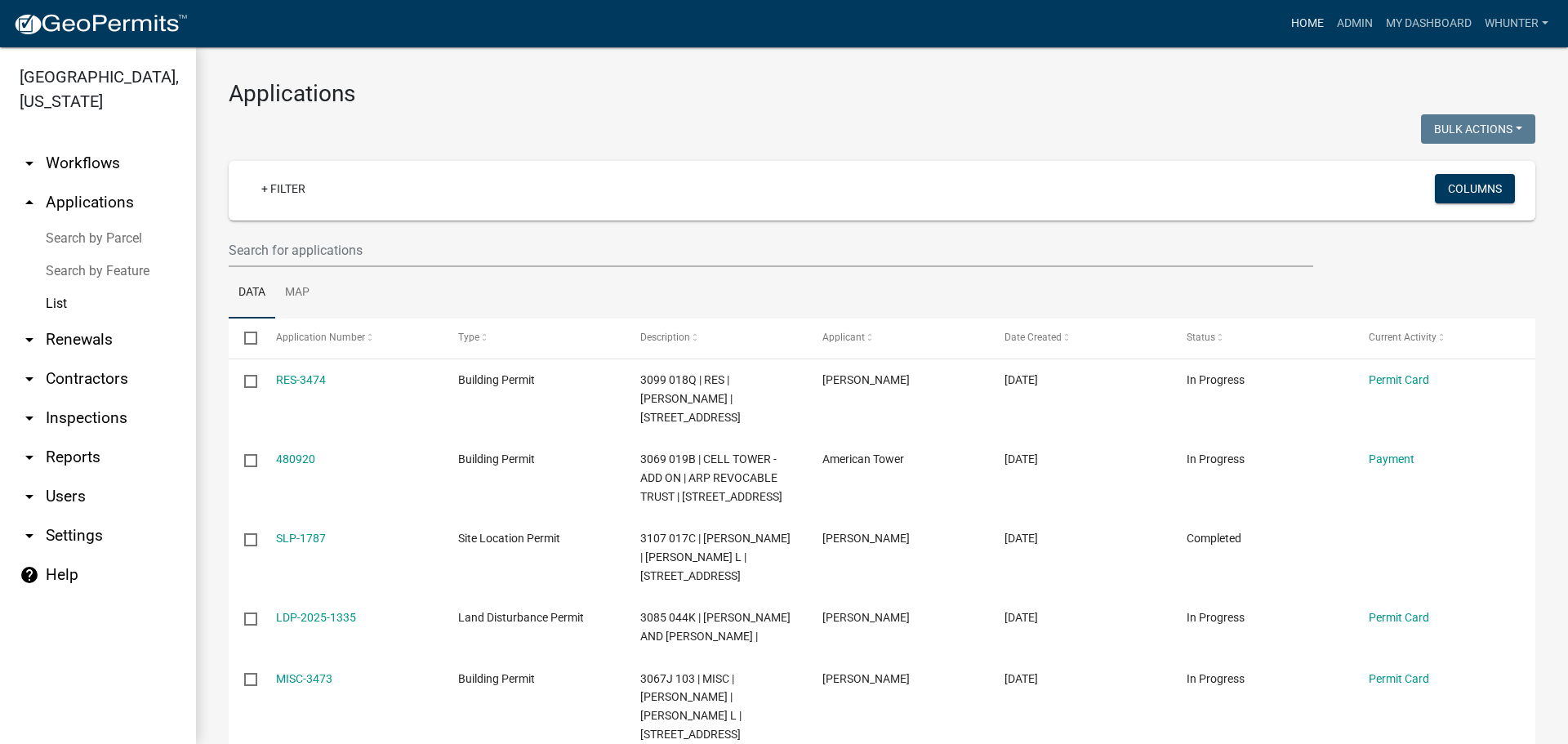
click at [1315, 31] on link "Home" at bounding box center [1307, 23] width 46 height 31
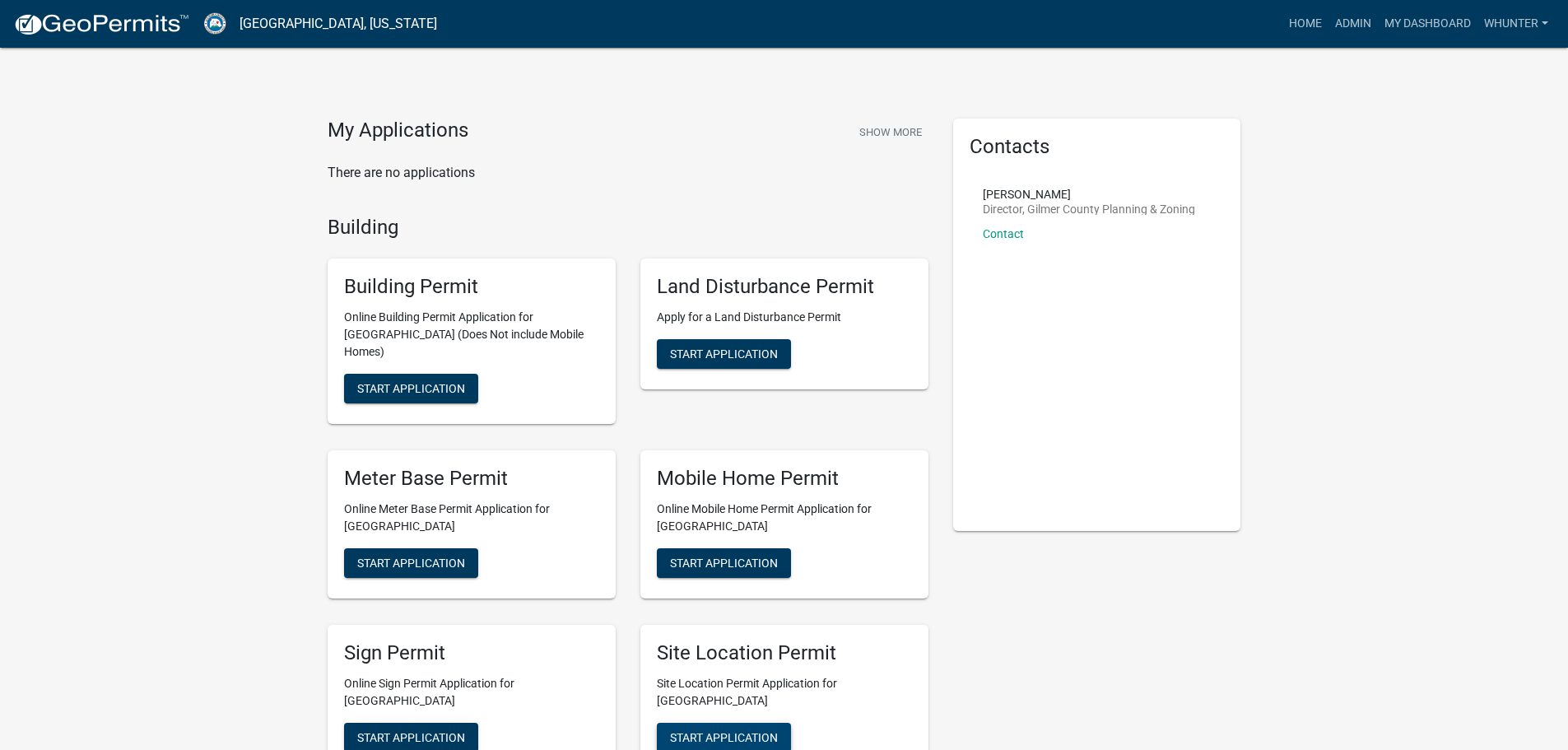
click at [743, 727] on button "Start Application" at bounding box center [723, 737] width 134 height 29
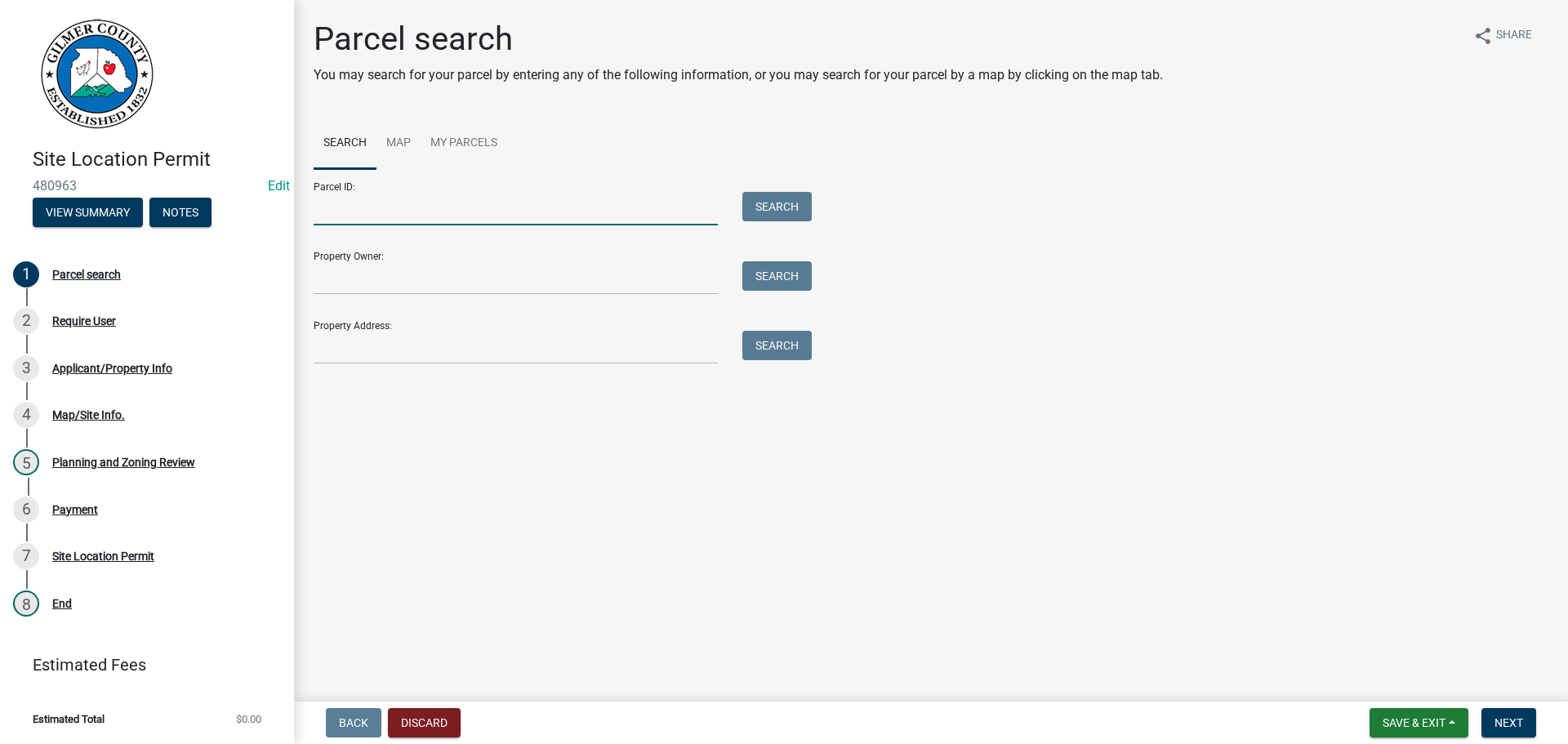
click at [382, 214] on input "Parcel ID:" at bounding box center [515, 209] width 404 height 33
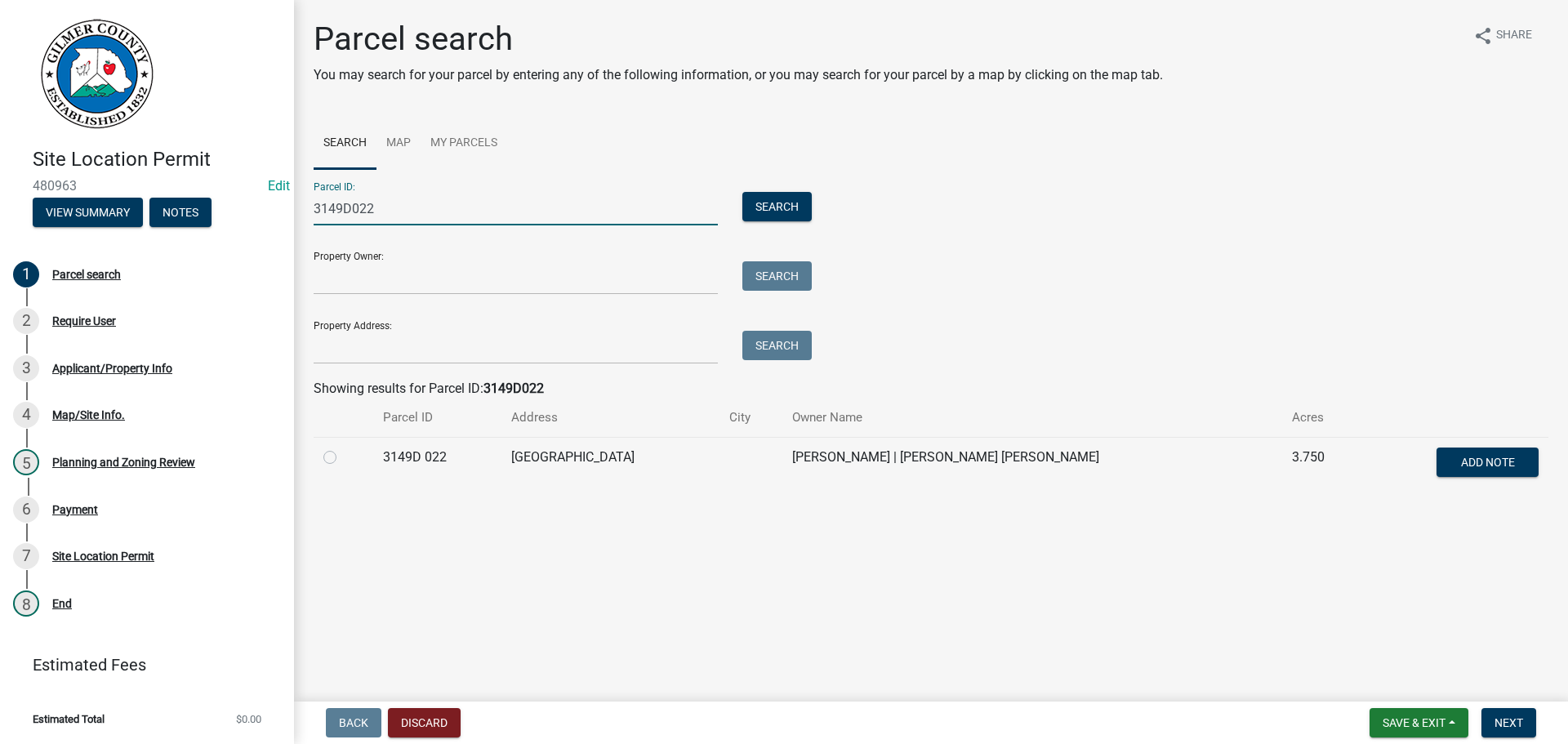
type input "3149D022"
click at [337, 457] on div at bounding box center [344, 456] width 40 height 19
click at [343, 447] on label at bounding box center [343, 447] width 0 height 0
click at [343, 458] on 022 "radio" at bounding box center [348, 452] width 11 height 11
radio 022 "true"
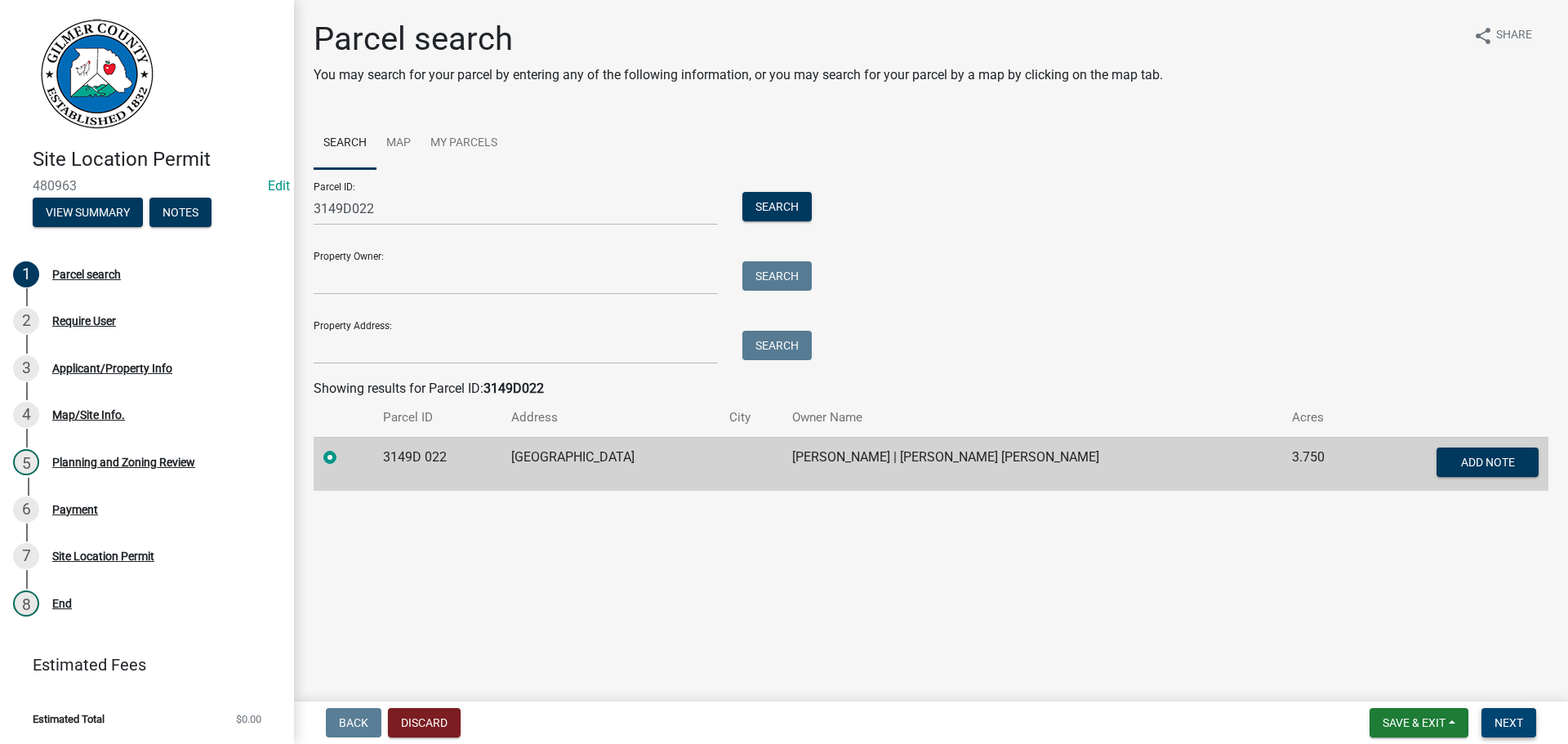
click at [1511, 727] on span "Next" at bounding box center [1509, 723] width 28 height 13
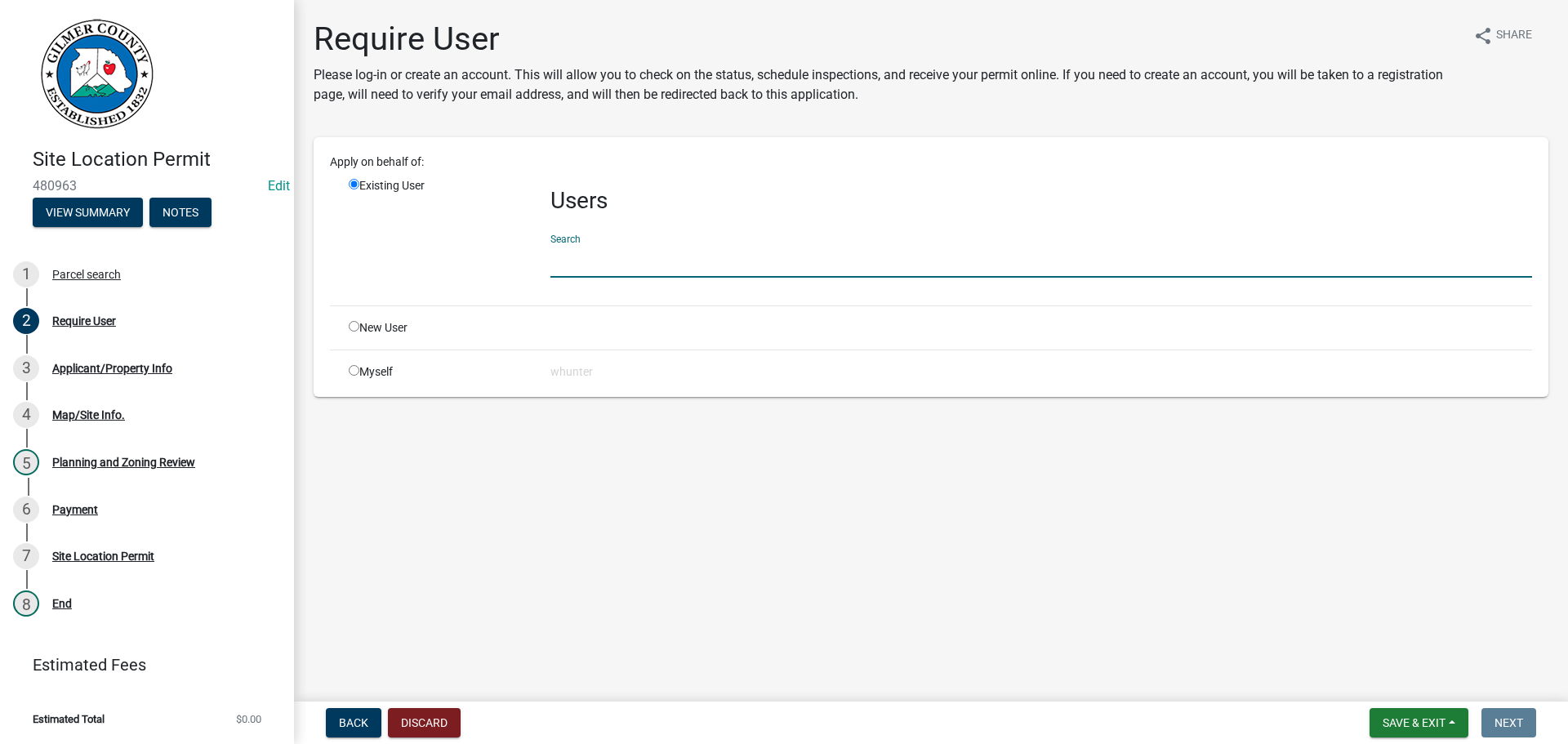
click at [634, 261] on input "text" at bounding box center [1041, 261] width 982 height 33
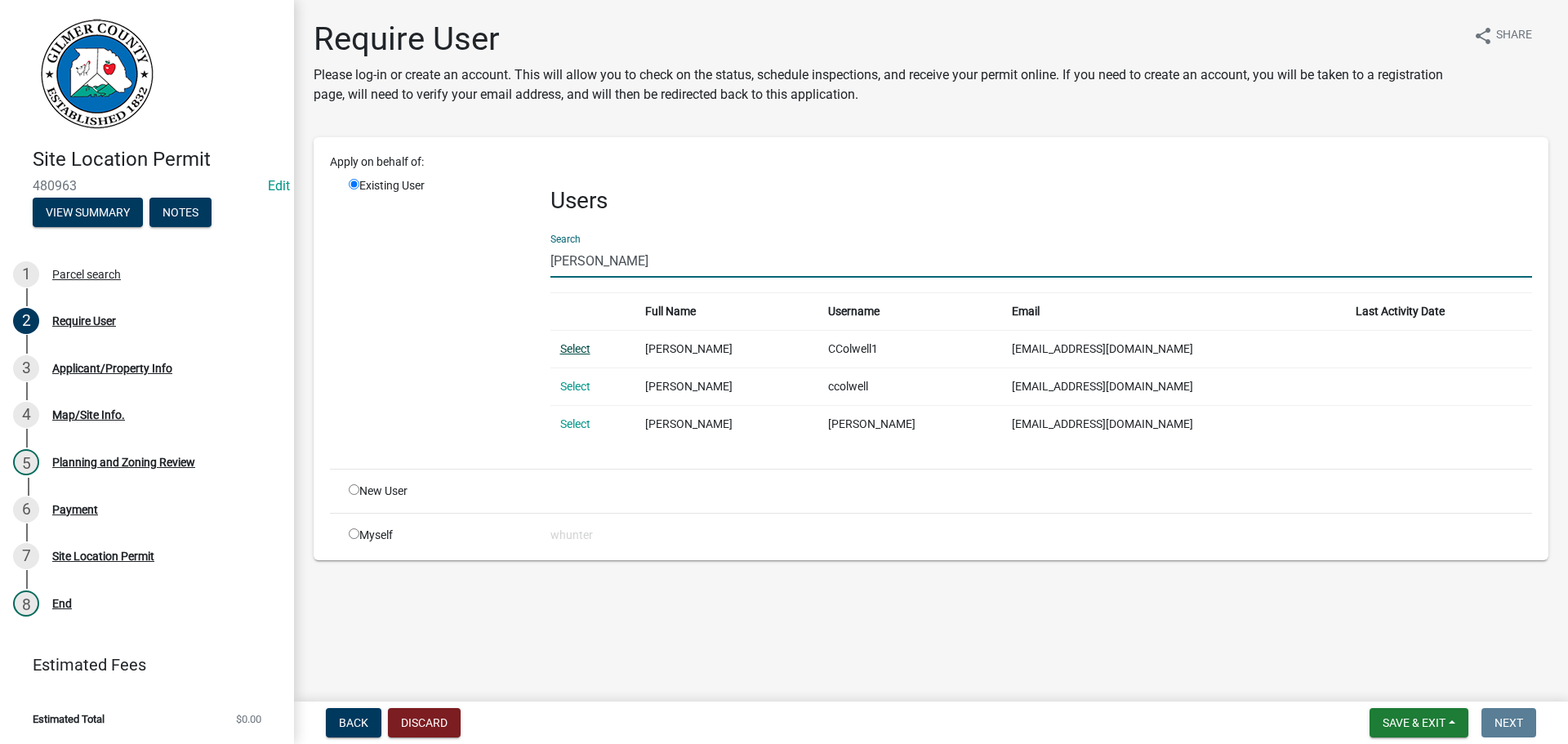
type input "[PERSON_NAME]"
click at [584, 345] on link "Select" at bounding box center [575, 349] width 30 height 13
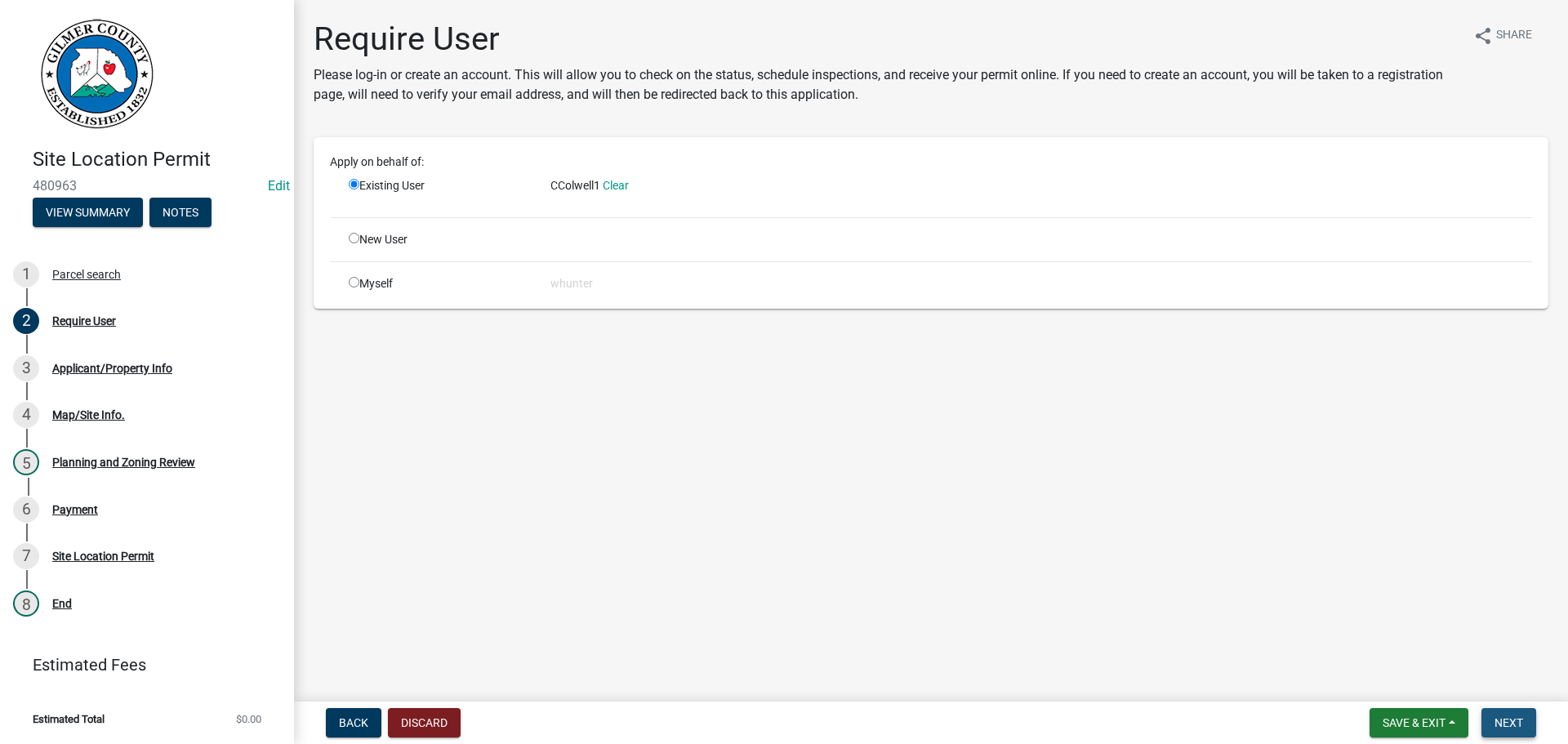
click at [1519, 736] on button "Next" at bounding box center [1509, 722] width 54 height 29
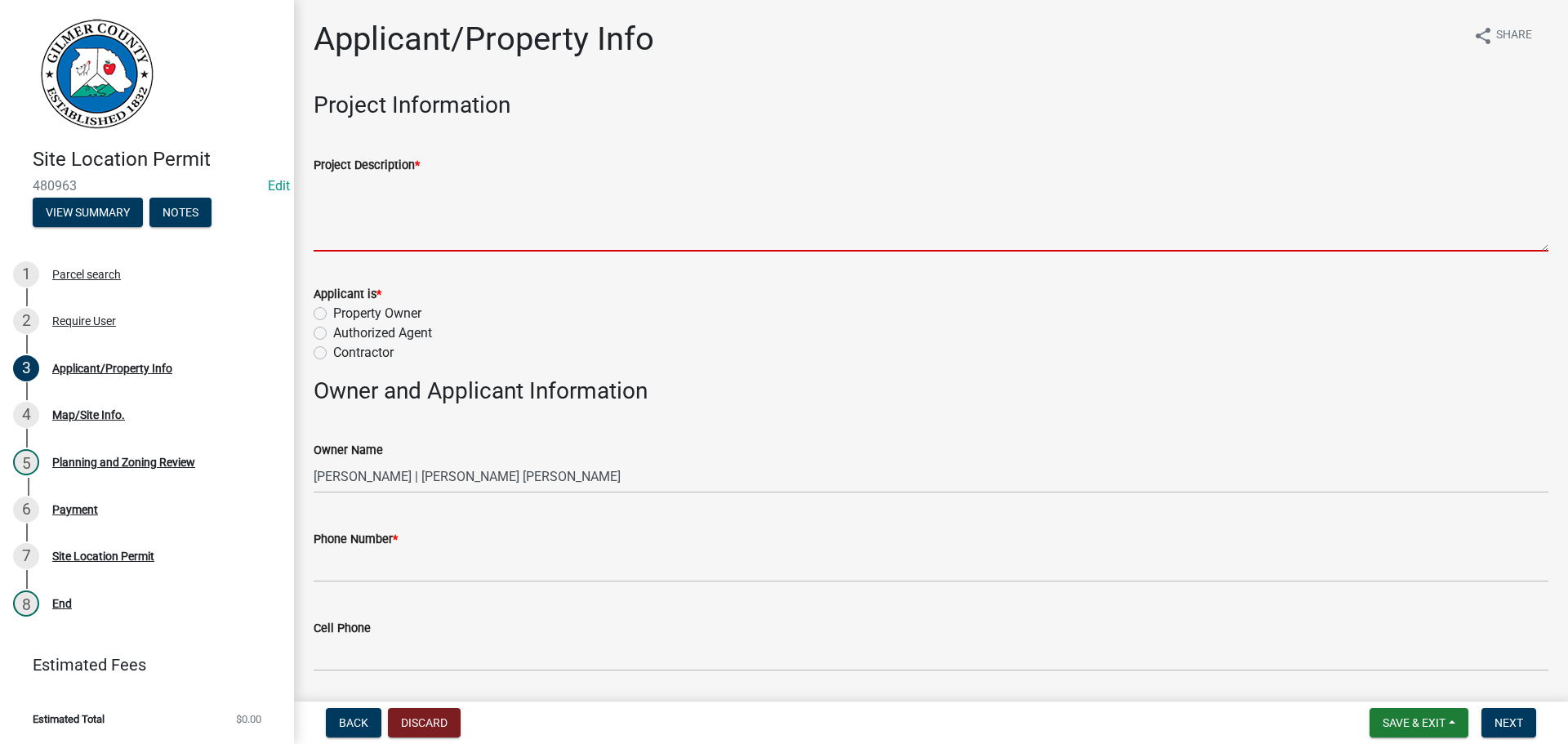
click at [440, 199] on textarea "Project Description *" at bounding box center [931, 213] width 1235 height 77
click at [419, 237] on textarea "Project Description *" at bounding box center [931, 213] width 1235 height 77
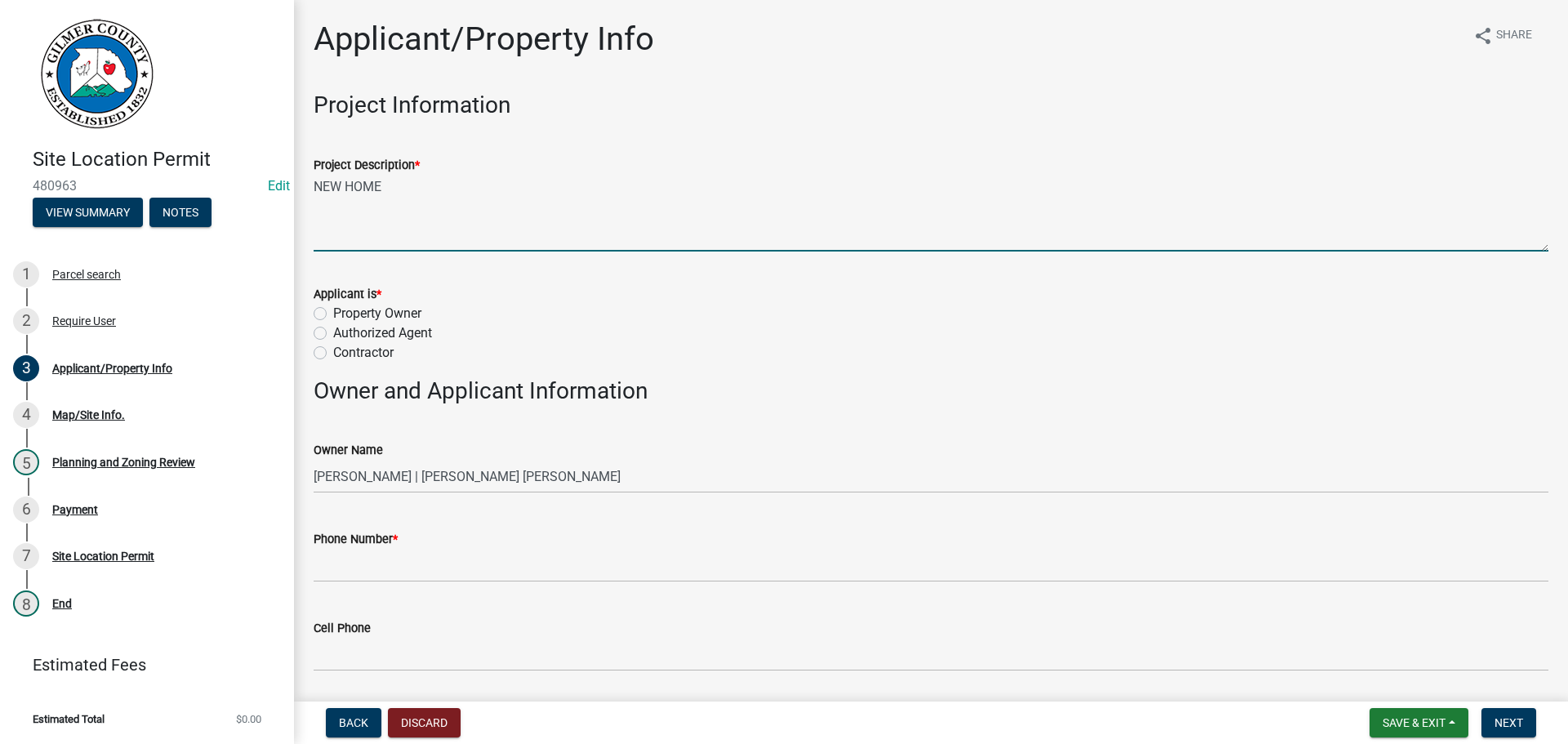
type textarea "NEW HOME"
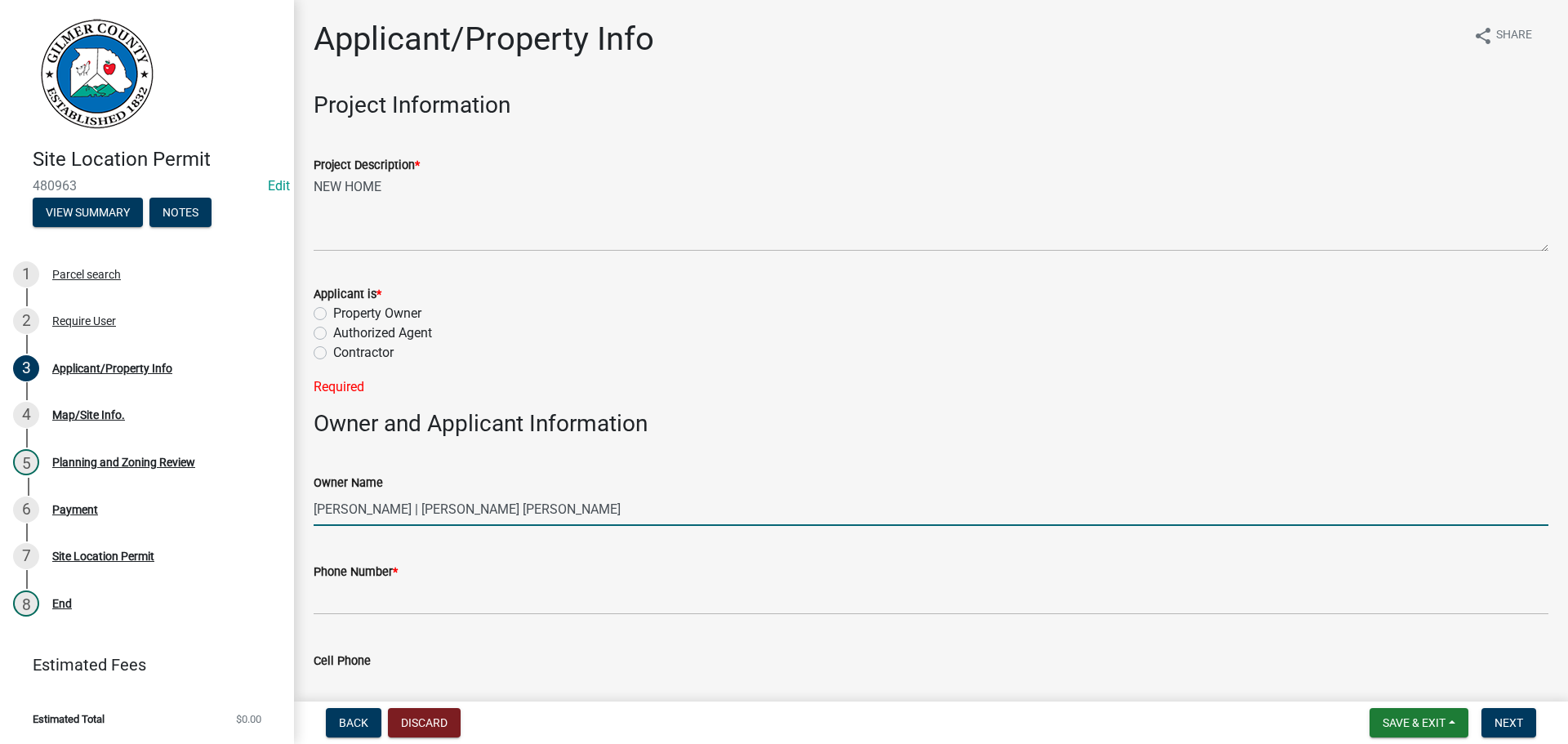
click at [427, 480] on form "Owner Name LOGAN T BENTLEY | COLWELL KYLIE RAE" at bounding box center [931, 499] width 1235 height 53
click at [366, 510] on input "LOGAN T BENTLEY & KYLIE COLWELL" at bounding box center [931, 509] width 1235 height 33
type input "LOGAN BENTLEY & KYLIE COLWELL"
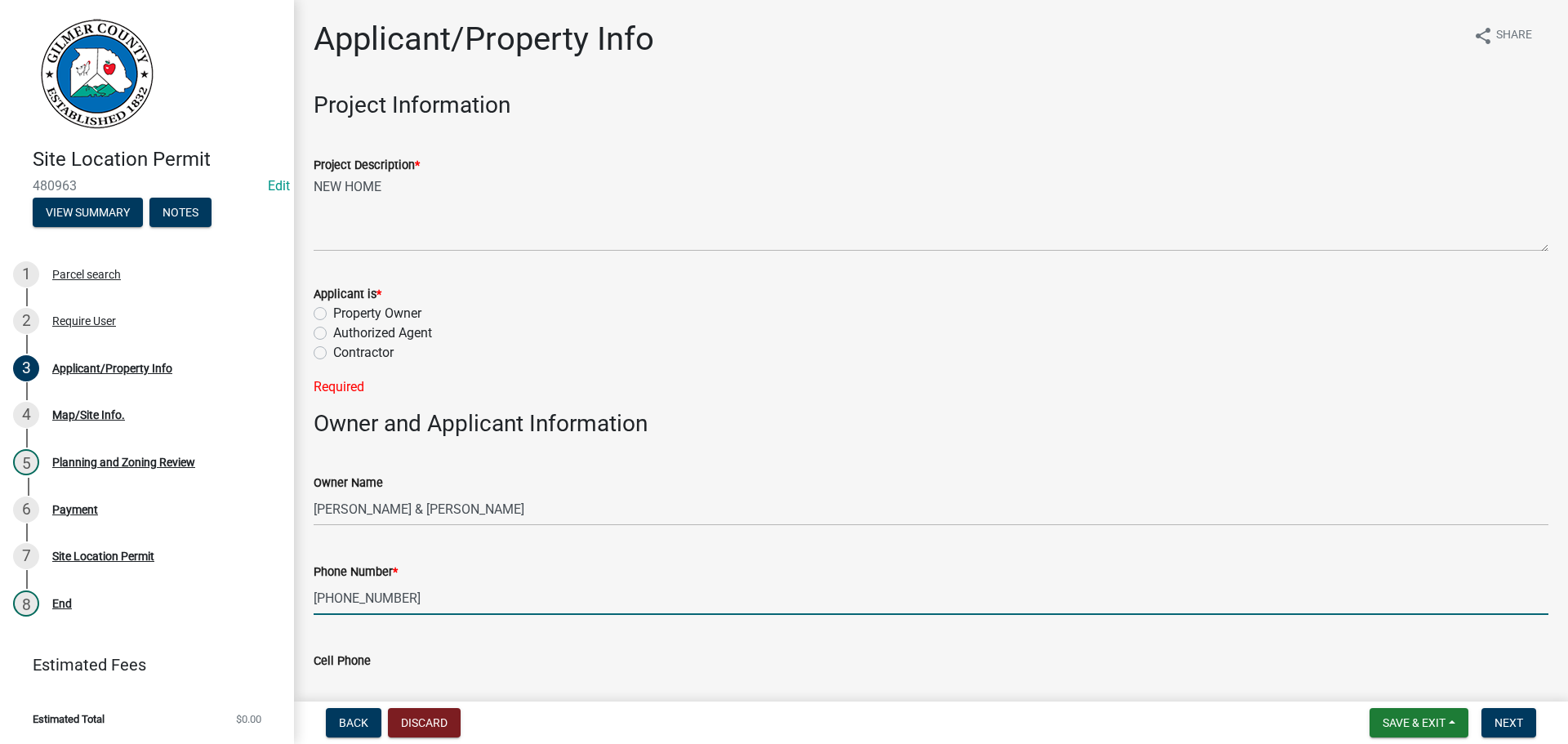
type input "706-889-1529"
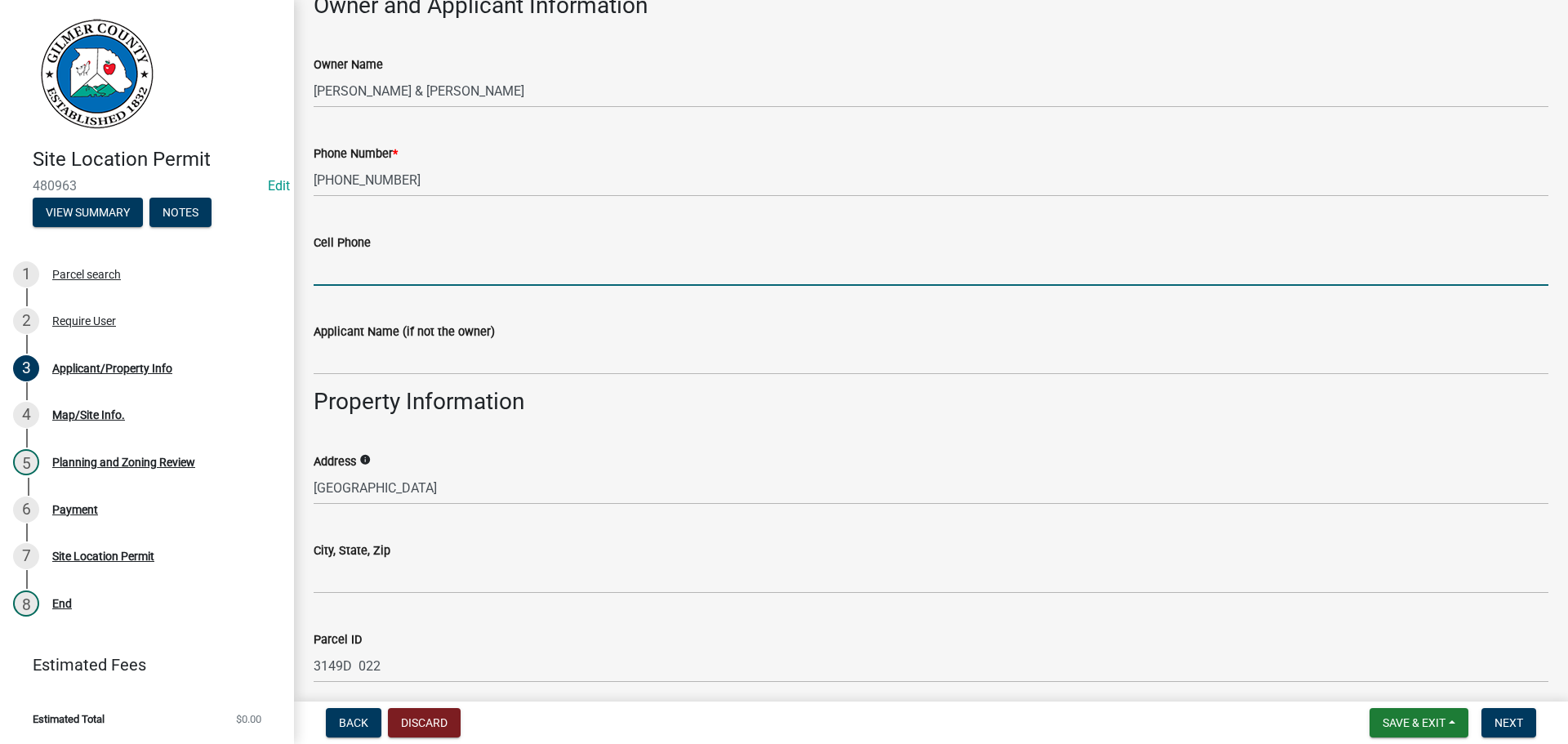
scroll to position [499, 0]
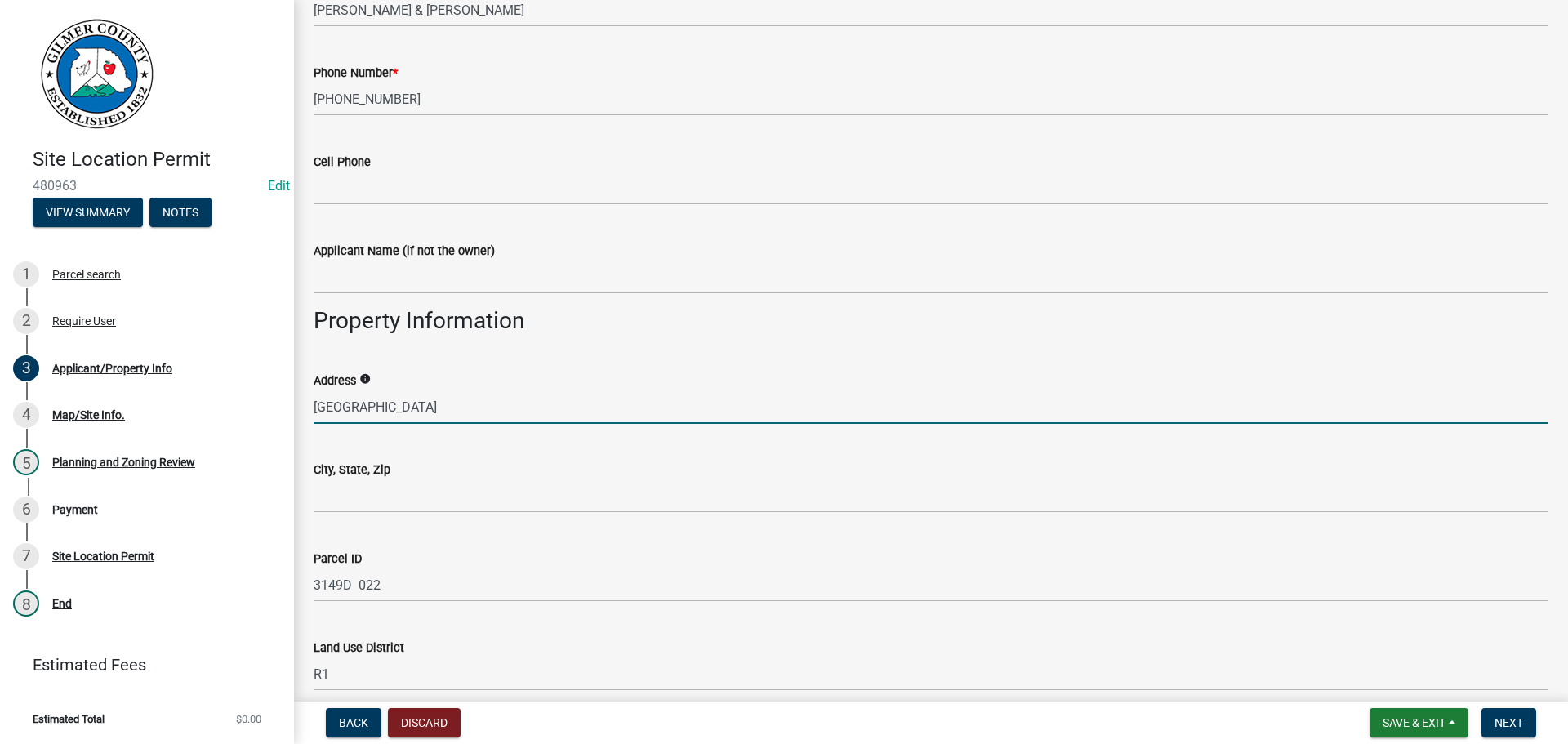
click at [360, 396] on input "EAST RIDGE LN" at bounding box center [931, 407] width 1235 height 33
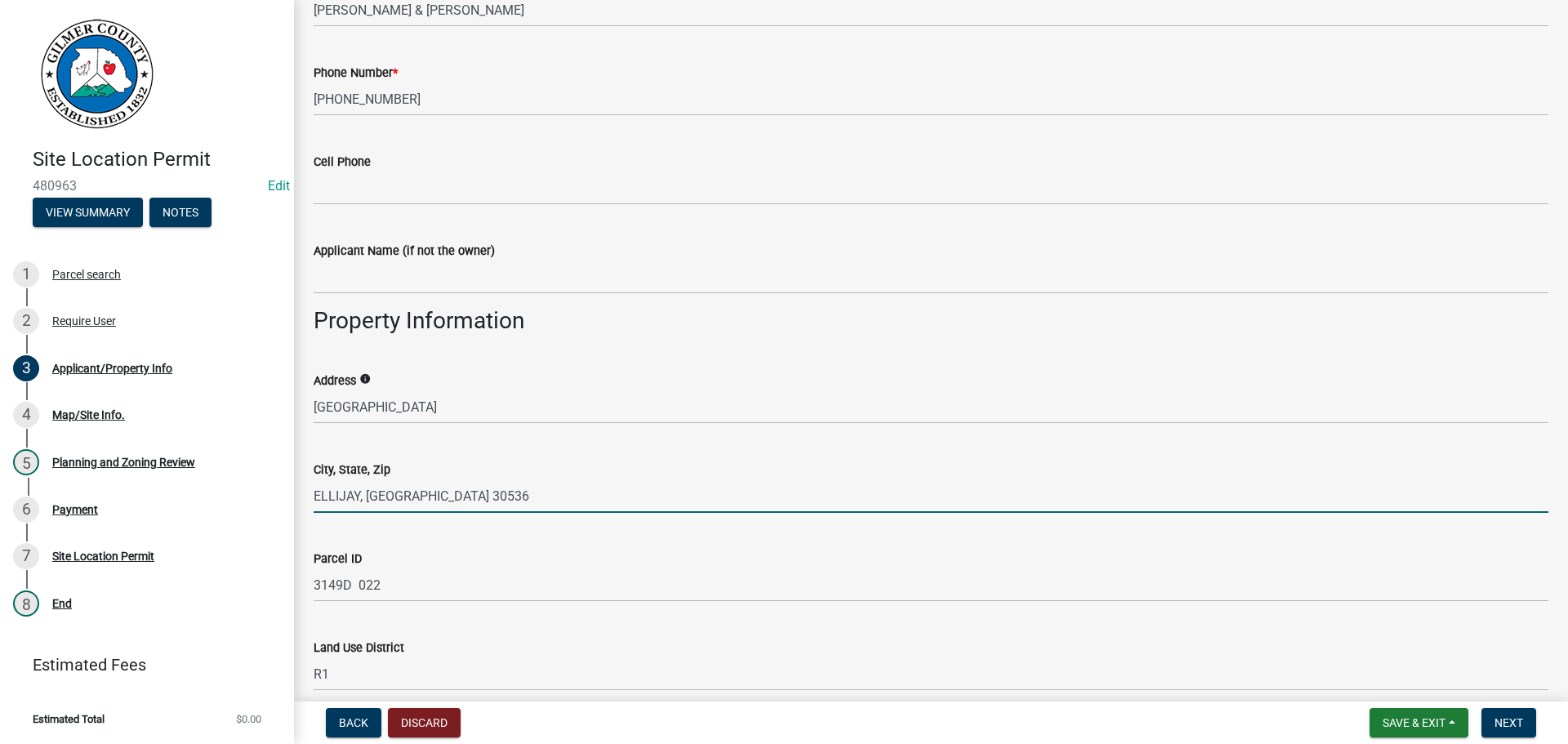
type input "ELLIJAY, [GEOGRAPHIC_DATA] 30536"
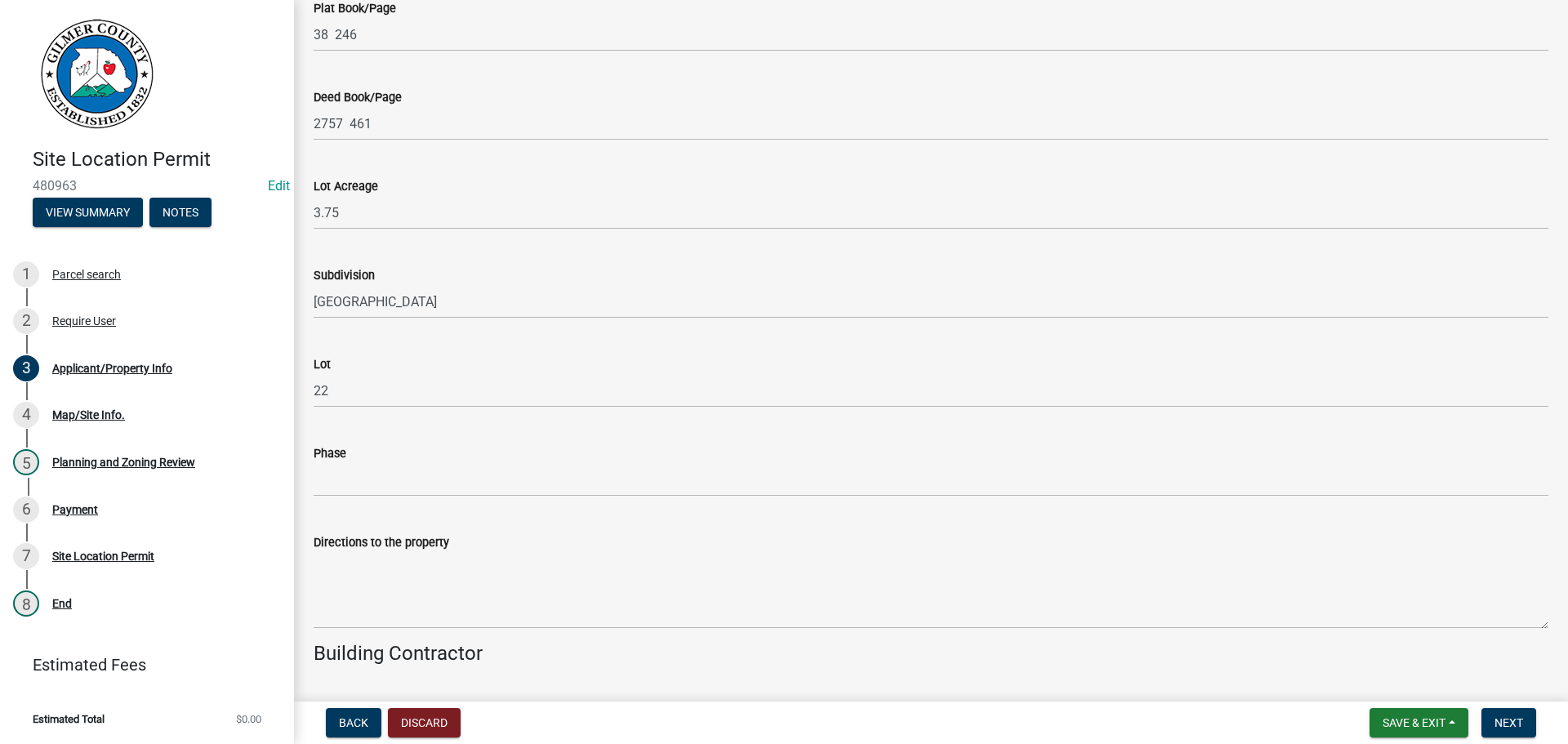
scroll to position [1397, 0]
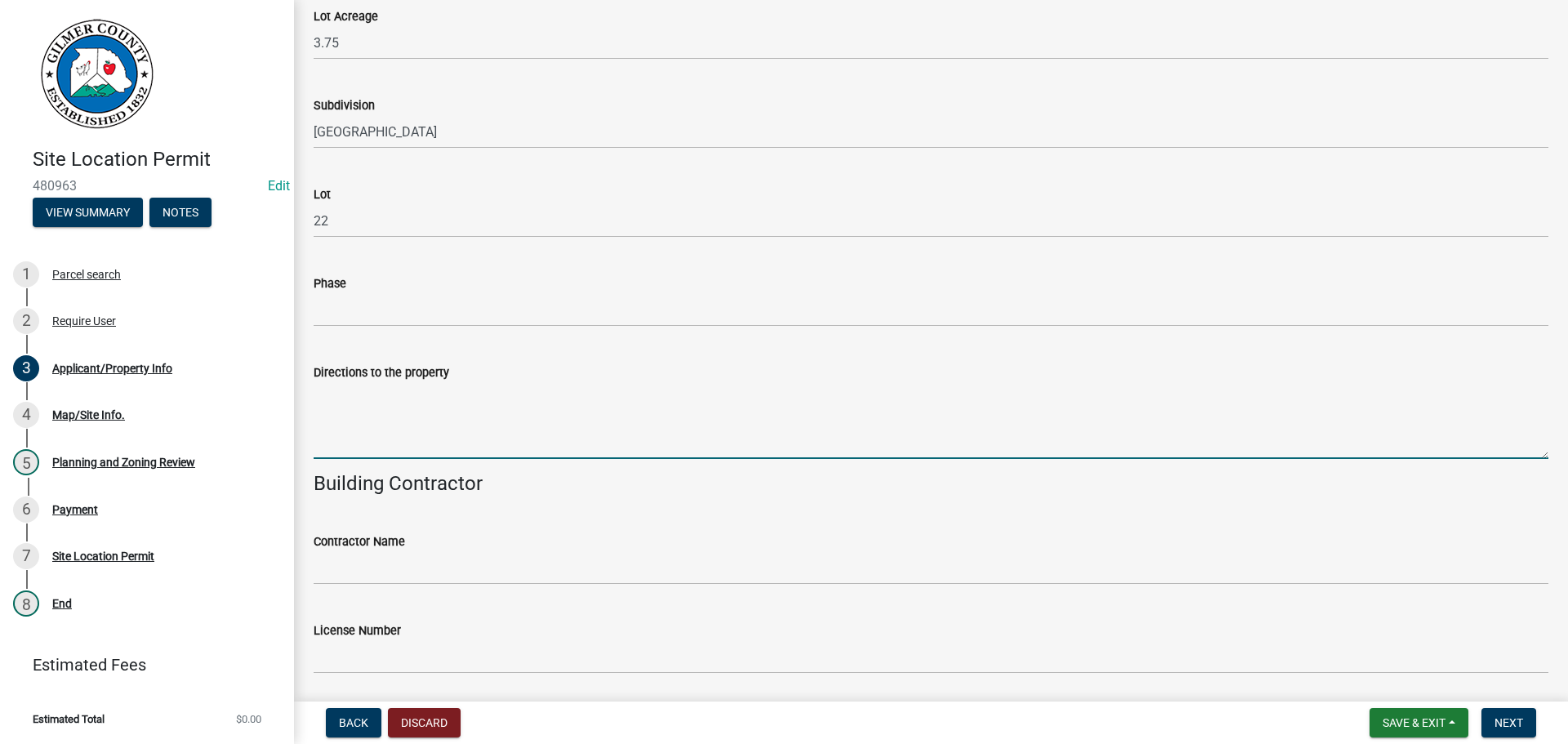
click at [413, 419] on textarea "Directions to the property" at bounding box center [931, 420] width 1235 height 77
click at [866, 389] on textarea "52E, LT ON BIG CREEK, 9.5 MILES TURN RT INTO EAST RIDGE SUBDIVISION, GATE CODE …" at bounding box center [931, 420] width 1235 height 77
type textarea "52E, LT ON BIG CREEK, 9.5 MILES TURN RT INTO EAST RIDGE SUBDIVISION, GATE CODE …"
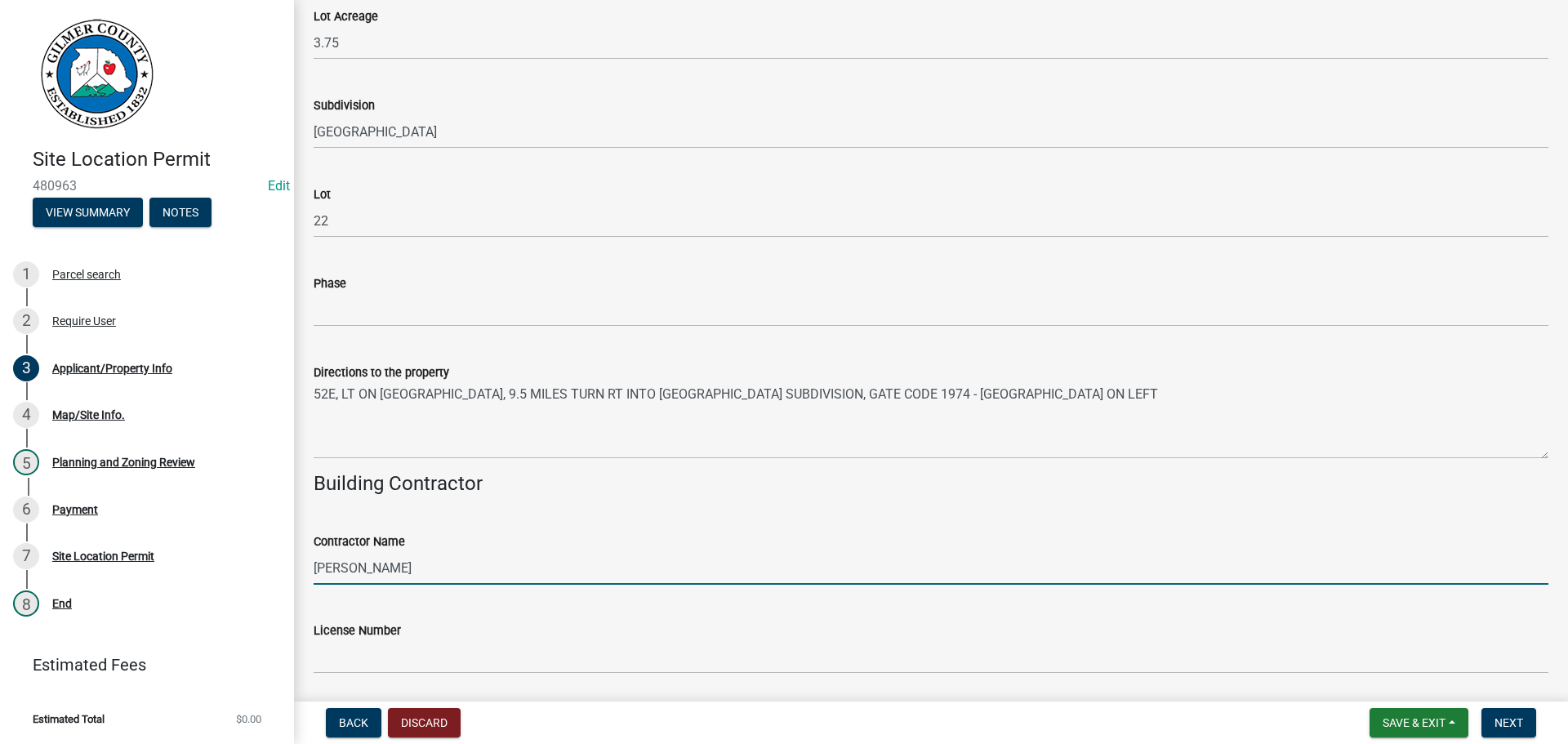
type input "[PERSON_NAME]"
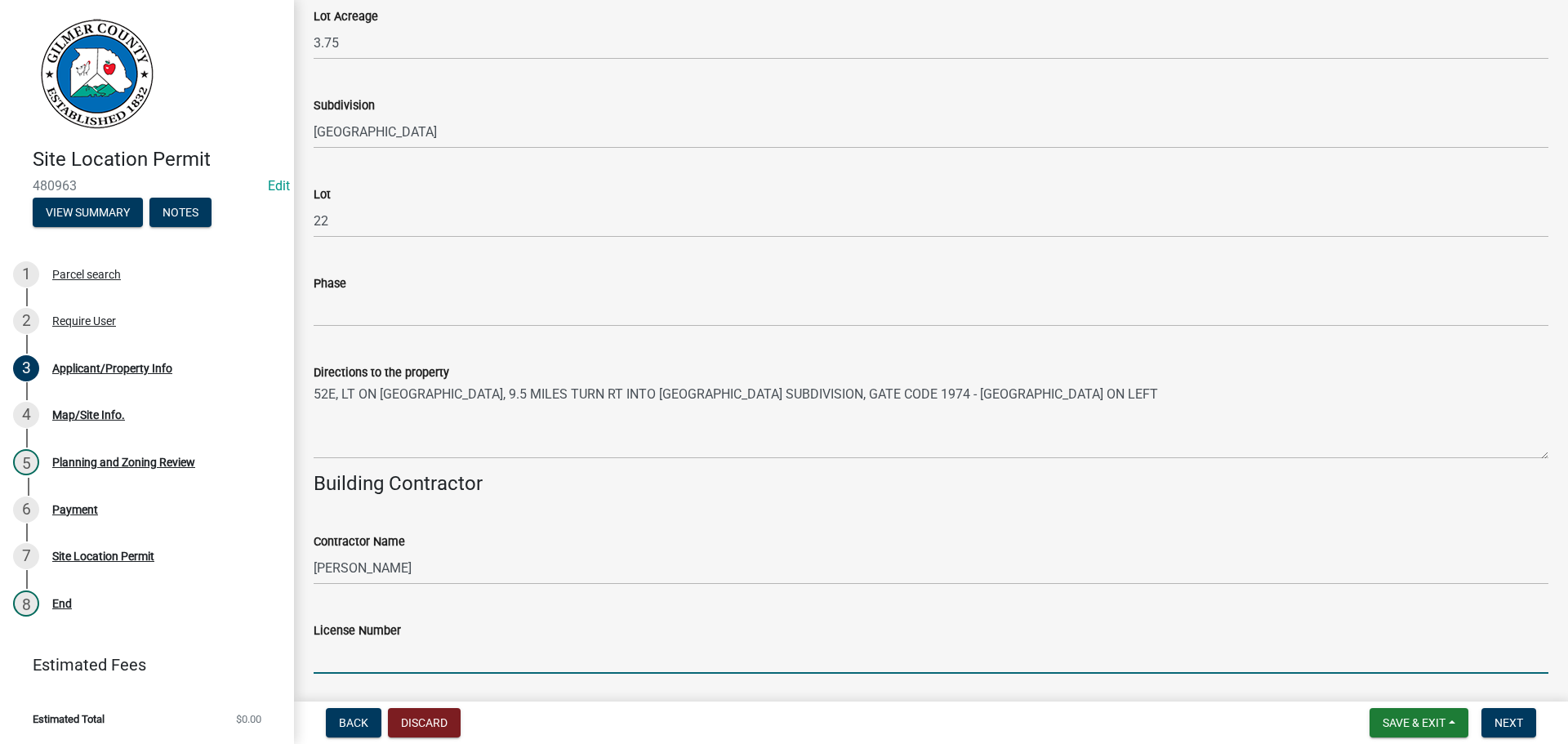
scroll to position [1542, 0]
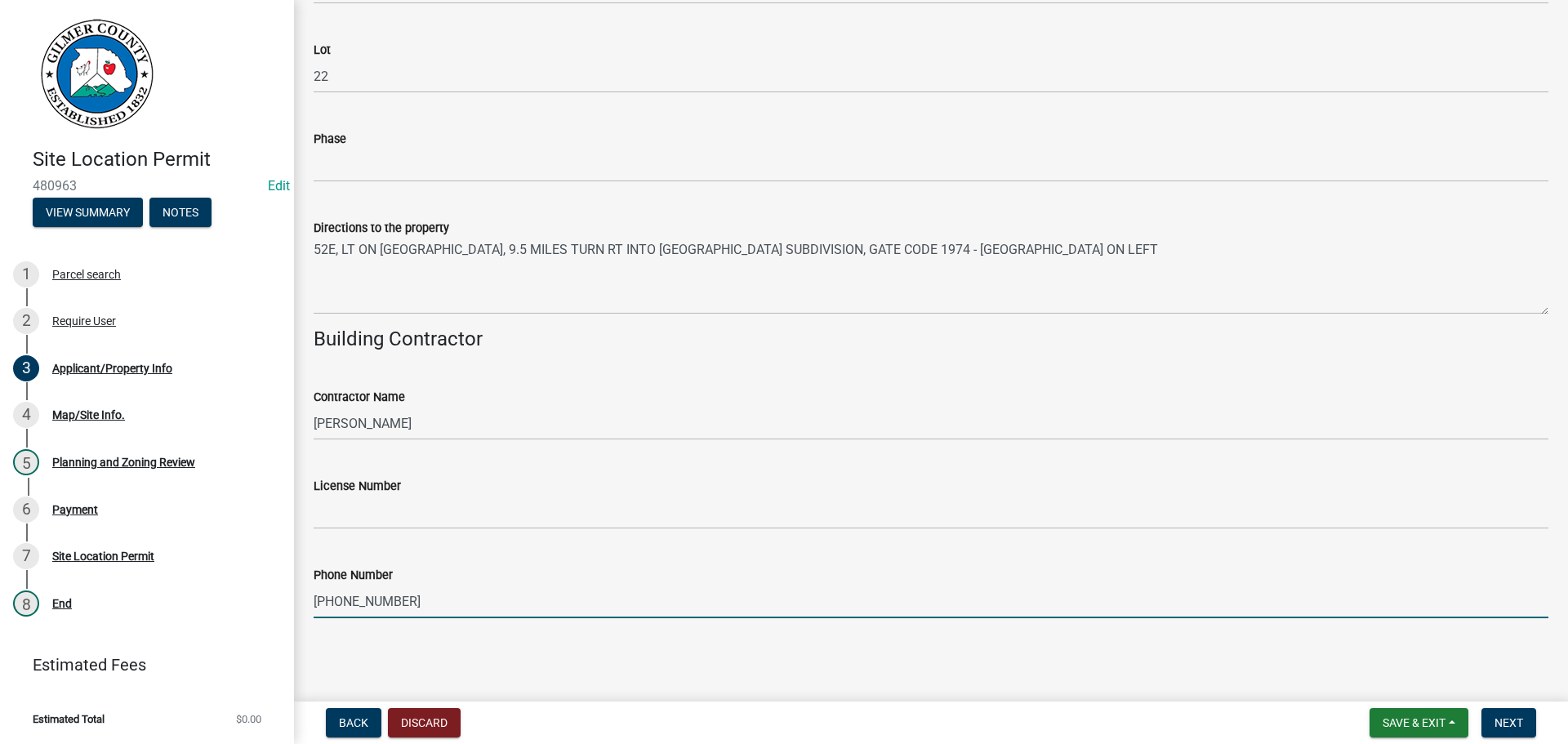
type input "706-889-1529"
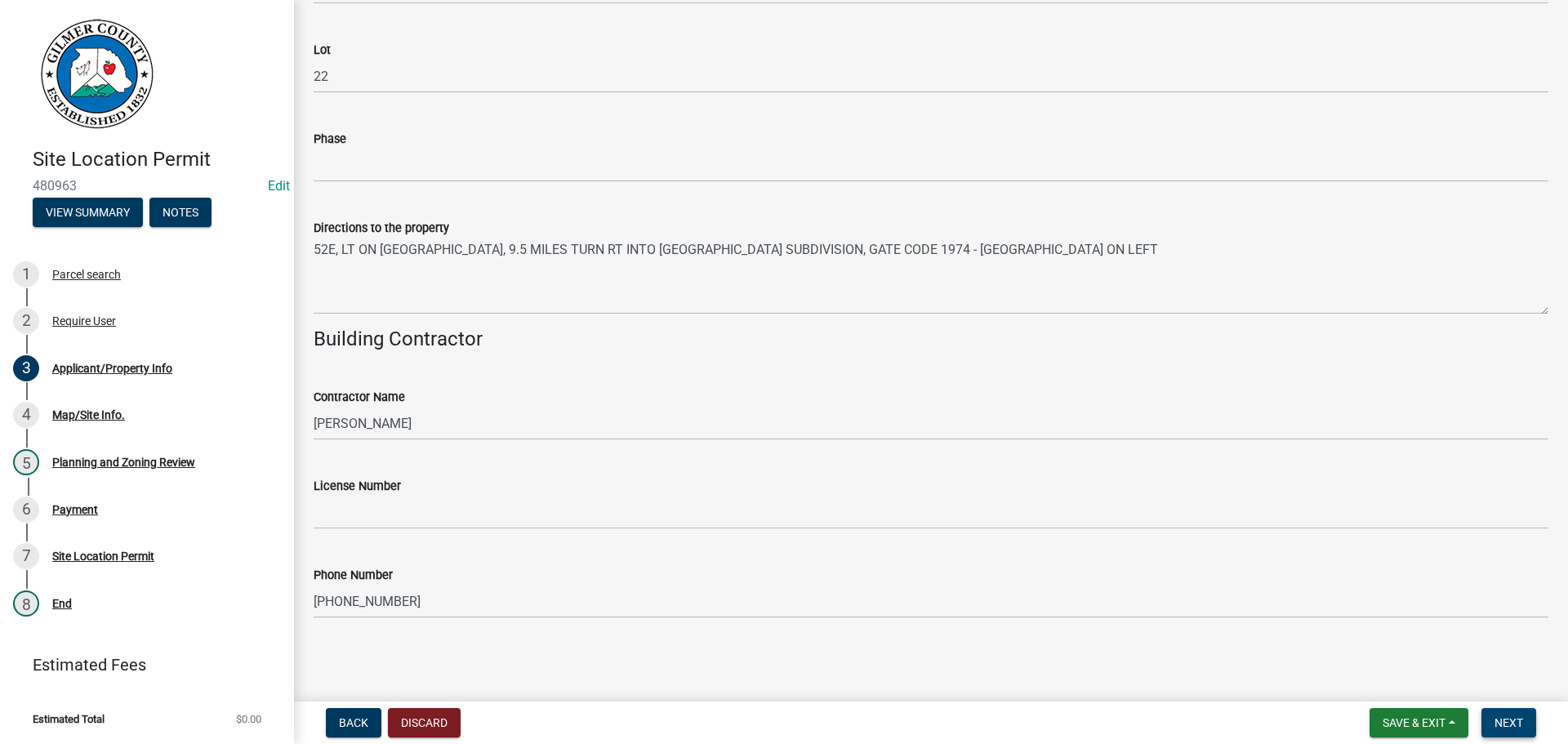
click at [1523, 727] on span "Next" at bounding box center [1509, 723] width 28 height 13
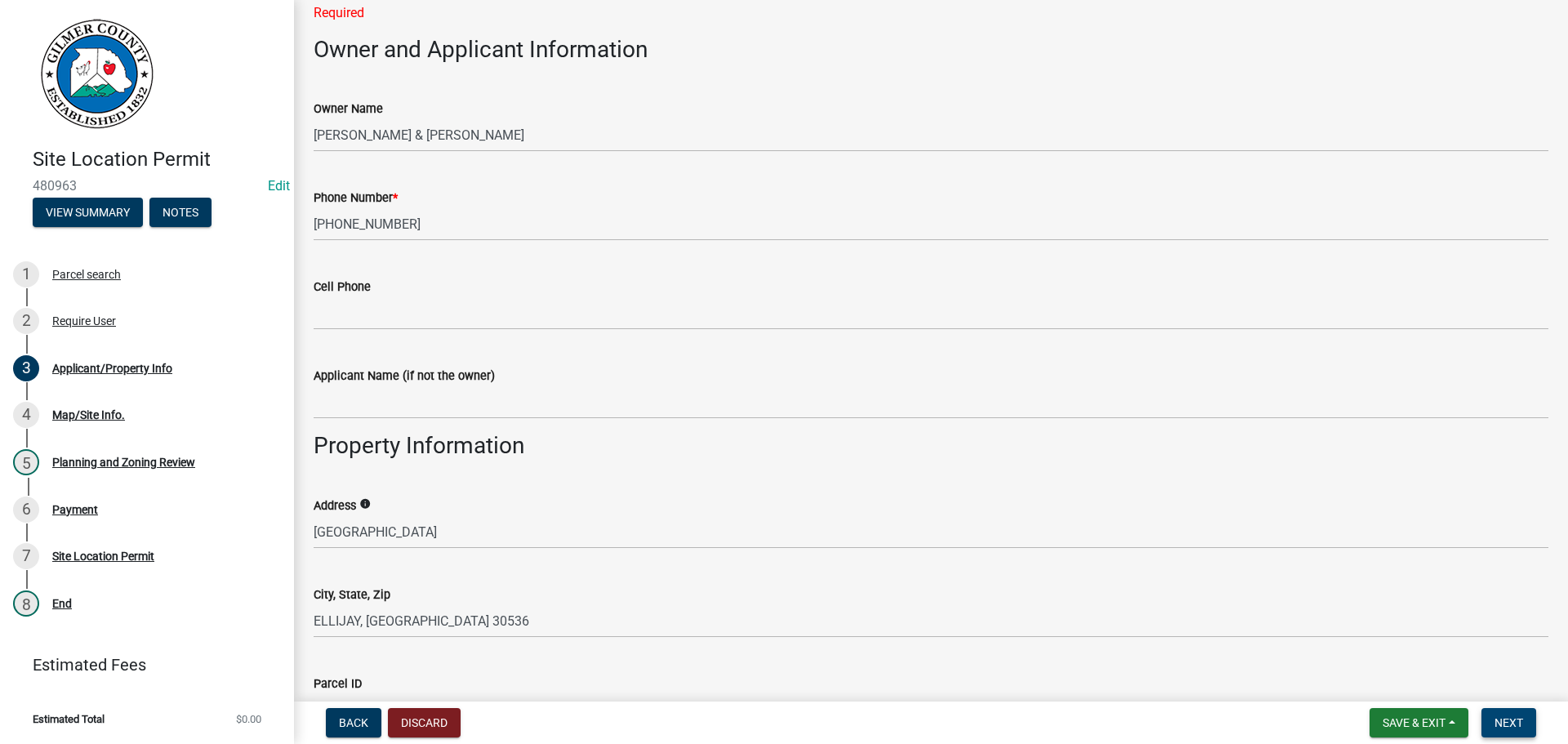
scroll to position [154, 0]
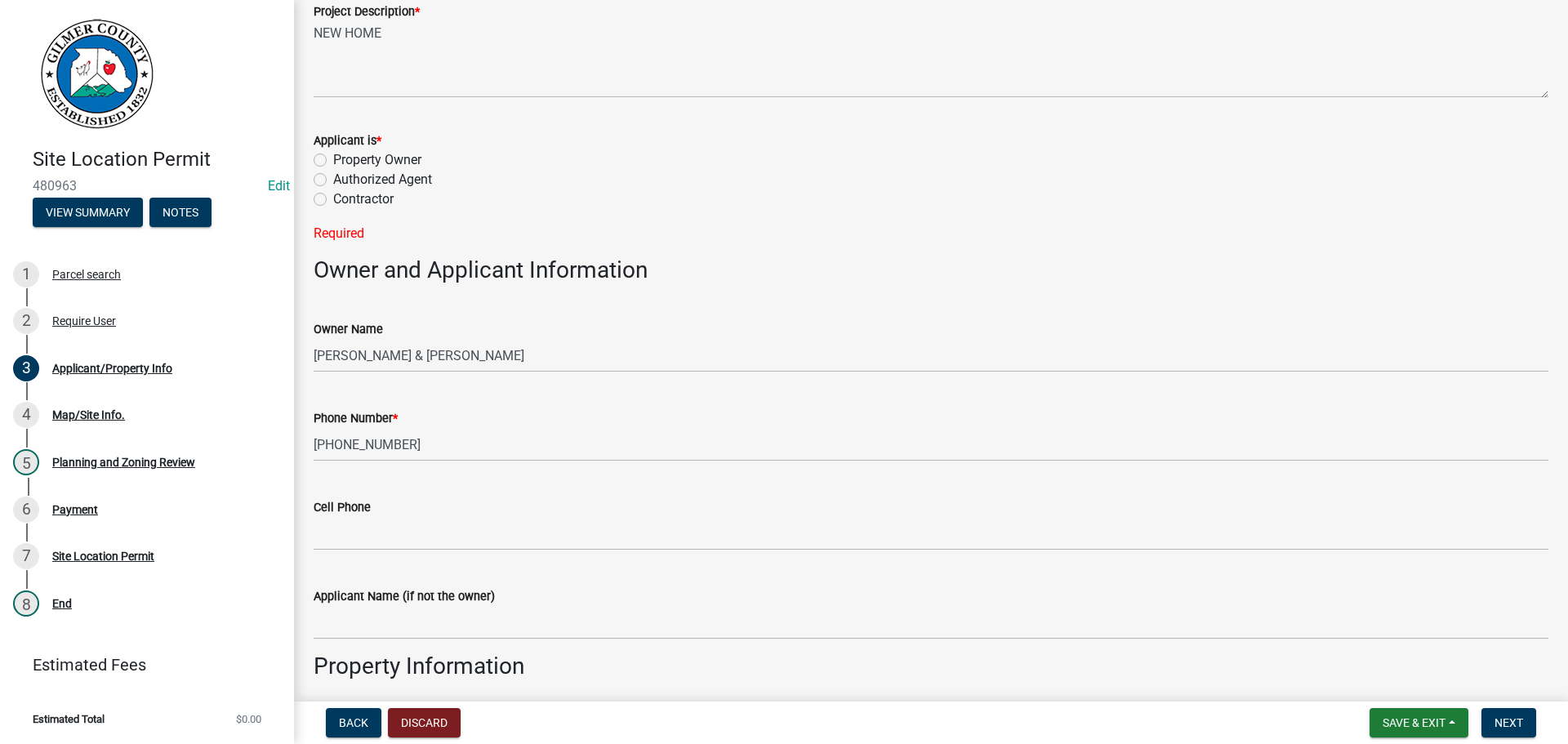
click at [359, 157] on label "Property Owner" at bounding box center [377, 160] width 88 height 19
click at [344, 157] on input "Property Owner" at bounding box center [339, 155] width 11 height 11
radio input "true"
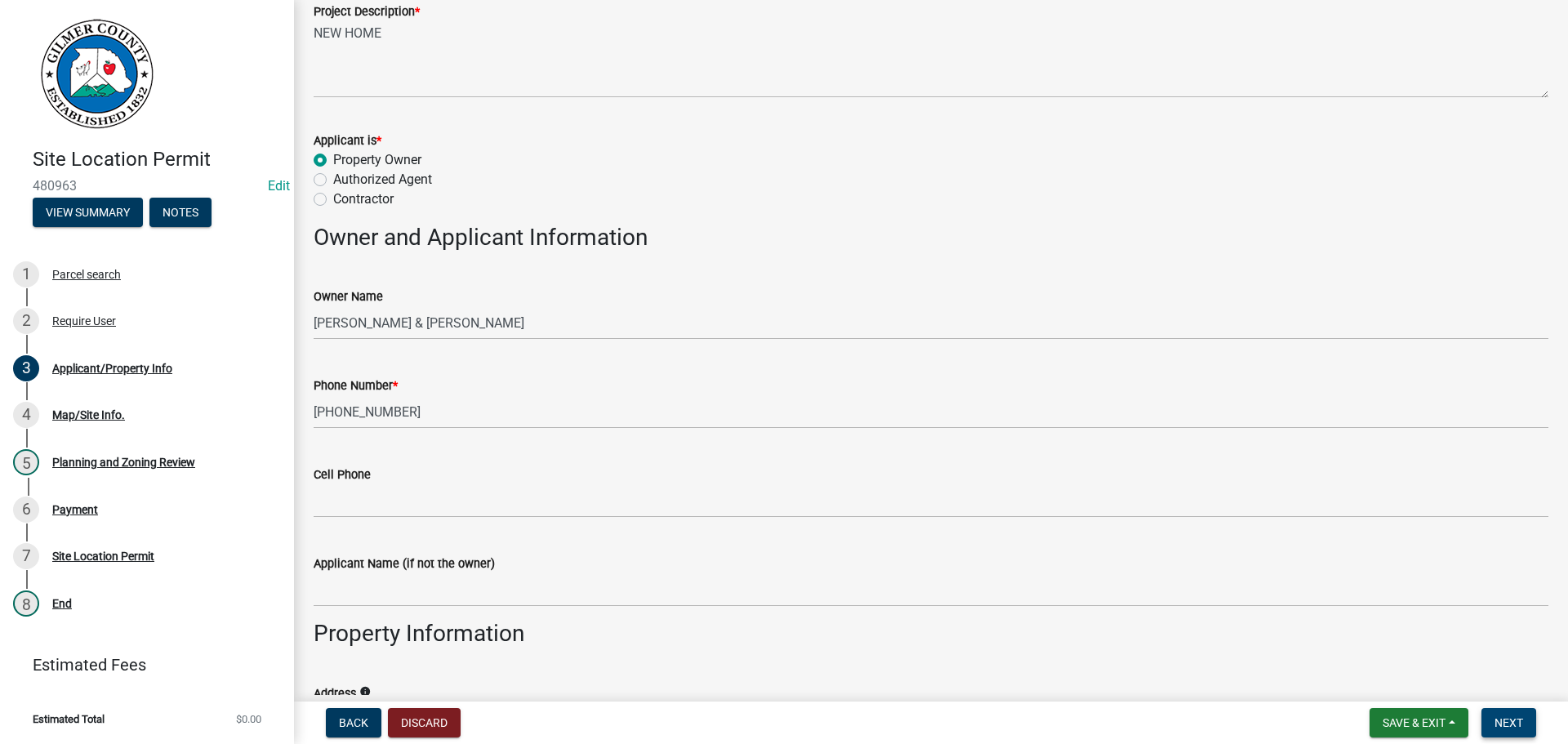
click at [1509, 720] on span "Next" at bounding box center [1509, 723] width 28 height 13
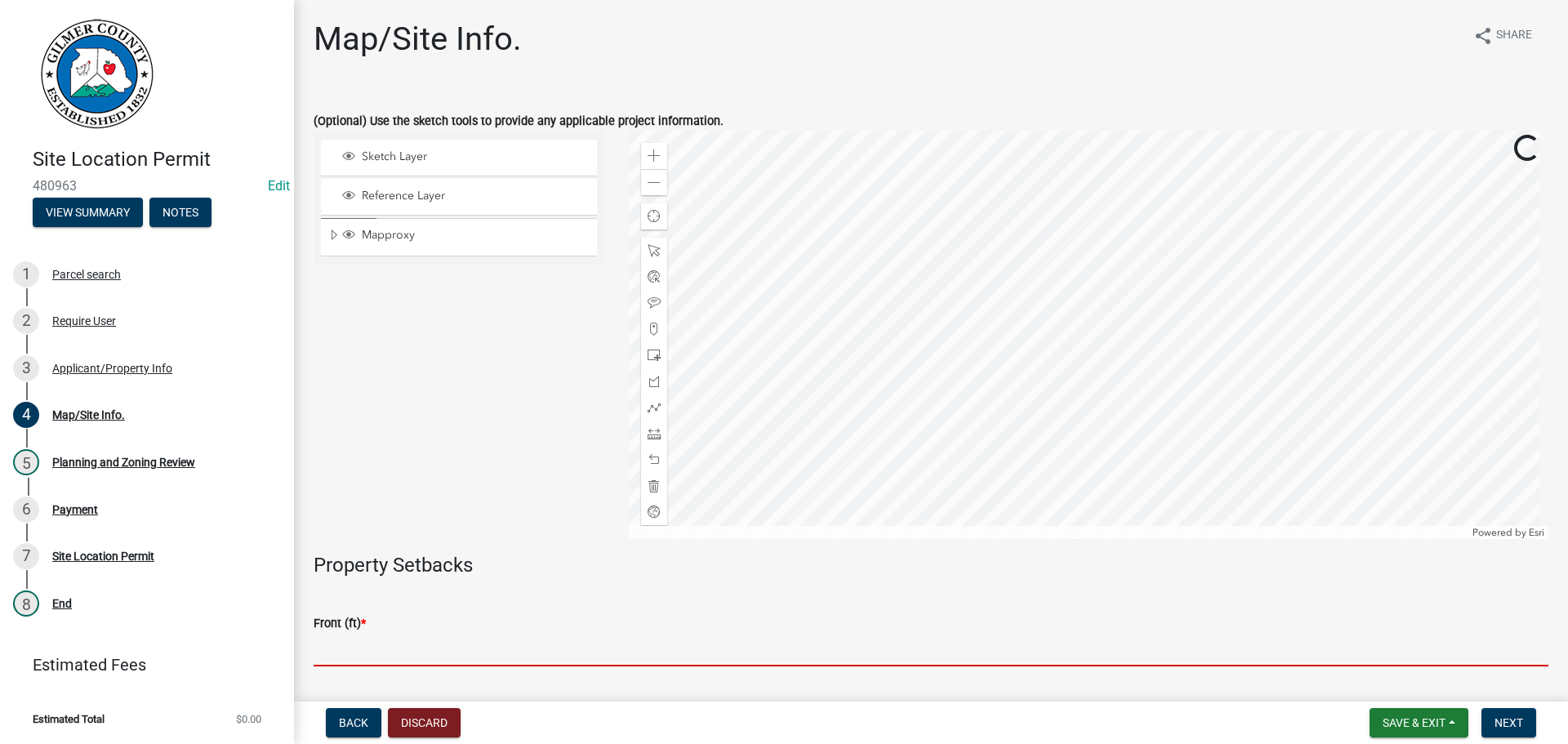
click at [396, 650] on input "text" at bounding box center [931, 650] width 1235 height 33
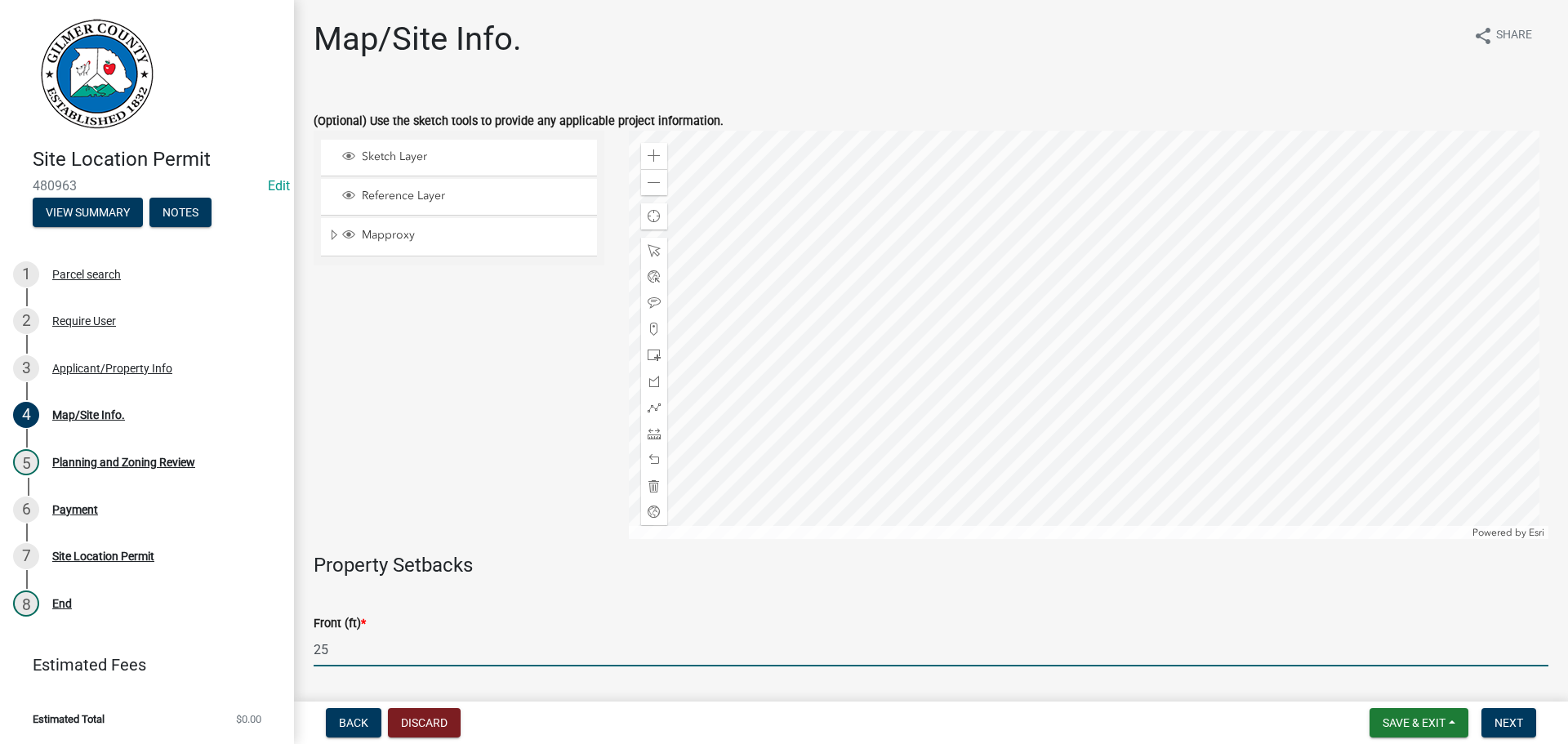
type input "25"
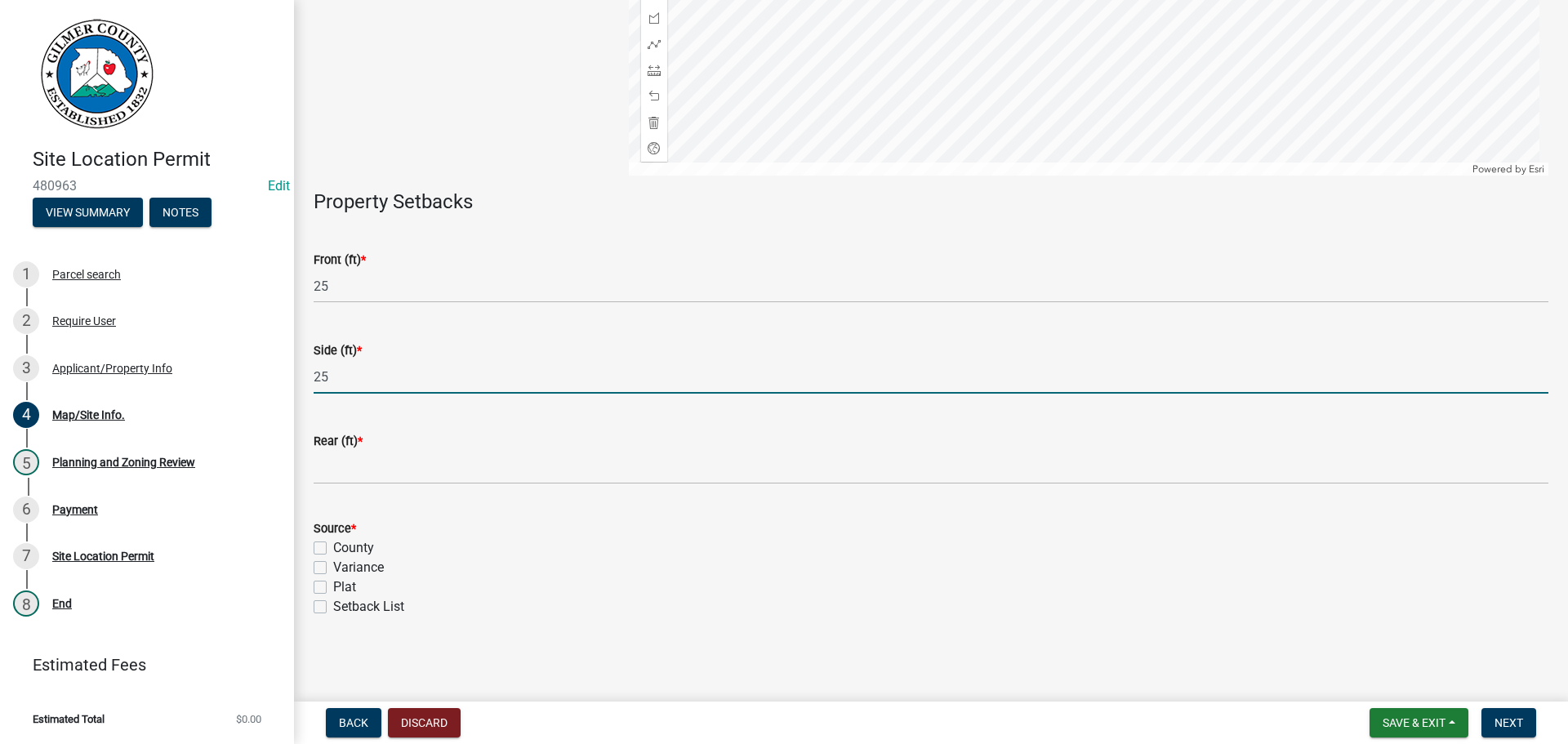
type input "25"
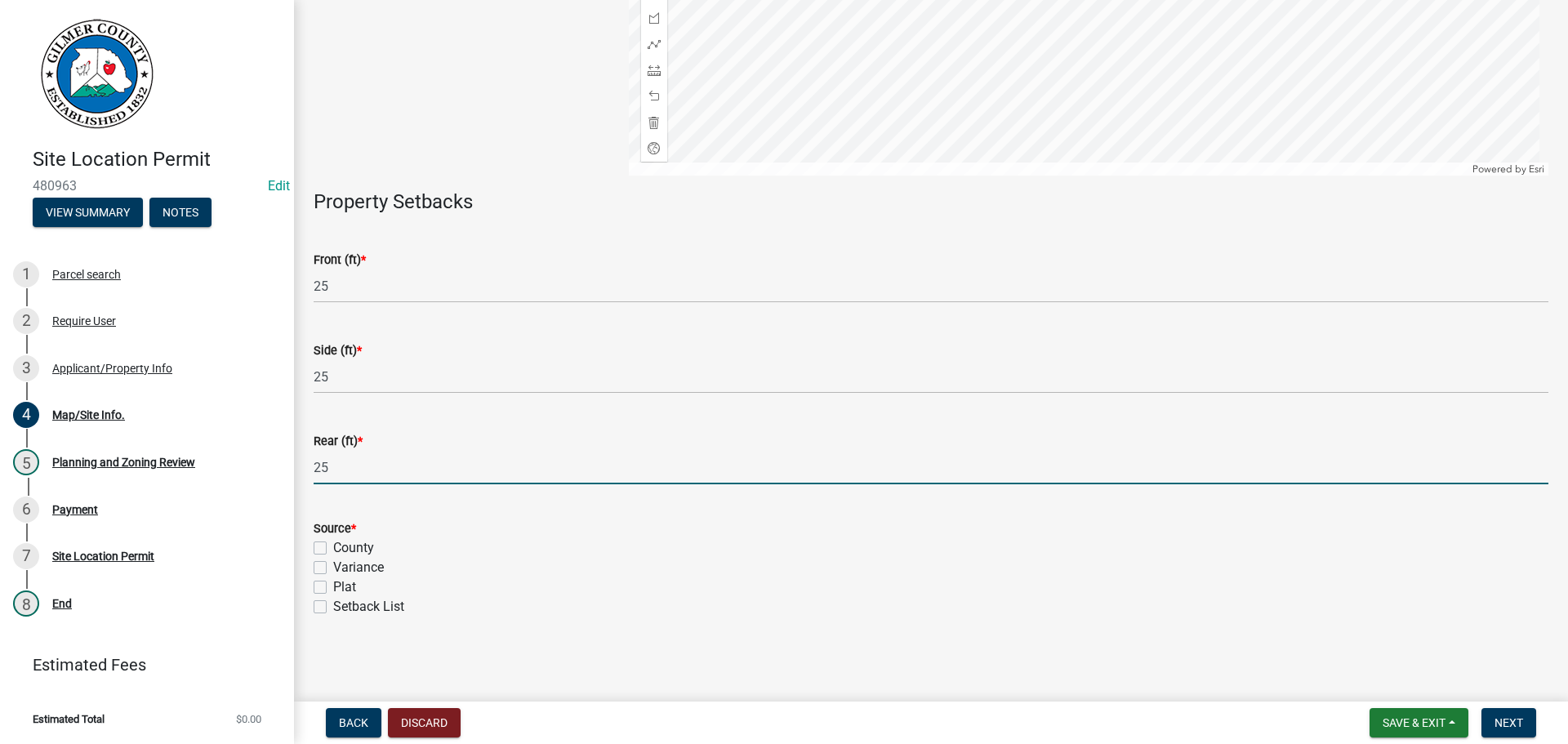
type input "25"
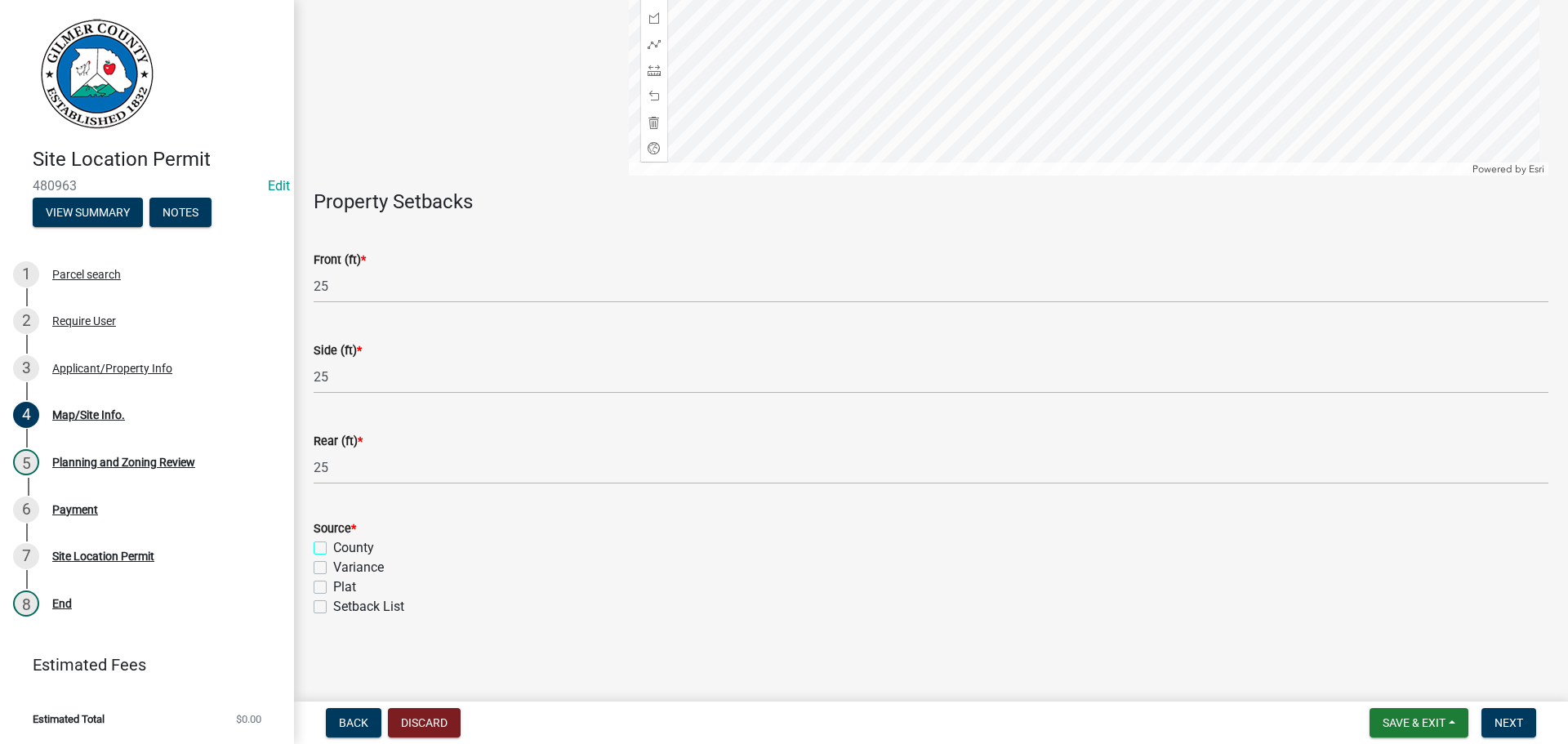
click at [334, 538] on input "County" at bounding box center [339, 543] width 11 height 11
checkbox input "true"
checkbox input "false"
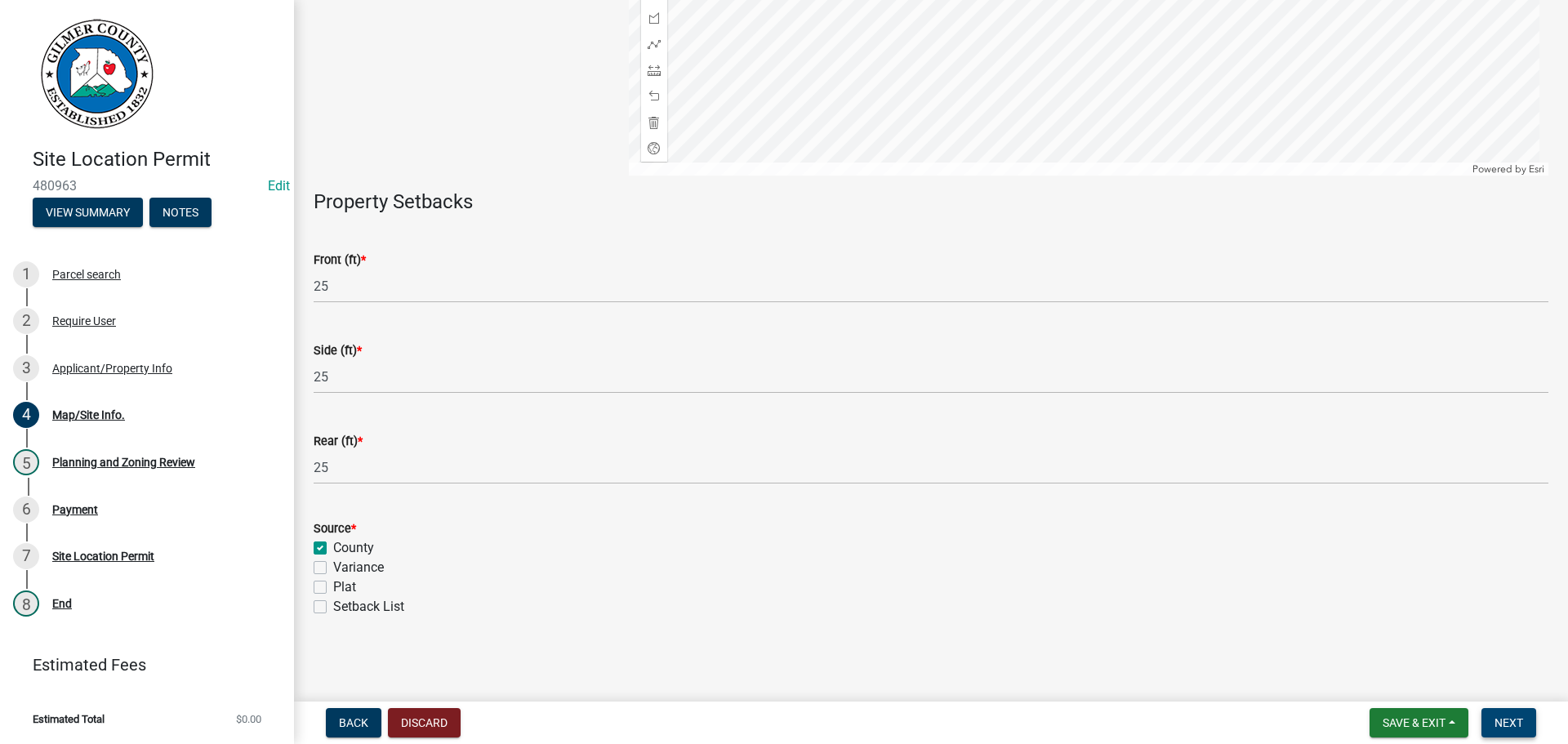
click at [1507, 724] on span "Next" at bounding box center [1509, 723] width 28 height 13
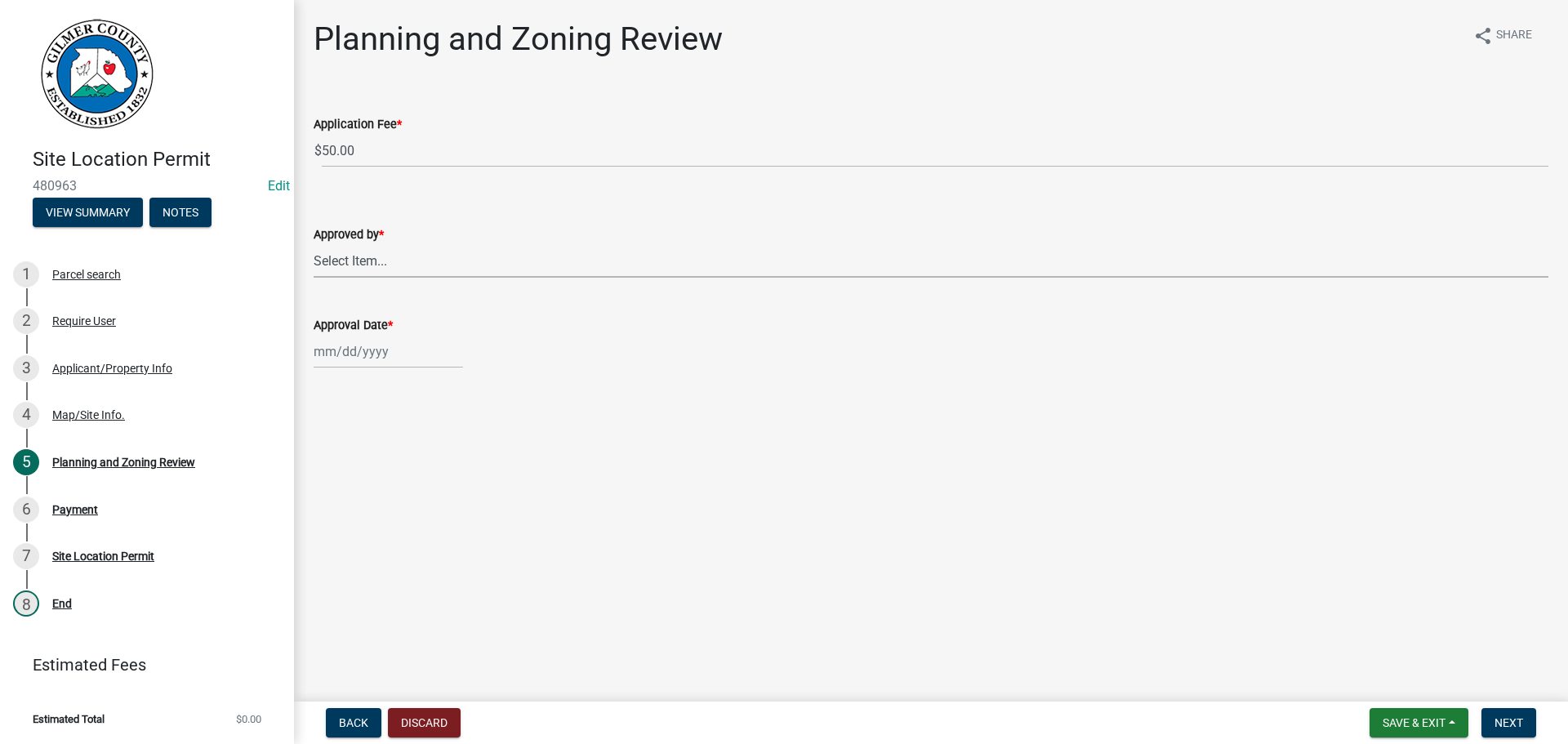
click at [370, 263] on select "Select Item... [PERSON_NAME] [PERSON_NAME] [PERSON_NAME] [PERSON_NAME] [PERSON_…" at bounding box center [931, 261] width 1235 height 33
click at [314, 244] on select "Select Item... [PERSON_NAME] [PERSON_NAME] [PERSON_NAME] [PERSON_NAME] [PERSON_…" at bounding box center [931, 261] width 1235 height 33
select select "5ce200eb-feb1-496b-8127-7891293955f5"
click at [391, 343] on div at bounding box center [388, 351] width 150 height 33
select select "9"
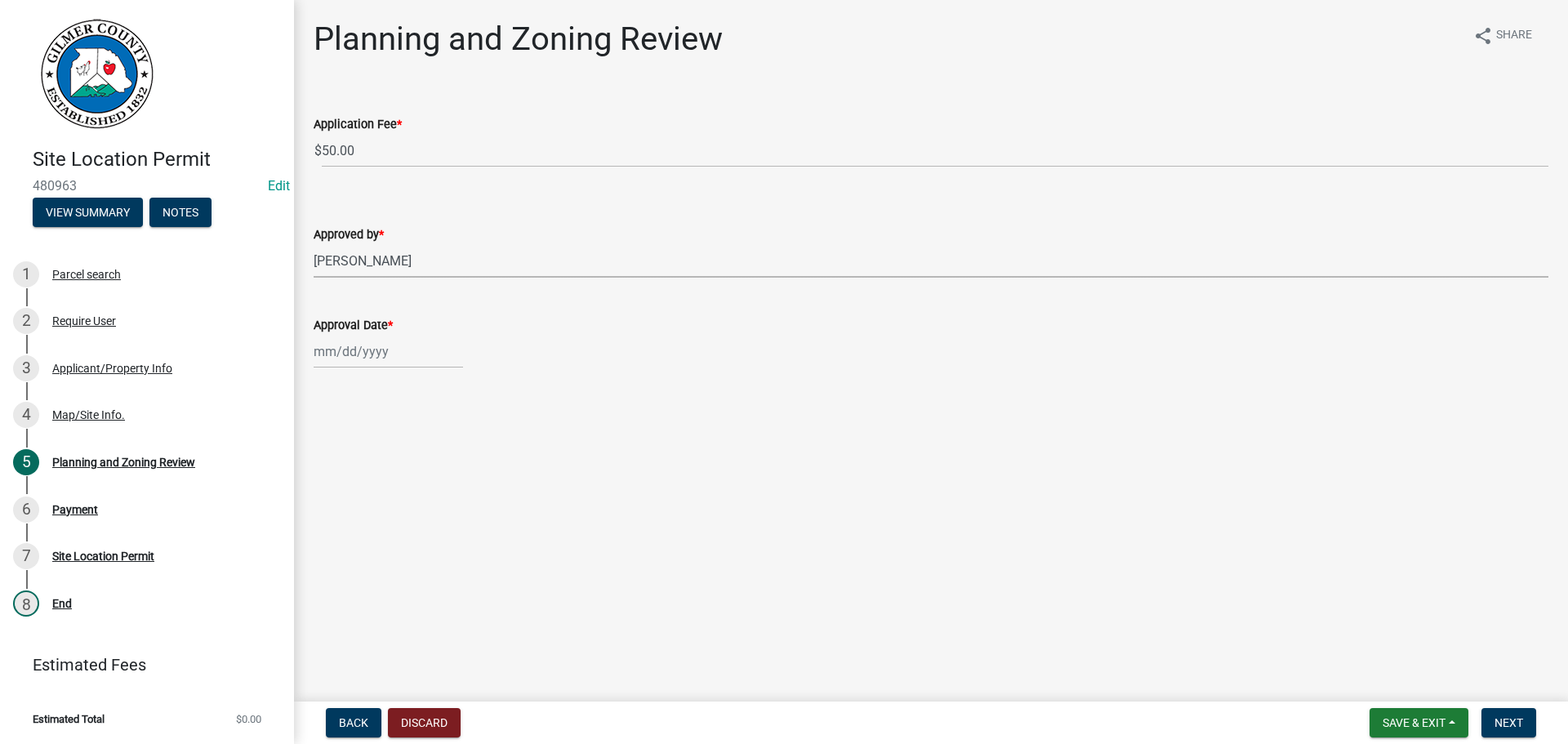
select select "2025"
click at [441, 492] on div "19" at bounding box center [434, 490] width 26 height 26
type input "[DATE]"
click at [1516, 714] on button "Next" at bounding box center [1509, 722] width 54 height 29
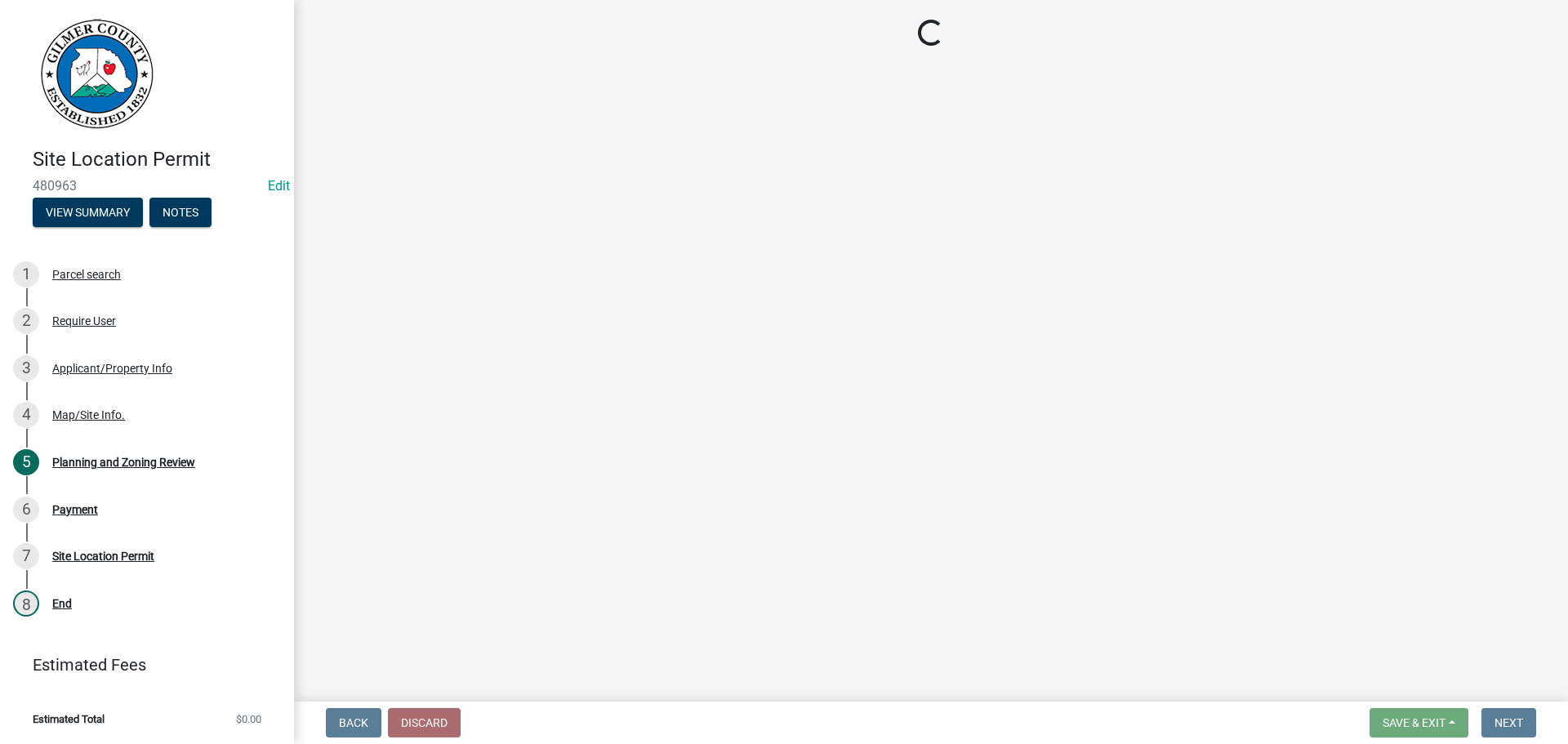
select select "2: 1"
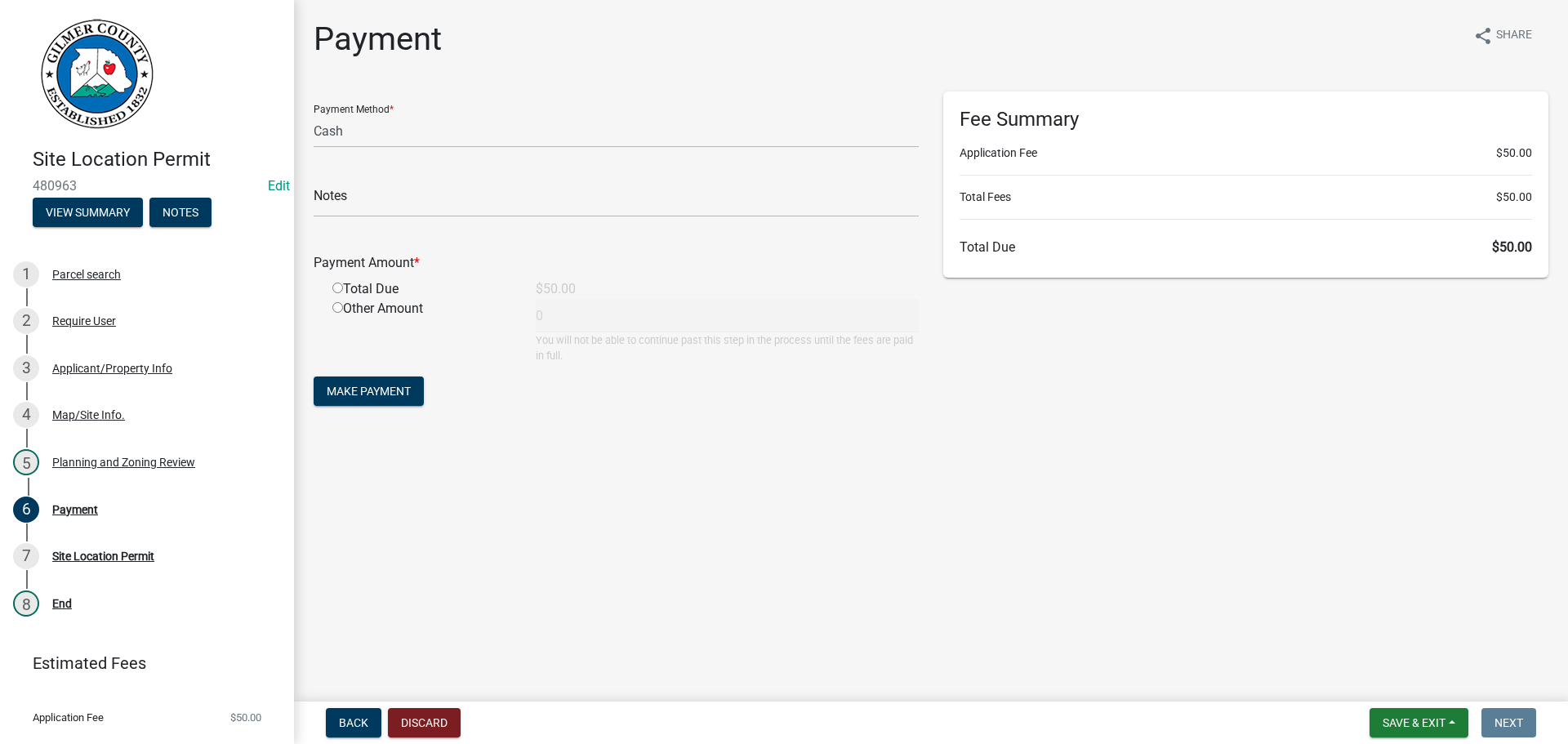
click at [344, 285] on div "Total Due" at bounding box center [421, 288] width 203 height 19
click at [337, 288] on input "radio" at bounding box center [338, 288] width 11 height 11
radio input "true"
type input "50"
click at [379, 400] on button "Make Payment" at bounding box center [369, 390] width 110 height 29
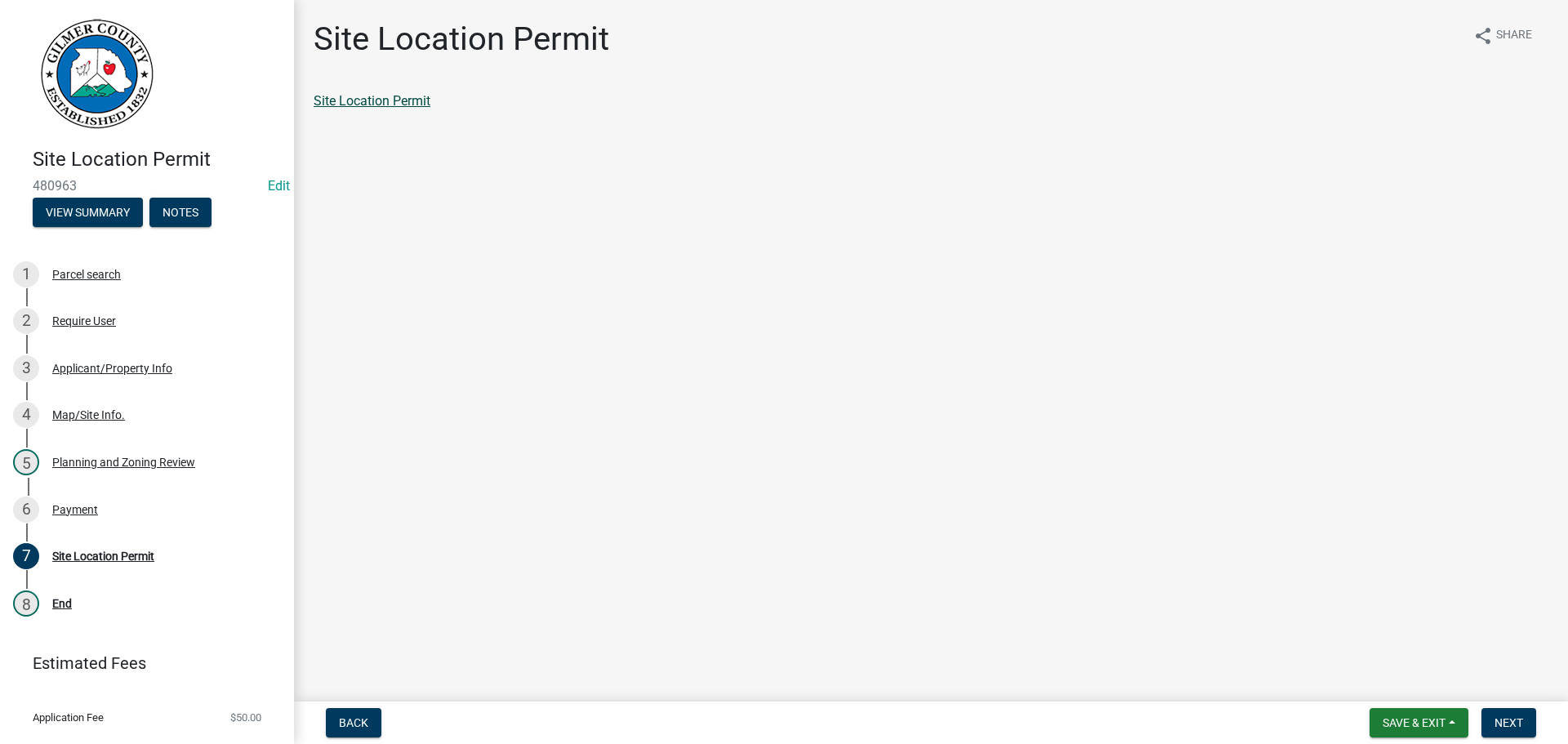
click at [427, 104] on link "Site Location Permit" at bounding box center [372, 100] width 117 height 16
click at [1508, 721] on span "Next" at bounding box center [1509, 723] width 28 height 13
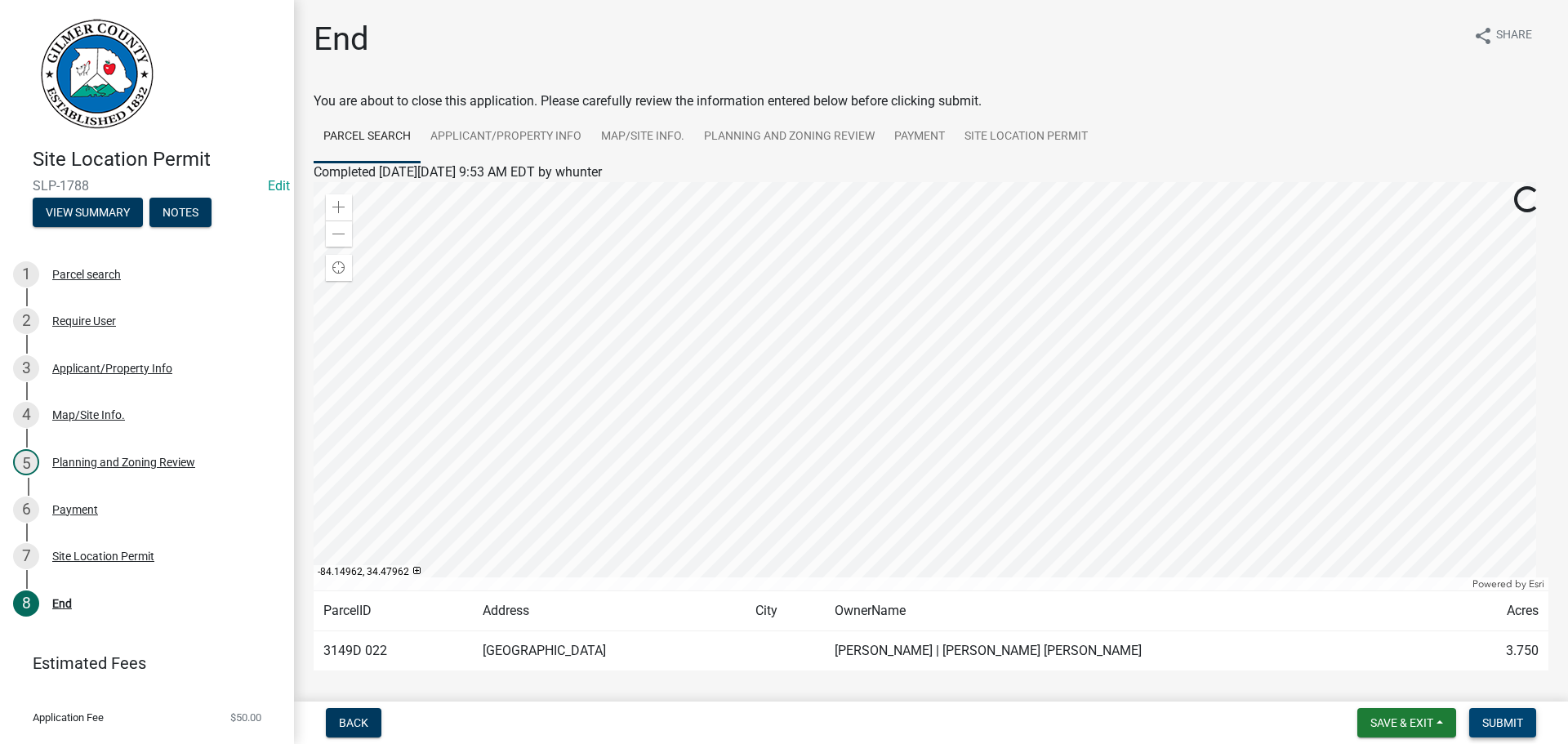
click at [1499, 719] on span "Submit" at bounding box center [1503, 723] width 41 height 13
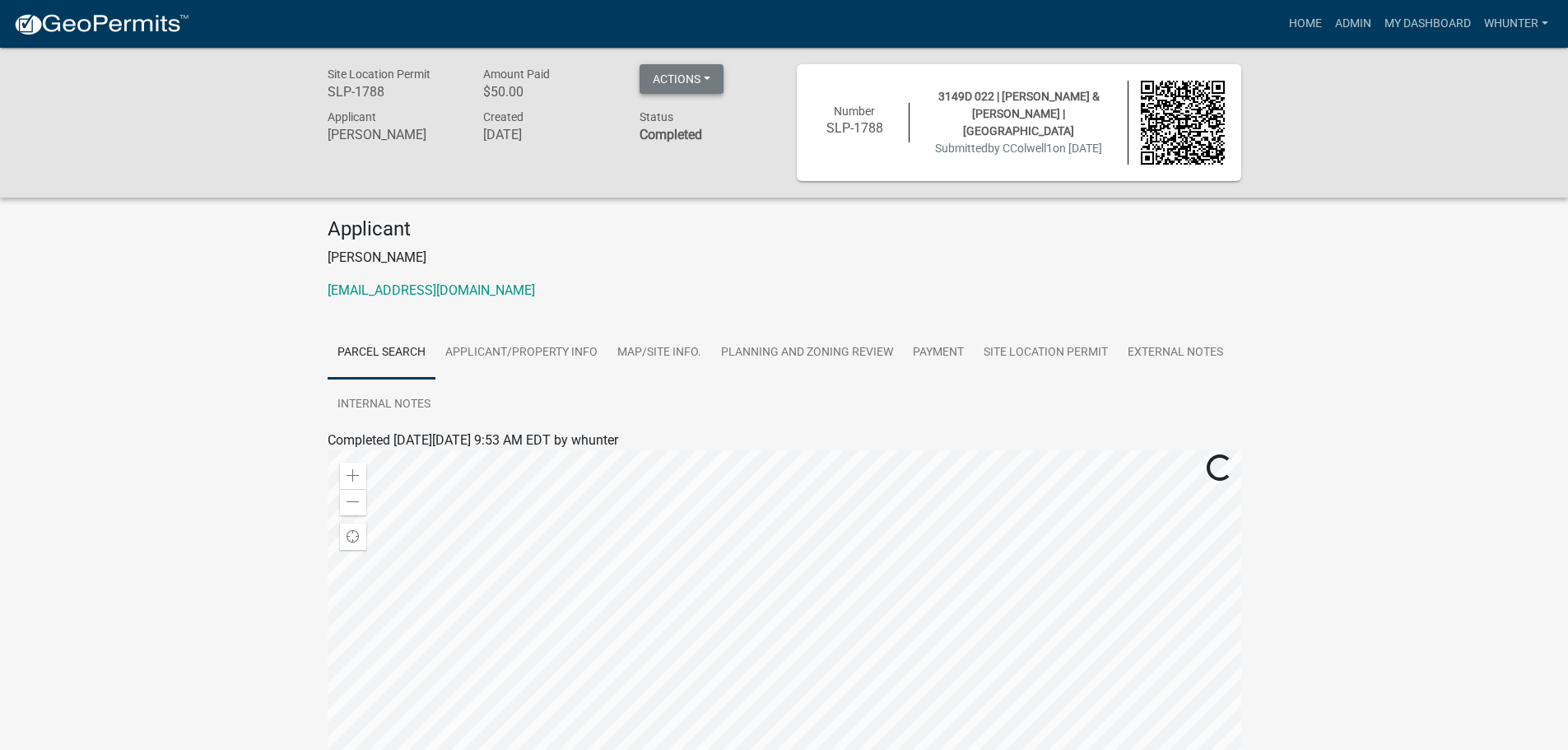
click at [700, 77] on button "Actions" at bounding box center [682, 78] width 84 height 29
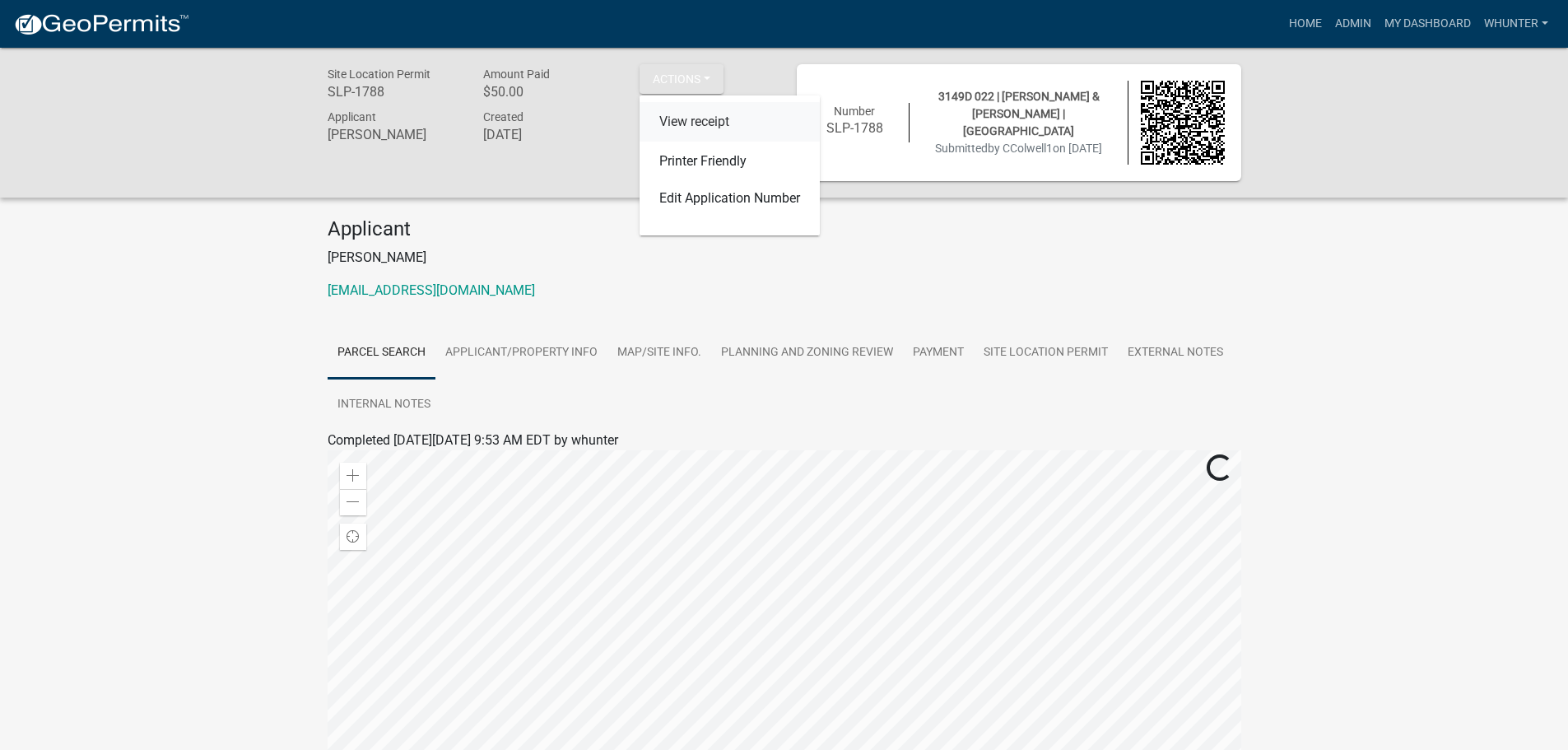
click at [731, 128] on link "View receipt" at bounding box center [730, 121] width 180 height 40
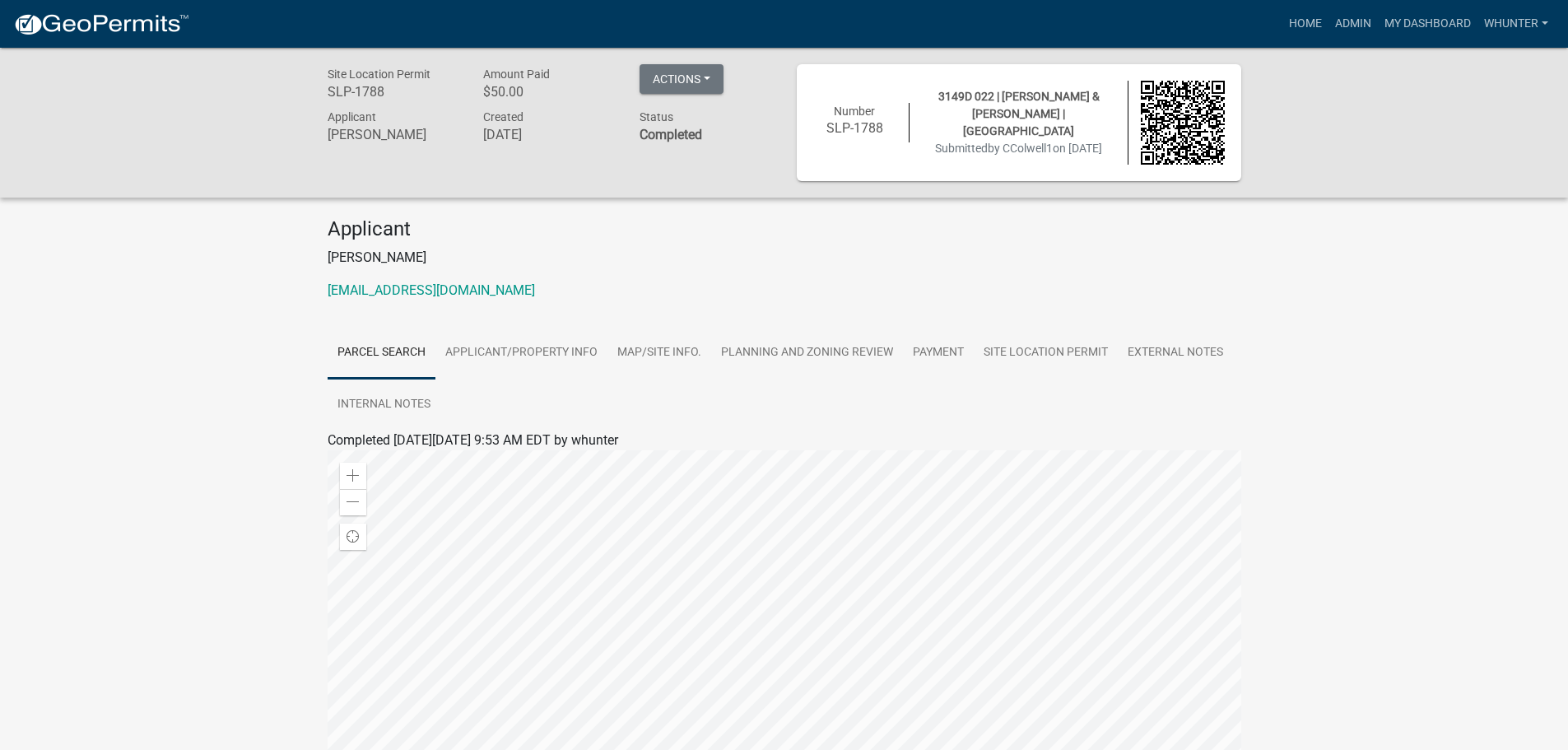
click at [1324, 297] on div "Site Location Permit SLP-1788 Amount Paid $50.00 Actions View receipt Printer F…" at bounding box center [784, 526] width 1568 height 956
click at [1362, 18] on link "Admin" at bounding box center [1352, 24] width 50 height 31
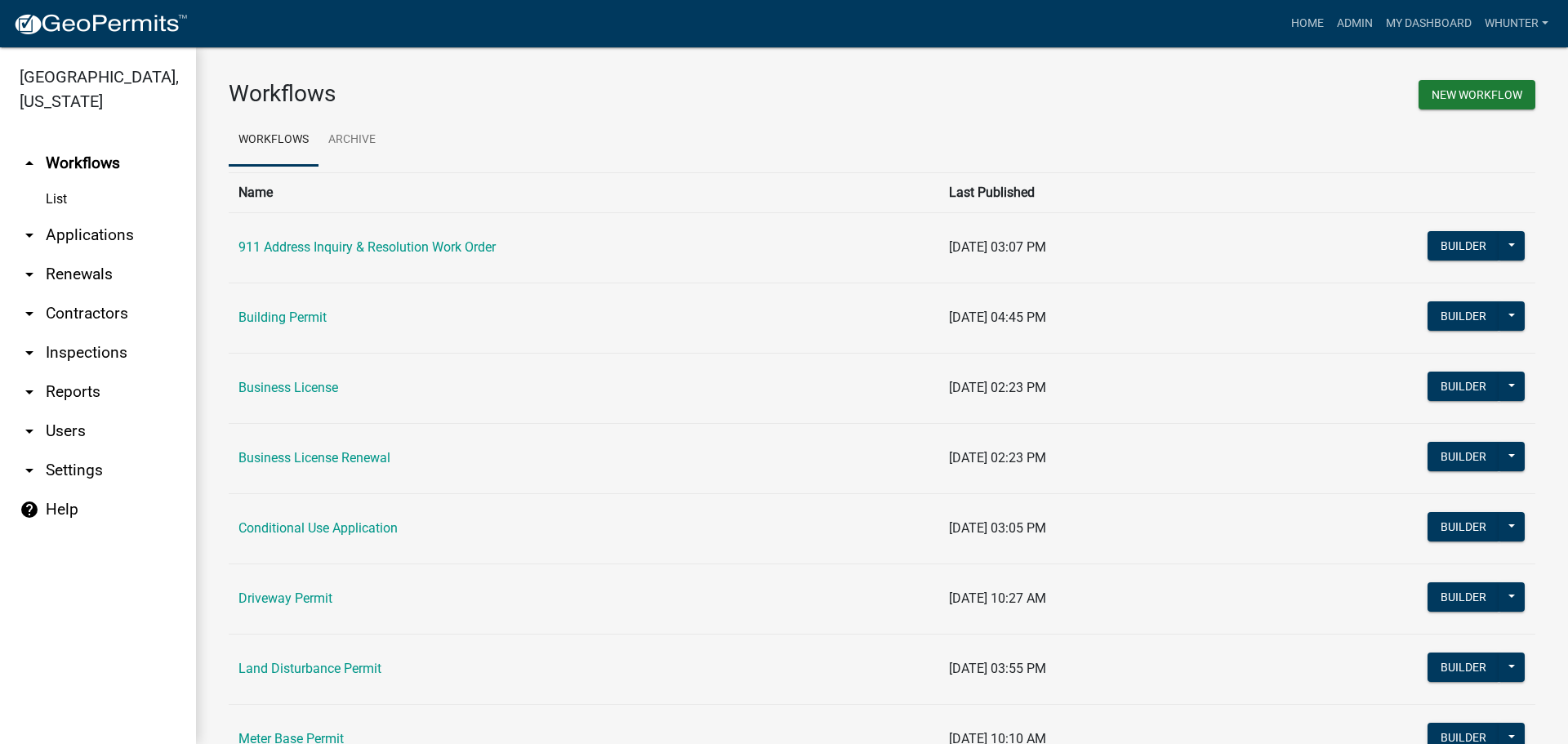
click at [109, 230] on link "arrow_drop_down Applications" at bounding box center [98, 235] width 196 height 39
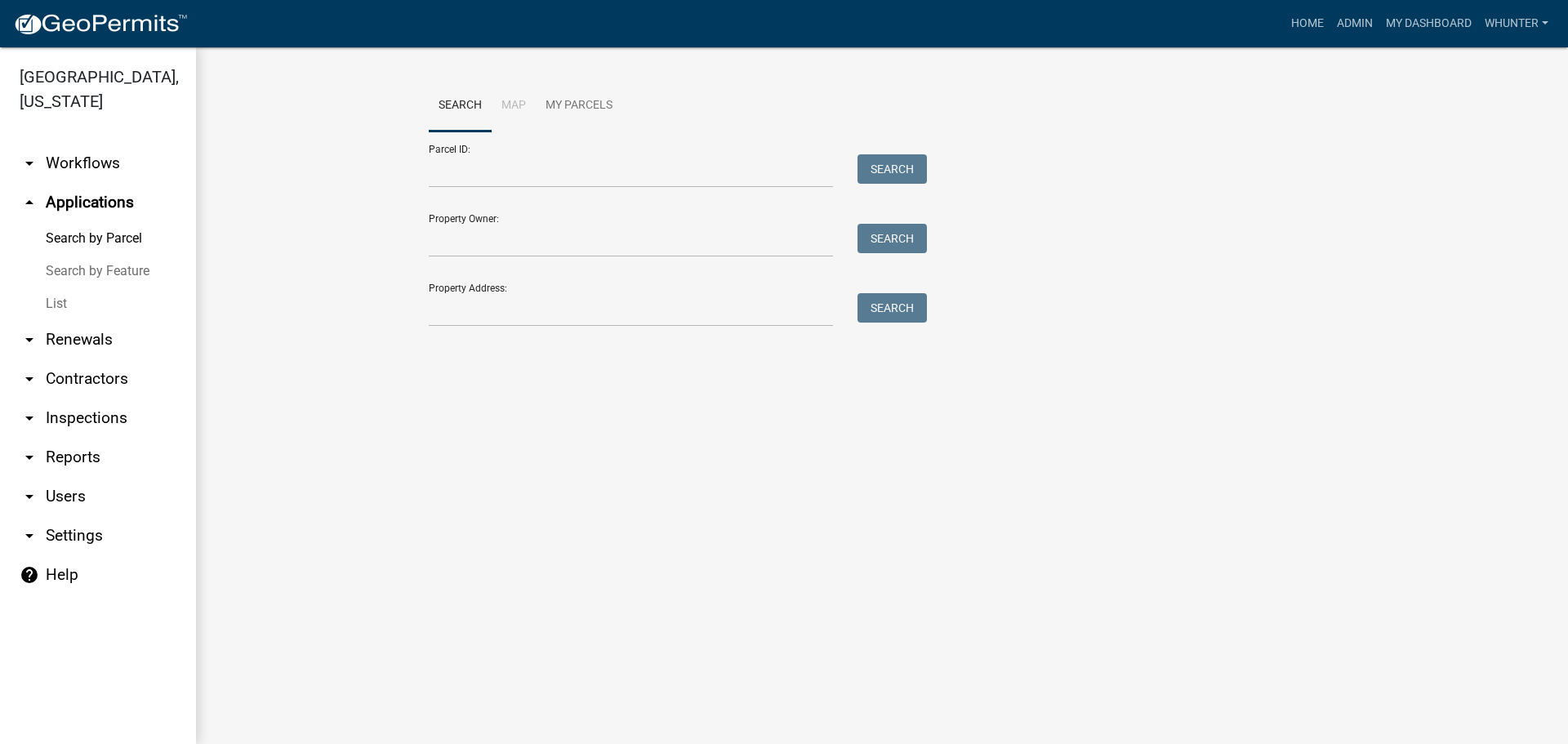
drag, startPoint x: 73, startPoint y: 293, endPoint x: 82, endPoint y: 296, distance: 9.5
click at [73, 293] on link "List" at bounding box center [98, 303] width 196 height 33
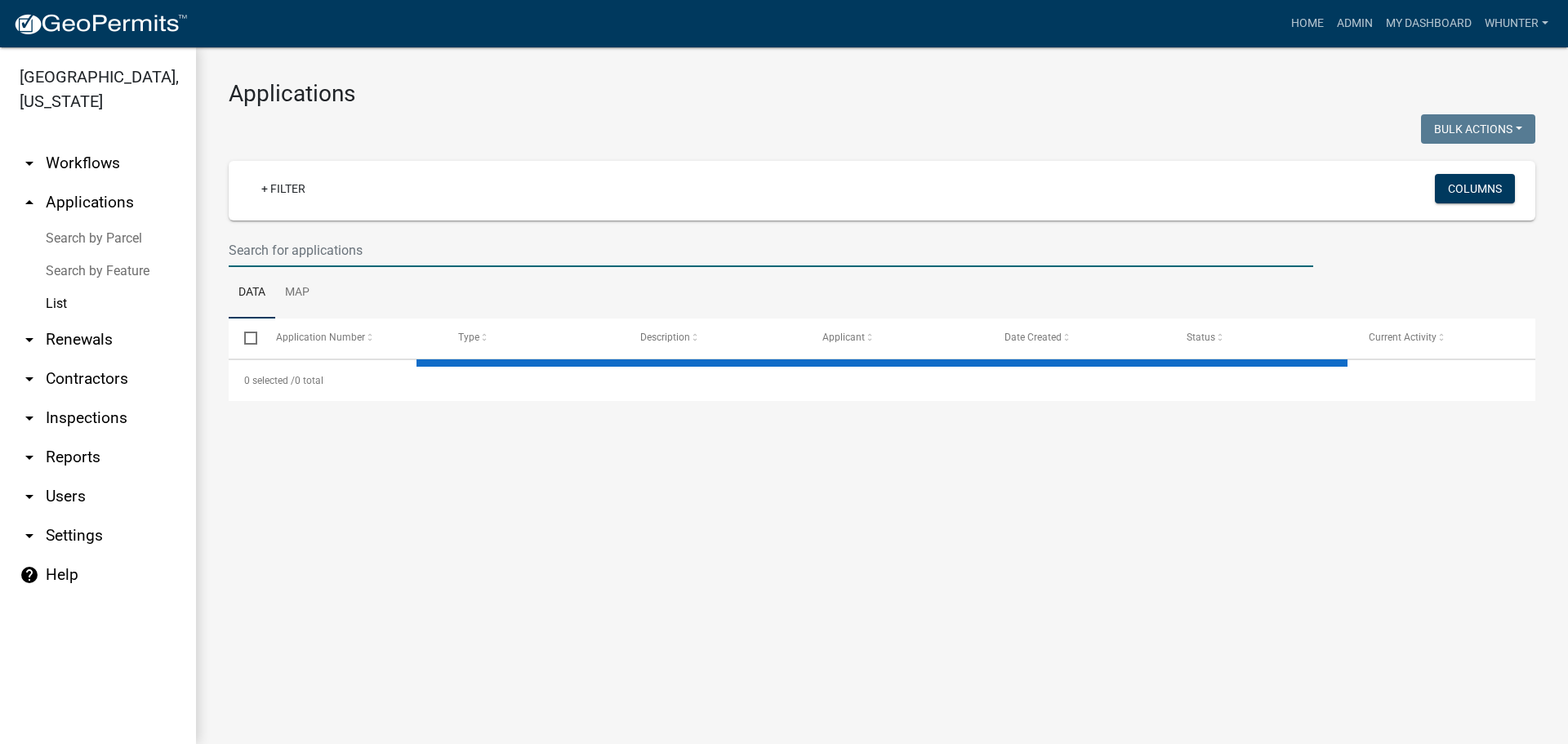
click at [346, 260] on input "text" at bounding box center [770, 250] width 1085 height 33
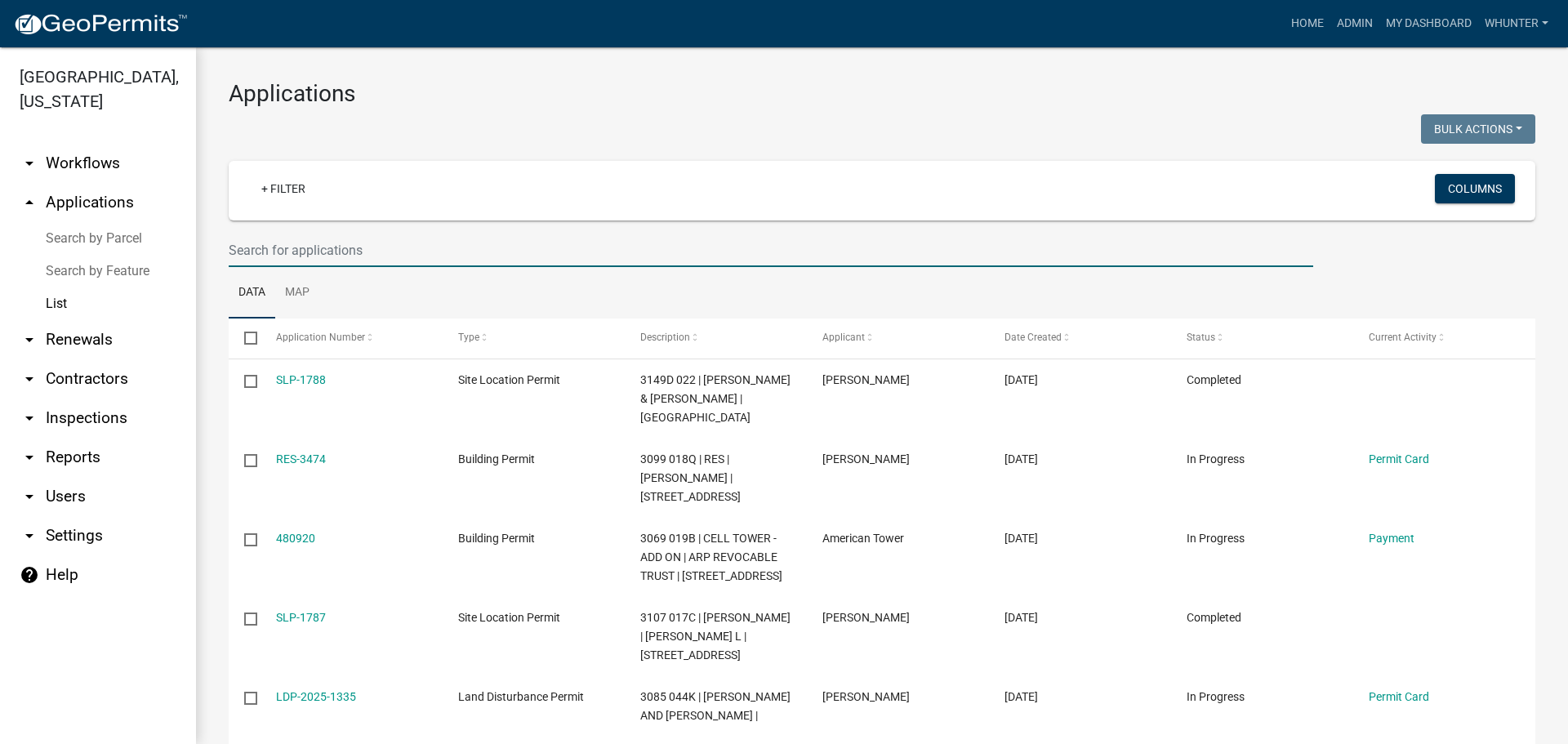
click at [122, 238] on link "Search by Parcel" at bounding box center [98, 238] width 196 height 33
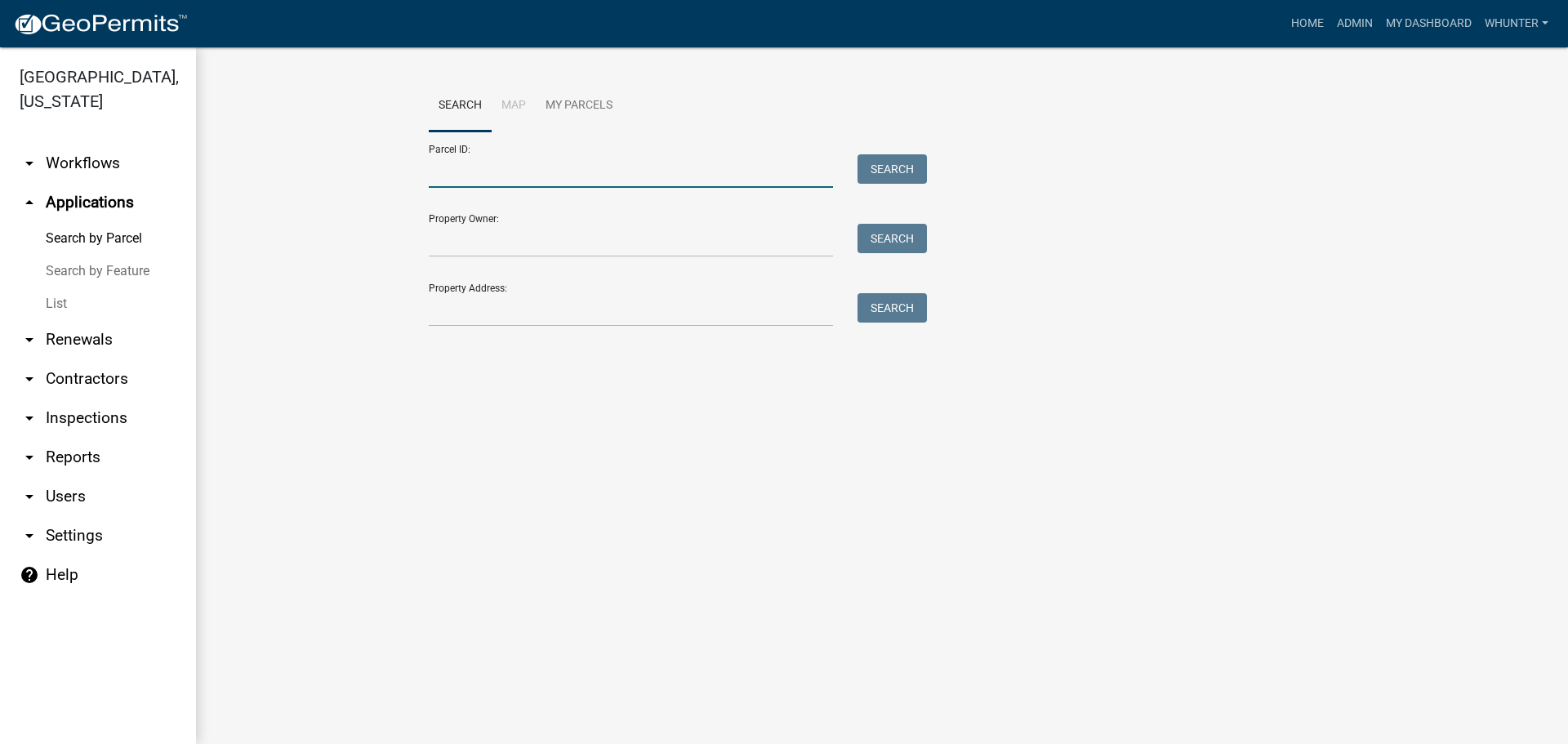
click at [477, 173] on input "Parcel ID:" at bounding box center [631, 171] width 404 height 33
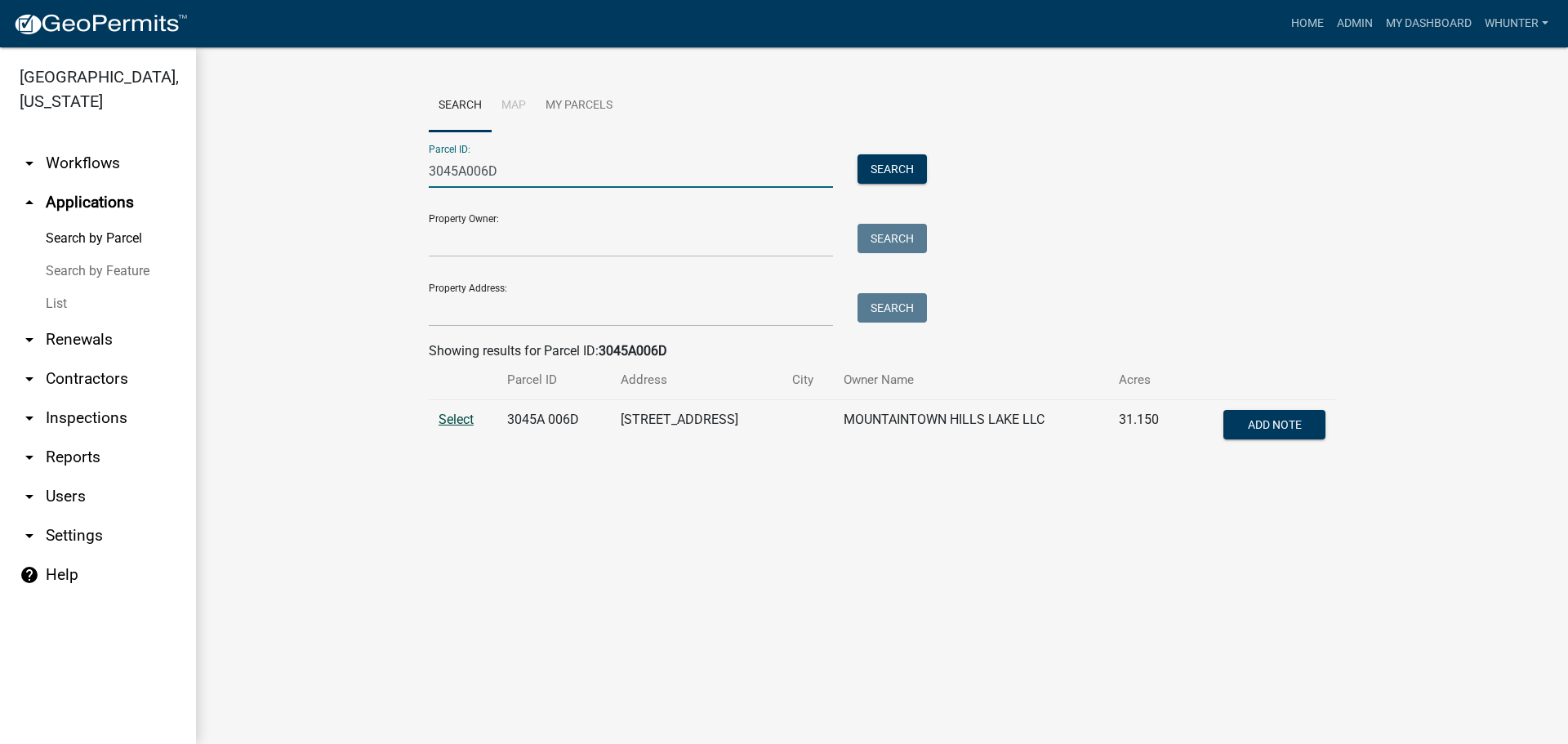
type input "3045A006D"
click at [453, 421] on span "Select" at bounding box center [457, 419] width 35 height 16
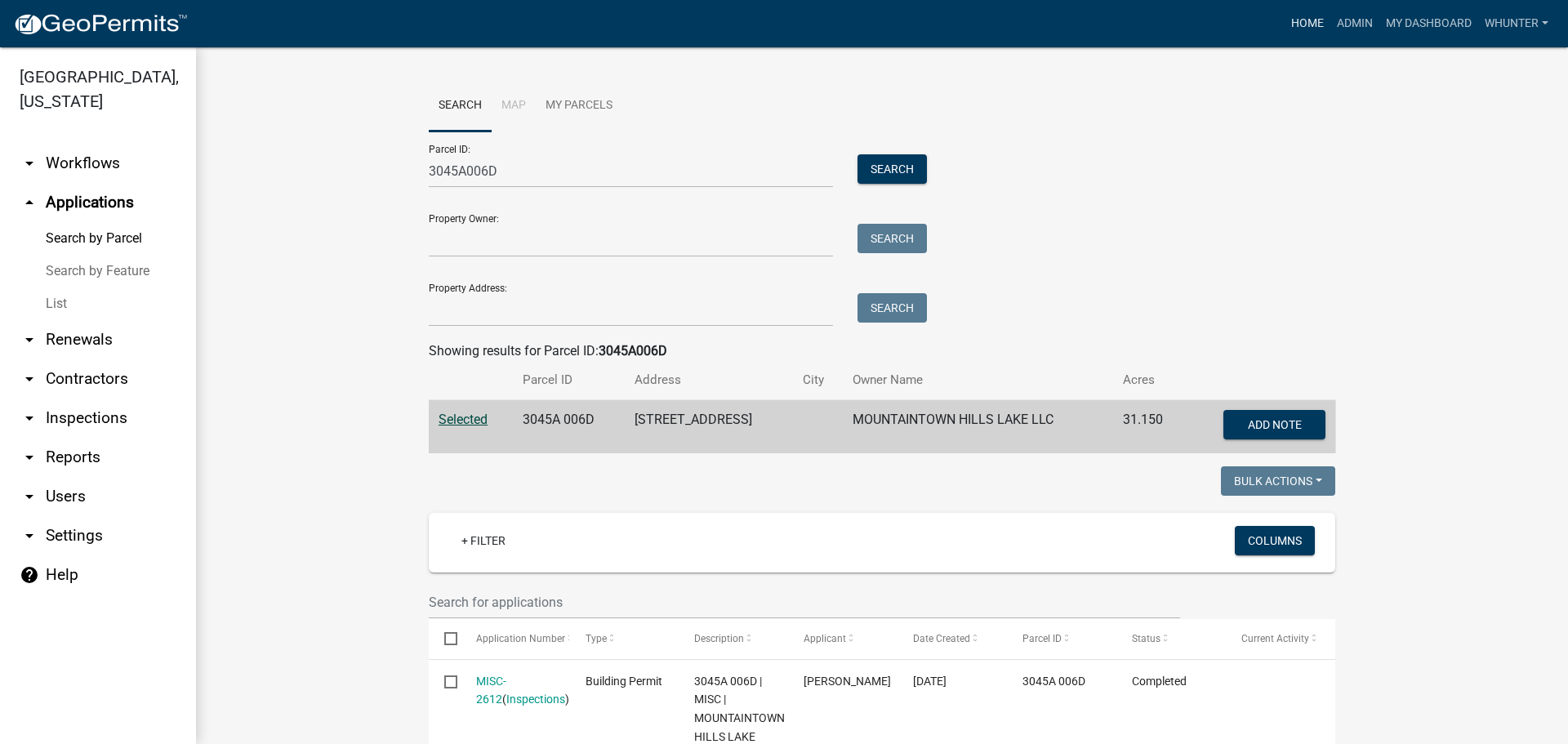
click at [1310, 19] on link "Home" at bounding box center [1307, 23] width 46 height 31
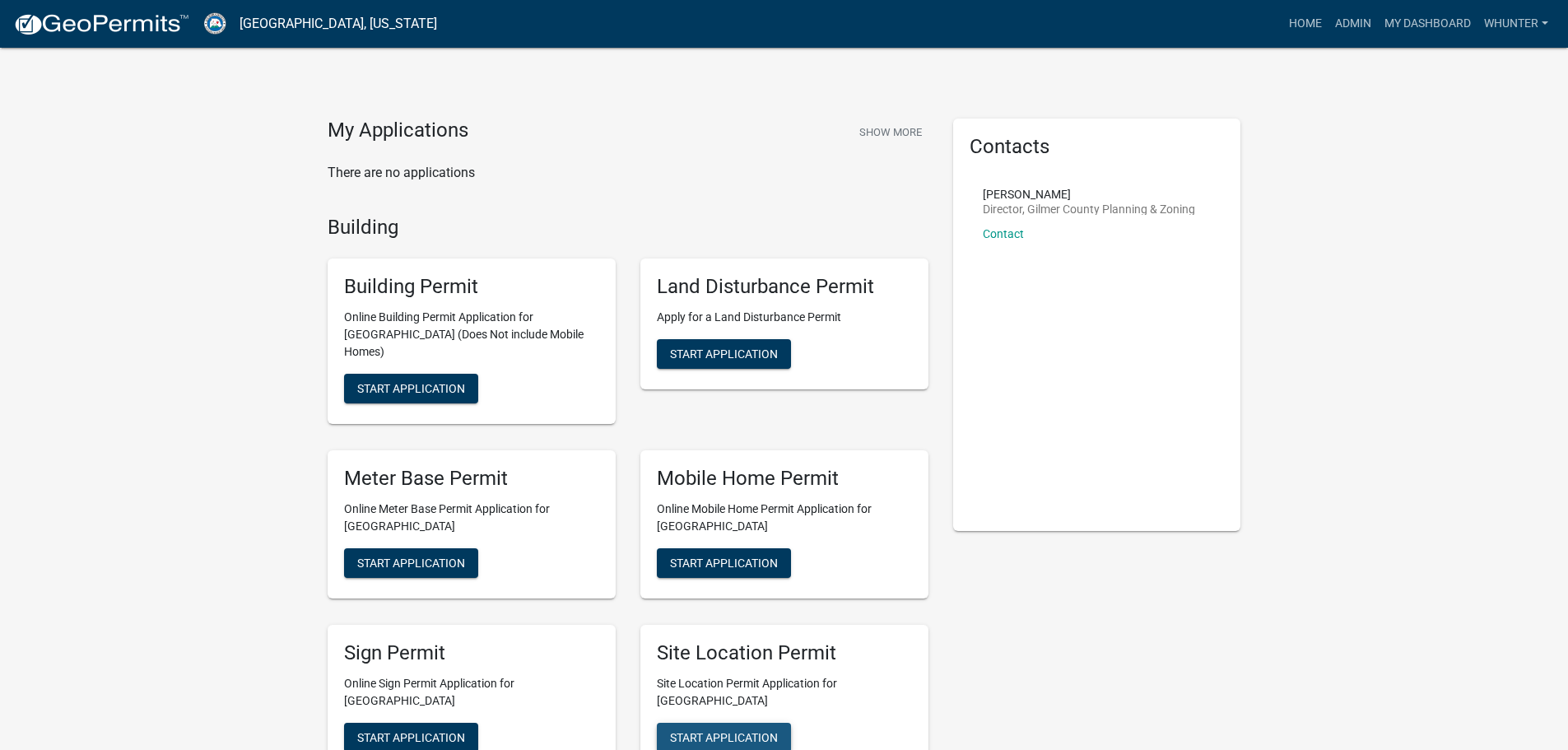
click at [721, 730] on span "Start Application" at bounding box center [724, 737] width 108 height 13
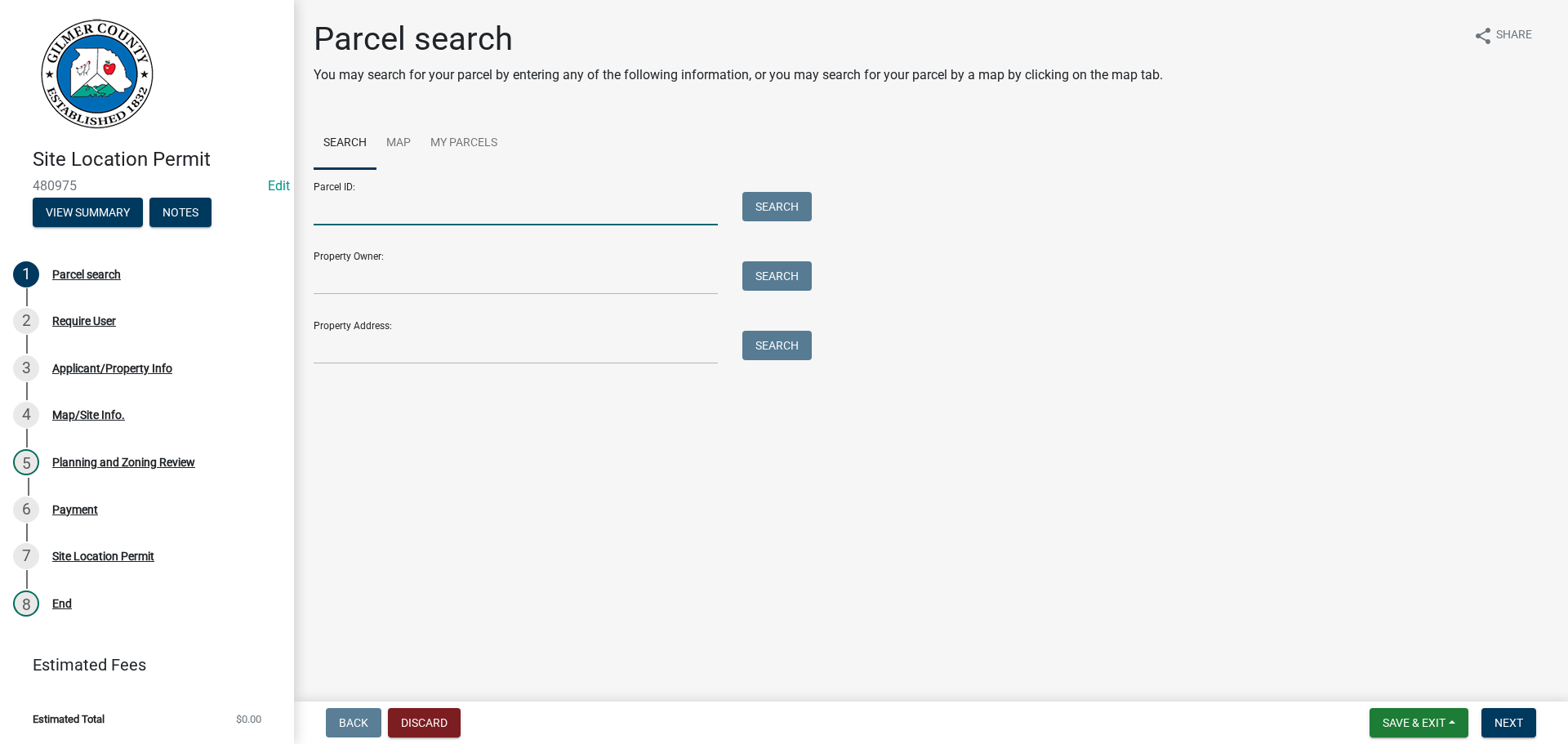
drag, startPoint x: 461, startPoint y: 209, endPoint x: 446, endPoint y: 196, distance: 19.8
click at [461, 209] on input "Parcel ID:" at bounding box center [515, 209] width 404 height 33
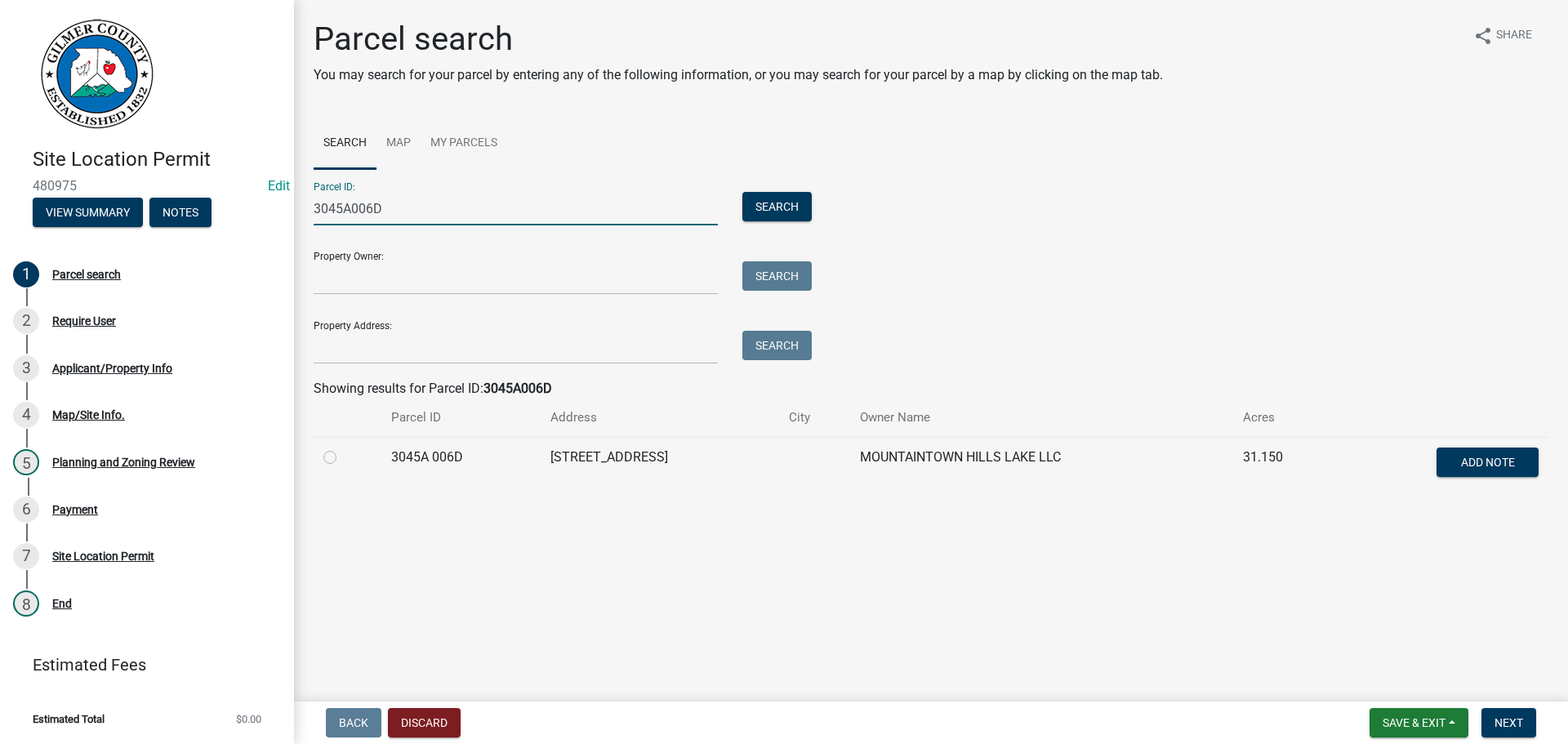
type input "3045A006D"
click at [343, 447] on label at bounding box center [343, 447] width 0 height 0
click at [343, 454] on 006D "radio" at bounding box center [348, 452] width 11 height 11
radio 006D "true"
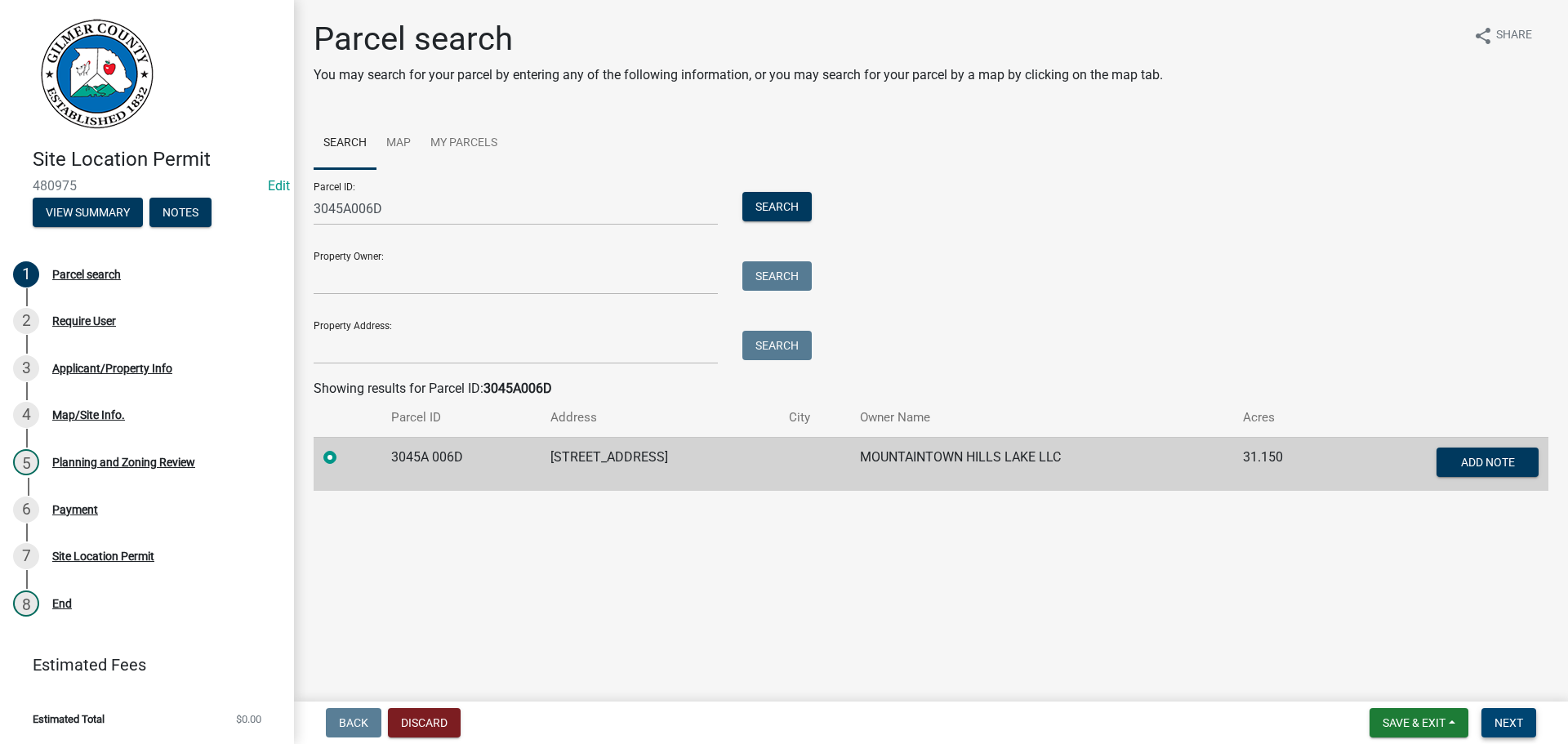
click at [1530, 725] on button "Next" at bounding box center [1509, 722] width 54 height 29
